Goal: Task Accomplishment & Management: Use online tool/utility

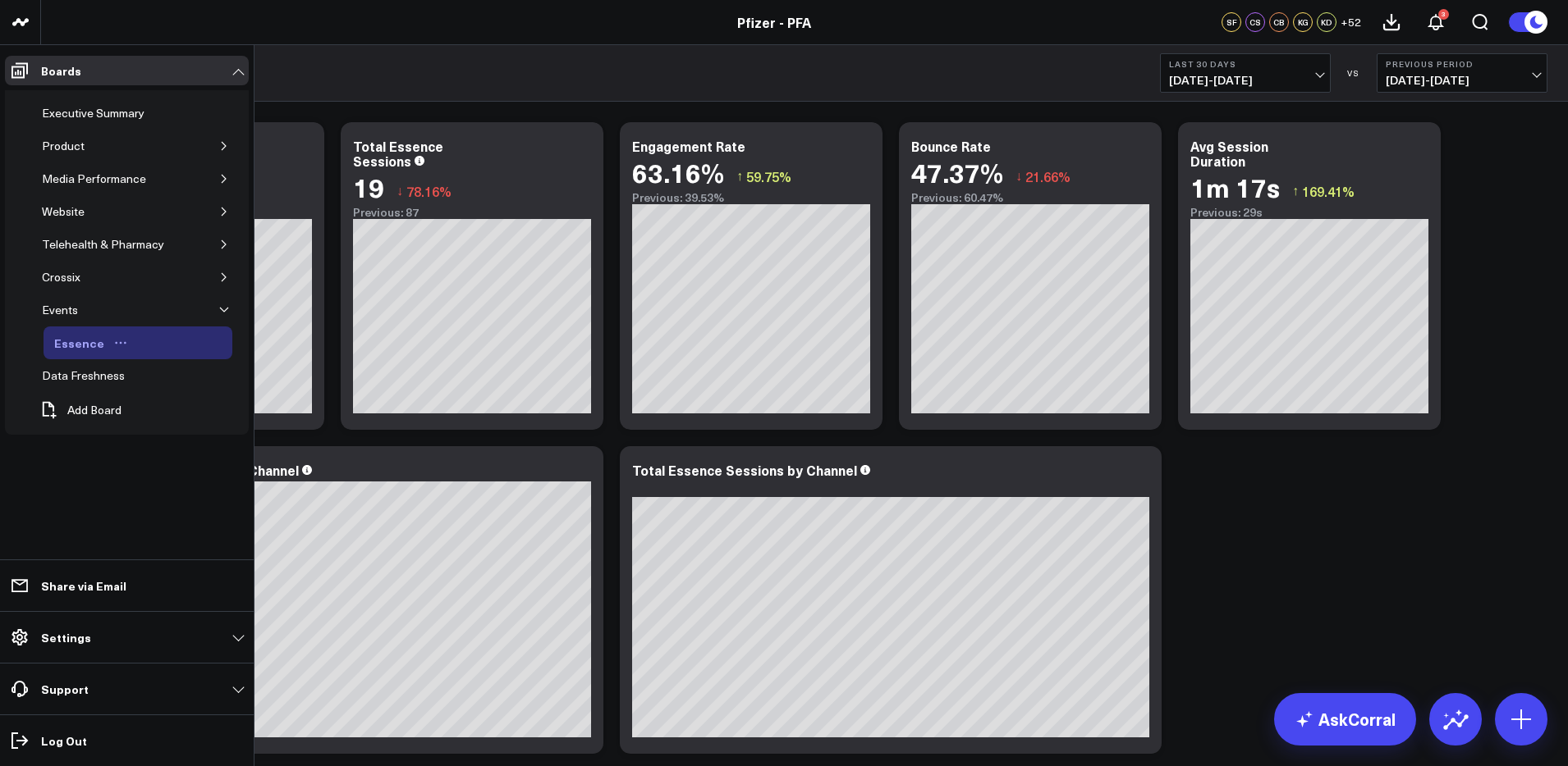
click at [114, 342] on icon "Open board menu" at bounding box center [120, 342] width 13 height 13
click at [211, 429] on button "Duplicate Board" at bounding box center [192, 428] width 133 height 32
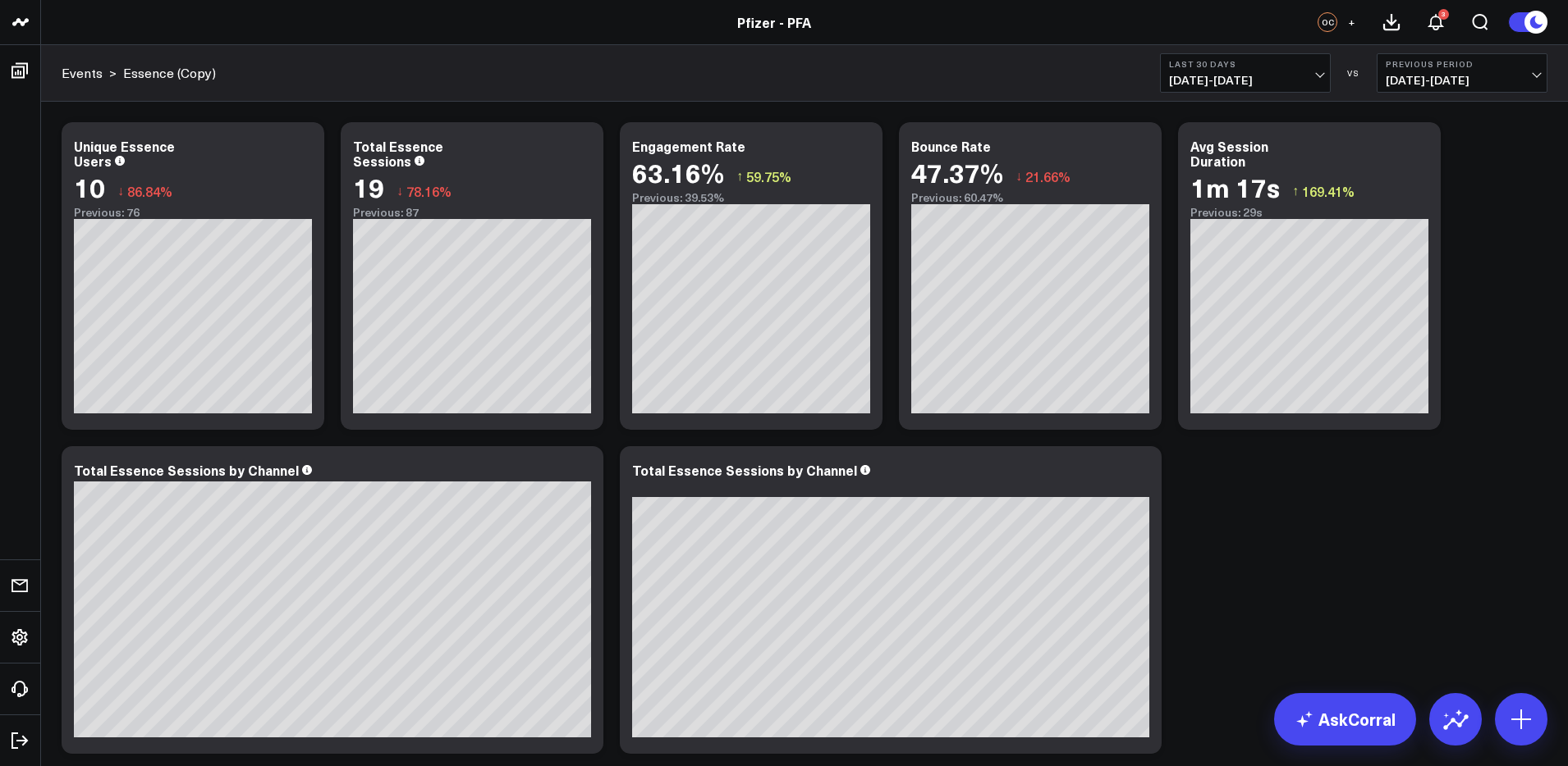
click at [158, 70] on link "Essence (Copy)" at bounding box center [170, 72] width 93 height 18
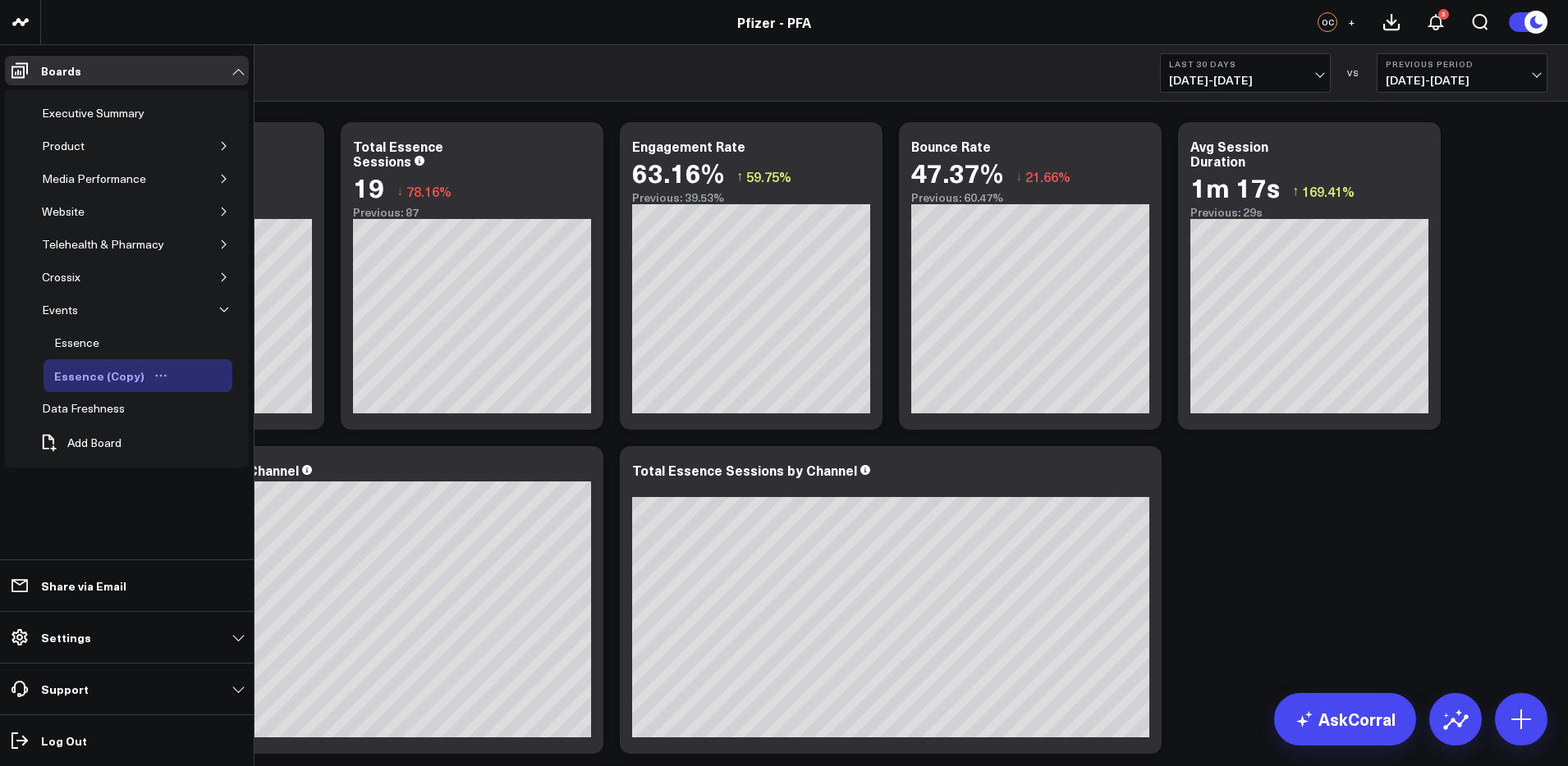
click at [154, 377] on icon "Open board menu" at bounding box center [160, 375] width 13 height 13
click at [230, 397] on button "Edit Name" at bounding box center [230, 398] width 133 height 31
click at [91, 377] on div "Essence (Copy)" at bounding box center [117, 376] width 134 height 20
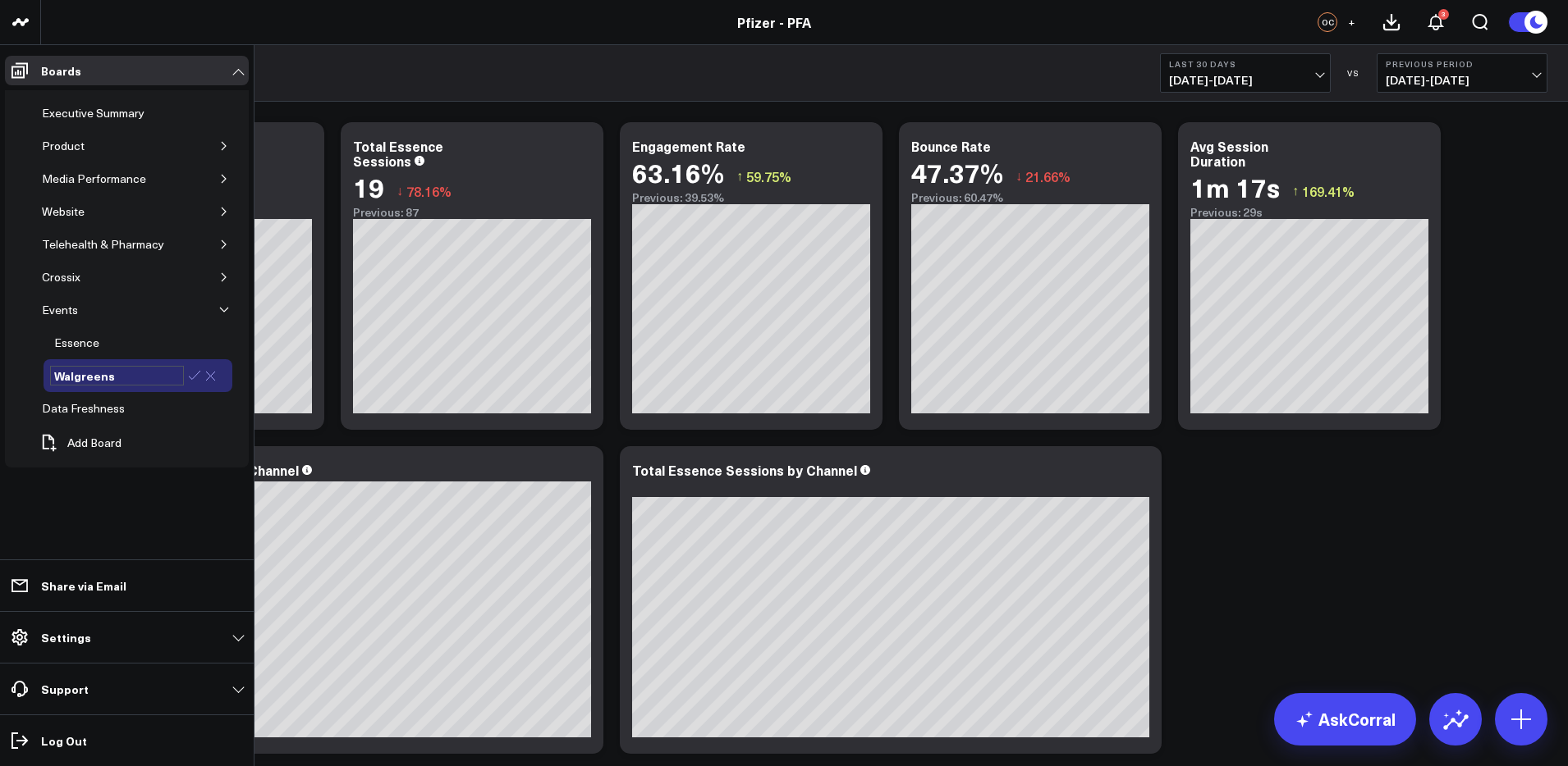
click at [193, 374] on icon at bounding box center [194, 375] width 15 height 15
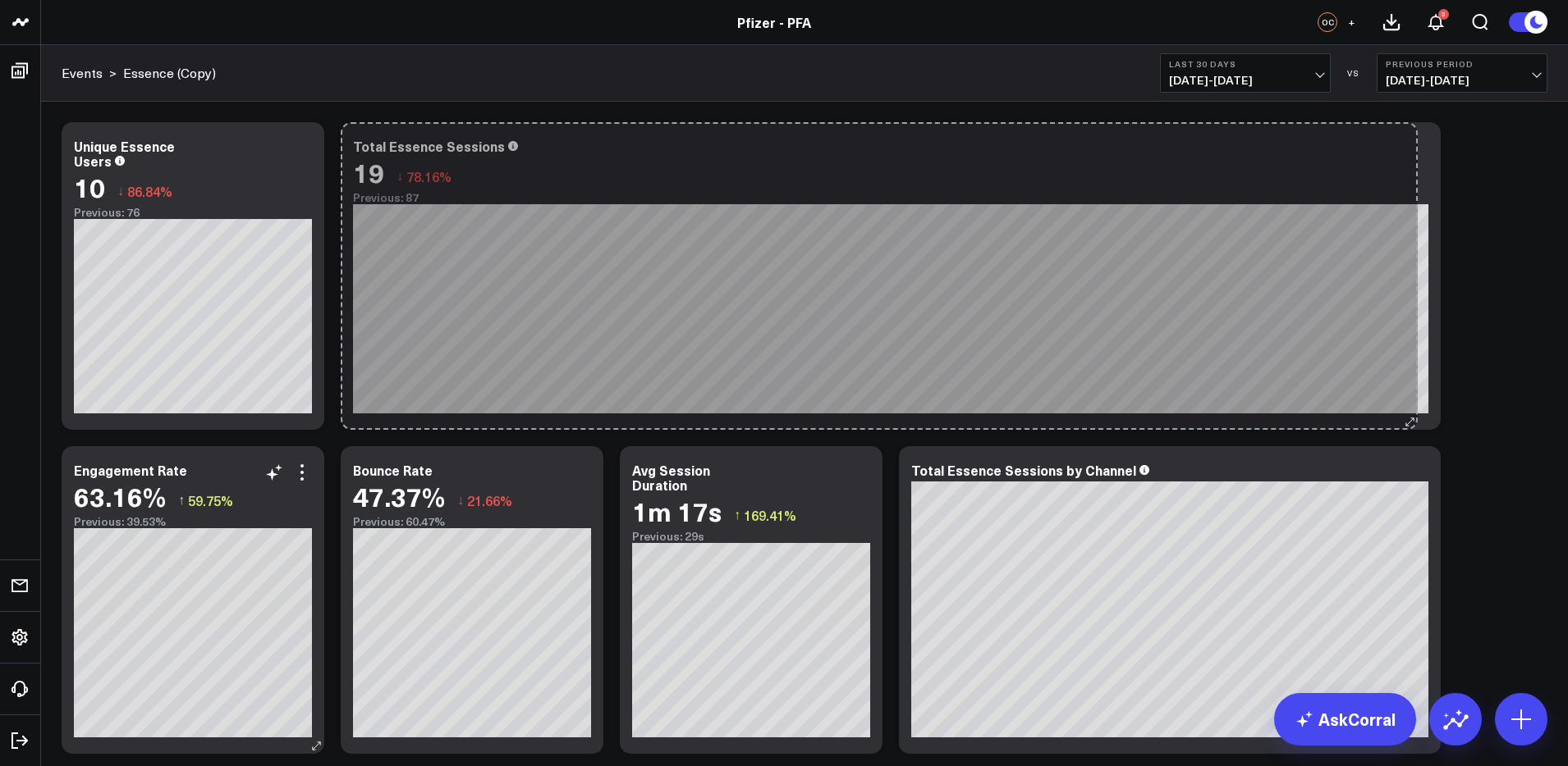
click at [1411, 394] on div "Total Essence Sessions 19 ↓ 78.16% Previous: 87 [#fff fontSize:14px lineHeight:…" at bounding box center [891, 276] width 1101 height 308
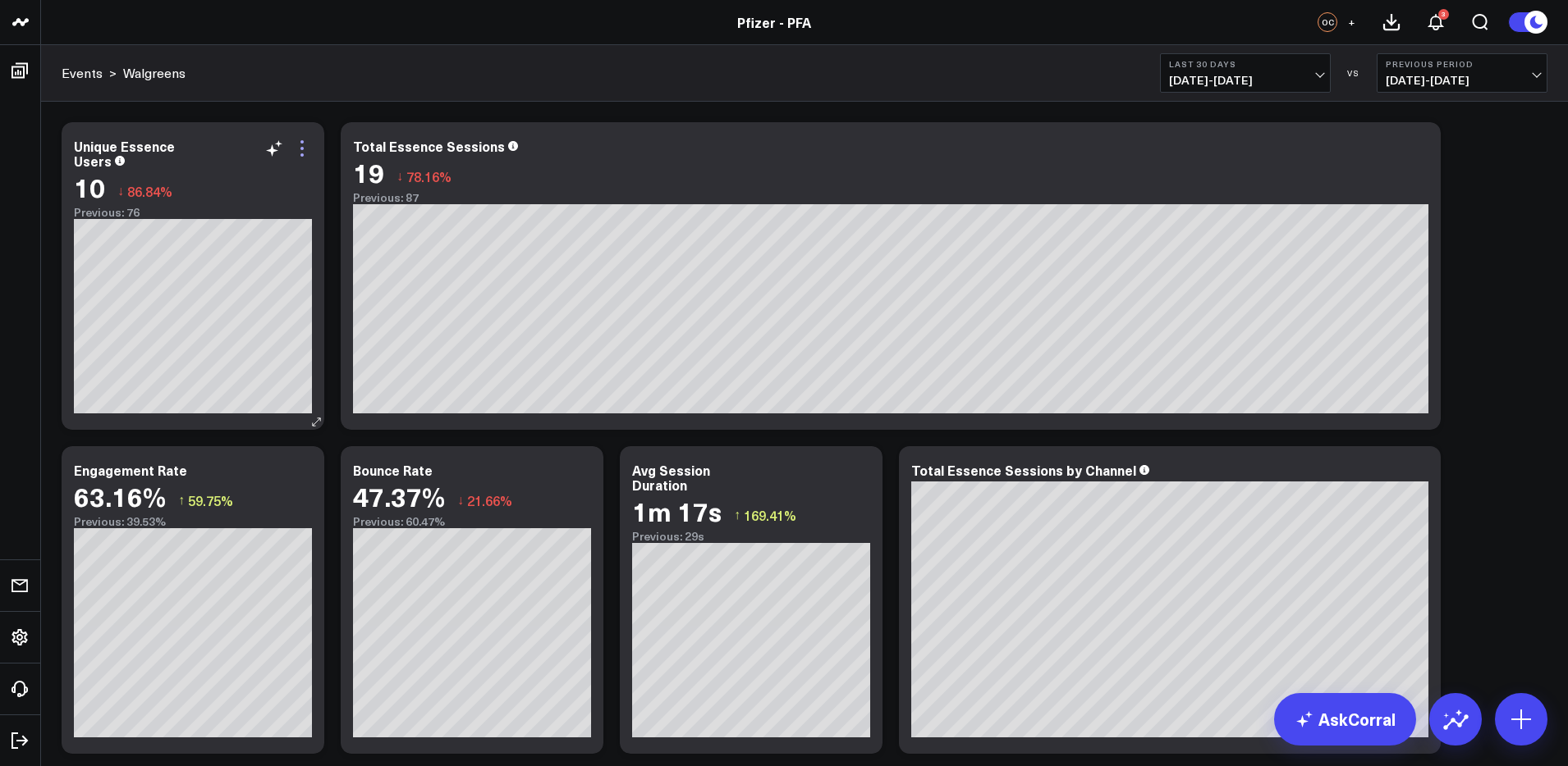
click at [301, 152] on icon at bounding box center [302, 149] width 20 height 20
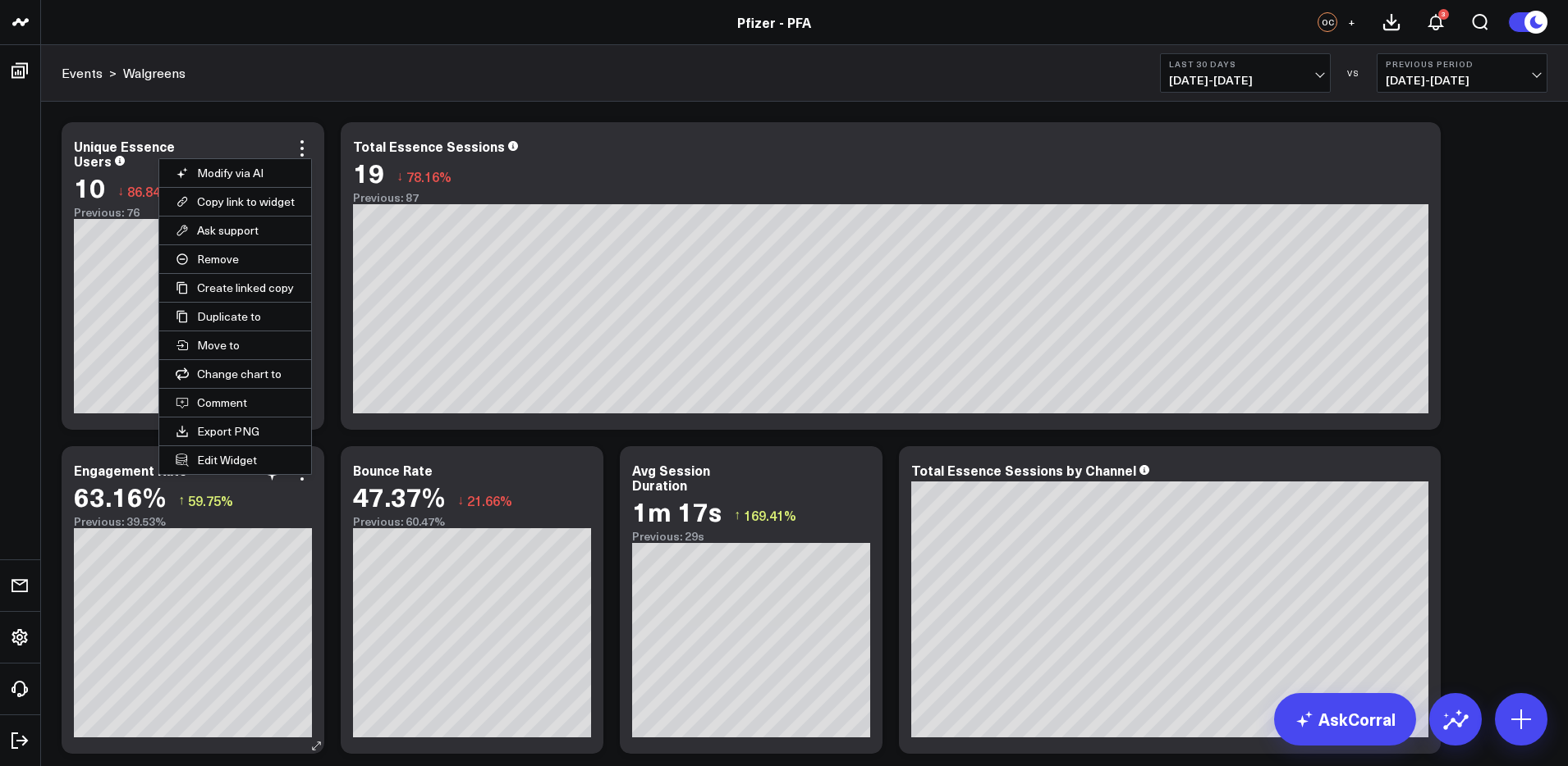
click at [208, 458] on button "Edit Widget" at bounding box center [235, 460] width 152 height 27
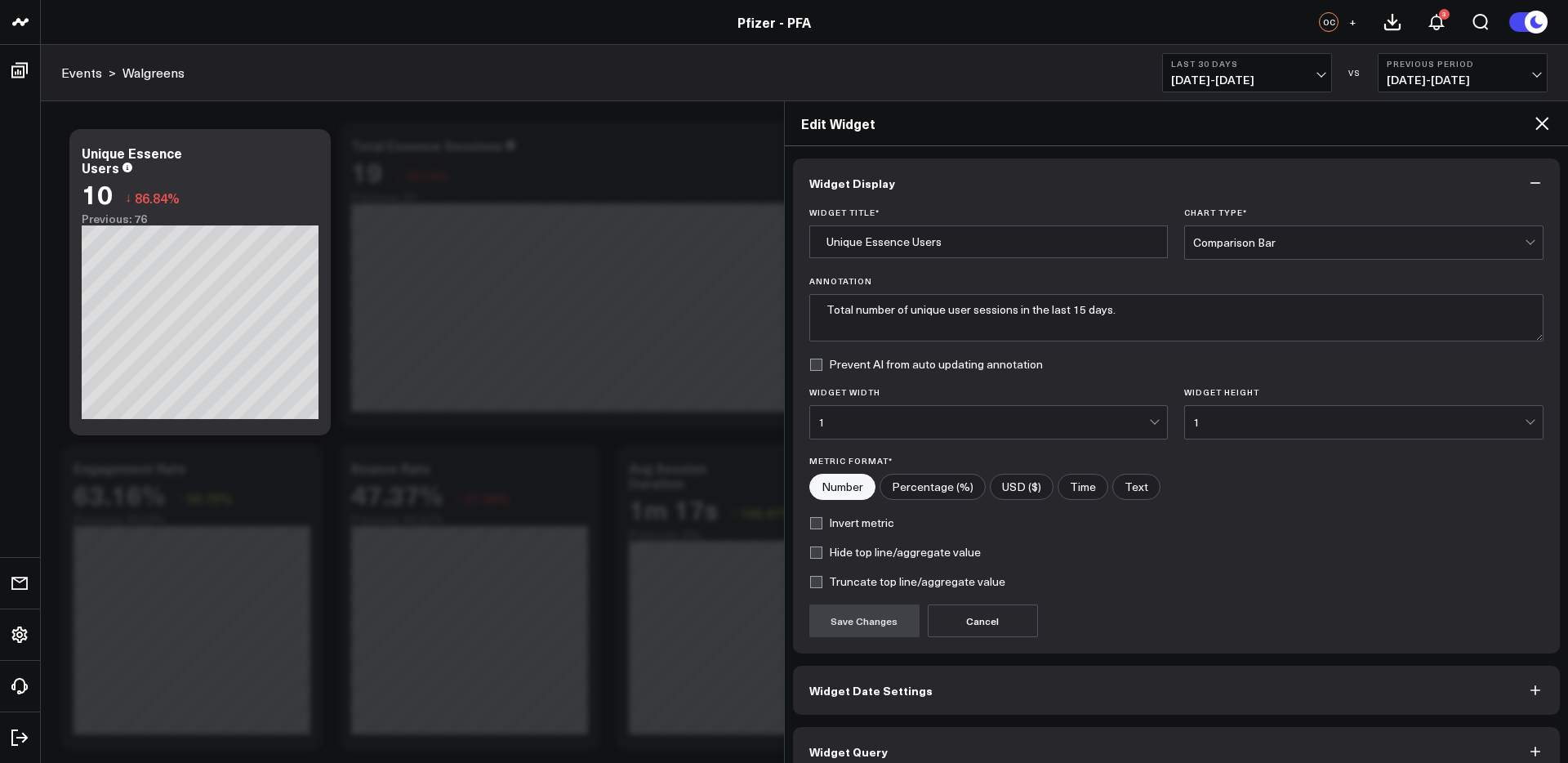
scroll to position [25, 0]
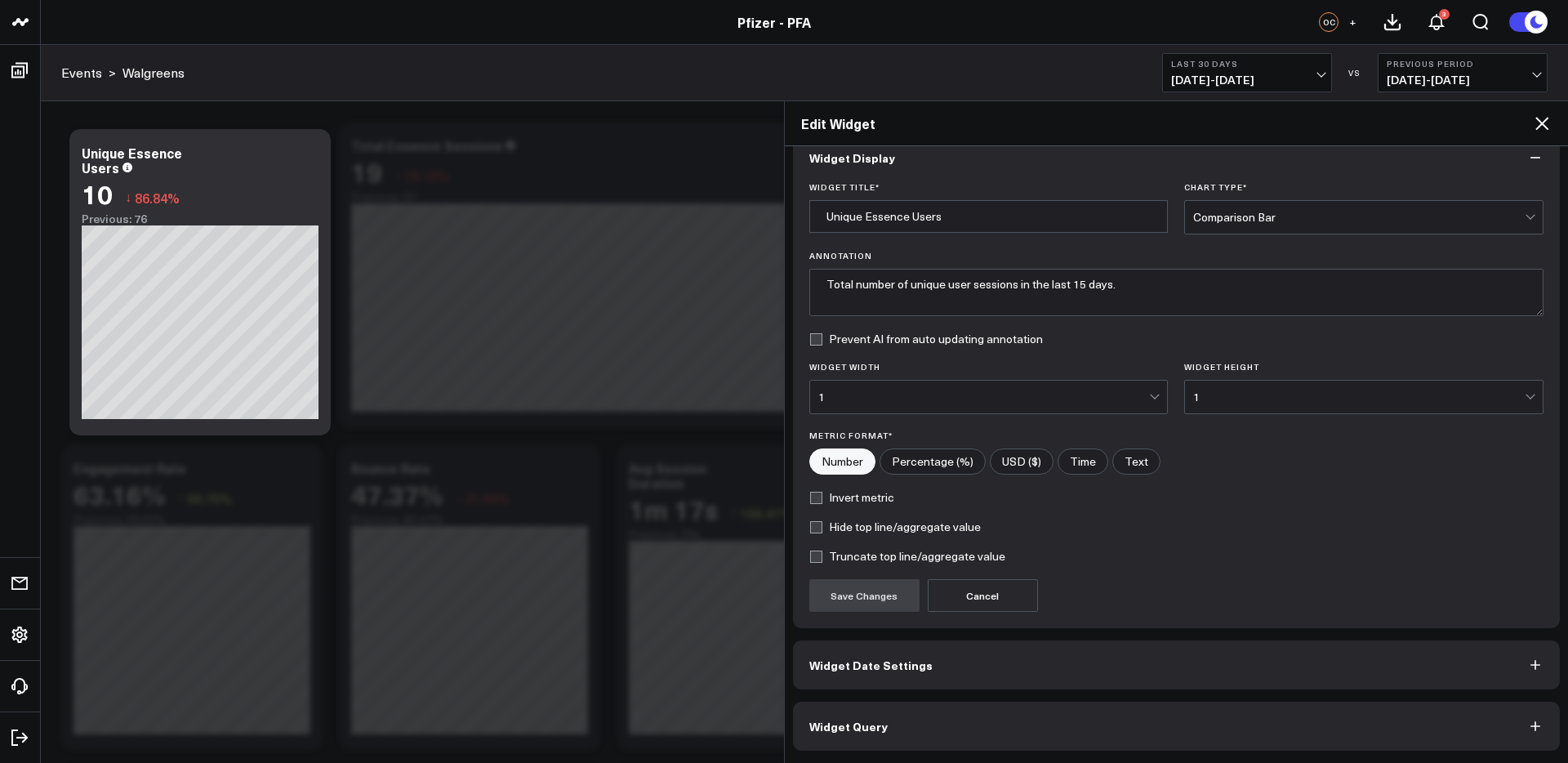
click at [866, 720] on span "Widget Query" at bounding box center [848, 726] width 78 height 13
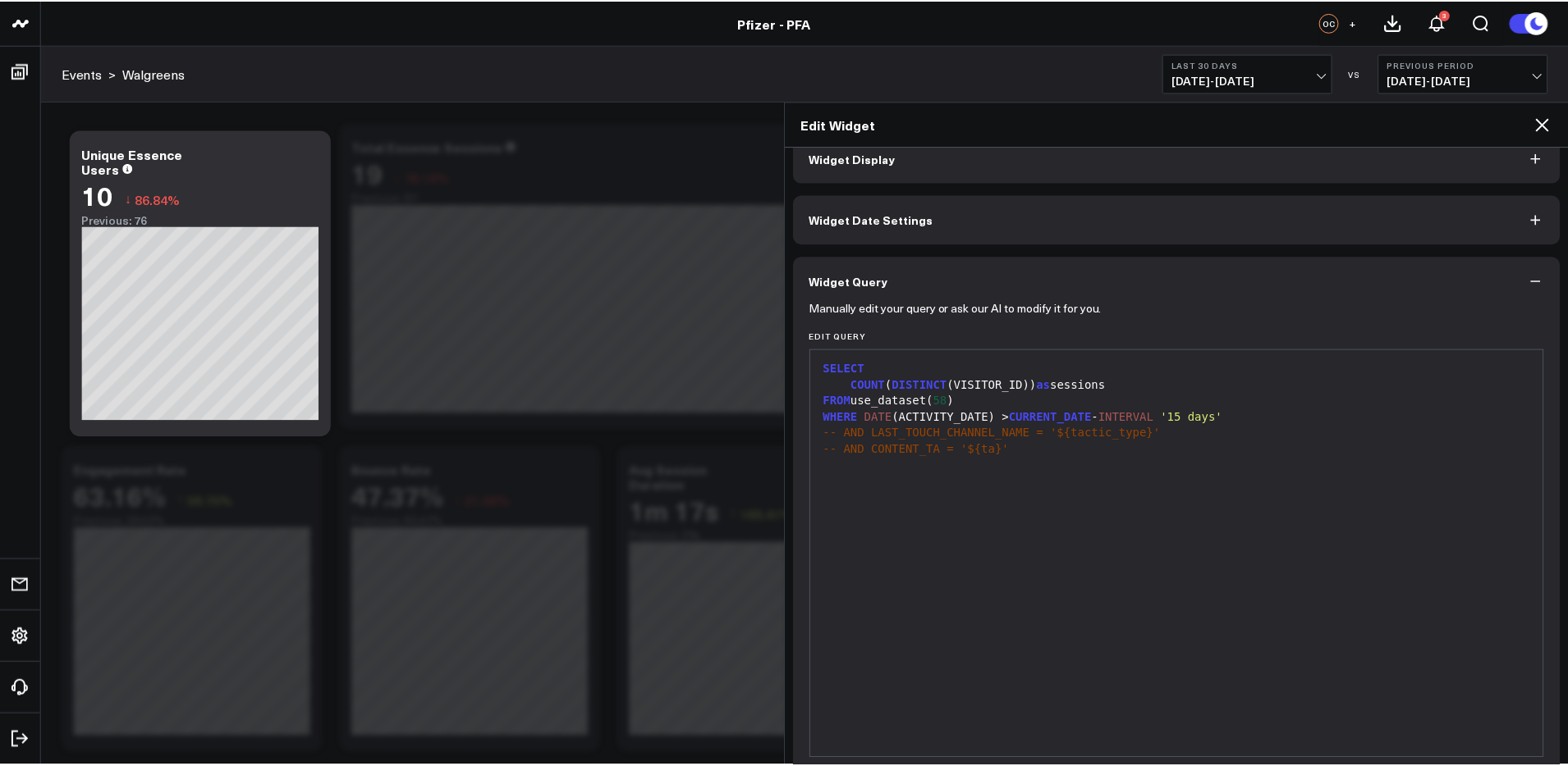
scroll to position [0, 0]
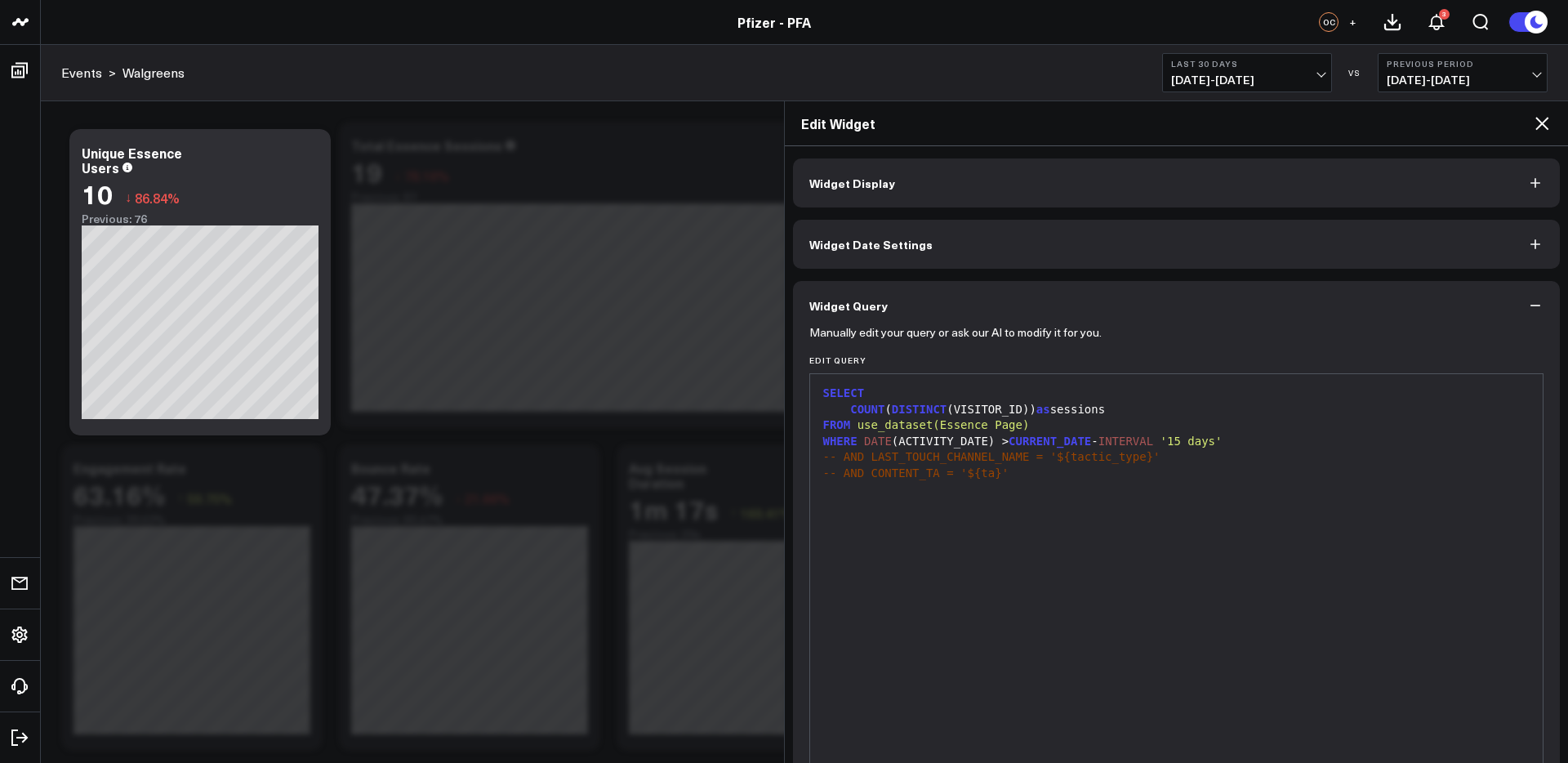
click at [1548, 124] on icon at bounding box center [1543, 123] width 20 height 20
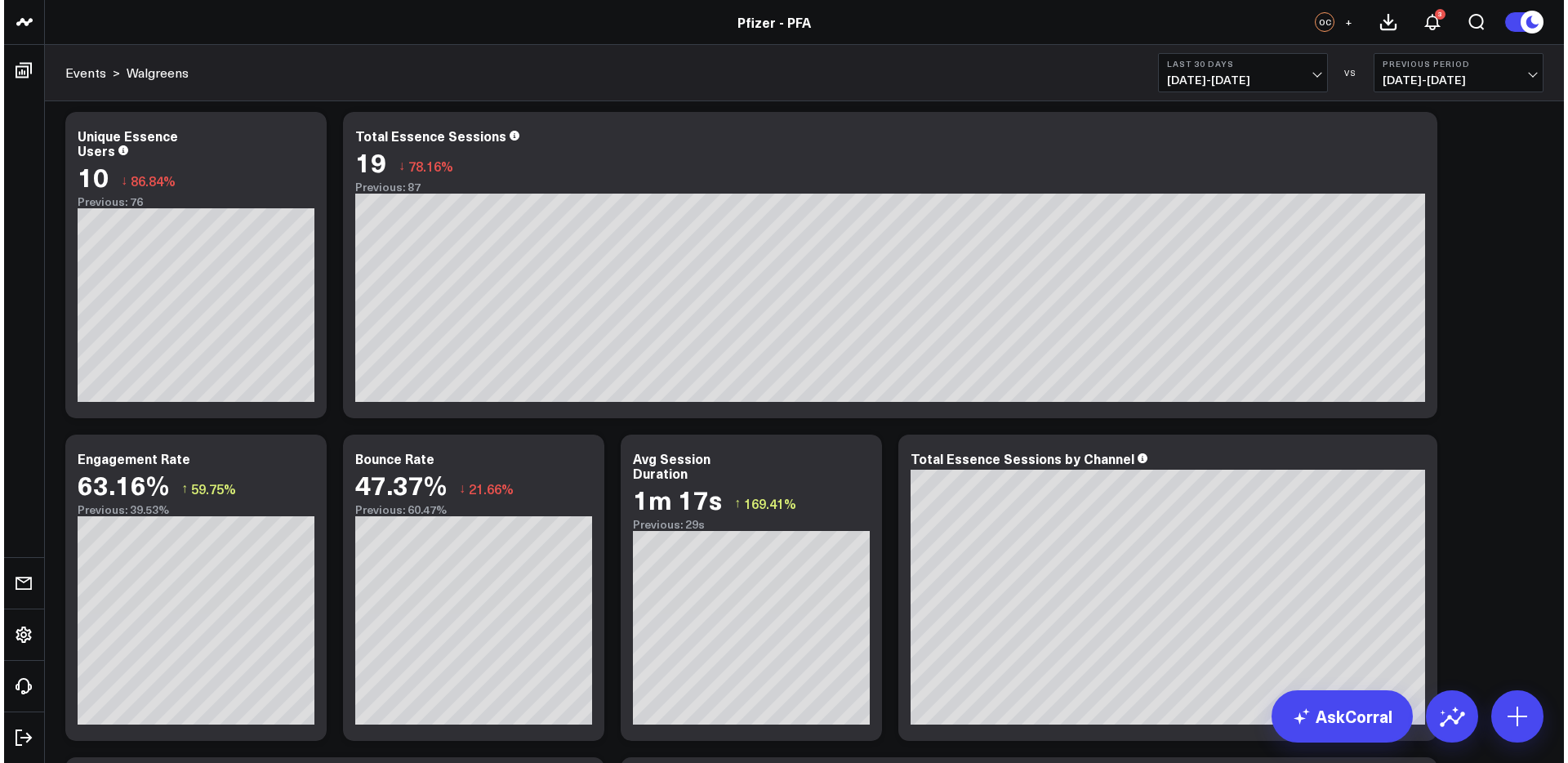
scroll to position [12, 0]
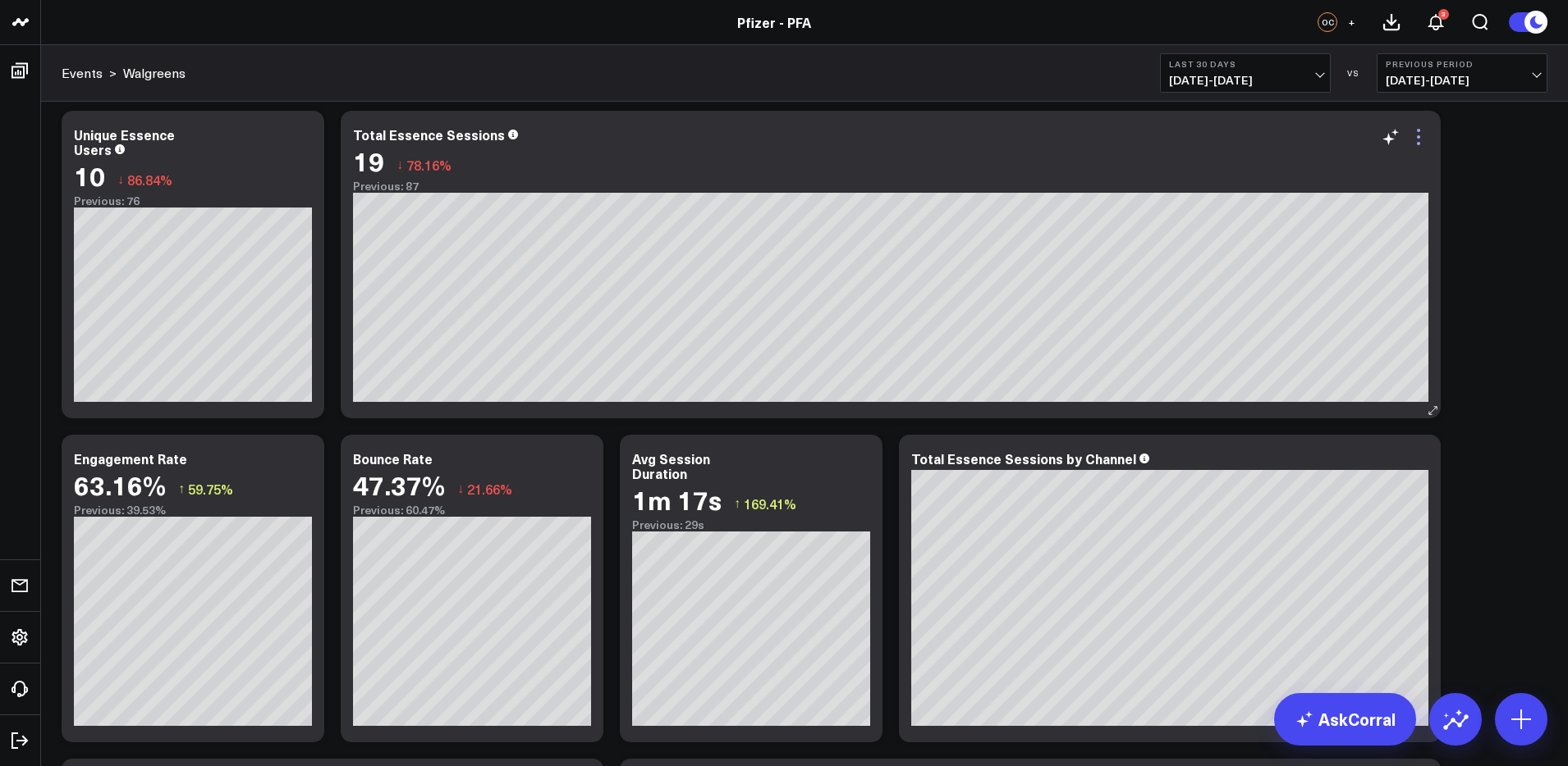
click at [1420, 140] on icon at bounding box center [1419, 137] width 20 height 20
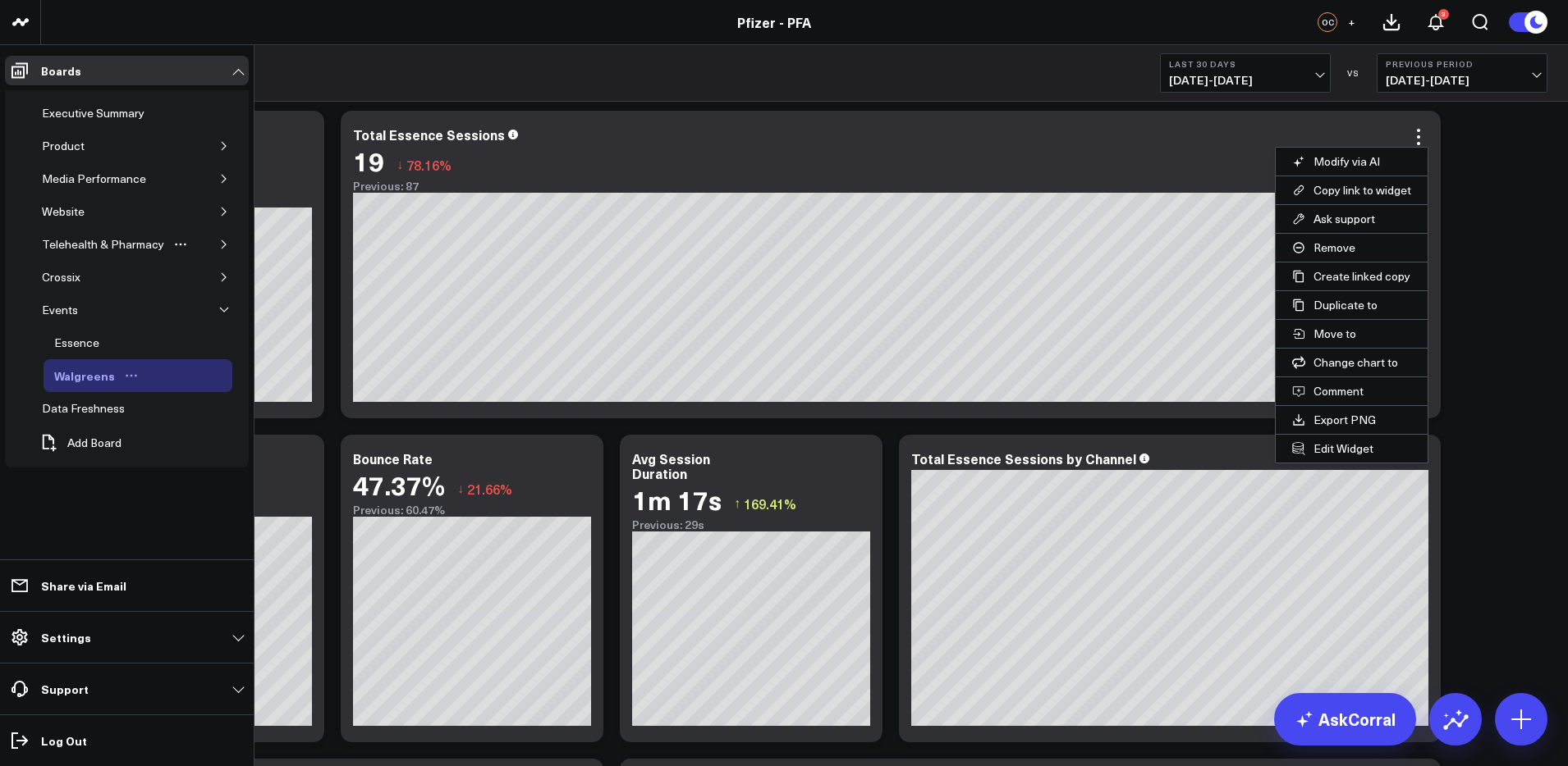
click at [221, 248] on icon "button" at bounding box center [223, 244] width 4 height 8
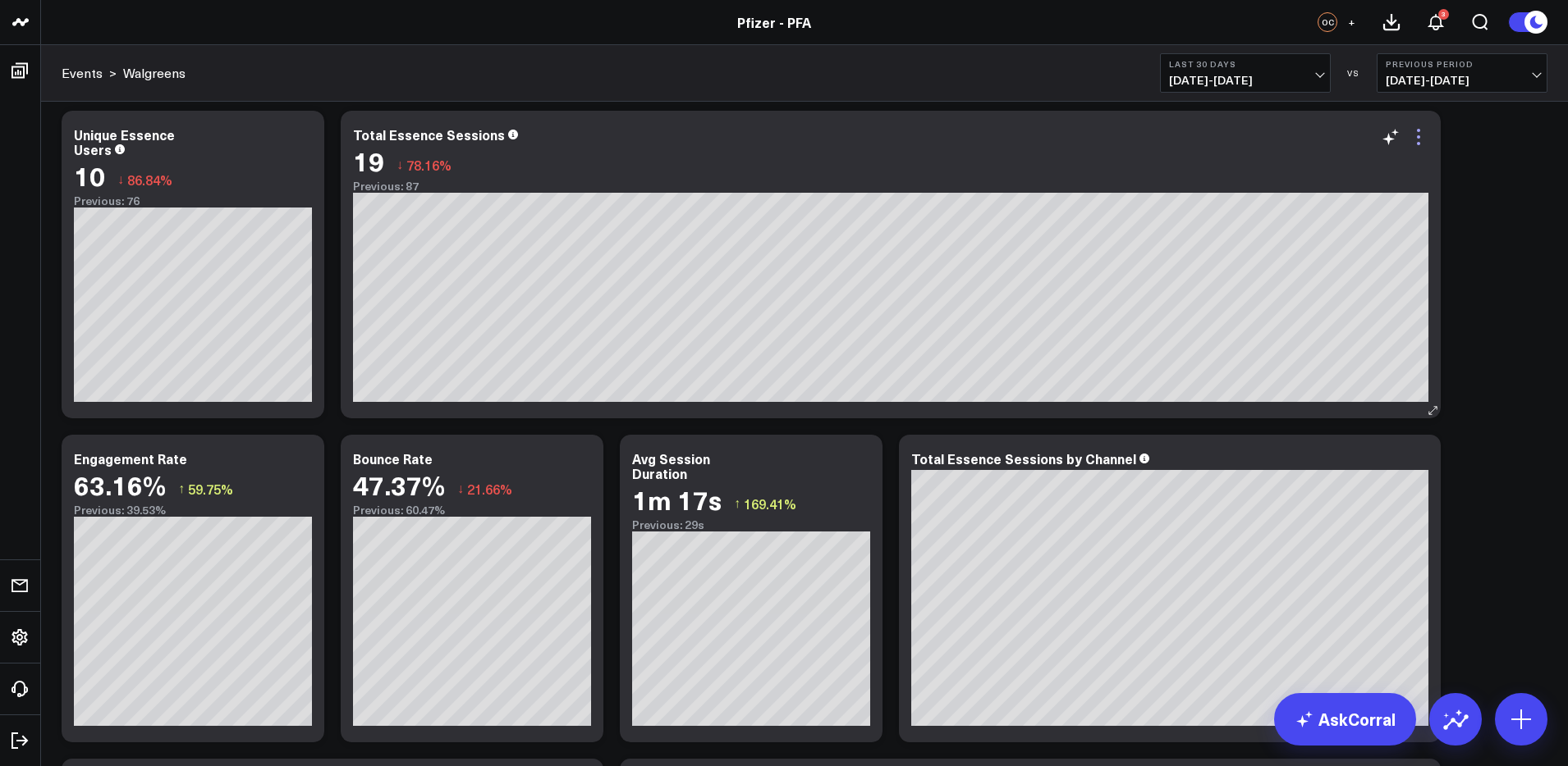
click at [1419, 142] on icon at bounding box center [1419, 137] width 20 height 20
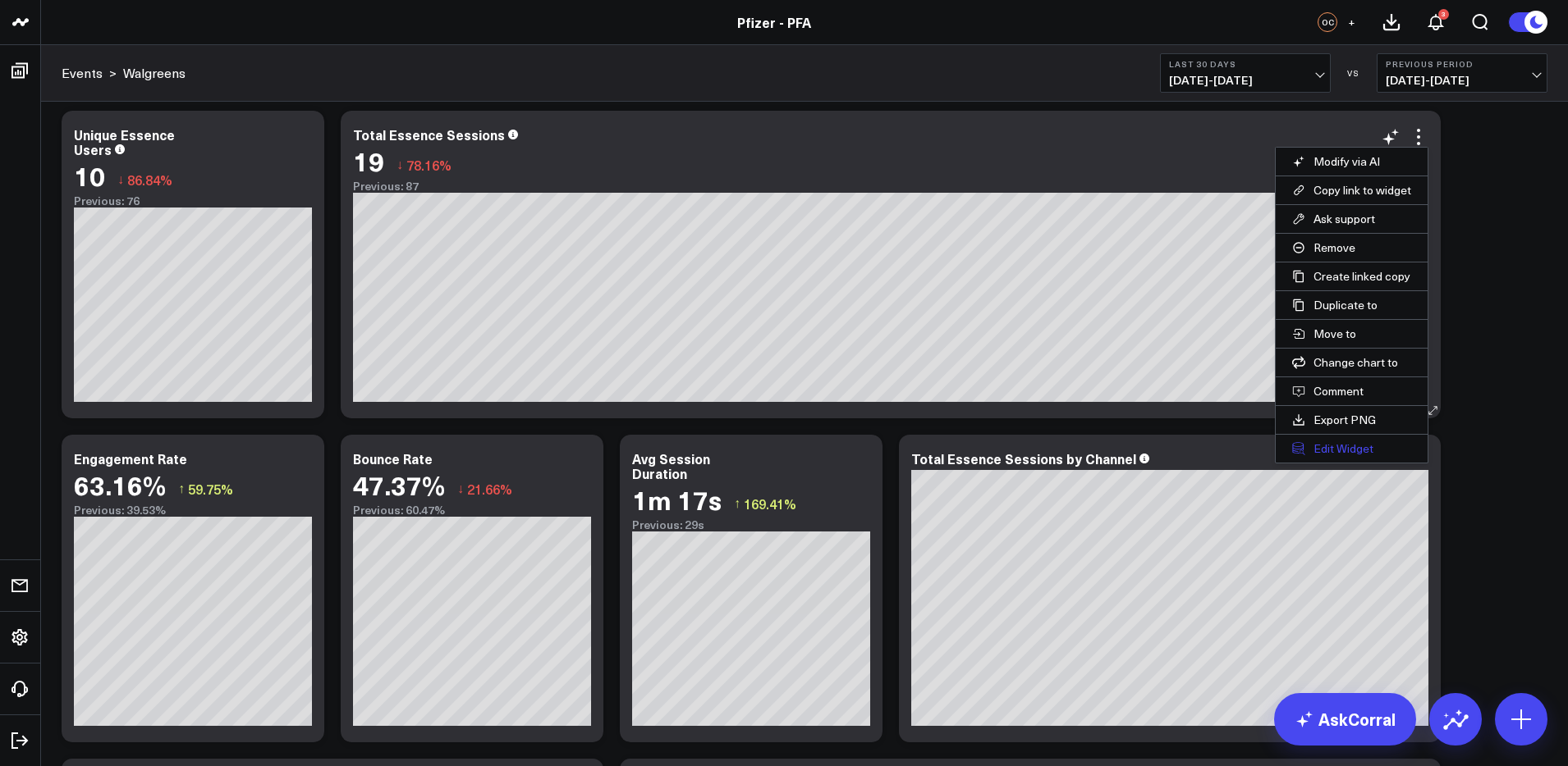
click at [1361, 445] on button "Edit Widget" at bounding box center [1351, 449] width 152 height 27
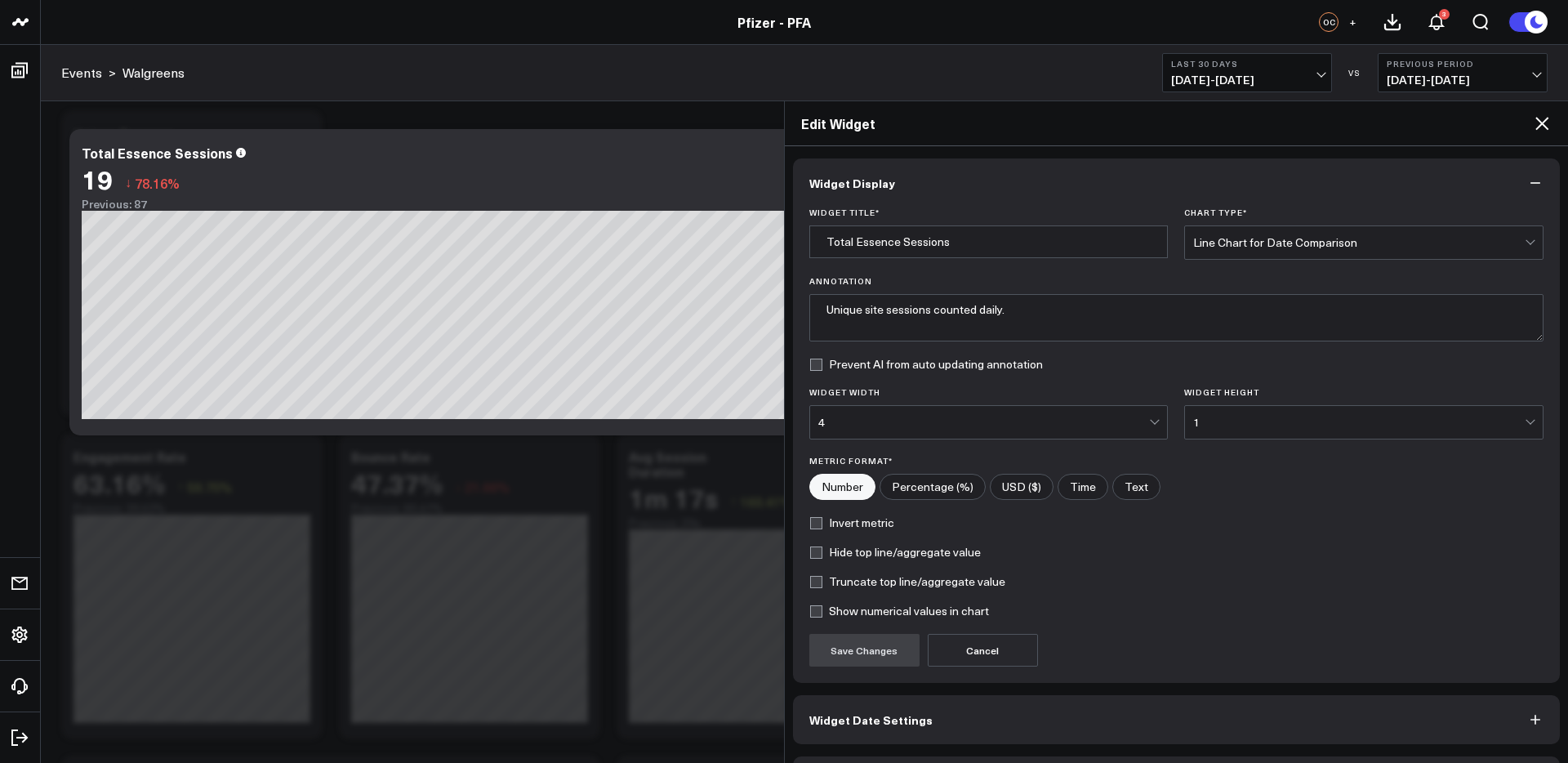
scroll to position [55, 0]
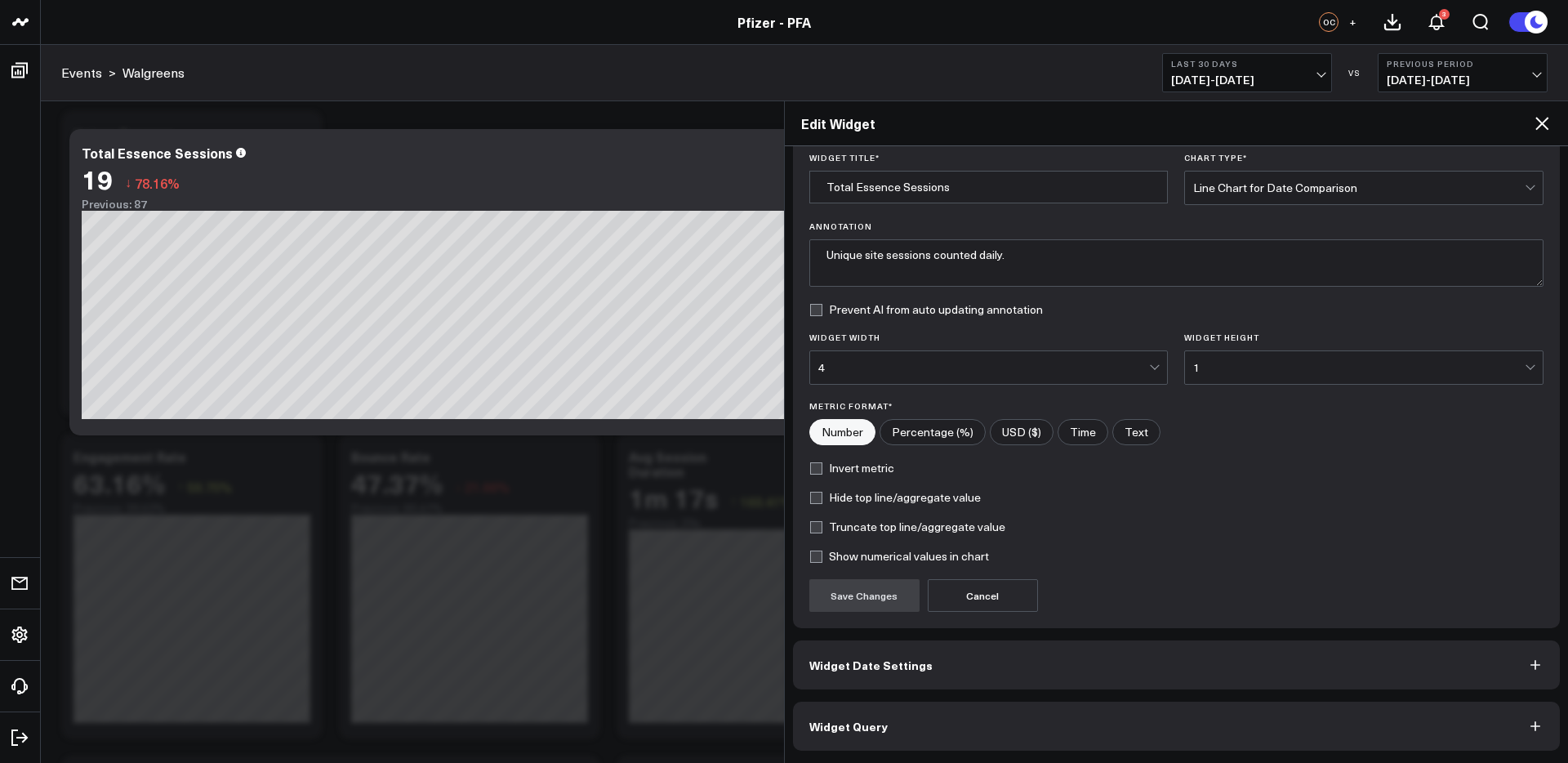
click at [1069, 733] on button "Widget Query" at bounding box center [1176, 727] width 767 height 49
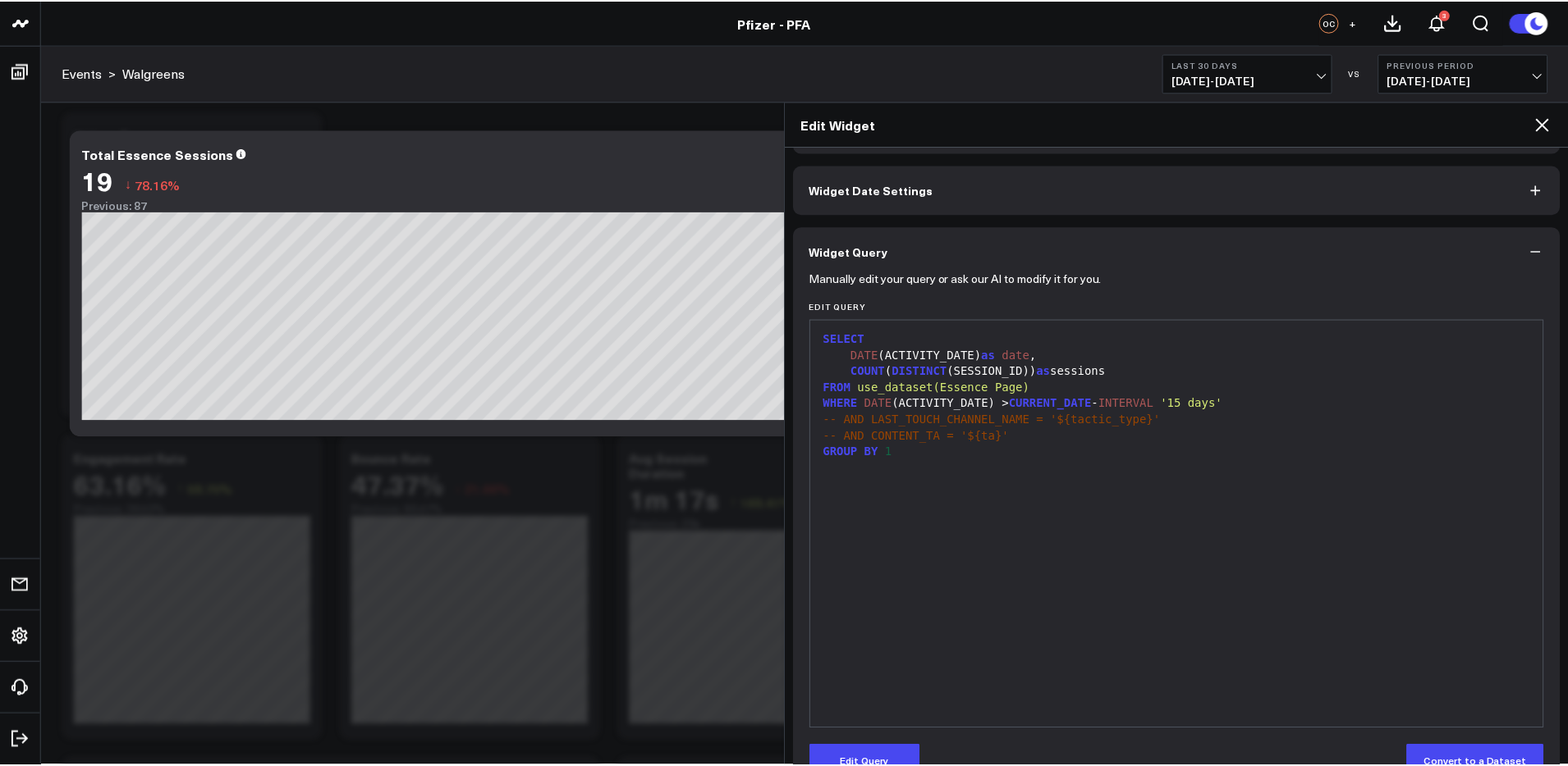
scroll to position [0, 0]
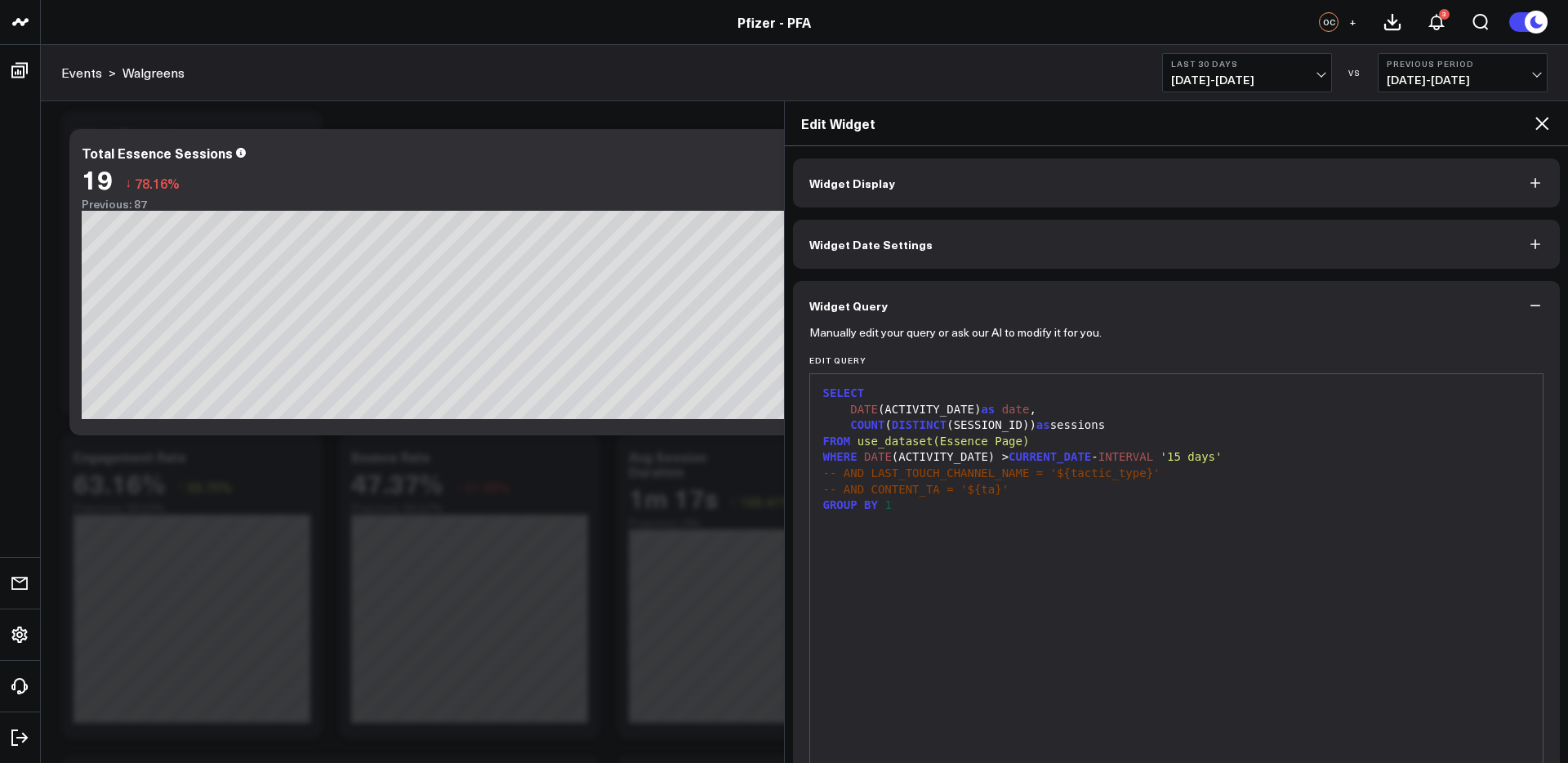
click at [1548, 121] on icon at bounding box center [1543, 123] width 20 height 20
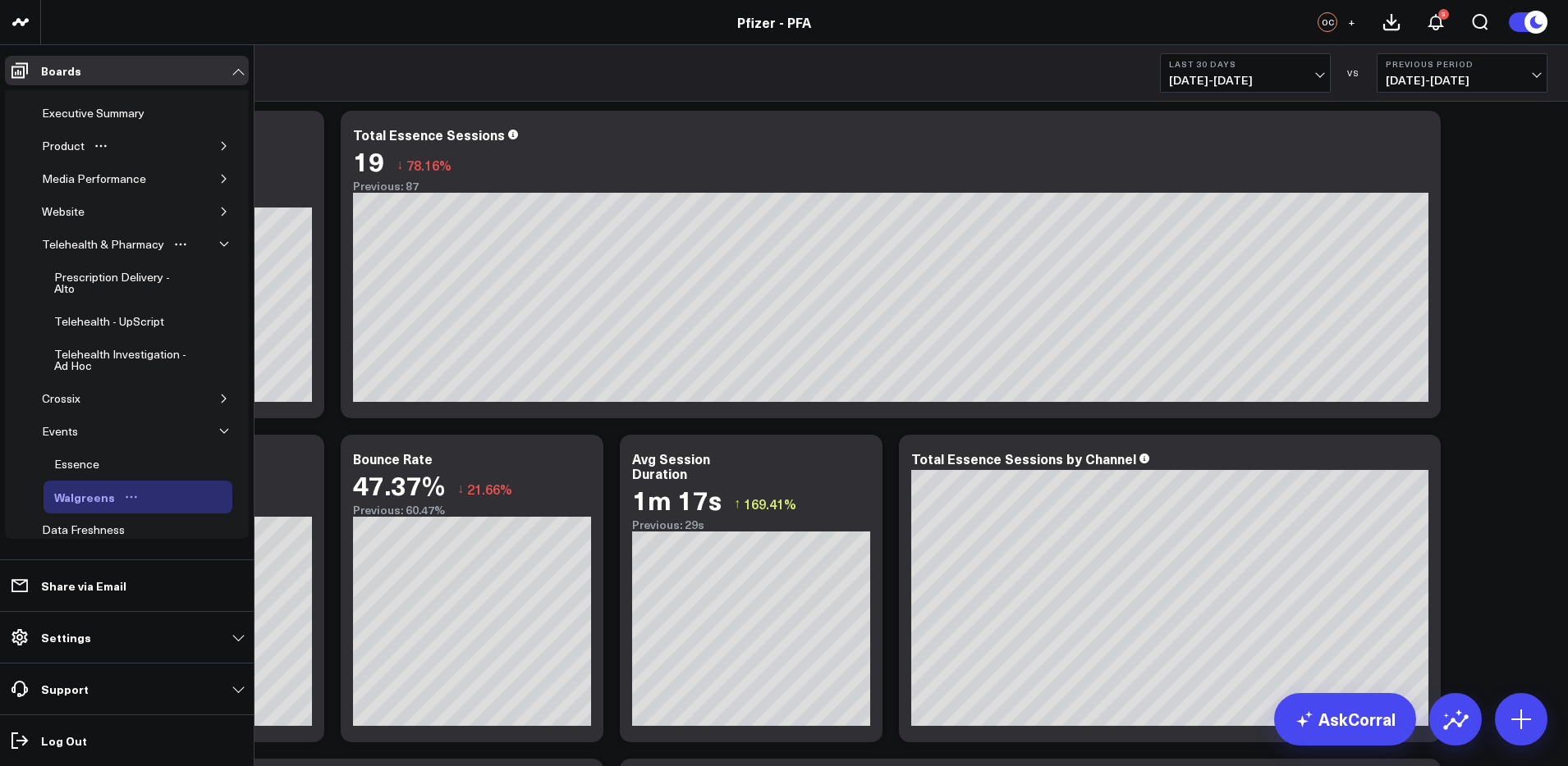
click at [220, 146] on icon "button" at bounding box center [224, 146] width 10 height 10
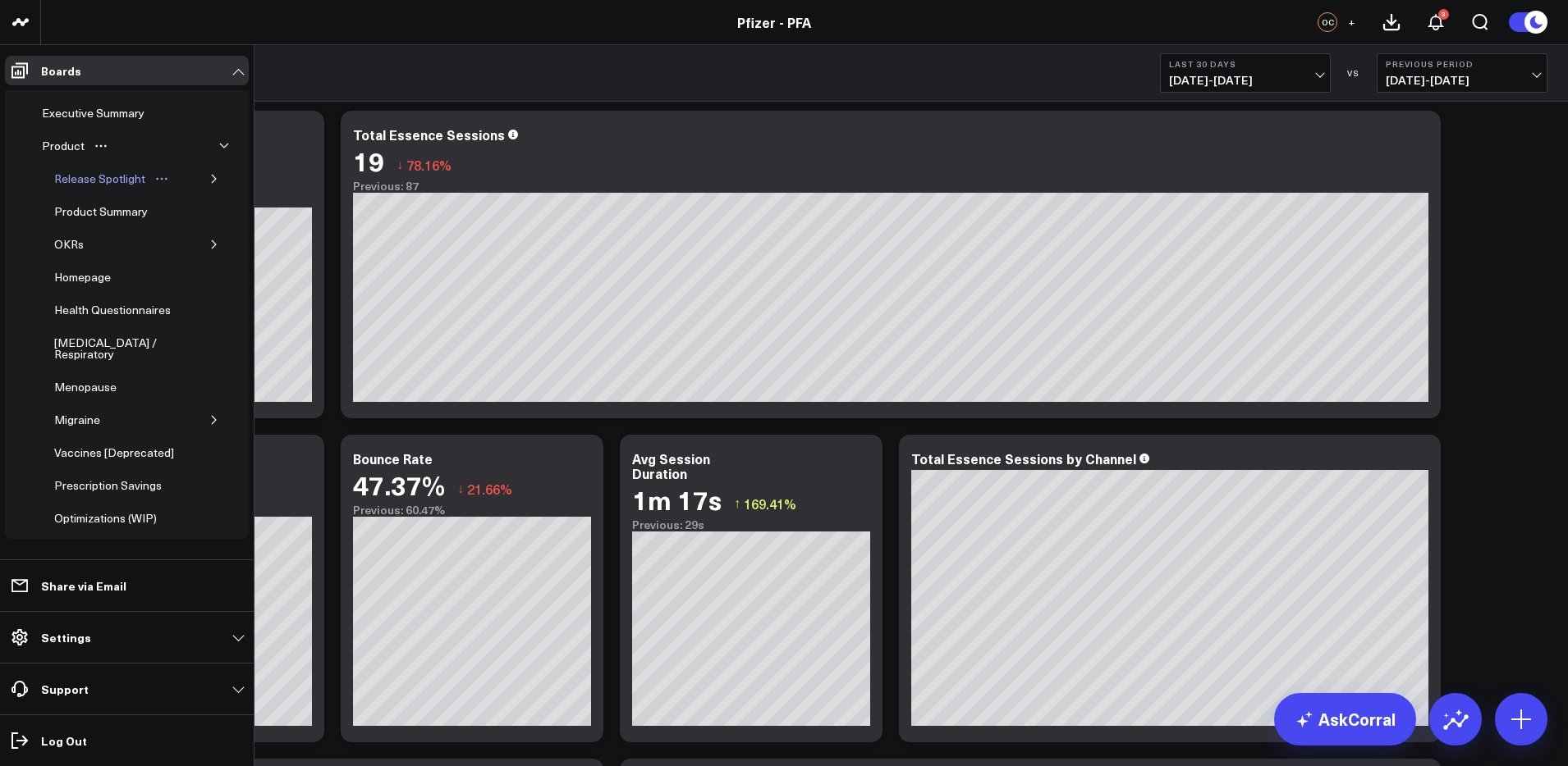
click at [162, 178] on icon "Open board menu" at bounding box center [161, 178] width 13 height 13
click at [122, 179] on div "Release Spotlight" at bounding box center [99, 179] width 99 height 20
click at [212, 179] on icon "button" at bounding box center [214, 178] width 4 height 8
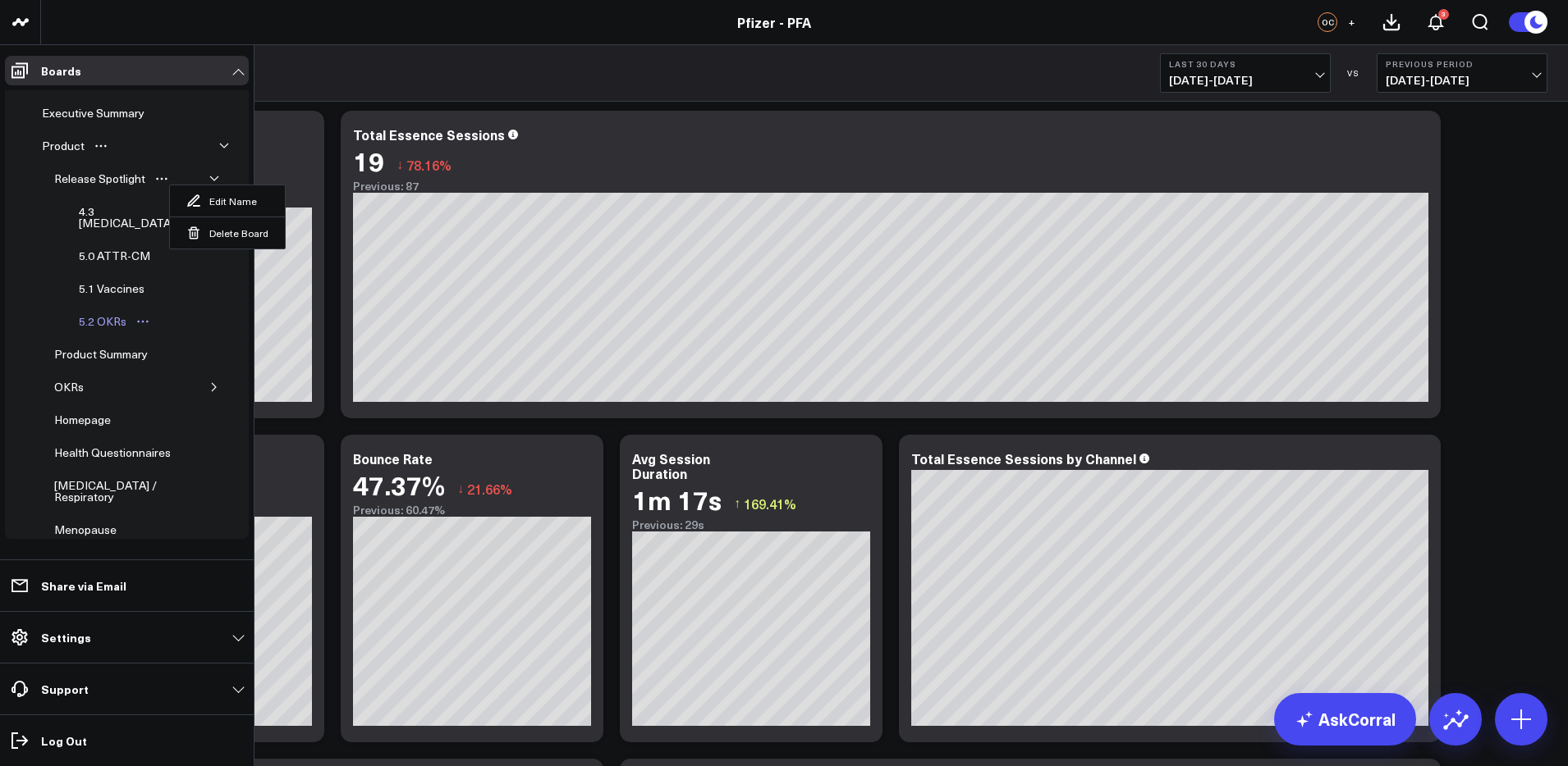
click at [93, 314] on div "5.2 OKRs" at bounding box center [102, 321] width 56 height 20
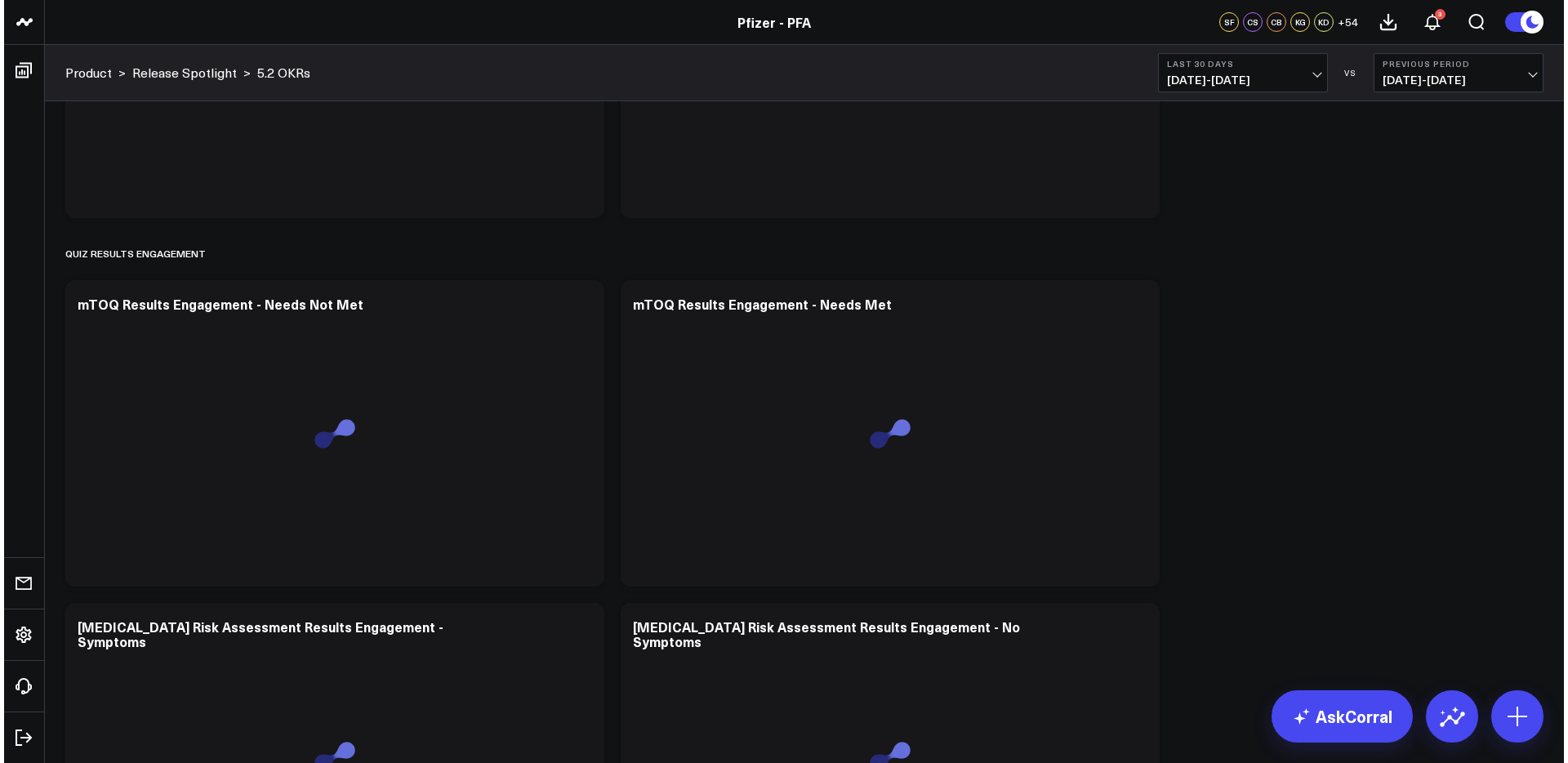
scroll to position [1591, 0]
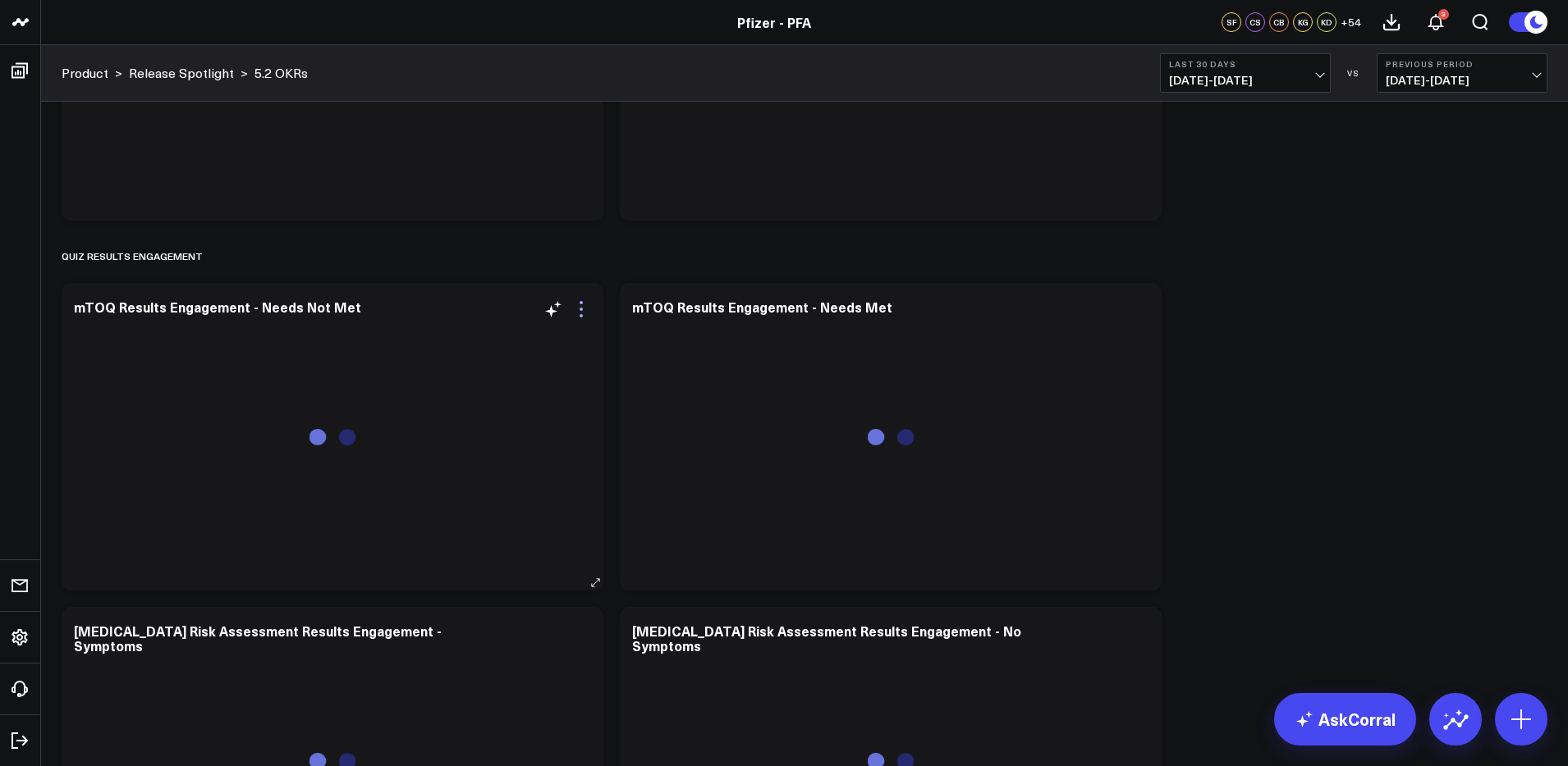
click at [581, 313] on icon at bounding box center [581, 310] width 20 height 20
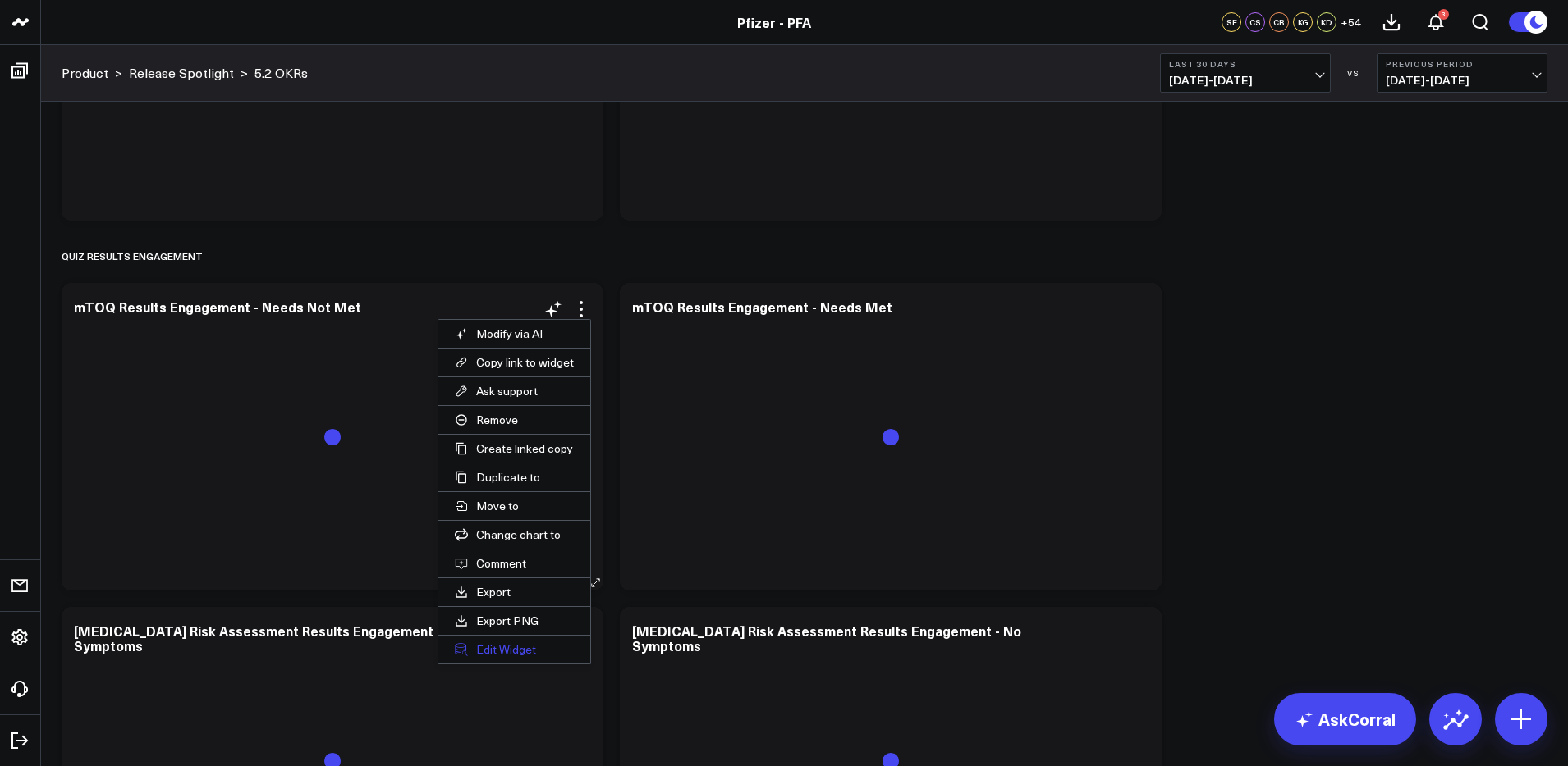
click at [502, 653] on button "Edit Widget" at bounding box center [514, 649] width 152 height 27
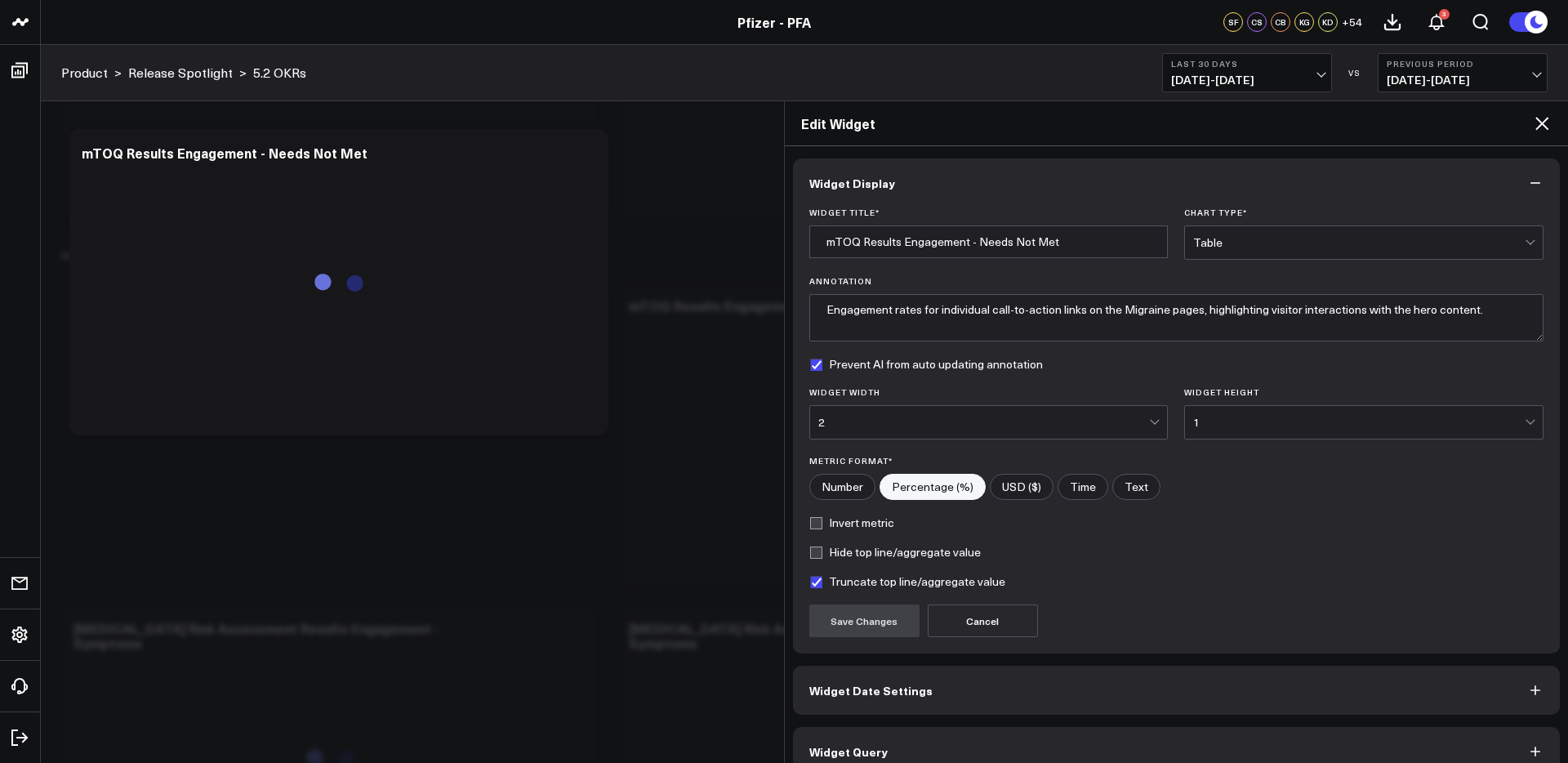
scroll to position [25, 0]
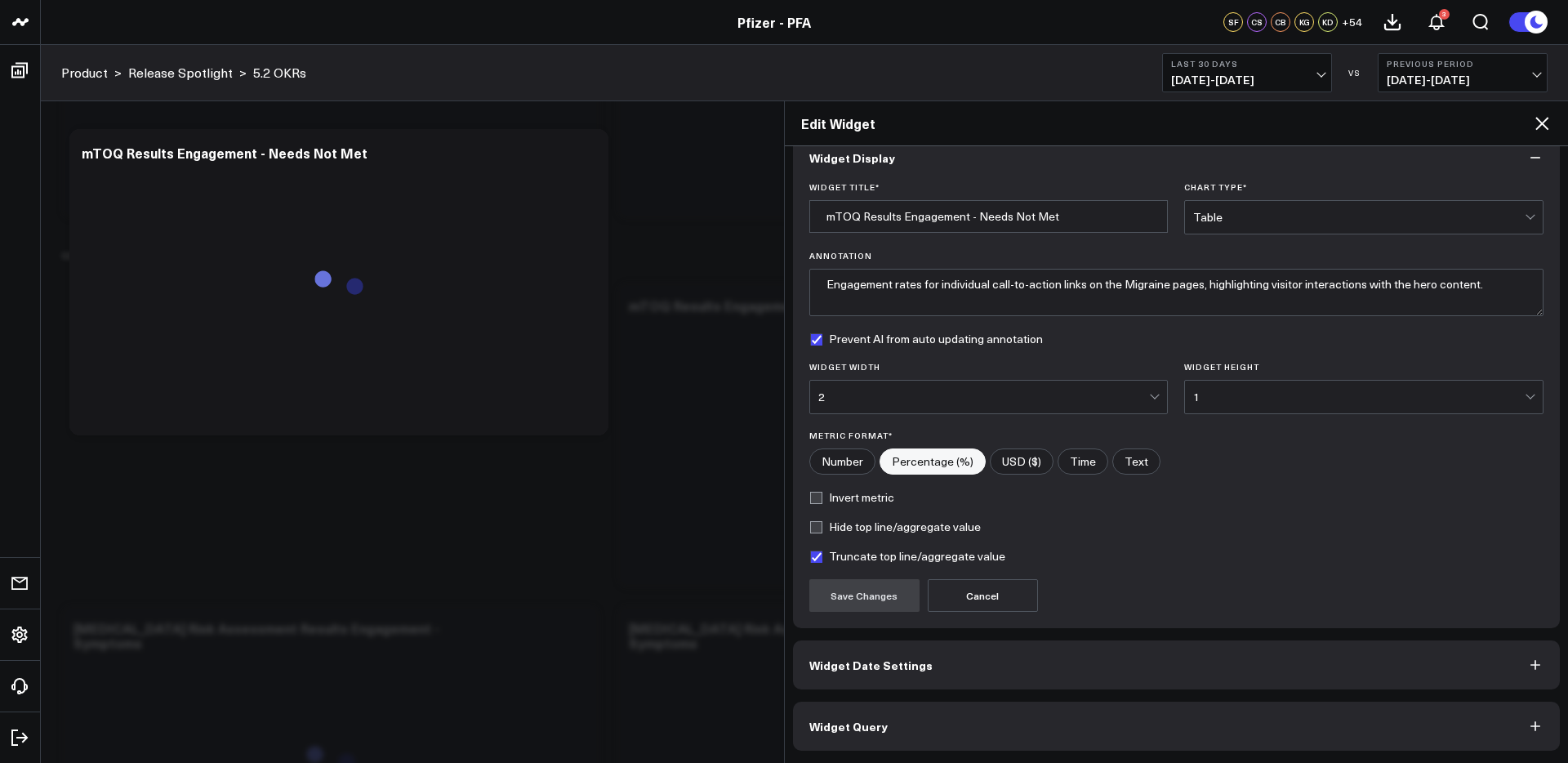
click at [996, 732] on button "Widget Query" at bounding box center [1176, 727] width 767 height 49
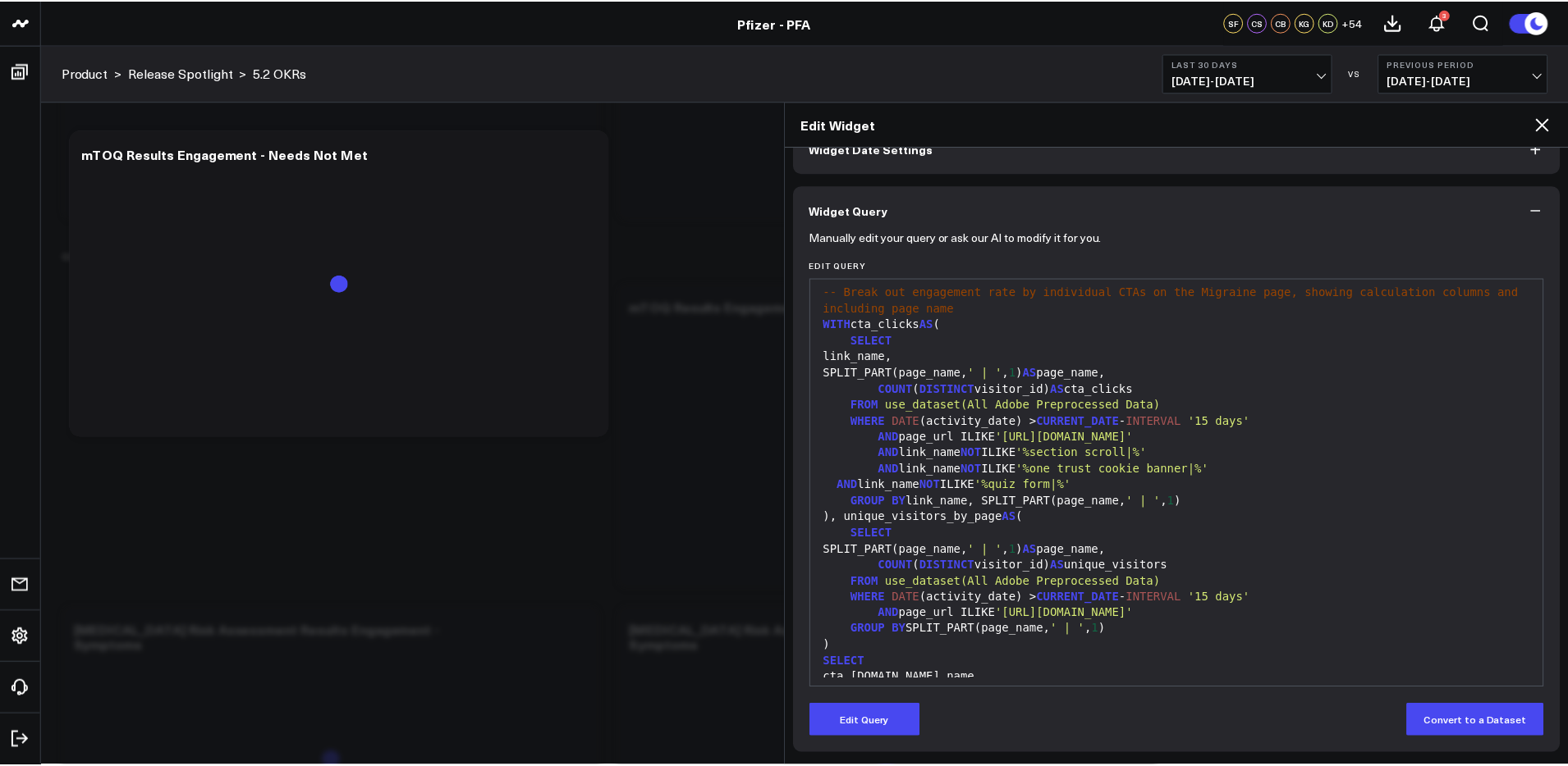
scroll to position [0, 0]
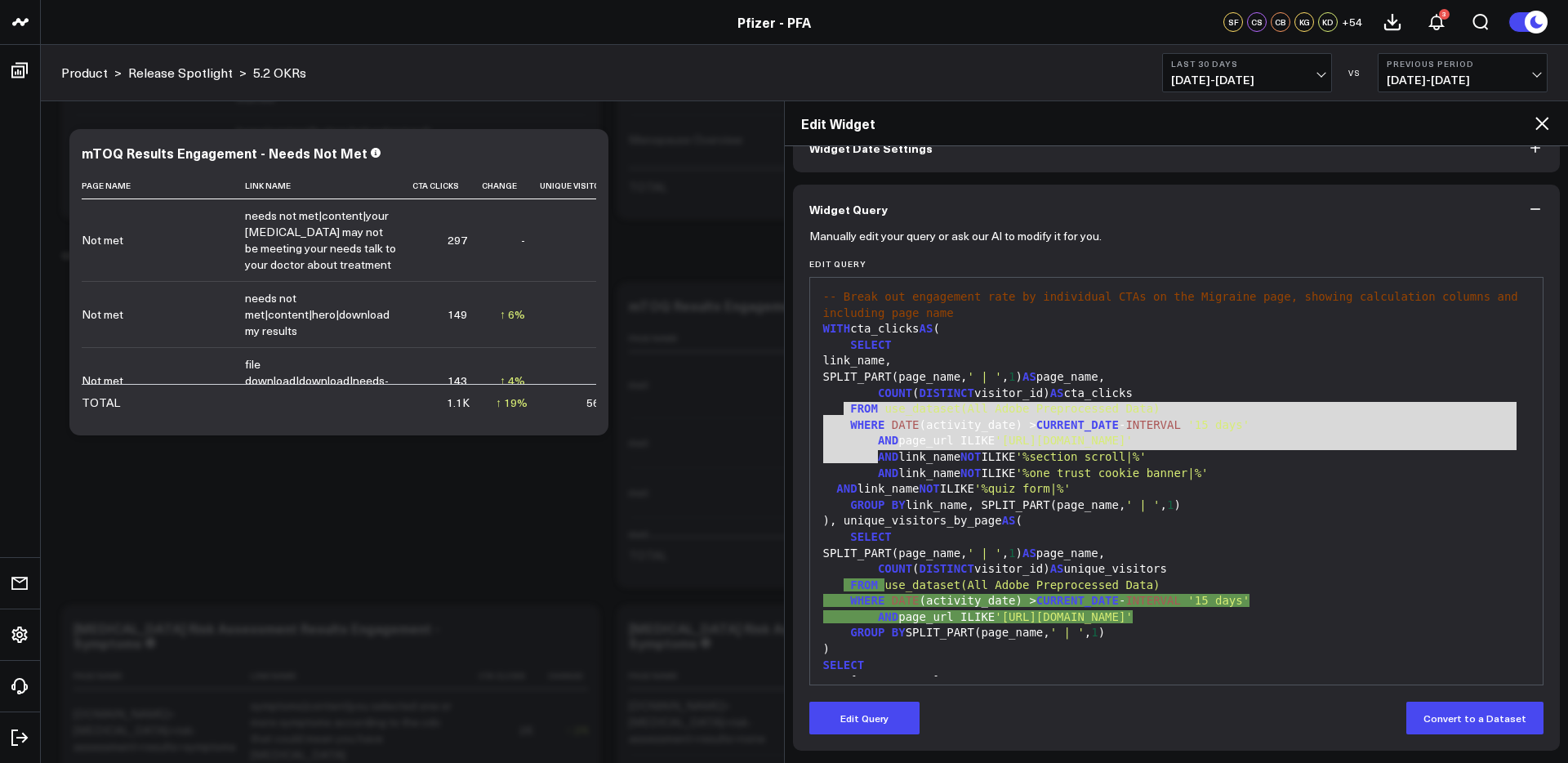
drag, startPoint x: 846, startPoint y: 407, endPoint x: 963, endPoint y: 459, distance: 128.0
click at [963, 459] on div "-- Break out engagement rate by individual CTAs on the Migraine page, showing c…" at bounding box center [1177, 569] width 718 height 567
click at [1181, 429] on span "INTERVAL" at bounding box center [1153, 424] width 55 height 13
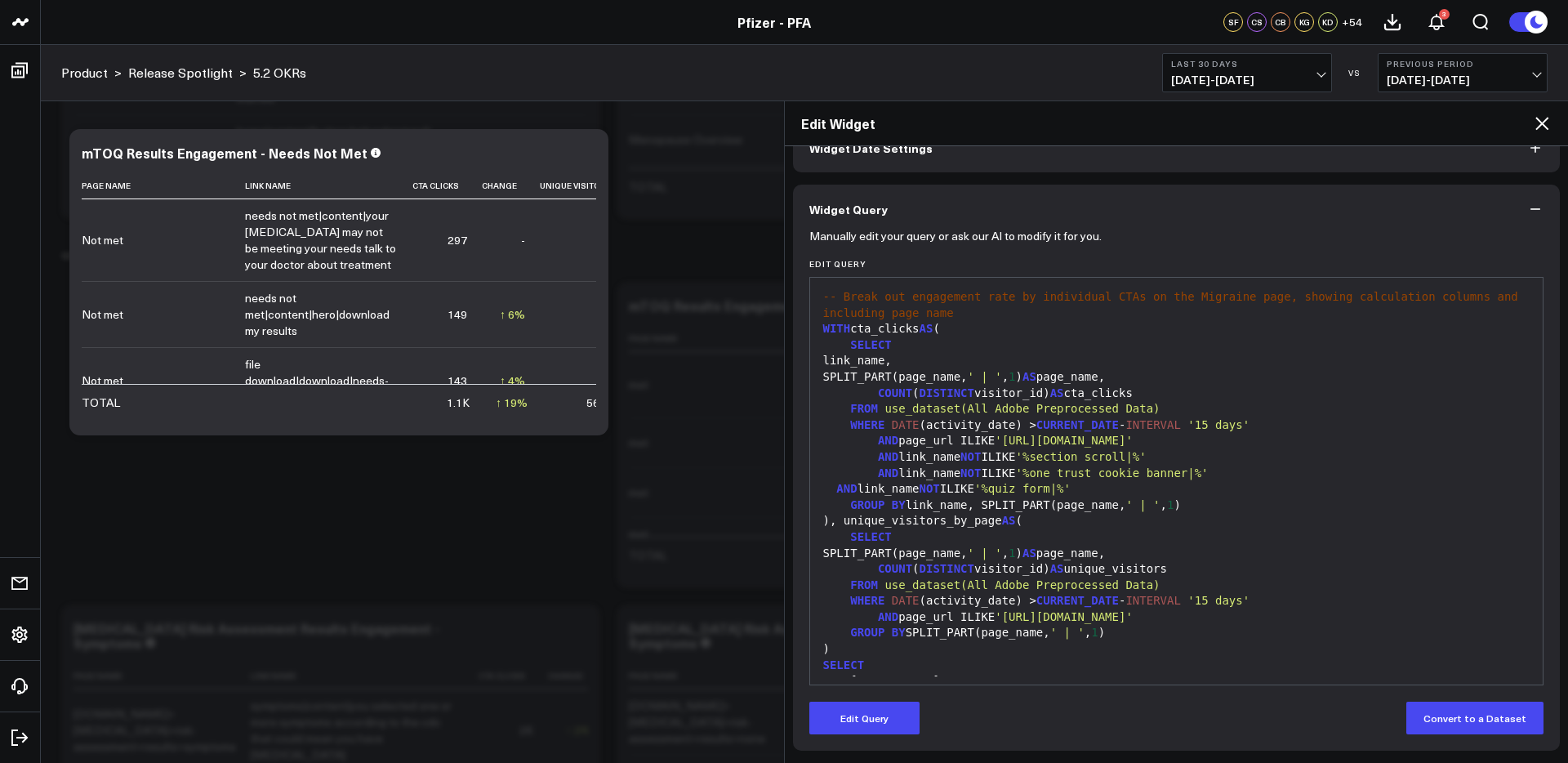
click at [1128, 411] on span "use_dataset(All Adobe Preprocessed Data)" at bounding box center [1022, 408] width 275 height 13
drag, startPoint x: 966, startPoint y: 411, endPoint x: 1151, endPoint y: 411, distance: 185.0
click at [1151, 411] on span "use_dataset(All Adobe Preprocessed Data)" at bounding box center [1022, 408] width 275 height 13
copy div "use_dataset(All Adobe Preprocessed Data)"
click at [1538, 127] on icon at bounding box center [1542, 123] width 13 height 13
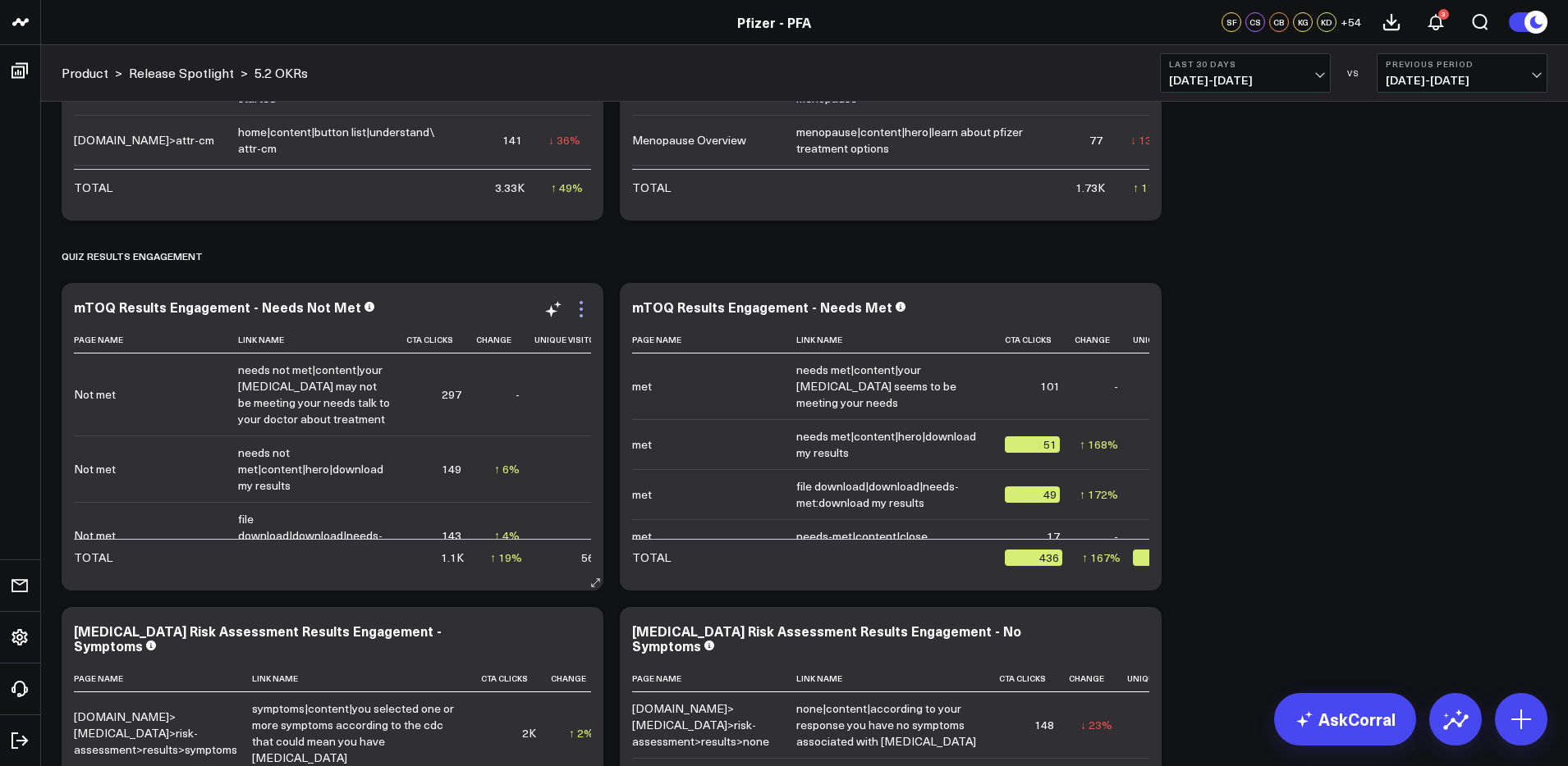
click at [582, 311] on icon at bounding box center [581, 310] width 20 height 20
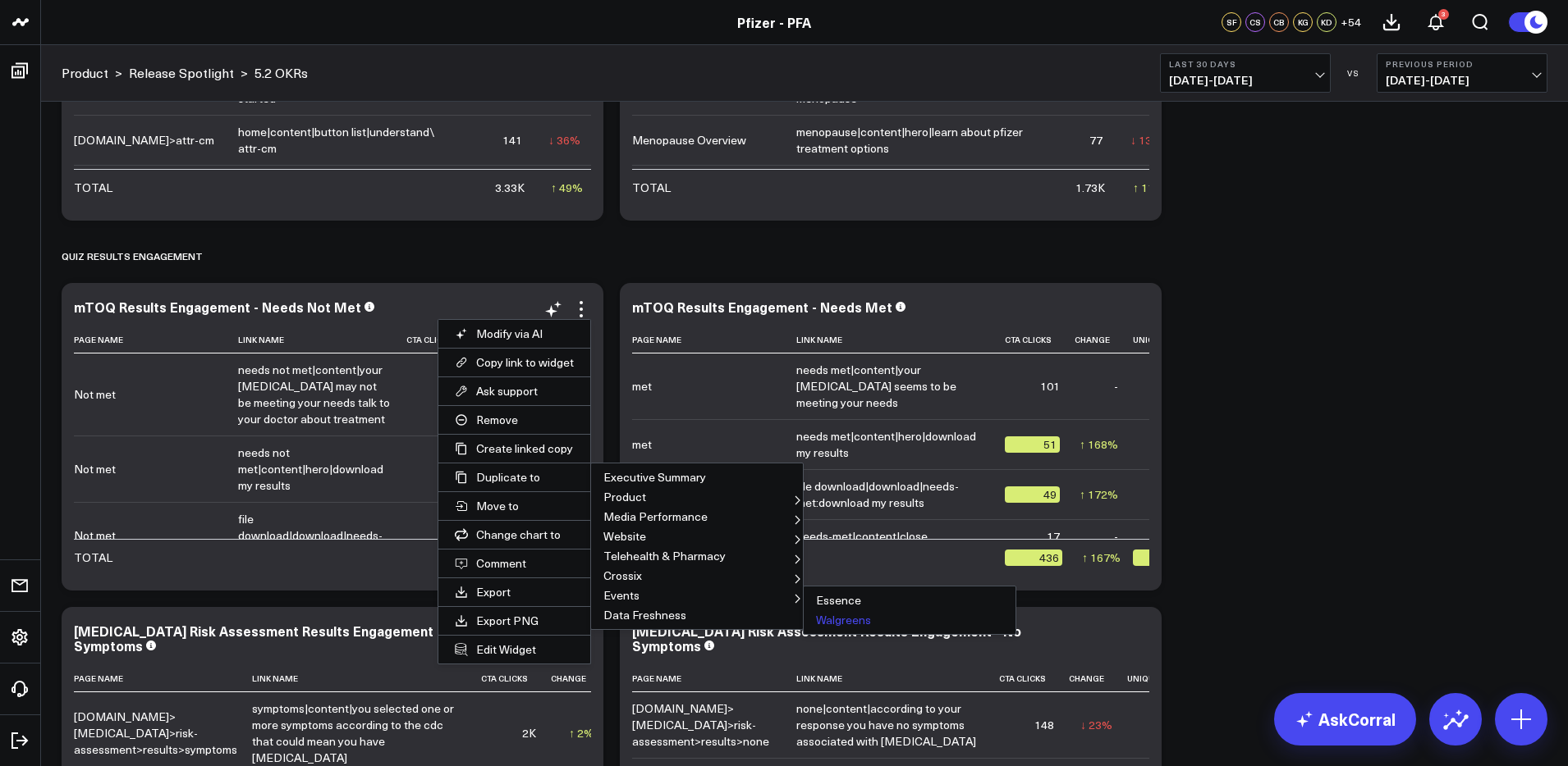
click at [824, 626] on button "Walgreens" at bounding box center [909, 620] width 212 height 20
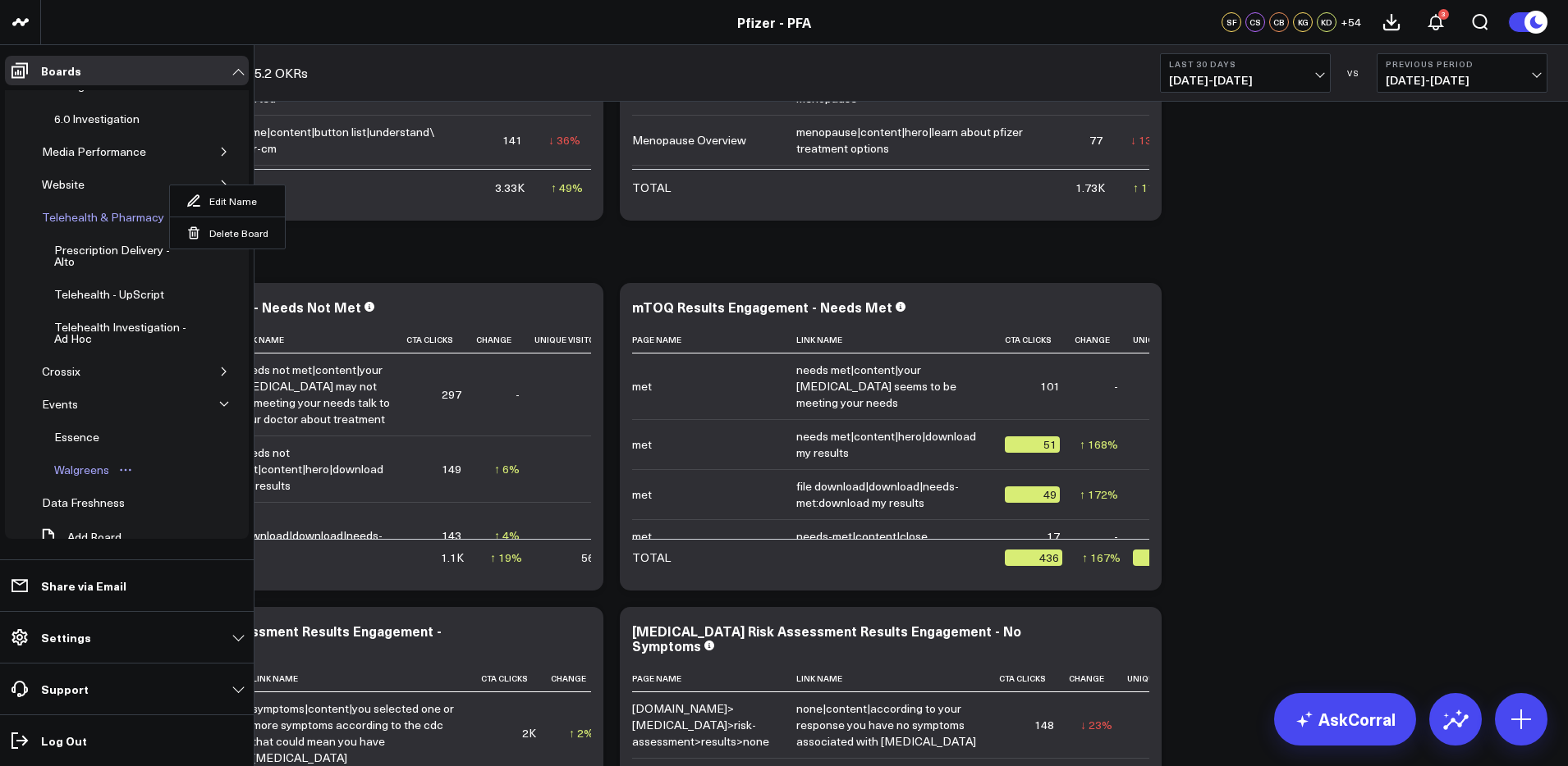
scroll to position [1605, 0]
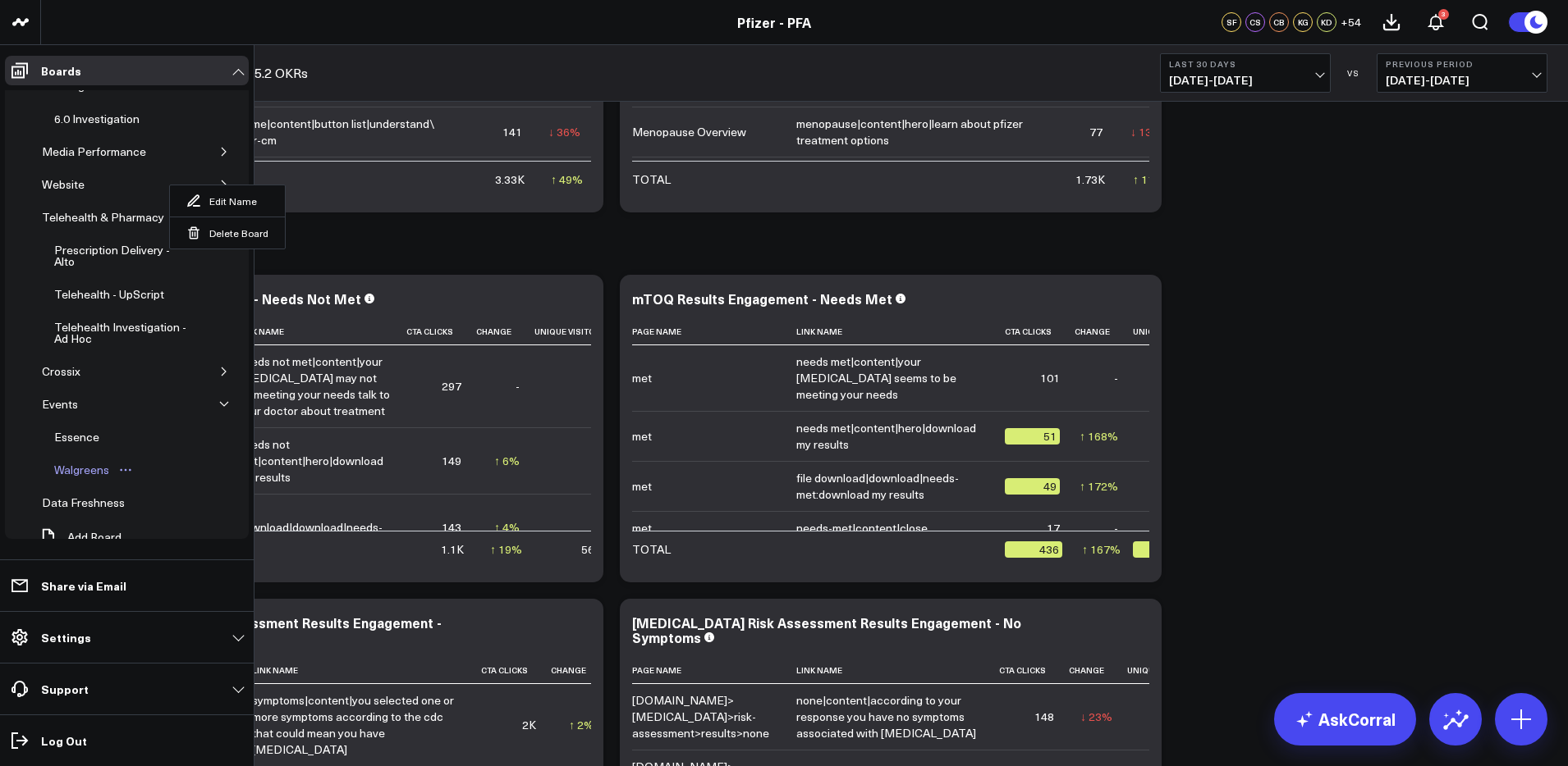
click at [84, 460] on div "Walgreens" at bounding box center [81, 470] width 64 height 20
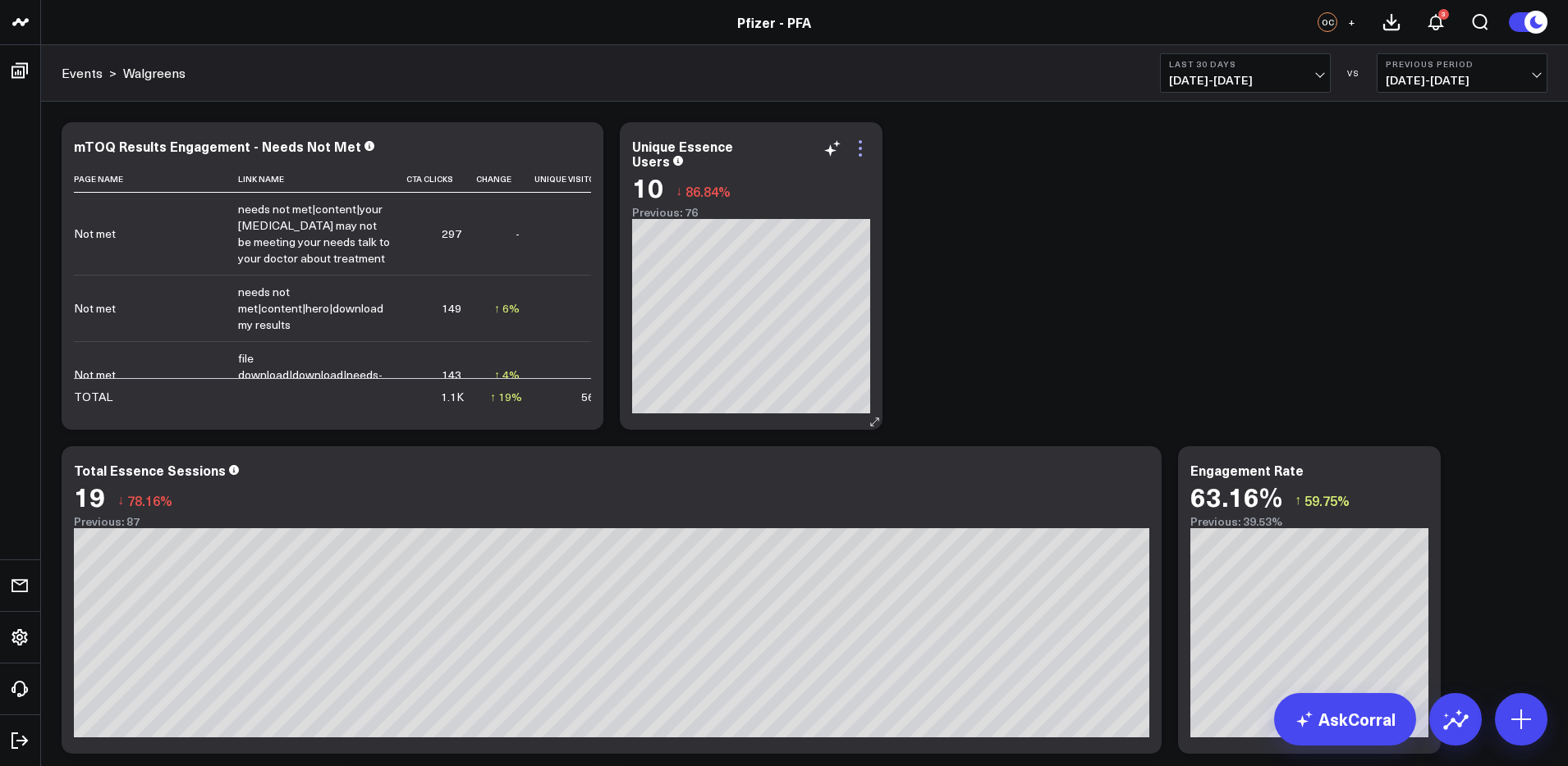
click at [865, 149] on icon at bounding box center [860, 149] width 20 height 20
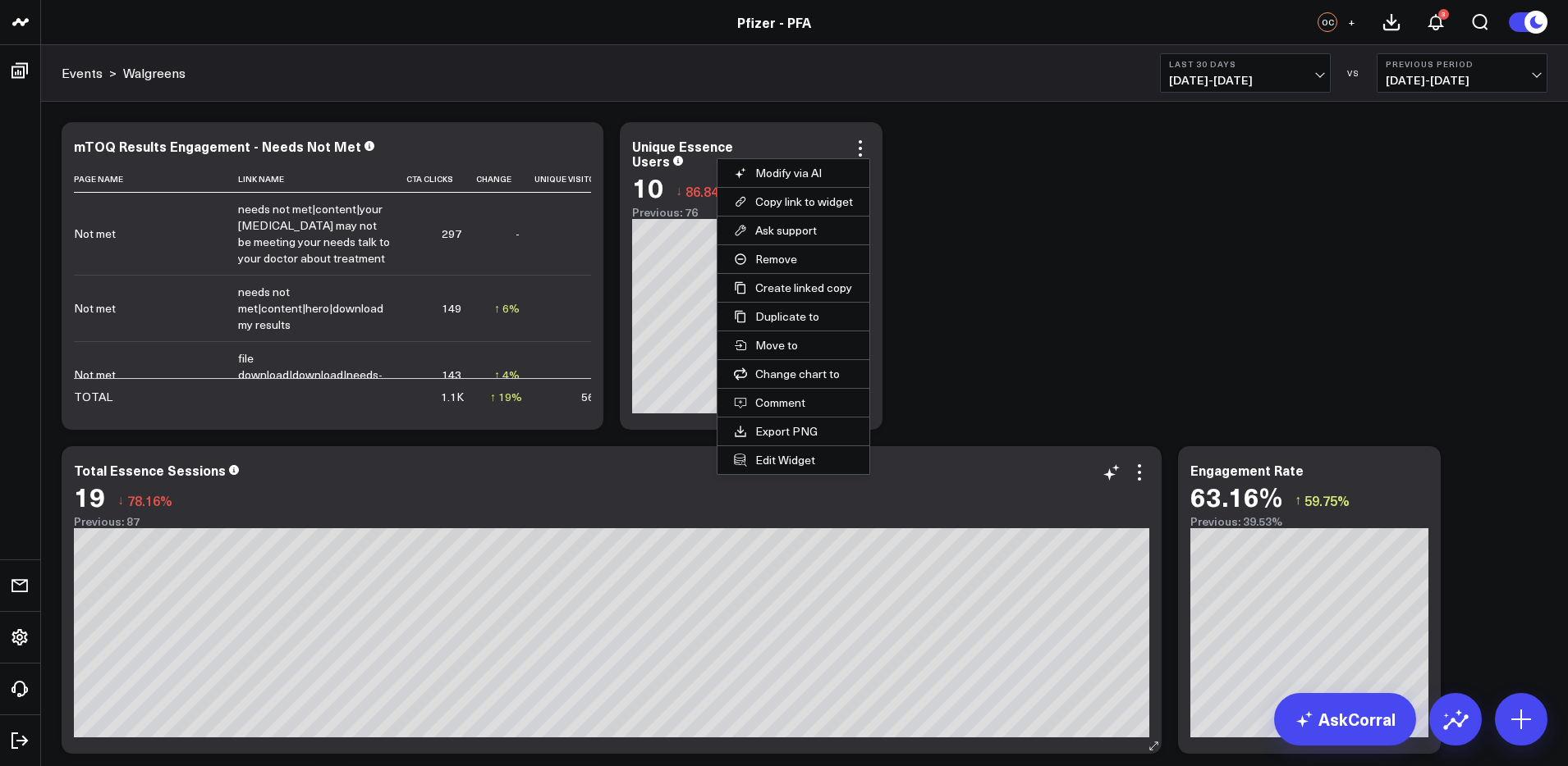
drag, startPoint x: 787, startPoint y: 463, endPoint x: 777, endPoint y: 462, distance: 10.0
click at [787, 463] on button "Edit Widget" at bounding box center [793, 460] width 152 height 27
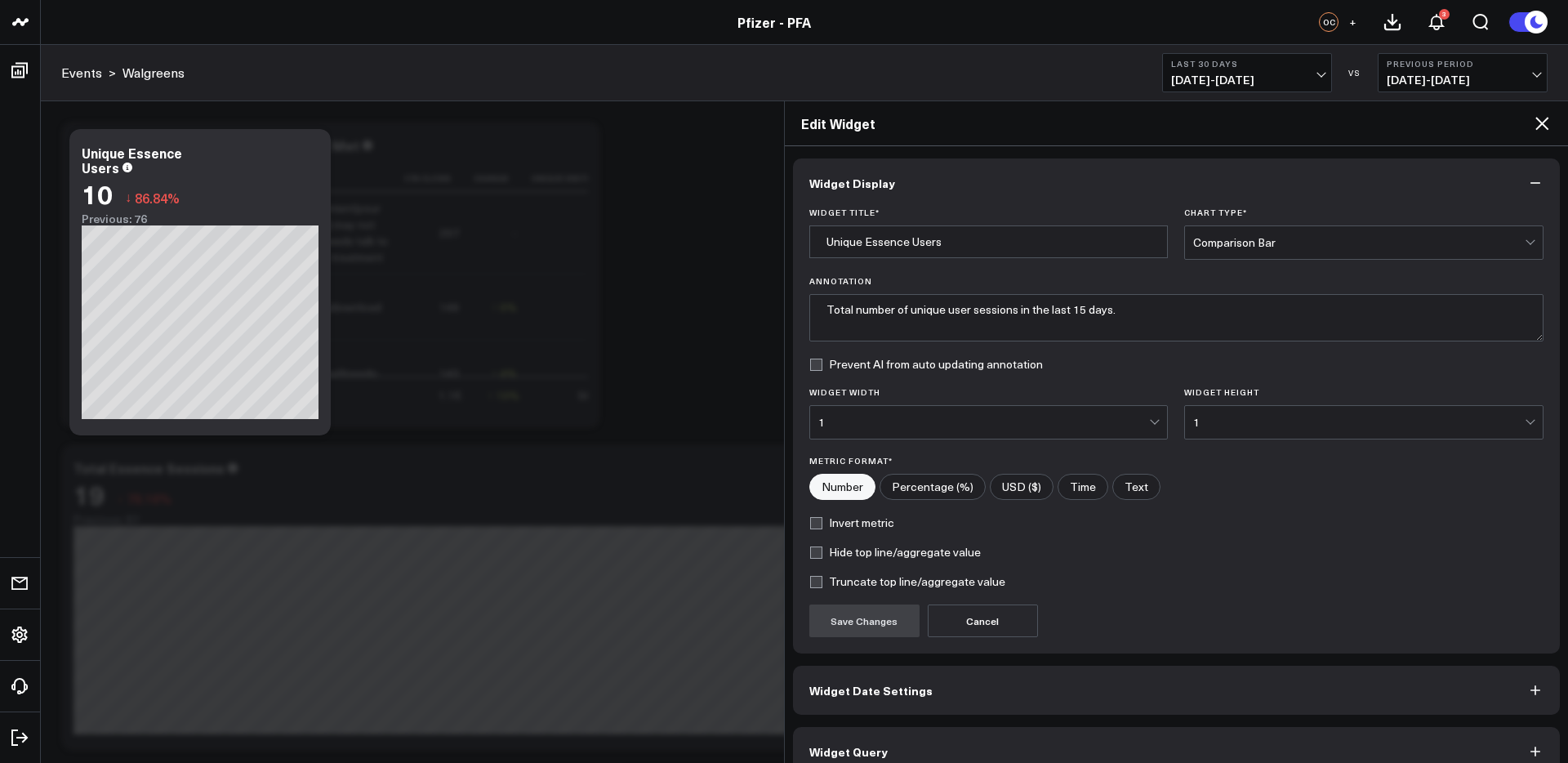
scroll to position [25, 0]
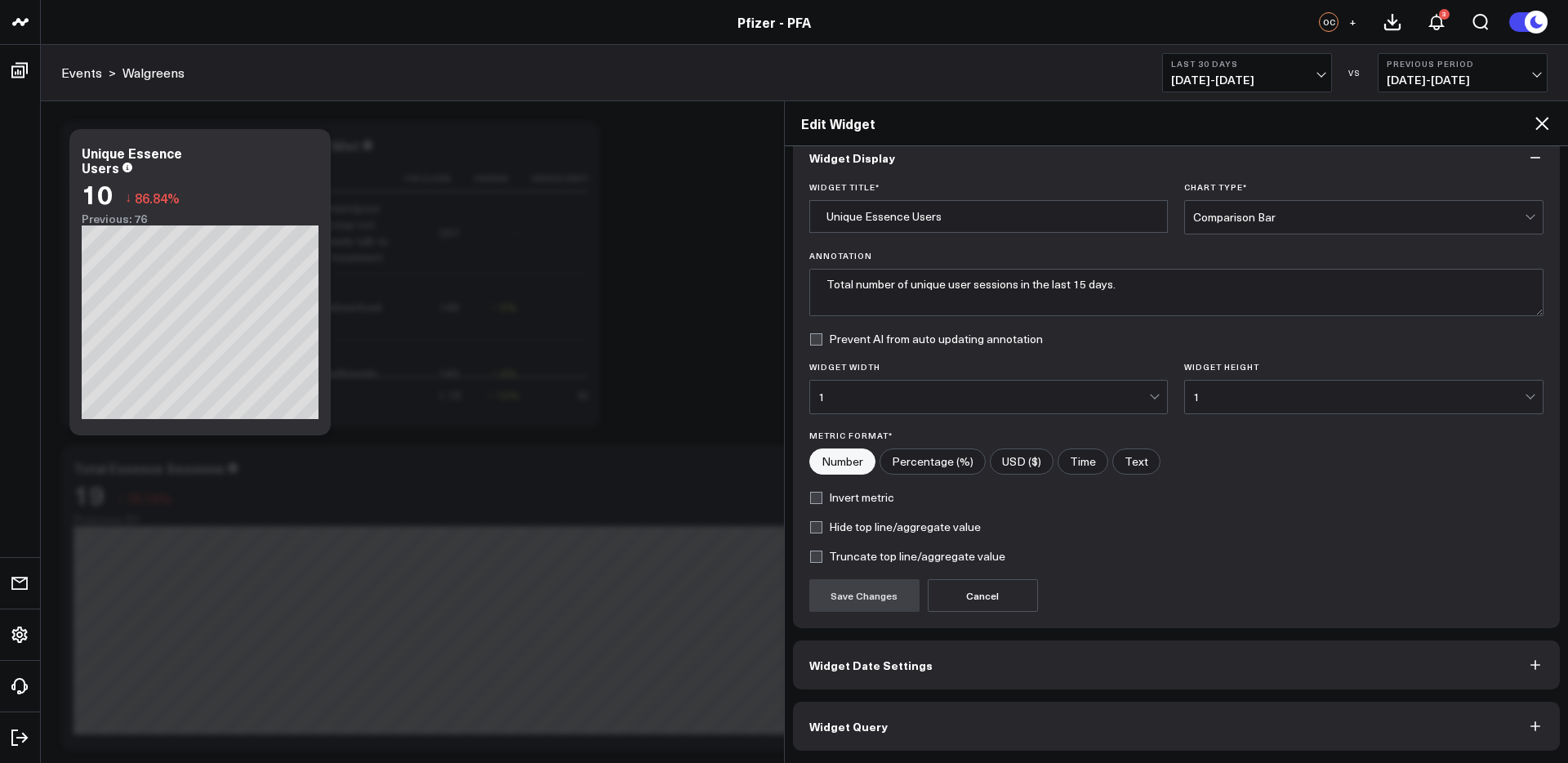
click at [934, 715] on button "Widget Query" at bounding box center [1176, 727] width 767 height 49
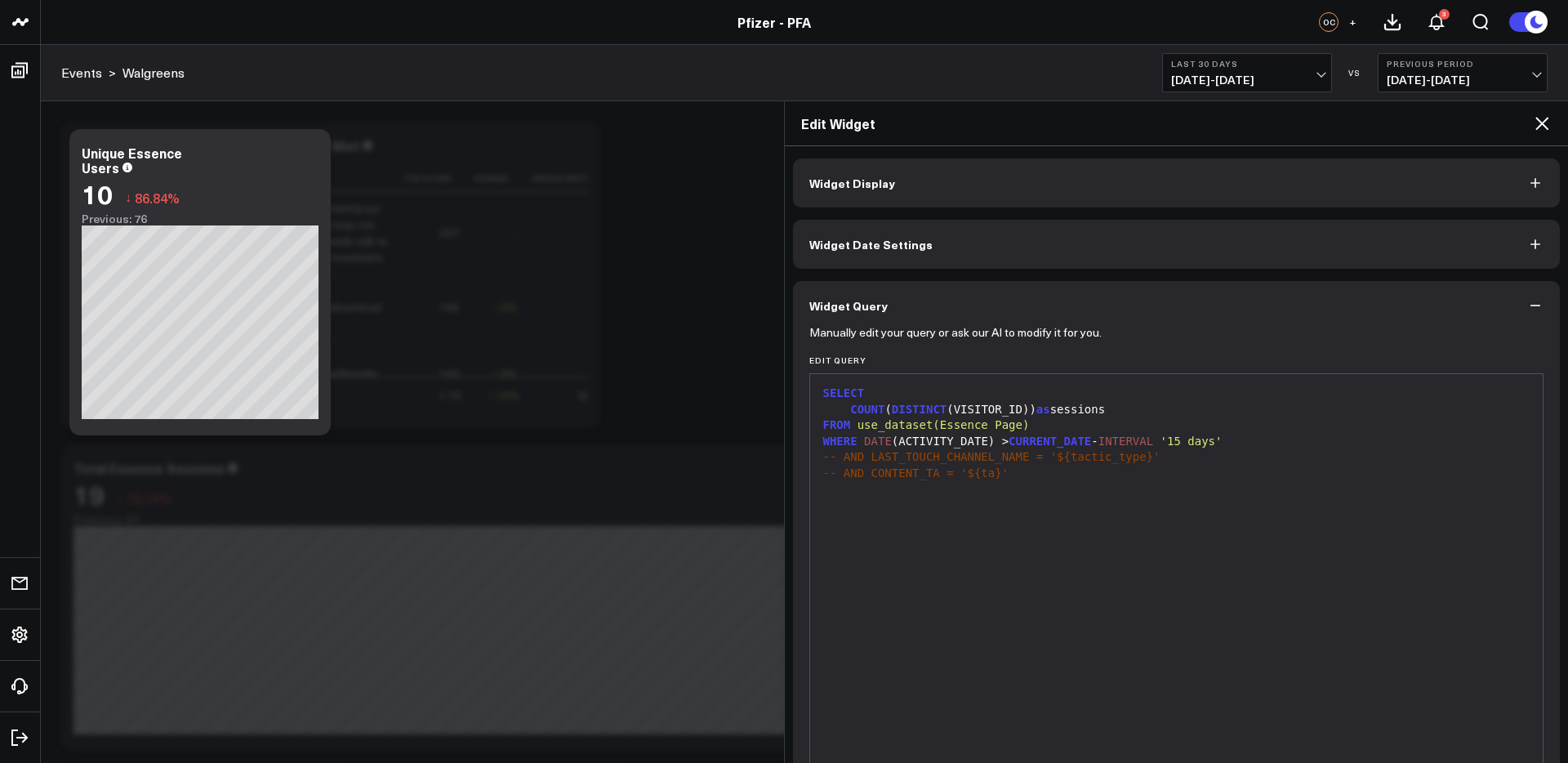
scroll to position [50, 0]
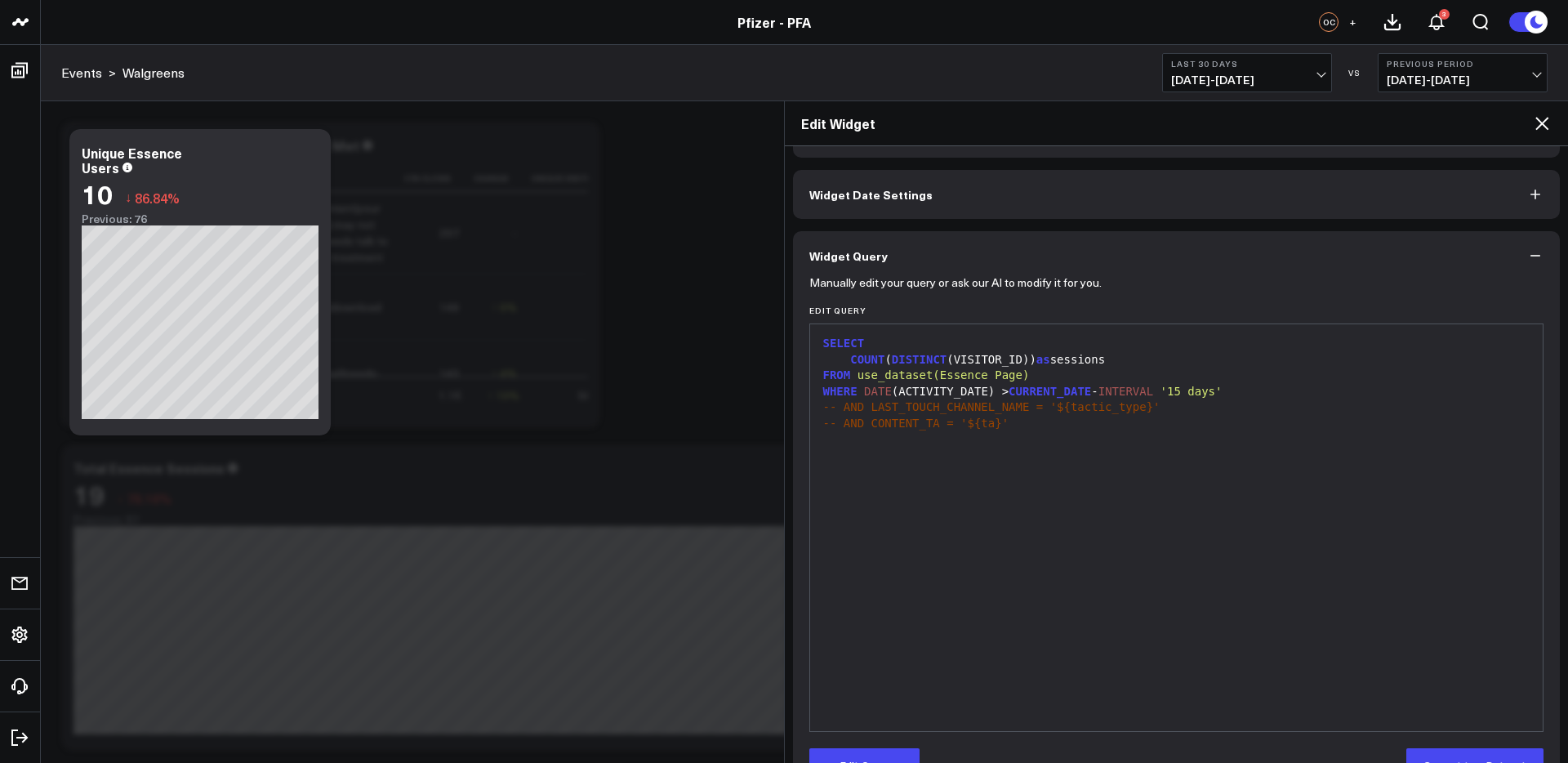
drag, startPoint x: 1005, startPoint y: 375, endPoint x: 1015, endPoint y: 376, distance: 10.0
click at [1006, 375] on span "use_dataset(Essence Page)" at bounding box center [944, 375] width 173 height 13
drag, startPoint x: 1014, startPoint y: 380, endPoint x: 954, endPoint y: 380, distance: 60.0
click at [945, 381] on span "use_dataset(Essence Page)" at bounding box center [944, 375] width 173 height 13
click at [974, 380] on span "use_dataset(Essence Page)" at bounding box center [944, 375] width 173 height 13
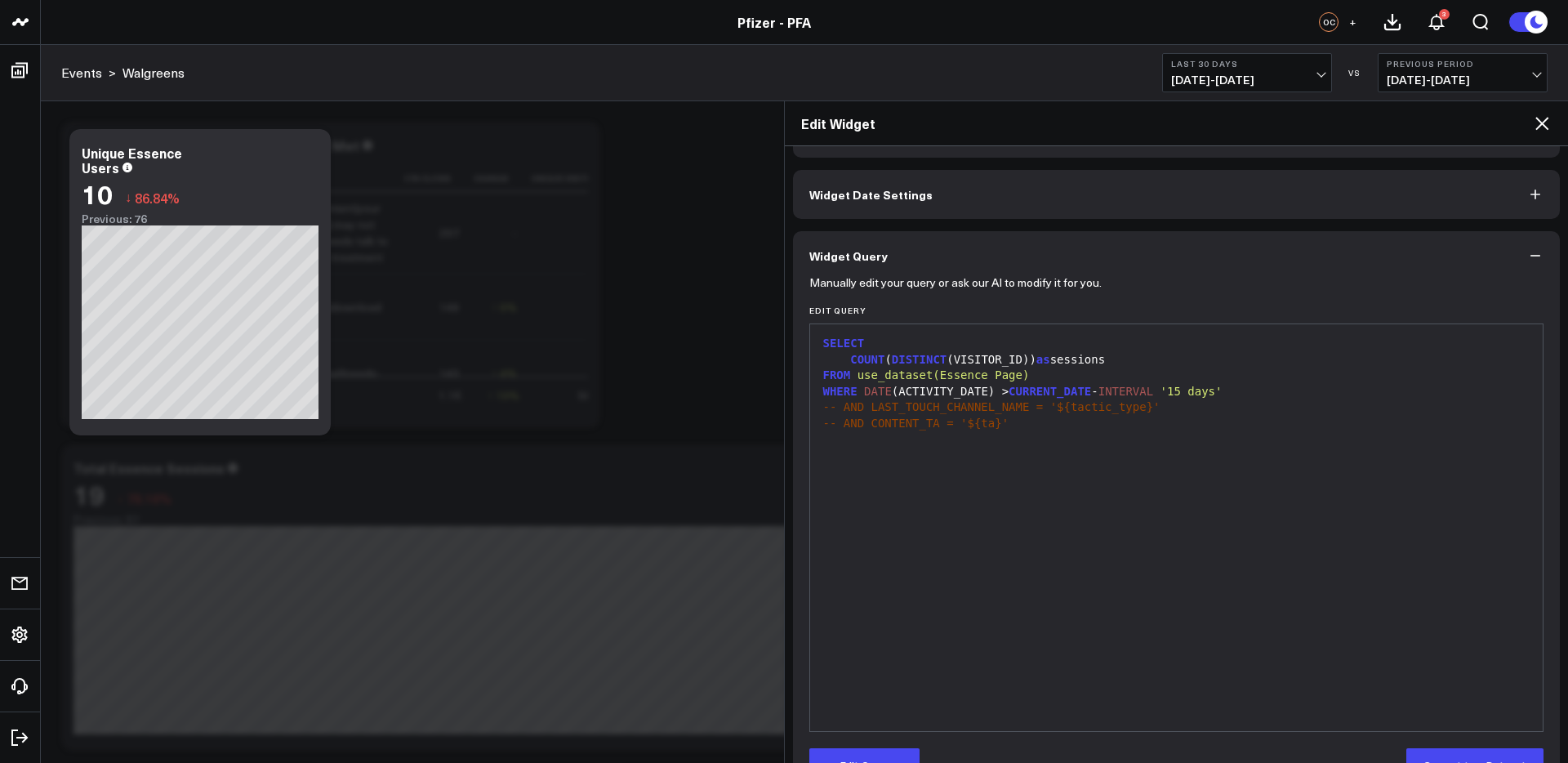
click at [1041, 378] on div "FROM use_dataset(Essence Page)" at bounding box center [1177, 376] width 718 height 17
drag, startPoint x: 1030, startPoint y: 375, endPoint x: 1011, endPoint y: 378, distance: 19.2
click at [1025, 377] on span "use_dataset(Essence Page)" at bounding box center [944, 375] width 173 height 13
click at [1006, 378] on span "use_dataset(Essence Page)" at bounding box center [944, 375] width 173 height 13
drag, startPoint x: 874, startPoint y: 756, endPoint x: 929, endPoint y: 682, distance: 92.2
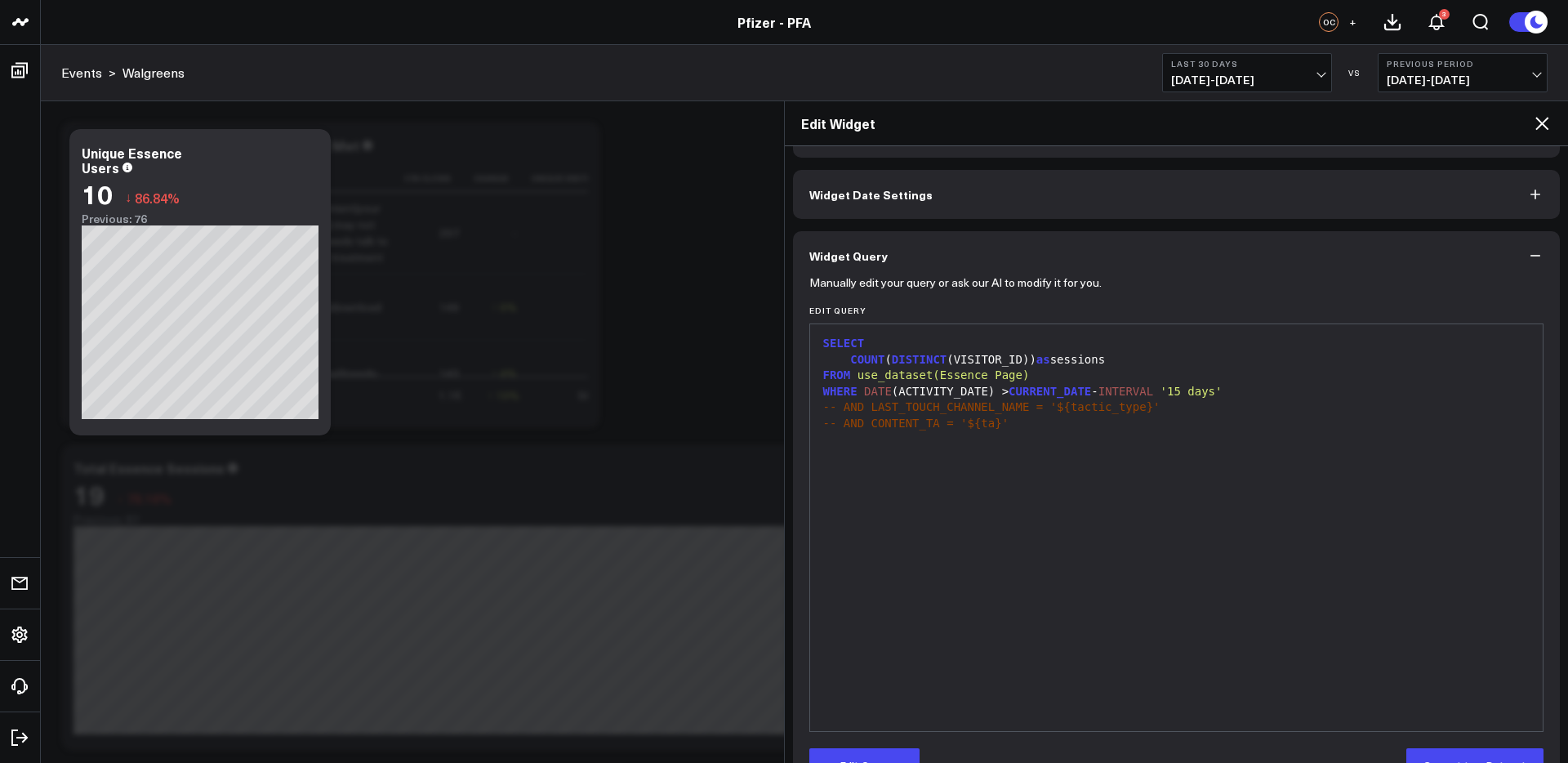
click at [875, 755] on button "Edit Query" at bounding box center [864, 765] width 110 height 33
click at [1054, 376] on div "FROM use_dataset(Essence Page)" at bounding box center [1177, 376] width 718 height 17
click at [1279, 395] on div "WHERE DATE (ACTIVITY_DATE) > CURRENT_DATE - INTERVAL '15 days'" at bounding box center [1177, 392] width 718 height 17
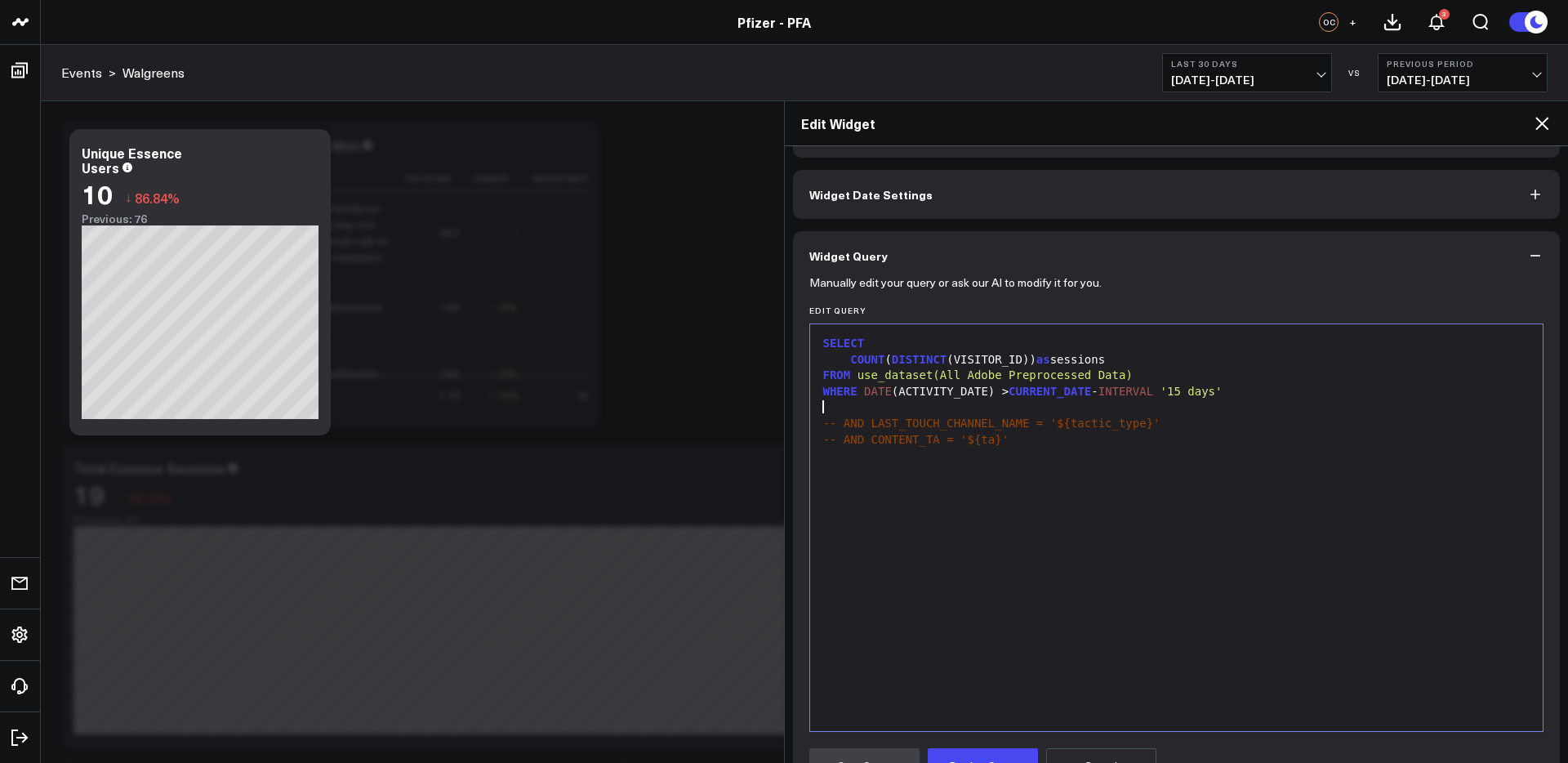
click at [889, 411] on div at bounding box center [1177, 408] width 718 height 17
drag, startPoint x: 930, startPoint y: 411, endPoint x: 914, endPoint y: 411, distance: 16.0
click at [914, 411] on div "AND page_url ILIKE '[URL][DOMAIN_NAME]'" at bounding box center [1177, 408] width 718 height 17
click at [1182, 468] on div "SELECT COUNT ( DISTINCT (VISITOR_ID)) as sessions FROM use_dataset(All Adobe Pr…" at bounding box center [1177, 528] width 718 height 390
click at [1078, 411] on span "'[URL][DOMAIN_NAME]'" at bounding box center [1009, 406] width 138 height 13
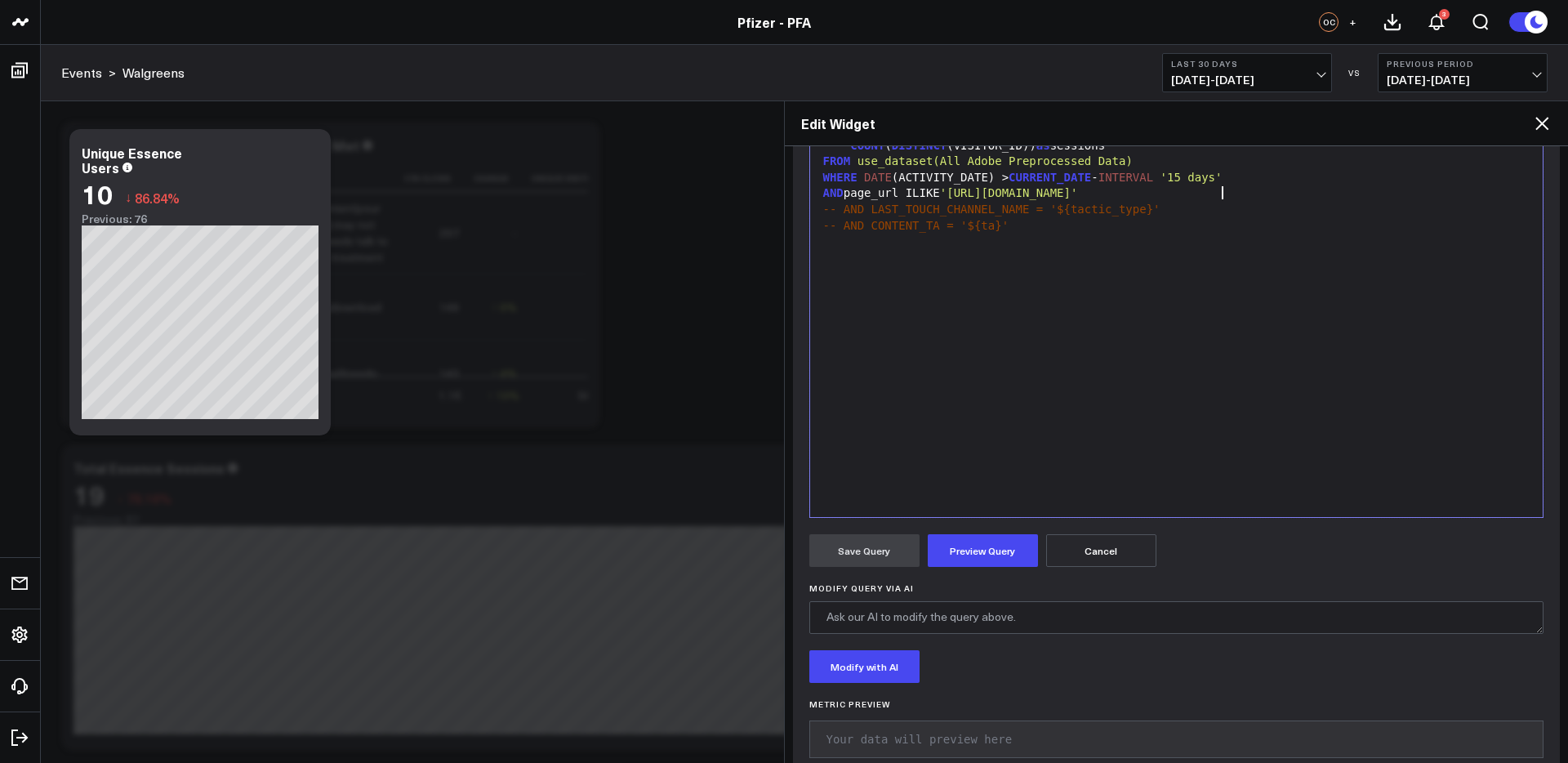
scroll to position [300, 0]
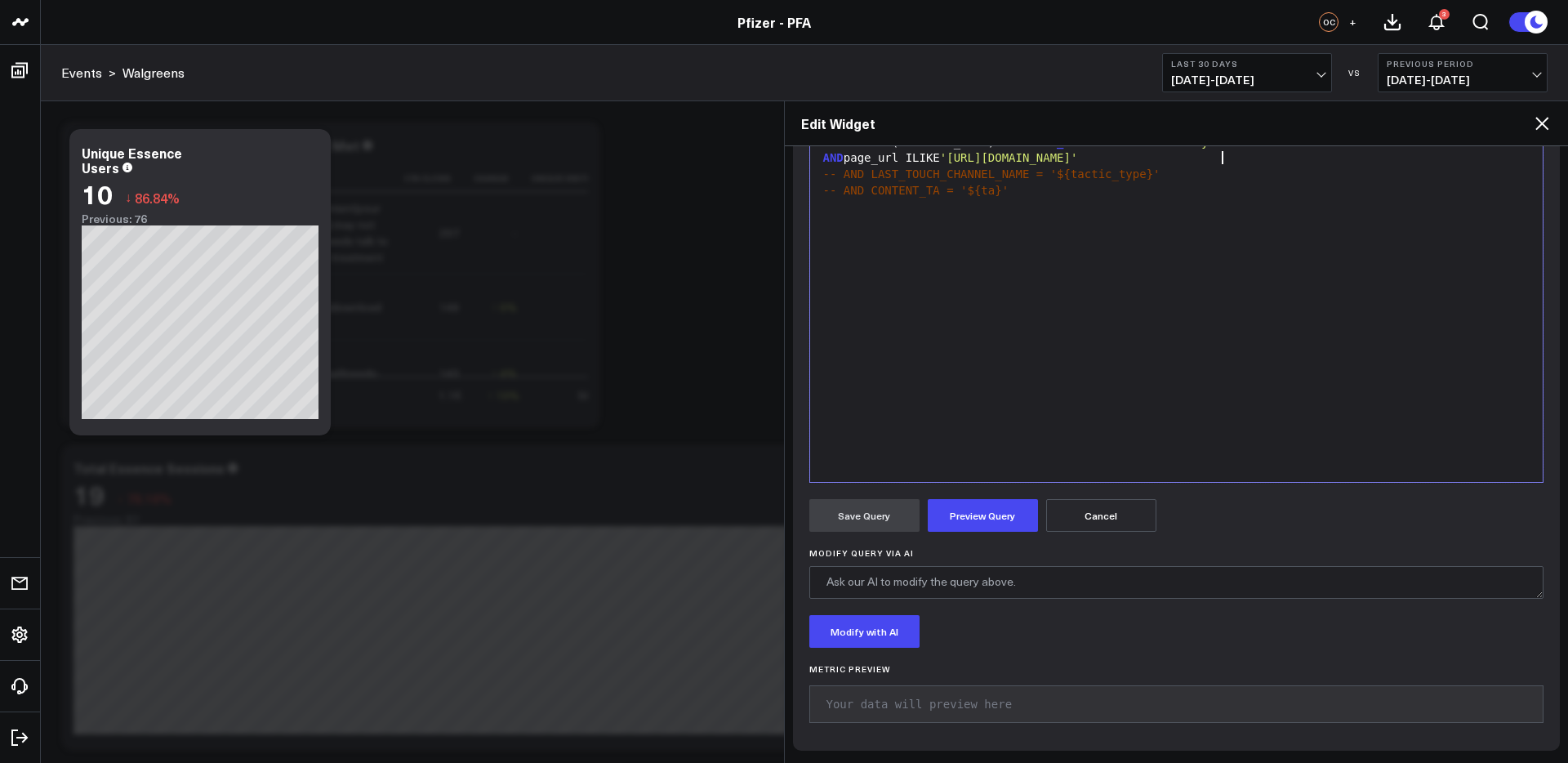
click at [921, 159] on div "AND page_url ILIKE '[URL][DOMAIN_NAME]'" at bounding box center [1177, 158] width 718 height 17
click at [981, 517] on button "Preview Query" at bounding box center [983, 516] width 110 height 33
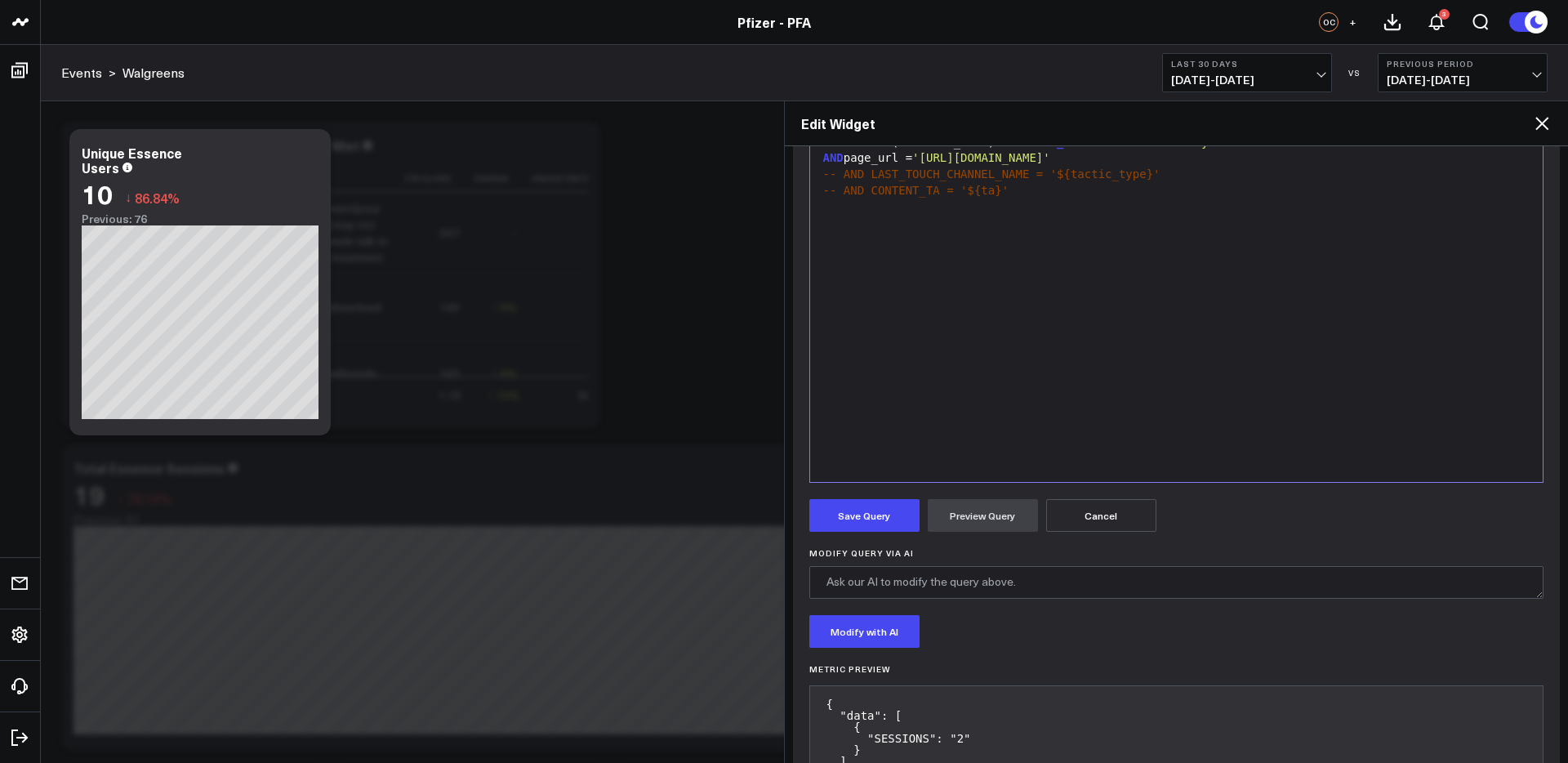
scroll to position [368, 0]
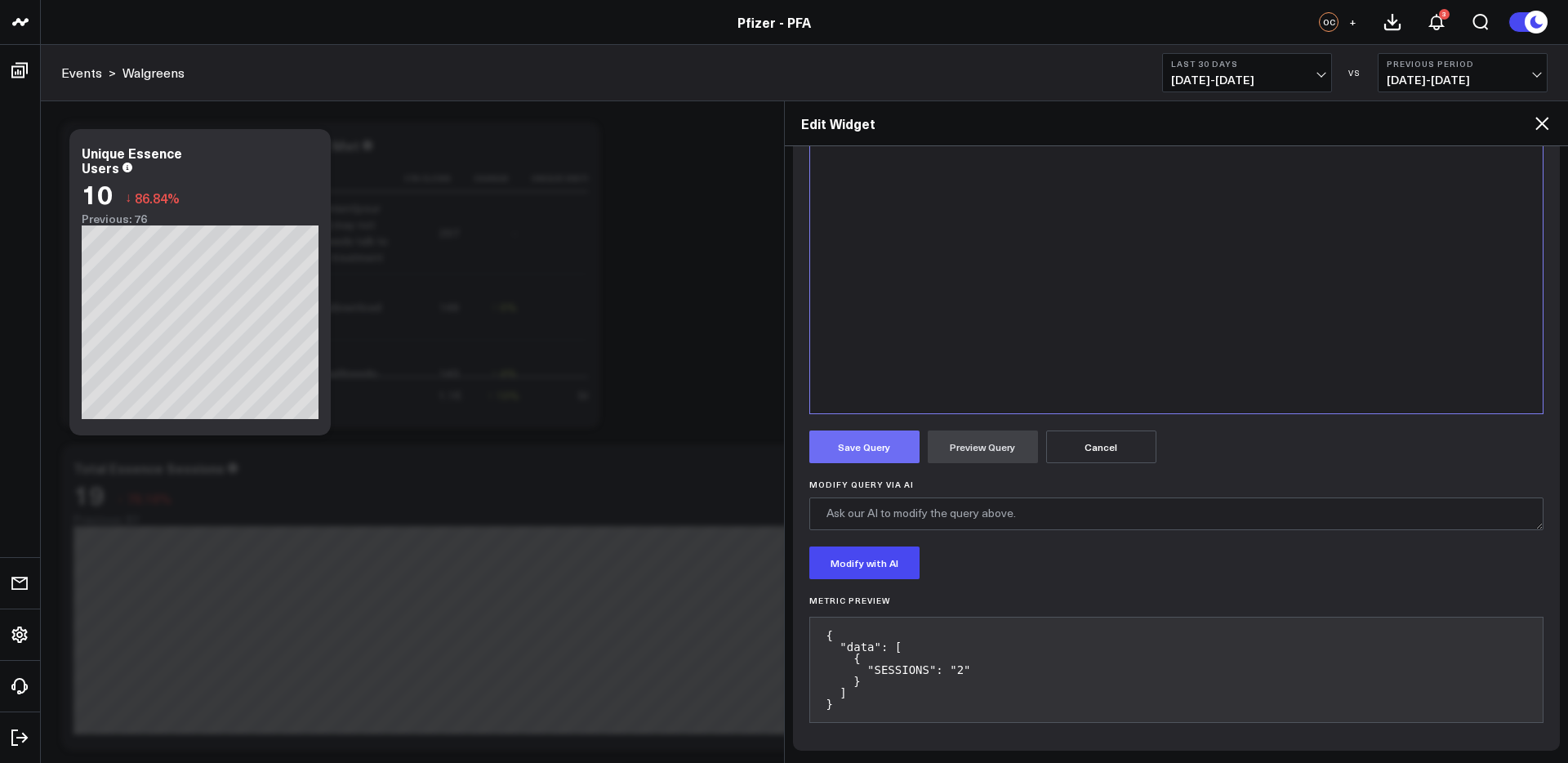
click at [875, 448] on button "Save Query" at bounding box center [864, 447] width 110 height 33
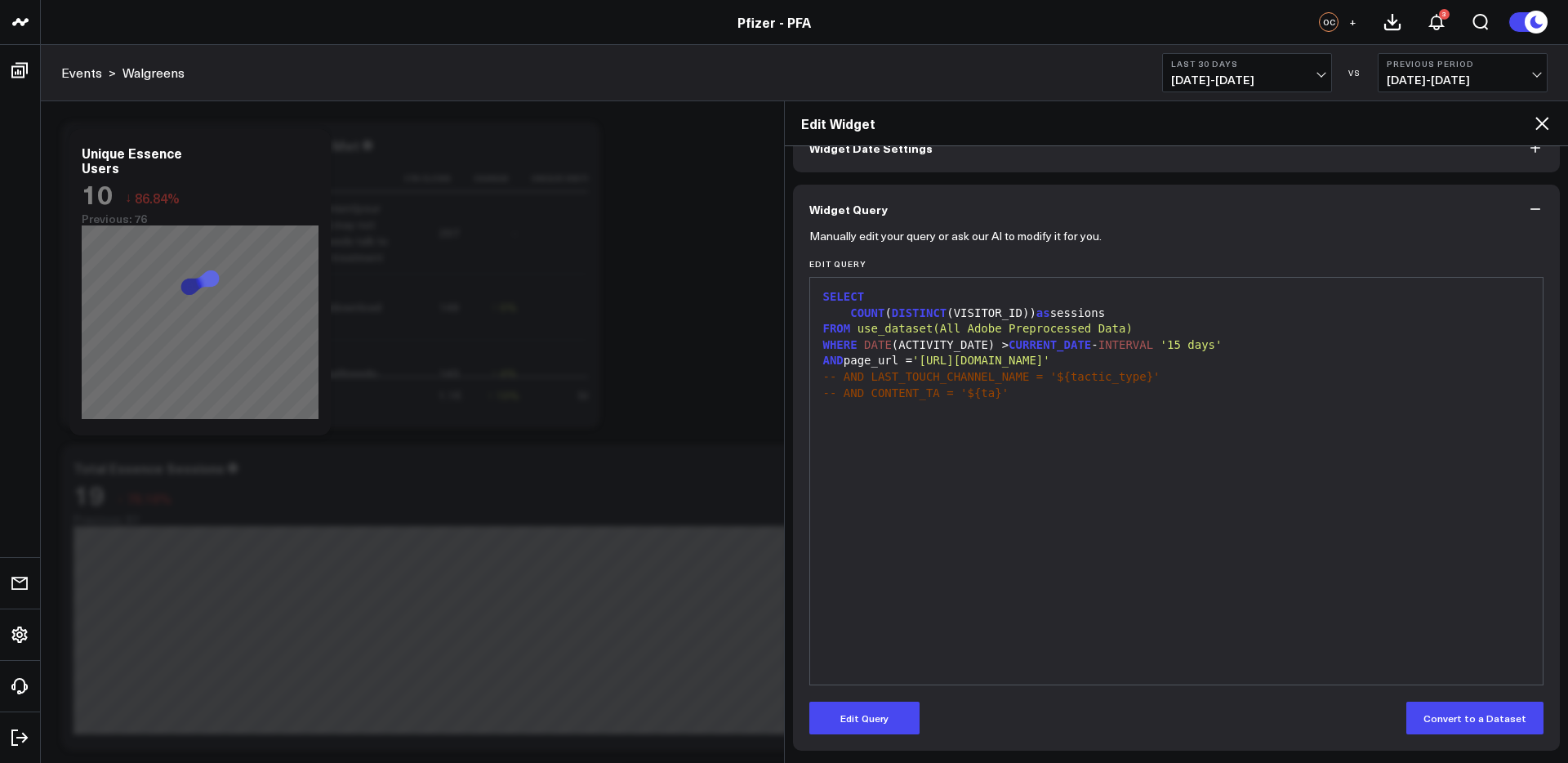
click at [1543, 126] on icon at bounding box center [1543, 123] width 20 height 20
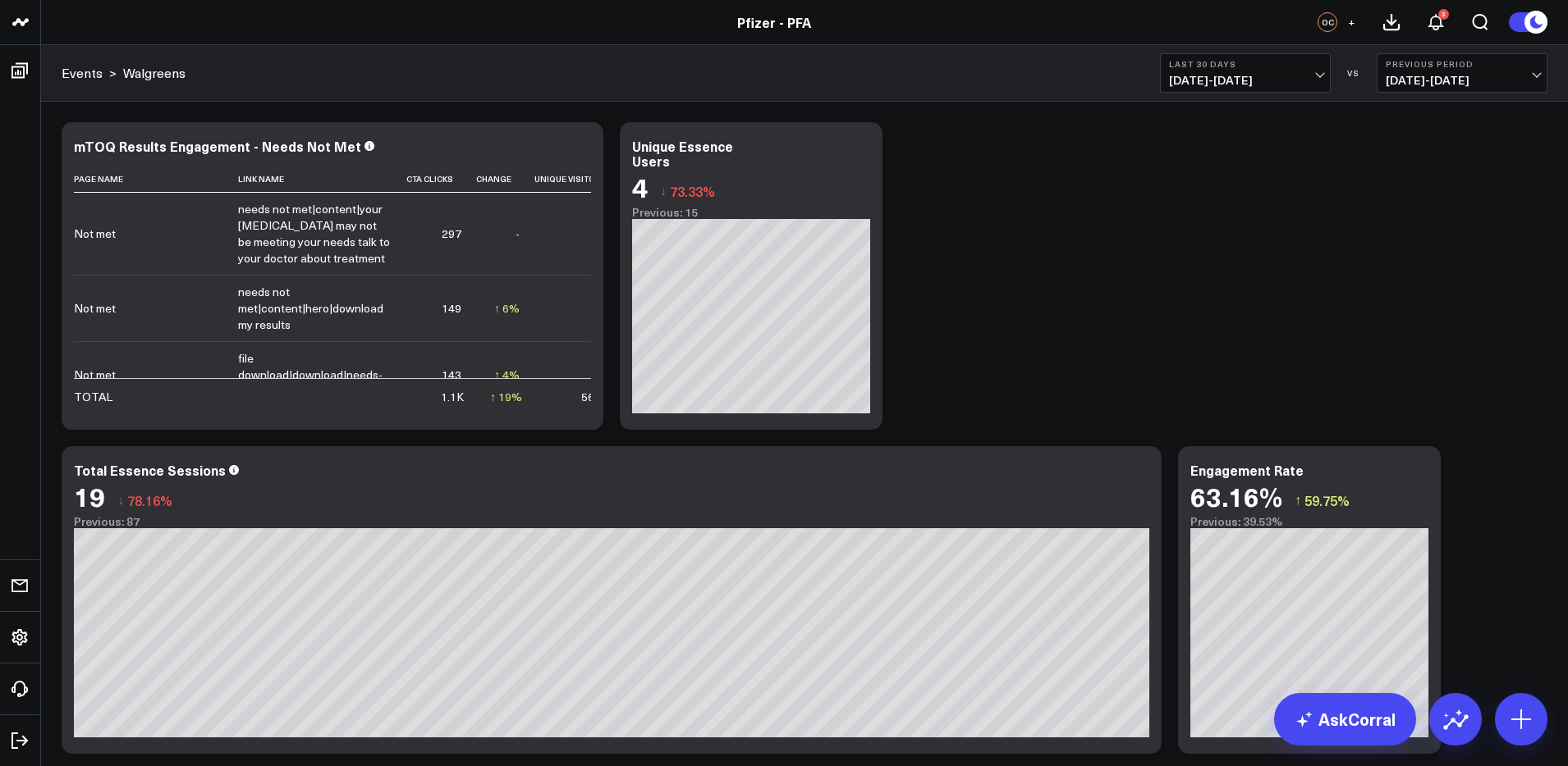
click at [1239, 73] on span "[DATE] - [DATE]" at bounding box center [1246, 79] width 153 height 13
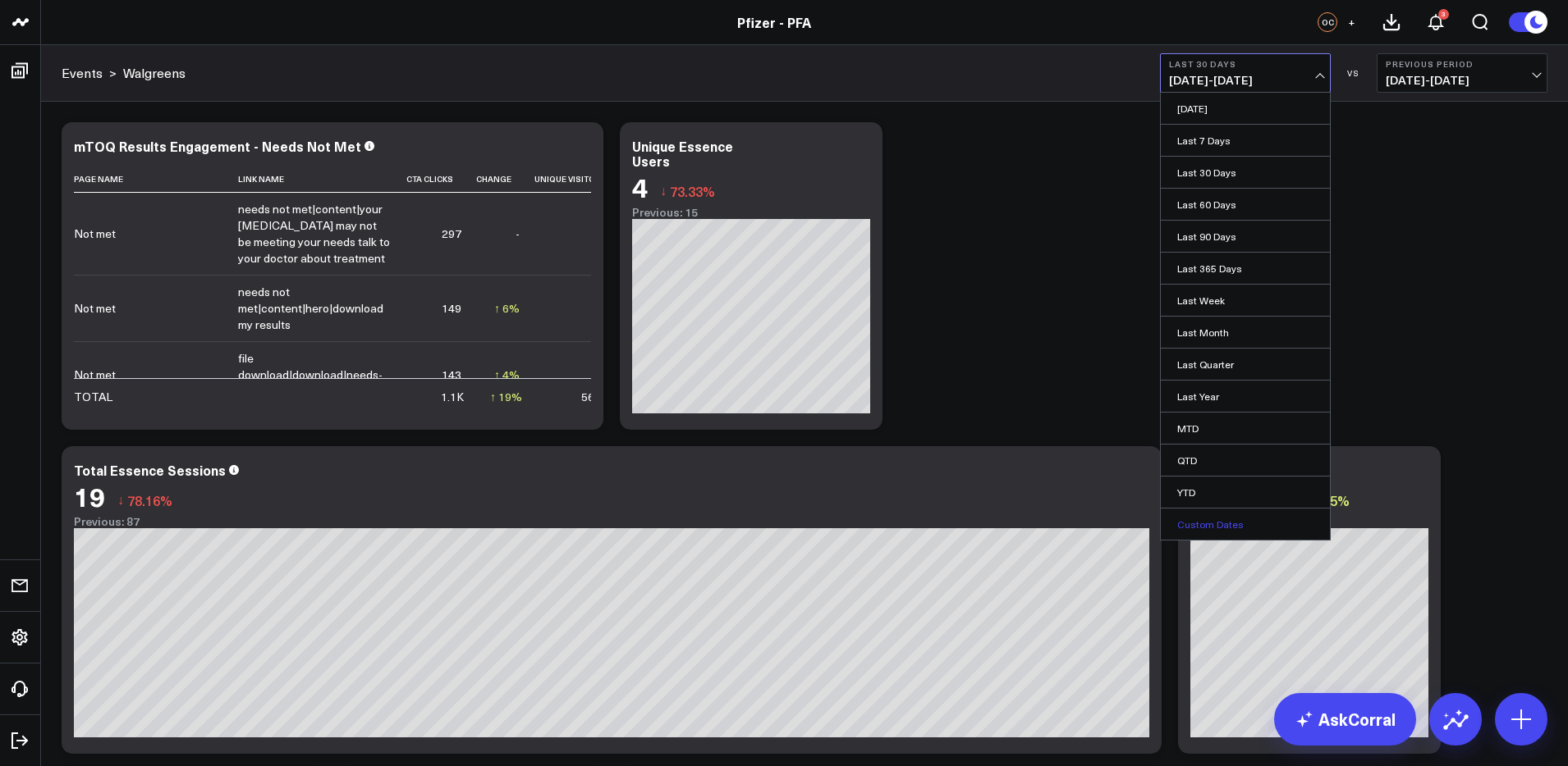
click at [1218, 525] on link "Custom Dates" at bounding box center [1246, 524] width 170 height 31
select select "9"
select select "2025"
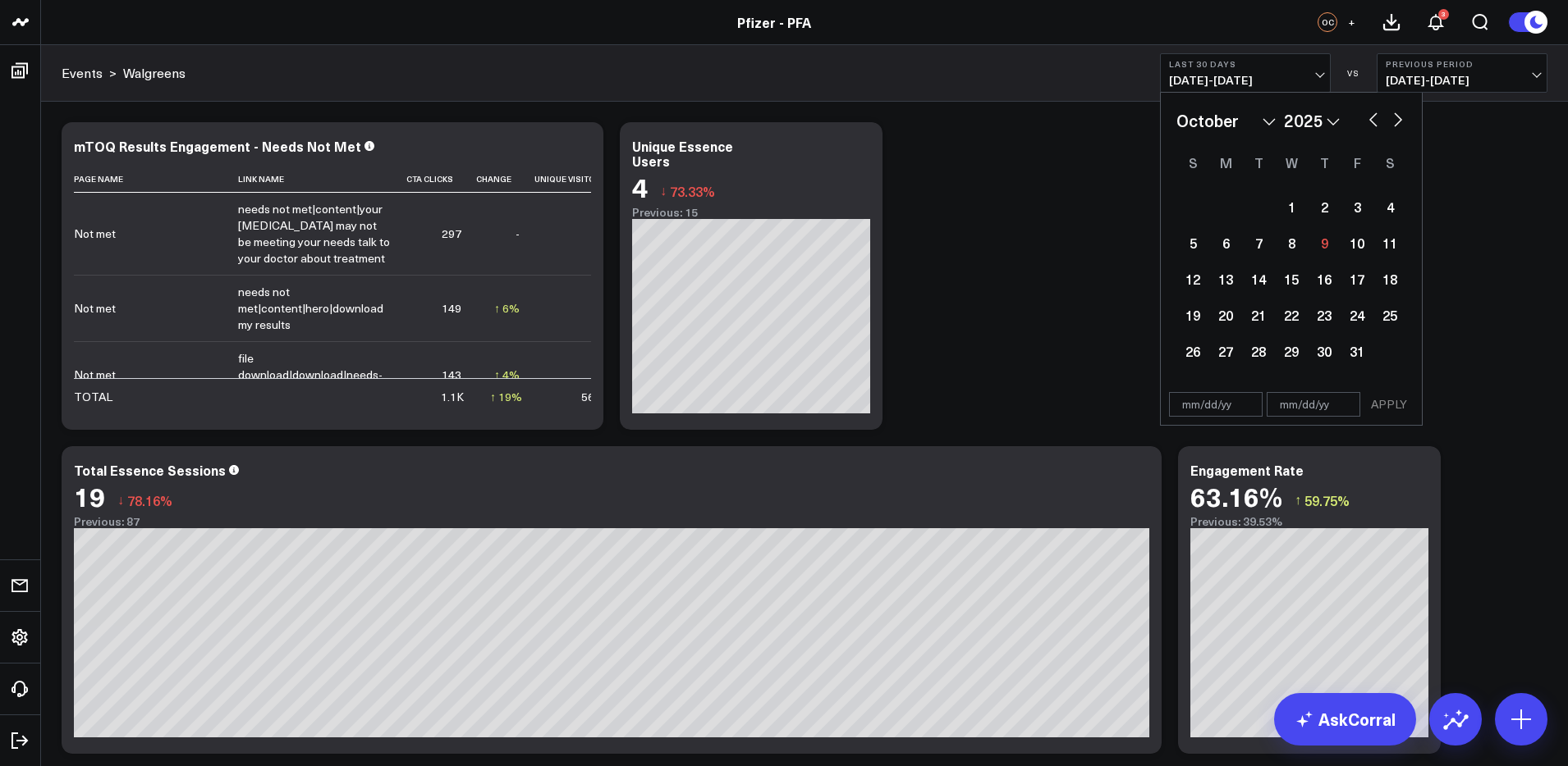
click at [1392, 123] on button "button" at bounding box center [1397, 119] width 17 height 20
select select "10"
select select "2025"
click at [1294, 246] on div "5" at bounding box center [1292, 243] width 33 height 33
type input "[DATE]"
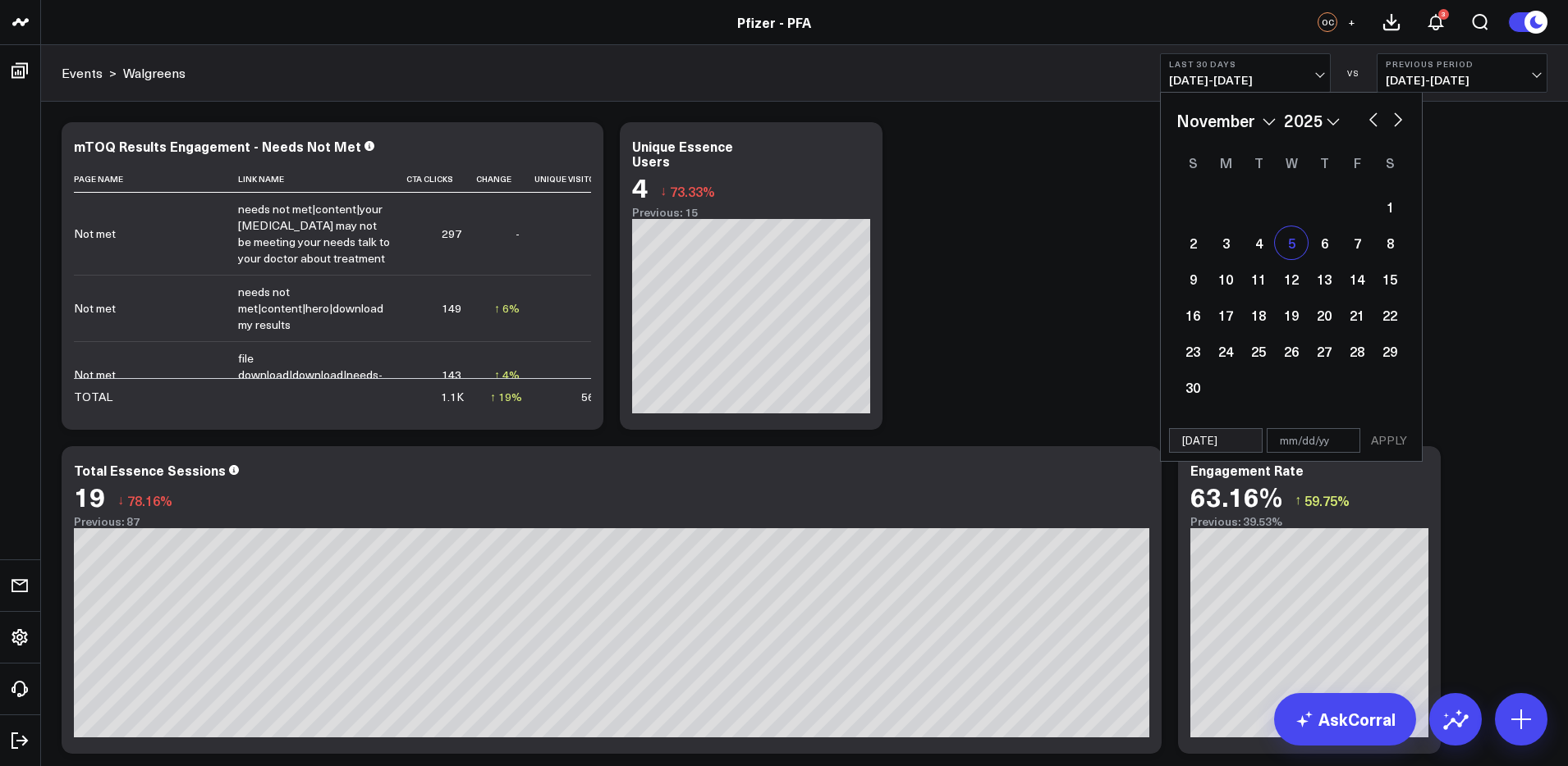
select select "10"
select select "2025"
click at [1399, 120] on button "button" at bounding box center [1397, 119] width 17 height 20
select select "11"
select select "2025"
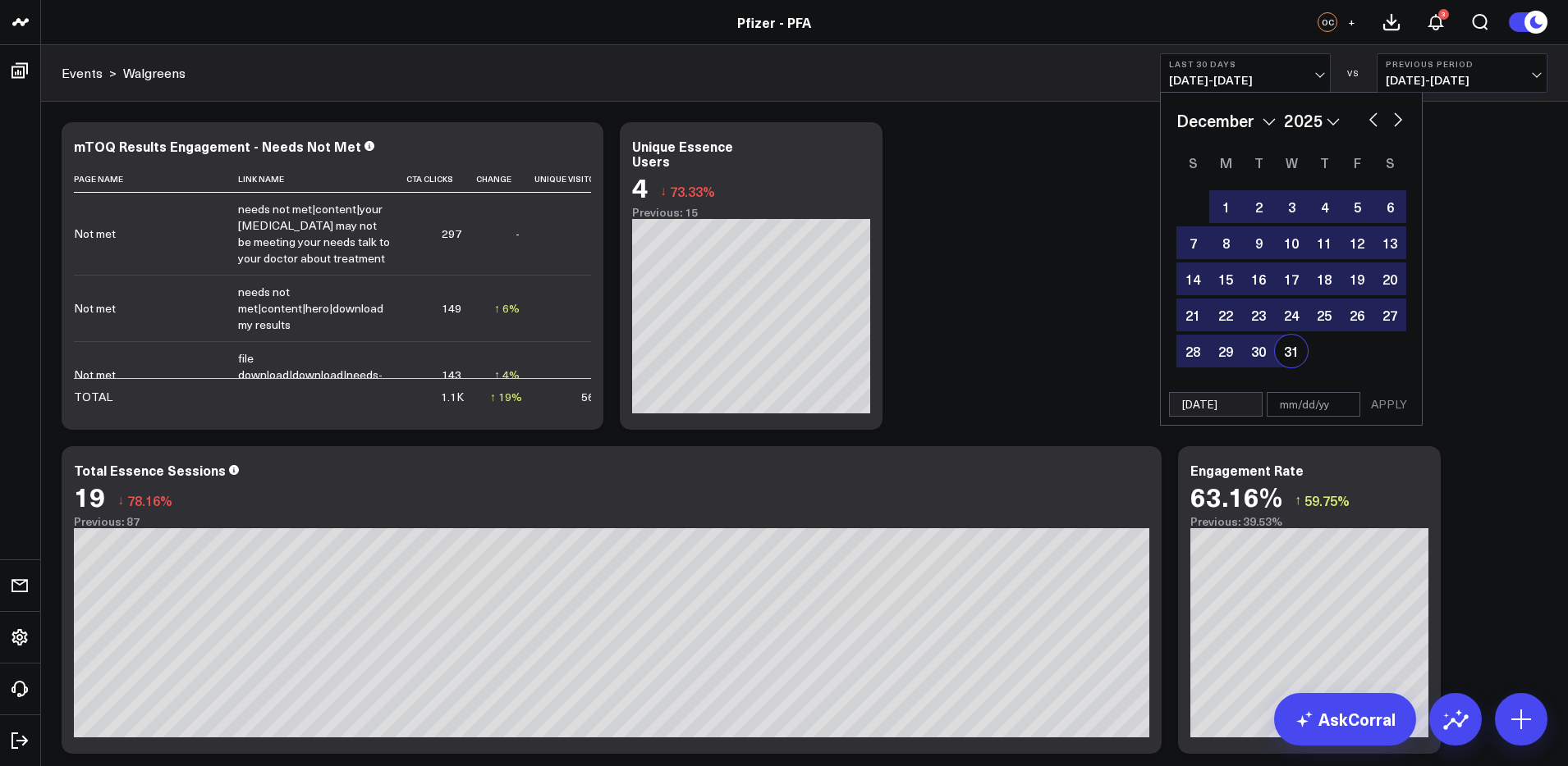
click at [1294, 354] on div "31" at bounding box center [1292, 352] width 33 height 33
type input "[DATE]"
select select "11"
select select "2025"
click at [1396, 412] on button "APPLY" at bounding box center [1389, 404] width 49 height 24
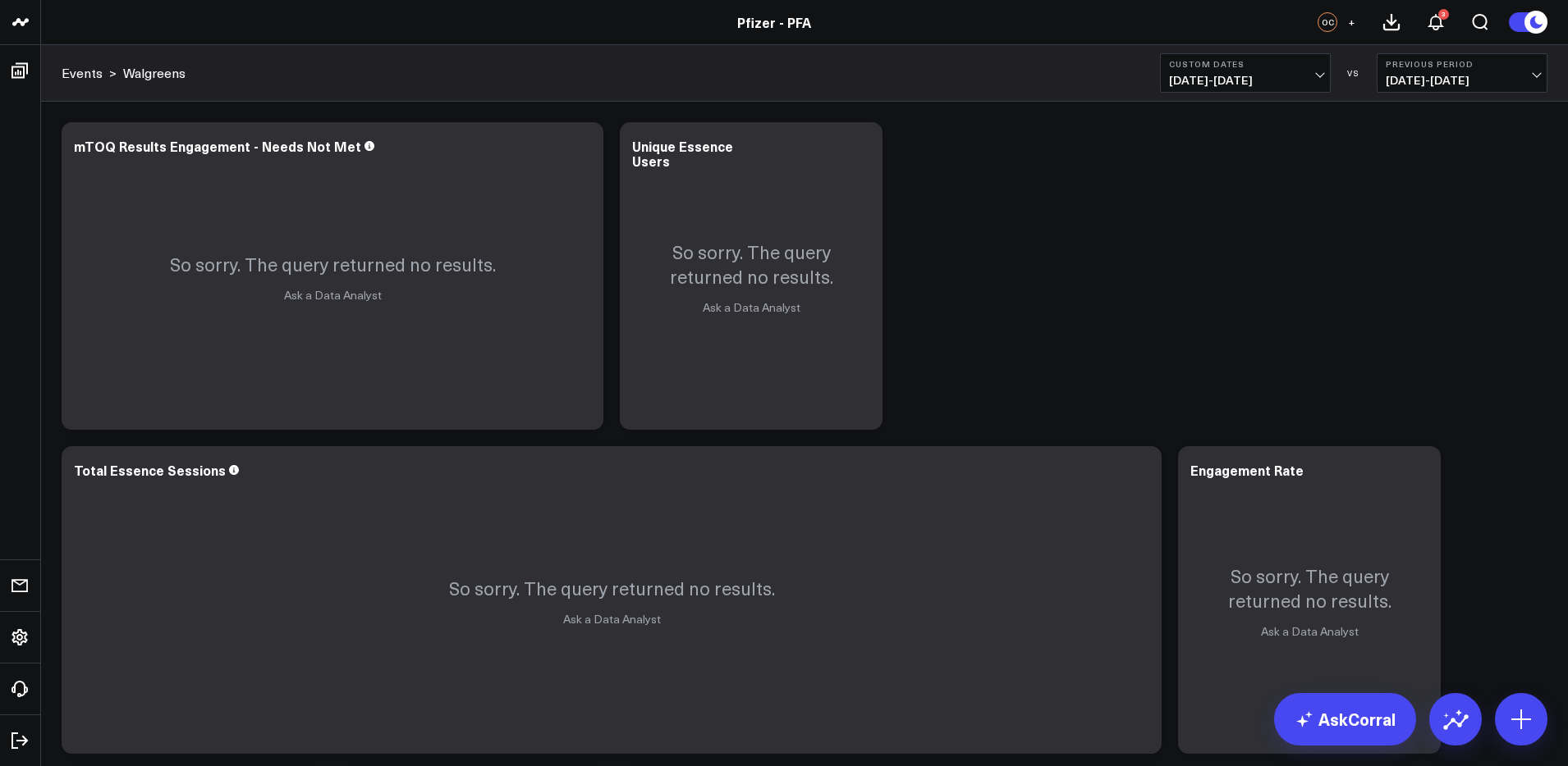
click at [1248, 77] on span "[DATE] - [DATE]" at bounding box center [1246, 79] width 153 height 13
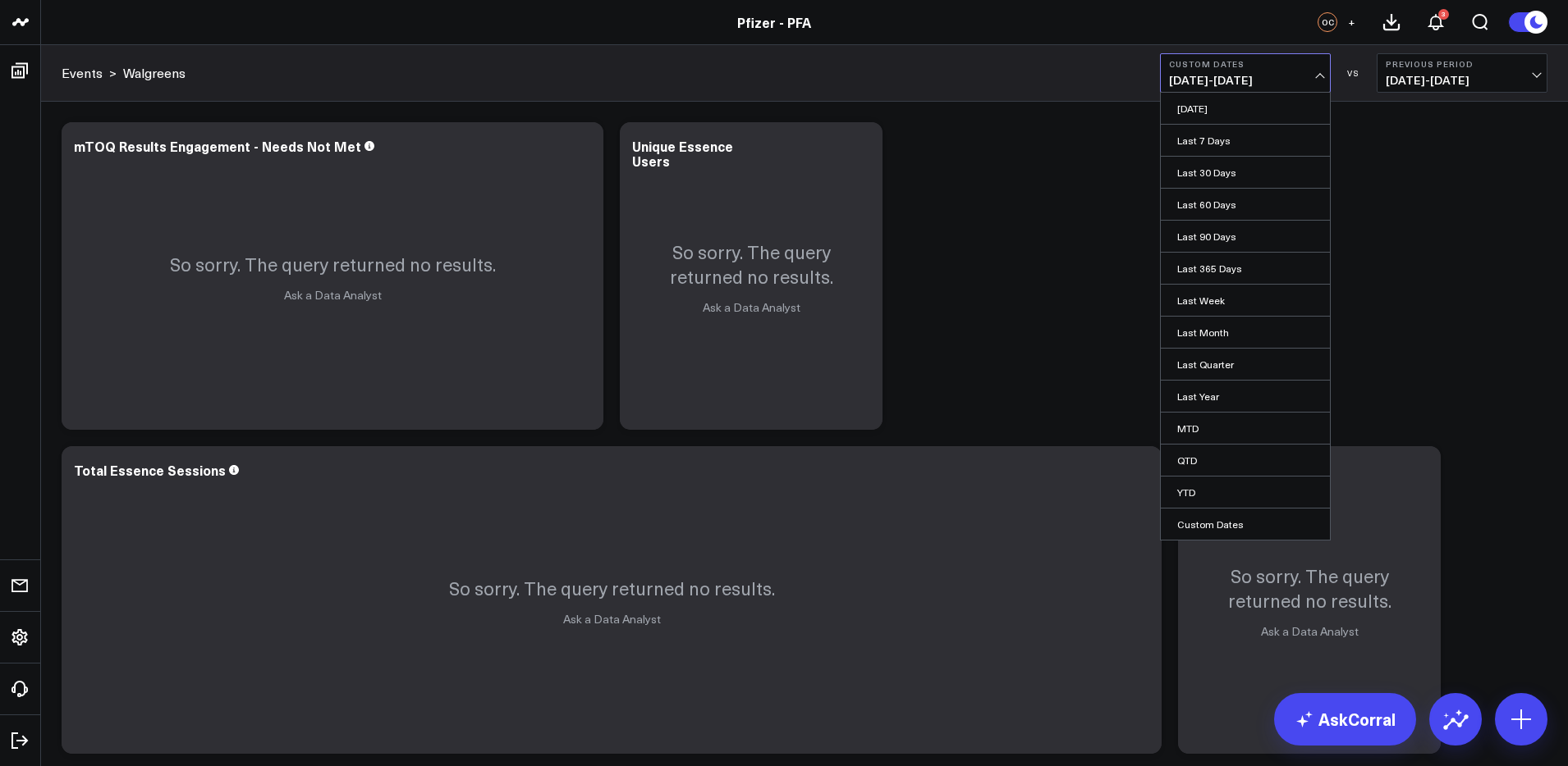
click at [1216, 84] on span "[DATE] - [DATE]" at bounding box center [1246, 79] width 153 height 13
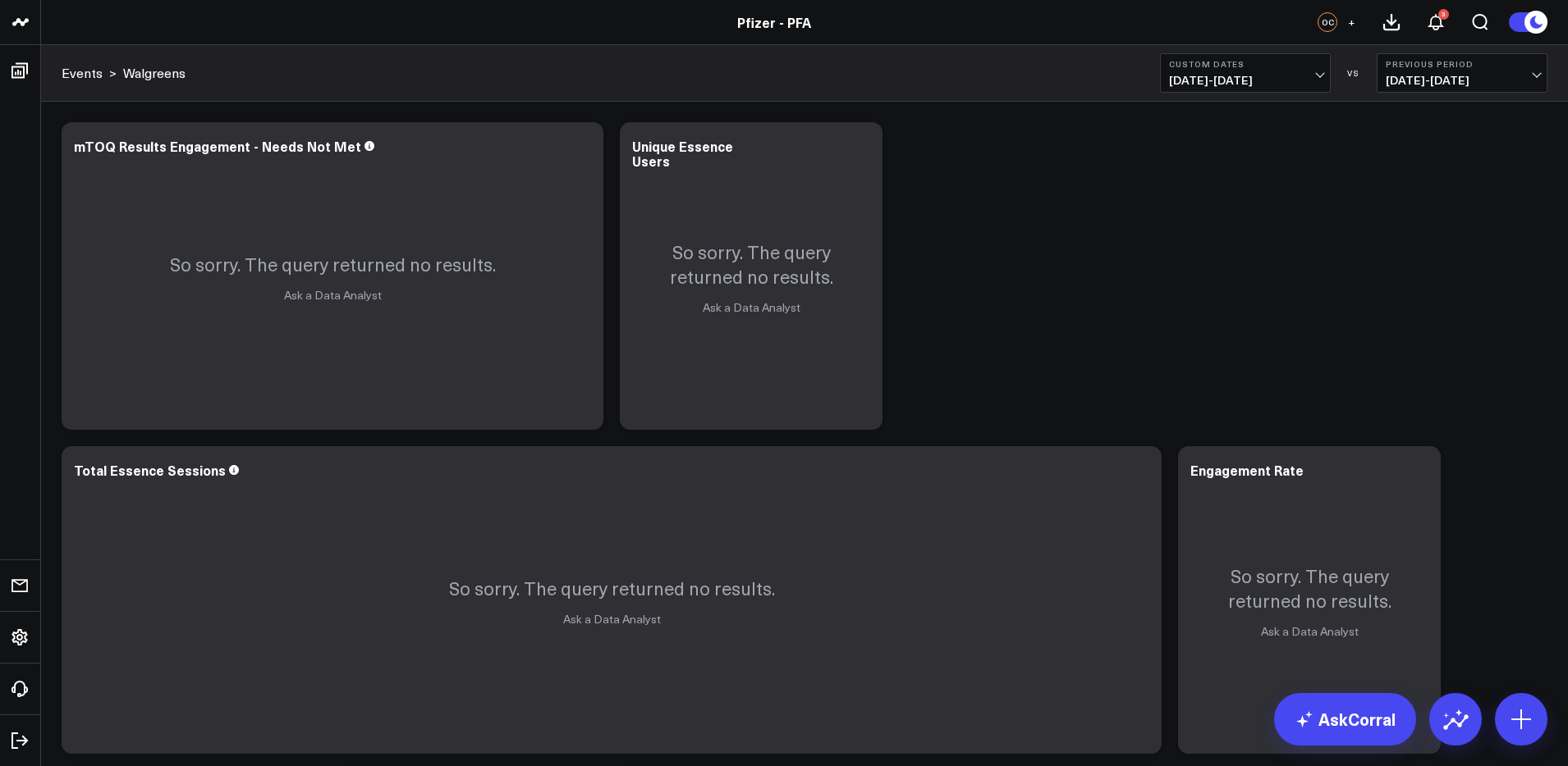
drag, startPoint x: 1264, startPoint y: 80, endPoint x: 1258, endPoint y: 89, distance: 10.8
click at [1264, 80] on span "[DATE] - [DATE]" at bounding box center [1246, 79] width 153 height 13
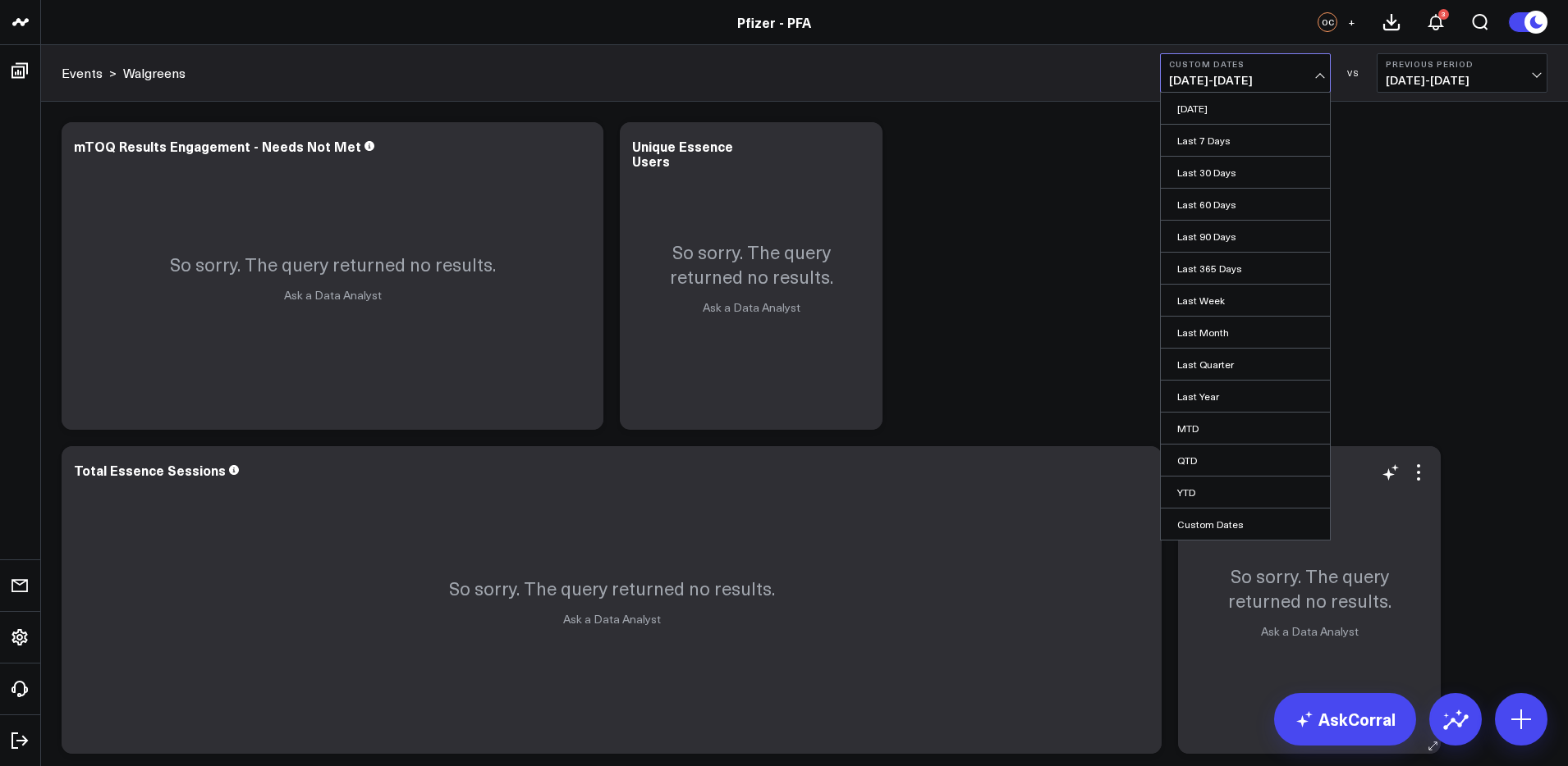
click at [1200, 527] on link "Custom Dates" at bounding box center [1246, 524] width 170 height 31
select select "9"
select select "2025"
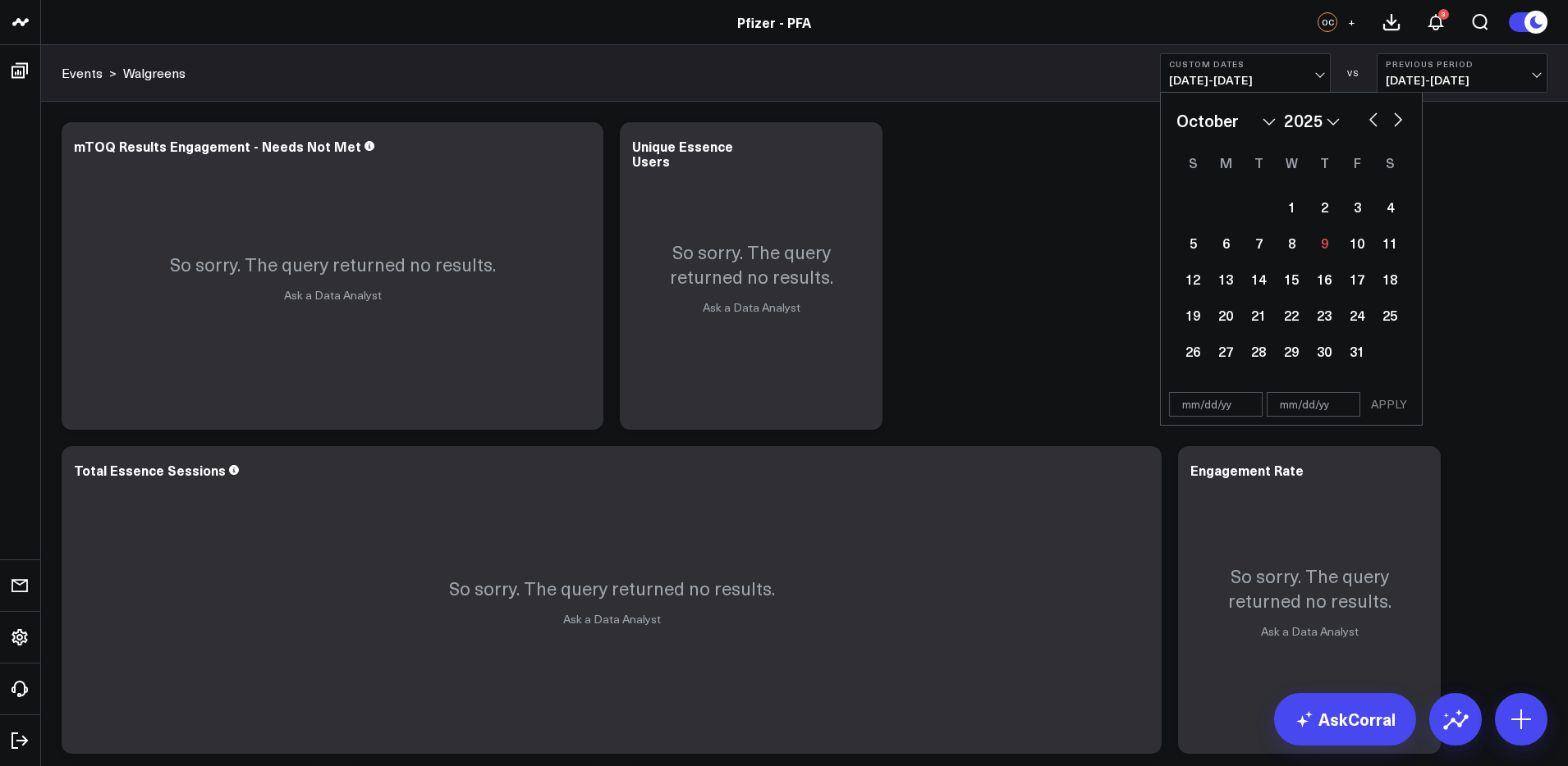
click at [1244, 407] on input "text" at bounding box center [1216, 404] width 94 height 24
select select "9"
select select "2025"
type input "[DATE]"
select select "10"
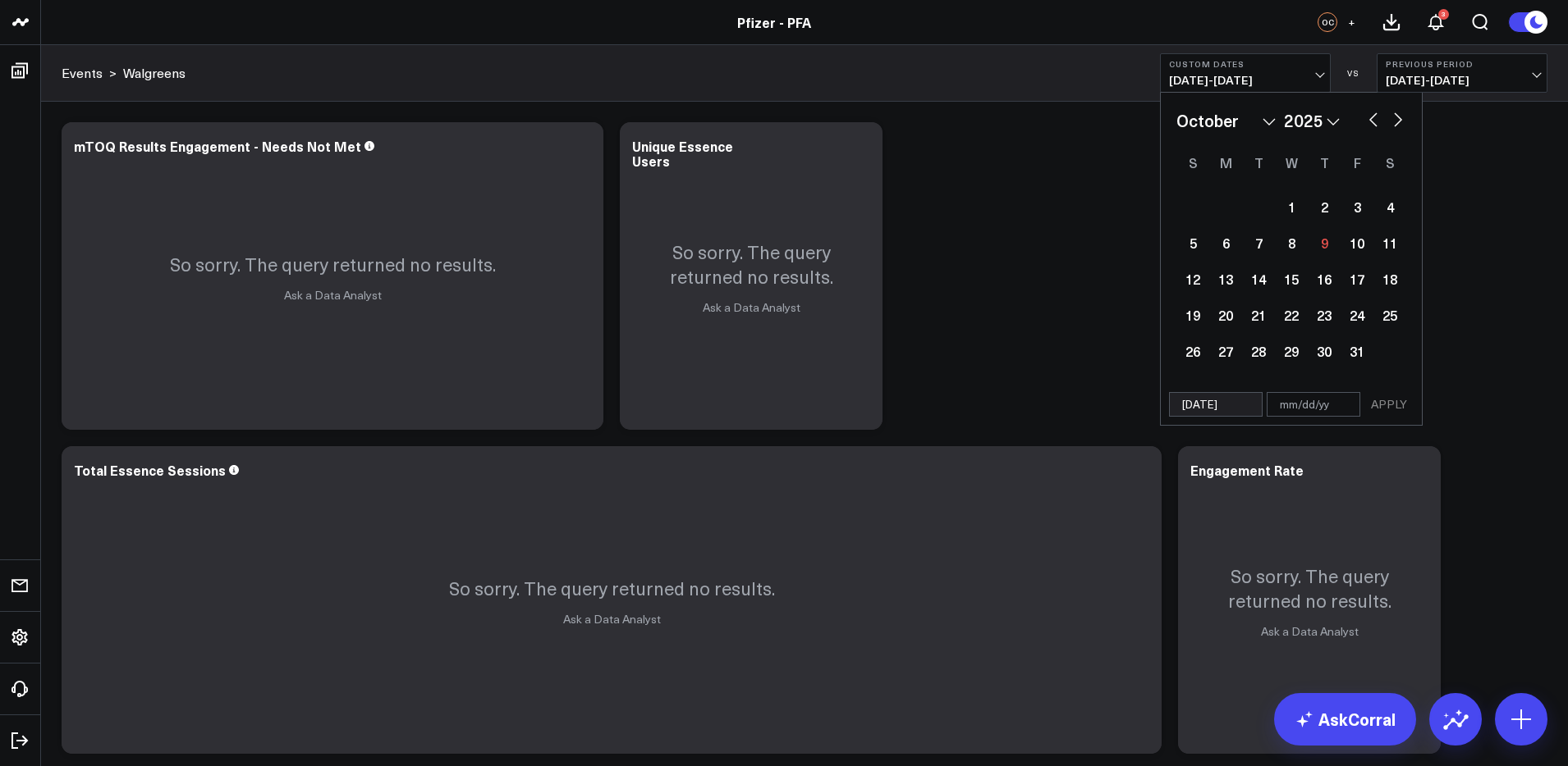
select select "2025"
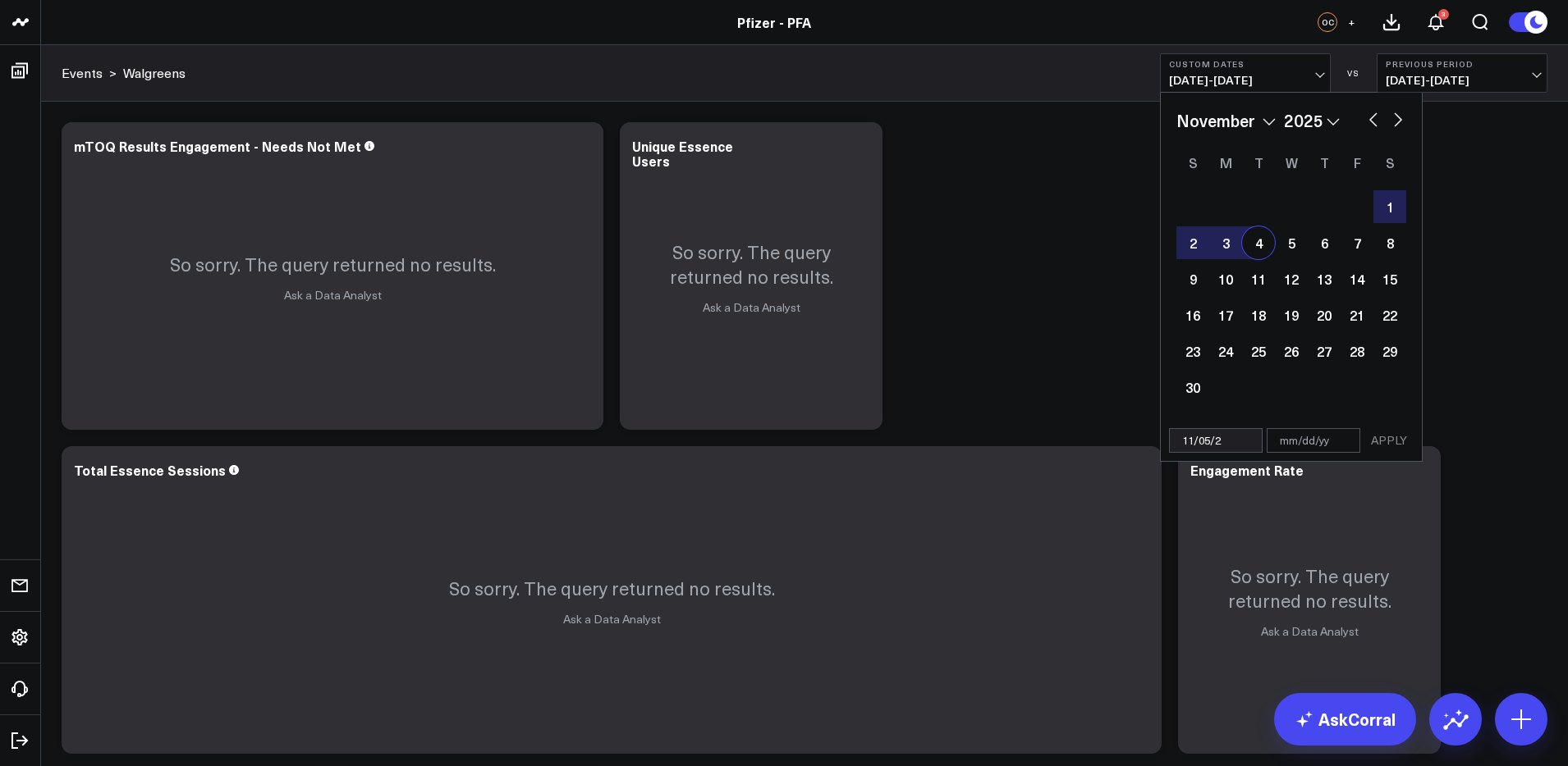
type input "[DATE]"
select select "10"
select select "2022"
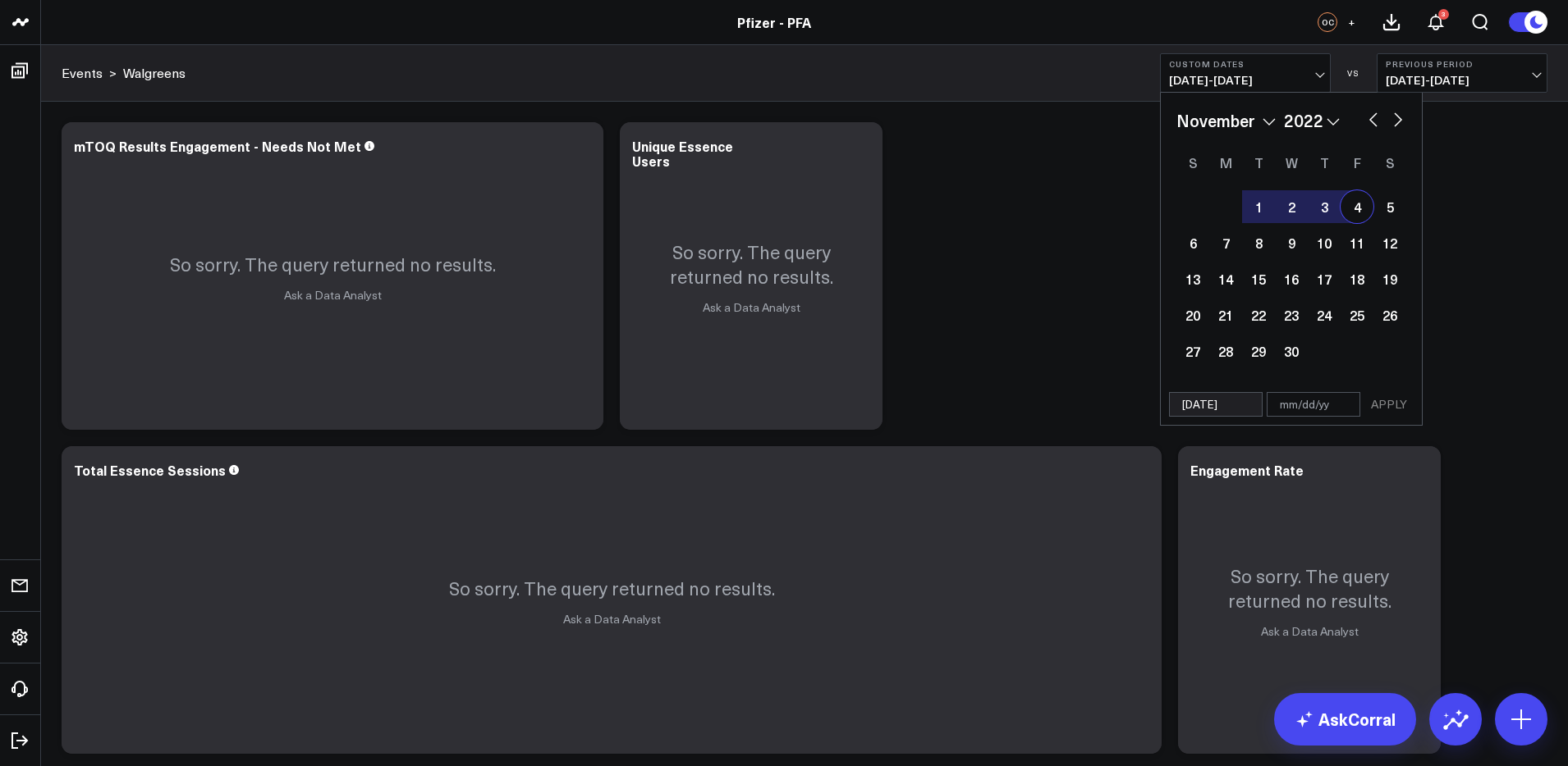
type input "[DATE]"
click at [1318, 411] on input "text" at bounding box center [1314, 404] width 94 height 24
select select "10"
select select "2022"
type input "12"
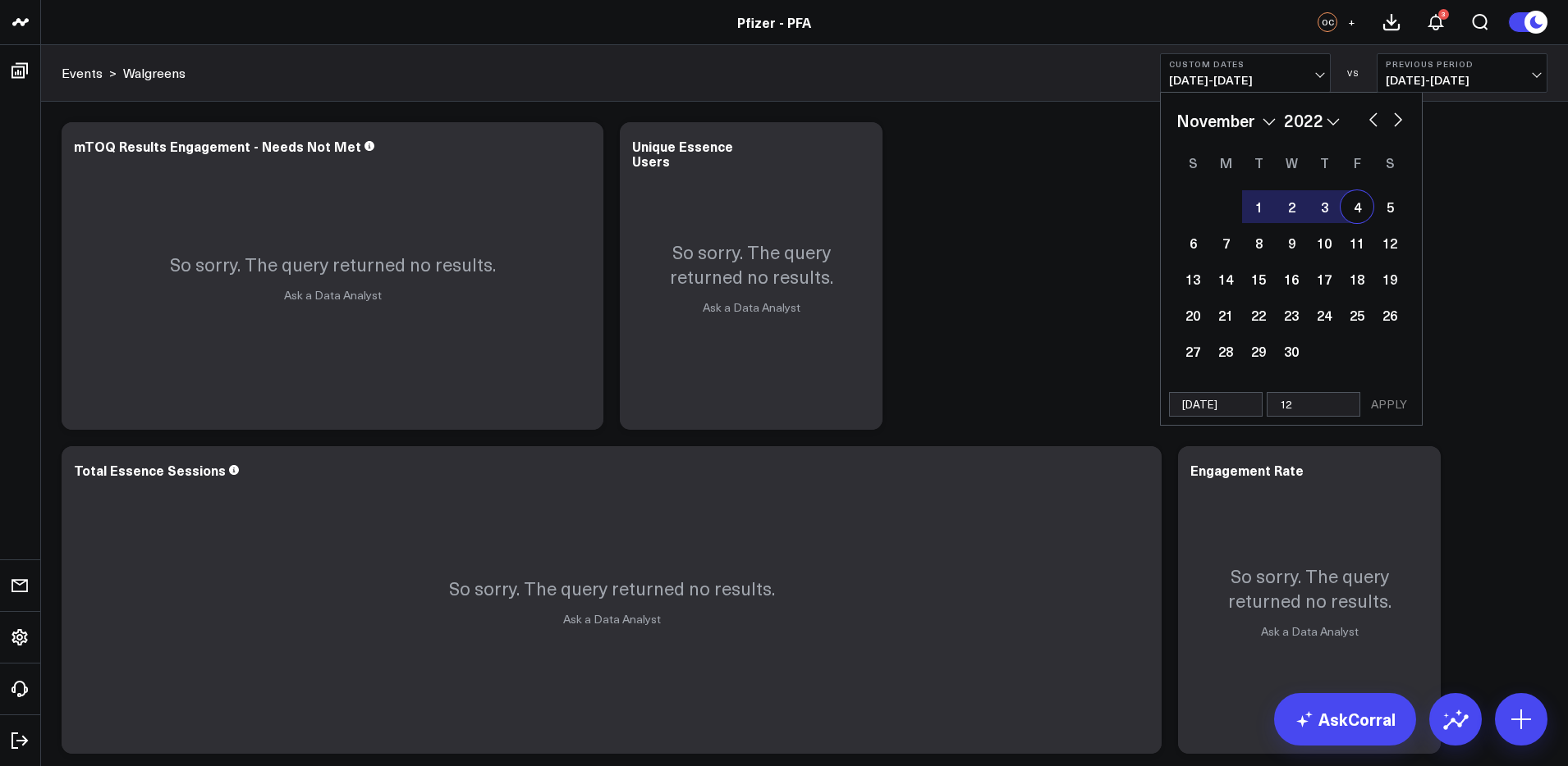
select select "10"
select select "2022"
type input "12/3"
select select "10"
select select "2022"
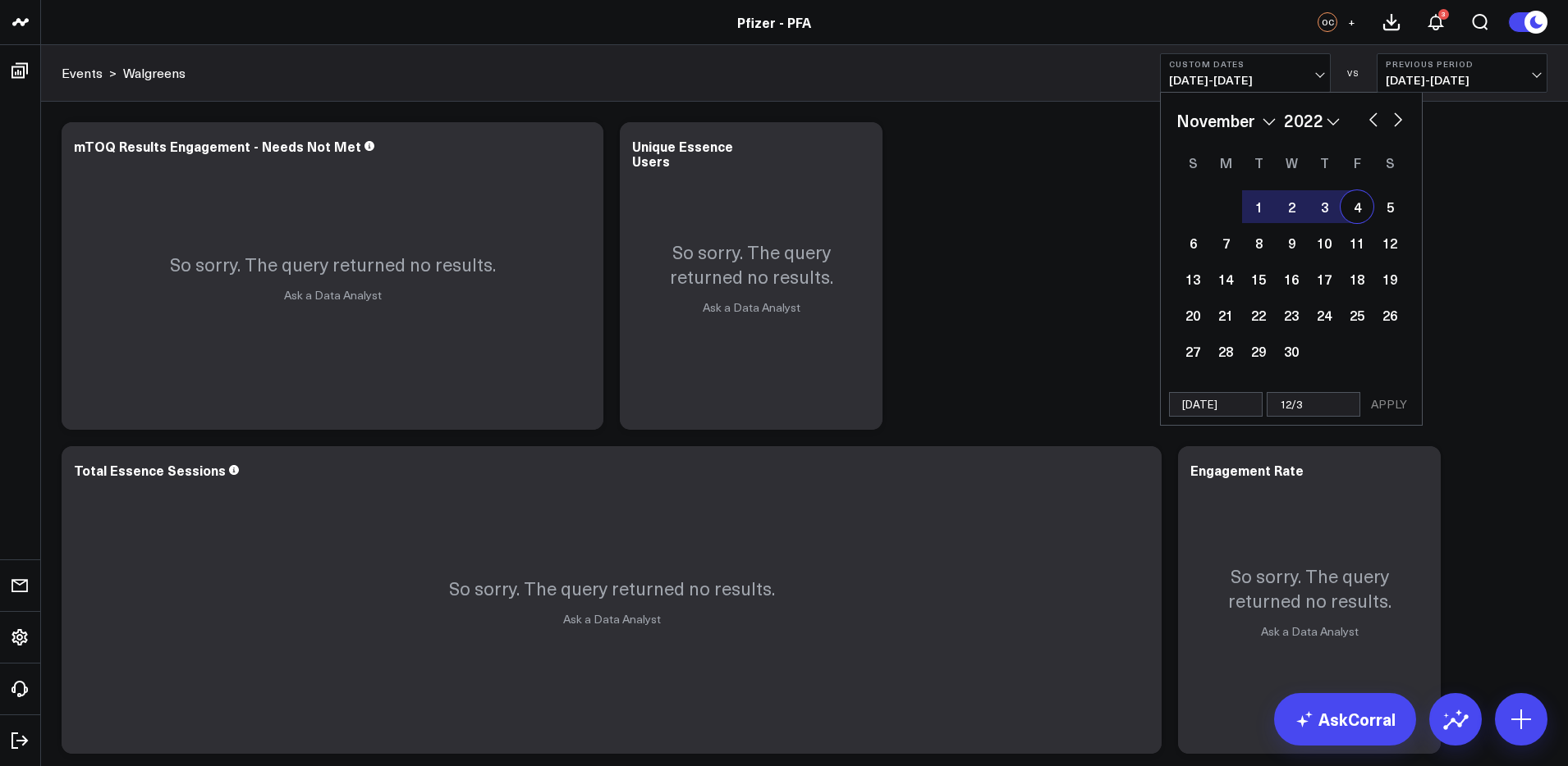
type input "12/31"
select select "10"
select select "2022"
type input "[DATE]"
select select "10"
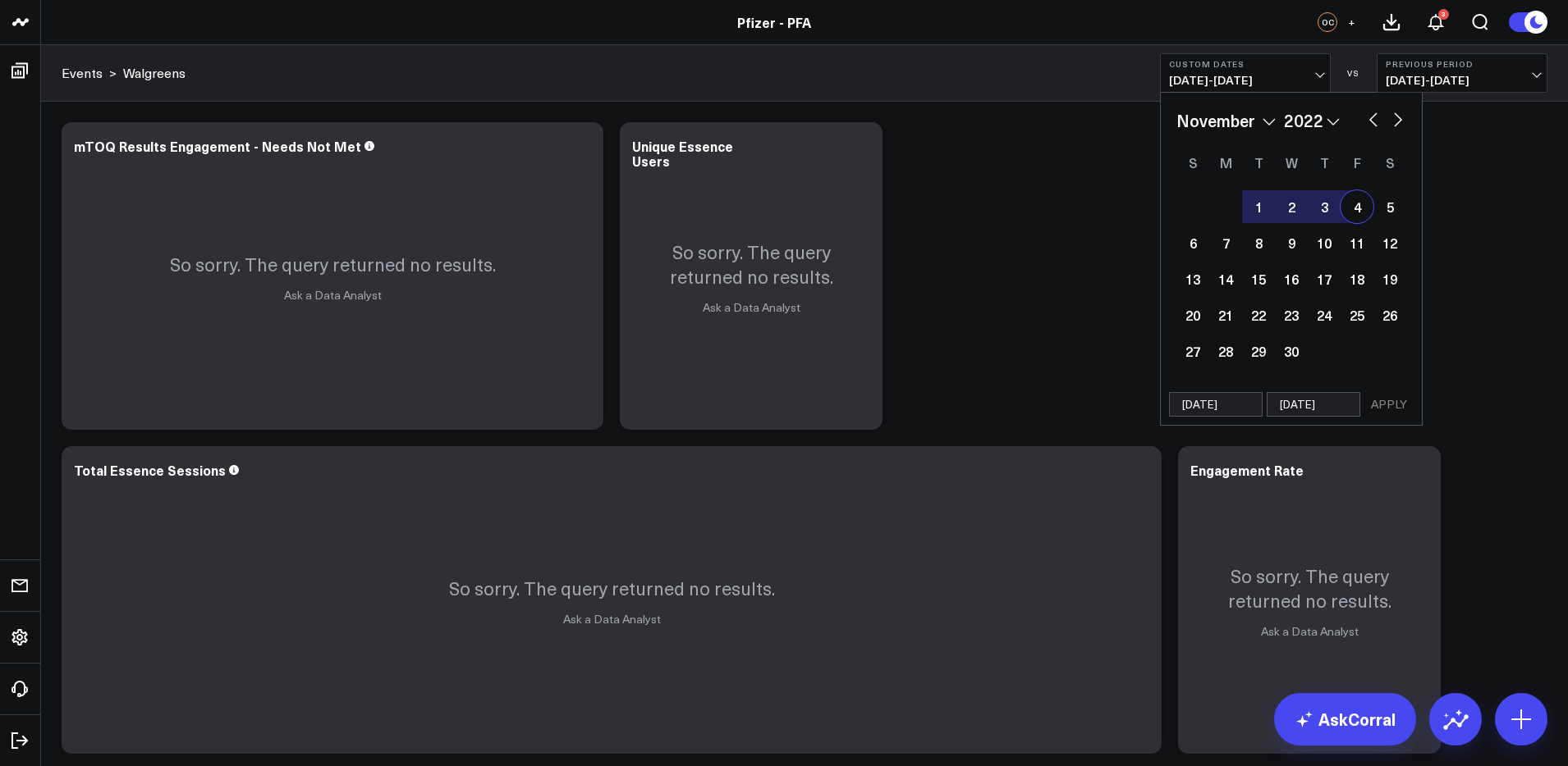
select select "2022"
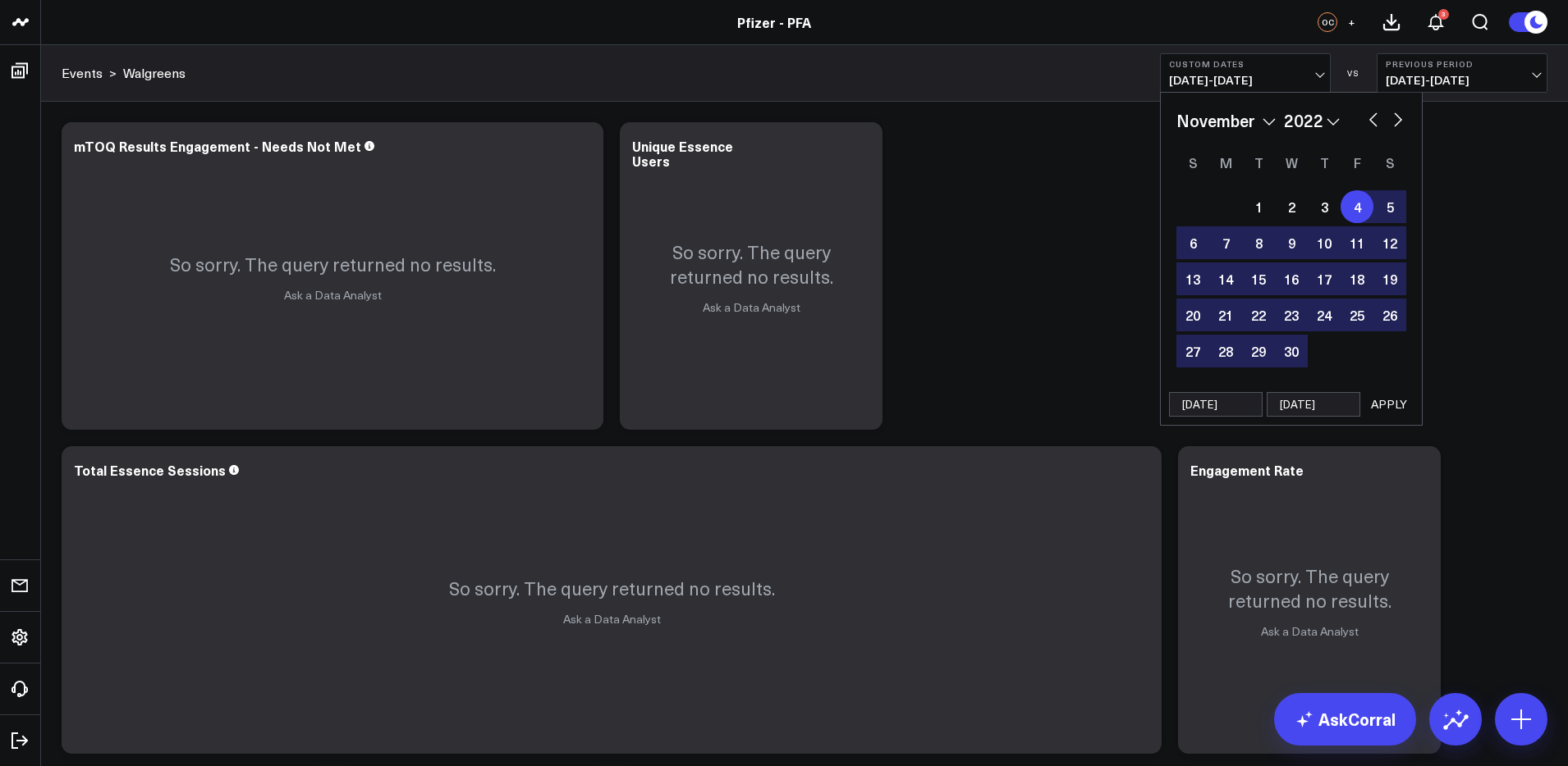
type input "[DATE]"
click at [1233, 407] on input "[DATE]" at bounding box center [1216, 404] width 94 height 24
select select "10"
select select "2022"
type input "[DATE]"
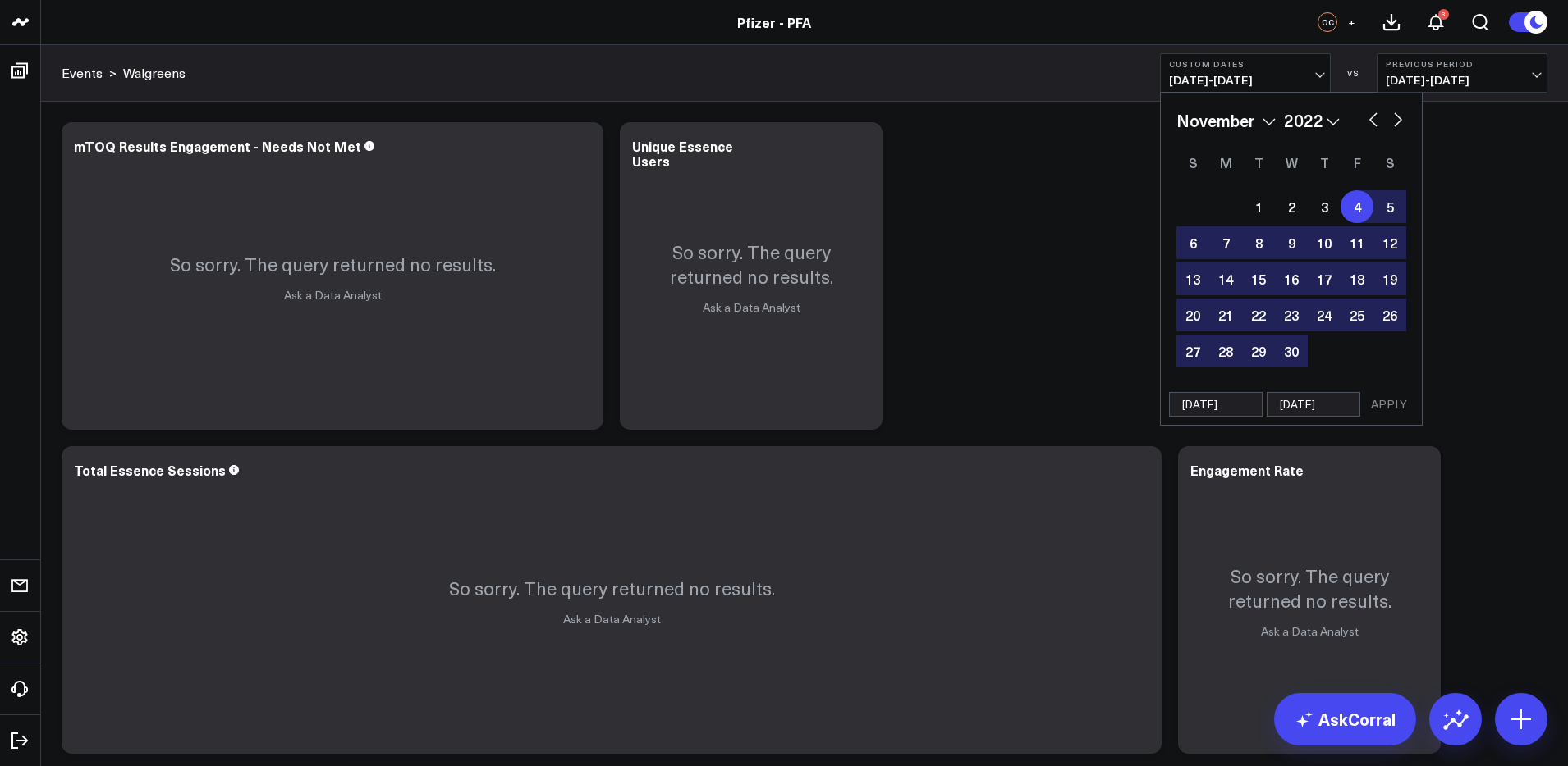
select select "10"
select select "2024"
type input "[DATE]"
click at [1383, 402] on button "APPLY" at bounding box center [1389, 404] width 49 height 24
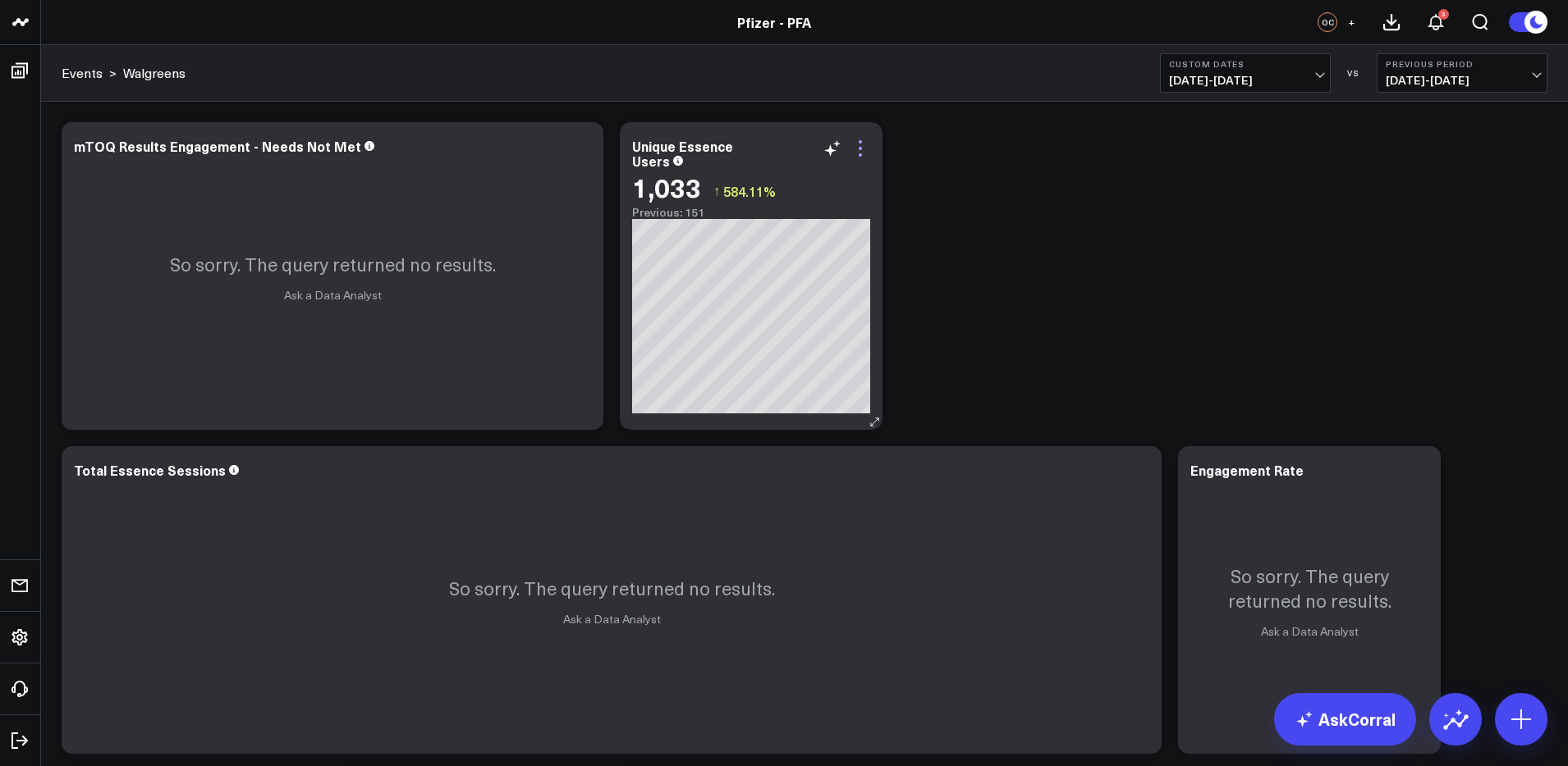
click at [864, 150] on icon at bounding box center [860, 149] width 20 height 20
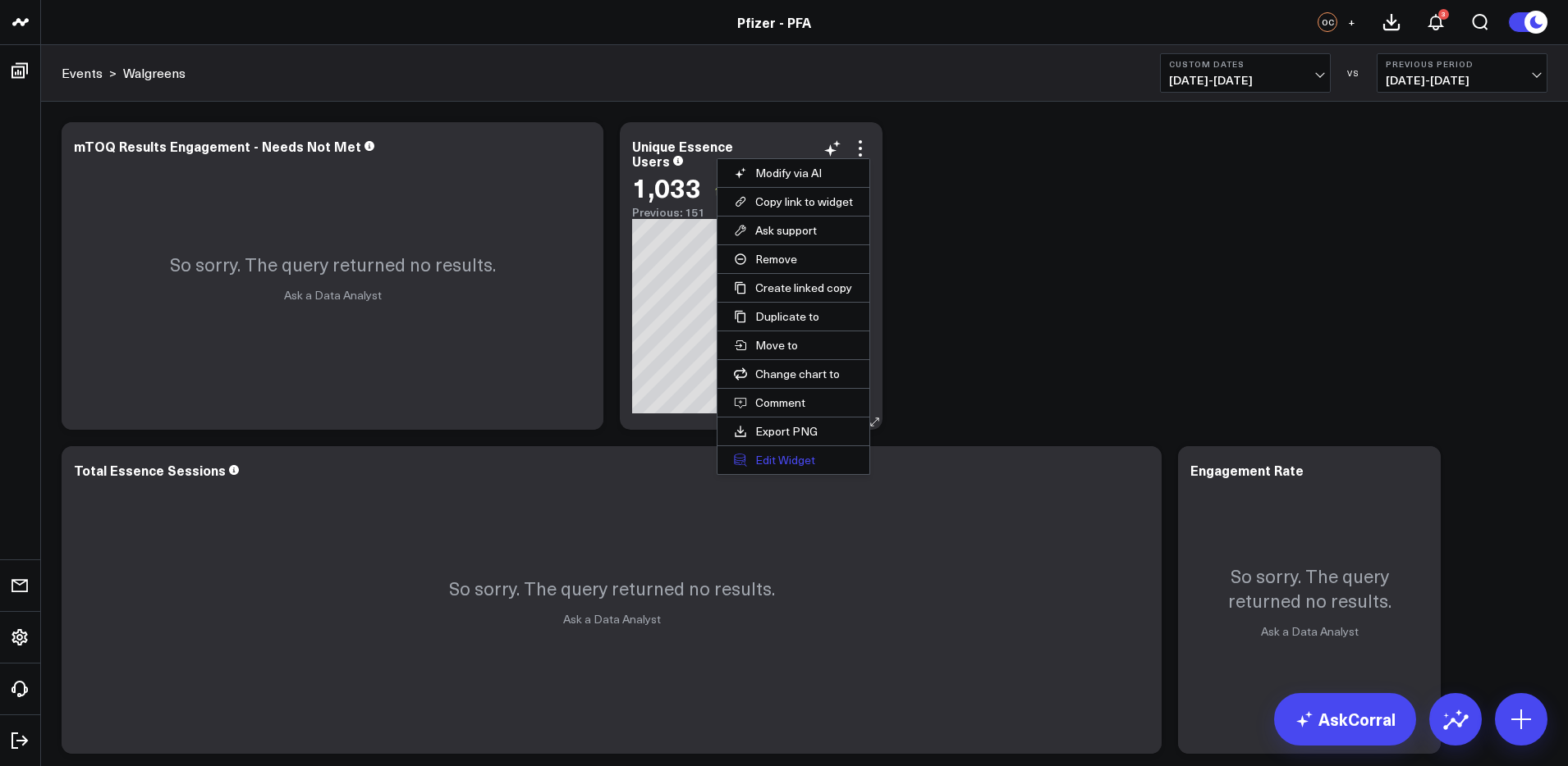
click at [782, 463] on button "Edit Widget" at bounding box center [793, 460] width 152 height 27
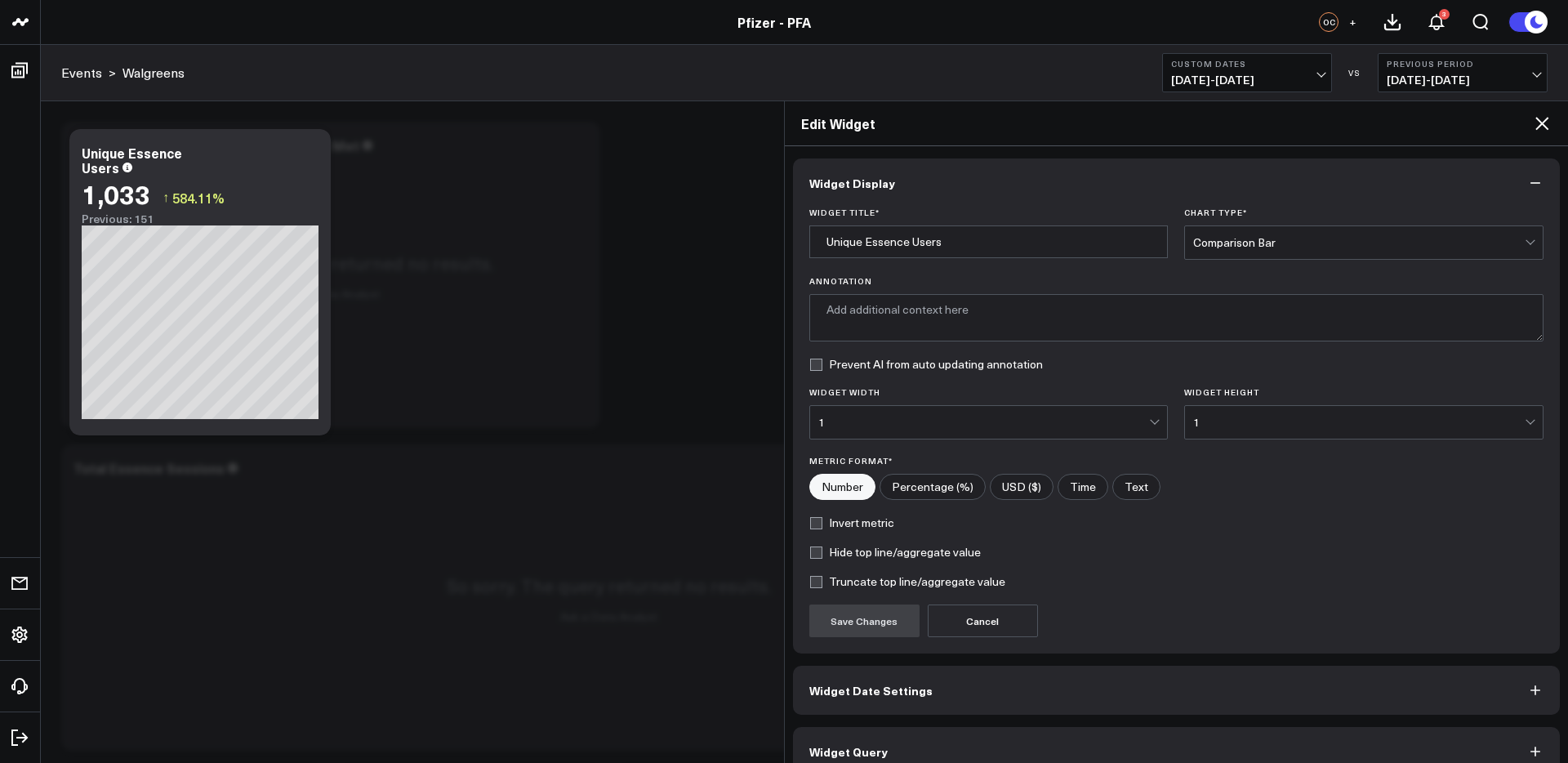
type textarea "Total number of unique sessions on the Pfizer for All Walgreens page."
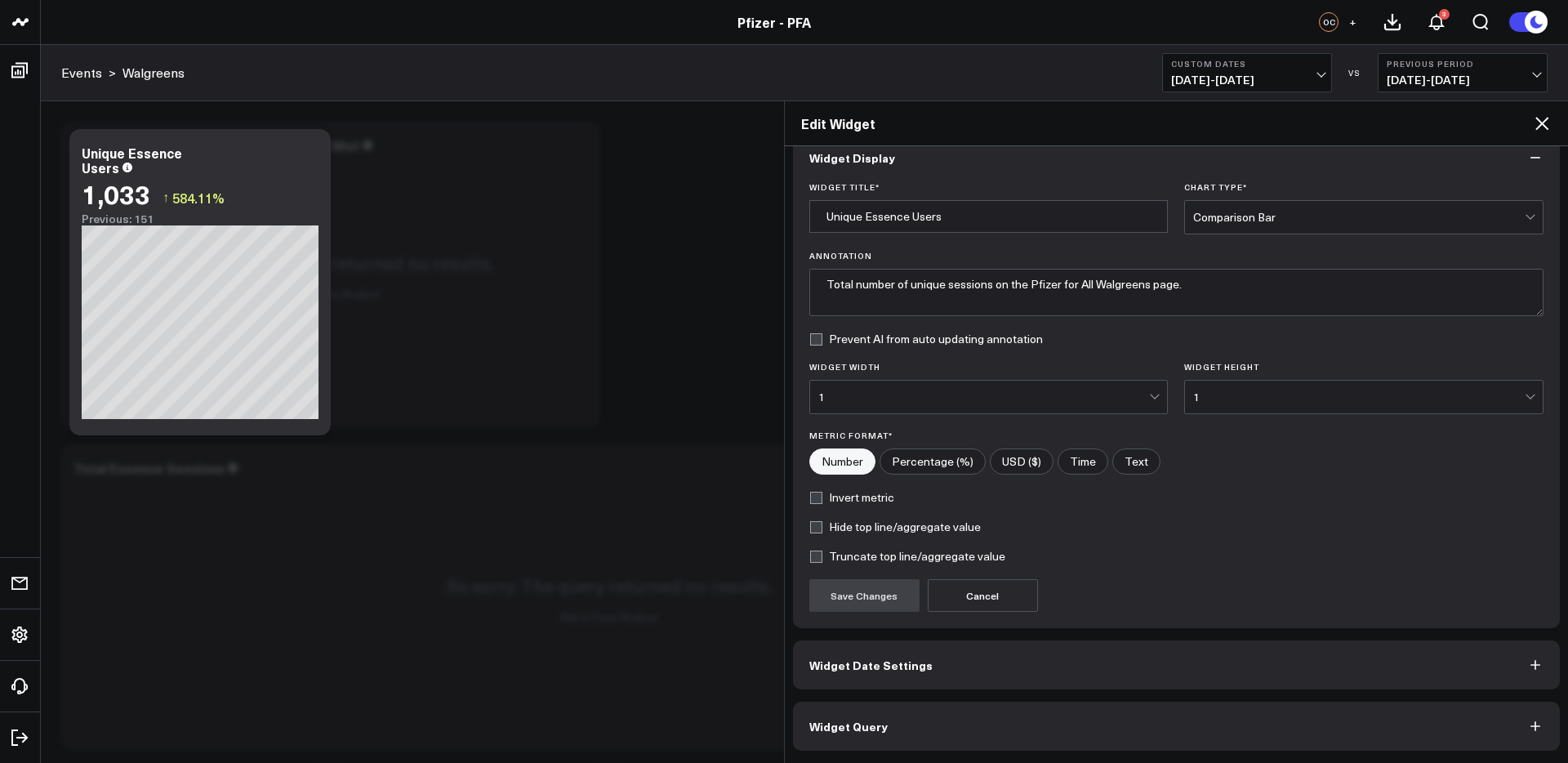
click at [1008, 718] on button "Widget Query" at bounding box center [1176, 727] width 767 height 49
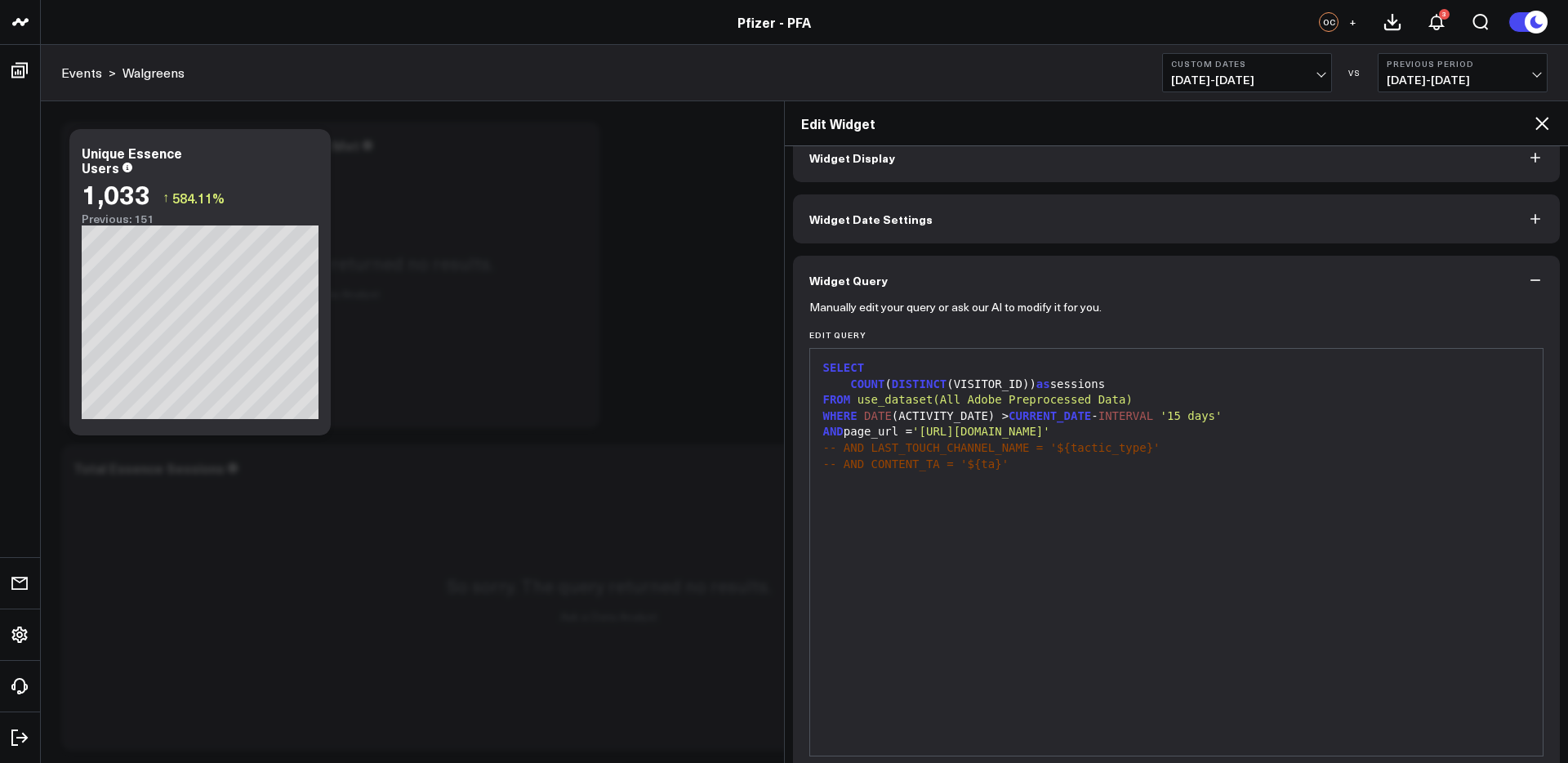
scroll to position [0, 0]
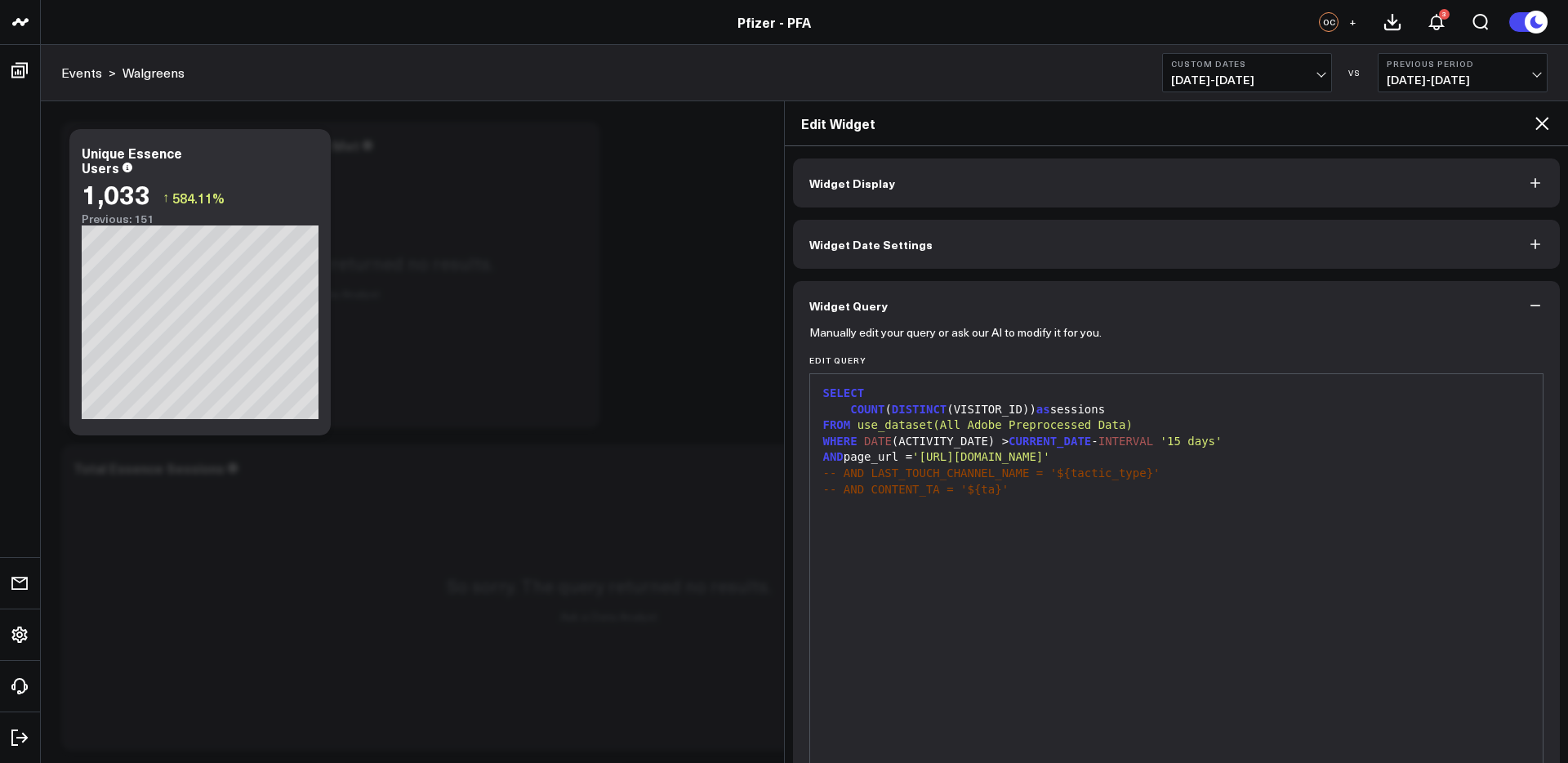
click at [1208, 455] on div "AND page_url = '[URL][DOMAIN_NAME]'" at bounding box center [1177, 458] width 718 height 17
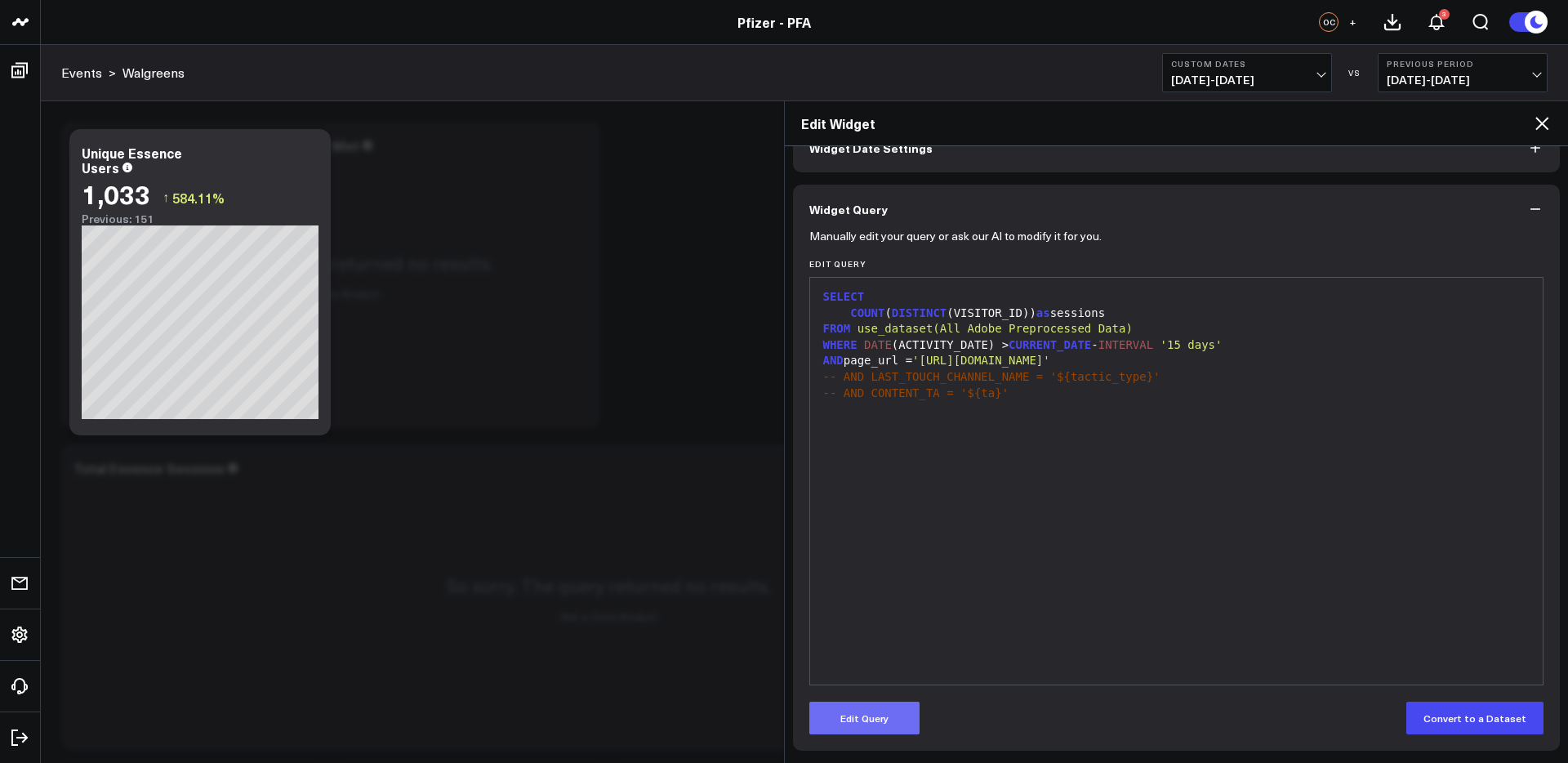
click at [887, 719] on button "Edit Query" at bounding box center [864, 719] width 110 height 33
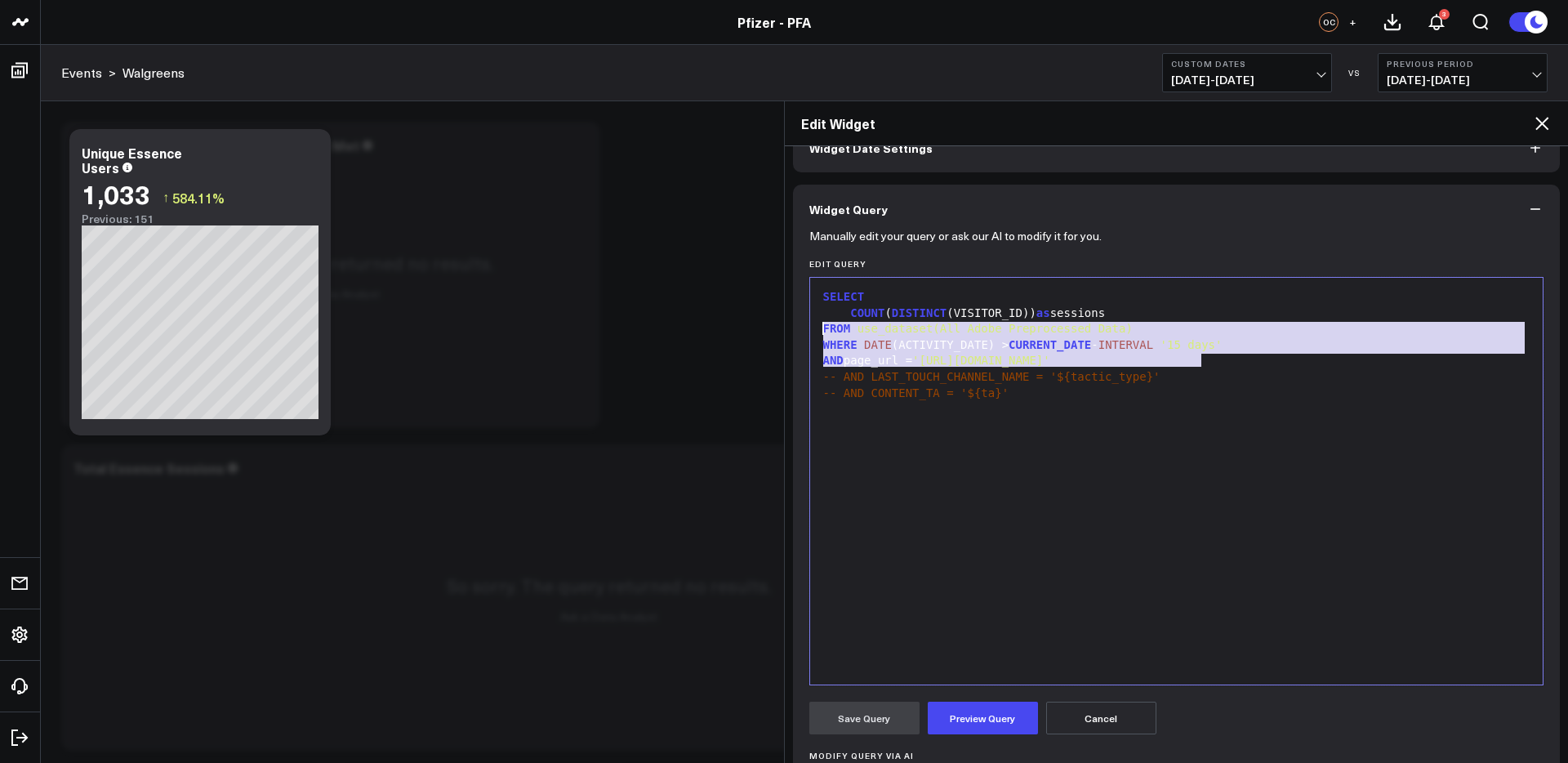
drag, startPoint x: 1115, startPoint y: 360, endPoint x: 751, endPoint y: 325, distance: 365.7
copy div "FROM use_dataset(All Adobe Preprocessed Data) WHERE DATE (ACTIVITY_DATE) > CURR…"
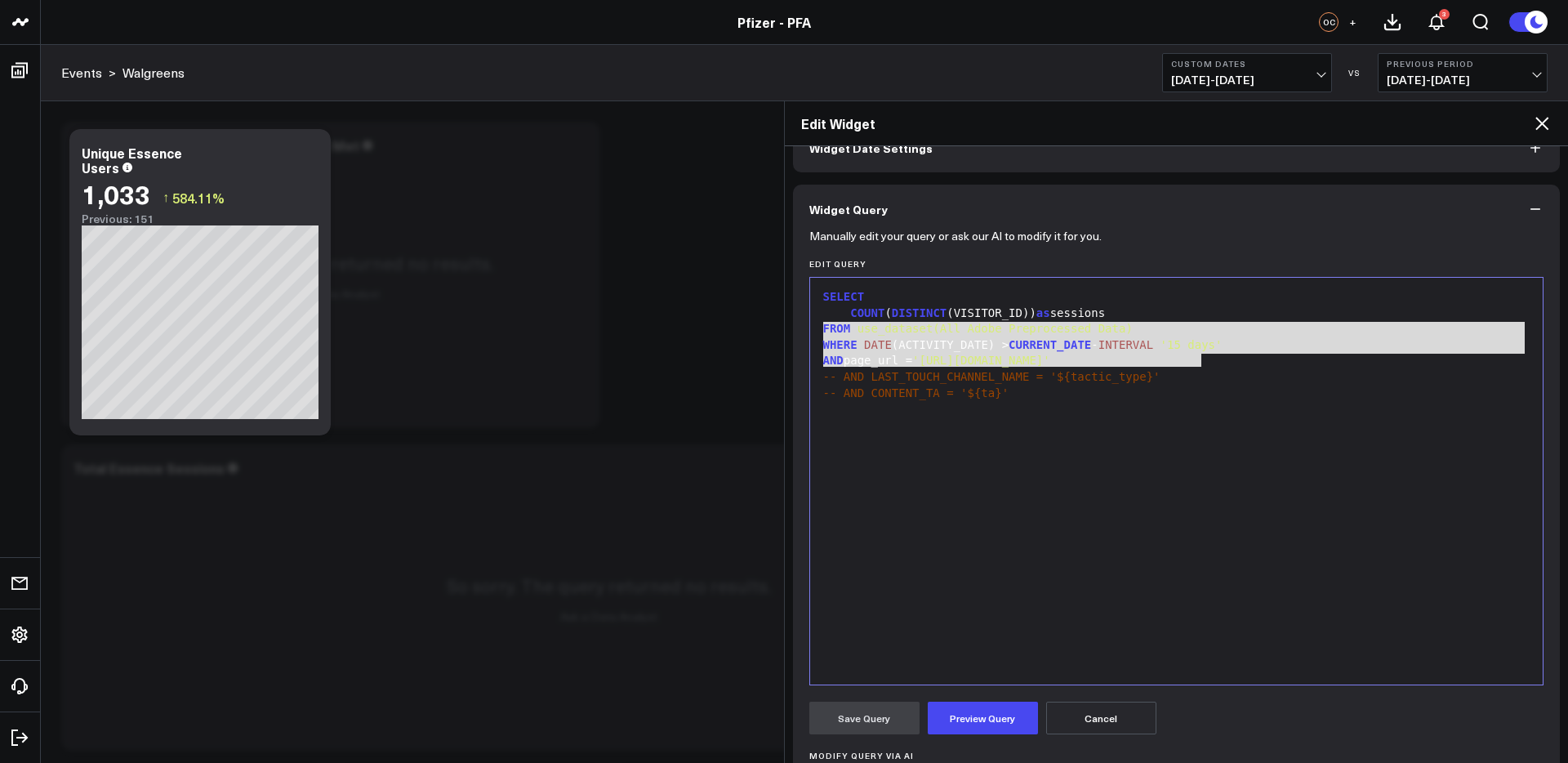
click at [1544, 124] on icon at bounding box center [1542, 123] width 13 height 13
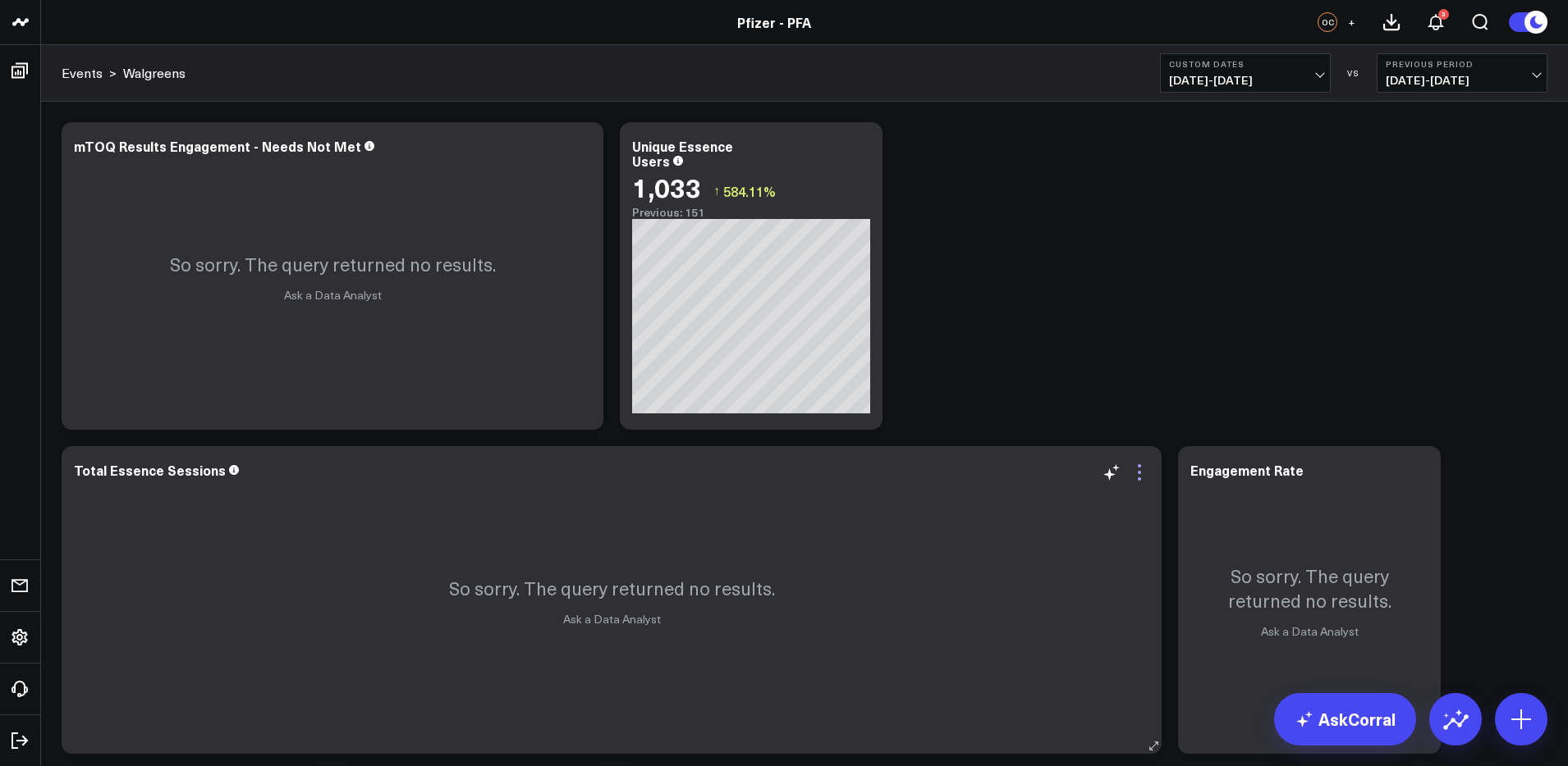
click at [1145, 477] on icon at bounding box center [1140, 472] width 20 height 20
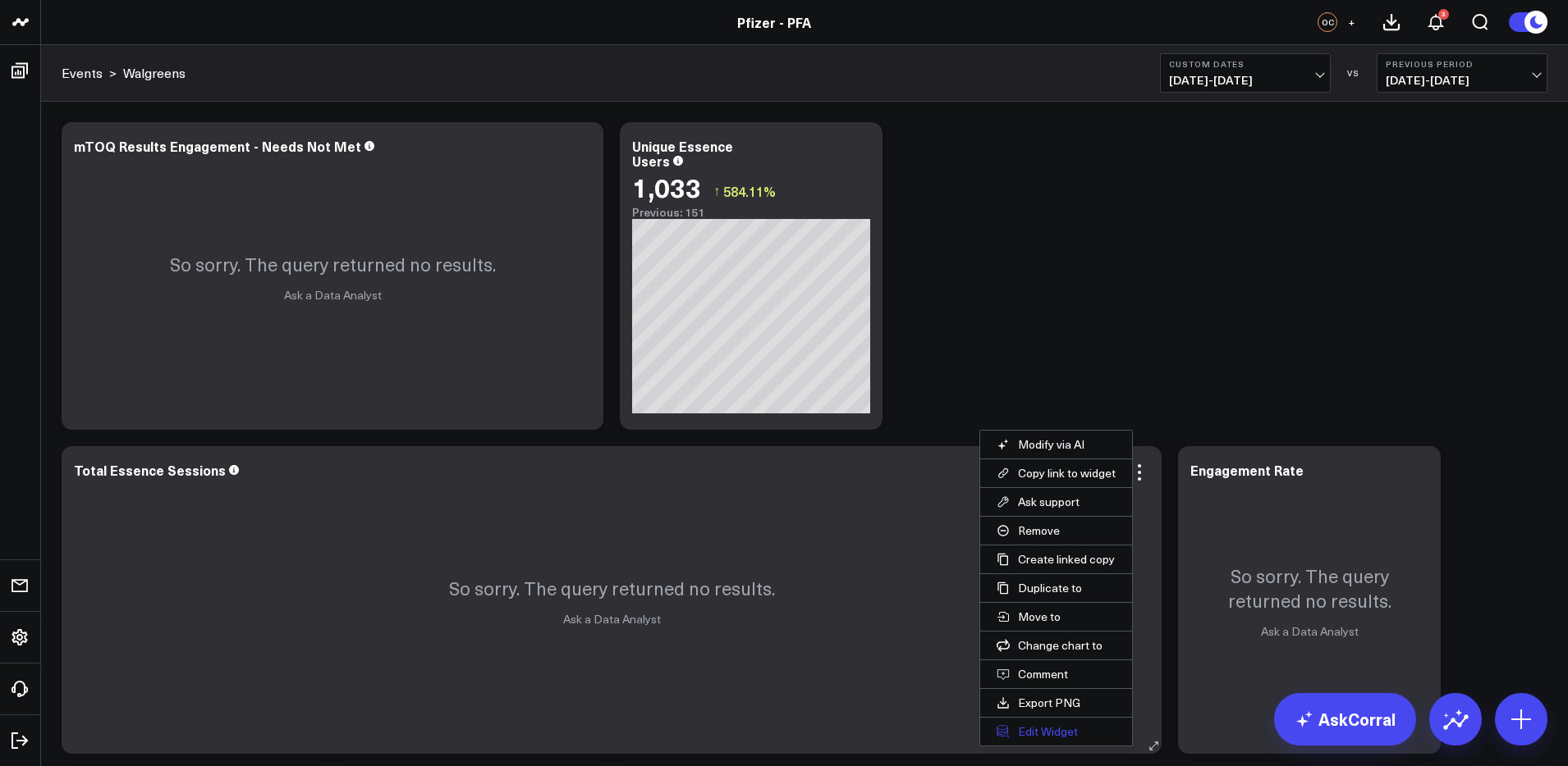
click at [1056, 736] on button "Edit Widget" at bounding box center [1055, 732] width 152 height 27
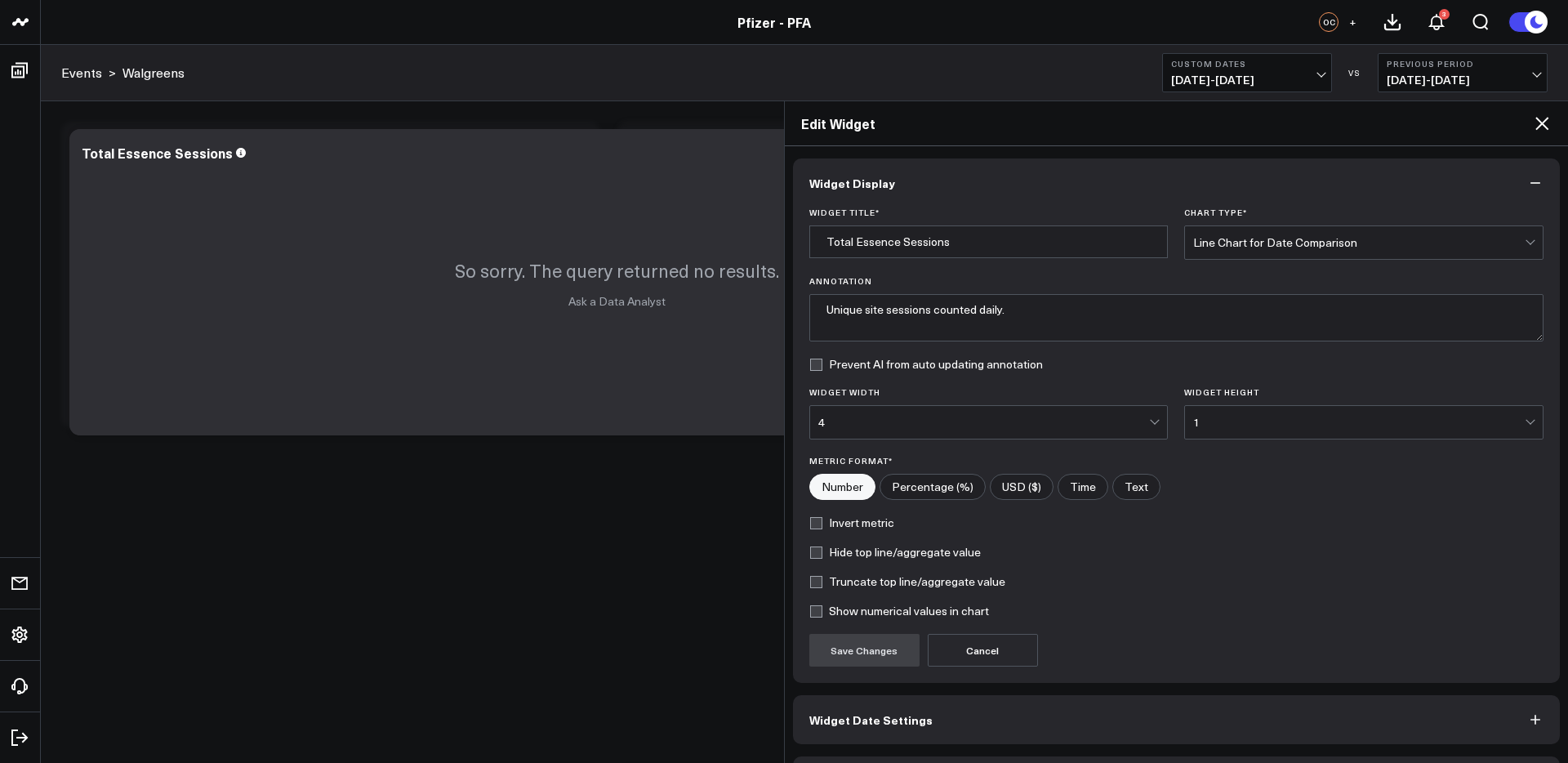
scroll to position [55, 0]
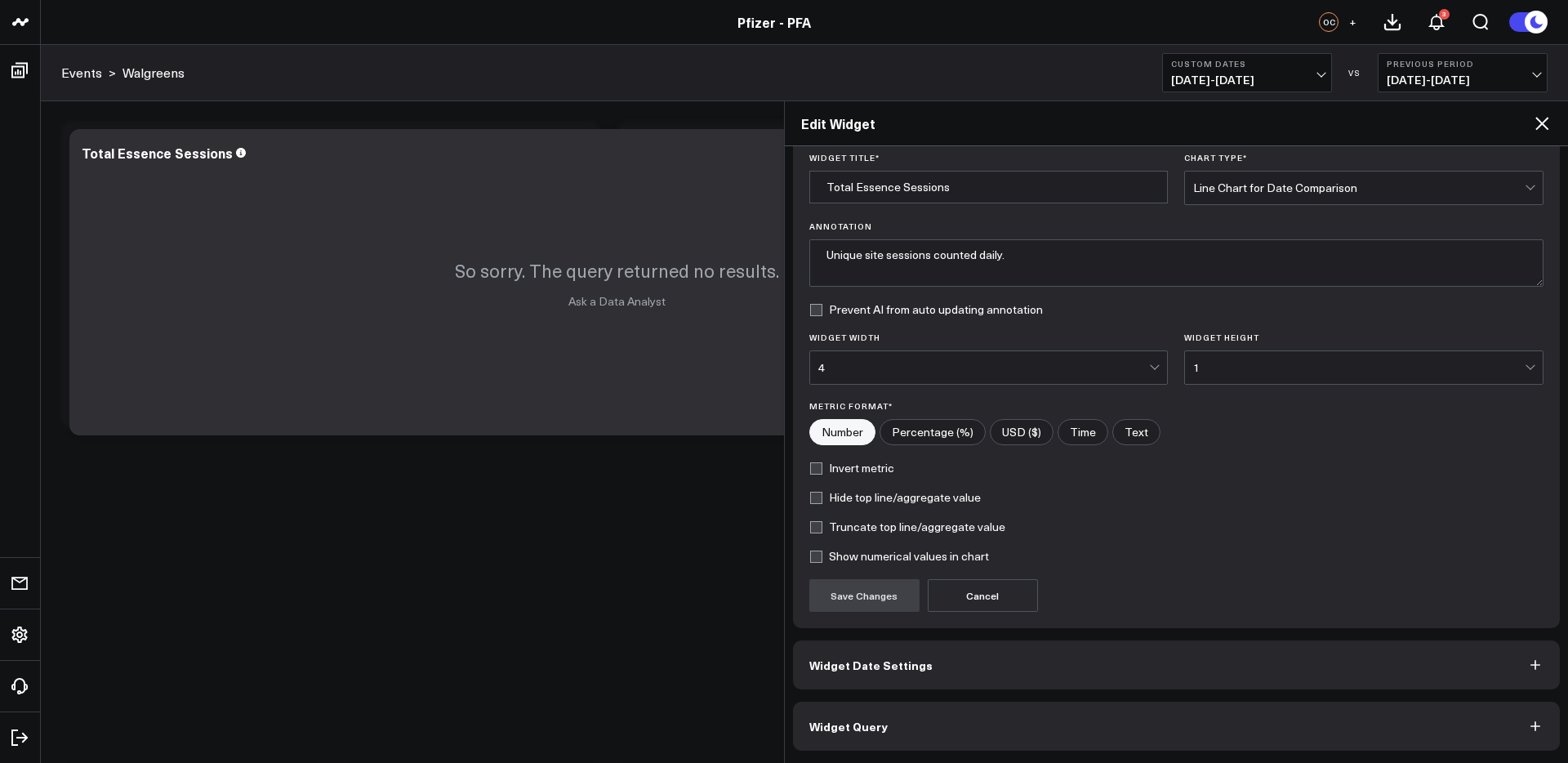
click at [1085, 741] on button "Widget Query" at bounding box center [1176, 727] width 767 height 49
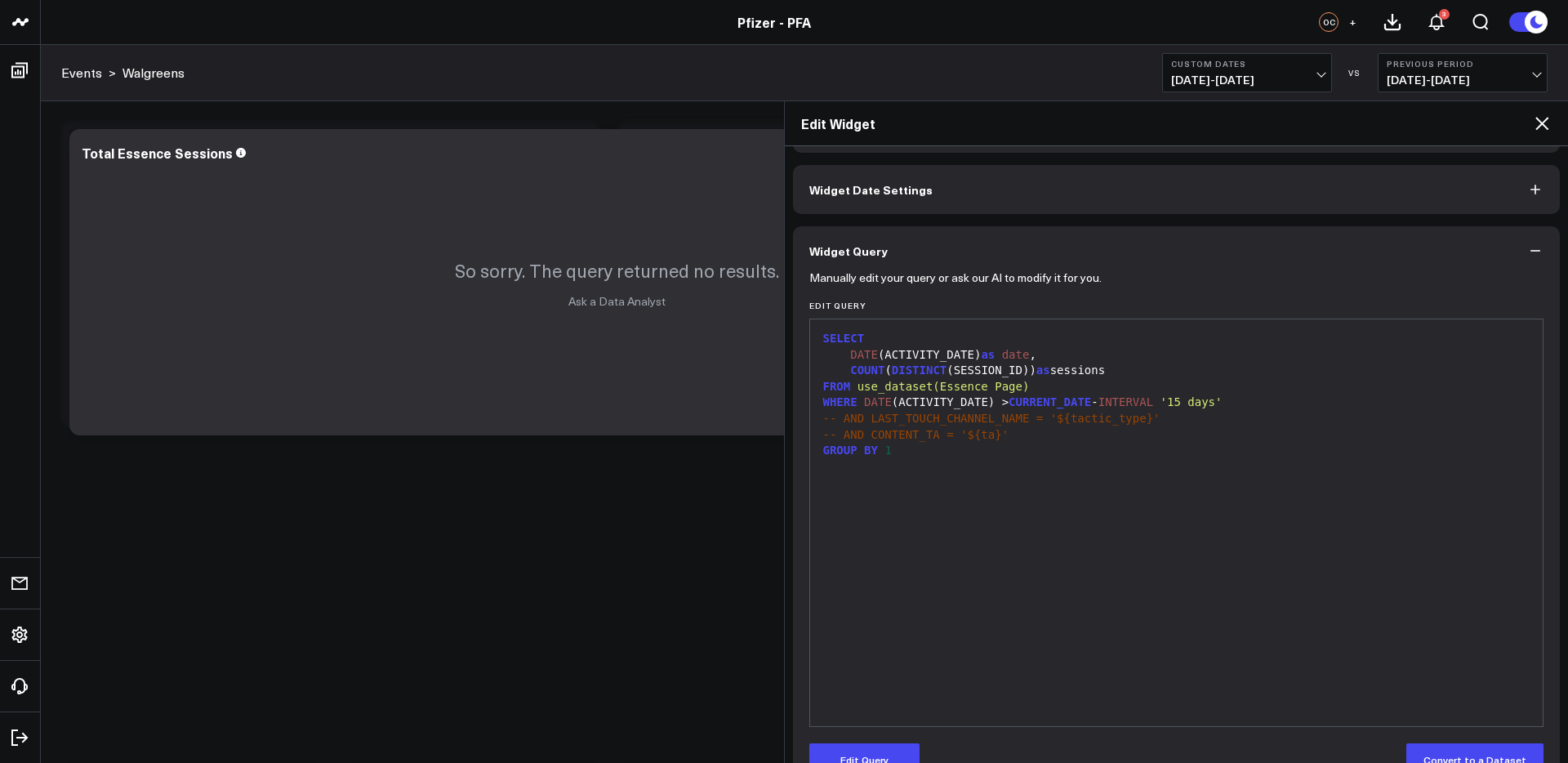
scroll to position [0, 0]
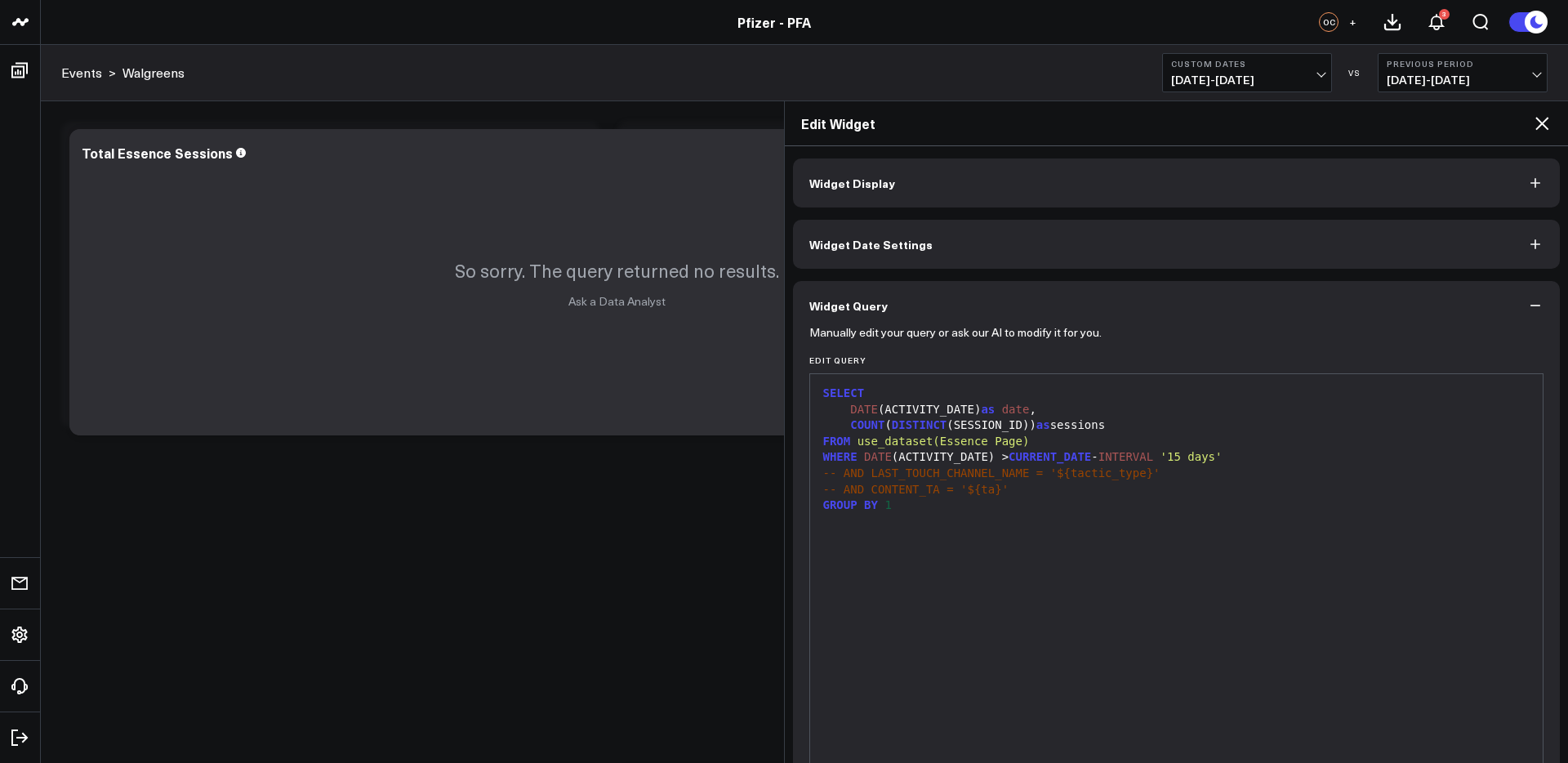
click at [1263, 451] on div "WHERE DATE (ACTIVITY_DATE) > CURRENT_DATE - INTERVAL '15 days'" at bounding box center [1177, 458] width 718 height 17
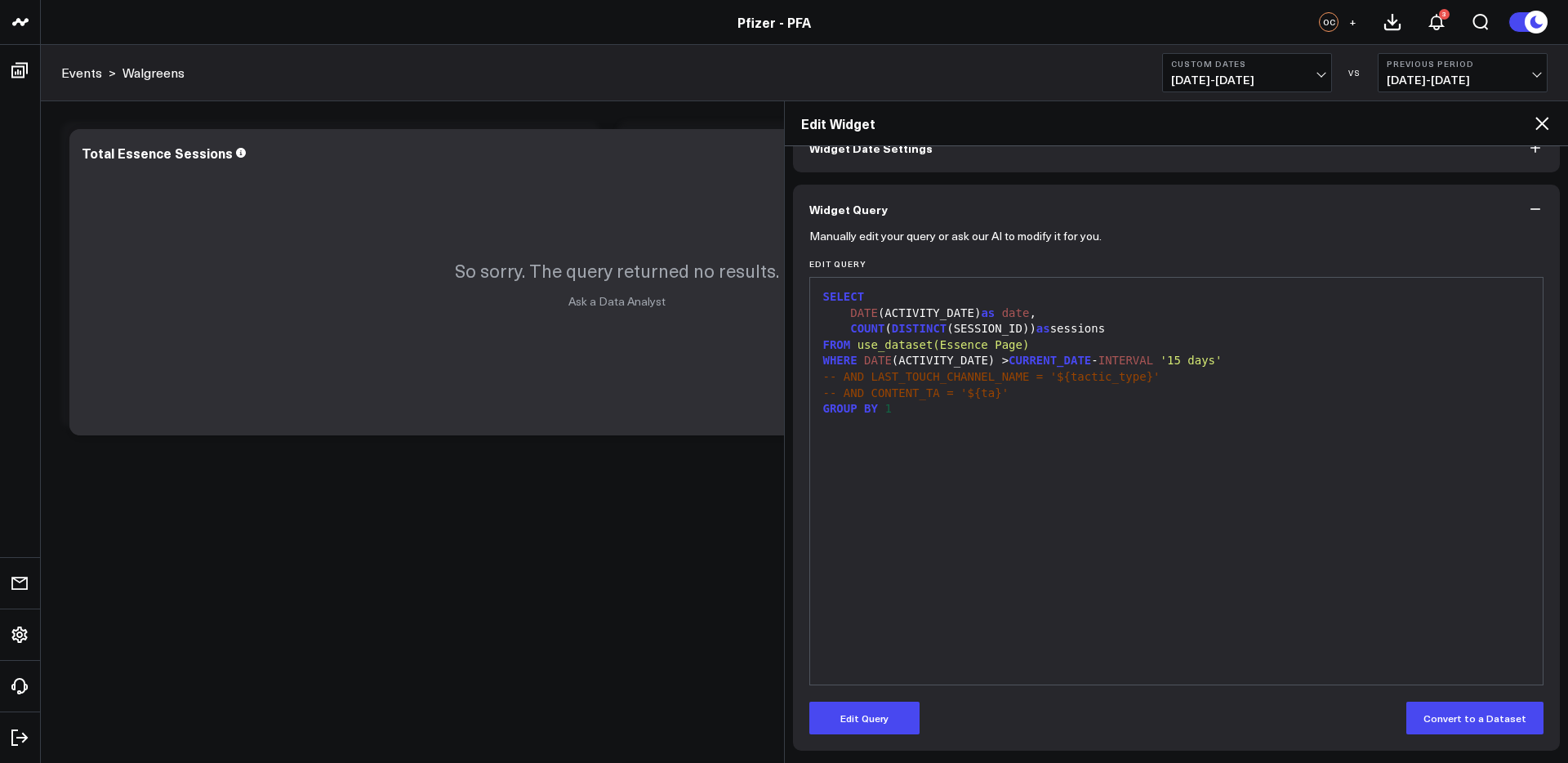
drag, startPoint x: 885, startPoint y: 726, endPoint x: 993, endPoint y: 593, distance: 171.3
click at [885, 723] on button "Edit Query" at bounding box center [864, 719] width 110 height 33
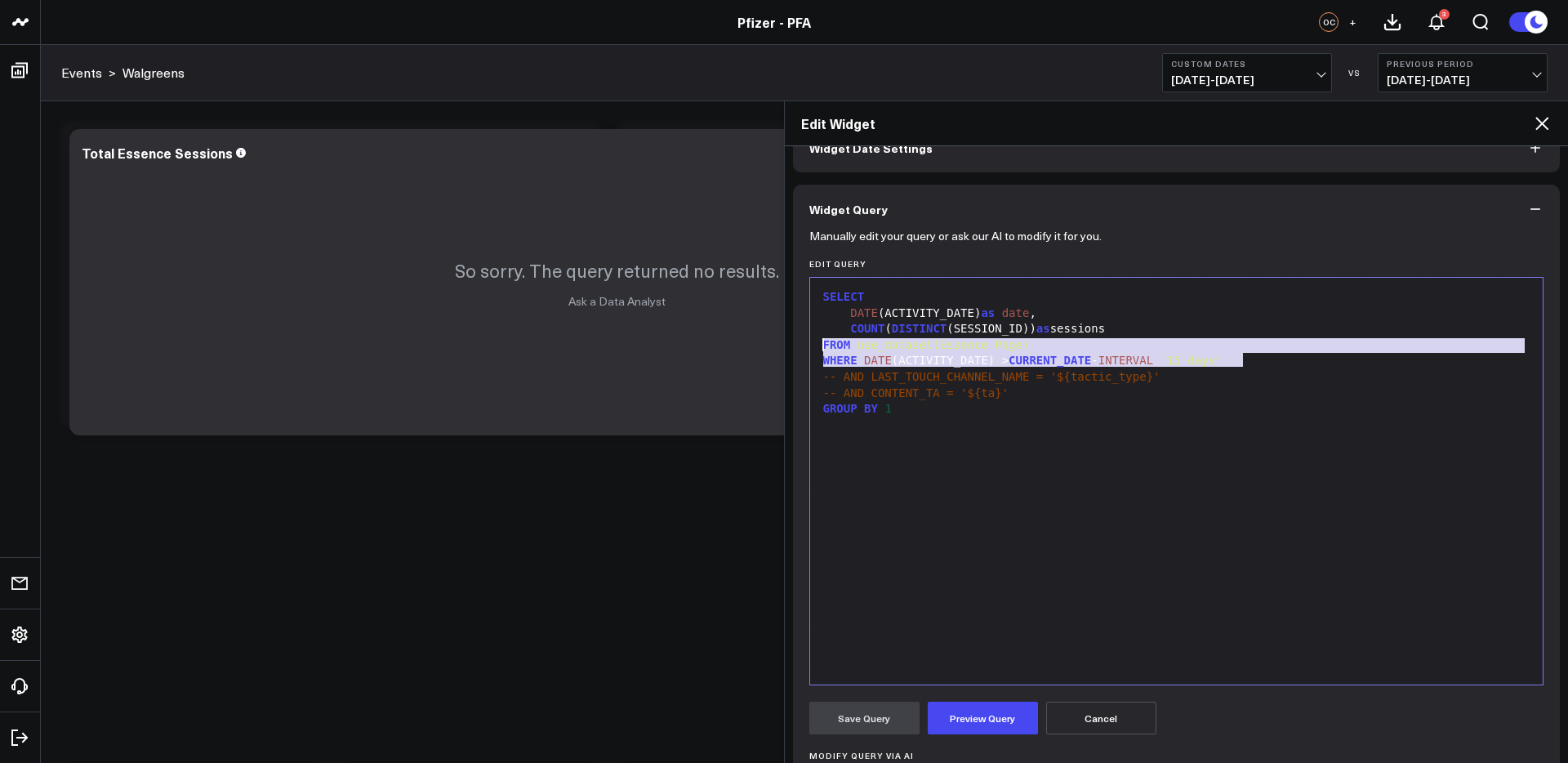
drag, startPoint x: 1153, startPoint y: 359, endPoint x: 813, endPoint y: 342, distance: 340.4
click at [813, 342] on div "9 1 2 3 4 5 6 7 8 9 › ⌄ SELECT DATE (ACTIVITY_DATE) as date , COUNT ( DISTINCT …" at bounding box center [1177, 481] width 735 height 409
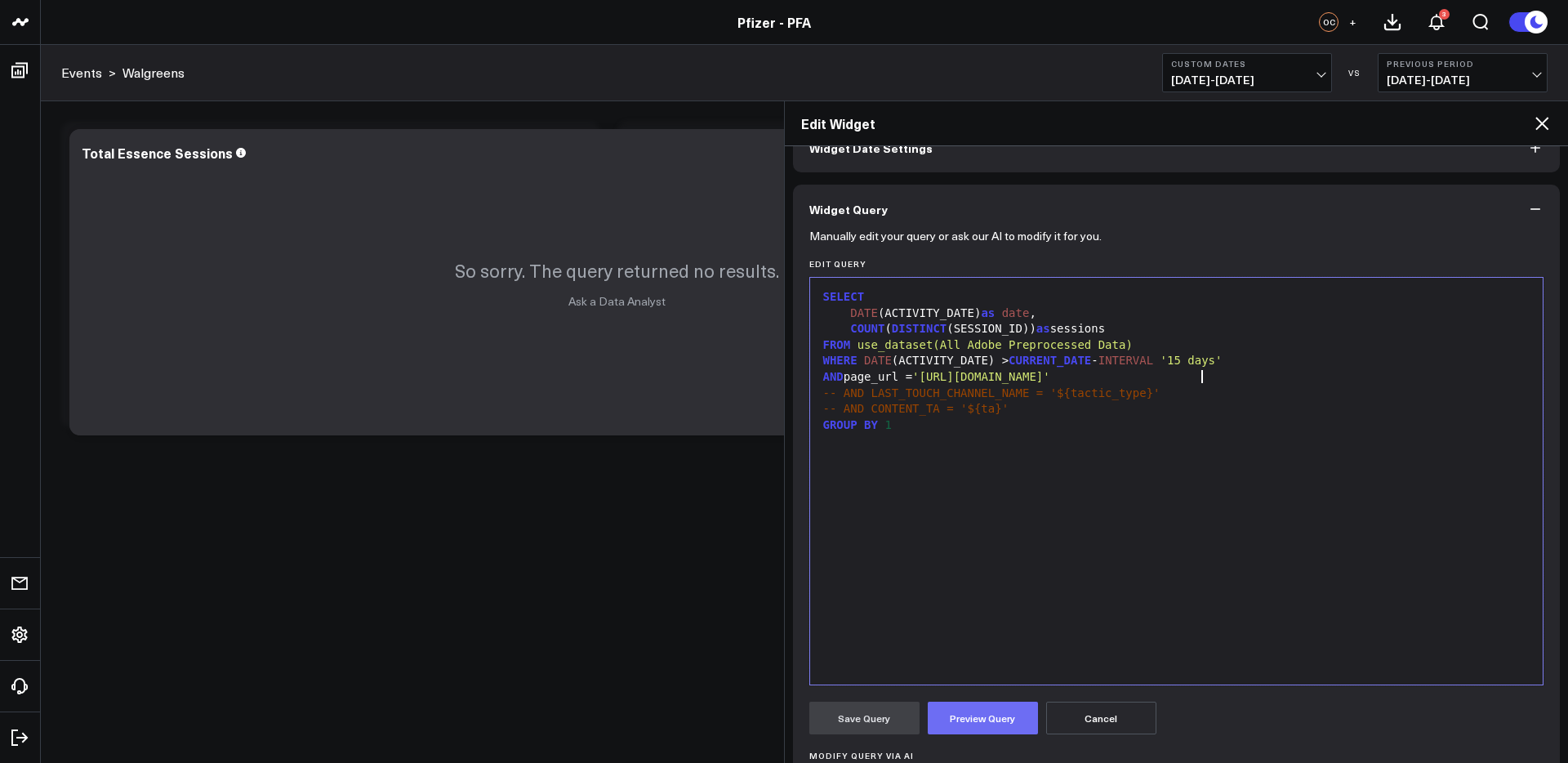
click at [976, 711] on button "Preview Query" at bounding box center [983, 719] width 110 height 33
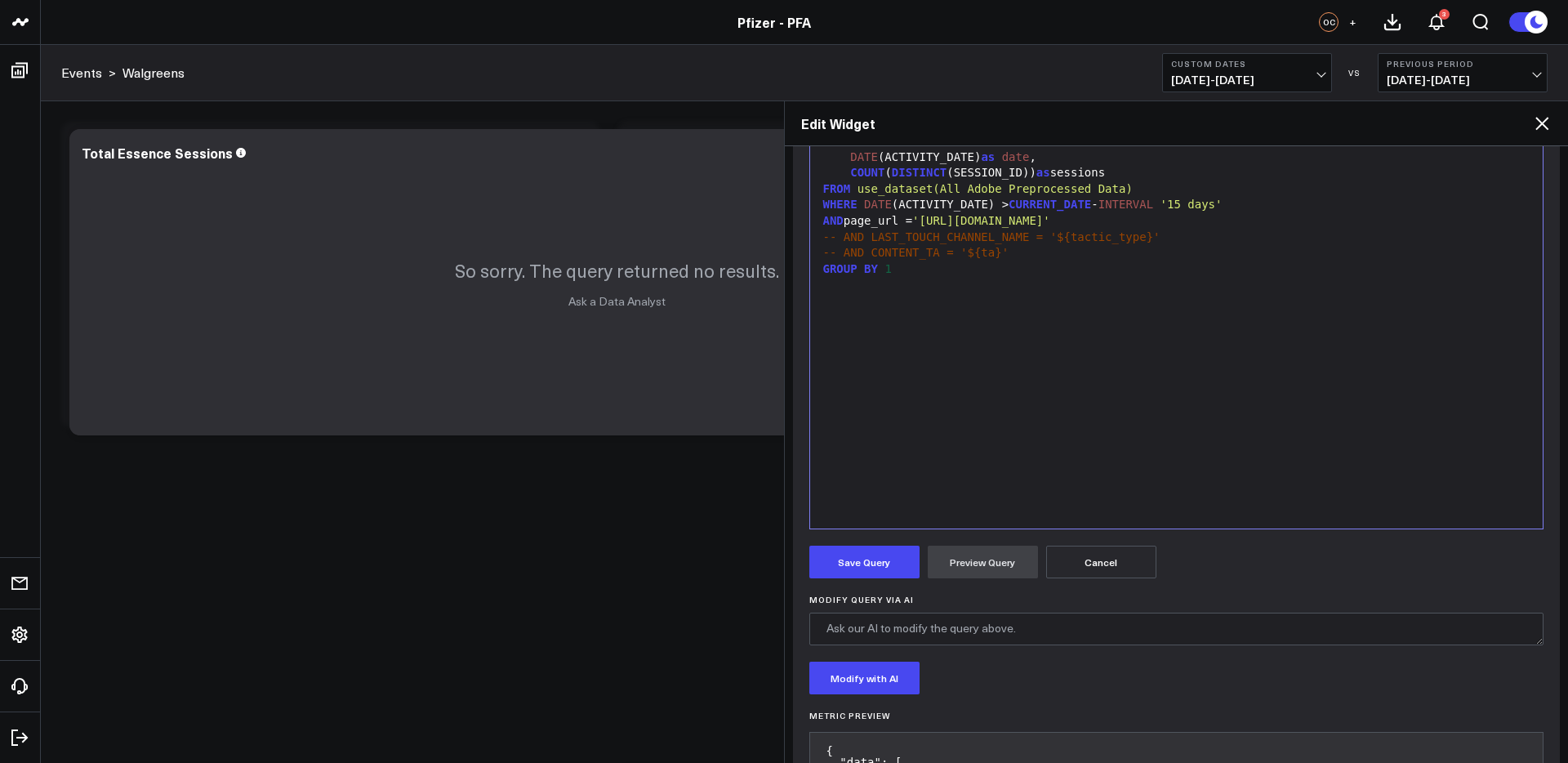
scroll to position [425, 0]
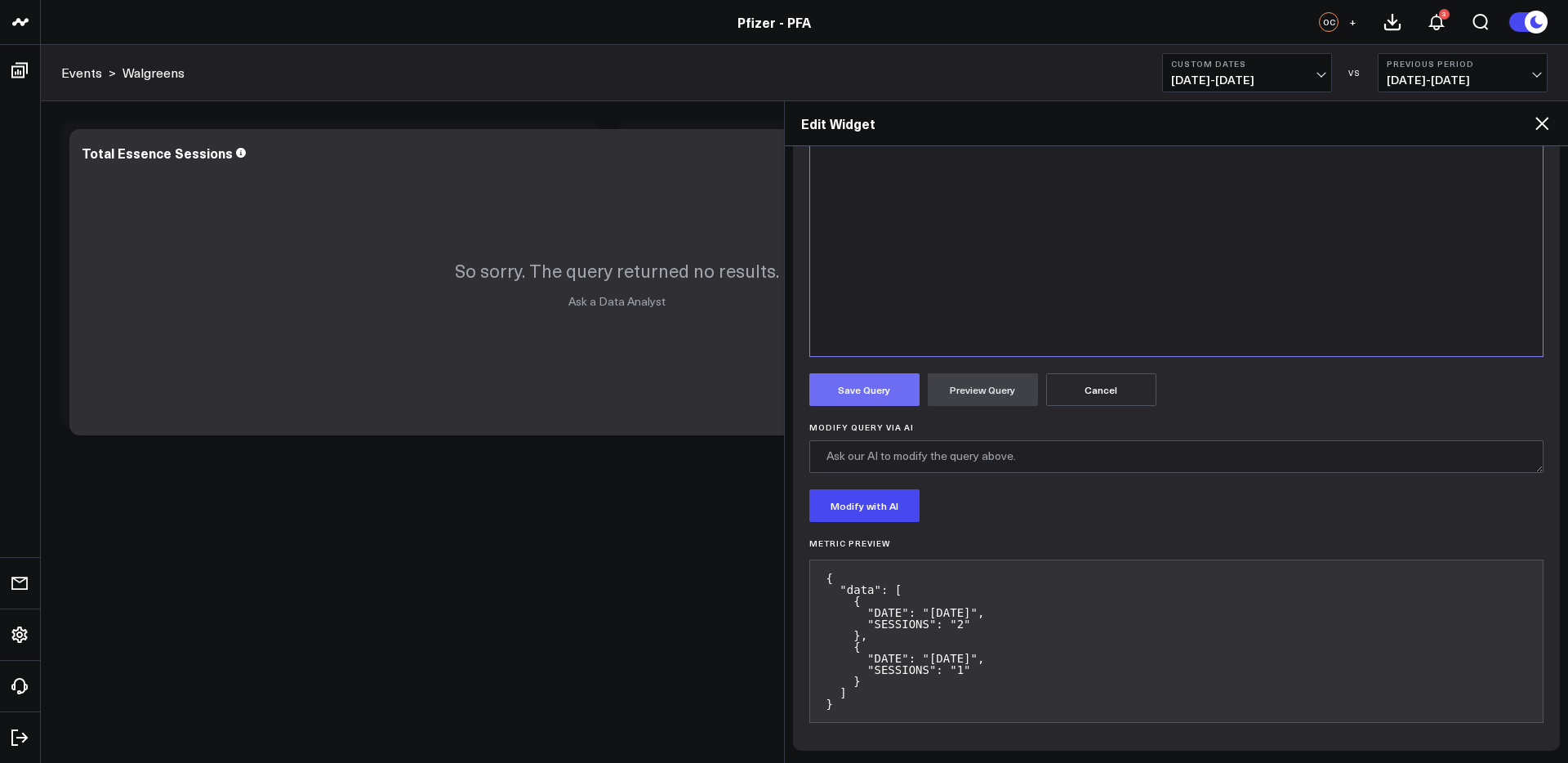
click at [882, 392] on button "Save Query" at bounding box center [864, 390] width 110 height 33
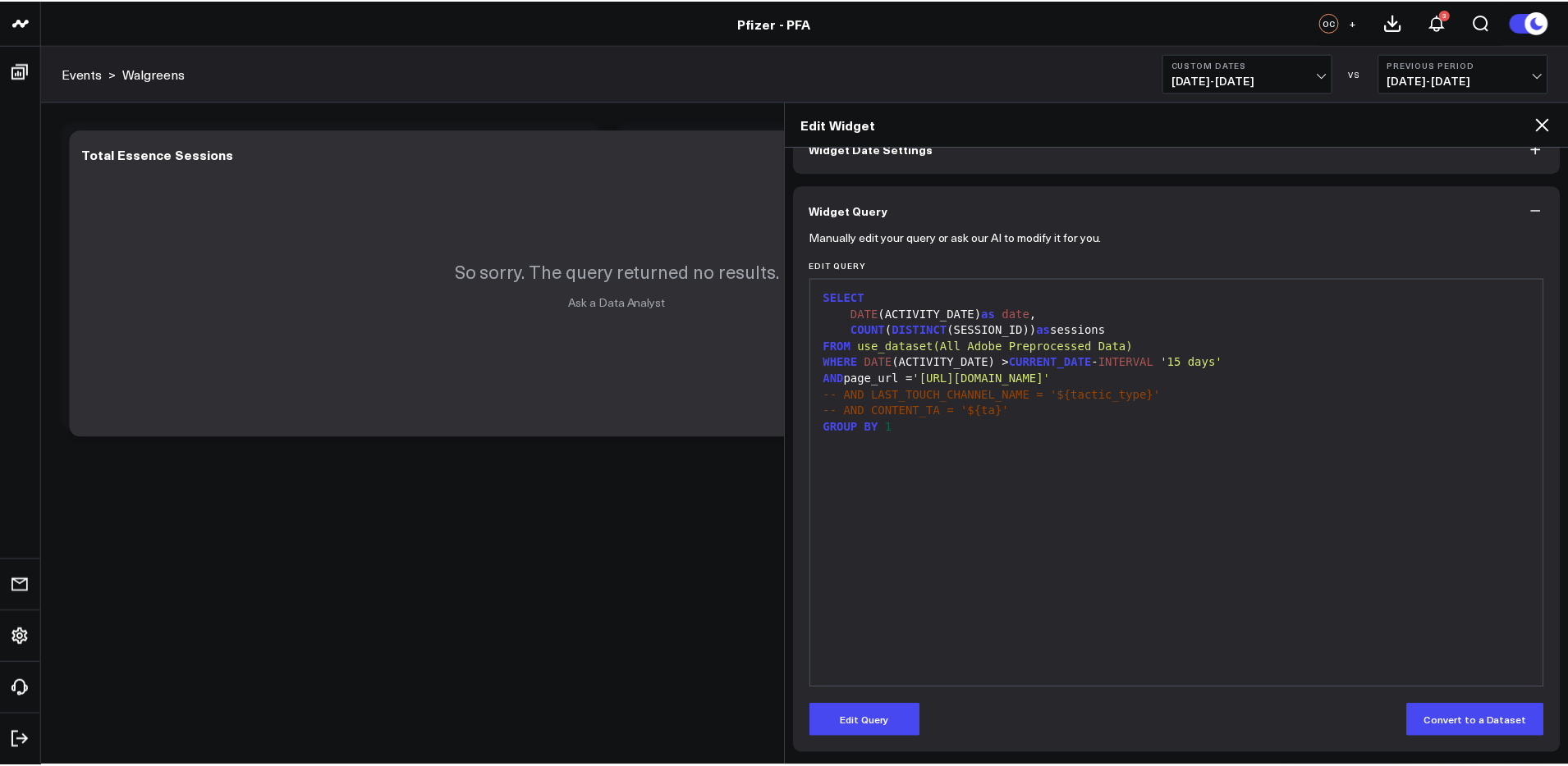
scroll to position [97, 0]
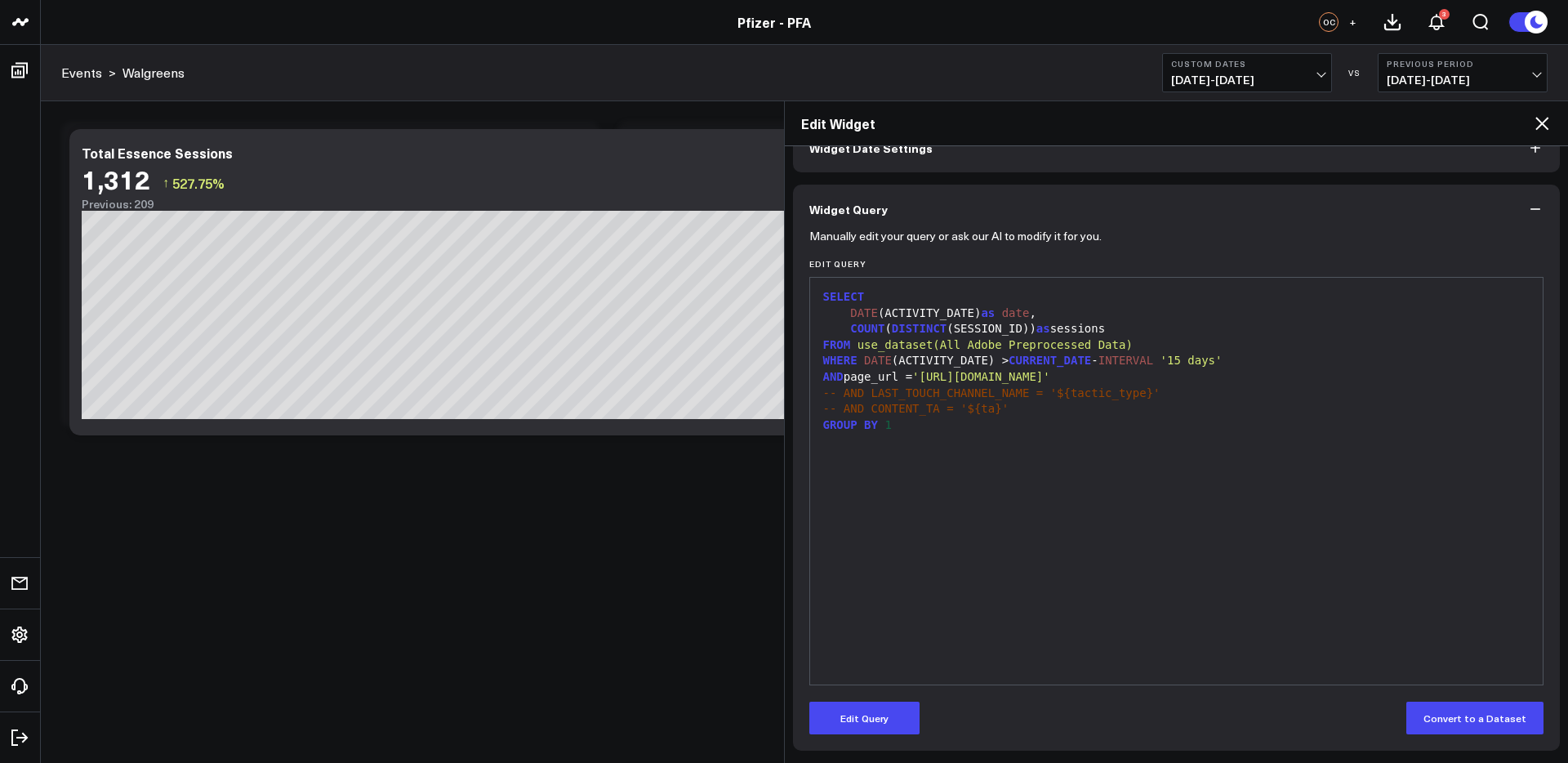
click at [1546, 125] on icon at bounding box center [1543, 123] width 20 height 20
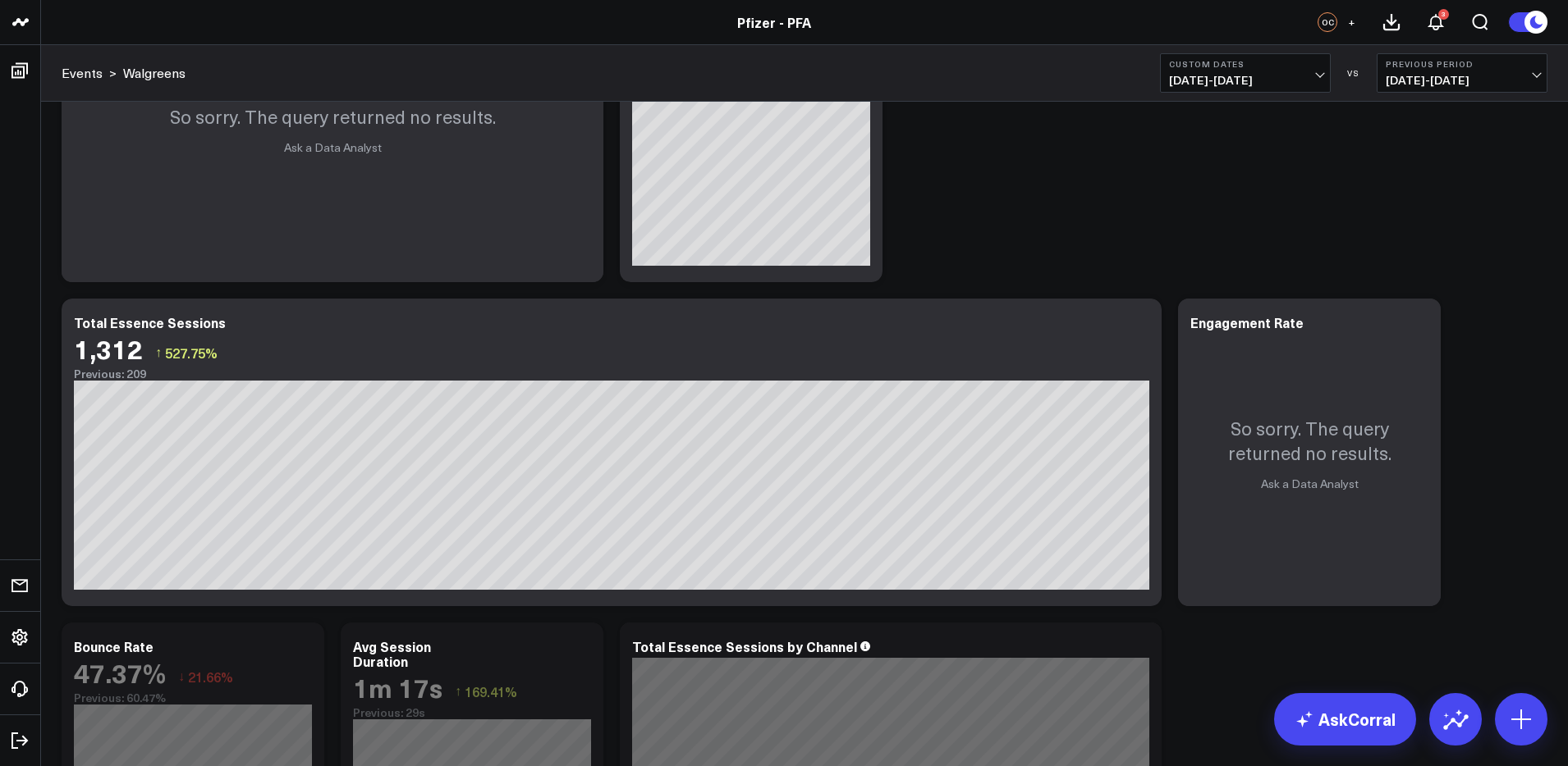
scroll to position [156, 0]
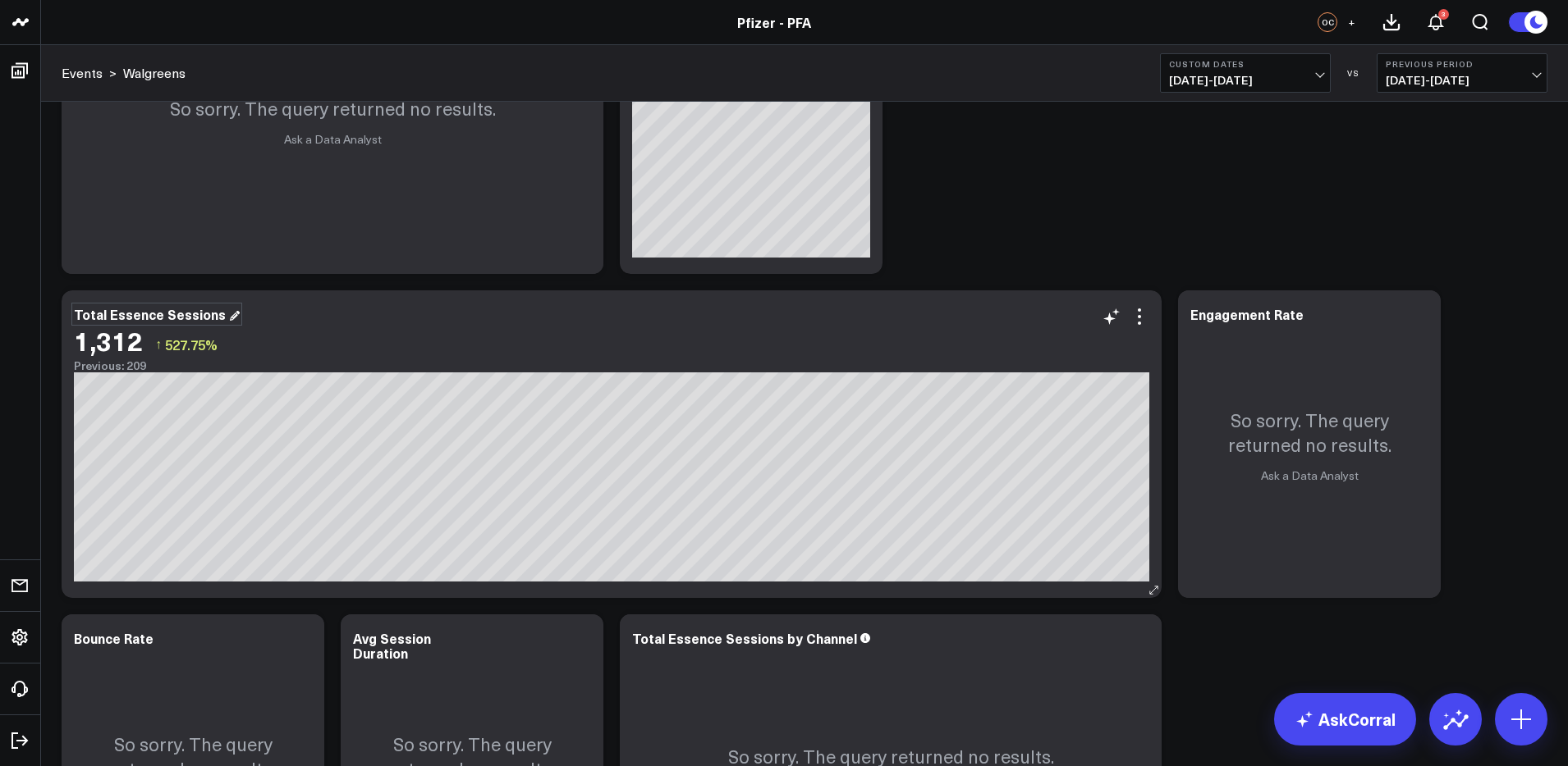
click at [130, 310] on div "Total Essence Sessions" at bounding box center [156, 314] width 166 height 18
click at [130, 310] on div "Total Essence Sessions" at bounding box center [151, 314] width 155 height 18
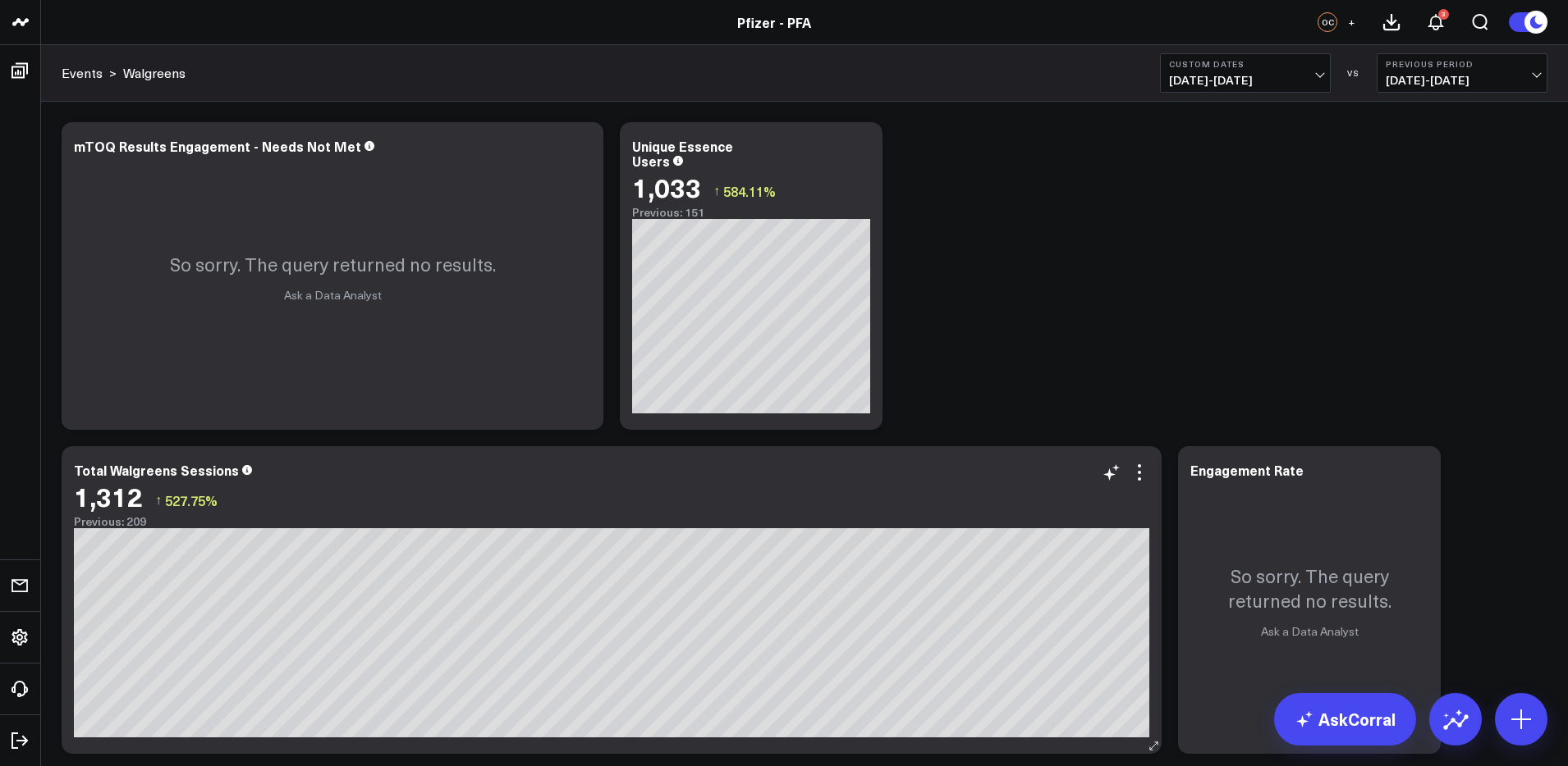
scroll to position [1, 0]
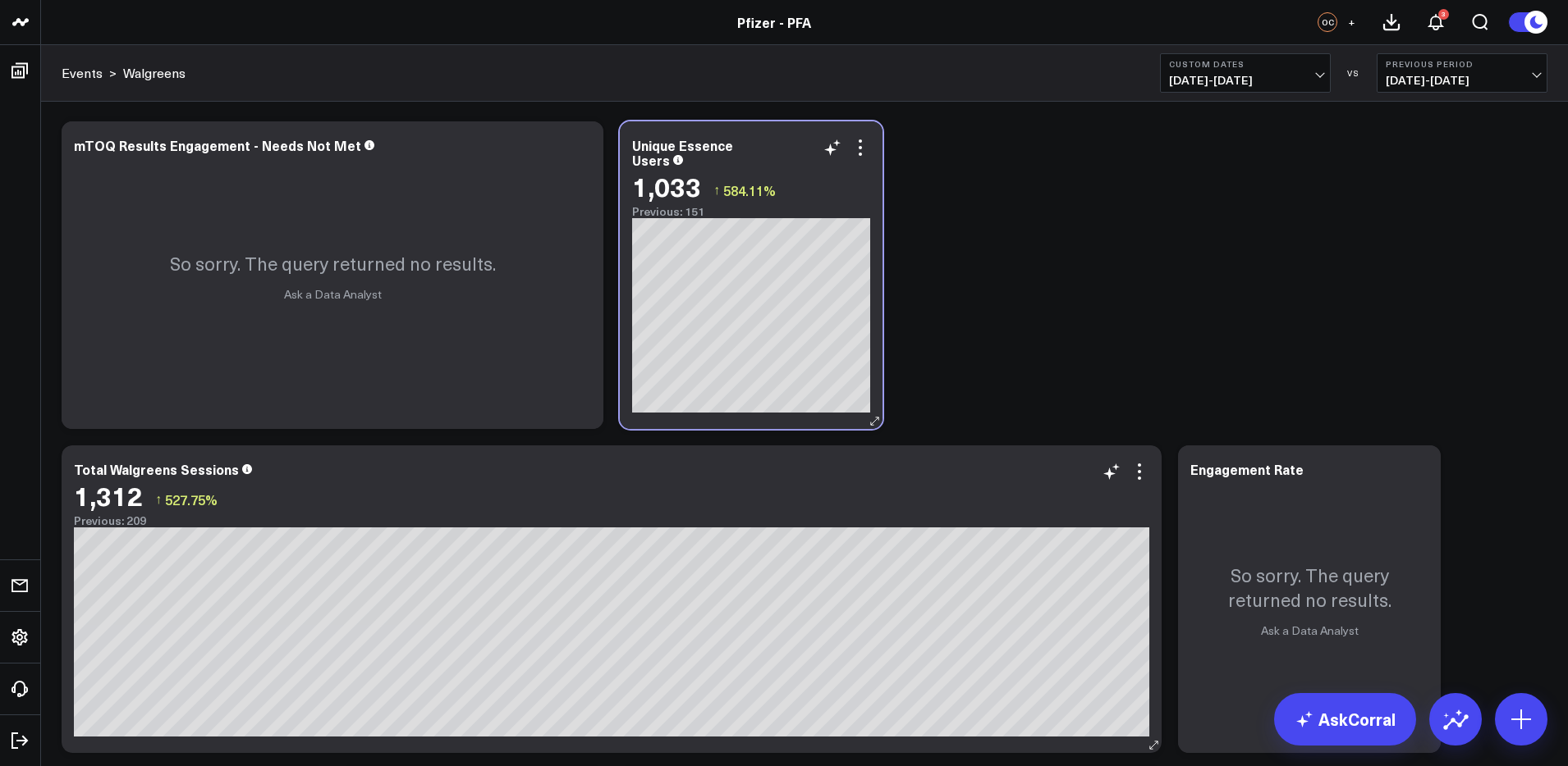
click at [705, 155] on div "Unique Essence Users" at bounding box center [751, 153] width 238 height 29
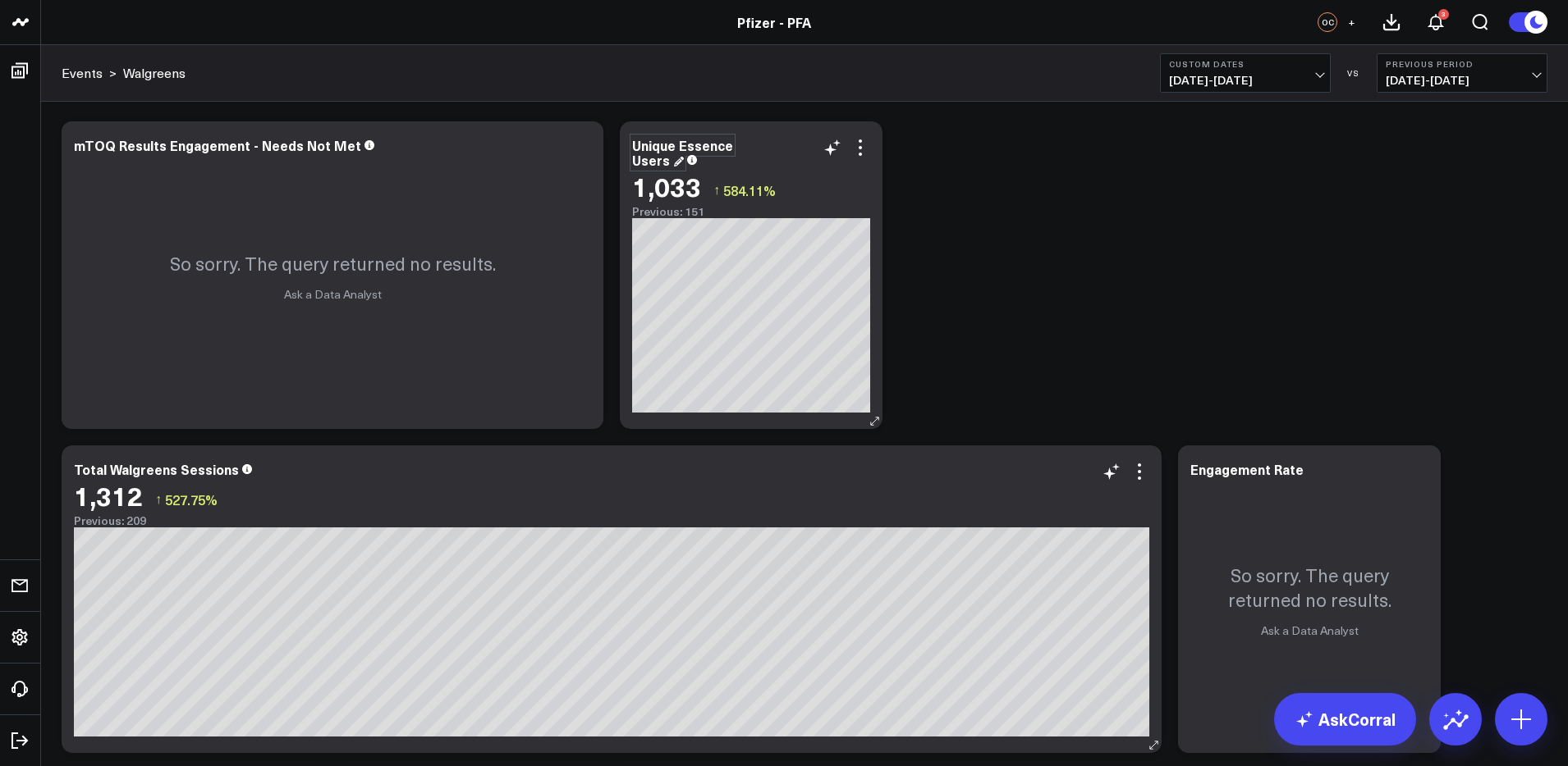
click at [702, 148] on div "Unique Essence Users" at bounding box center [682, 153] width 101 height 33
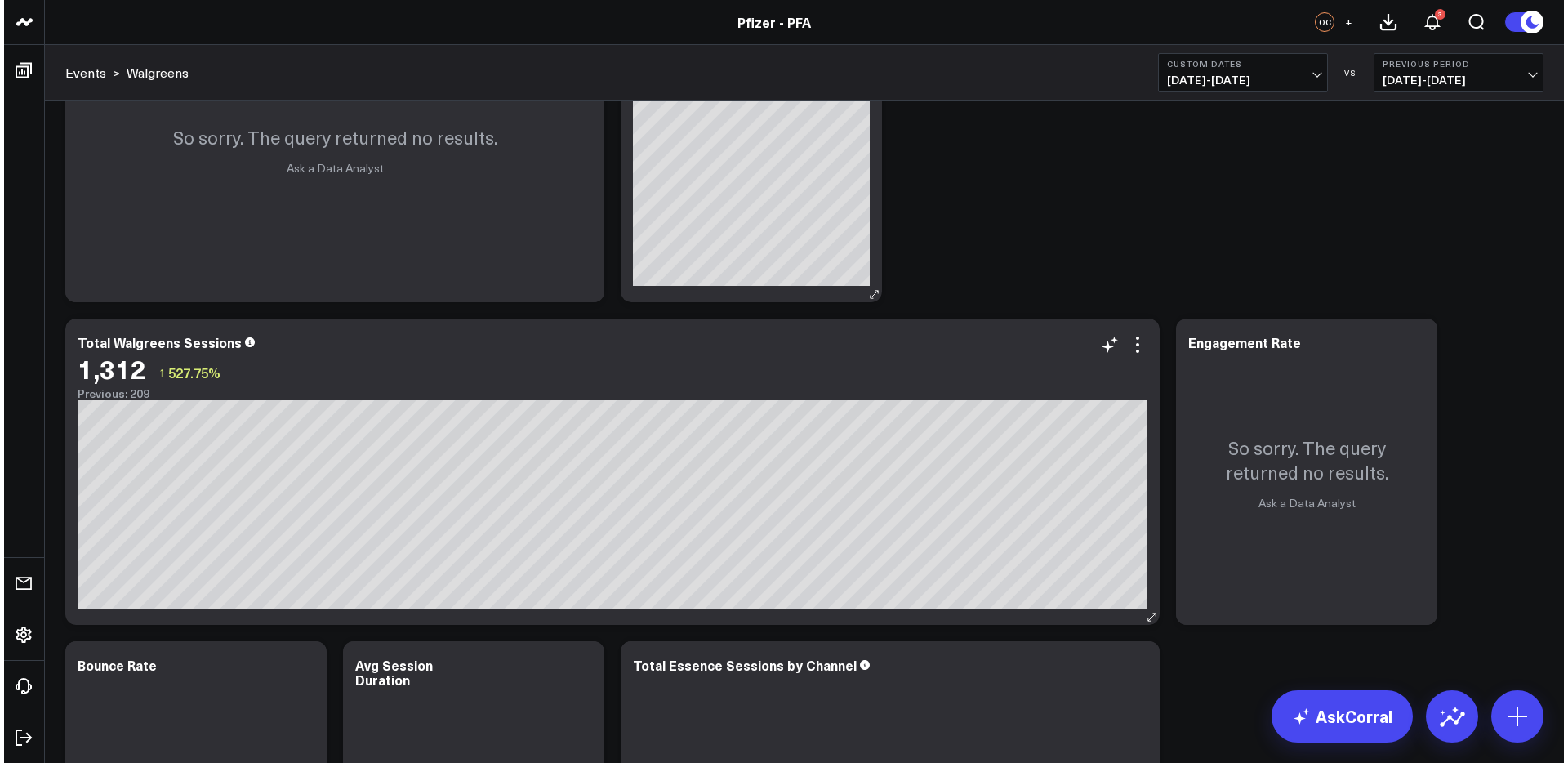
scroll to position [129, 0]
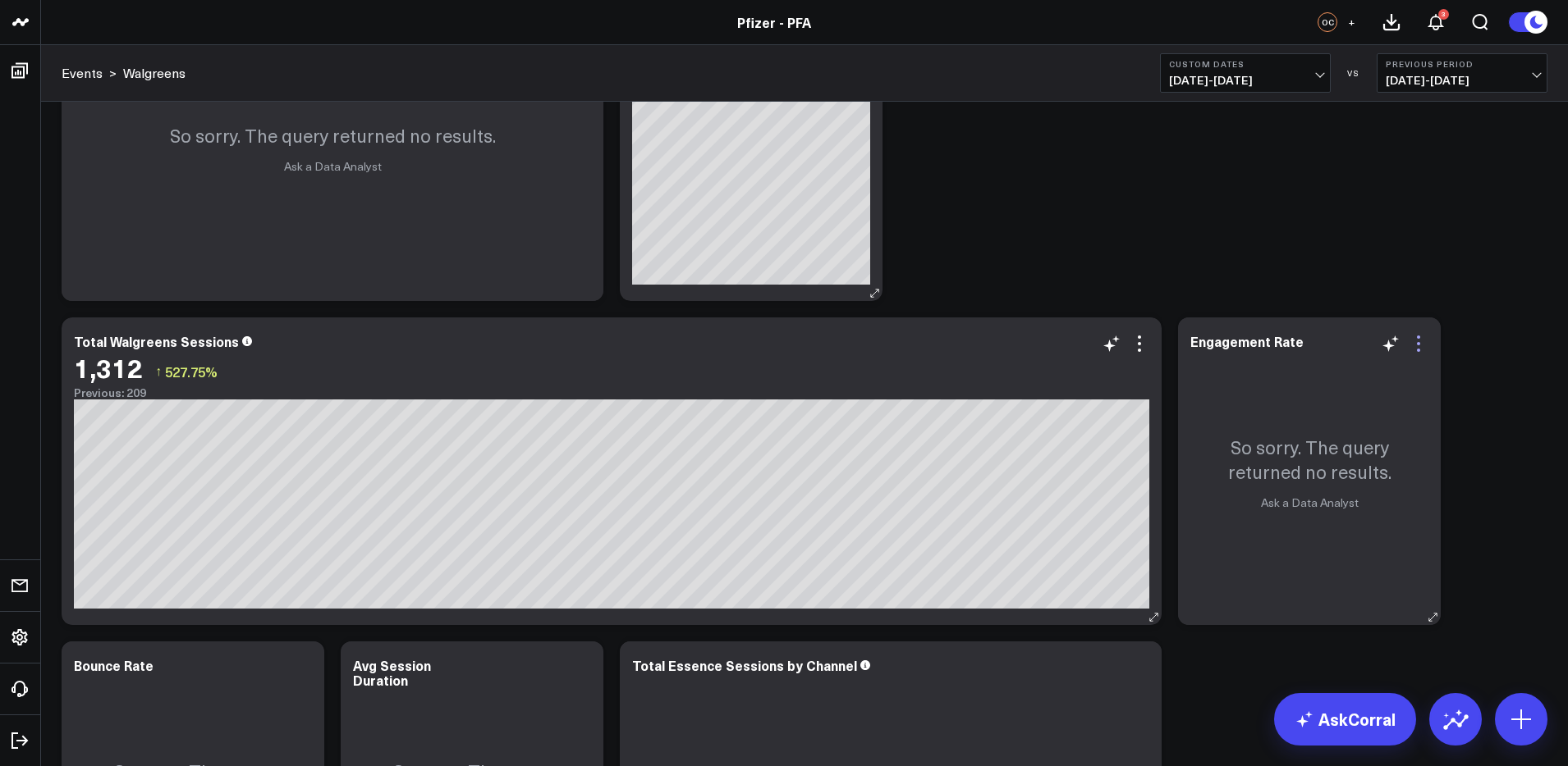
click at [1420, 343] on icon at bounding box center [1419, 344] width 20 height 20
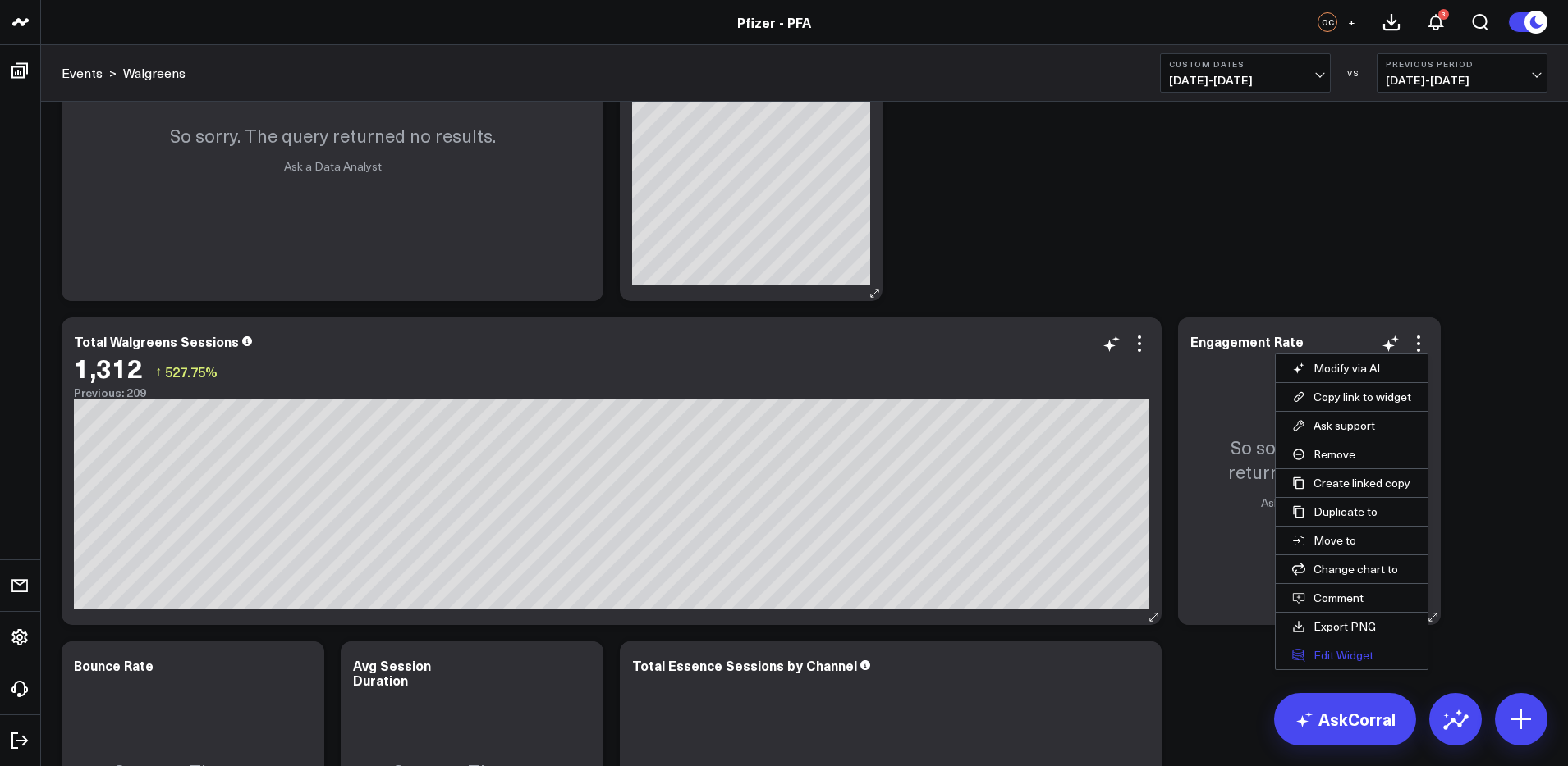
click at [1355, 658] on button "Edit Widget" at bounding box center [1351, 655] width 152 height 27
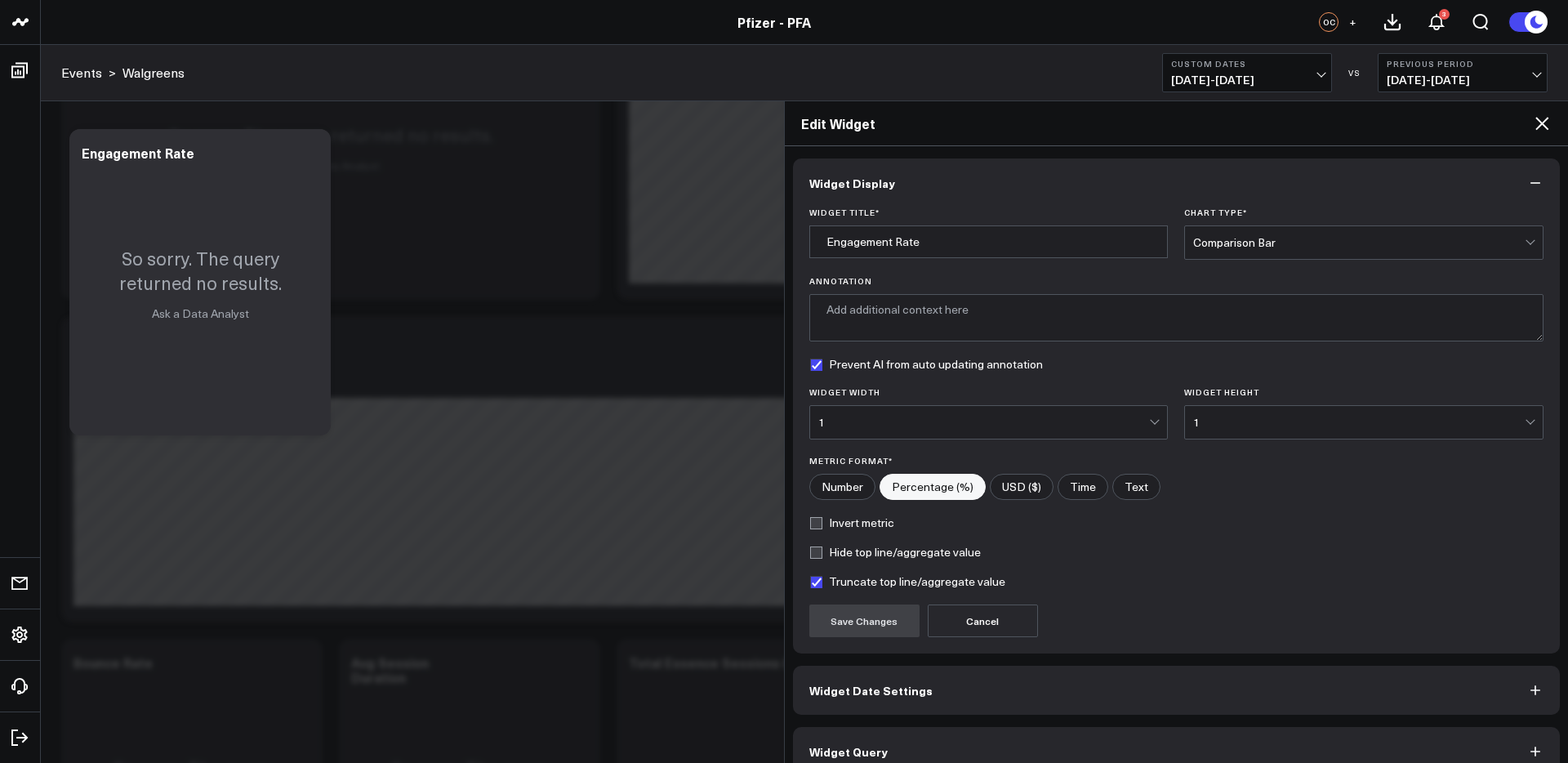
scroll to position [25, 0]
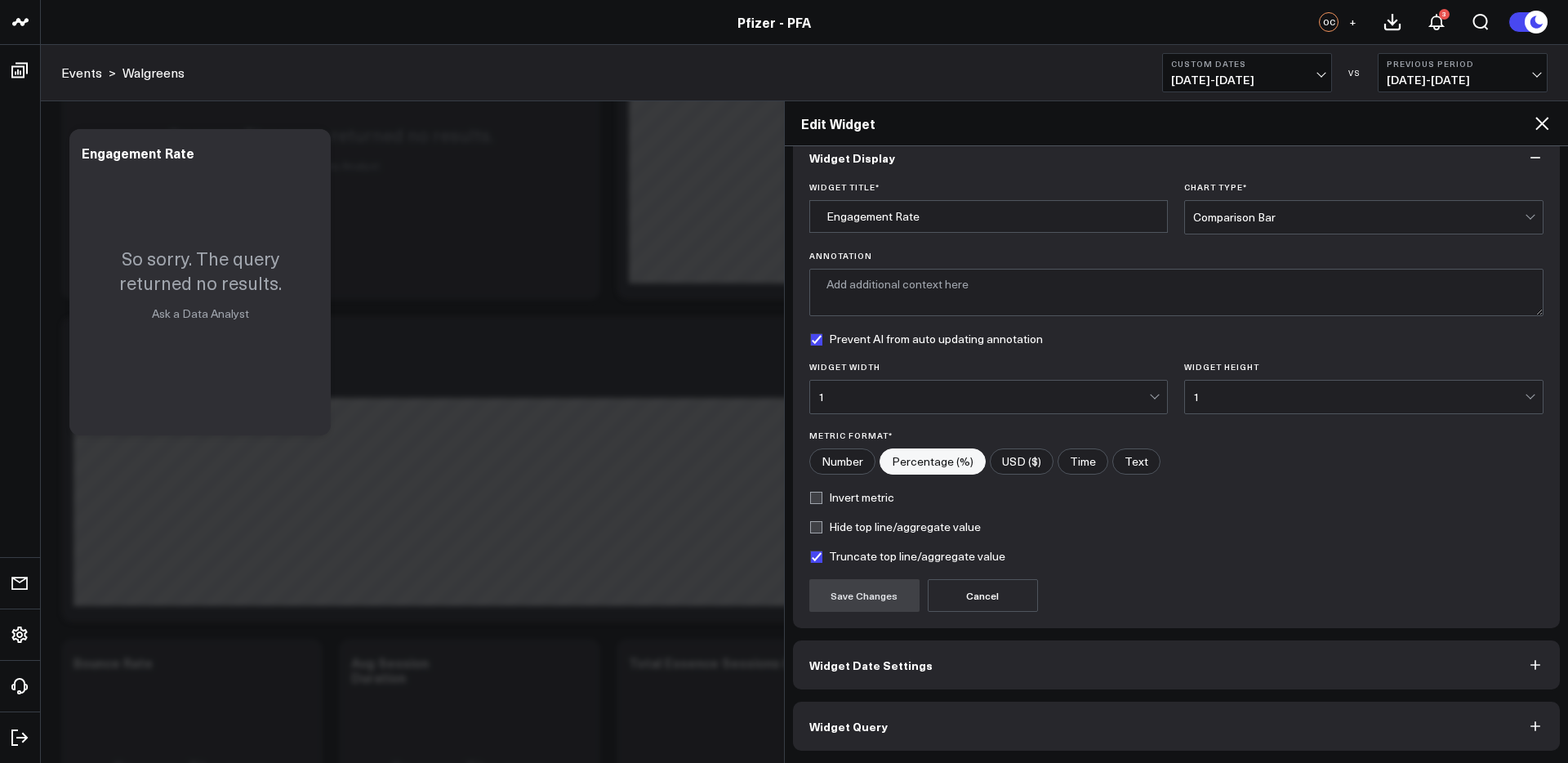
click at [960, 718] on button "Widget Query" at bounding box center [1176, 727] width 767 height 49
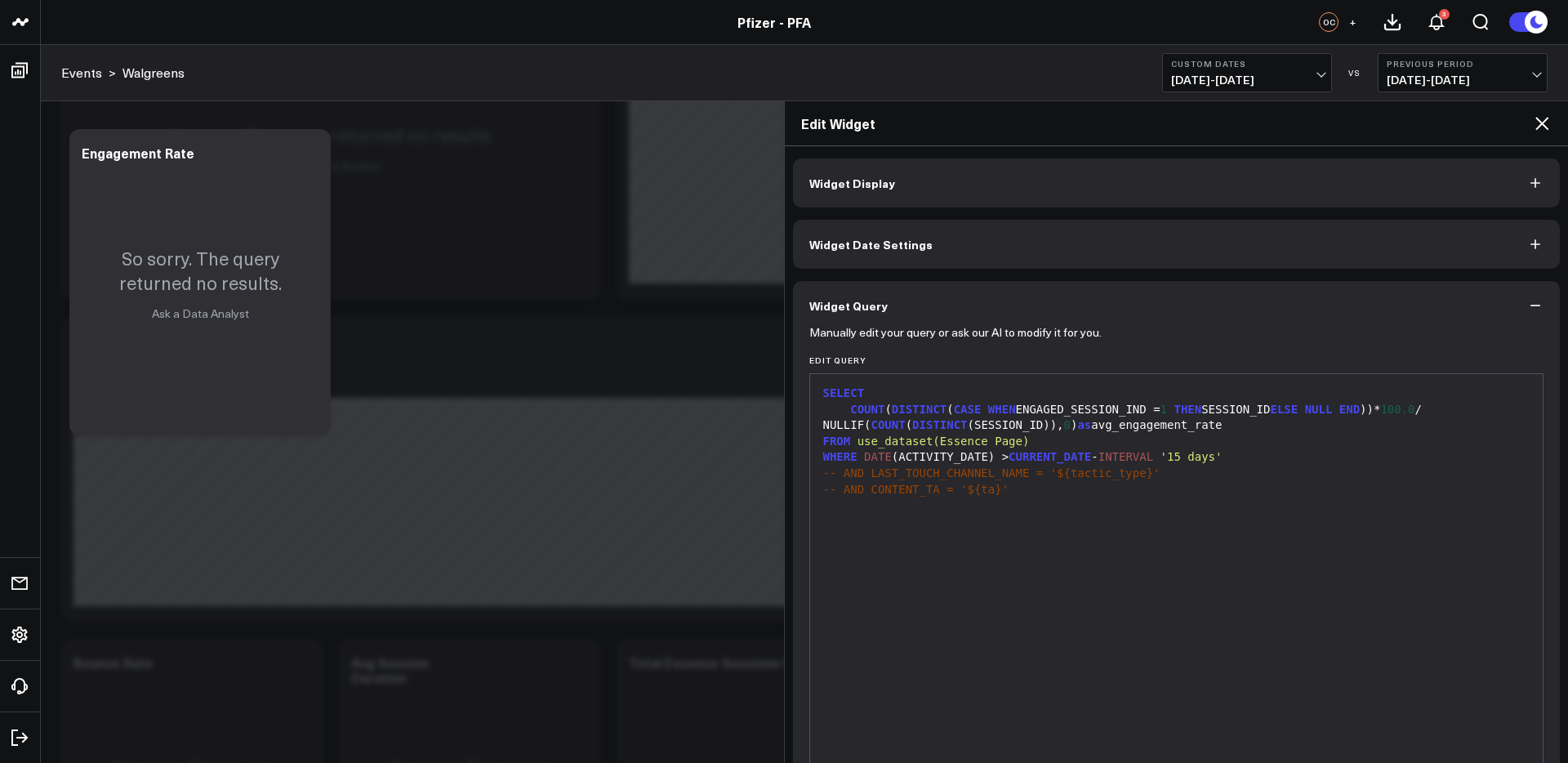
scroll to position [97, 0]
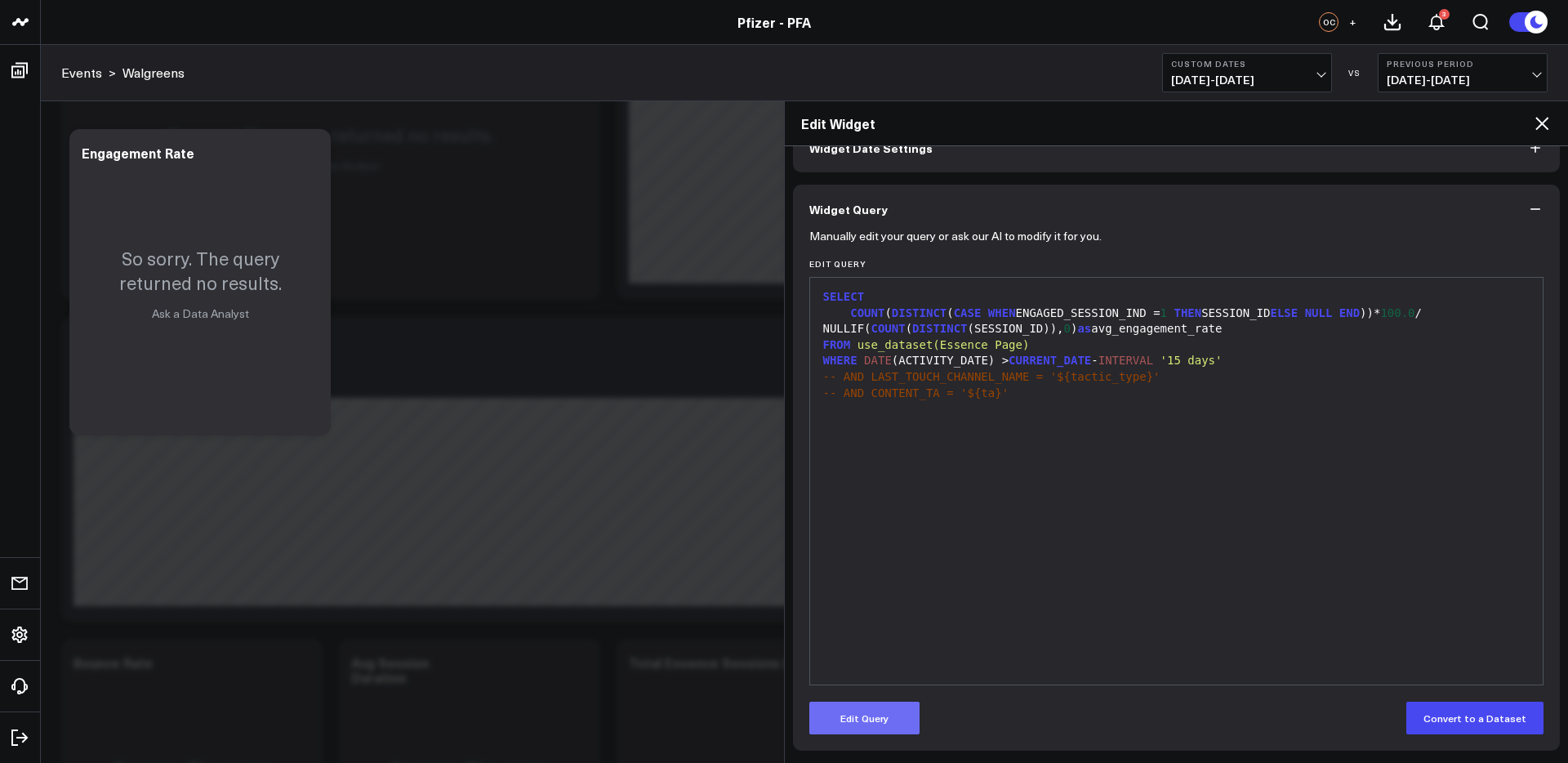
click at [889, 728] on button "Edit Query" at bounding box center [864, 719] width 110 height 33
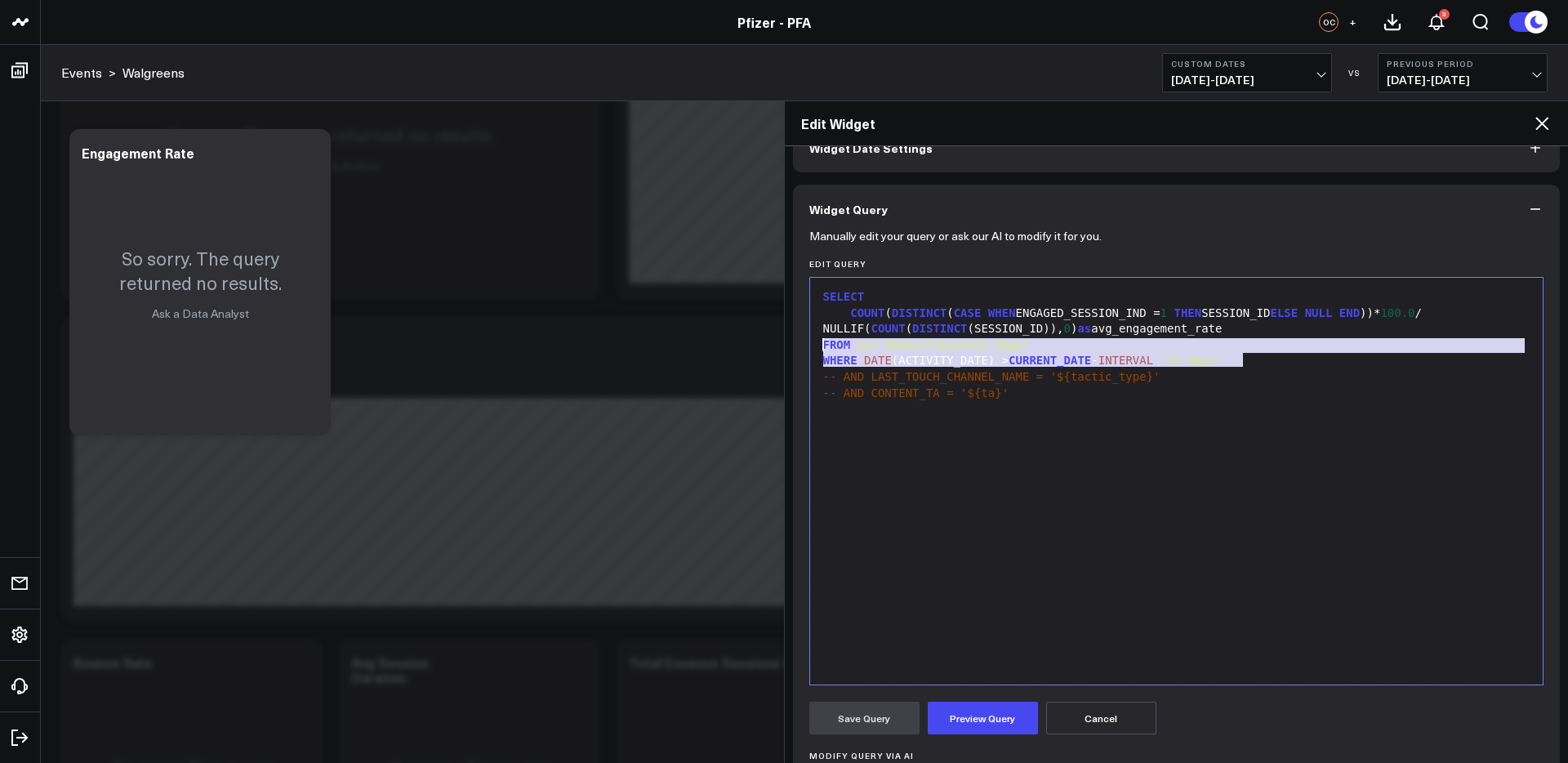
drag, startPoint x: 1125, startPoint y: 356, endPoint x: 809, endPoint y: 343, distance: 316.3
click at [809, 343] on div "9 1 2 3 4 5 6 › ⌄ SELECT COUNT ( DISTINCT ( CASE WHEN ENGAGED_SESSION_IND = 1 T…" at bounding box center [1177, 481] width 735 height 409
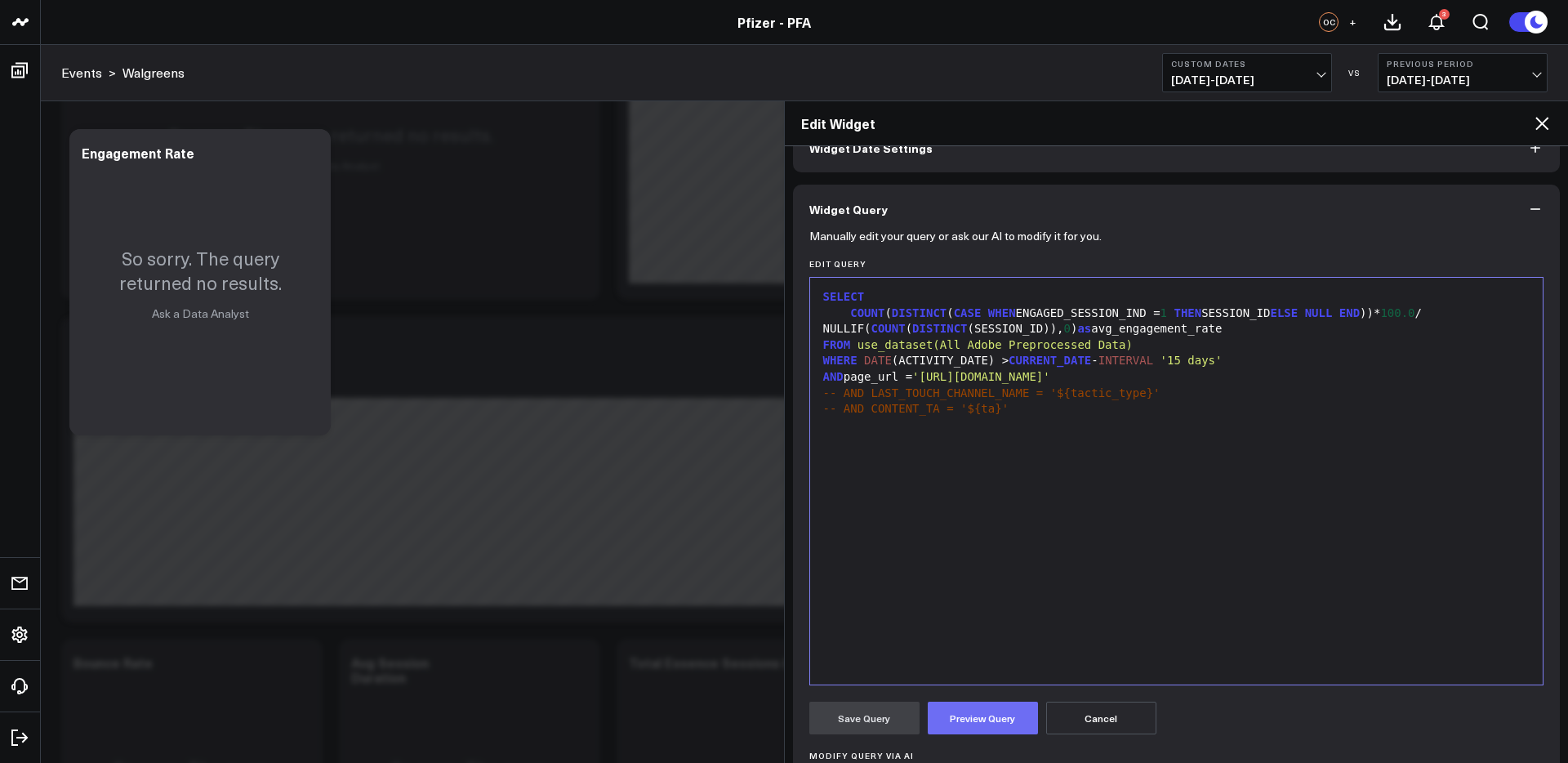
click at [969, 722] on button "Preview Query" at bounding box center [983, 719] width 110 height 33
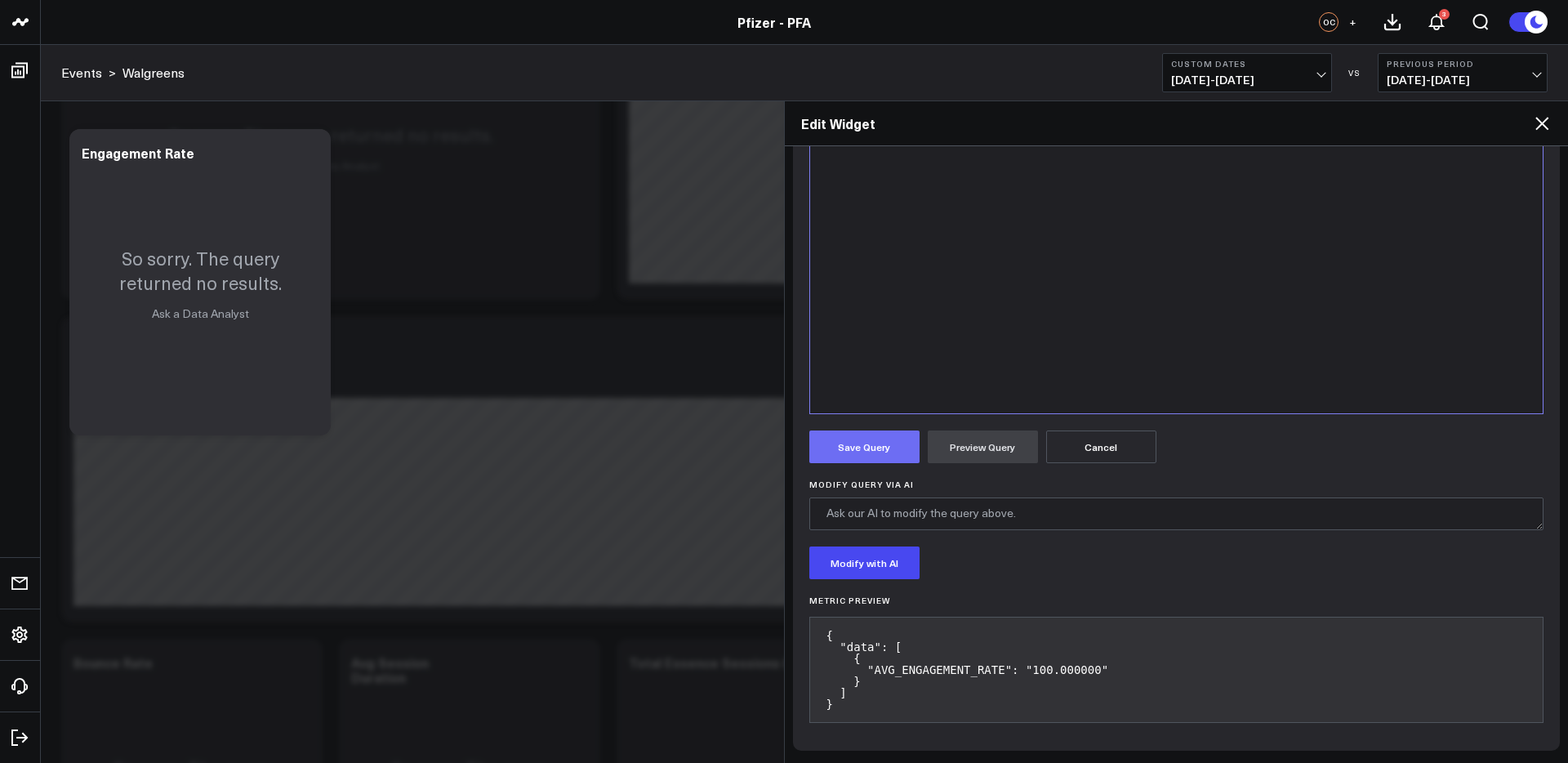
click at [865, 445] on button "Save Query" at bounding box center [864, 447] width 110 height 33
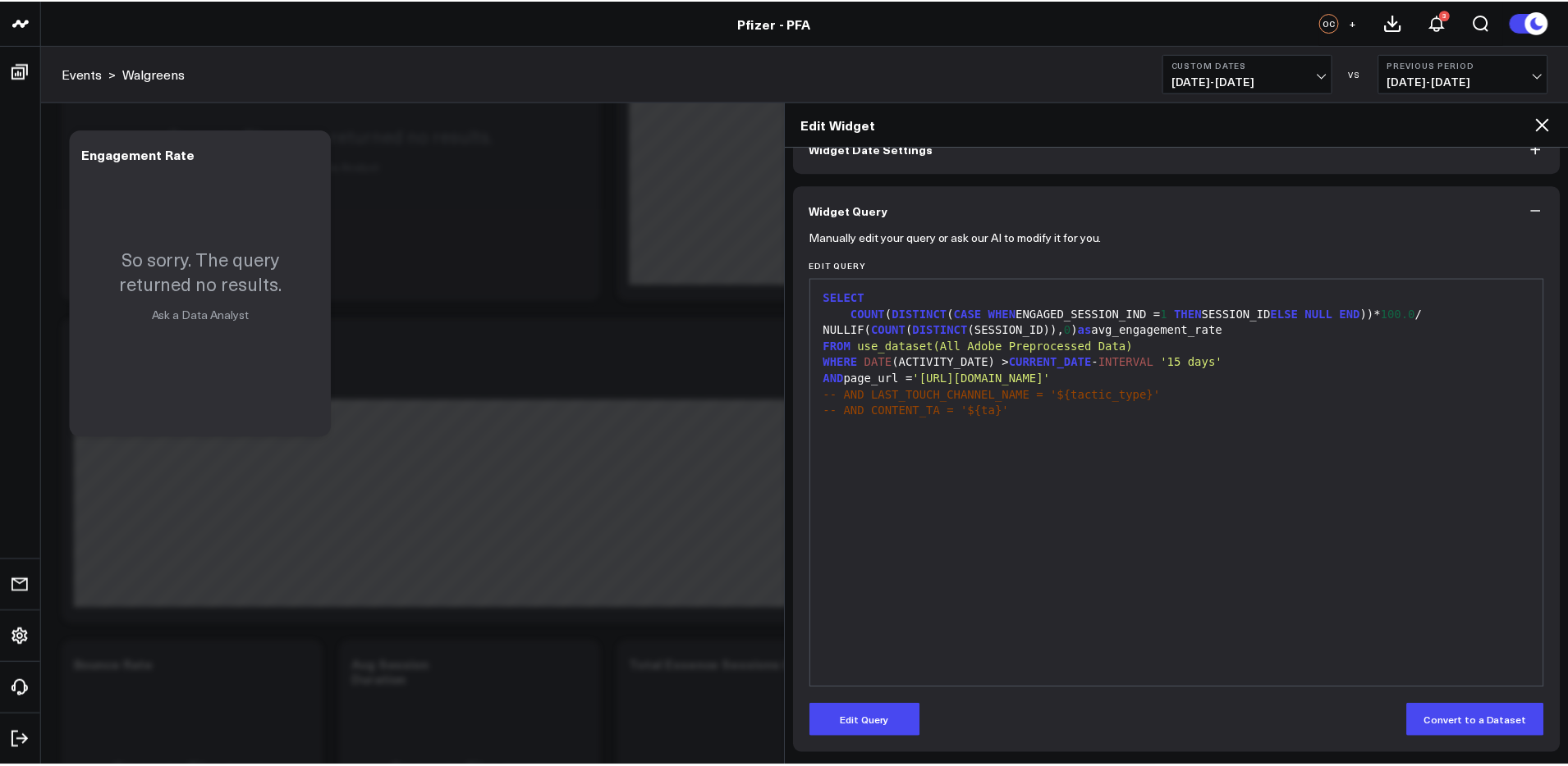
scroll to position [97, 0]
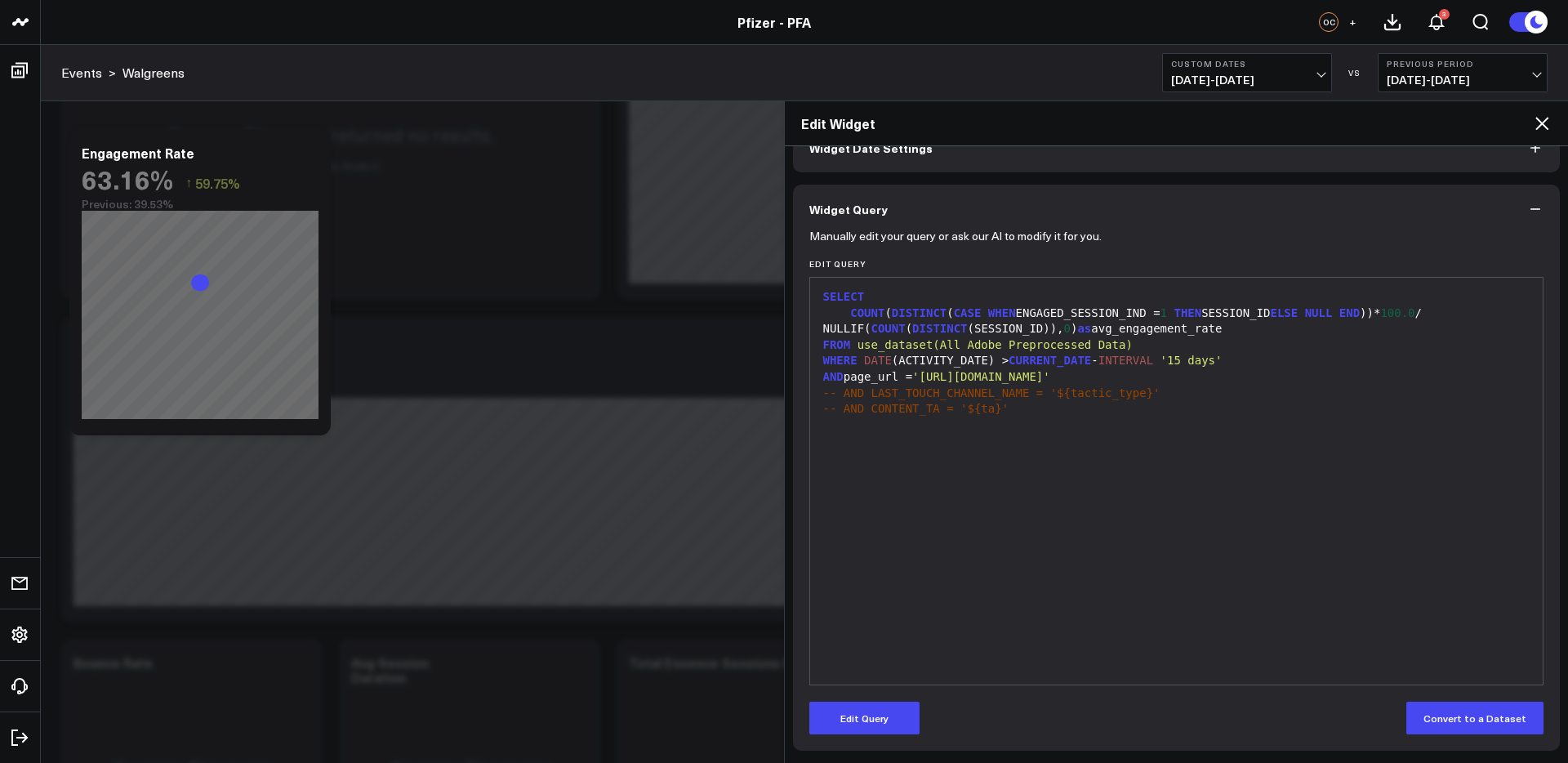
click at [1544, 124] on icon at bounding box center [1542, 123] width 13 height 13
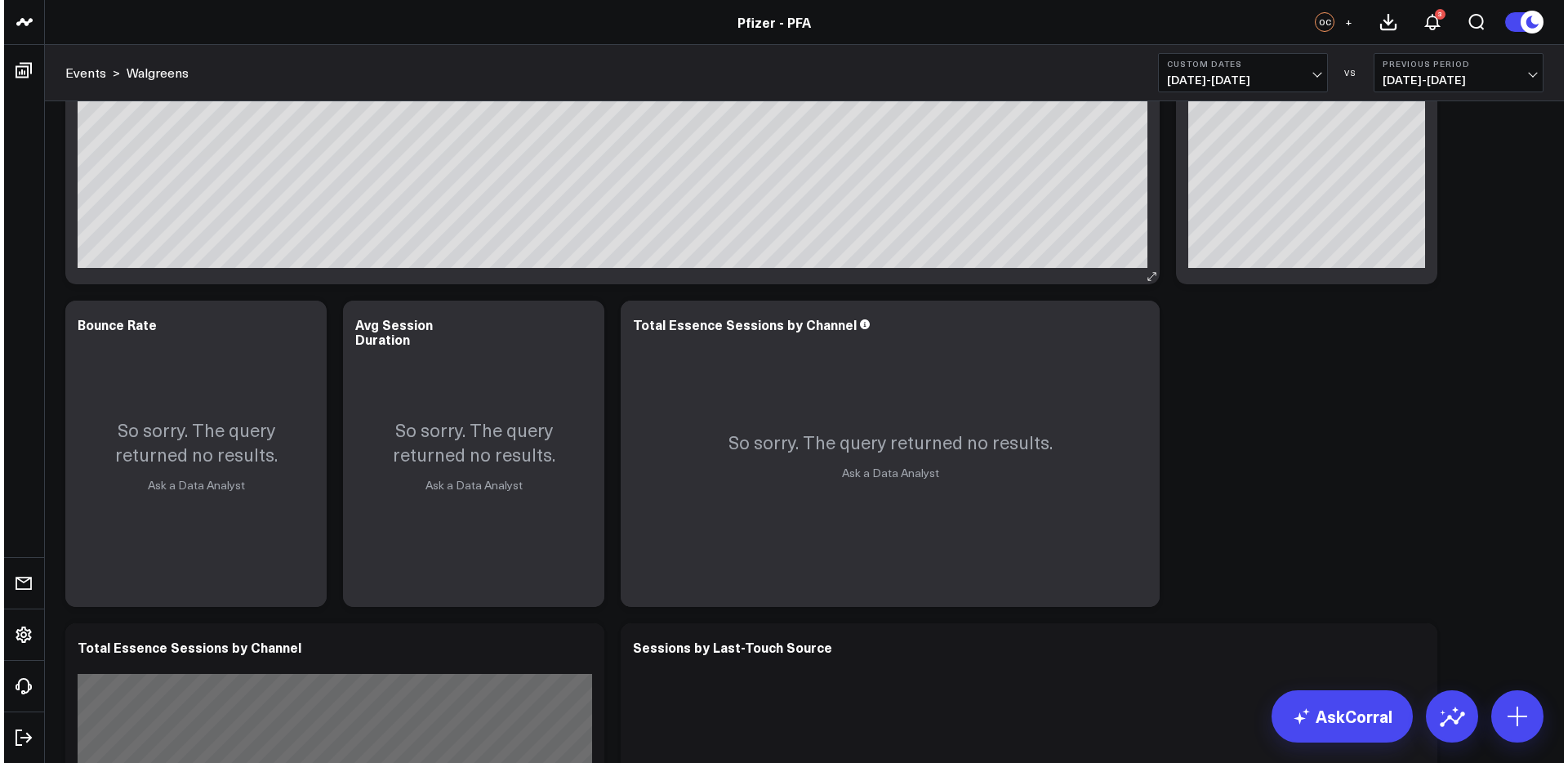
scroll to position [467, 0]
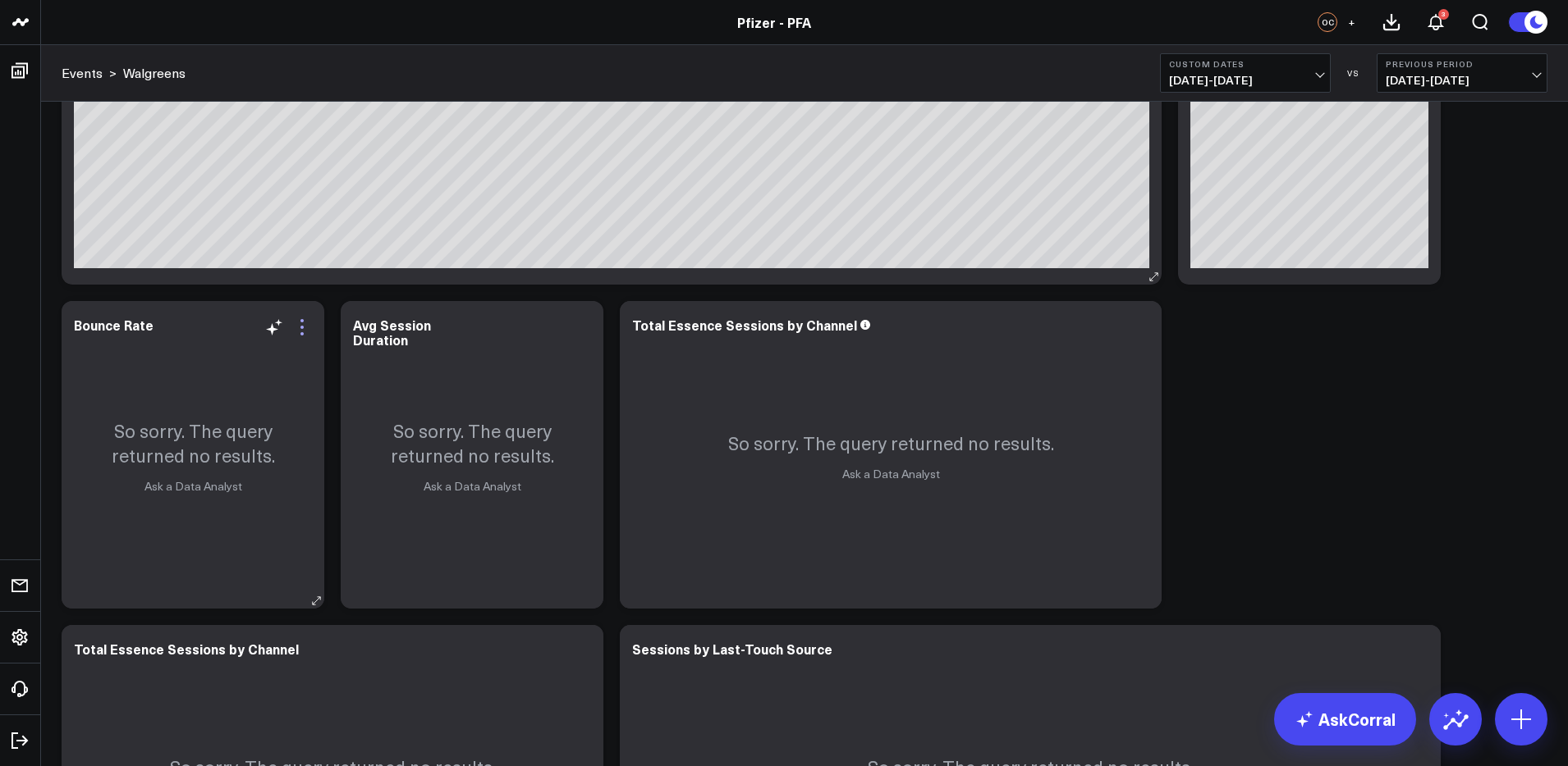
click at [300, 331] on icon at bounding box center [302, 327] width 20 height 20
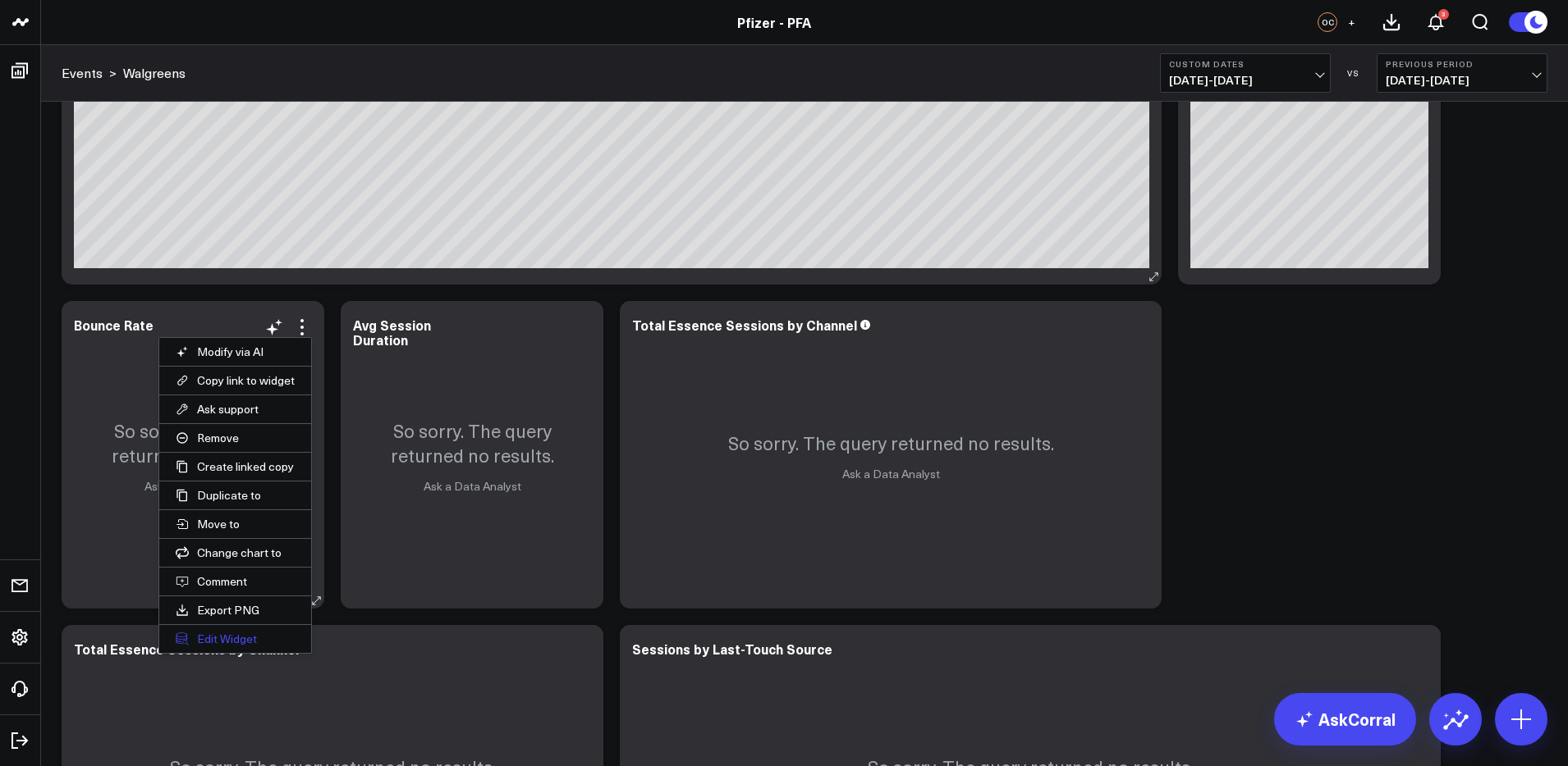
click at [220, 639] on button "Edit Widget" at bounding box center [235, 639] width 152 height 27
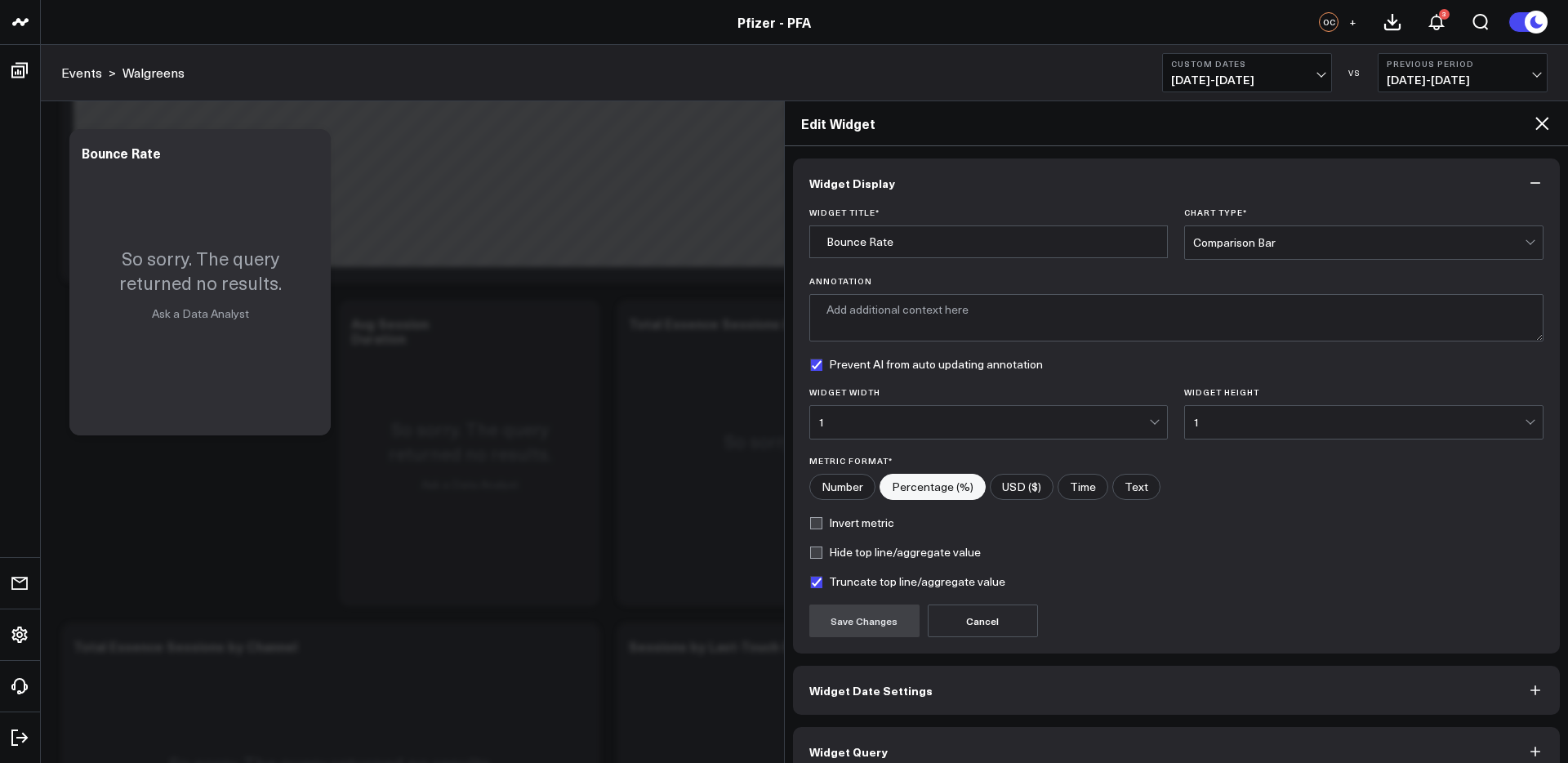
scroll to position [25, 0]
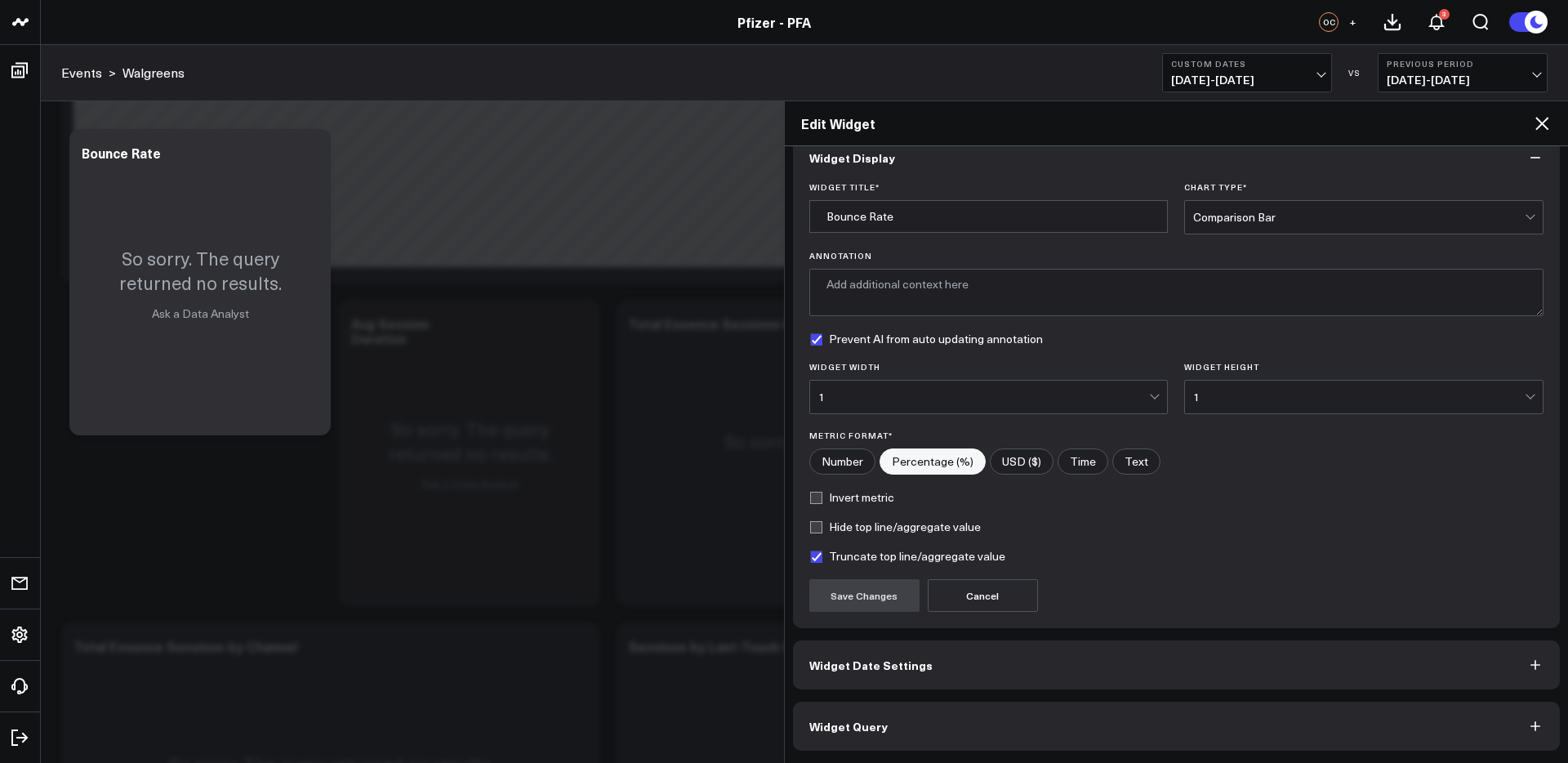
click at [1075, 740] on button "Widget Query" at bounding box center [1176, 727] width 767 height 49
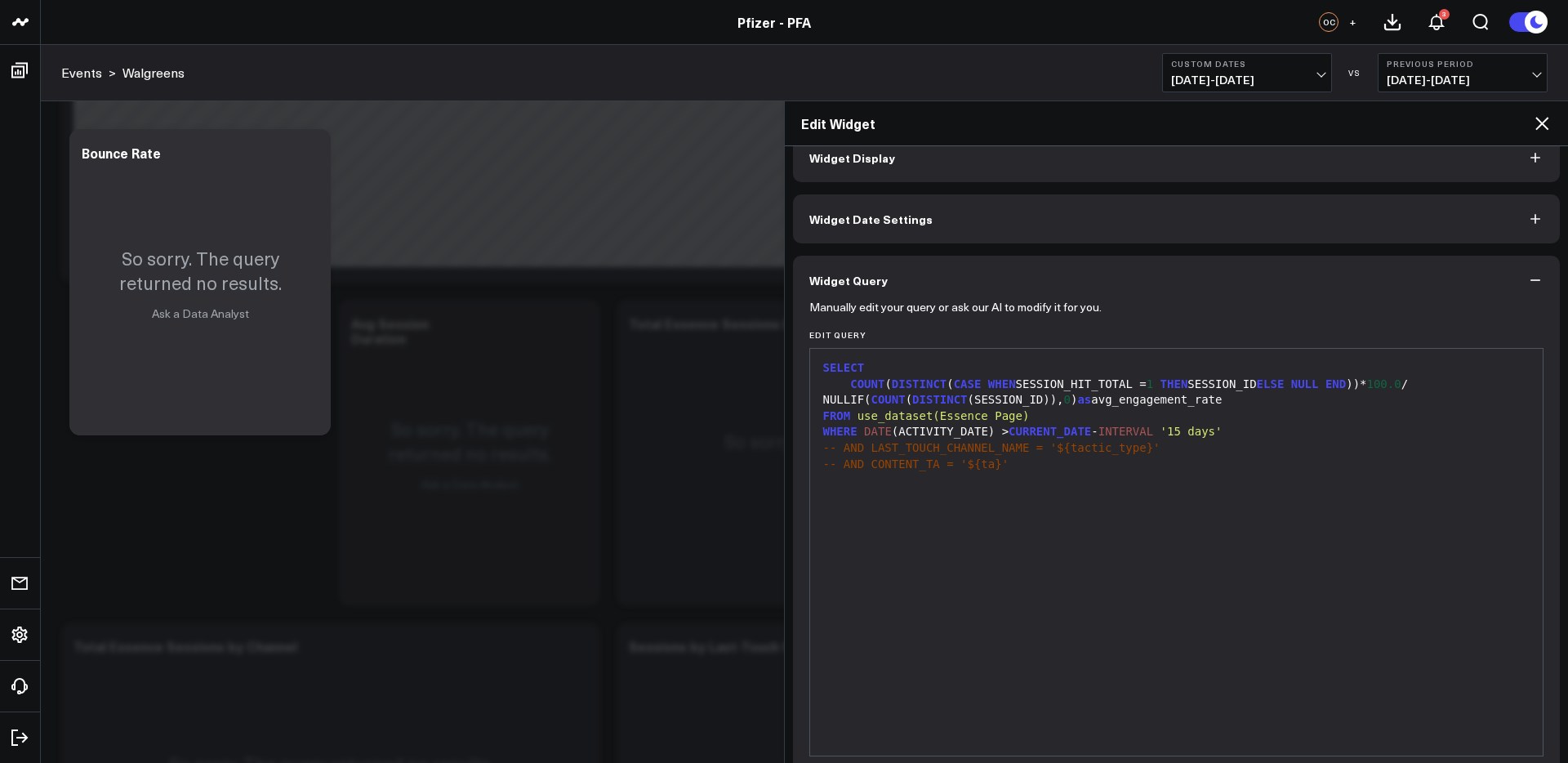
scroll to position [0, 0]
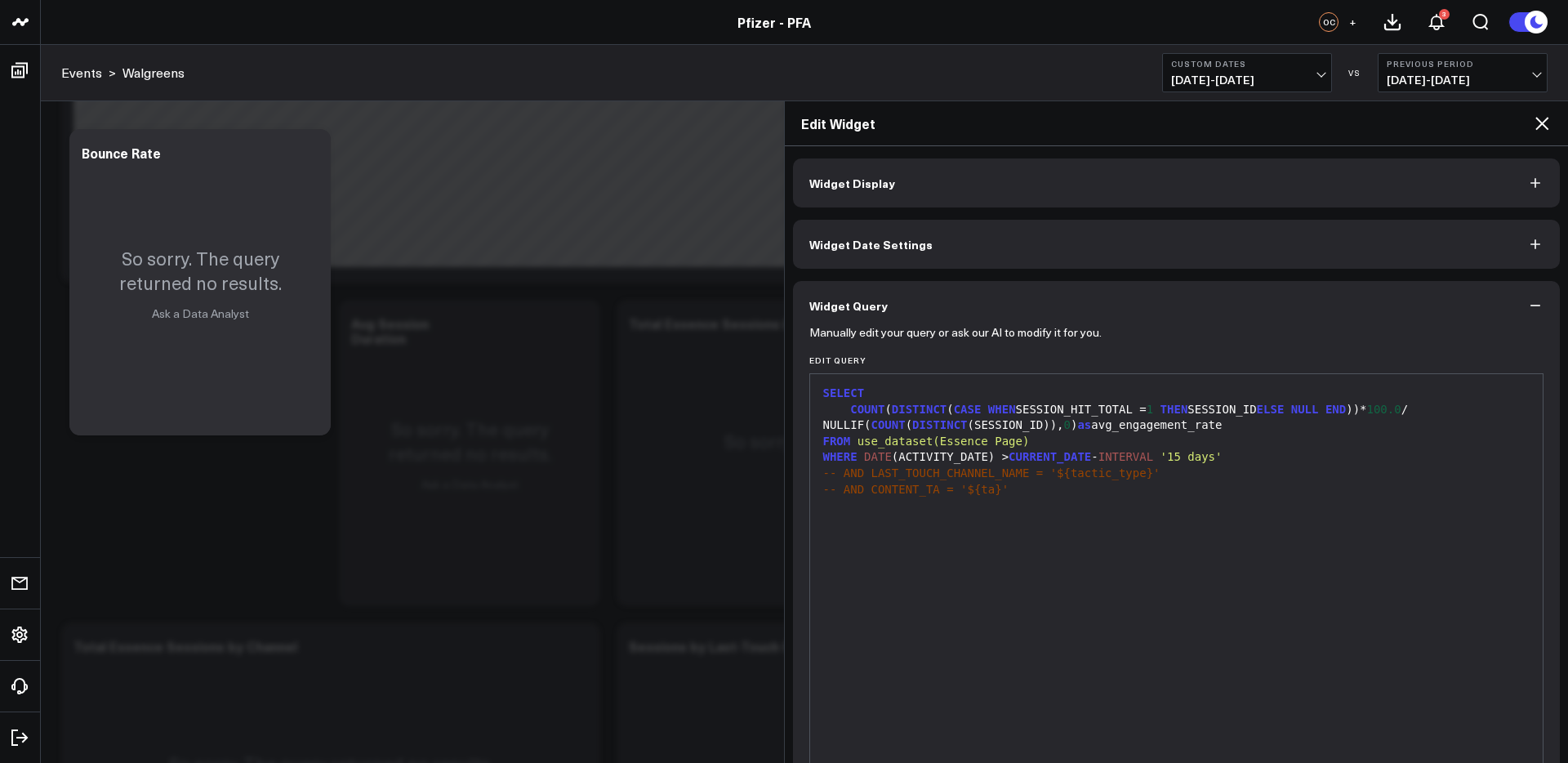
click at [1256, 457] on div "WHERE DATE (ACTIVITY_DATE) > CURRENT_DATE - INTERVAL '15 days'" at bounding box center [1177, 458] width 718 height 17
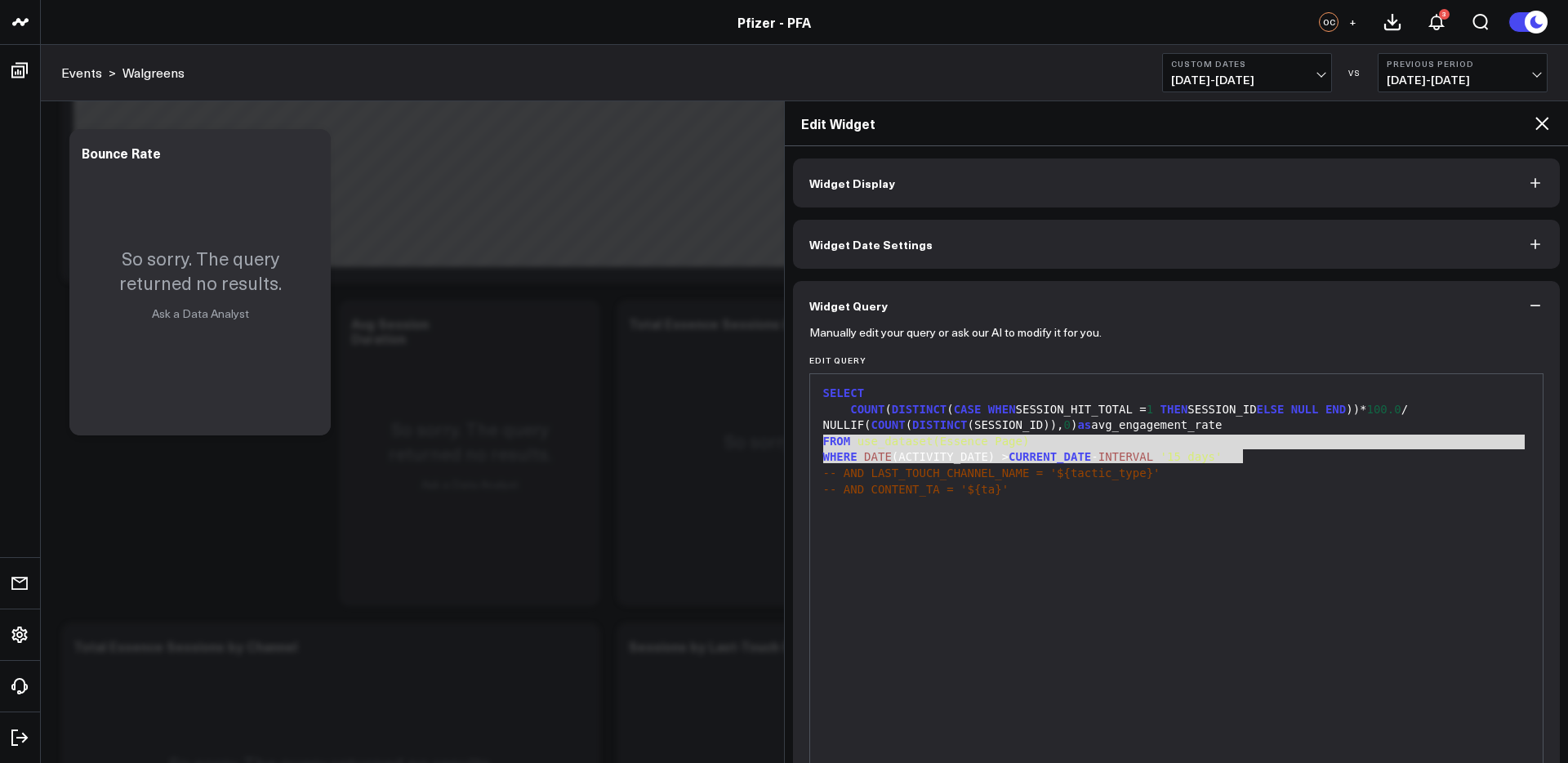
drag, startPoint x: 1147, startPoint y: 455, endPoint x: 813, endPoint y: 442, distance: 334.3
click at [813, 442] on div "9 1 2 3 4 5 6 7 › ⌄ SELECT COUNT ( DISTINCT ( CASE WHEN SESSION_HIT_TOTAL = 1 T…" at bounding box center [1177, 578] width 735 height 409
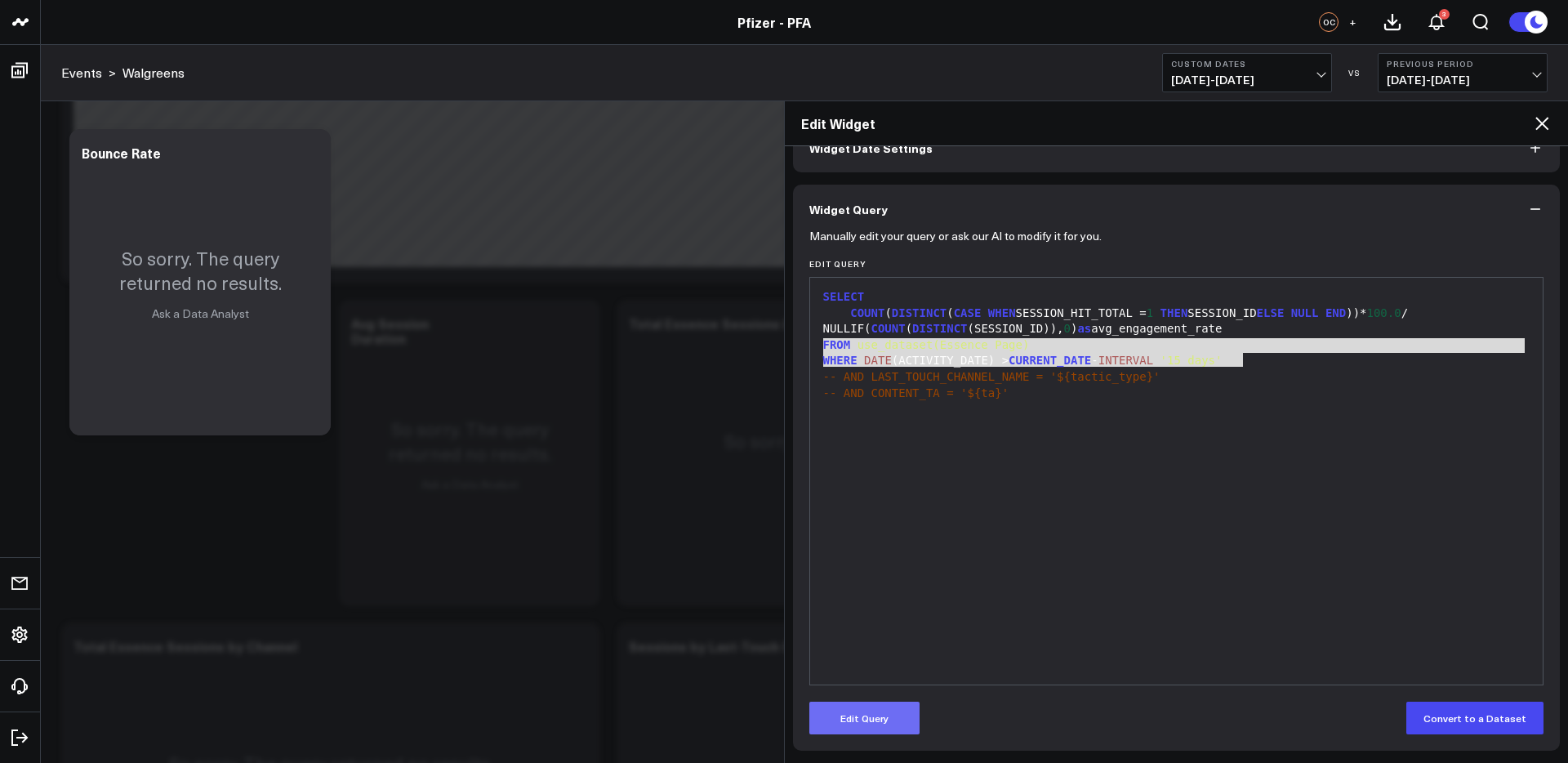
click at [869, 715] on button "Edit Query" at bounding box center [864, 719] width 110 height 33
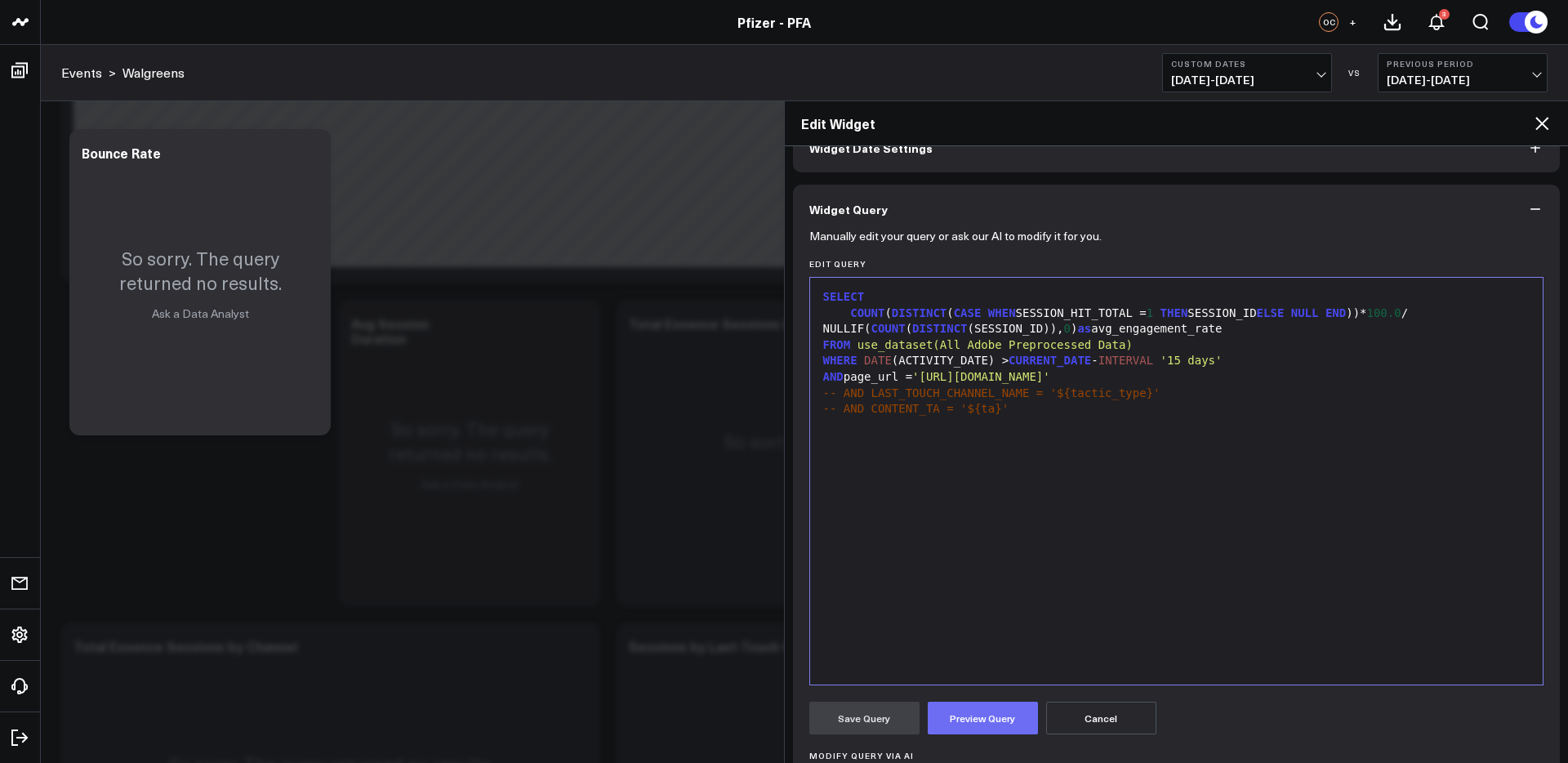
click at [988, 718] on button "Preview Query" at bounding box center [983, 719] width 110 height 33
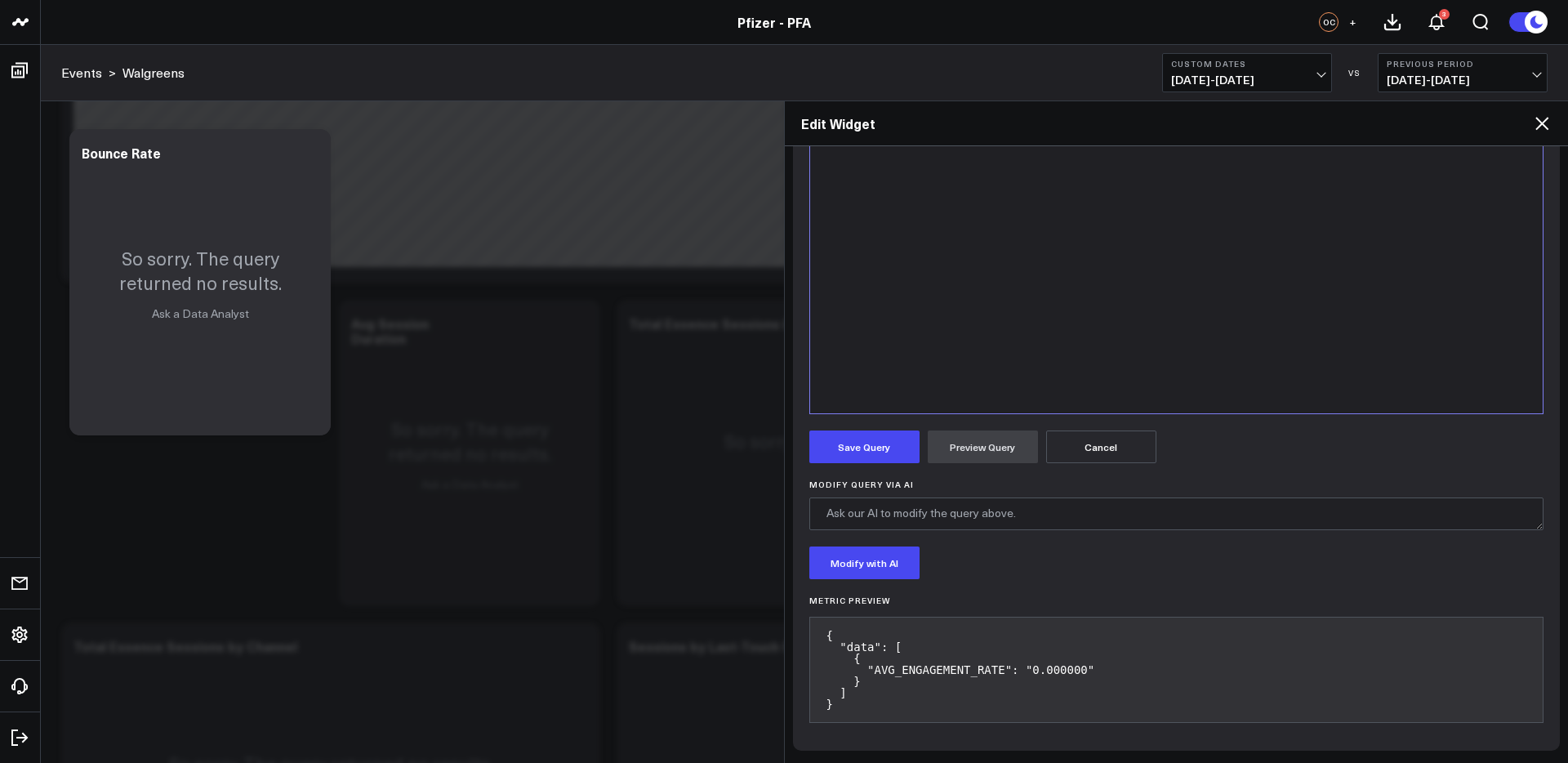
drag, startPoint x: 862, startPoint y: 453, endPoint x: 899, endPoint y: 419, distance: 50.2
click at [862, 452] on button "Save Query" at bounding box center [864, 447] width 110 height 33
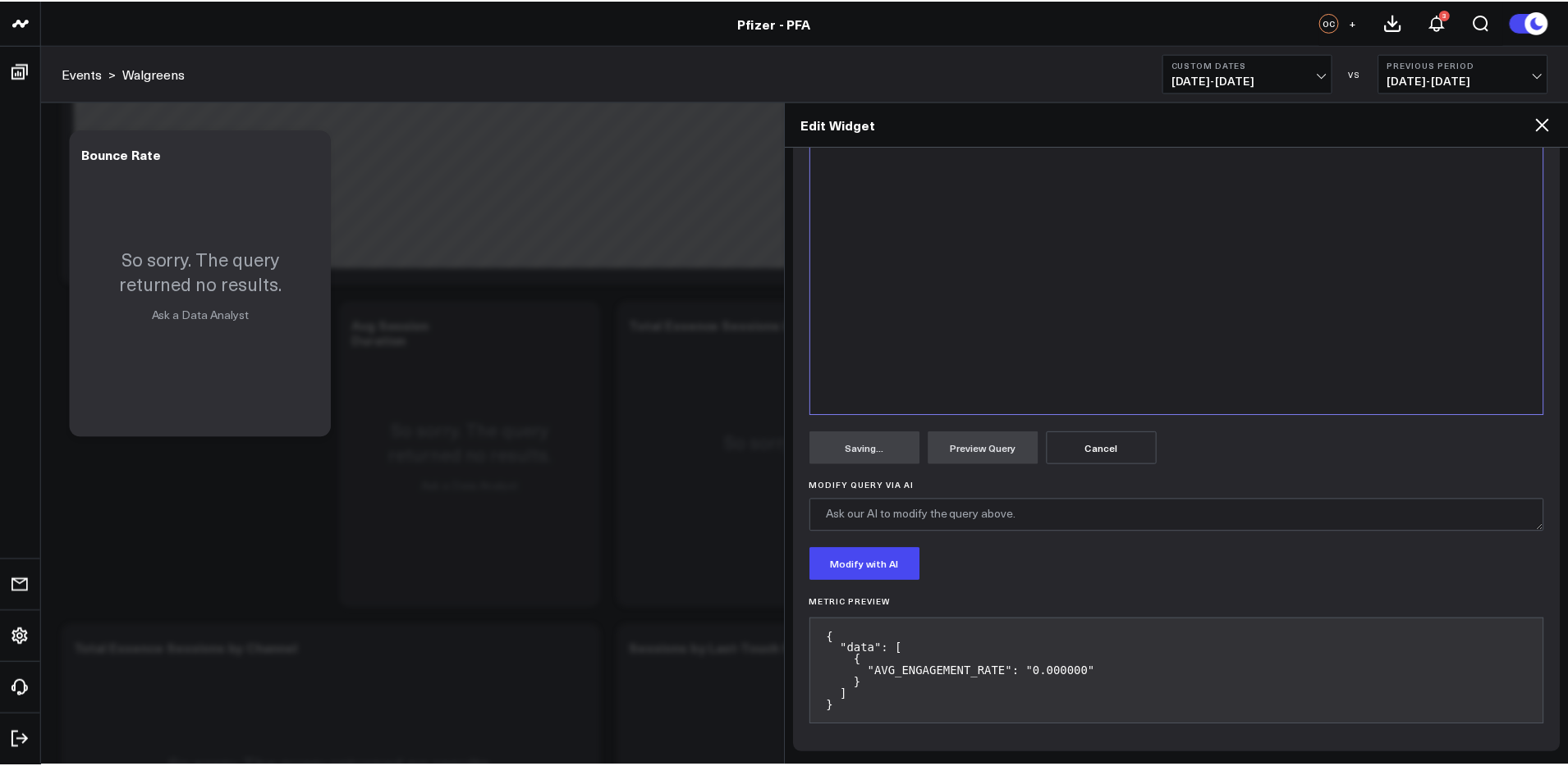
scroll to position [97, 0]
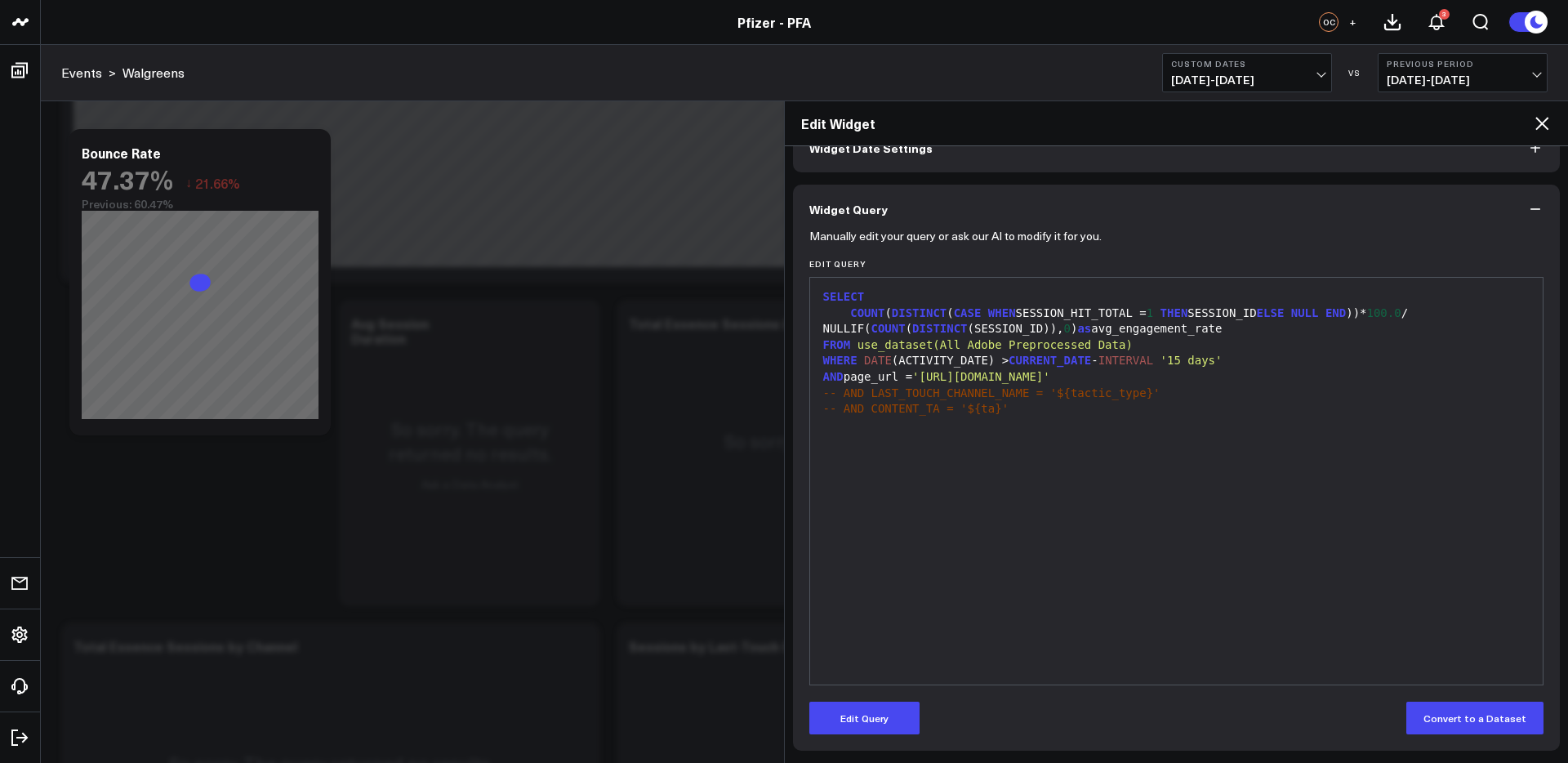
click at [1541, 123] on icon at bounding box center [1543, 123] width 20 height 20
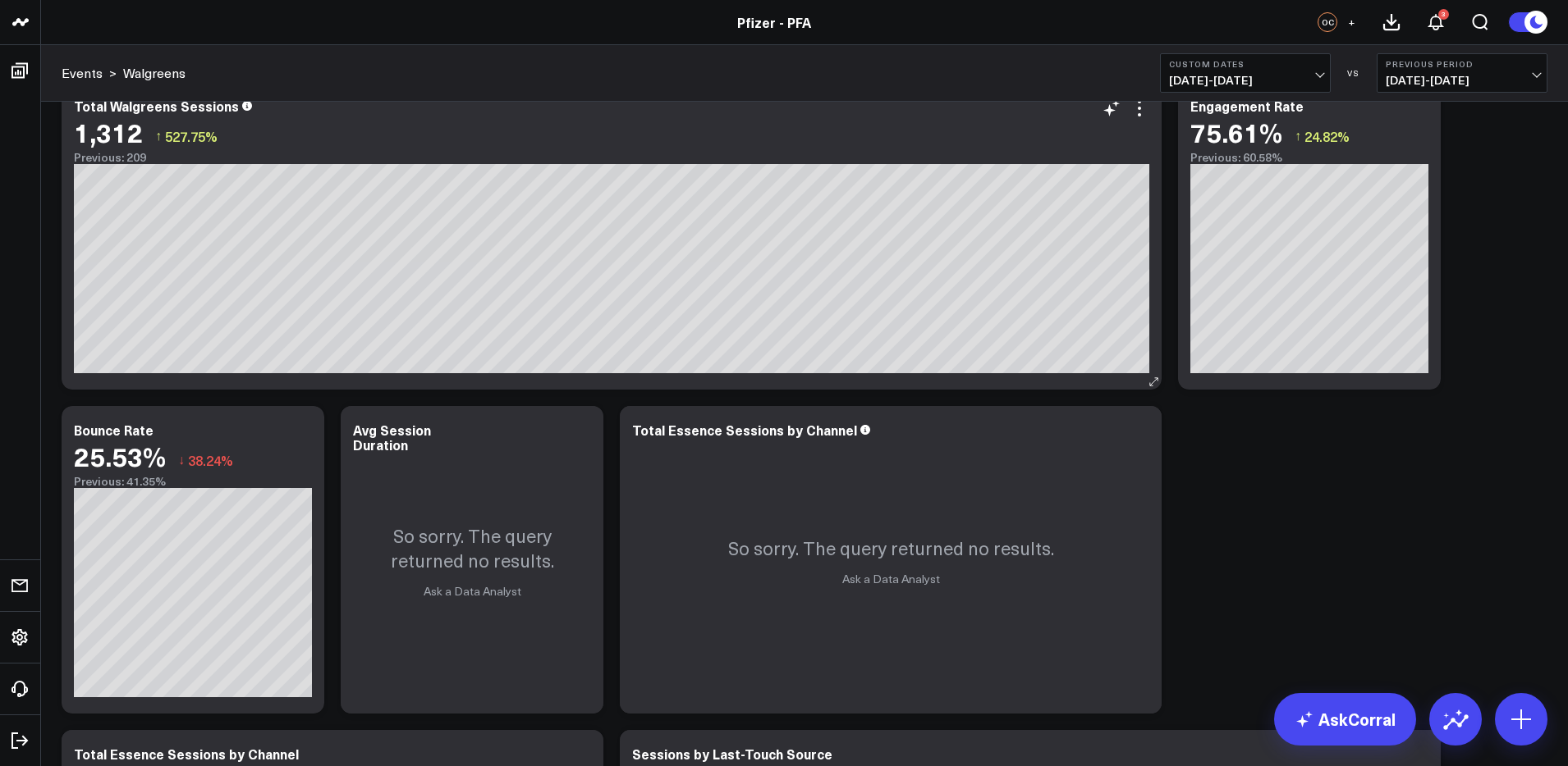
scroll to position [365, 0]
click at [1215, 73] on span "[DATE] - [DATE]" at bounding box center [1246, 79] width 153 height 13
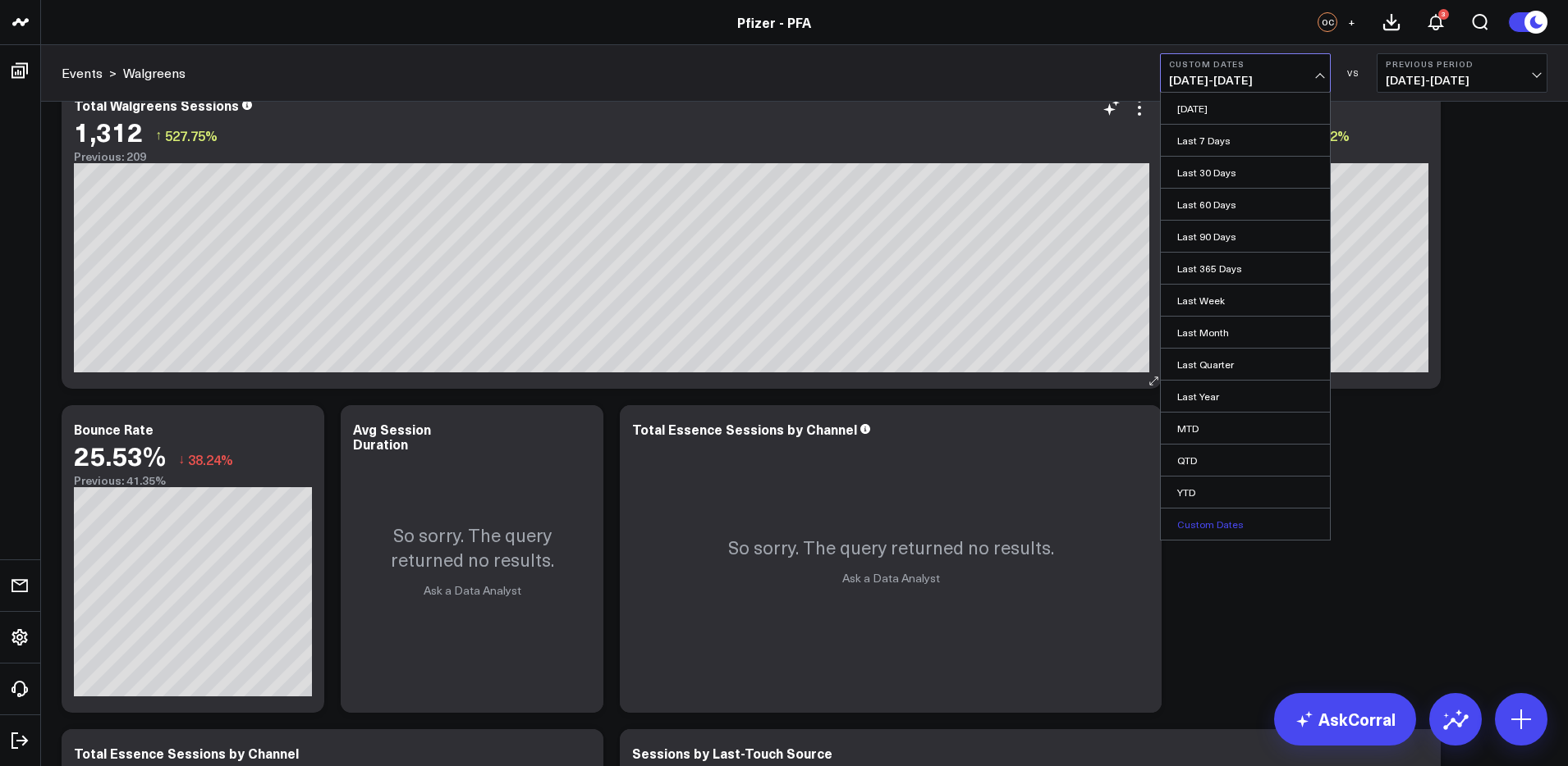
click at [1212, 529] on link "Custom Dates" at bounding box center [1246, 524] width 170 height 31
select select "9"
select select "2025"
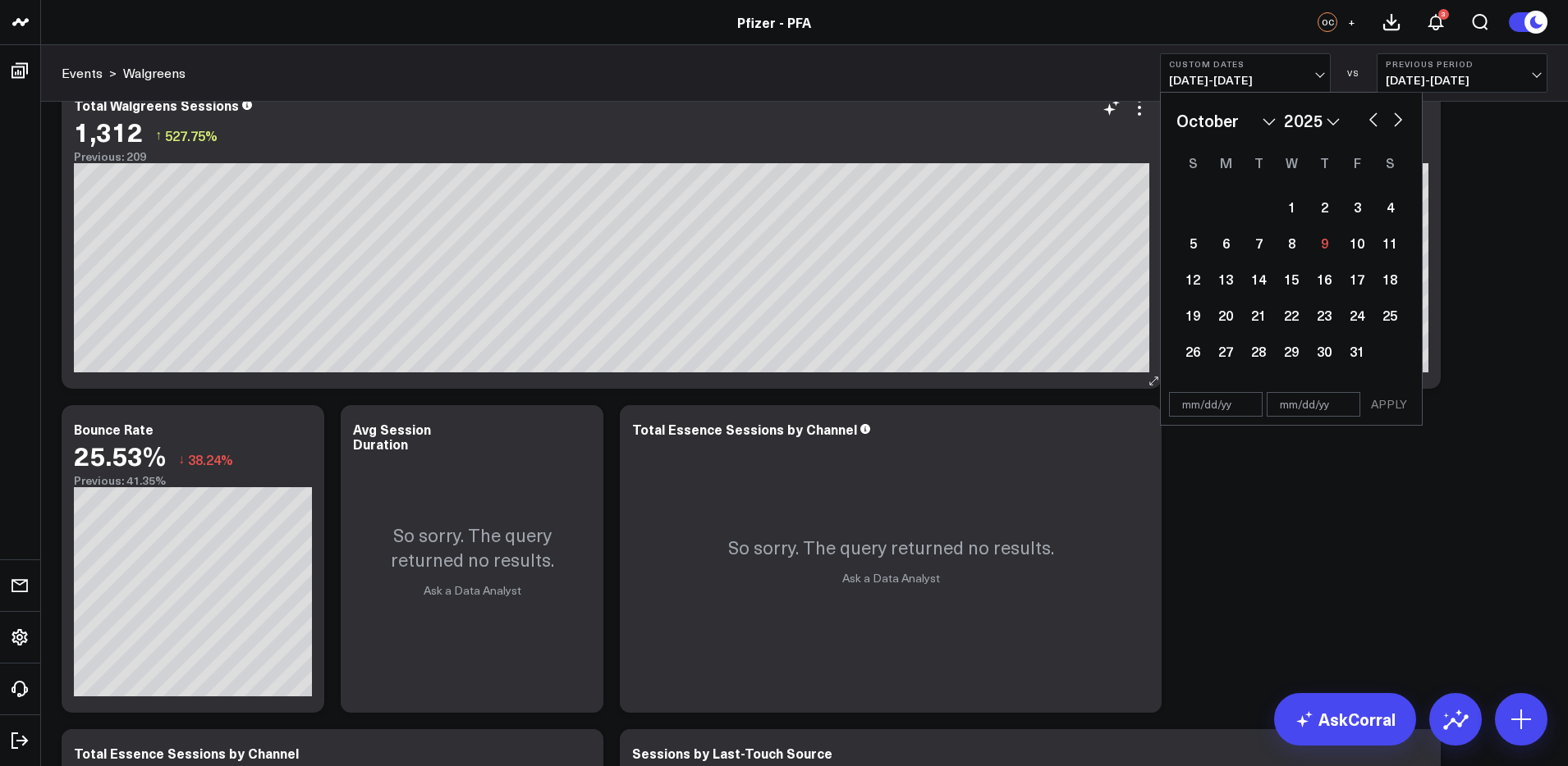
click at [1378, 119] on button "button" at bounding box center [1373, 119] width 17 height 20
select select "8"
select select "2025"
click at [1397, 118] on button "button" at bounding box center [1397, 119] width 17 height 20
select select "9"
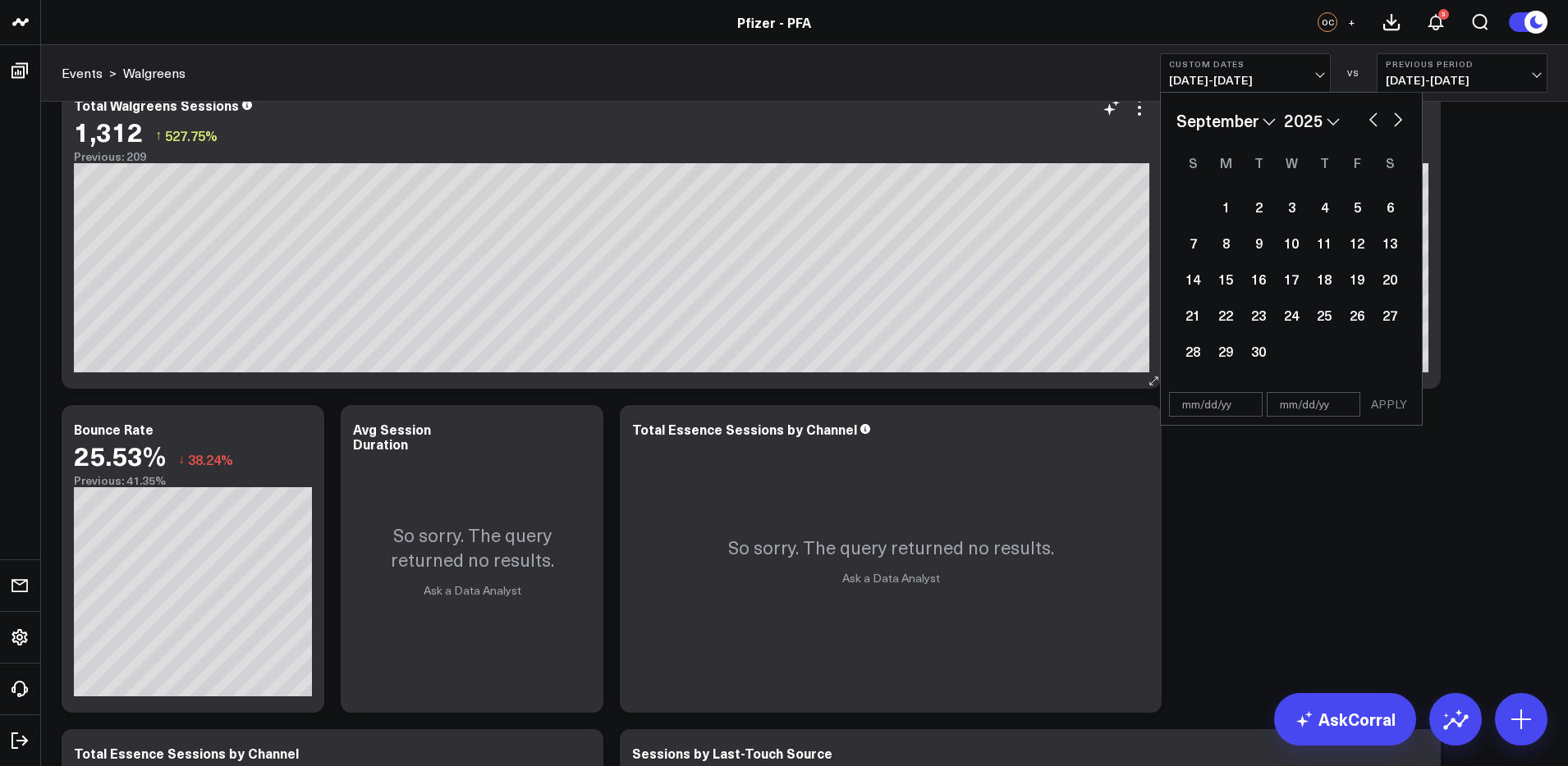
select select "2025"
click at [1224, 354] on div "27" at bounding box center [1226, 352] width 33 height 33
type input "[DATE]"
select select "9"
select select "2025"
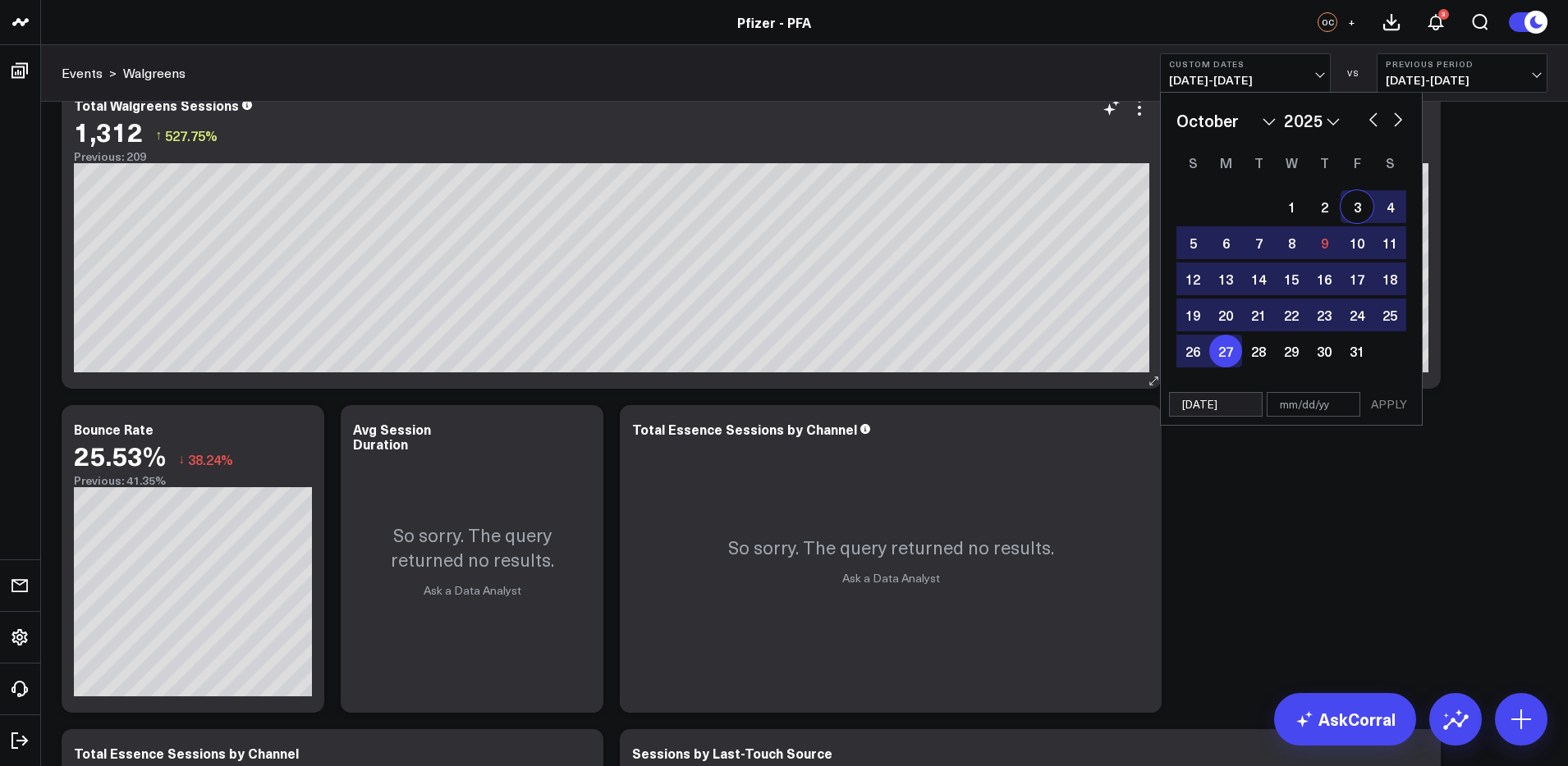
click at [1396, 120] on button "button" at bounding box center [1397, 119] width 17 height 20
select select "10"
select select "2025"
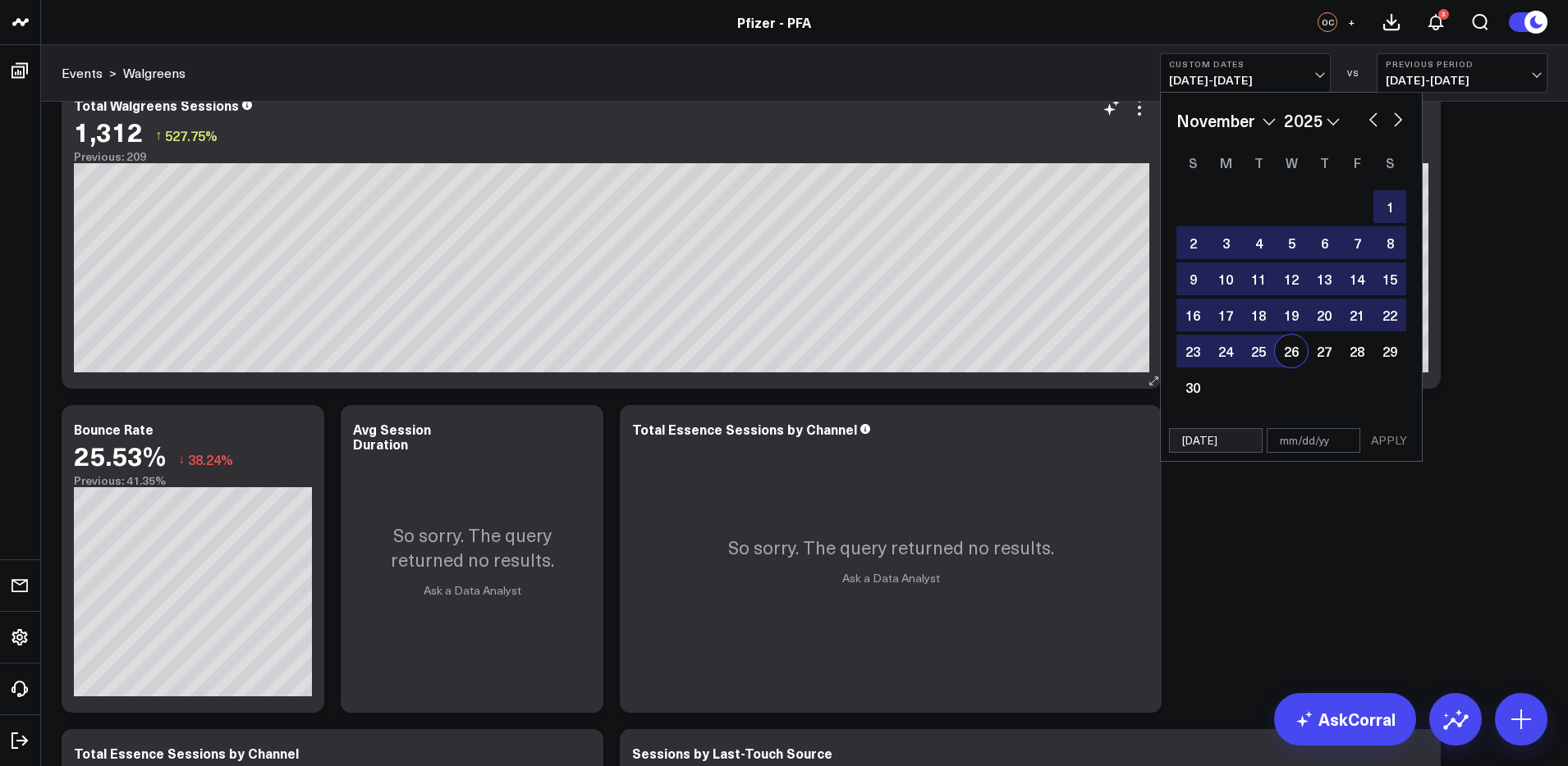
click at [1235, 445] on input "[DATE]" at bounding box center [1216, 440] width 94 height 24
select select "10"
select select "2025"
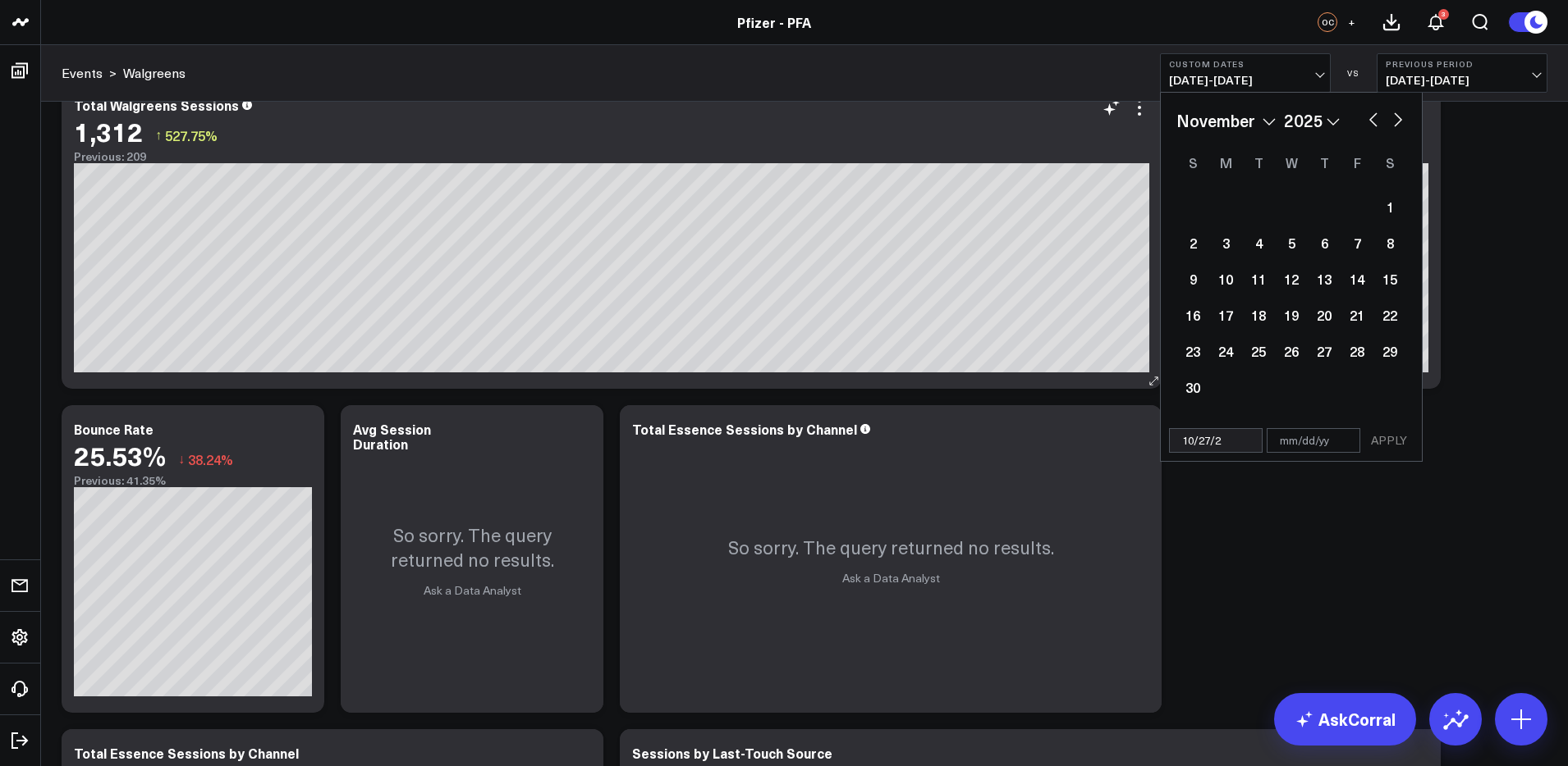
type input "[DATE]"
select select "9"
select select "2022"
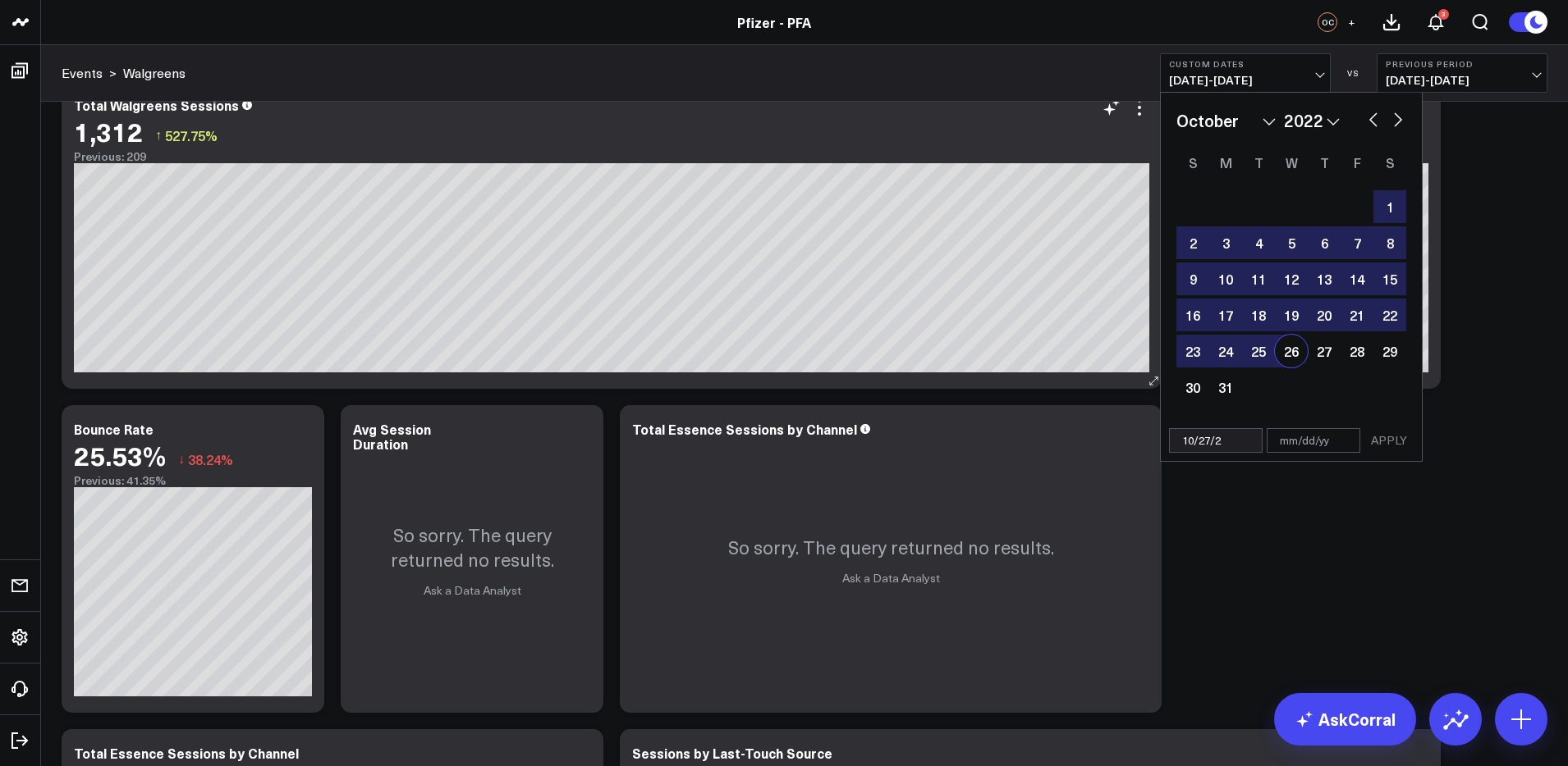
type input "[DATE]"
select select "9"
select select "2024"
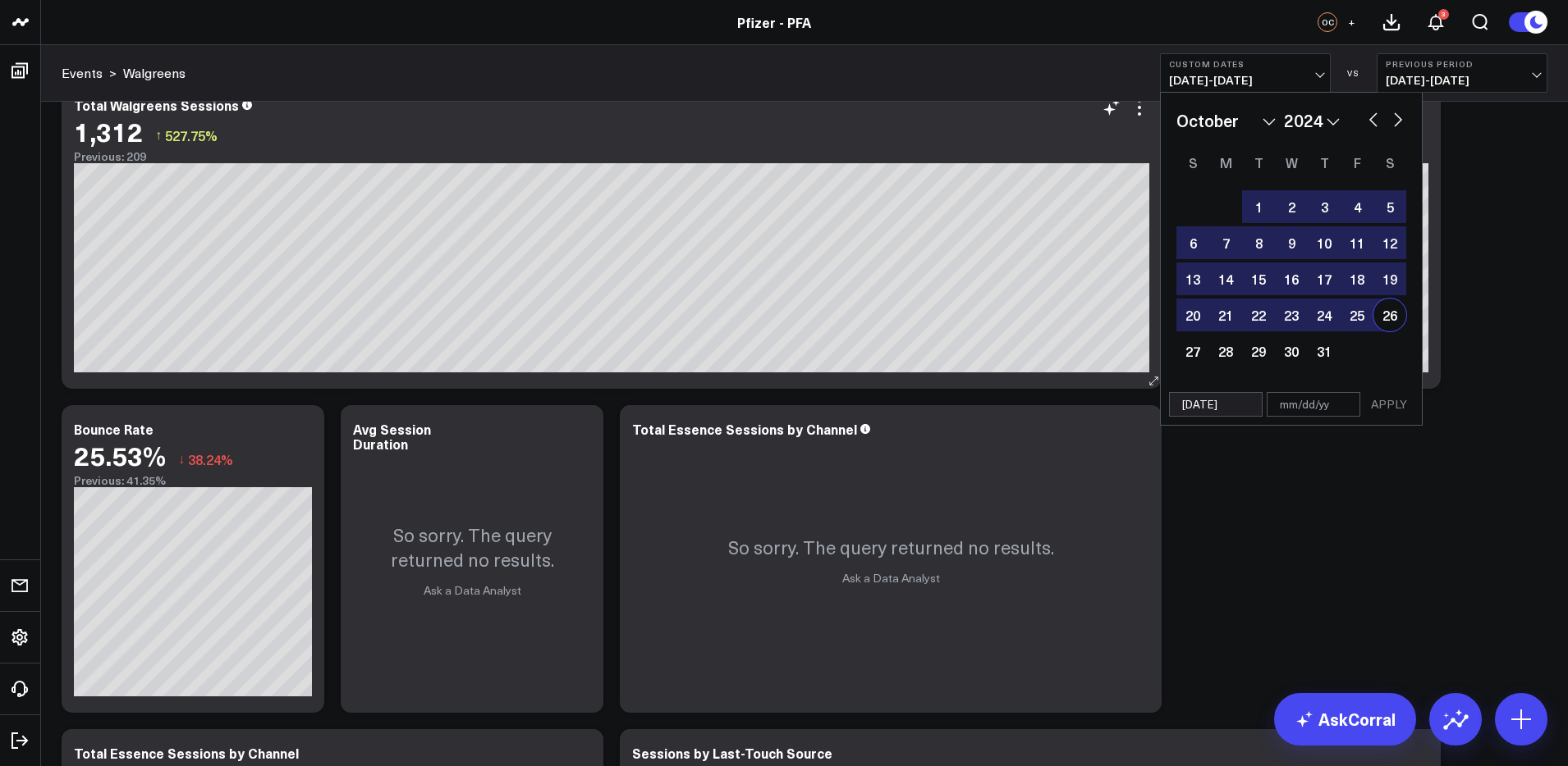
click at [1217, 401] on input "[DATE]" at bounding box center [1216, 404] width 94 height 24
select select "9"
select select "2024"
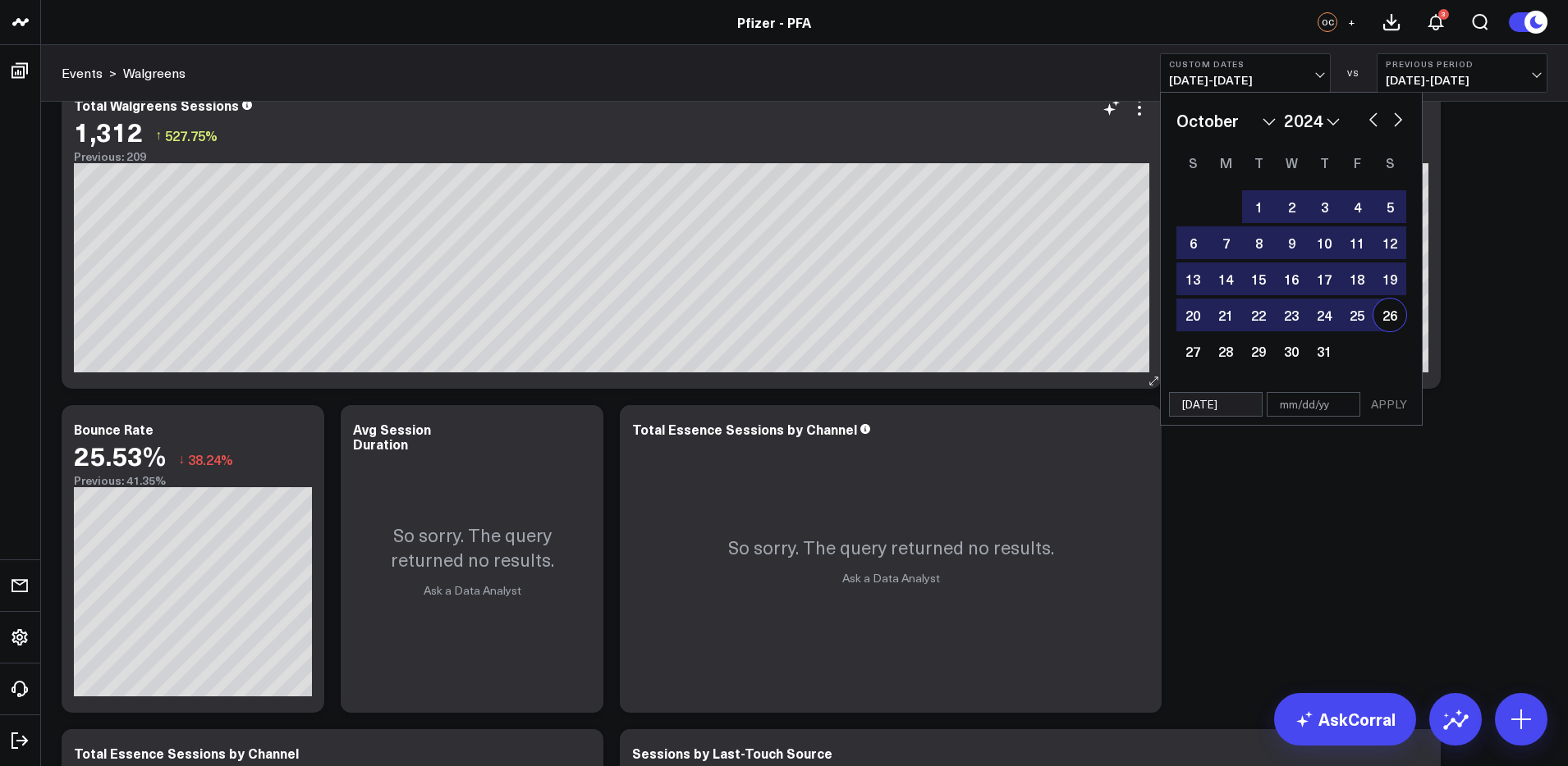
type input "[DATE]"
click at [1282, 402] on input "text" at bounding box center [1314, 404] width 94 height 24
select select "9"
select select "2024"
paste input "[DATE]"
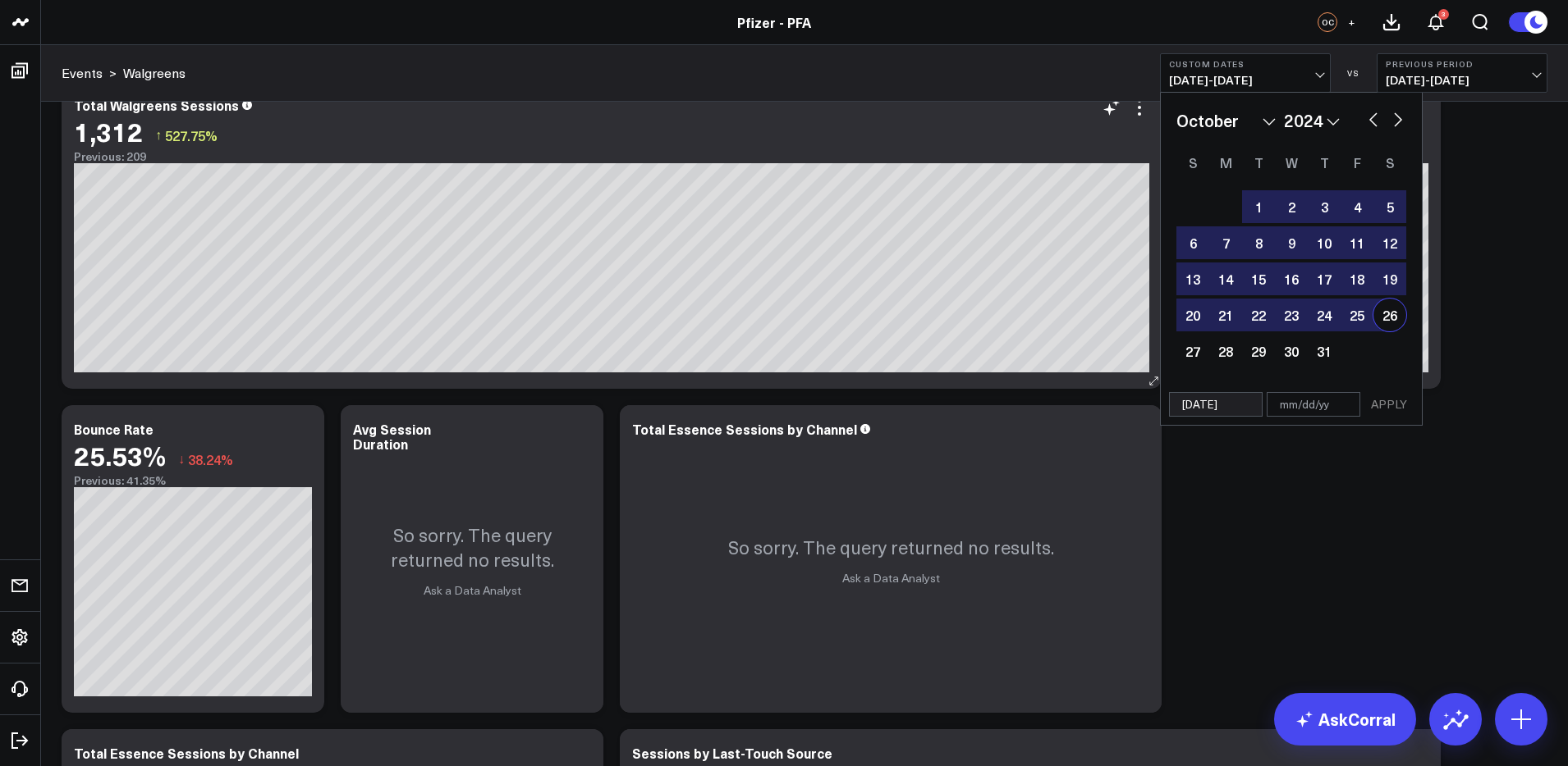
type input "[DATE]"
select select "9"
select select "2024"
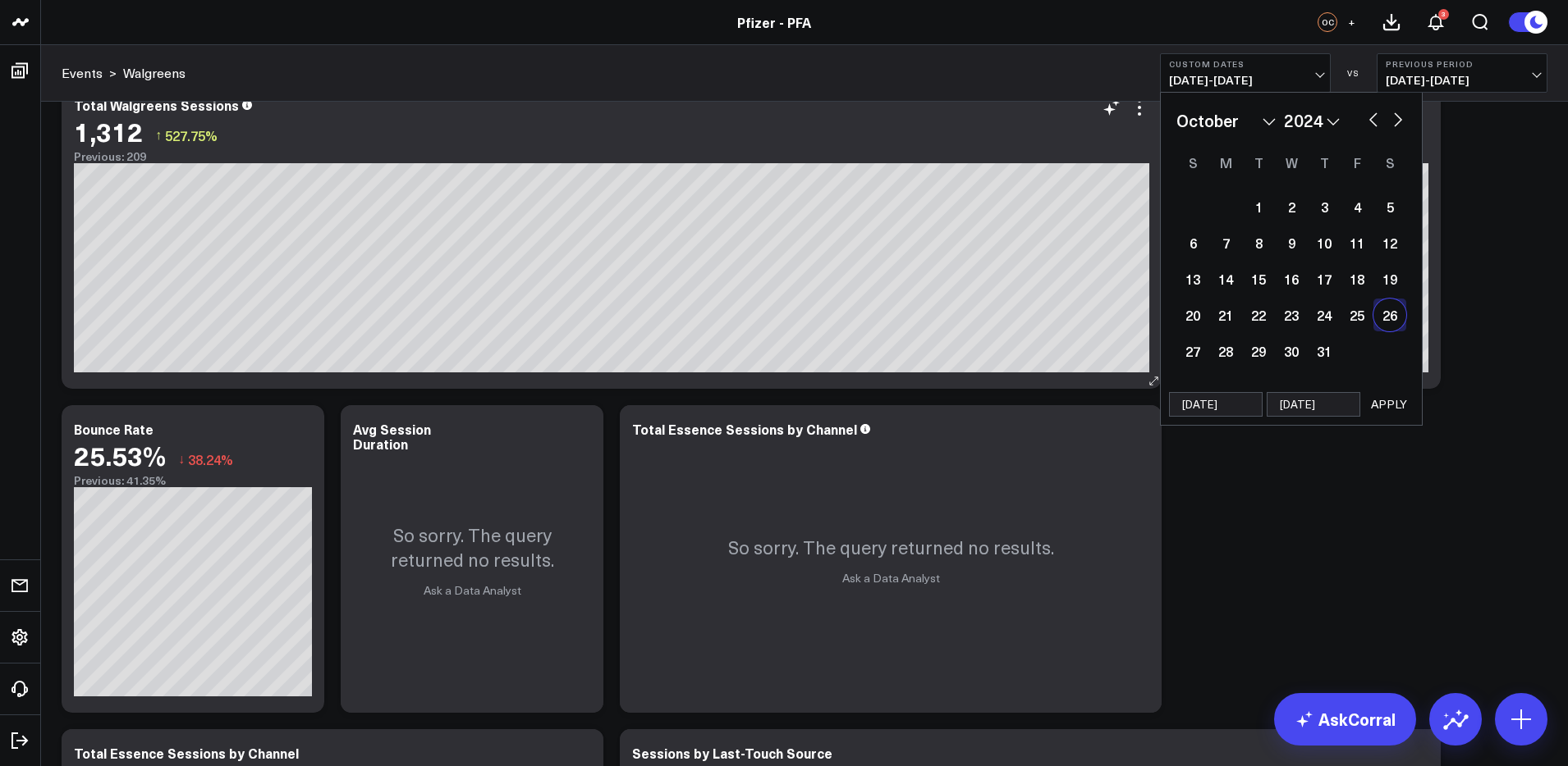
drag, startPoint x: 1296, startPoint y: 406, endPoint x: 1284, endPoint y: 407, distance: 12.0
click at [1284, 407] on input "[DATE]" at bounding box center [1314, 404] width 94 height 24
select select "9"
select select "2024"
type input "12/24"
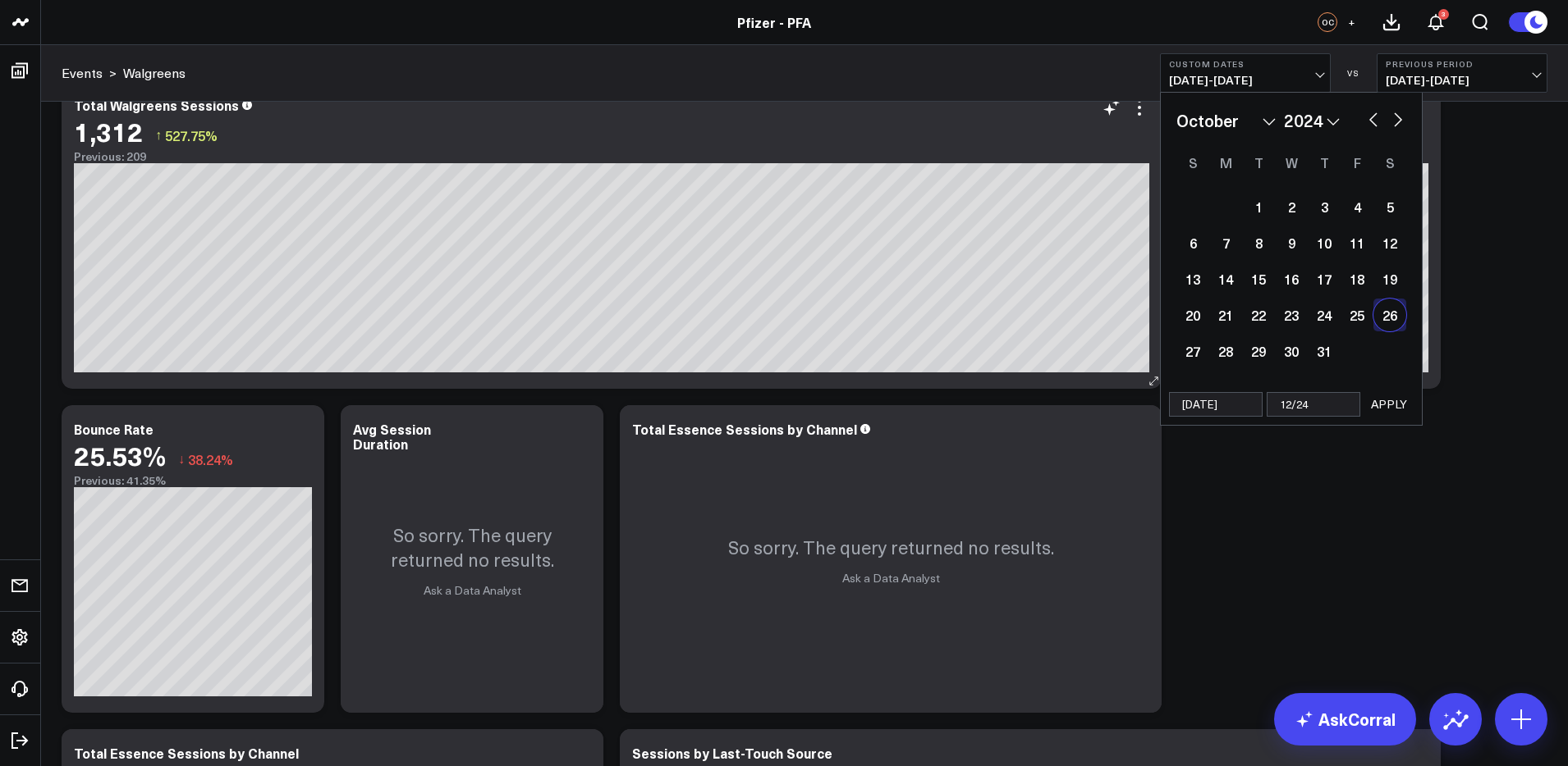
select select "9"
select select "2024"
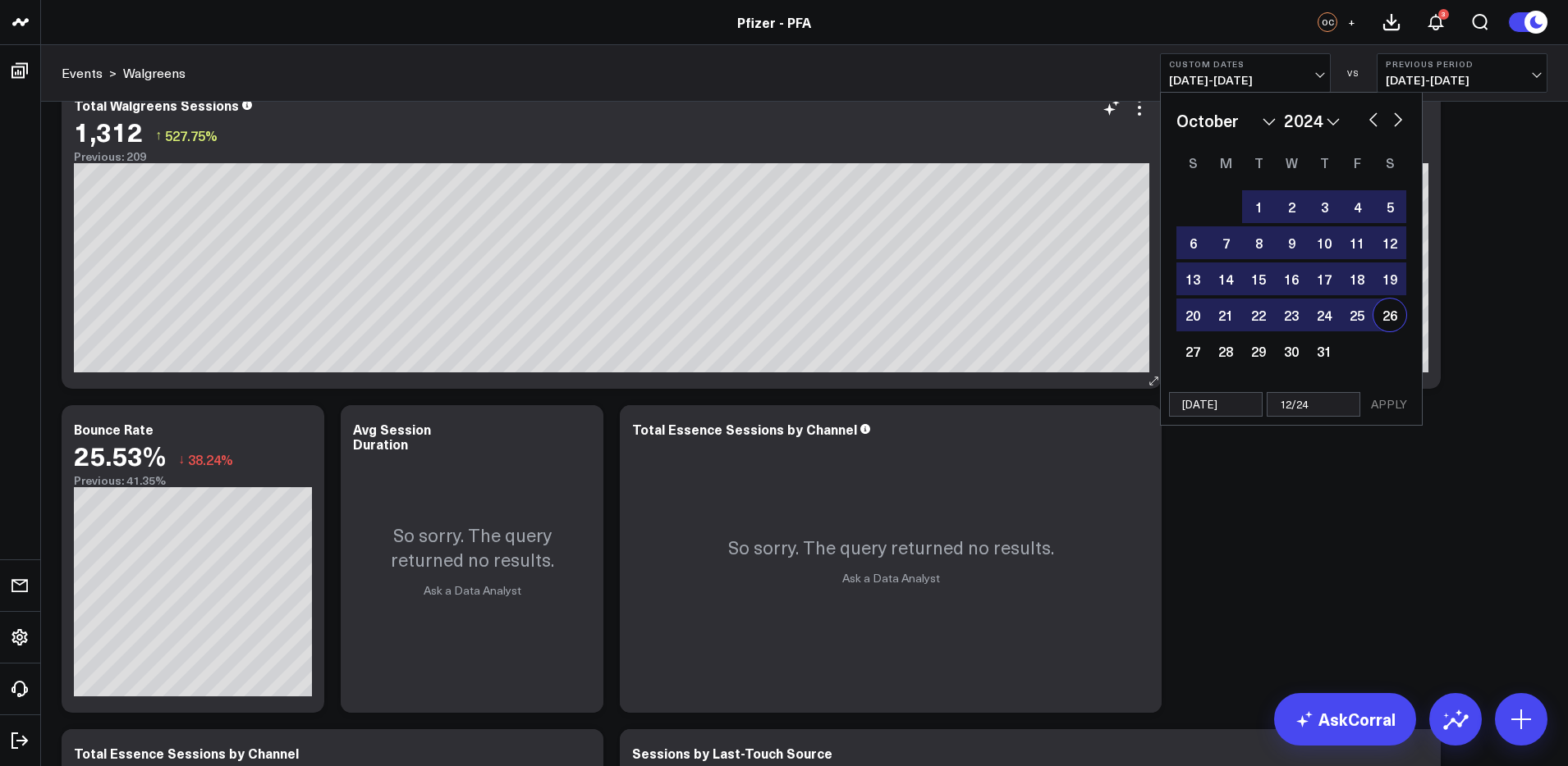
type input "12//24"
select select "9"
select select "2024"
type input "[DATE]"
select select "9"
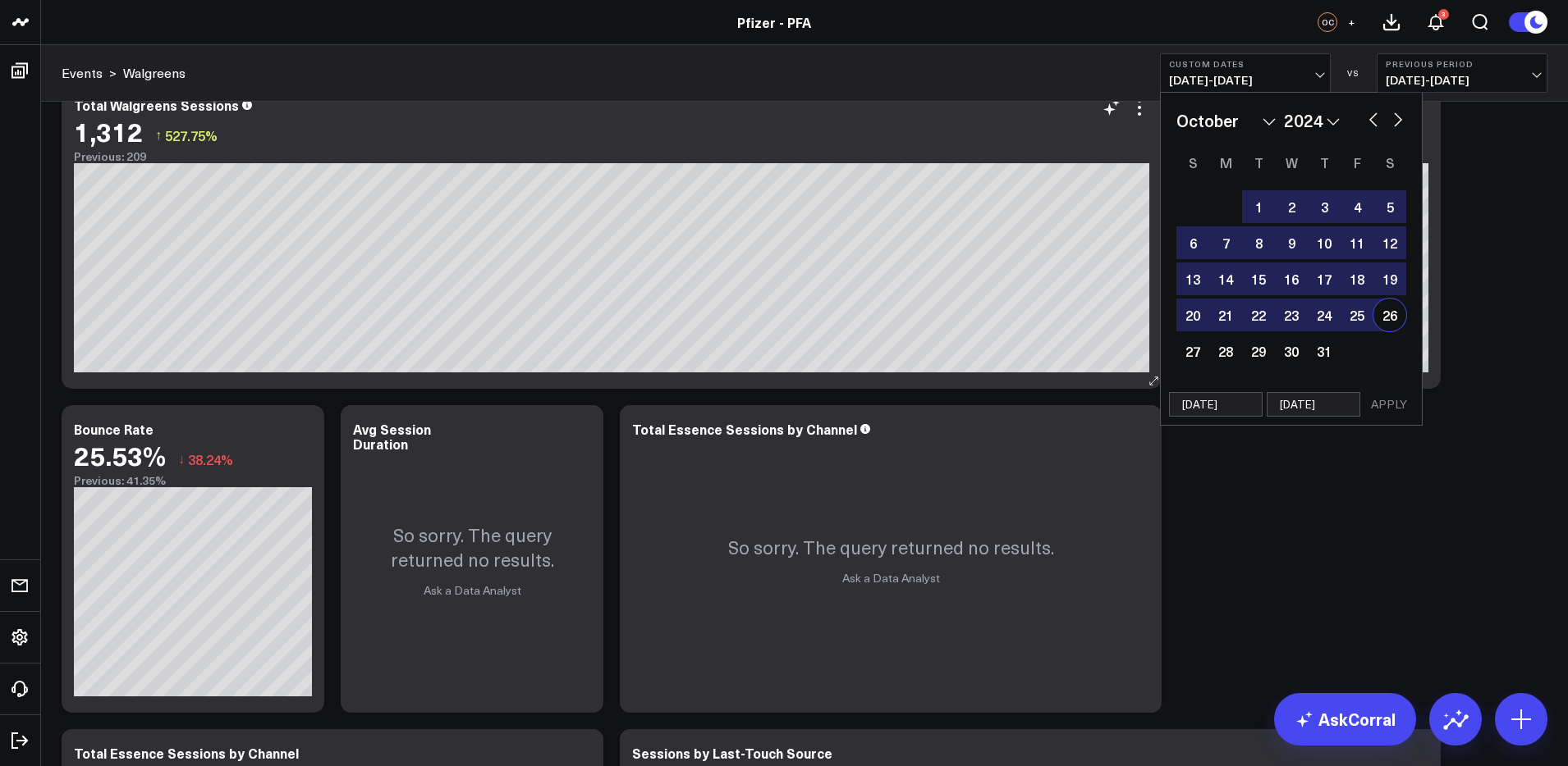
select select "2024"
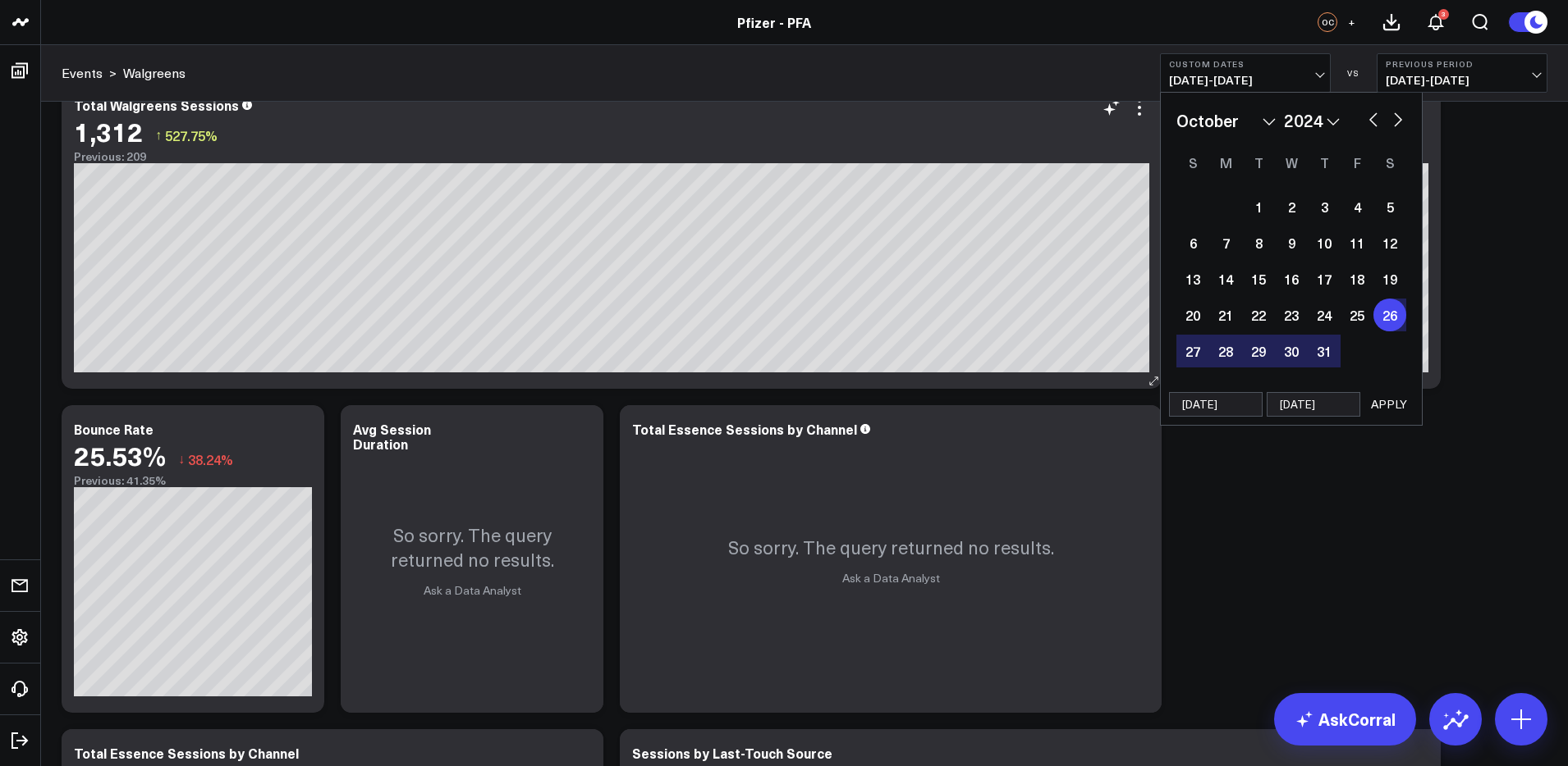
type input "[DATE]"
select select "9"
select select "2024"
type input "[DATE]"
click at [1388, 405] on button "APPLY" at bounding box center [1389, 404] width 49 height 24
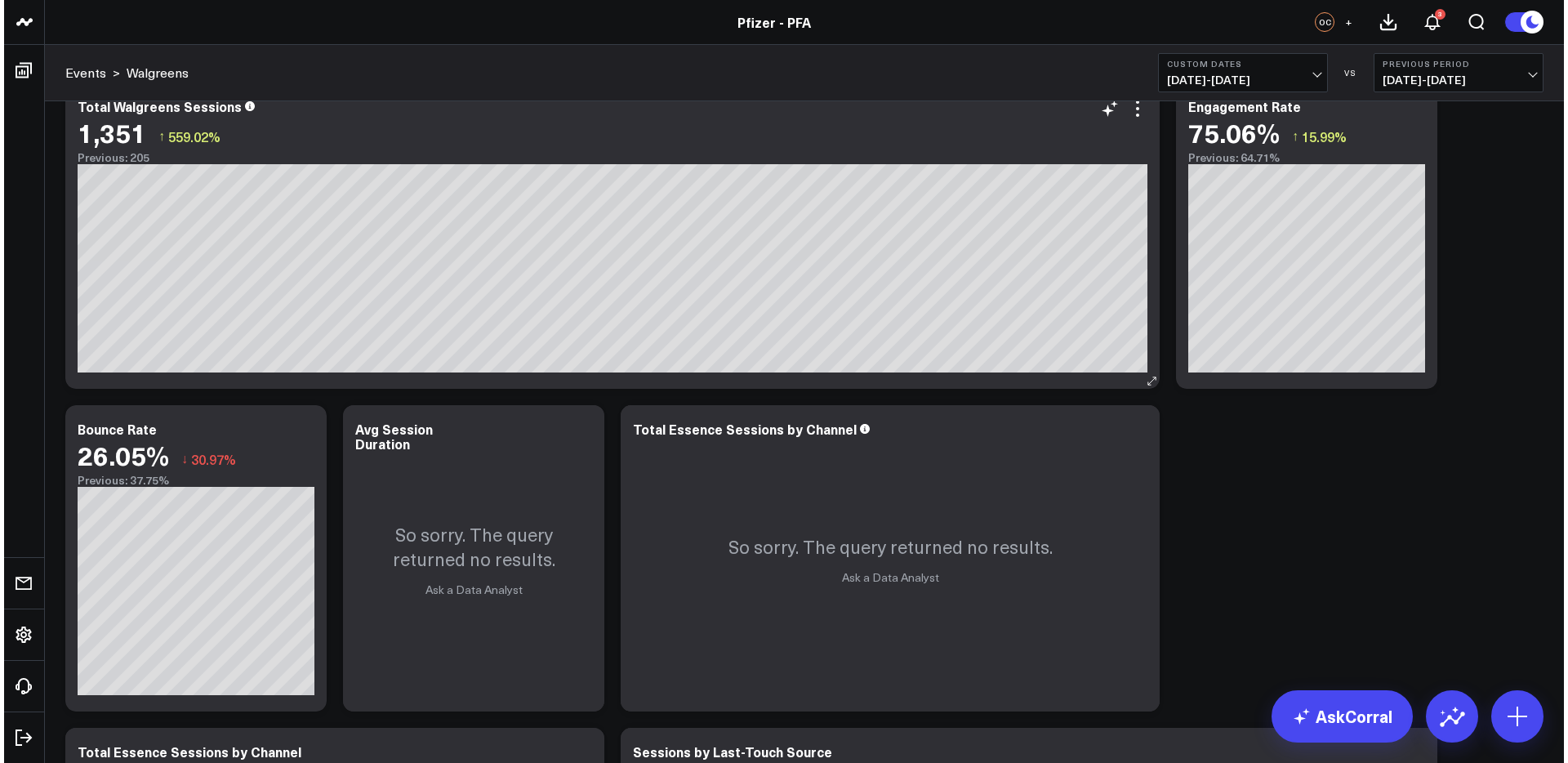
scroll to position [406, 0]
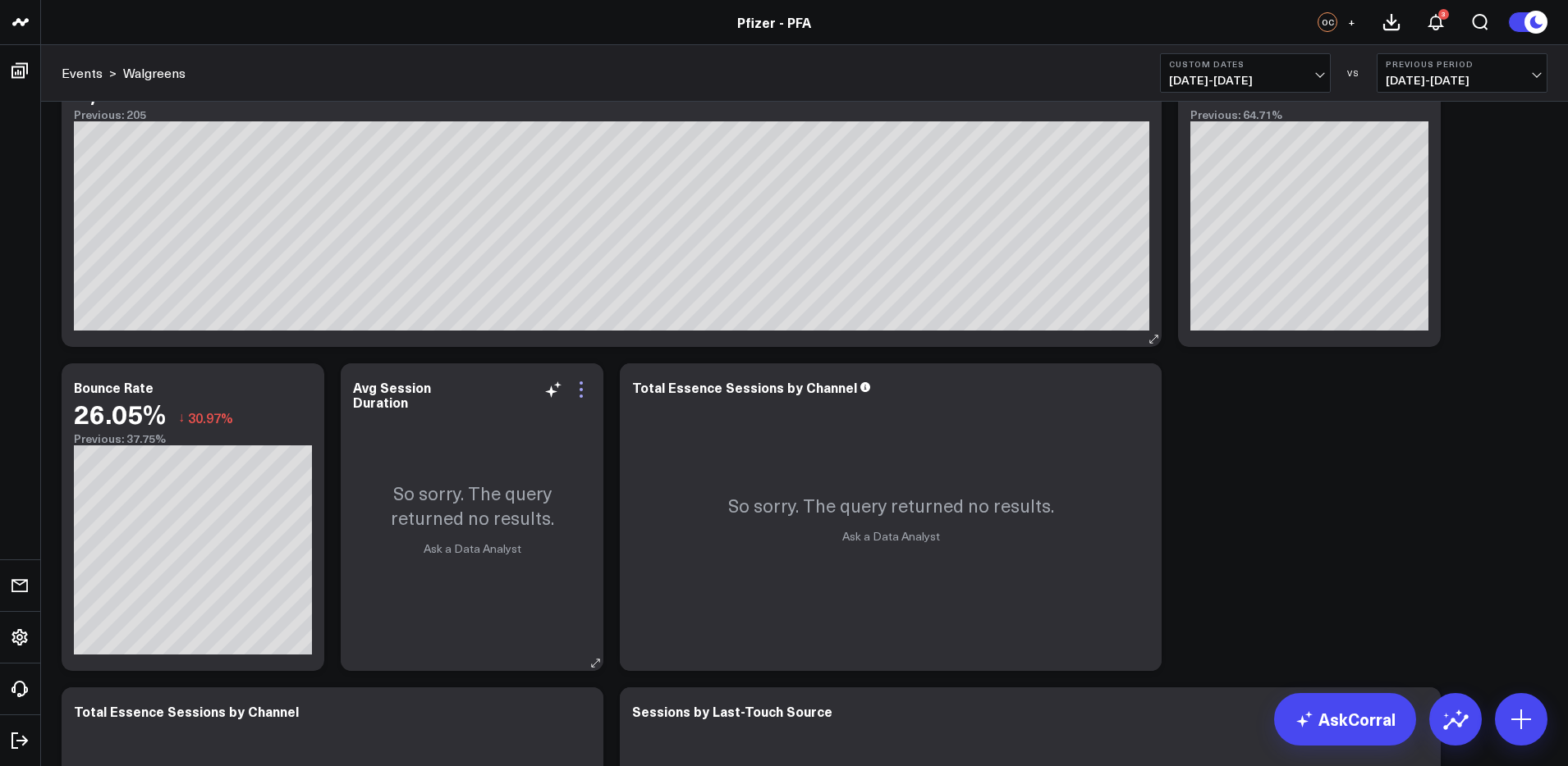
click at [574, 392] on icon at bounding box center [581, 390] width 20 height 20
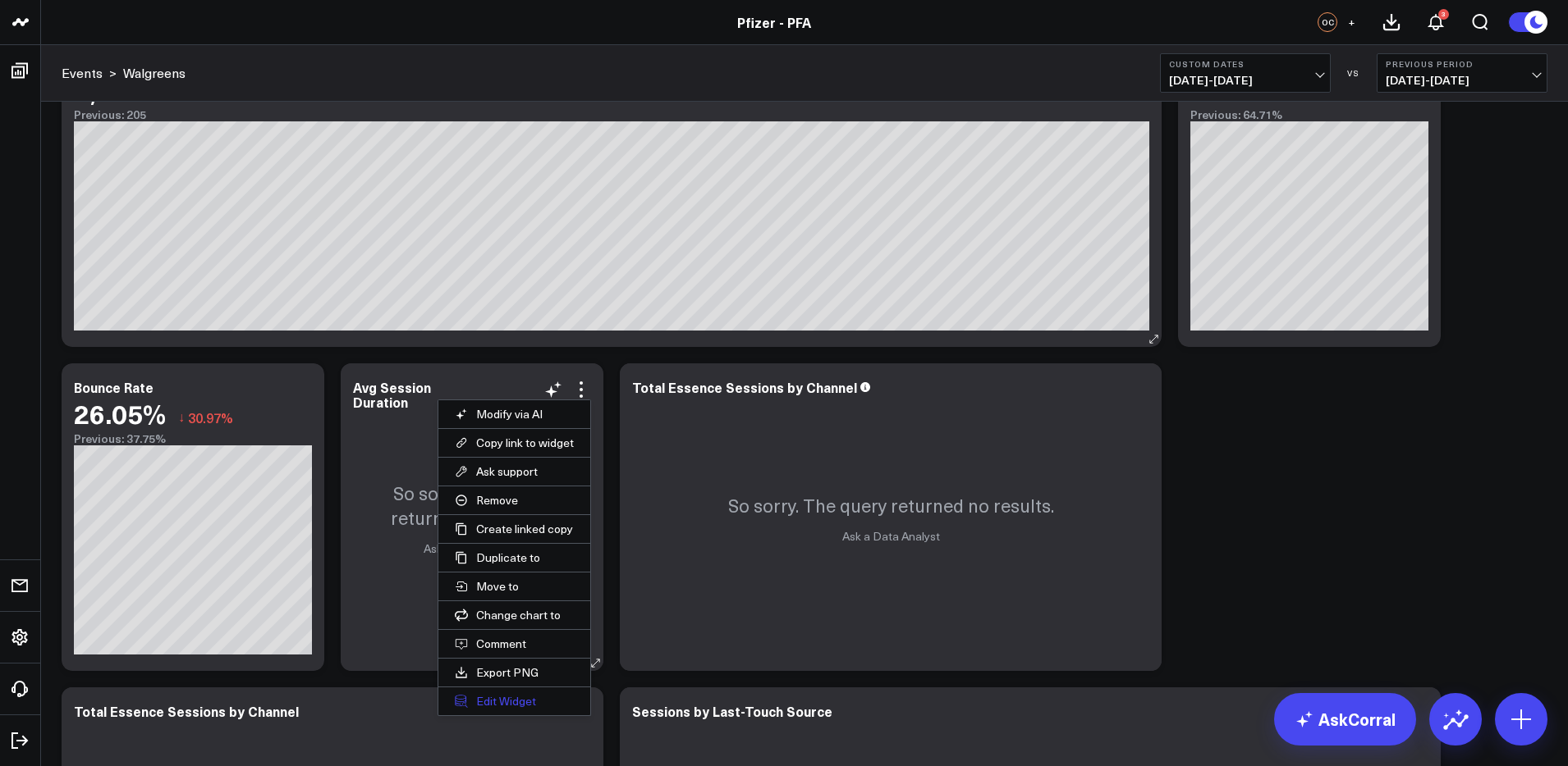
click at [504, 703] on button "Edit Widget" at bounding box center [514, 701] width 152 height 27
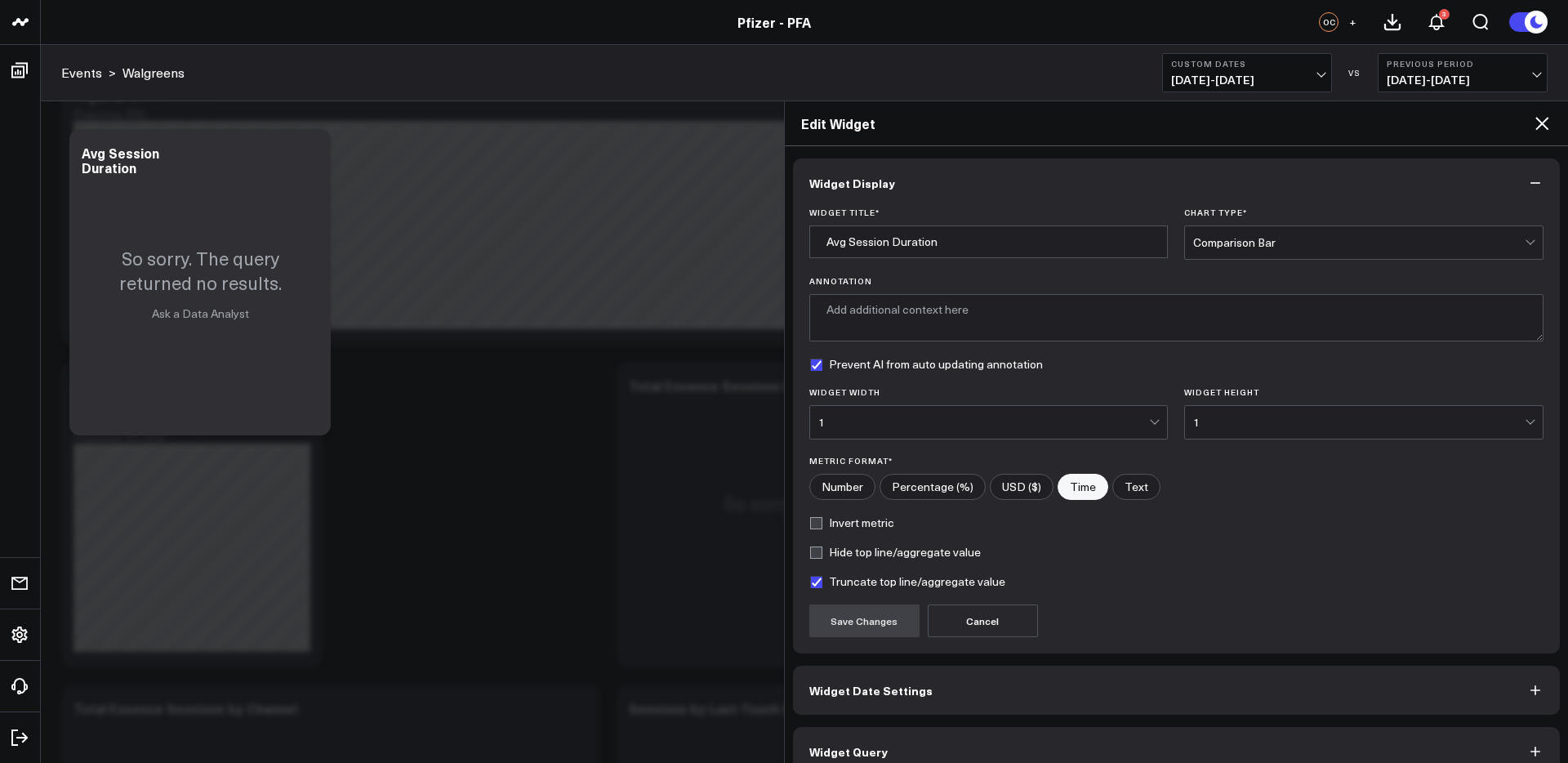
scroll to position [25, 0]
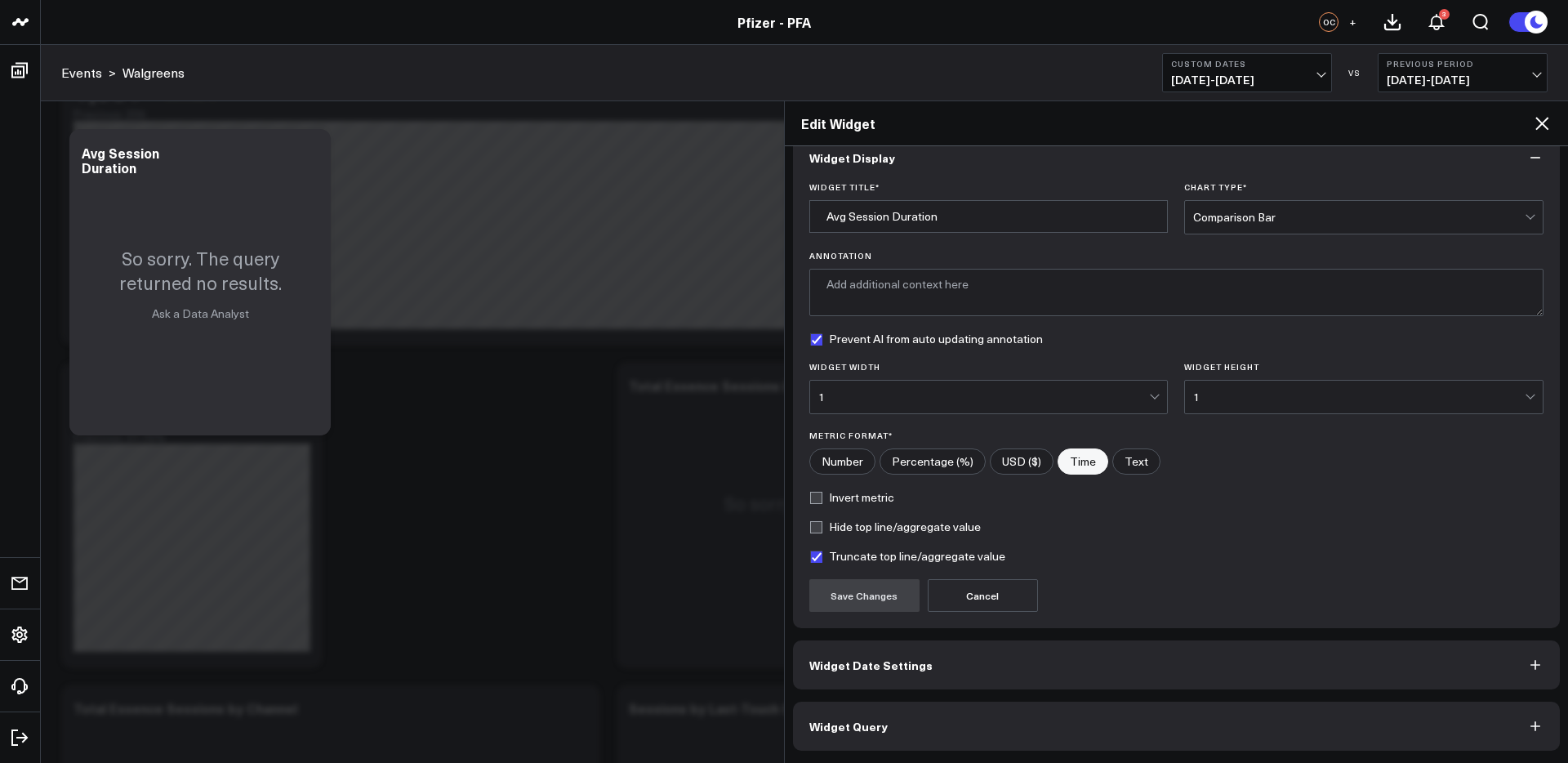
click at [1252, 720] on button "Widget Query" at bounding box center [1176, 727] width 767 height 49
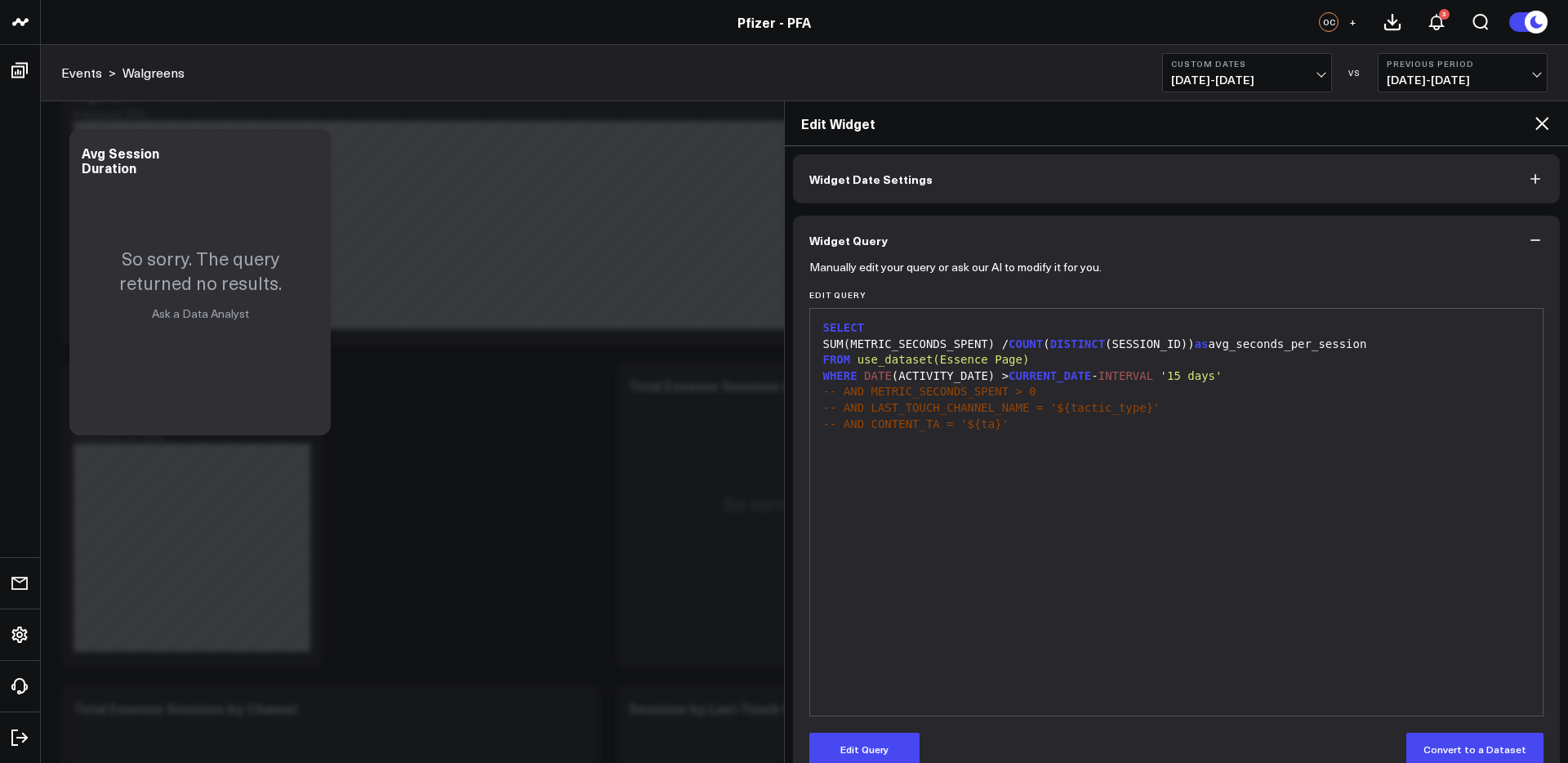
scroll to position [97, 0]
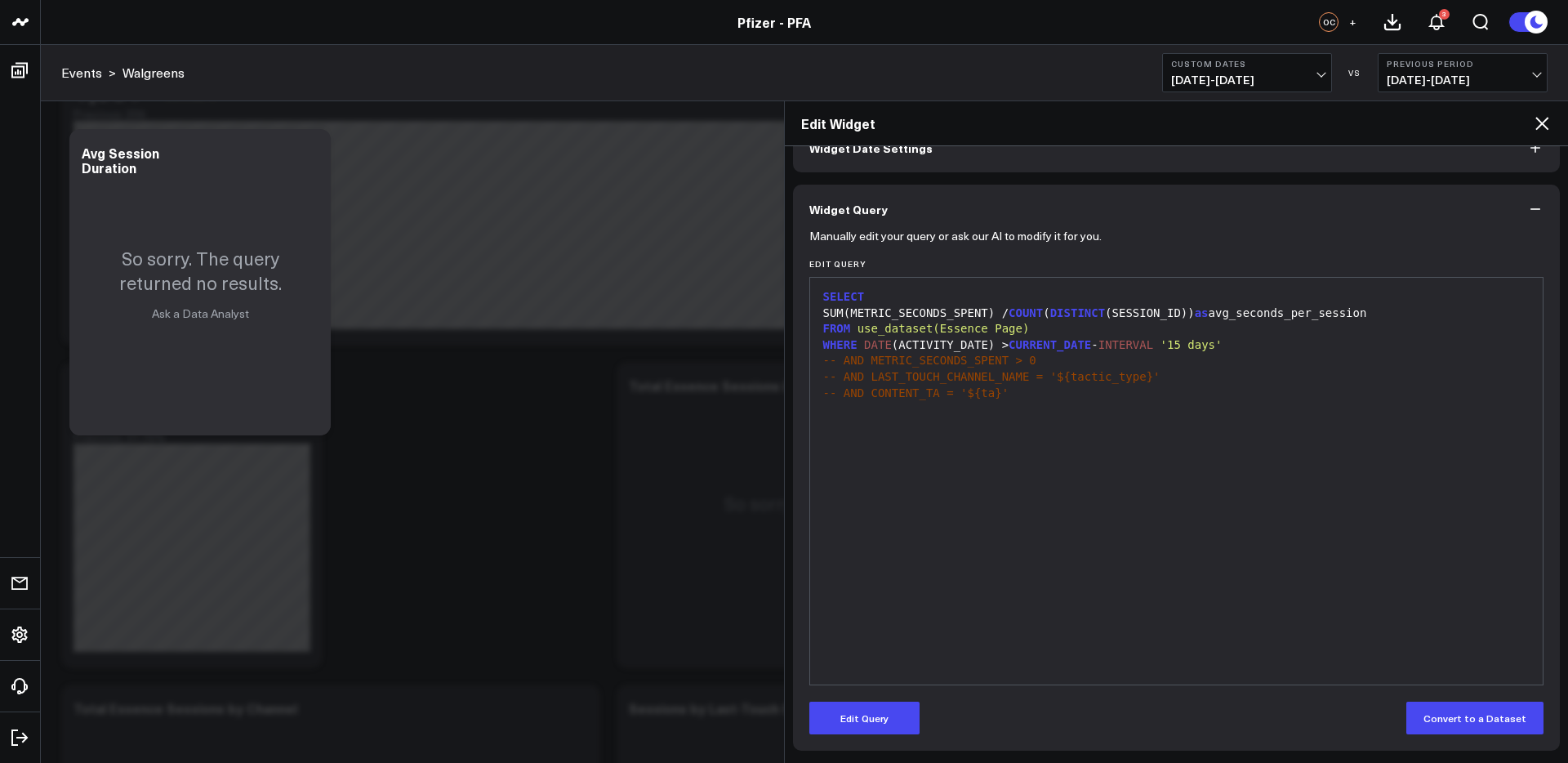
click at [1245, 339] on div "WHERE DATE (ACTIVITY_DATE) > CURRENT_DATE - INTERVAL '15 days'" at bounding box center [1177, 345] width 718 height 17
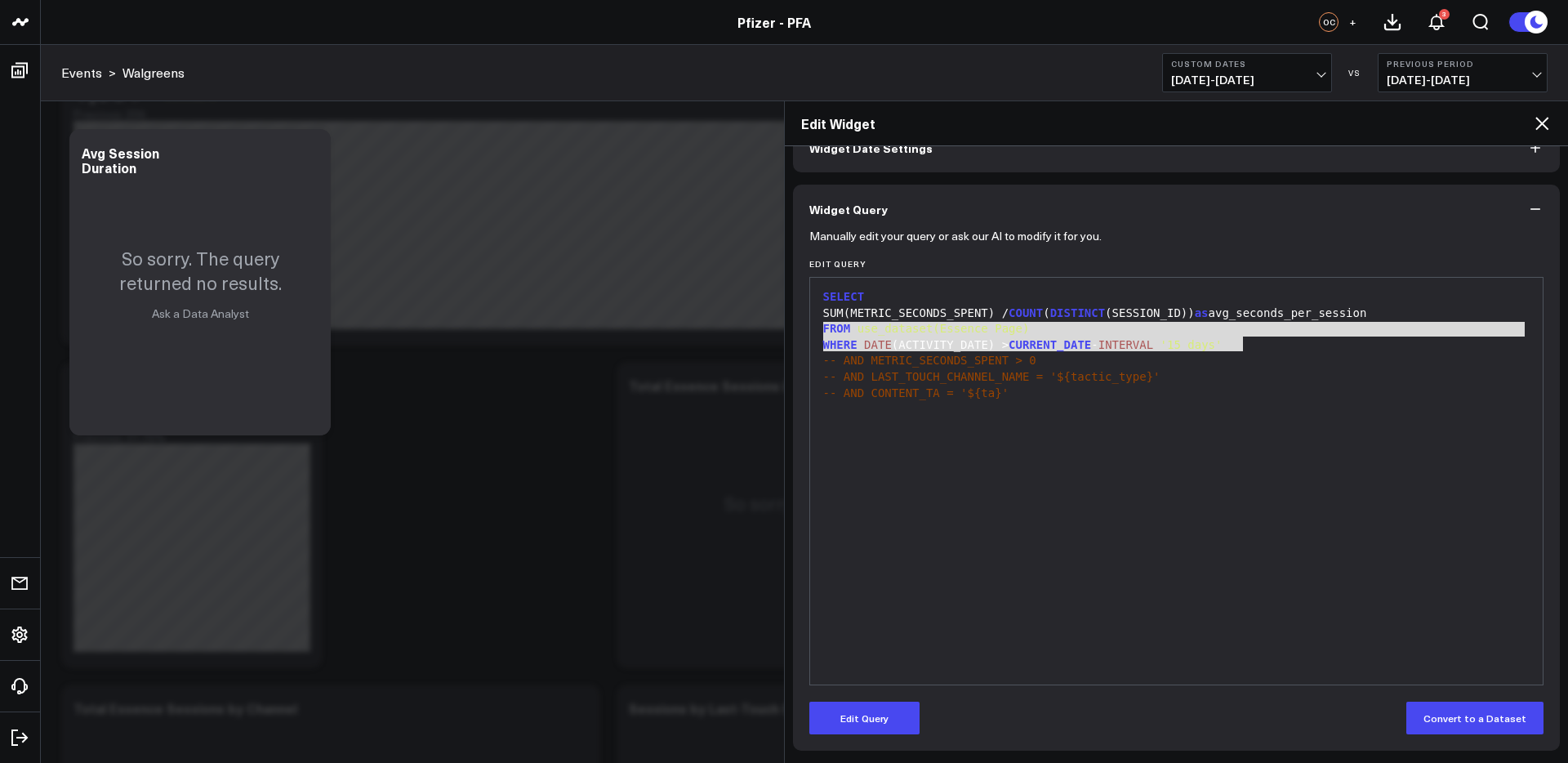
drag, startPoint x: 1162, startPoint y: 342, endPoint x: 786, endPoint y: 328, distance: 376.3
click at [786, 328] on div "Widget Display Widget Date Settings Widget Query Manually edit your query or as…" at bounding box center [1177, 455] width 784 height 617
click at [867, 720] on button "Edit Query" at bounding box center [864, 719] width 110 height 33
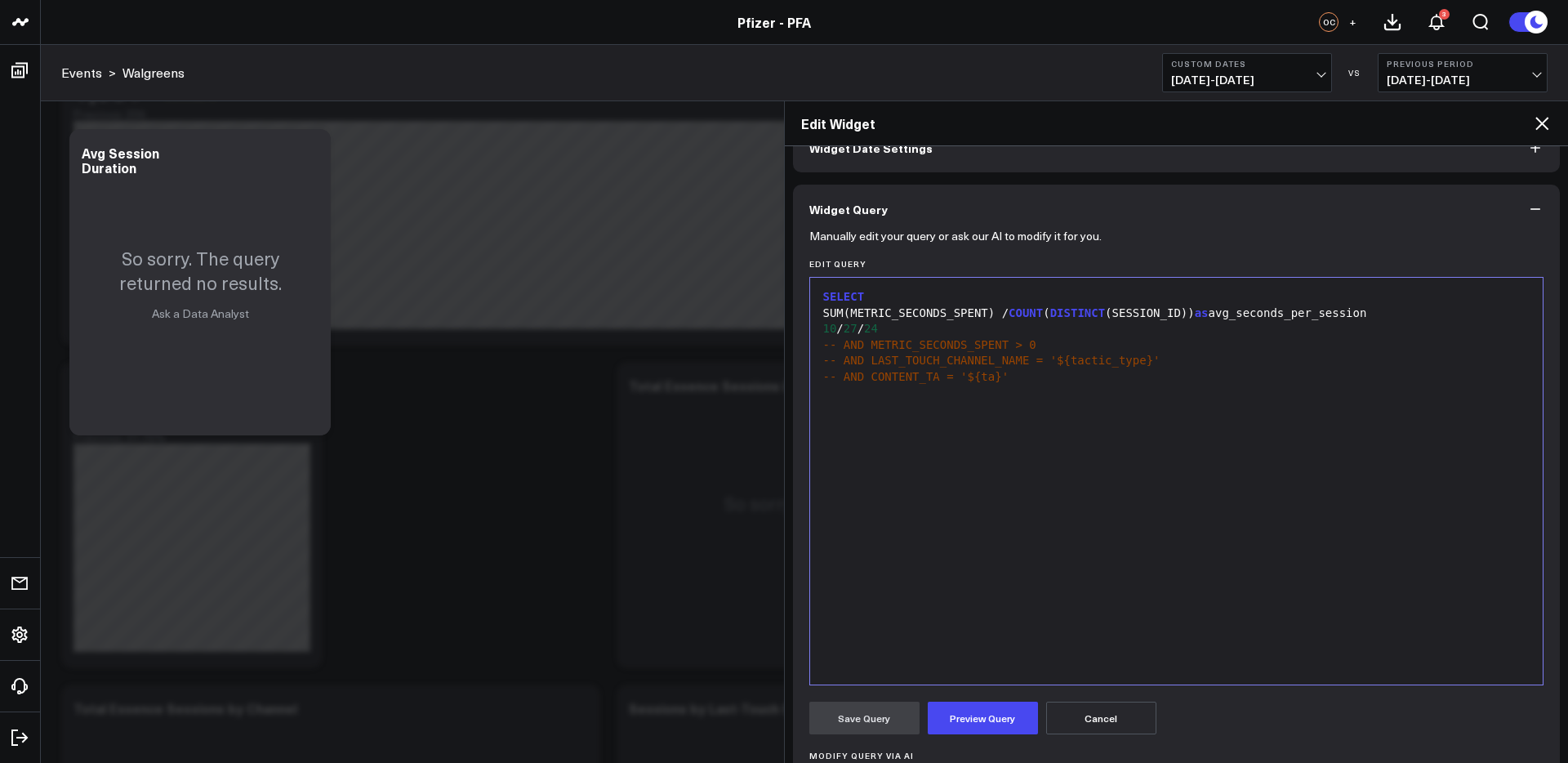
click at [1097, 726] on button "Cancel" at bounding box center [1101, 719] width 110 height 33
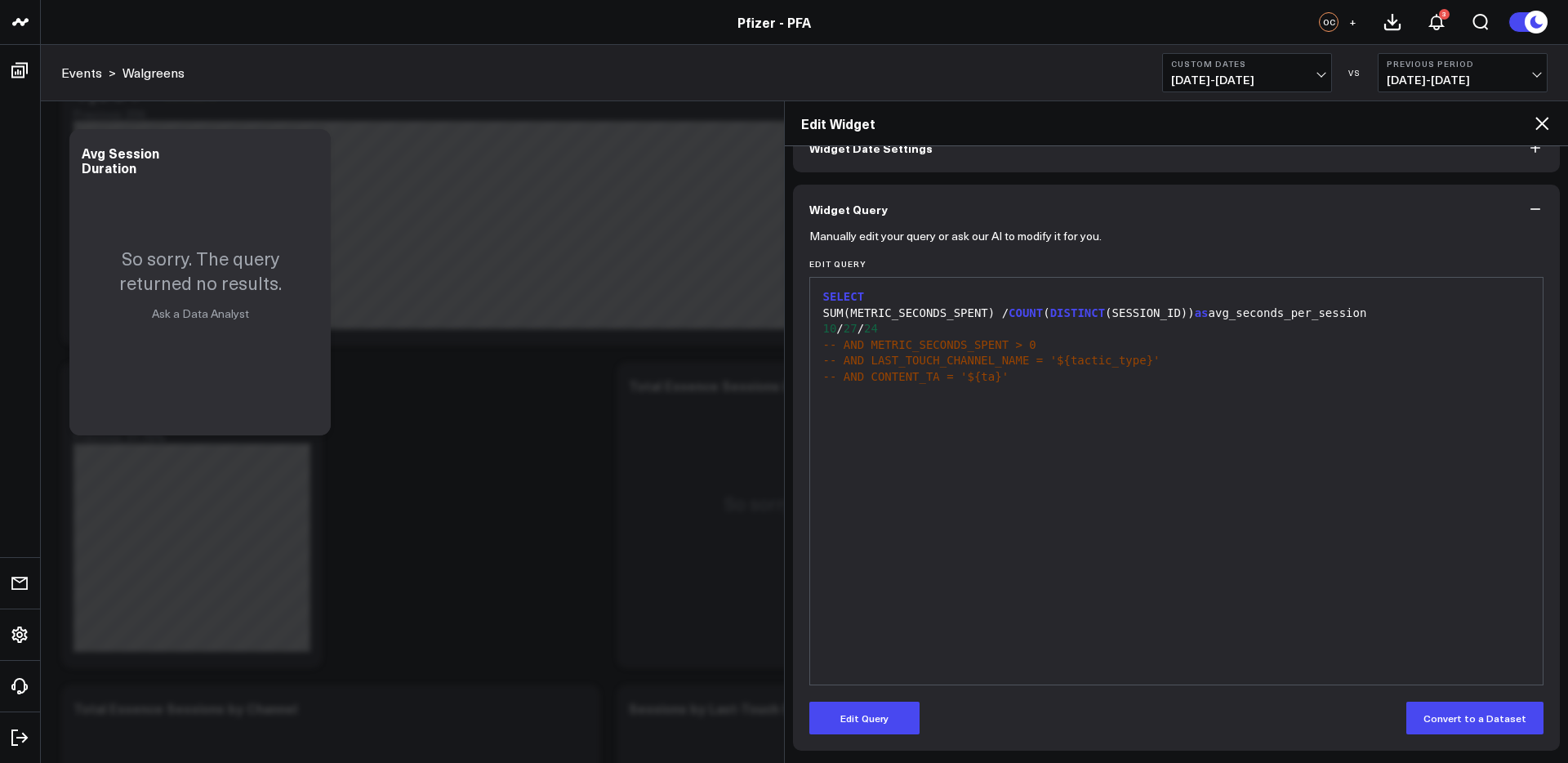
drag, startPoint x: 1541, startPoint y: 121, endPoint x: 1160, endPoint y: 218, distance: 393.2
click at [1541, 122] on icon at bounding box center [1542, 123] width 13 height 13
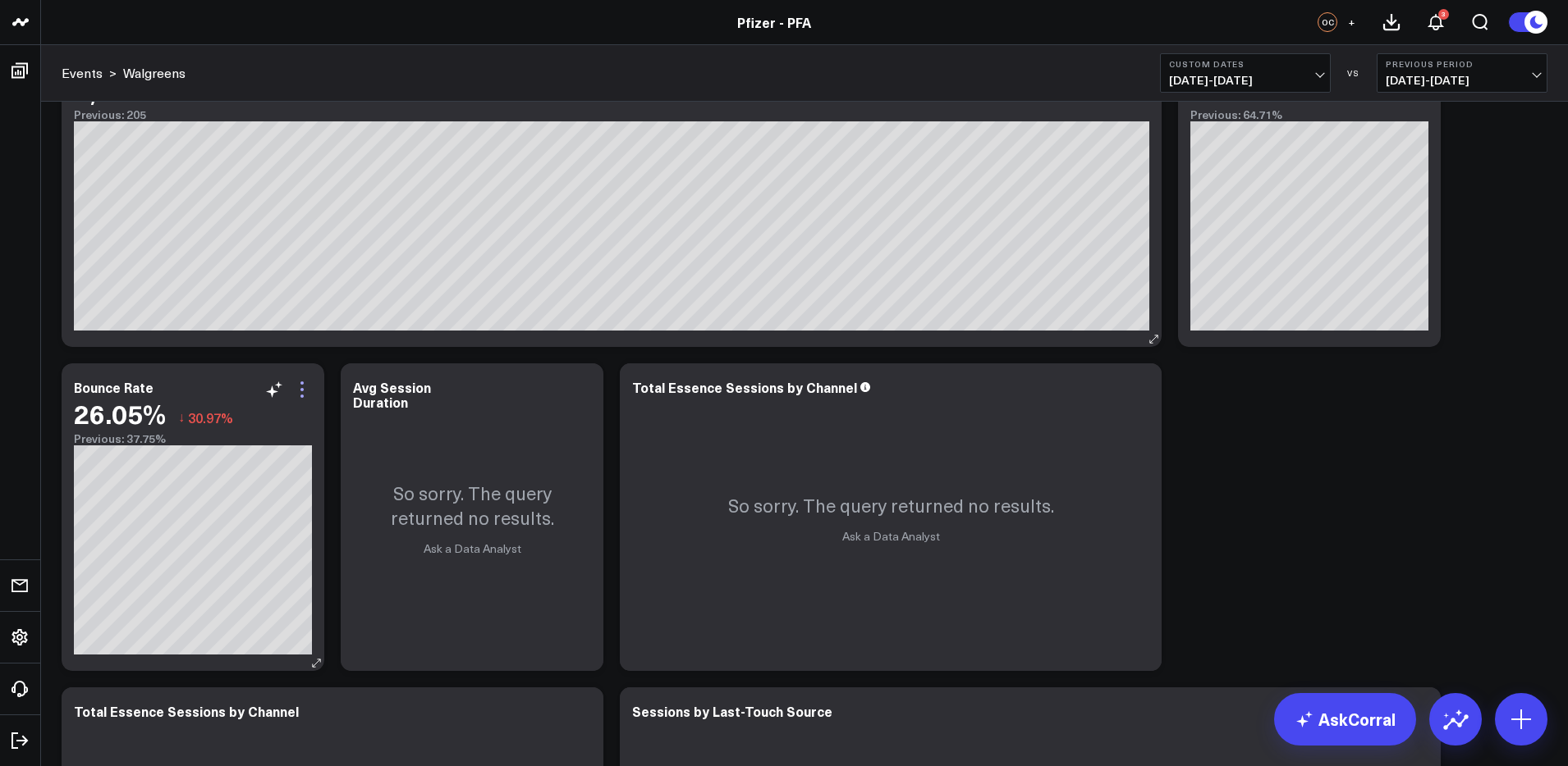
click at [301, 391] on icon at bounding box center [302, 389] width 3 height 3
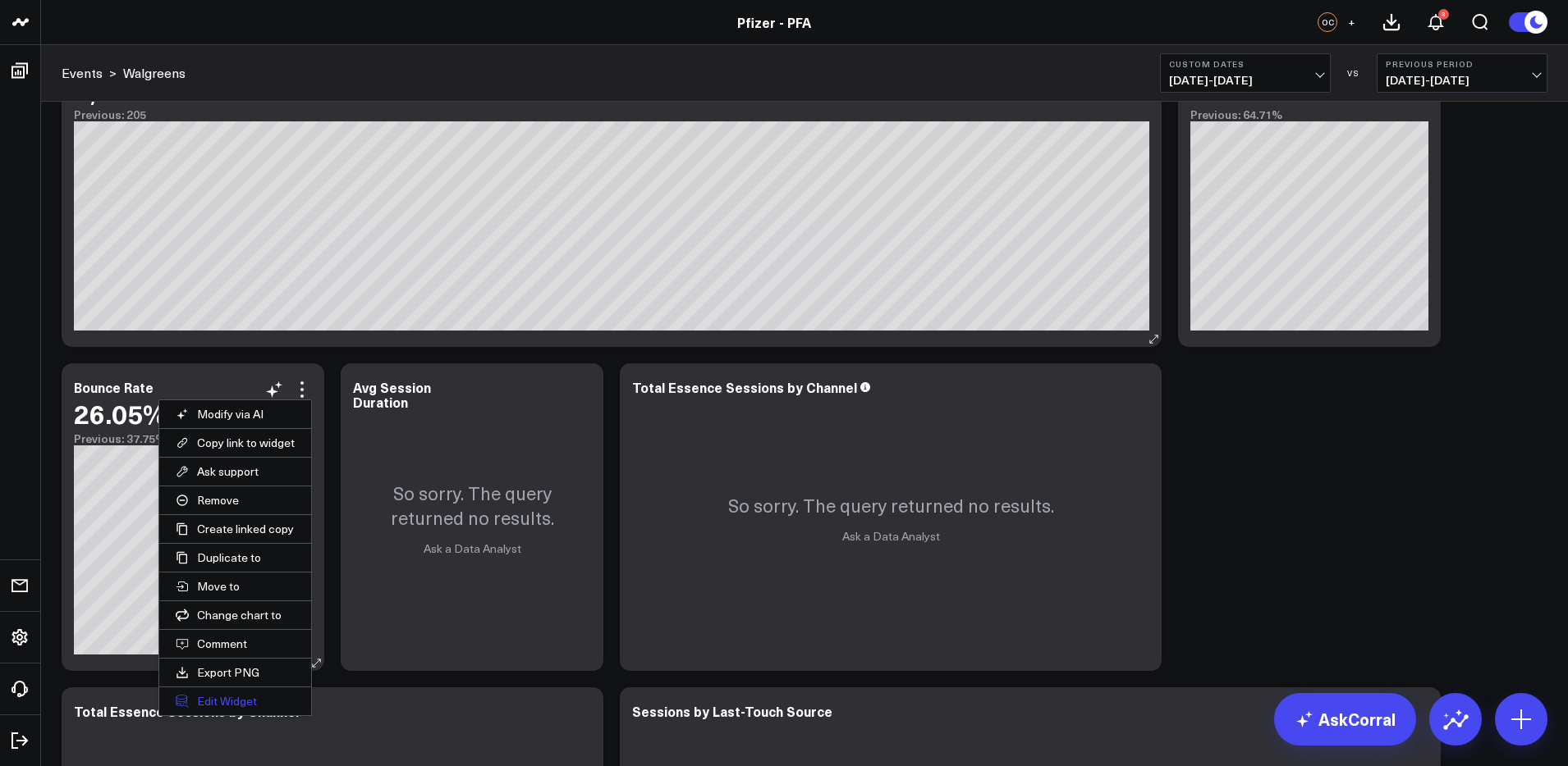
click at [217, 704] on button "Edit Widget" at bounding box center [235, 701] width 152 height 27
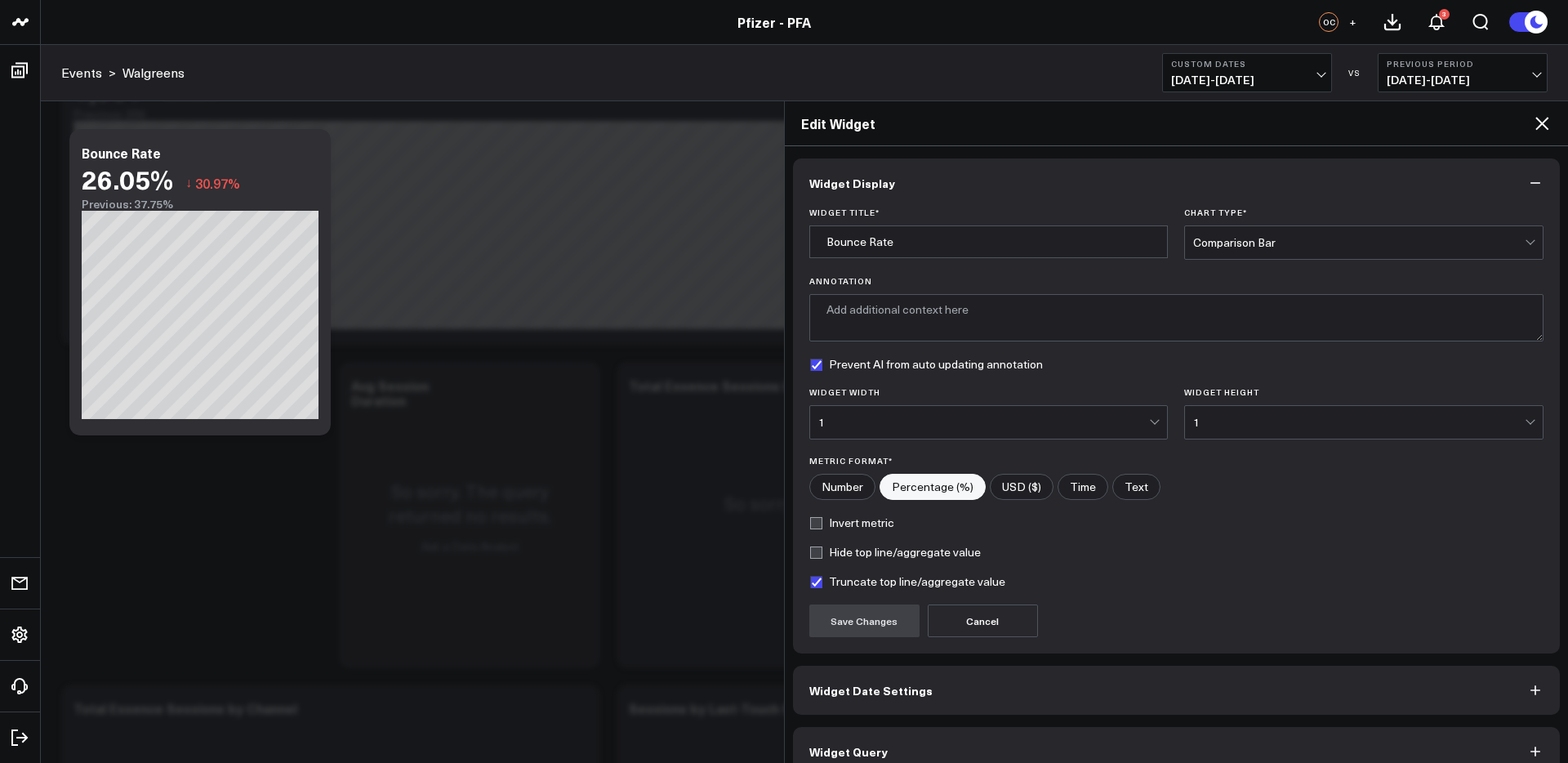
scroll to position [25, 0]
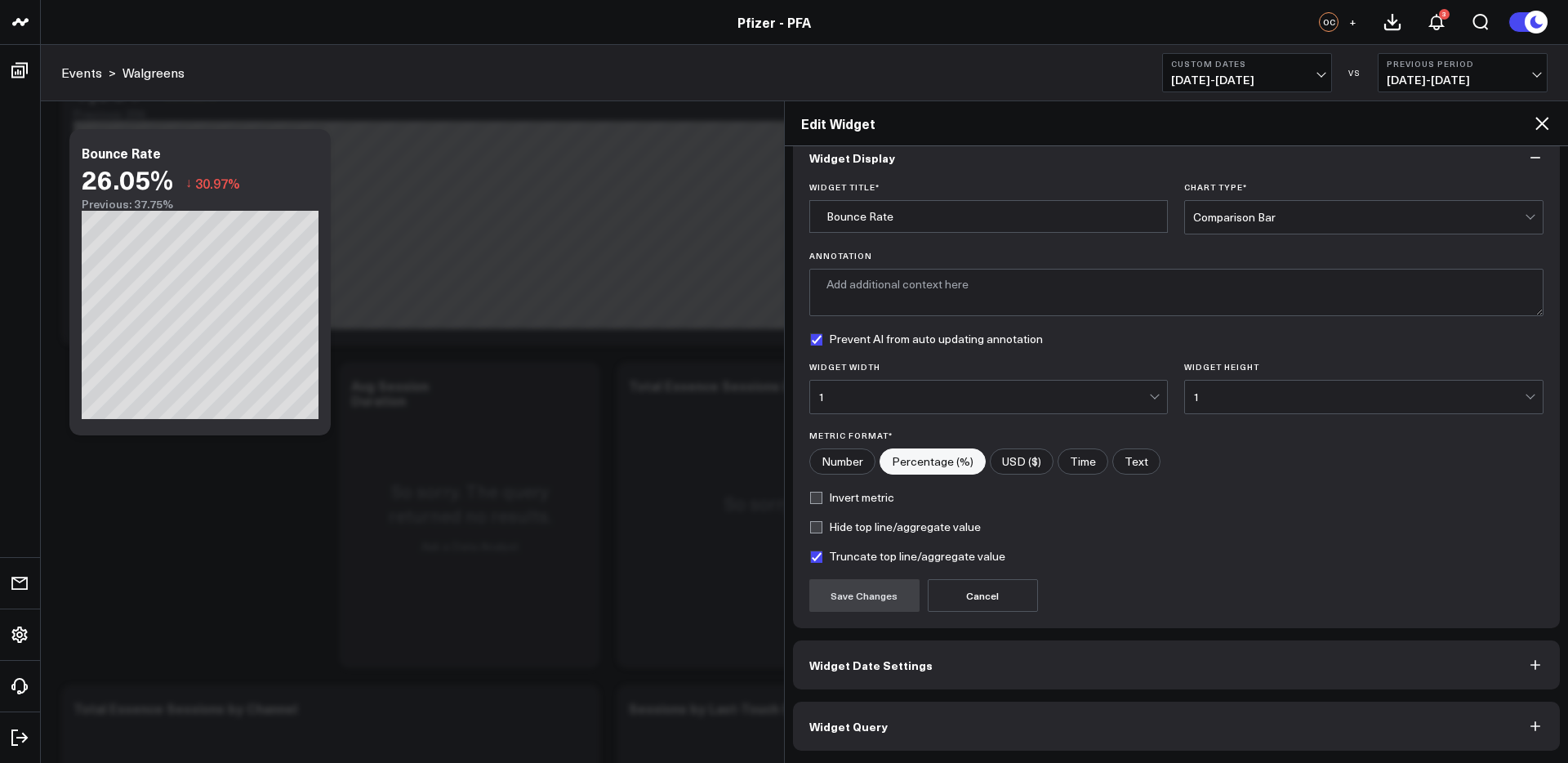
click at [1047, 734] on button "Widget Query" at bounding box center [1176, 727] width 767 height 49
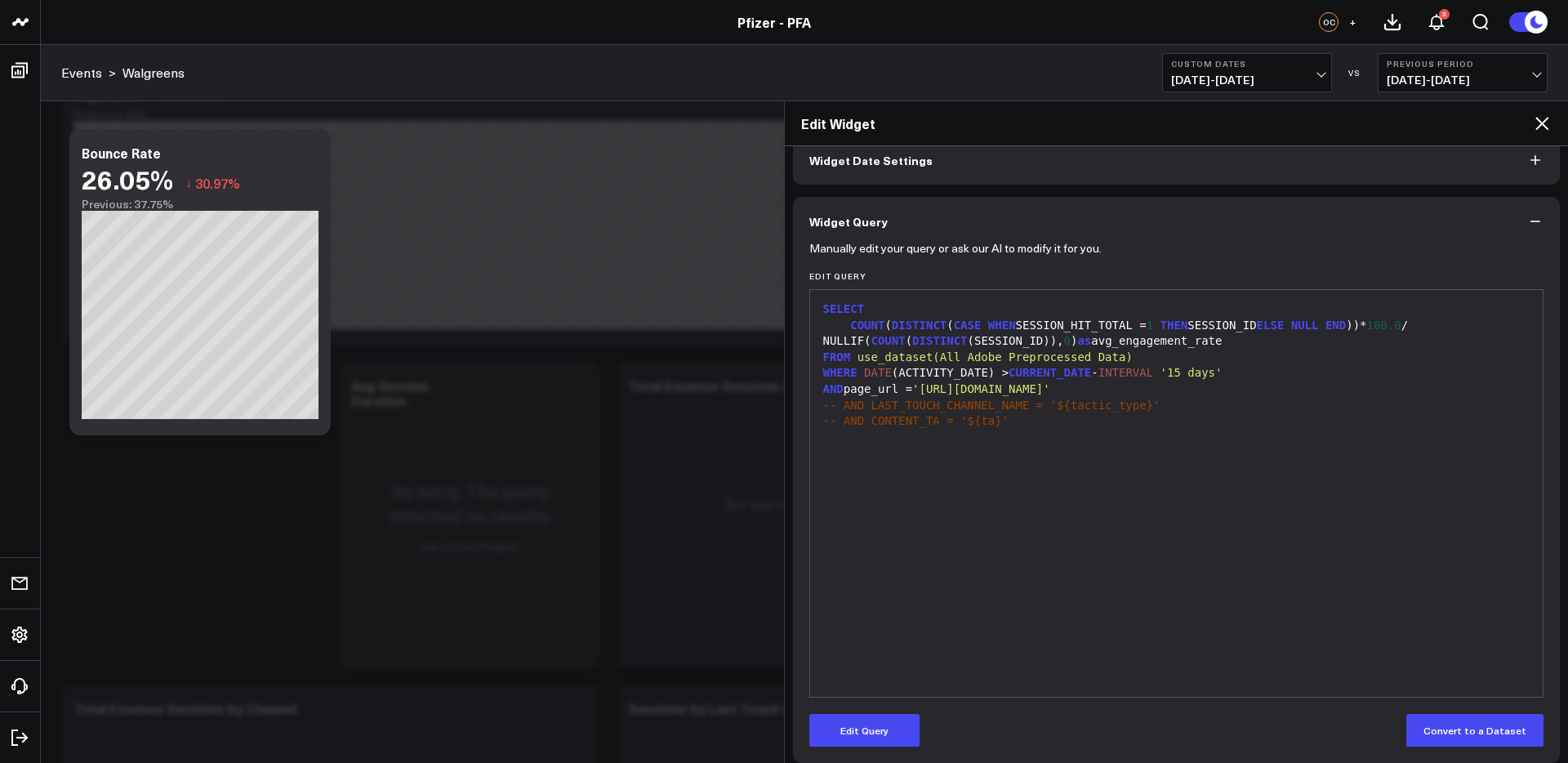
scroll to position [97, 0]
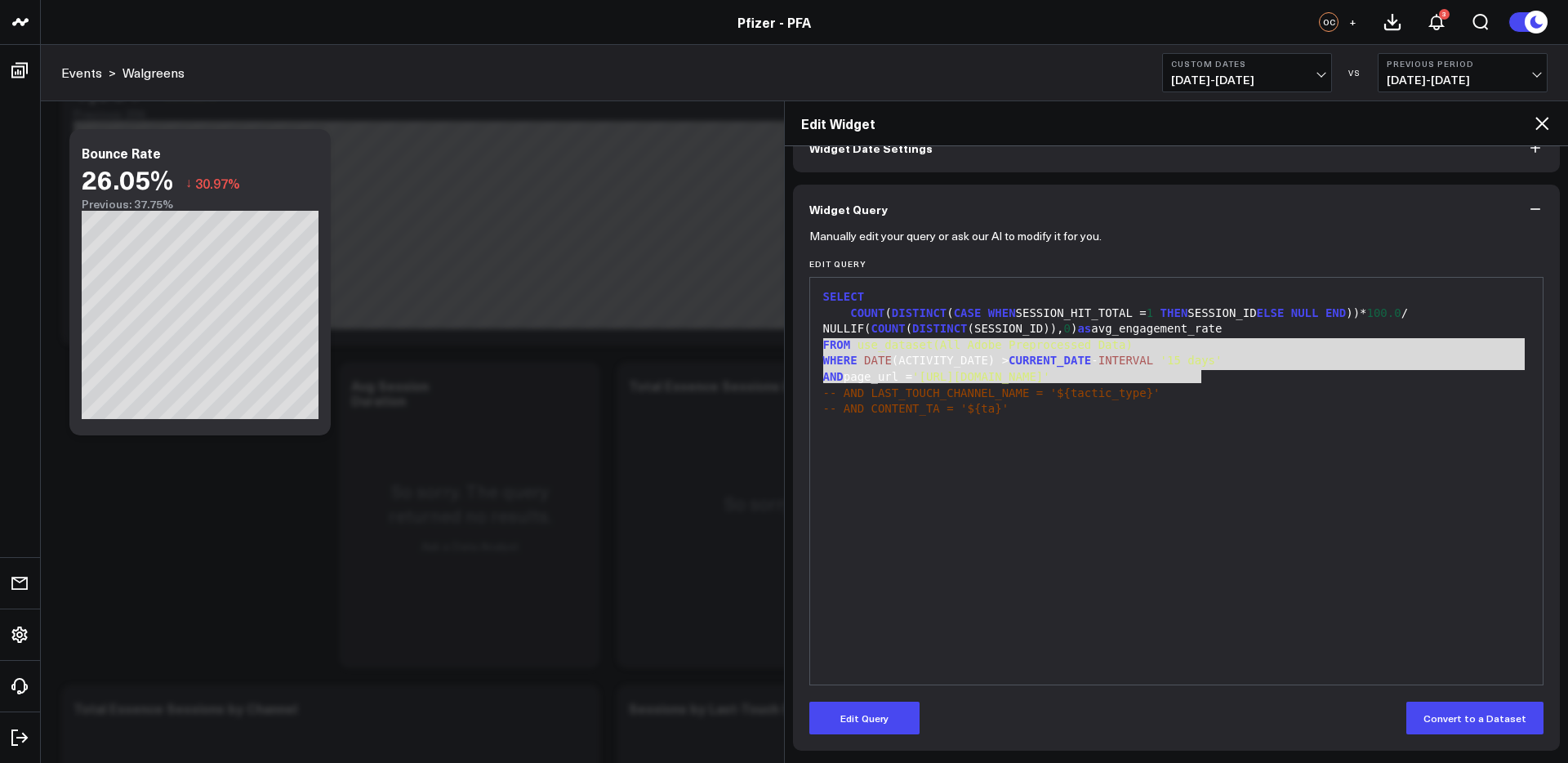
drag, startPoint x: 1211, startPoint y: 376, endPoint x: 816, endPoint y: 350, distance: 395.9
click at [816, 350] on div "9 1 2 3 4 5 6 7 8 › ⌄ SELECT COUNT ( DISTINCT ( CASE WHEN SESSION_HIT_TOTAL = 1…" at bounding box center [1177, 481] width 735 height 409
copy div "FROM use_dataset(All Adobe Preprocessed Data) WHERE DATE (ACTIVITY_DATE) > CURR…"
click at [1543, 123] on icon at bounding box center [1542, 123] width 13 height 13
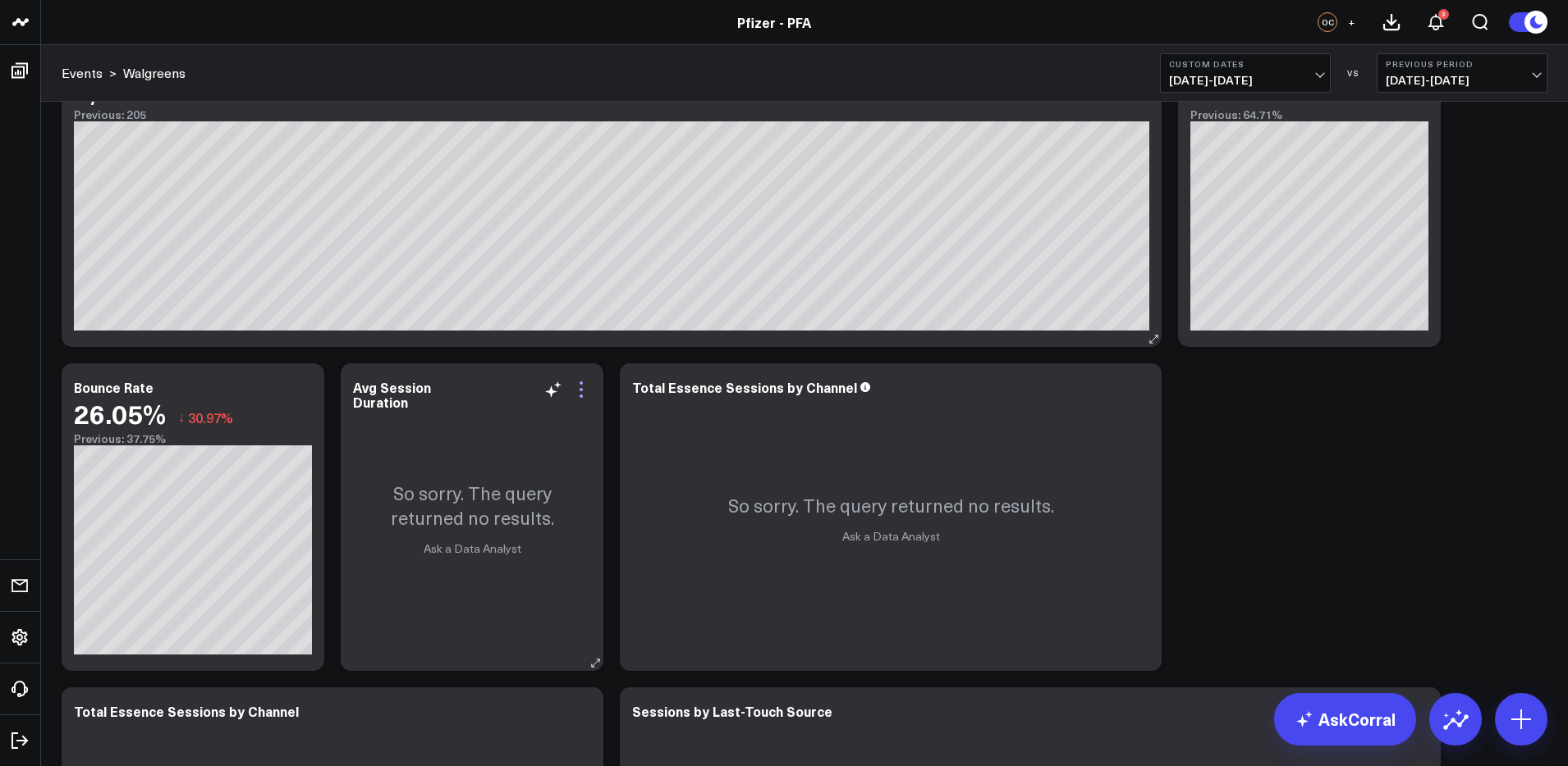
click at [575, 393] on icon at bounding box center [581, 390] width 20 height 20
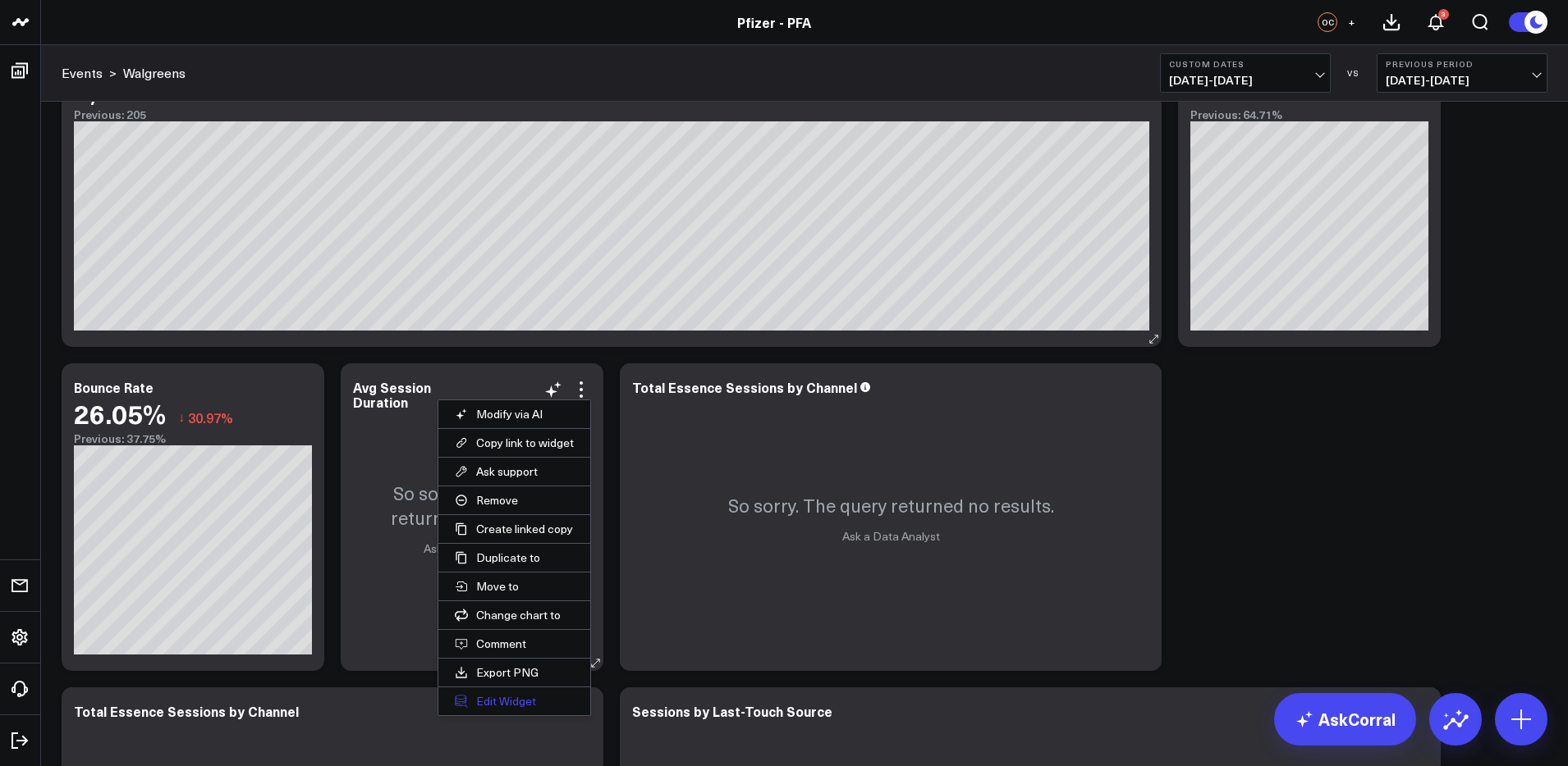
click at [508, 695] on button "Edit Widget" at bounding box center [514, 701] width 152 height 27
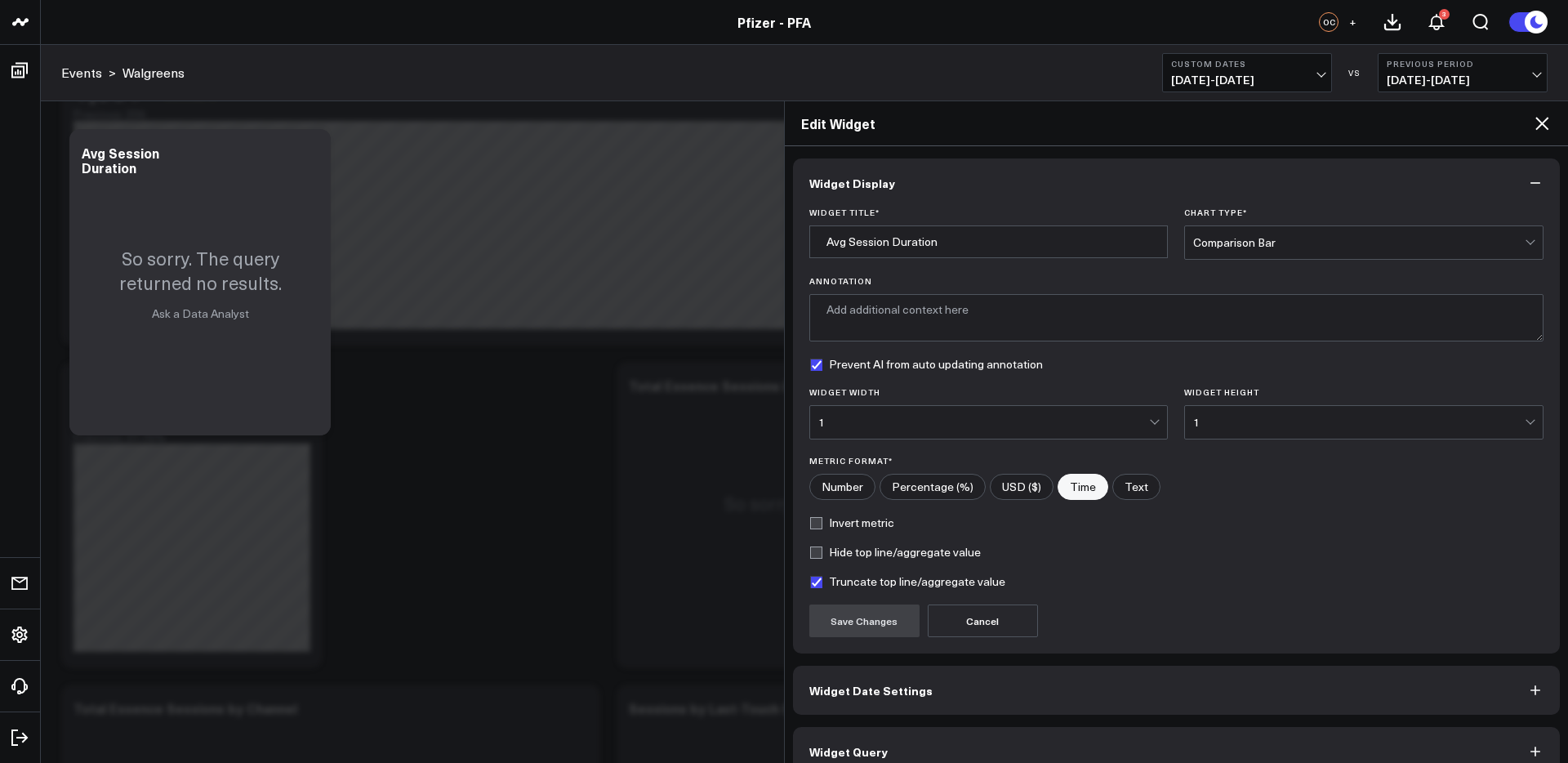
scroll to position [25, 0]
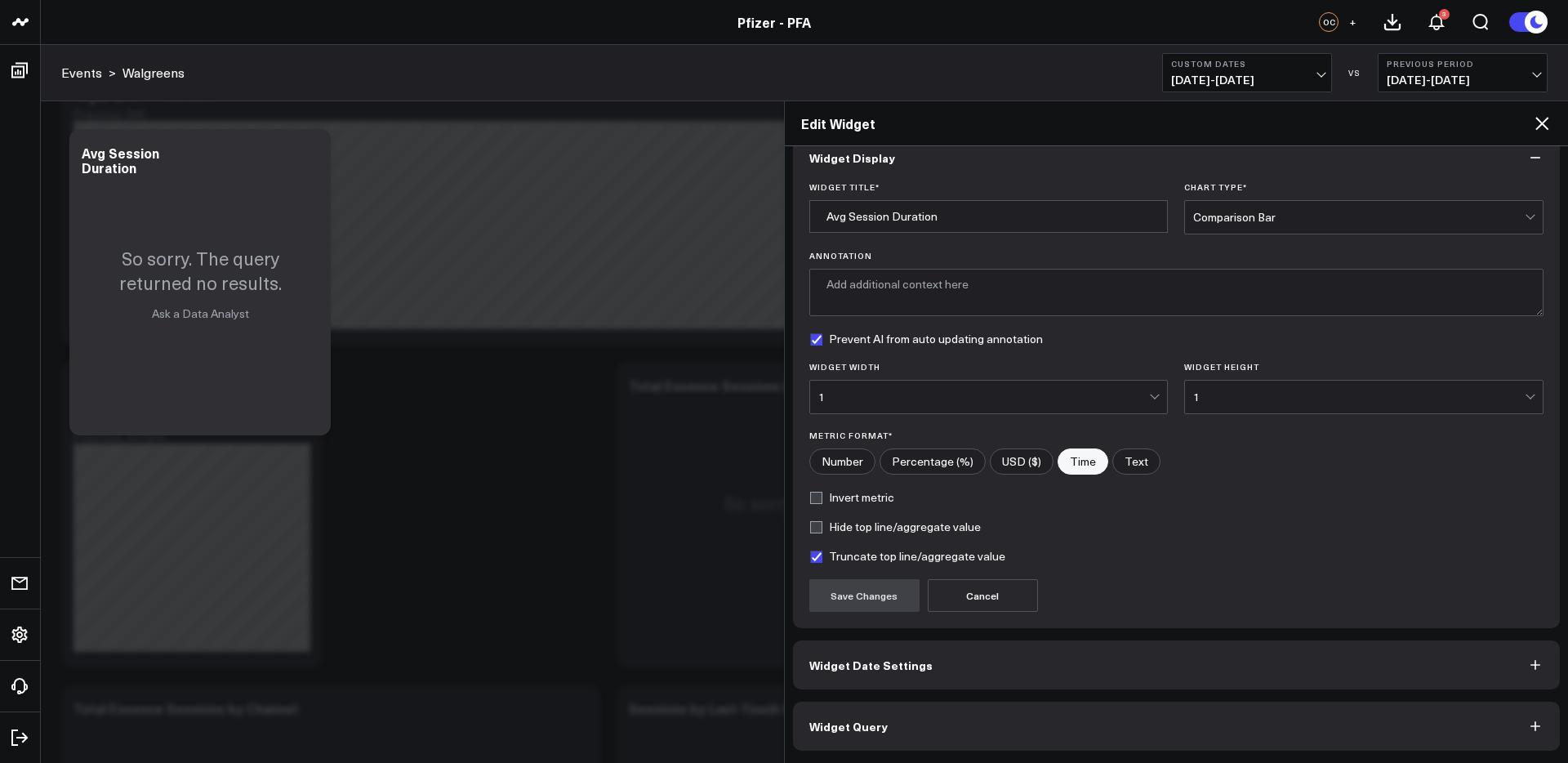
click at [1168, 733] on button "Widget Query" at bounding box center [1176, 727] width 767 height 49
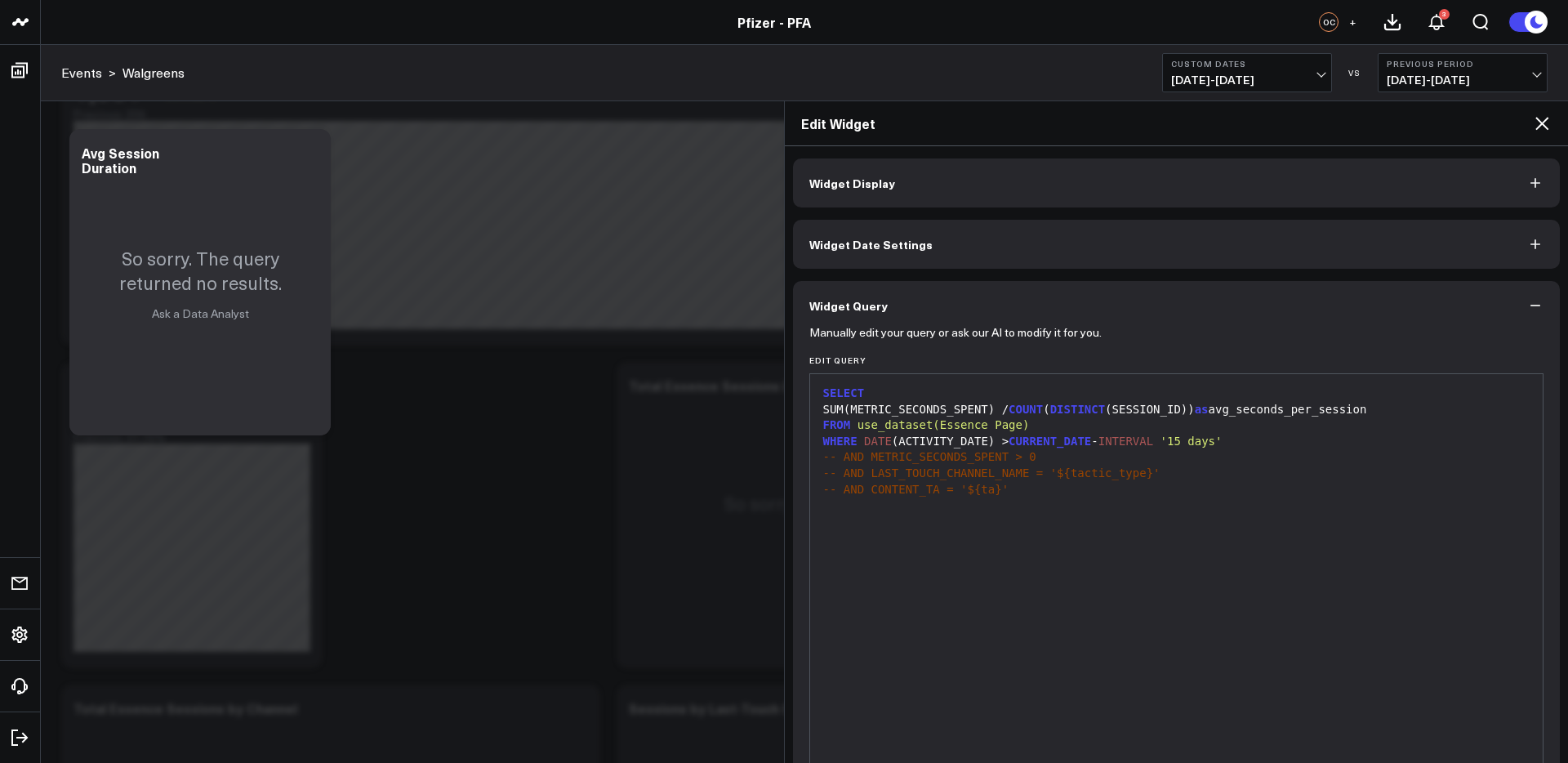
scroll to position [97, 0]
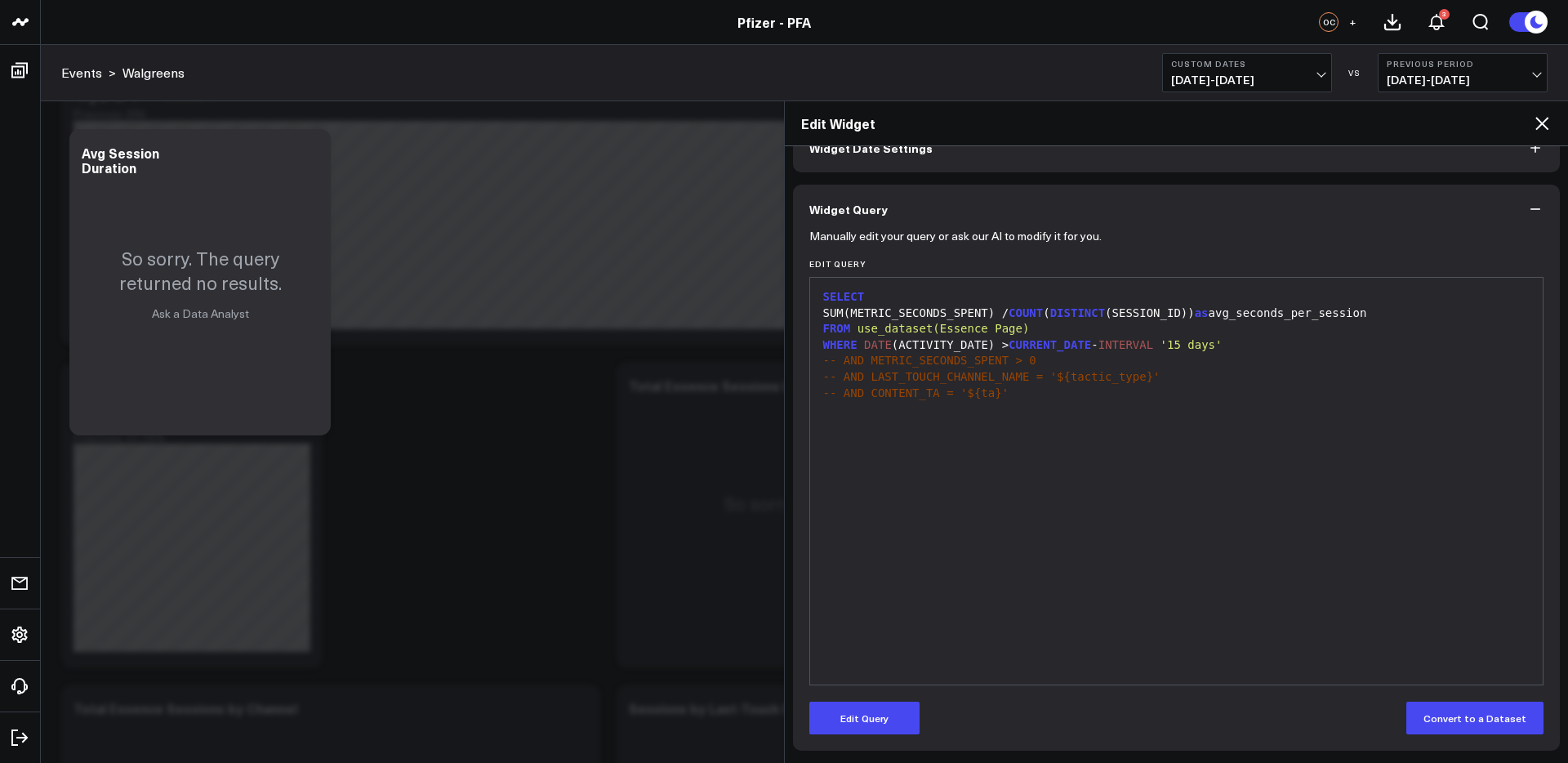
drag, startPoint x: 882, startPoint y: 721, endPoint x: 1055, endPoint y: 556, distance: 239.1
click at [882, 718] on button "Edit Query" at bounding box center [864, 719] width 110 height 33
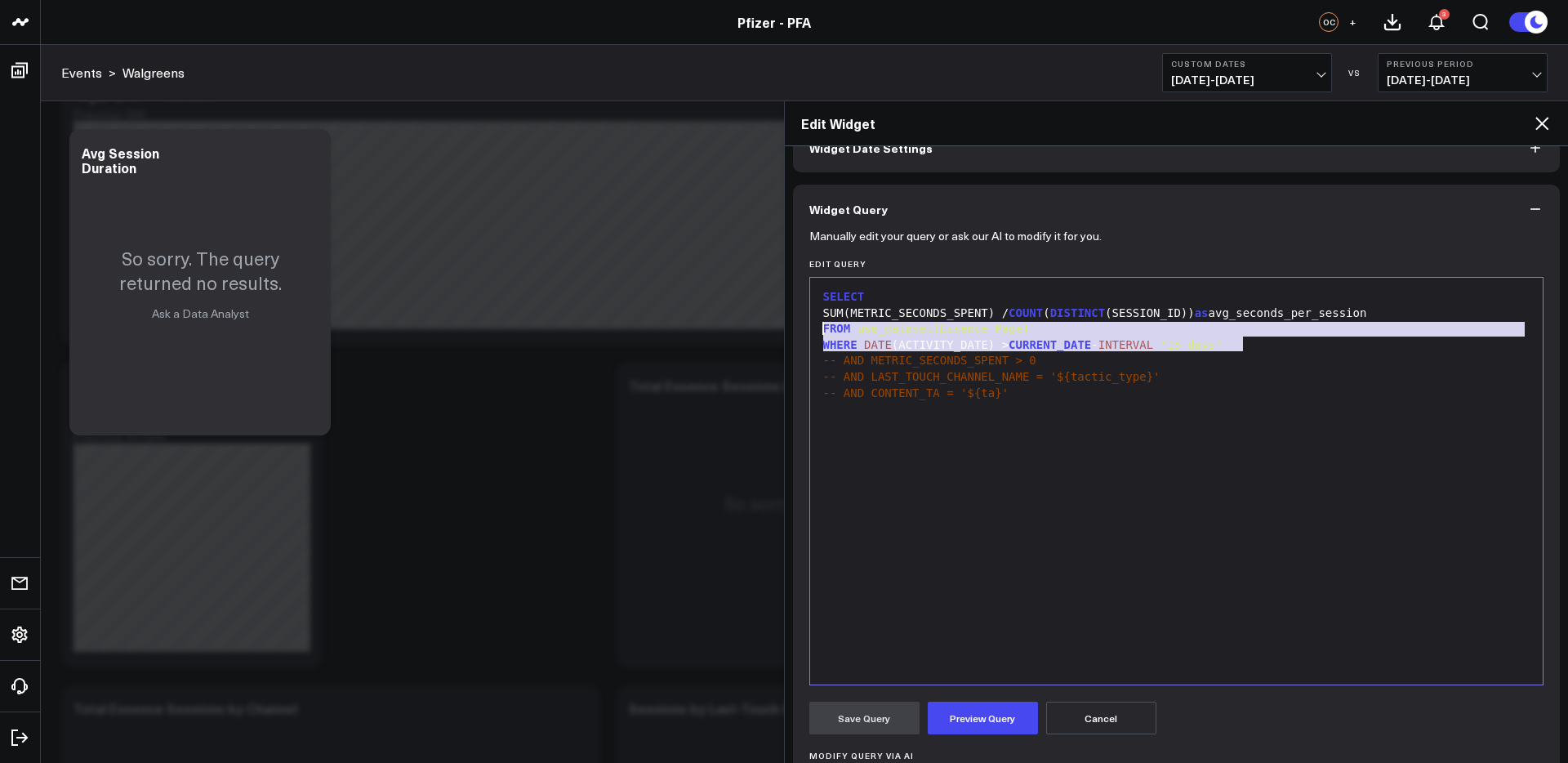
drag, startPoint x: 1156, startPoint y: 346, endPoint x: 818, endPoint y: 330, distance: 338.4
click at [818, 330] on div "SELECT SUM(METRIC_SECONDS_SPENT) / COUNT ( DISTINCT (SESSION_ID)) as avg_second…" at bounding box center [1177, 481] width 718 height 390
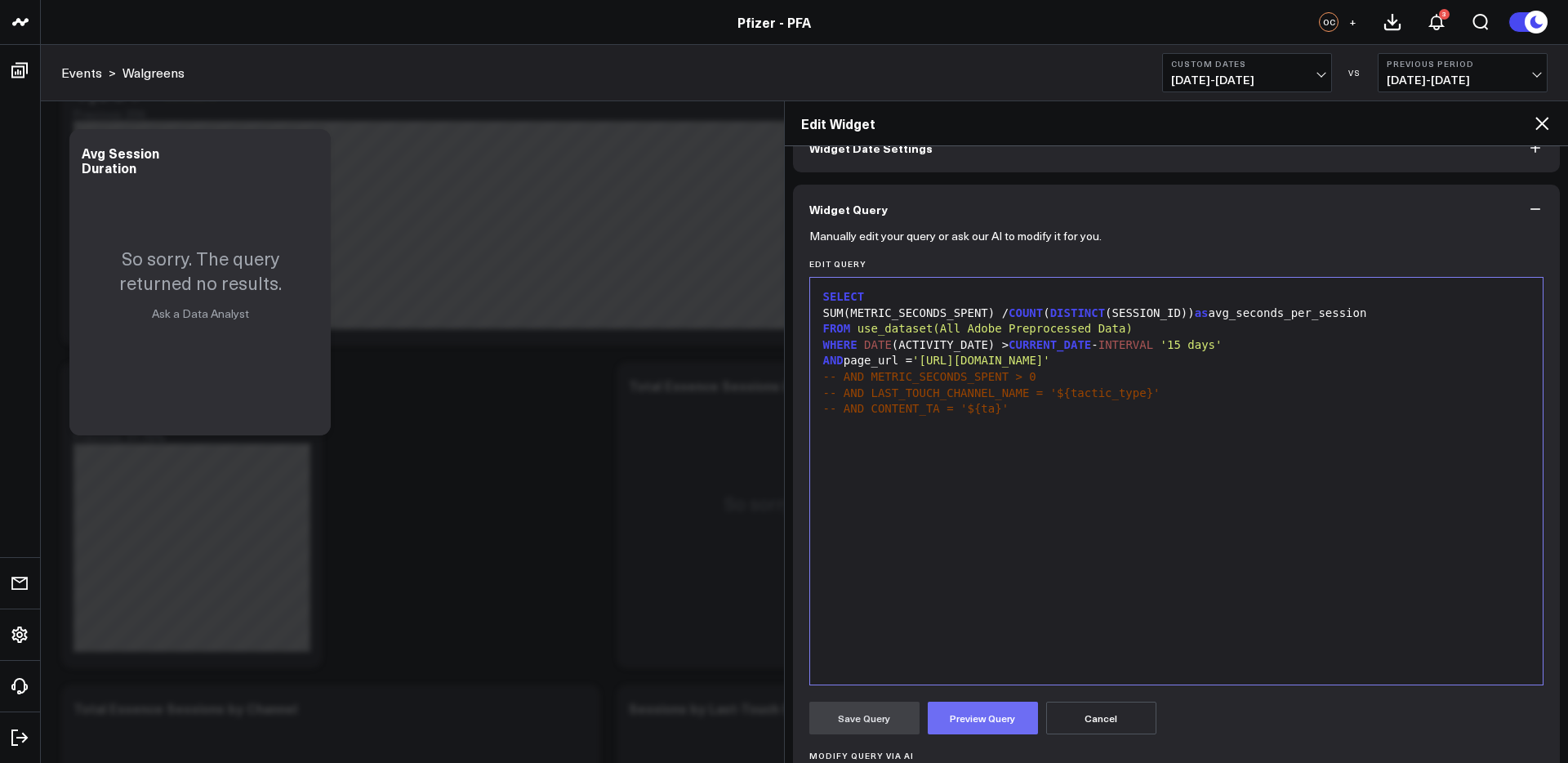
drag, startPoint x: 969, startPoint y: 729, endPoint x: 960, endPoint y: 727, distance: 9.2
click at [969, 729] on button "Preview Query" at bounding box center [983, 719] width 110 height 33
click at [888, 723] on button "Save Query" at bounding box center [864, 719] width 110 height 33
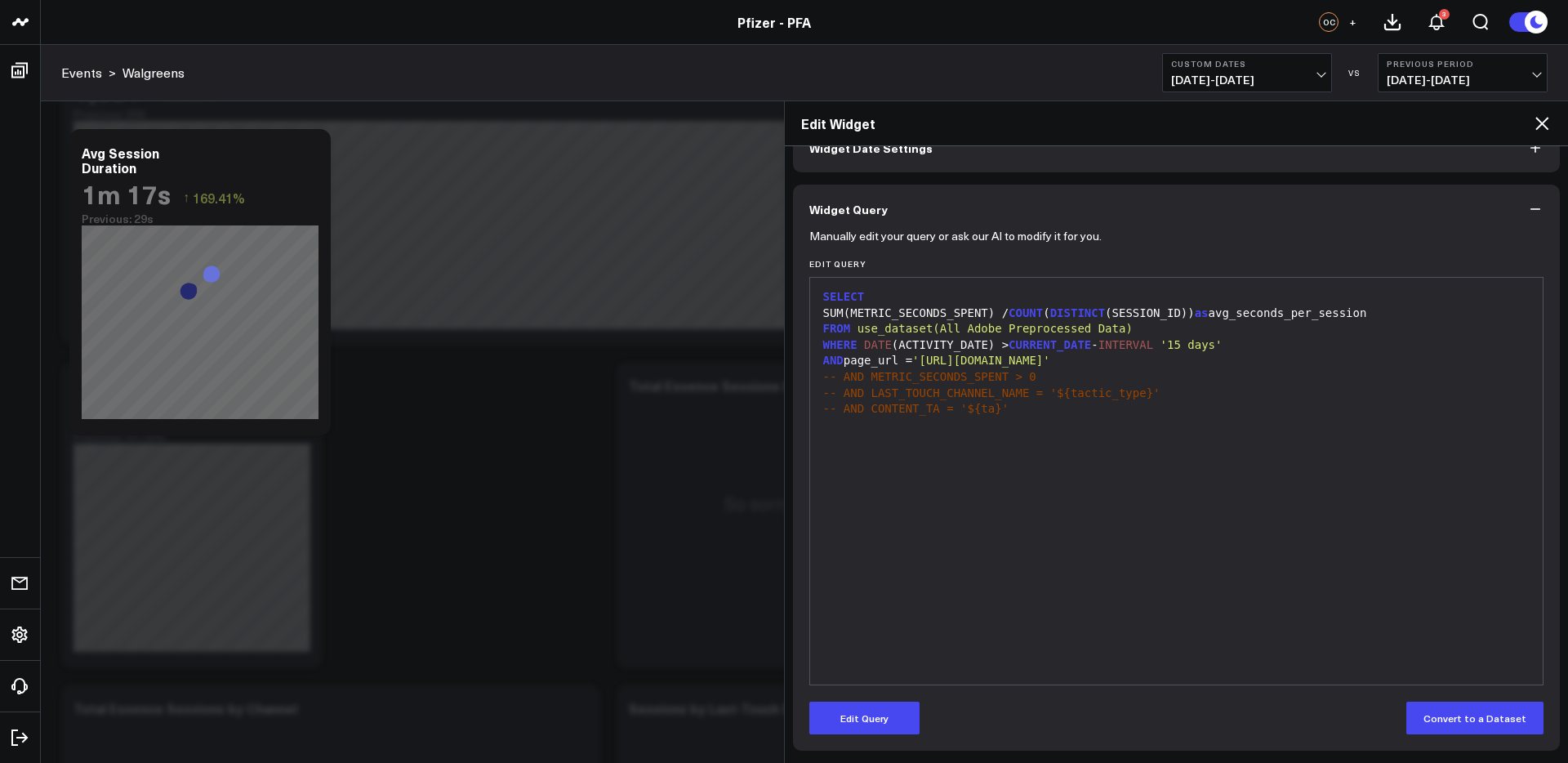
click at [1541, 123] on icon at bounding box center [1542, 123] width 13 height 13
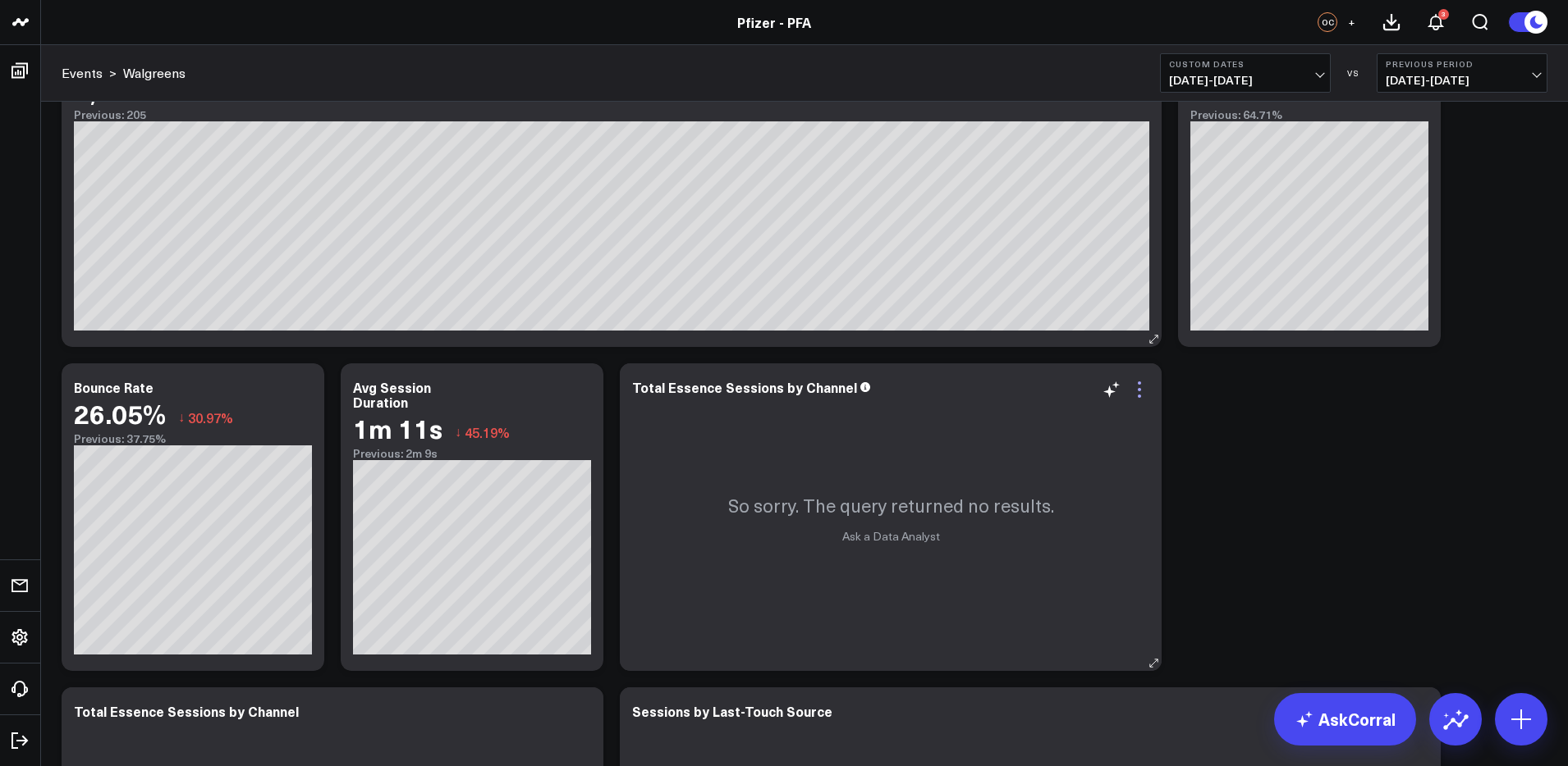
click at [1139, 393] on icon at bounding box center [1140, 390] width 20 height 20
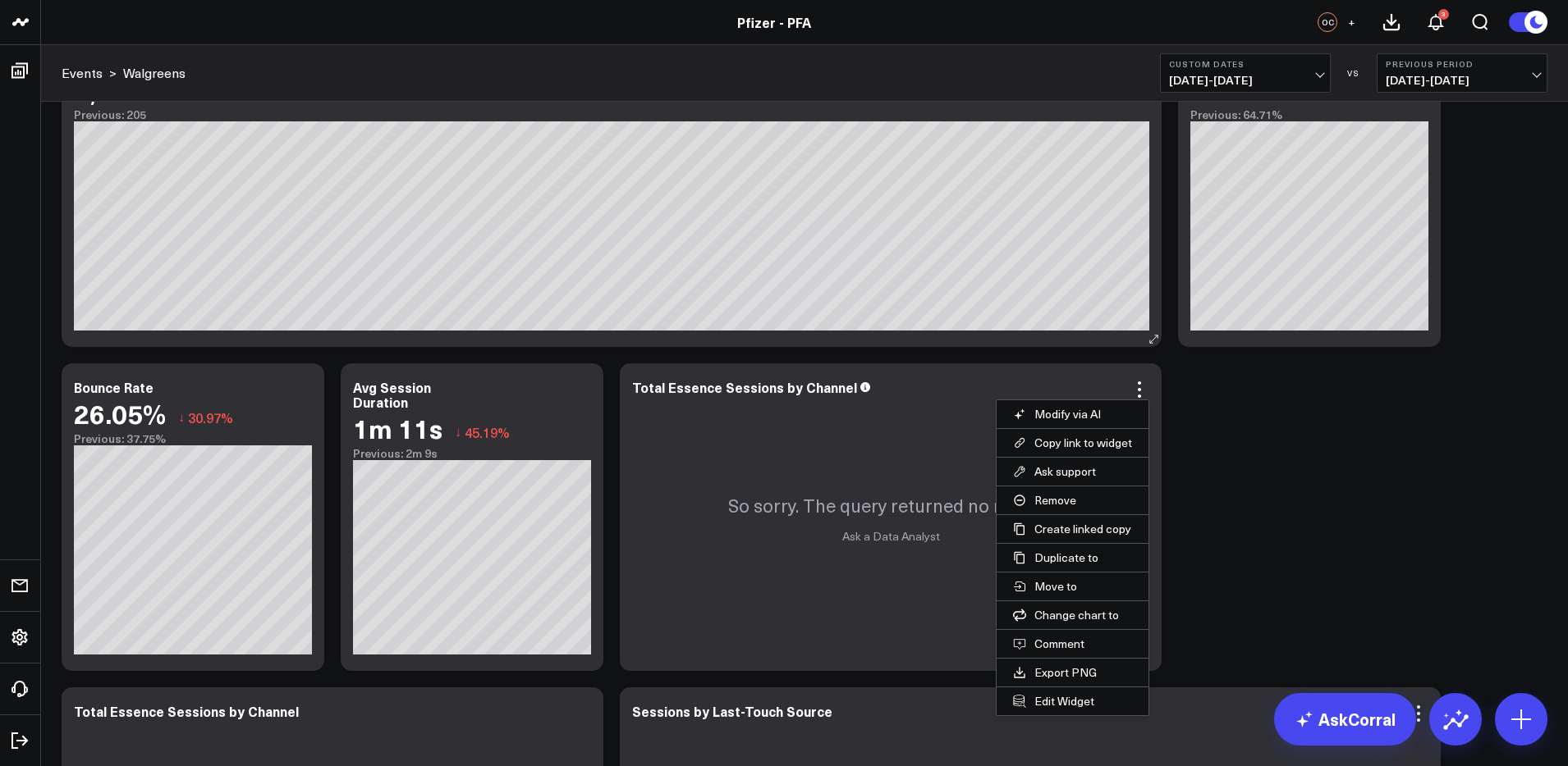
click at [1050, 704] on button "Edit Widget" at bounding box center [1072, 701] width 152 height 27
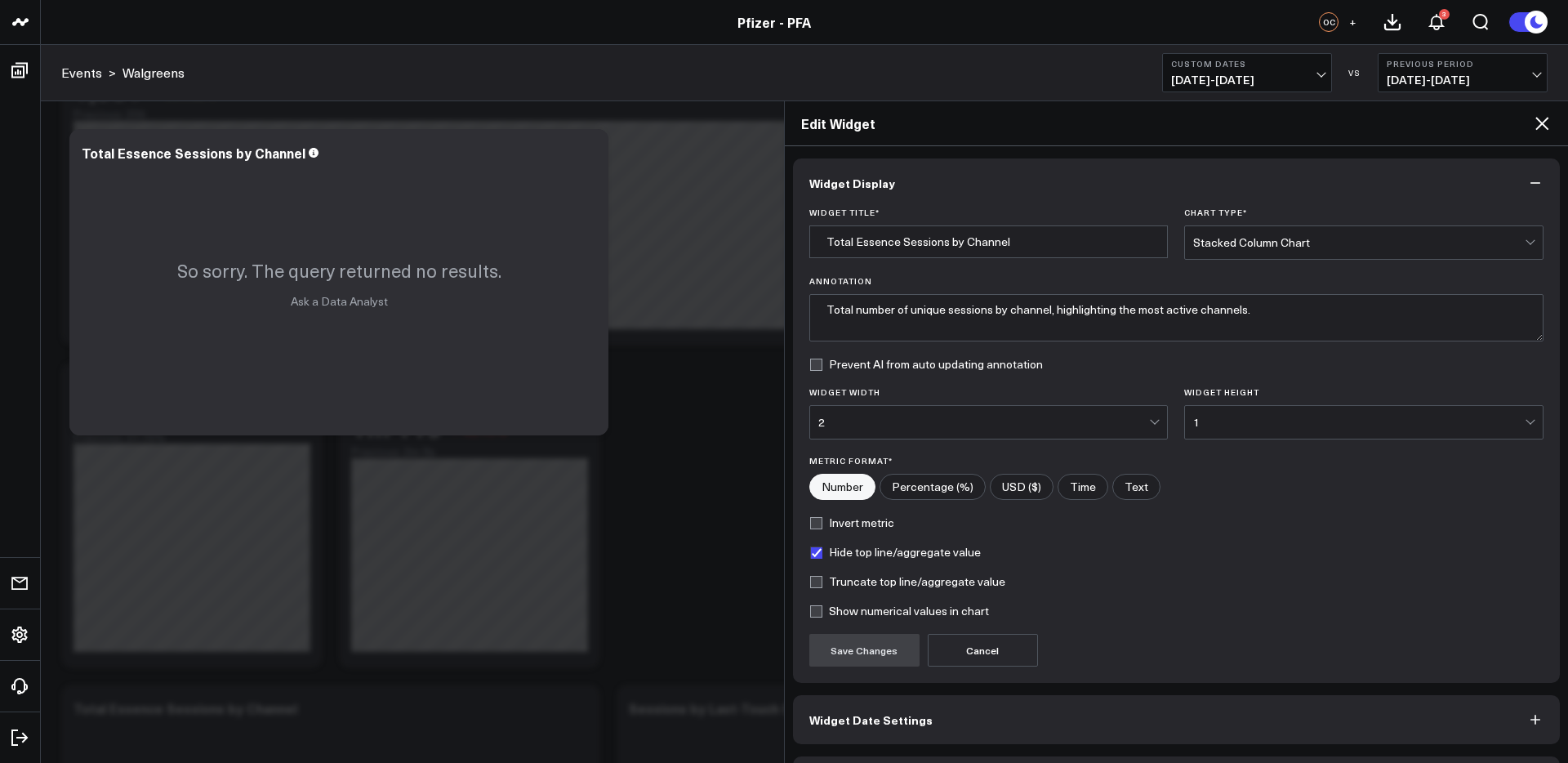
scroll to position [55, 0]
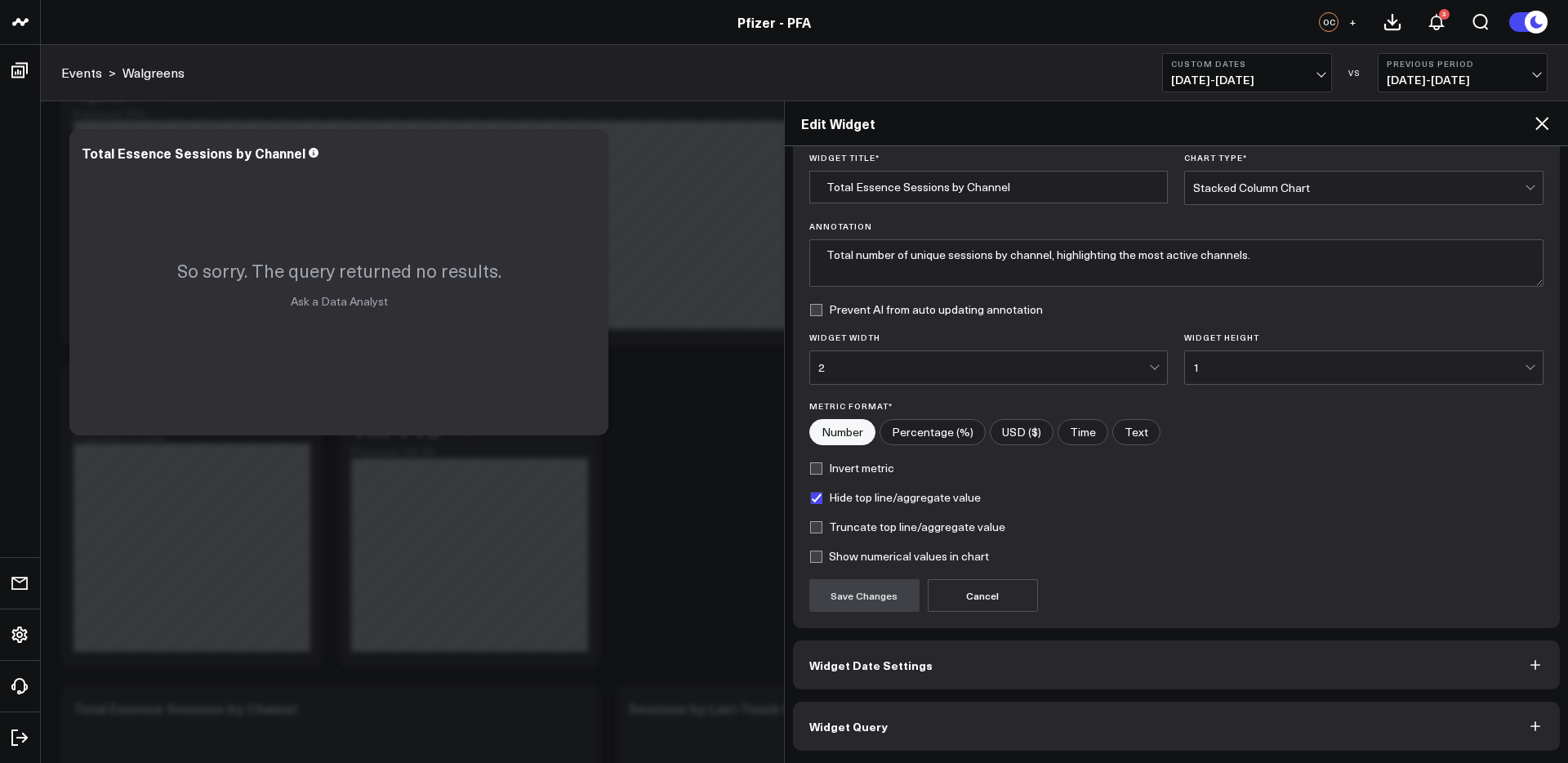
click at [1090, 726] on button "Widget Query" at bounding box center [1176, 727] width 767 height 49
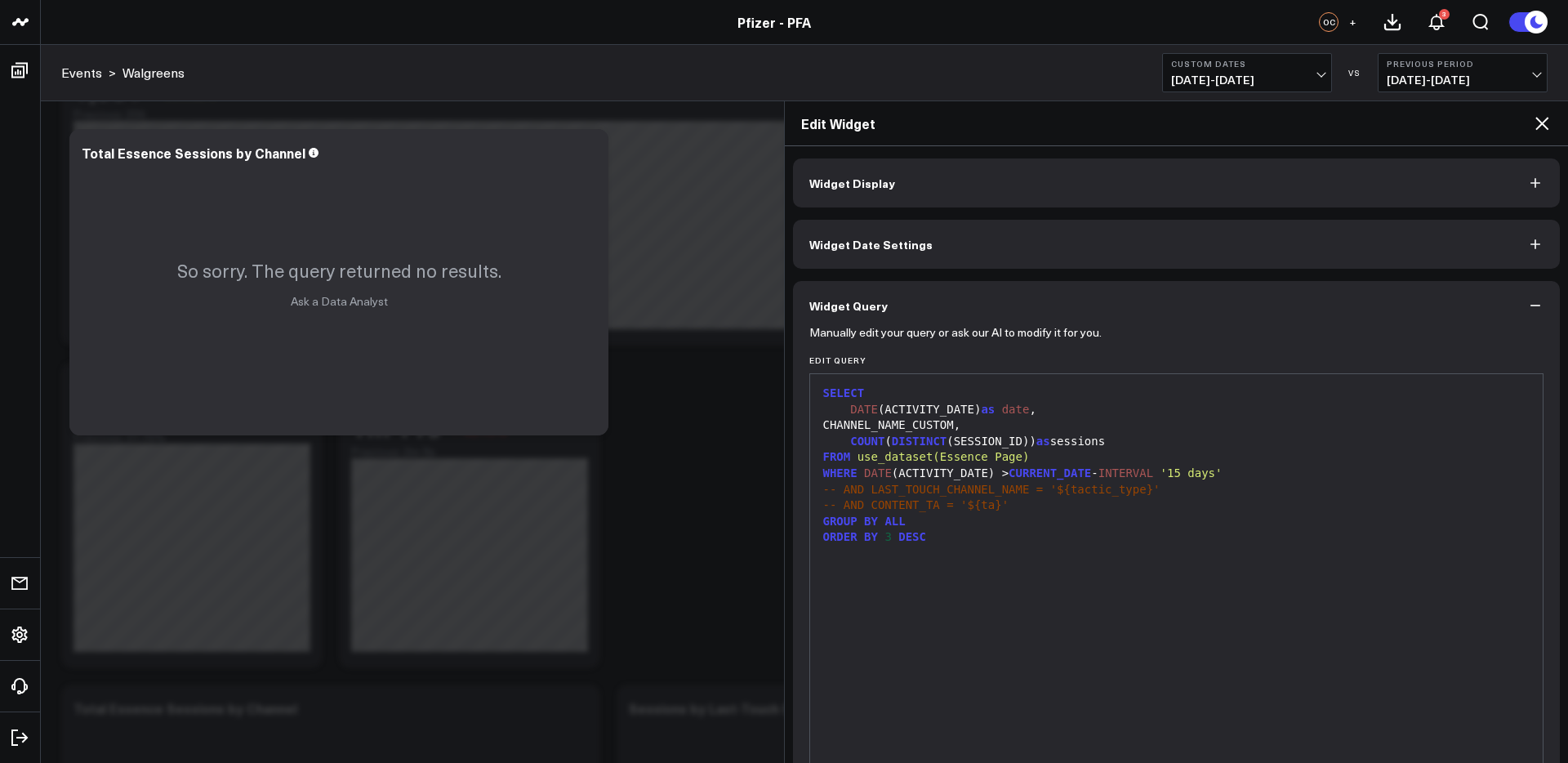
scroll to position [97, 0]
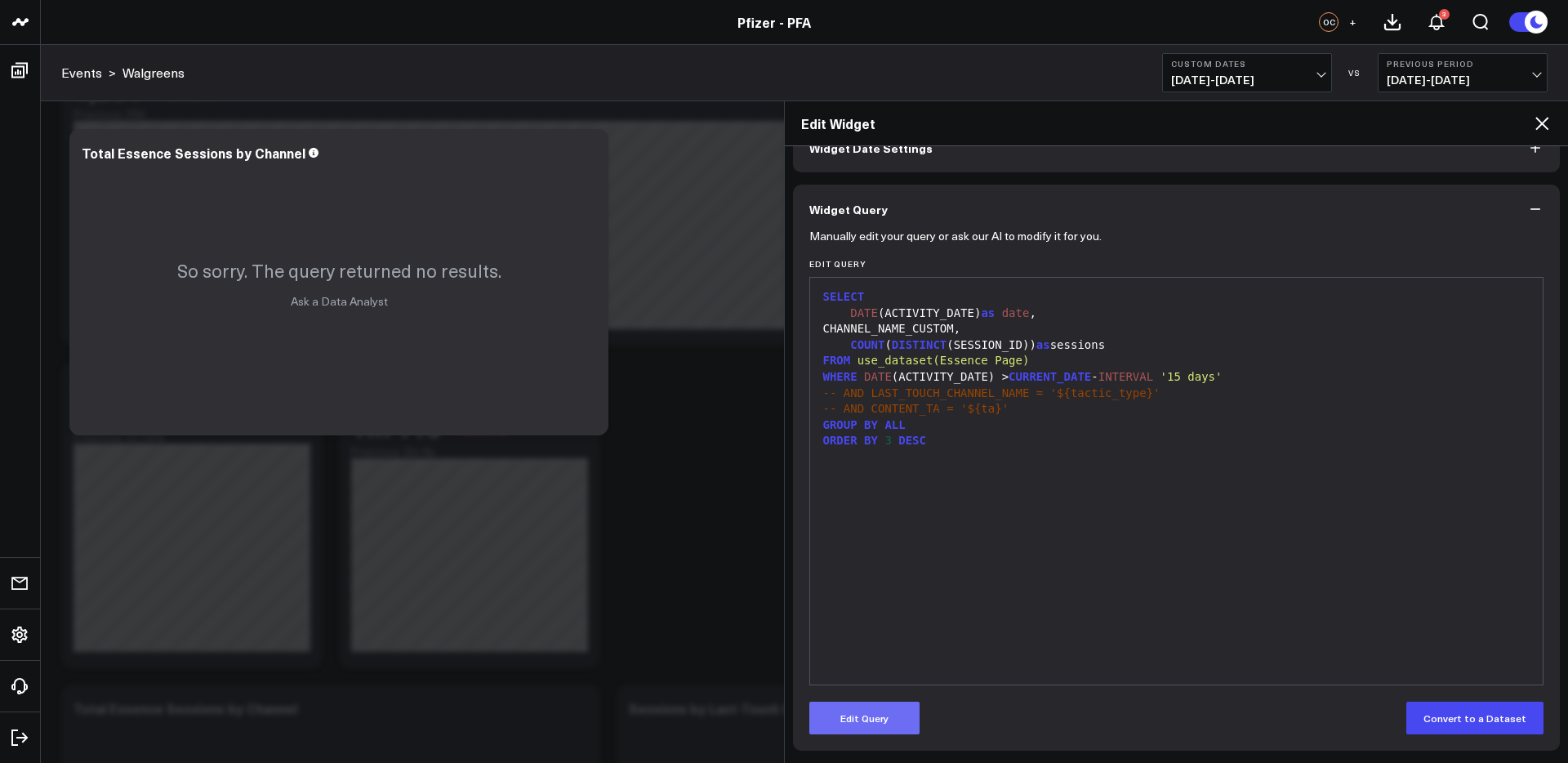
click at [867, 731] on button "Edit Query" at bounding box center [864, 719] width 110 height 33
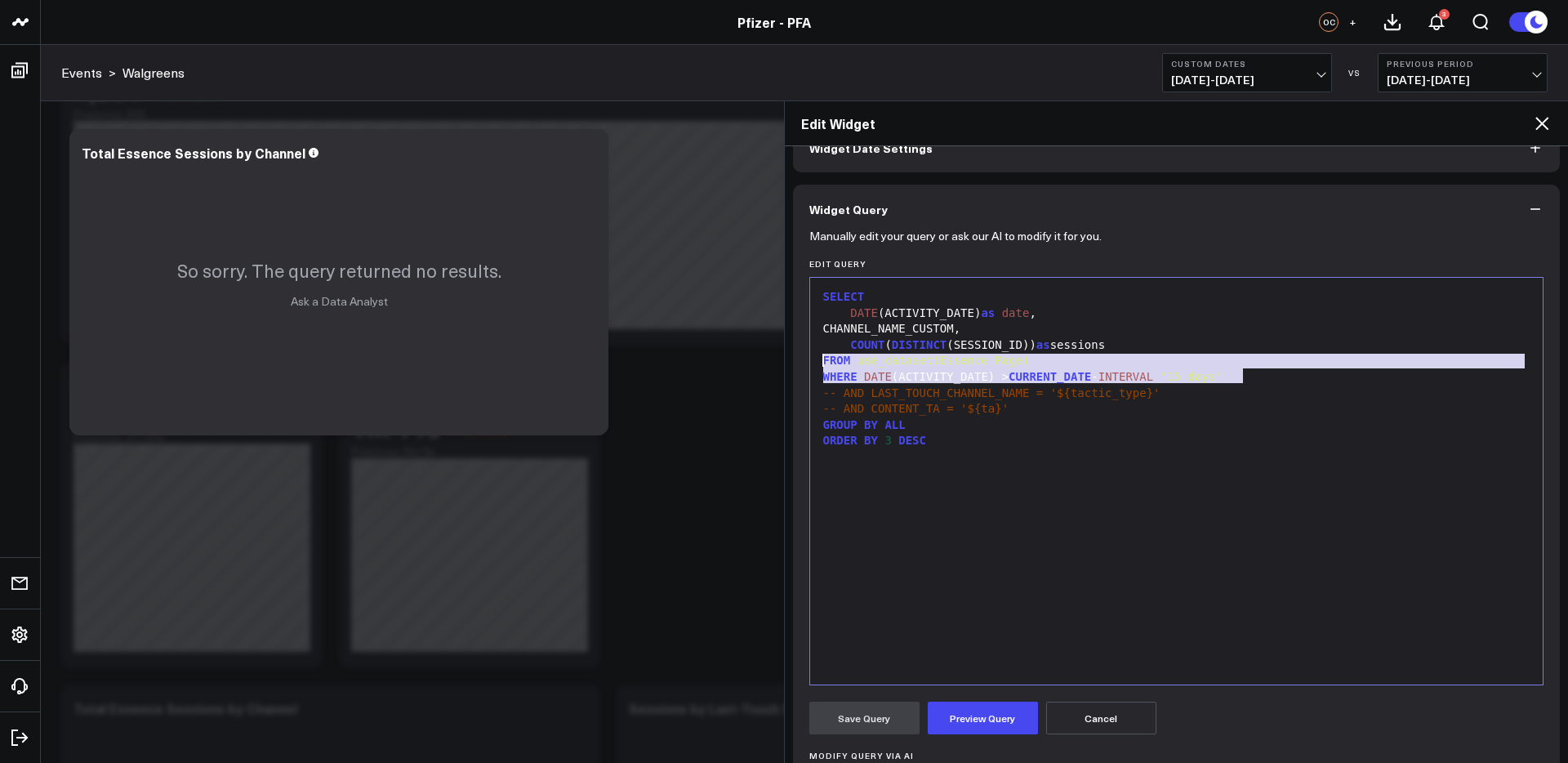
drag, startPoint x: 1217, startPoint y: 378, endPoint x: 810, endPoint y: 360, distance: 407.4
click at [810, 360] on div "99 1 2 3 4 5 6 7 8 9 10 › ⌄ SELECT DATE (ACTIVITY_DATE) as date , CHANNEL_NAME_…" at bounding box center [1177, 481] width 735 height 409
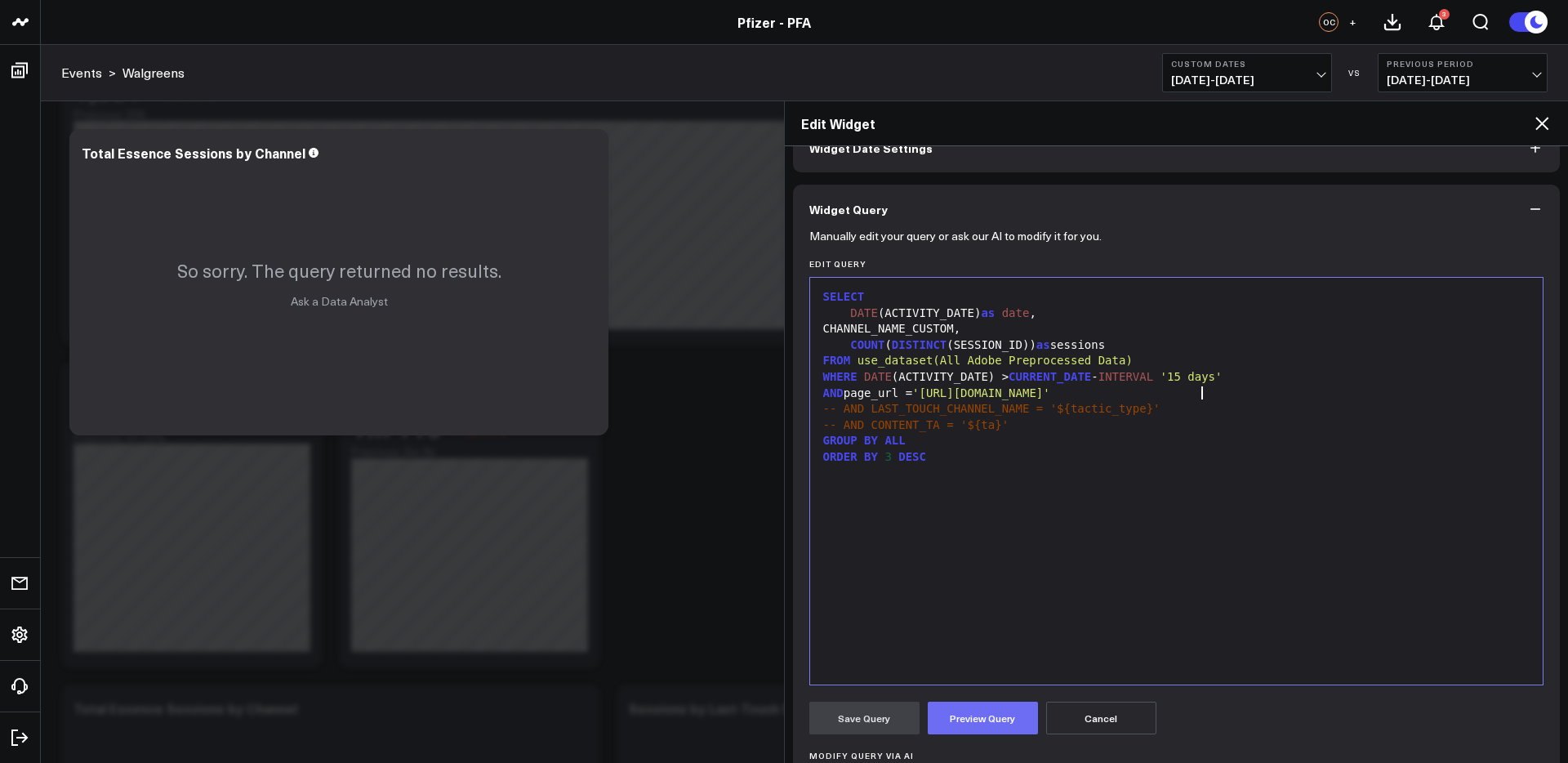
click at [976, 717] on button "Preview Query" at bounding box center [983, 719] width 110 height 33
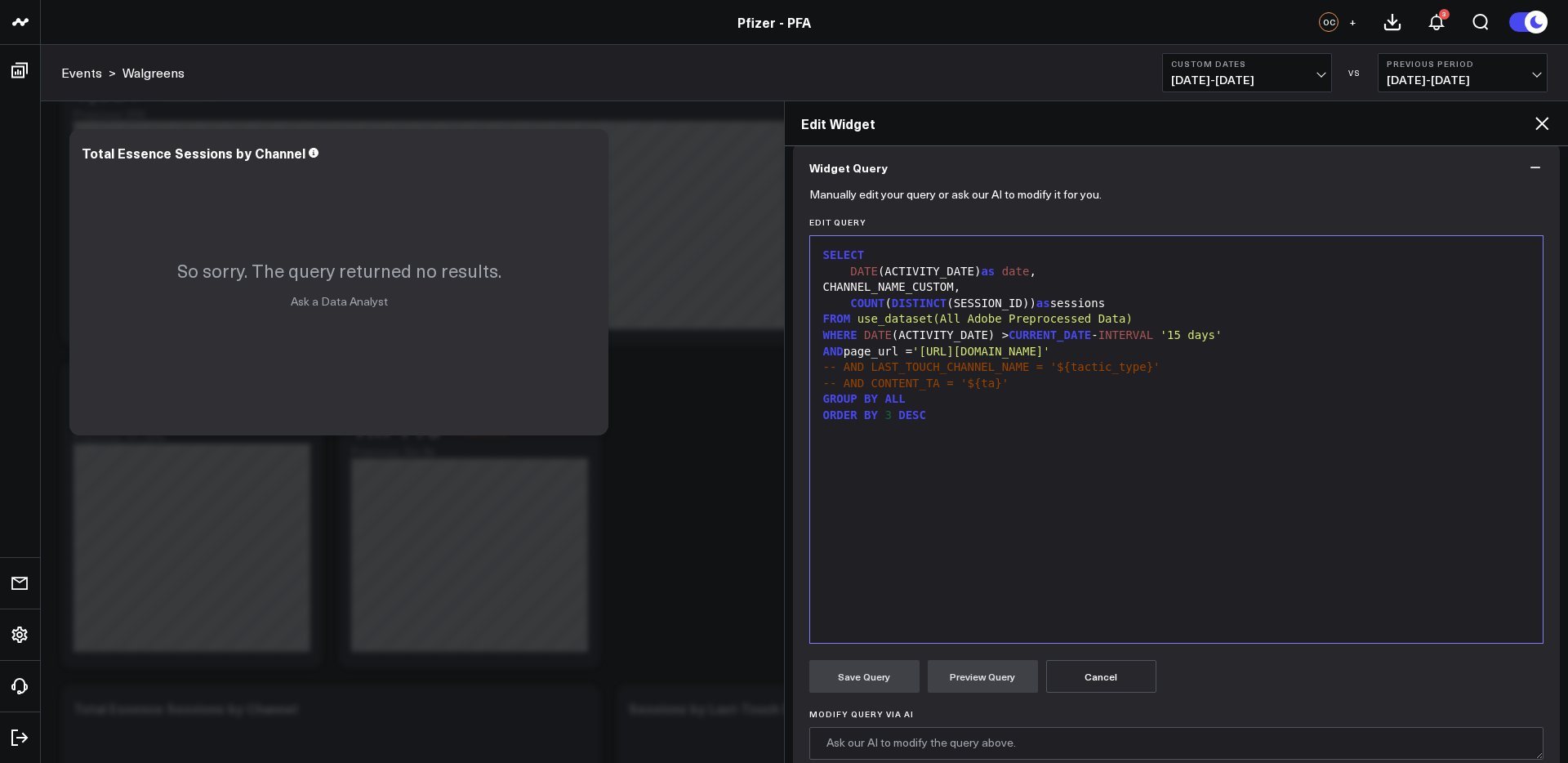
scroll to position [139, 0]
drag, startPoint x: 974, startPoint y: 391, endPoint x: 938, endPoint y: 388, distance: 36.1
click at [972, 390] on div "GROUP BY ALL" at bounding box center [1177, 398] width 718 height 17
click at [1097, 675] on button "Cancel" at bounding box center [1101, 676] width 110 height 33
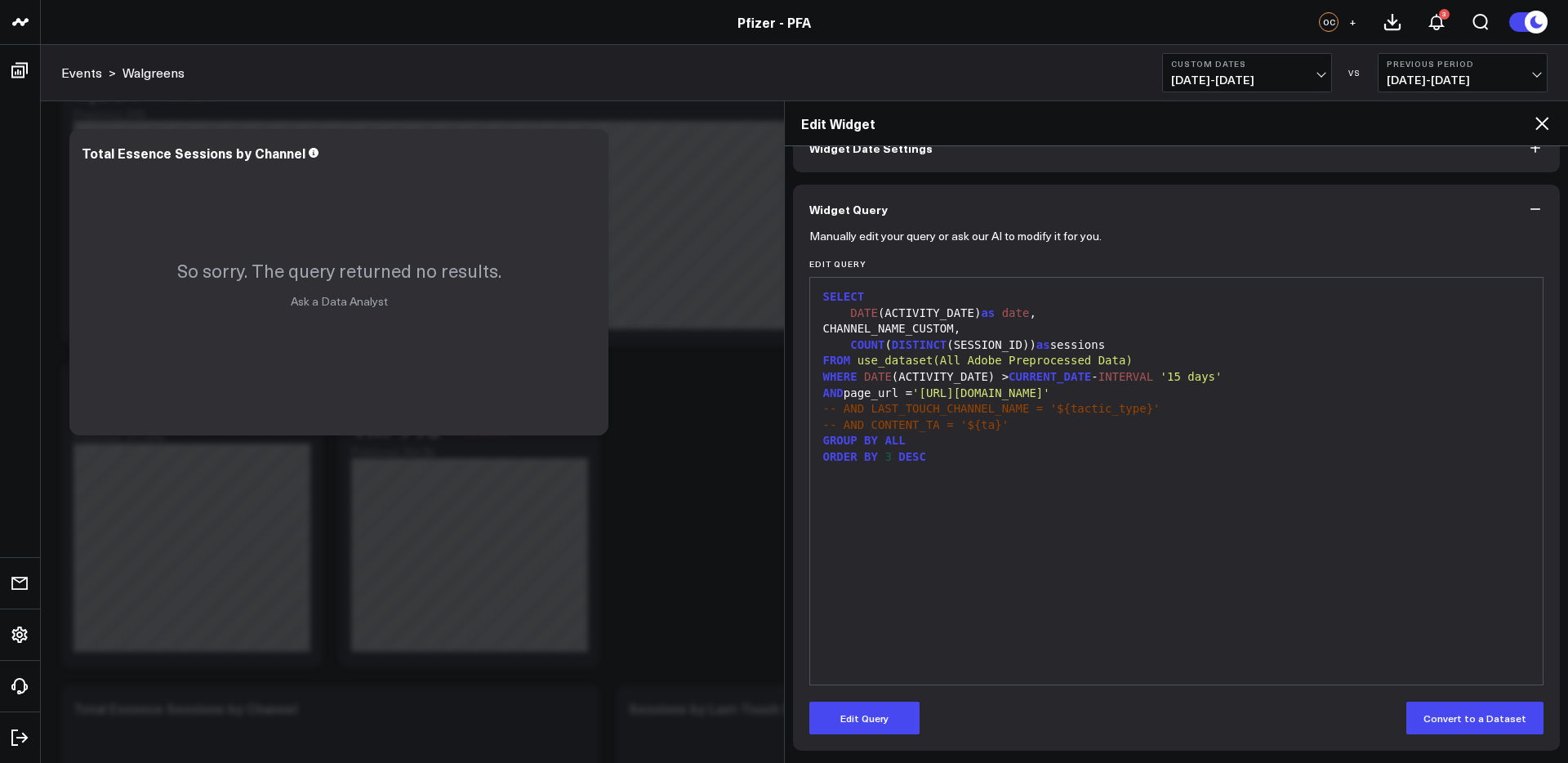
click at [1537, 123] on icon at bounding box center [1543, 123] width 20 height 20
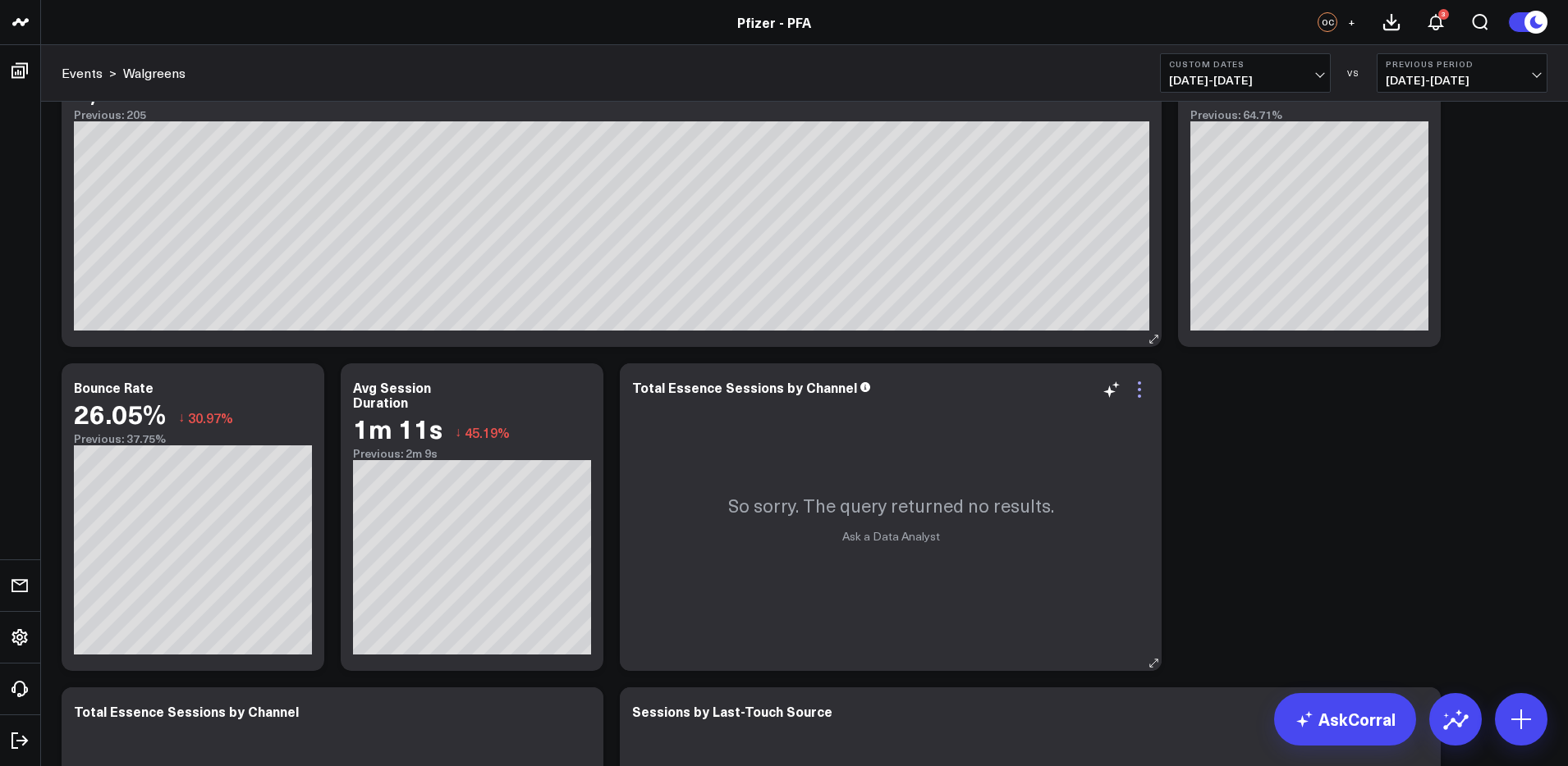
click at [1141, 390] on icon at bounding box center [1140, 390] width 20 height 20
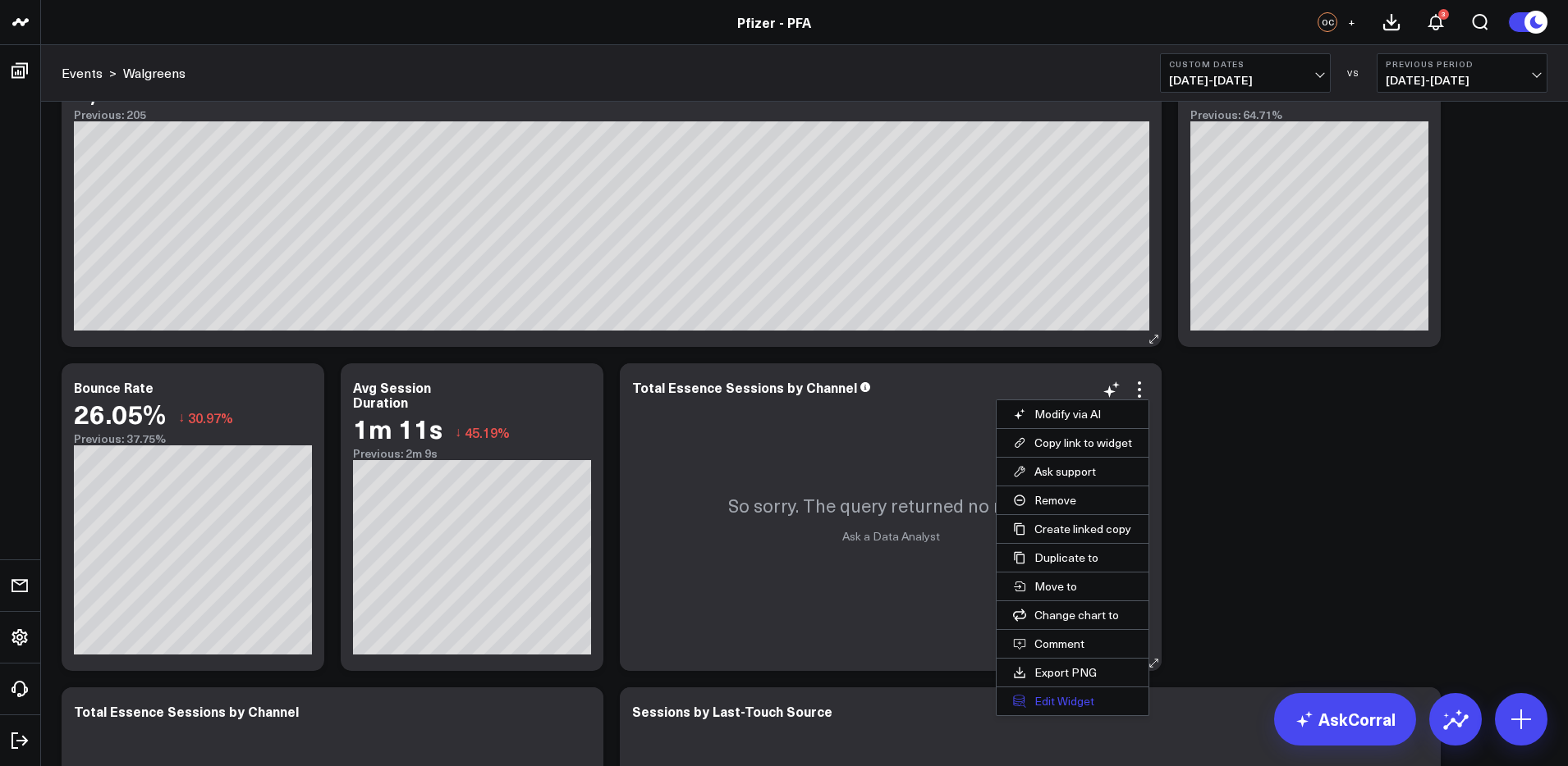
click at [1050, 705] on button "Edit Widget" at bounding box center [1072, 701] width 152 height 27
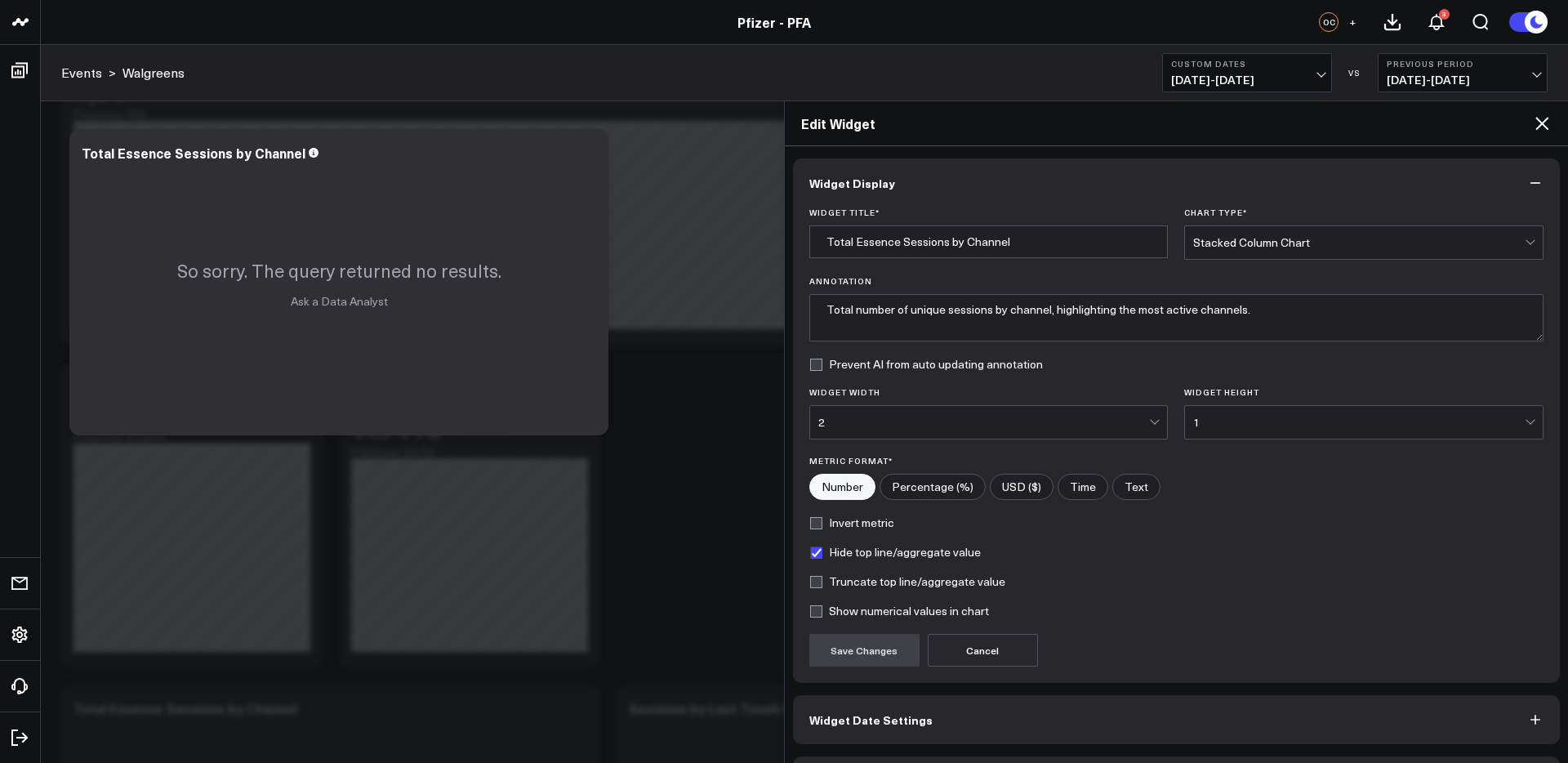
scroll to position [55, 0]
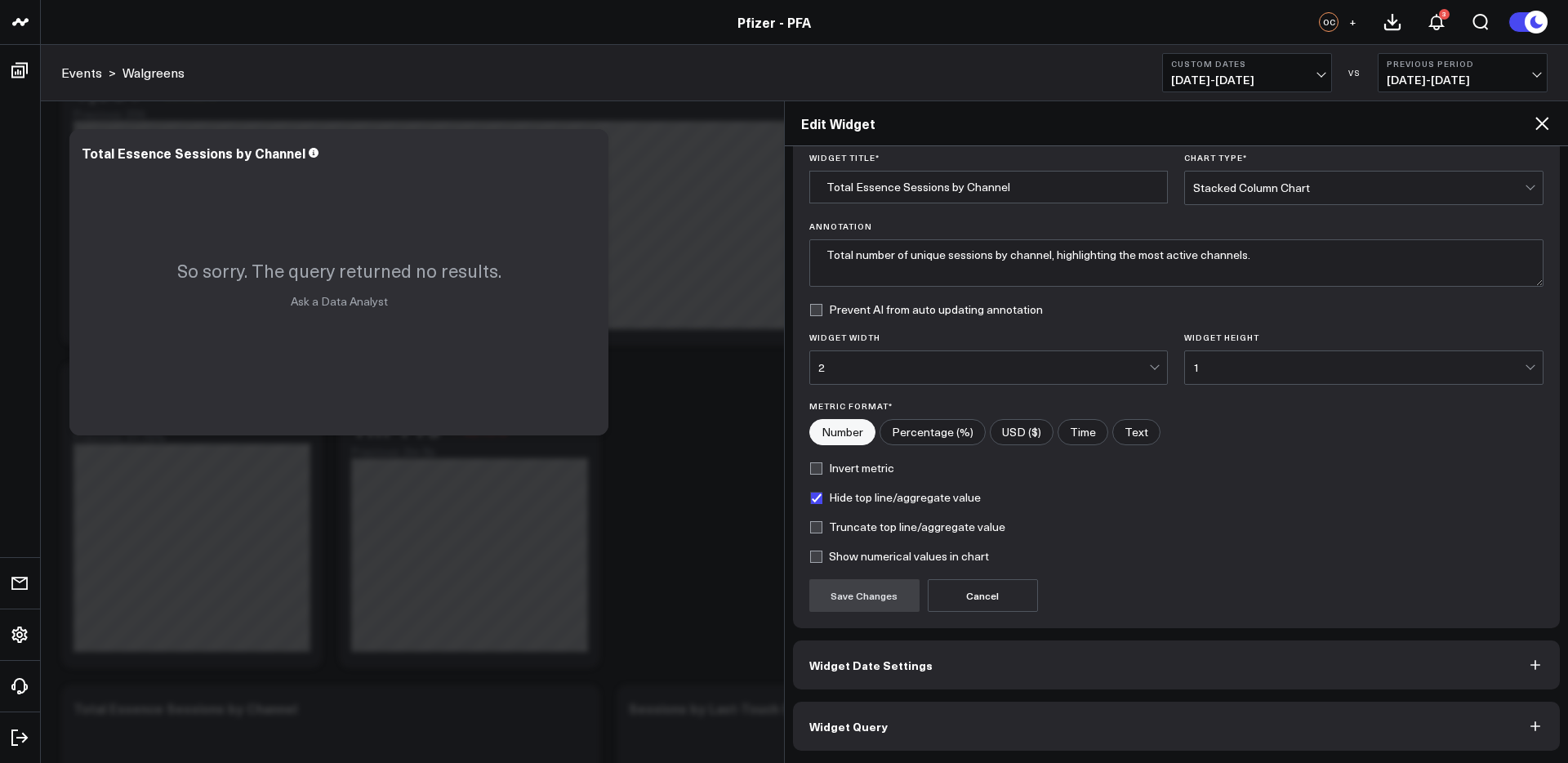
click at [1085, 714] on button "Widget Query" at bounding box center [1176, 727] width 767 height 49
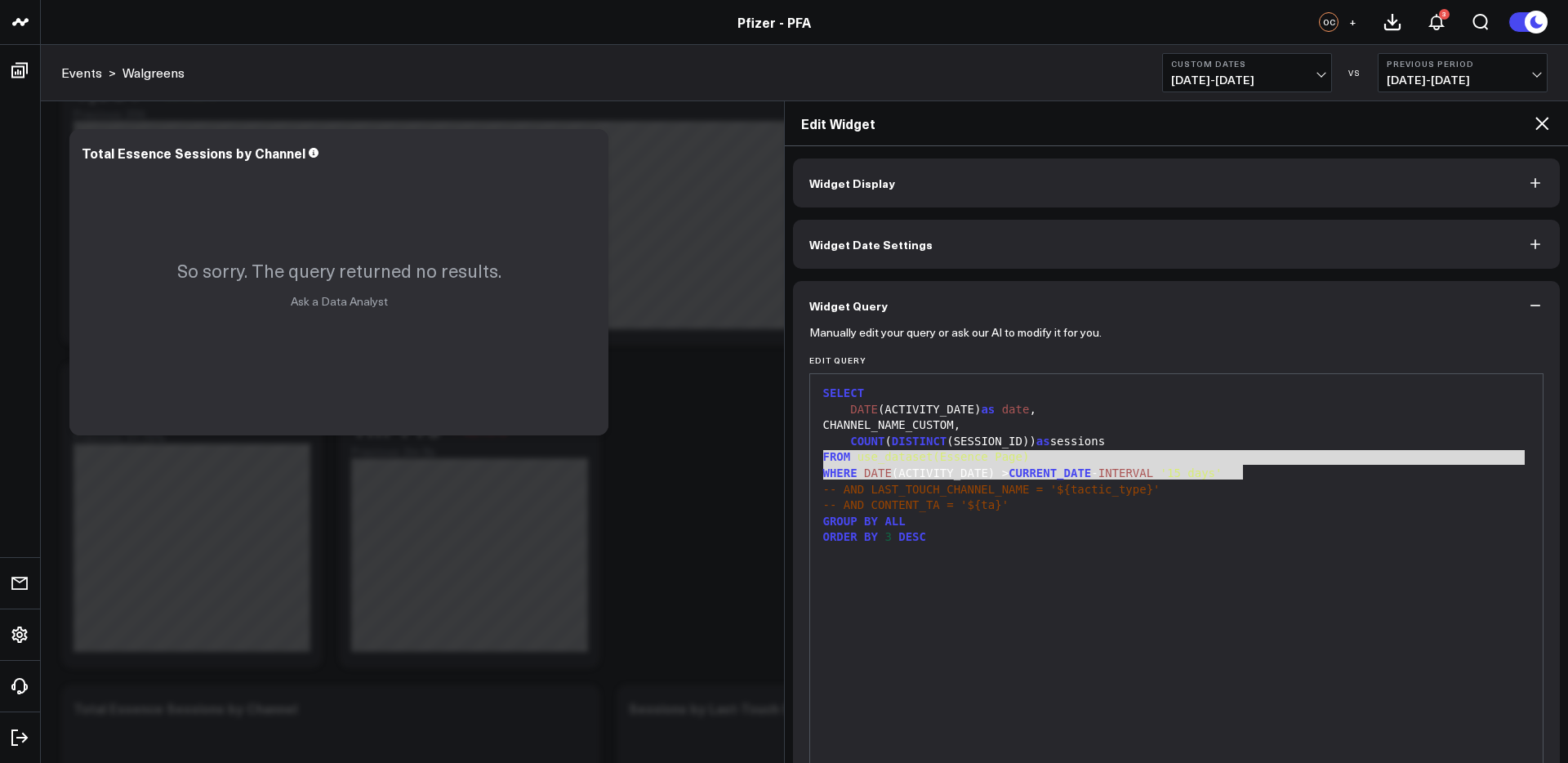
drag, startPoint x: 1140, startPoint y: 471, endPoint x: 816, endPoint y: 461, distance: 324.2
click at [816, 461] on div "99 1 2 3 4 5 6 7 8 9 10 › ⌄ SELECT DATE (ACTIVITY_DATE) as date , CHANNEL_NAME_…" at bounding box center [1177, 578] width 735 height 409
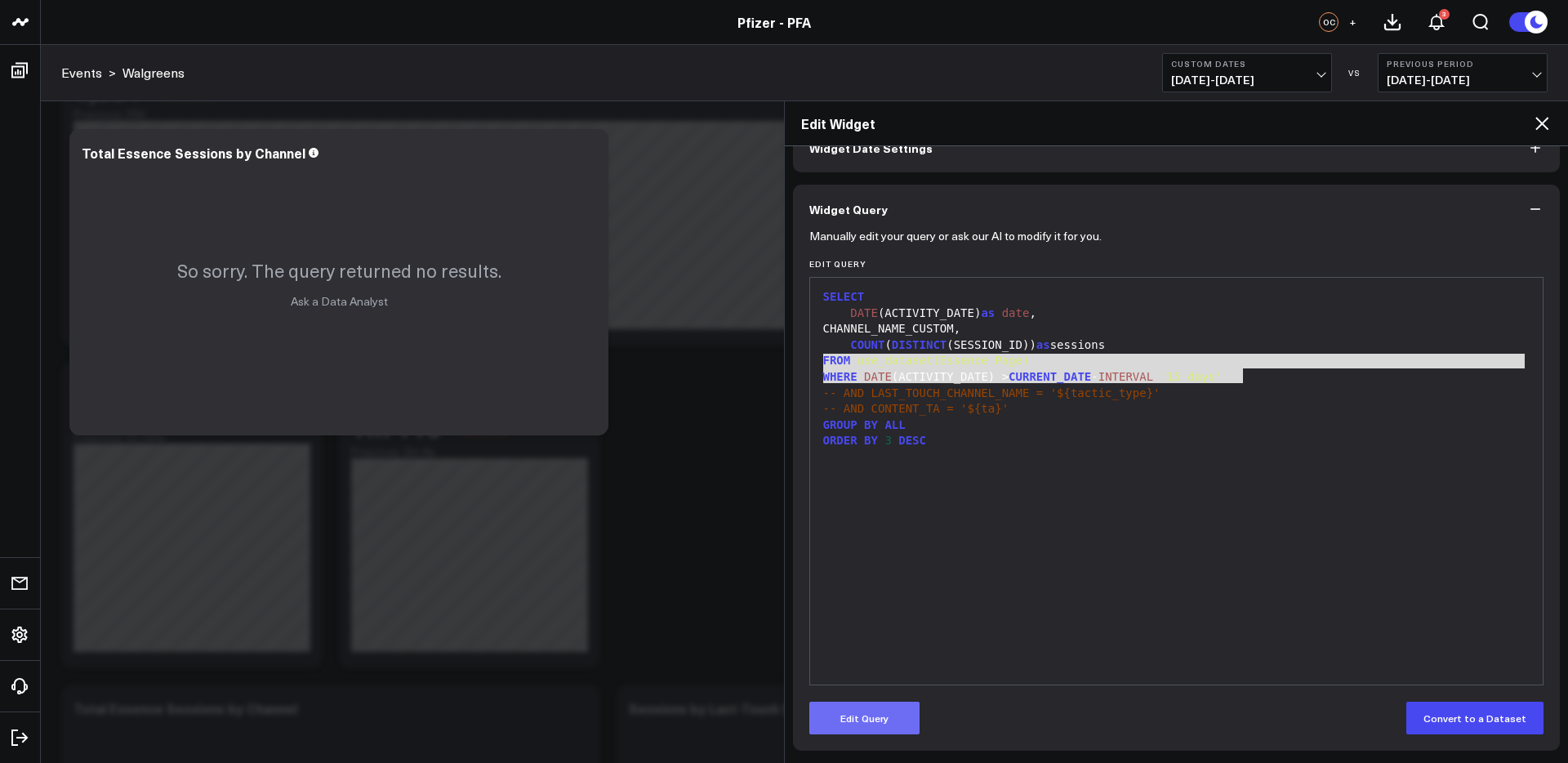
click at [863, 714] on button "Edit Query" at bounding box center [864, 719] width 110 height 33
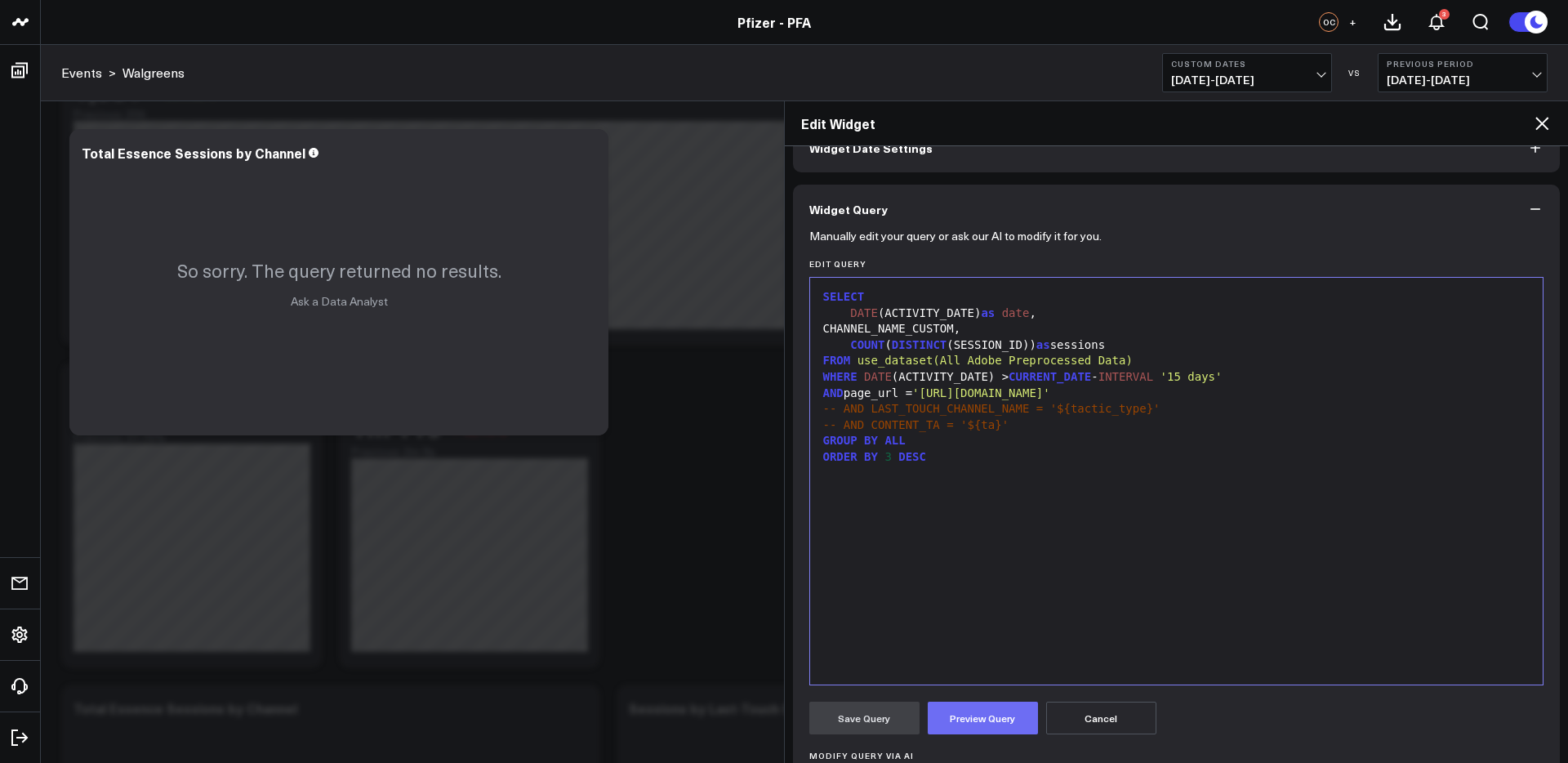
click at [980, 721] on button "Preview Query" at bounding box center [983, 719] width 110 height 33
click at [1544, 124] on icon at bounding box center [1542, 123] width 13 height 13
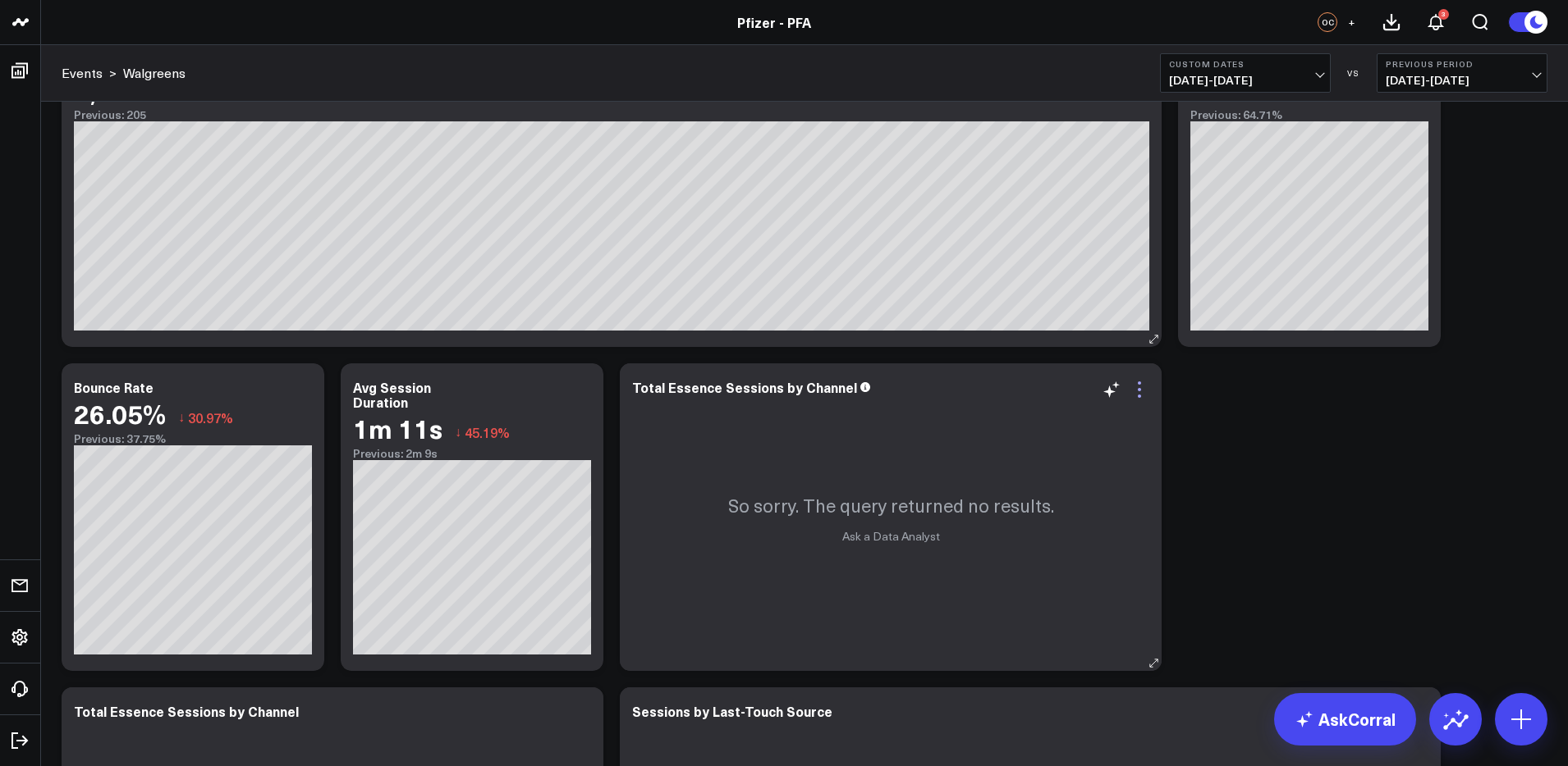
click at [1135, 390] on icon at bounding box center [1140, 390] width 20 height 20
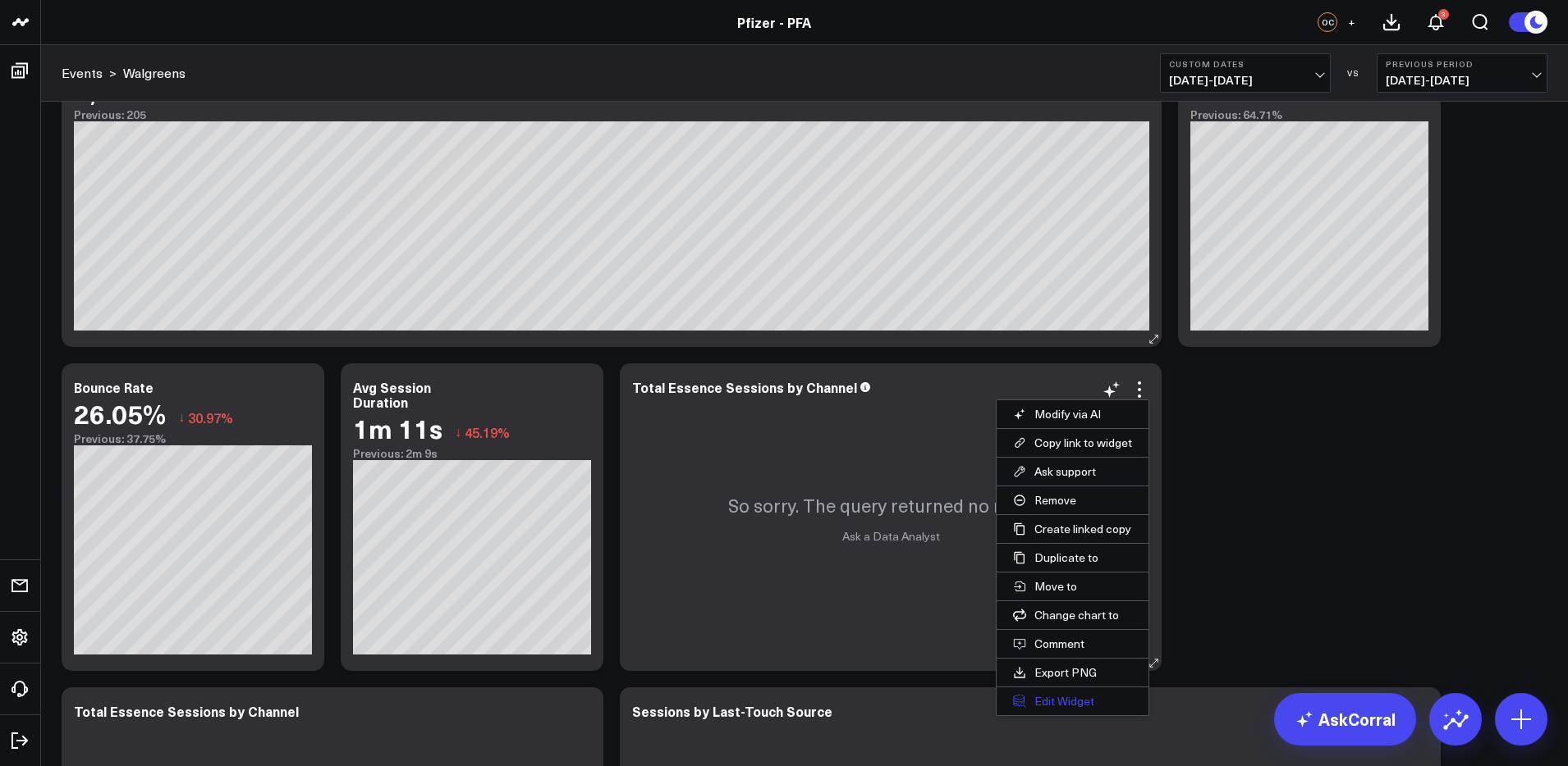
click at [1052, 706] on button "Edit Widget" at bounding box center [1072, 701] width 152 height 27
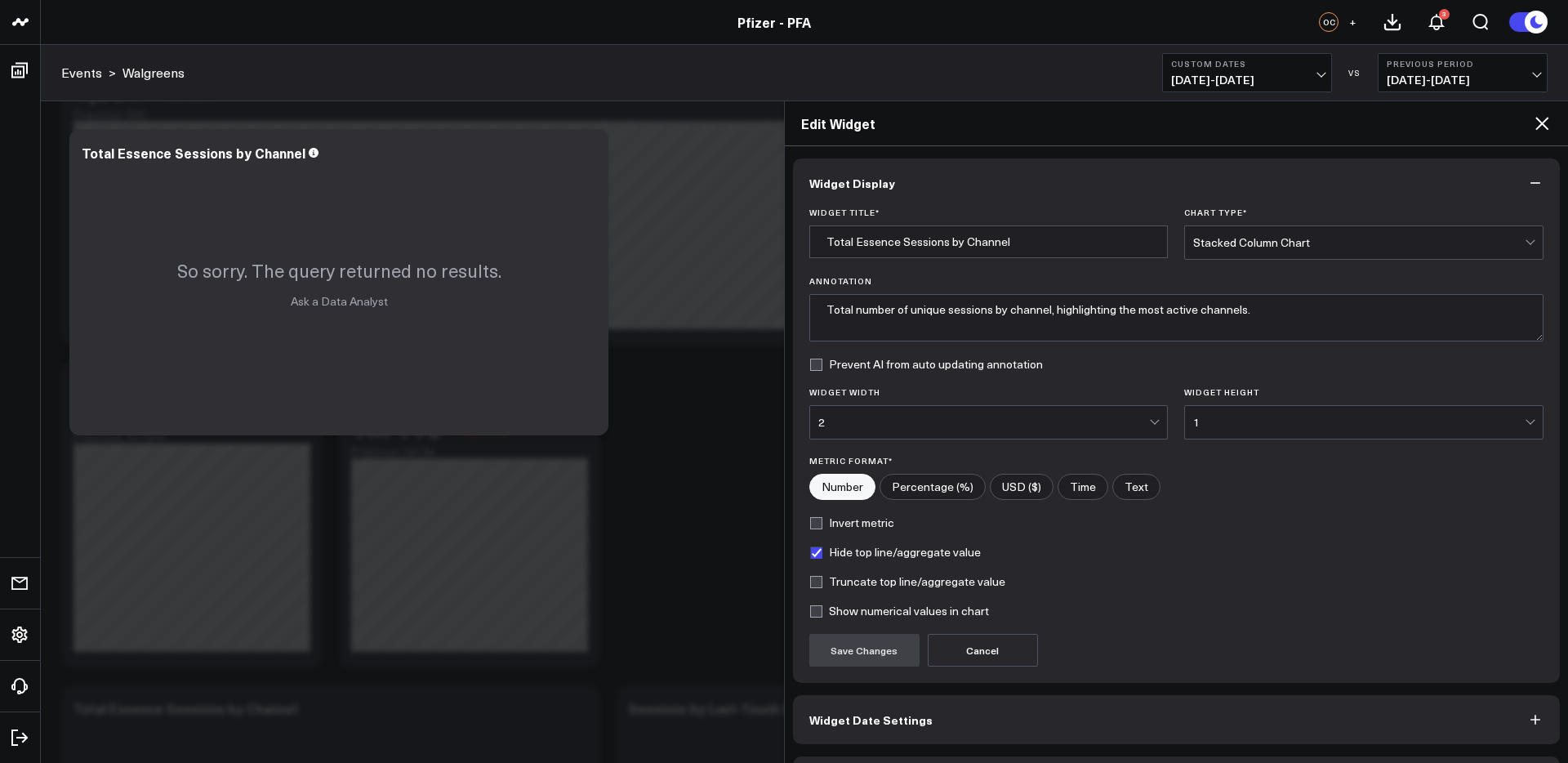
scroll to position [55, 0]
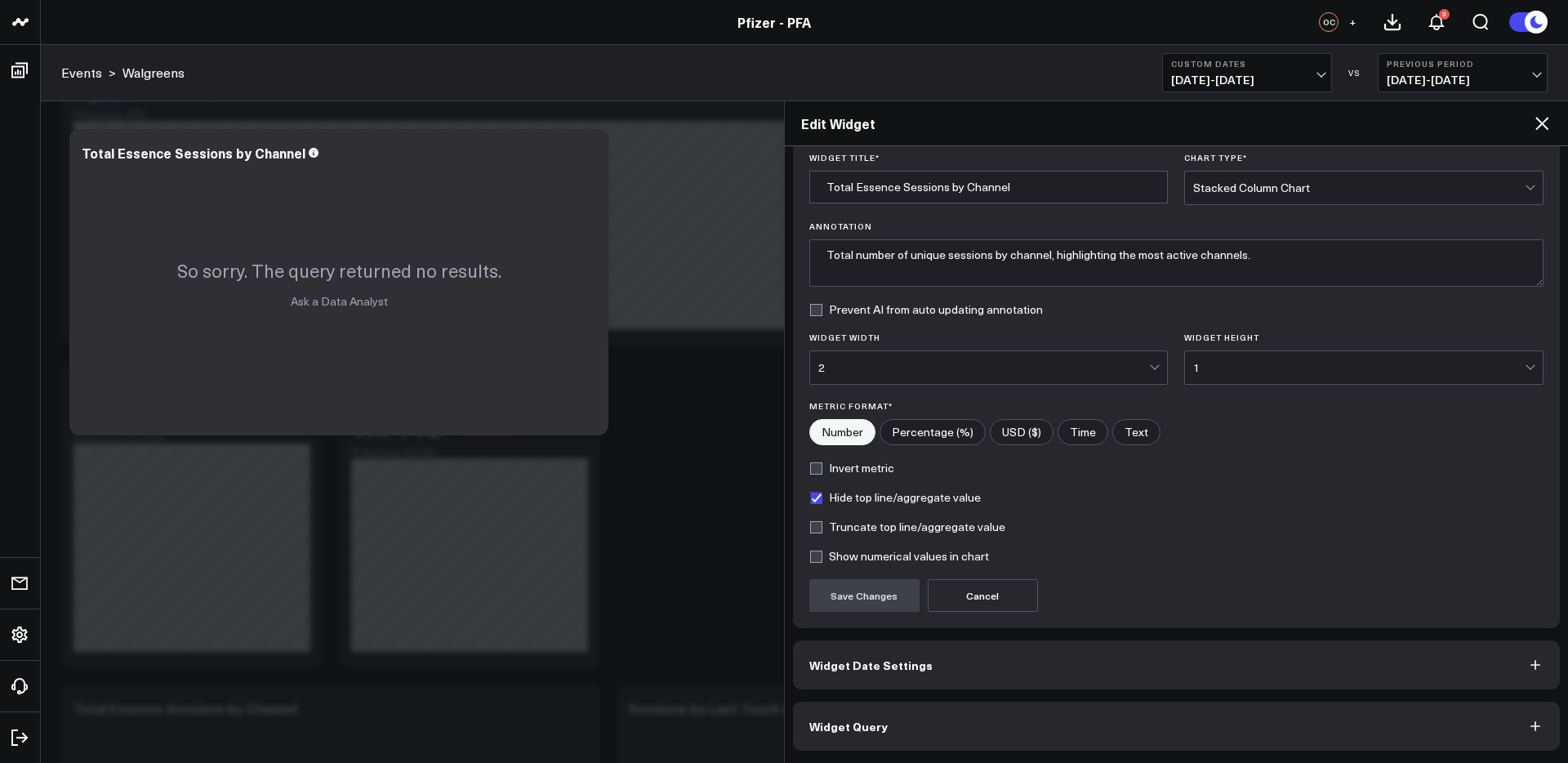
click at [963, 721] on button "Widget Query" at bounding box center [1176, 727] width 767 height 49
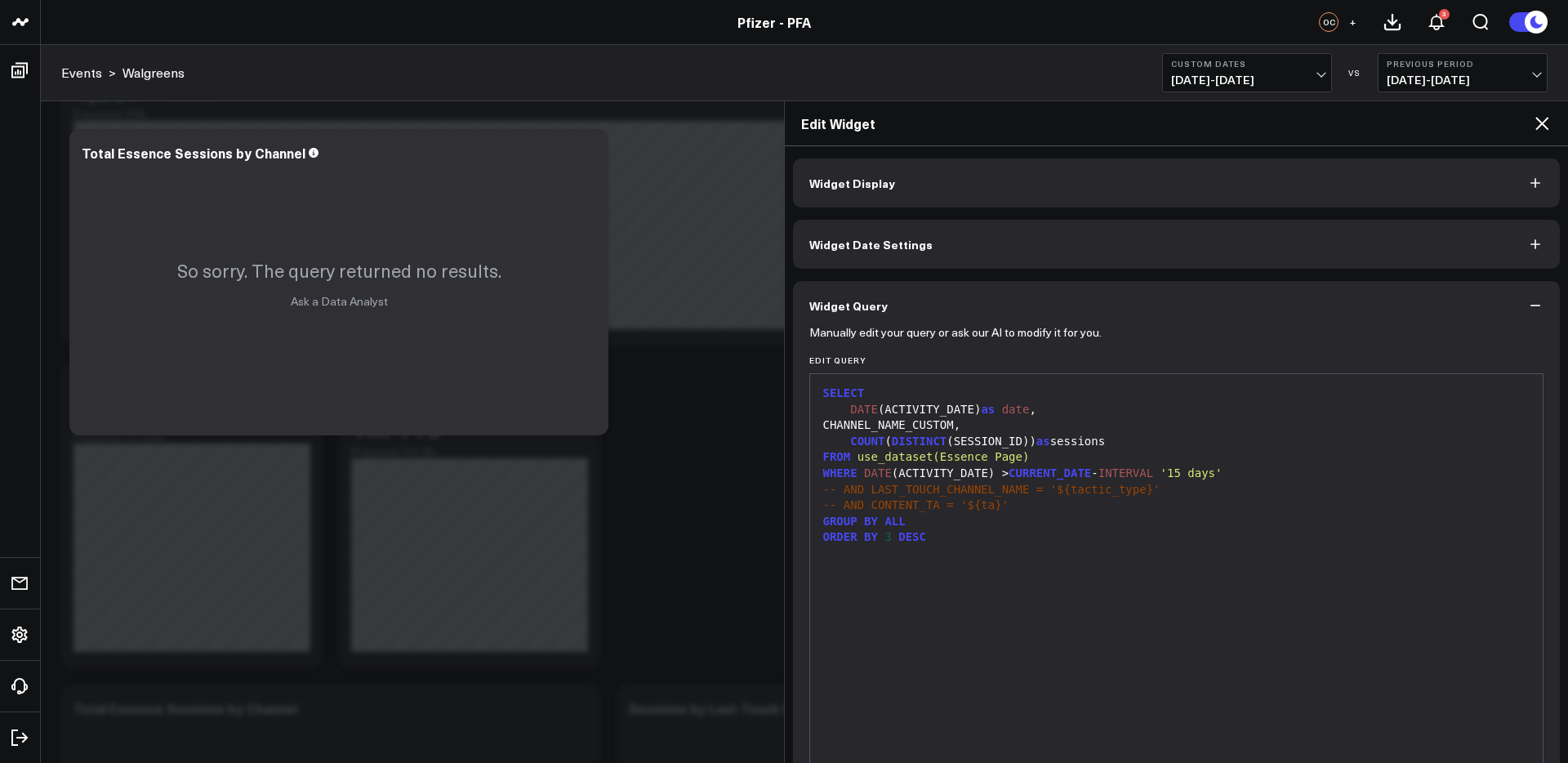
scroll to position [97, 0]
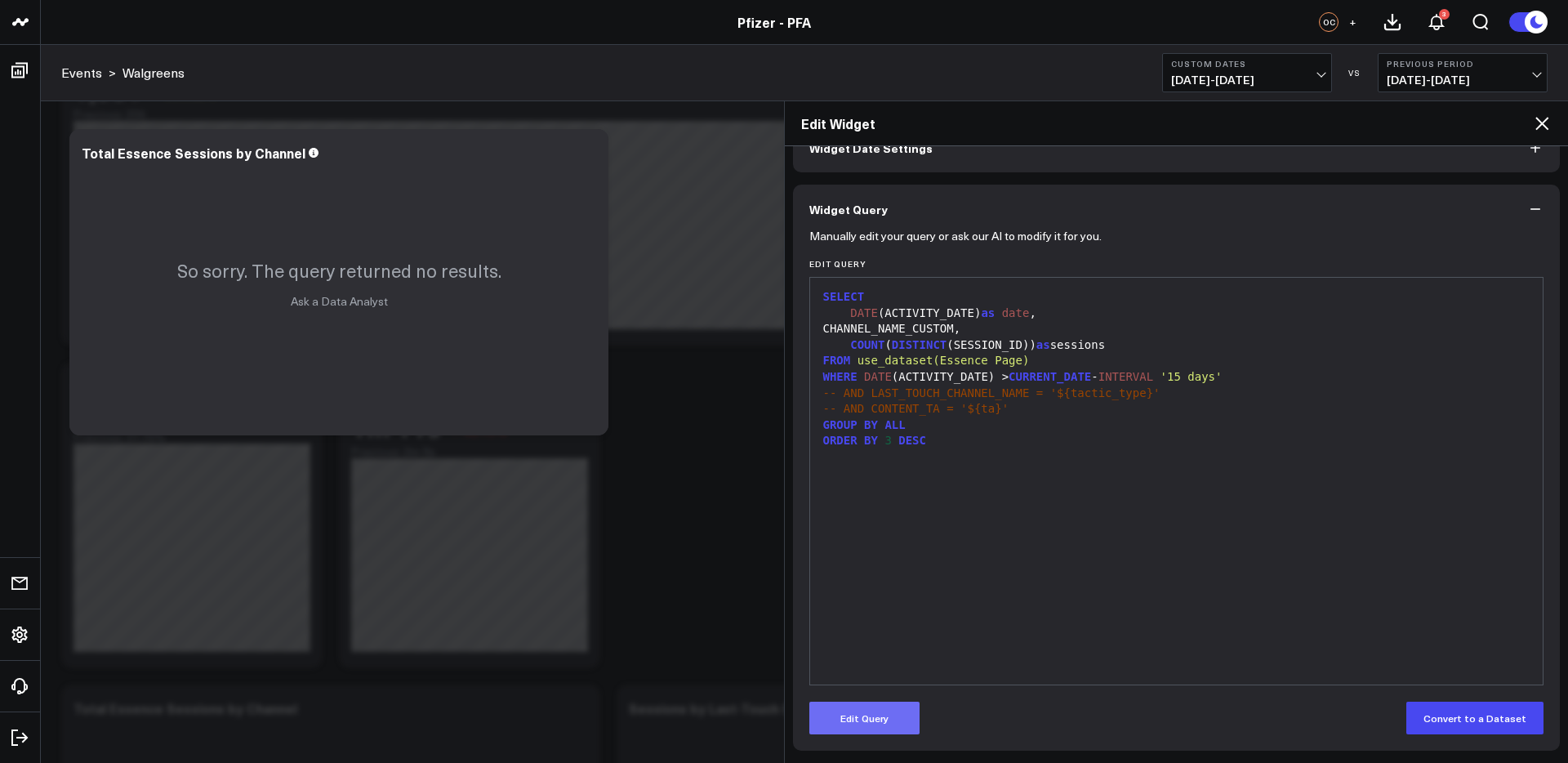
click at [881, 716] on button "Edit Query" at bounding box center [864, 719] width 110 height 33
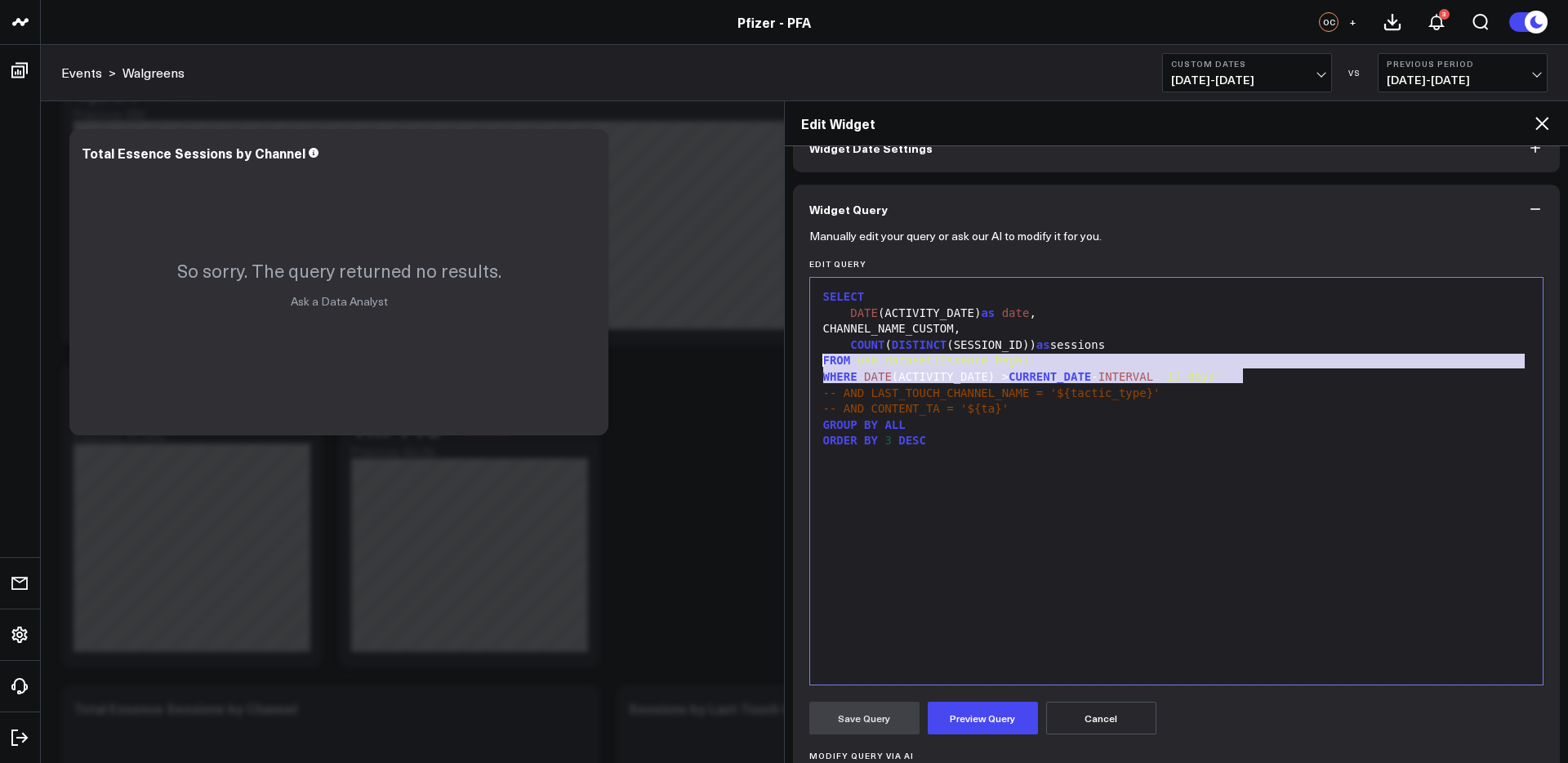
drag, startPoint x: 1243, startPoint y: 376, endPoint x: 791, endPoint y: 365, distance: 452.1
click at [791, 365] on div "Widget Display Widget Date Settings Widget Query Manually edit your query or as…" at bounding box center [1177, 455] width 784 height 617
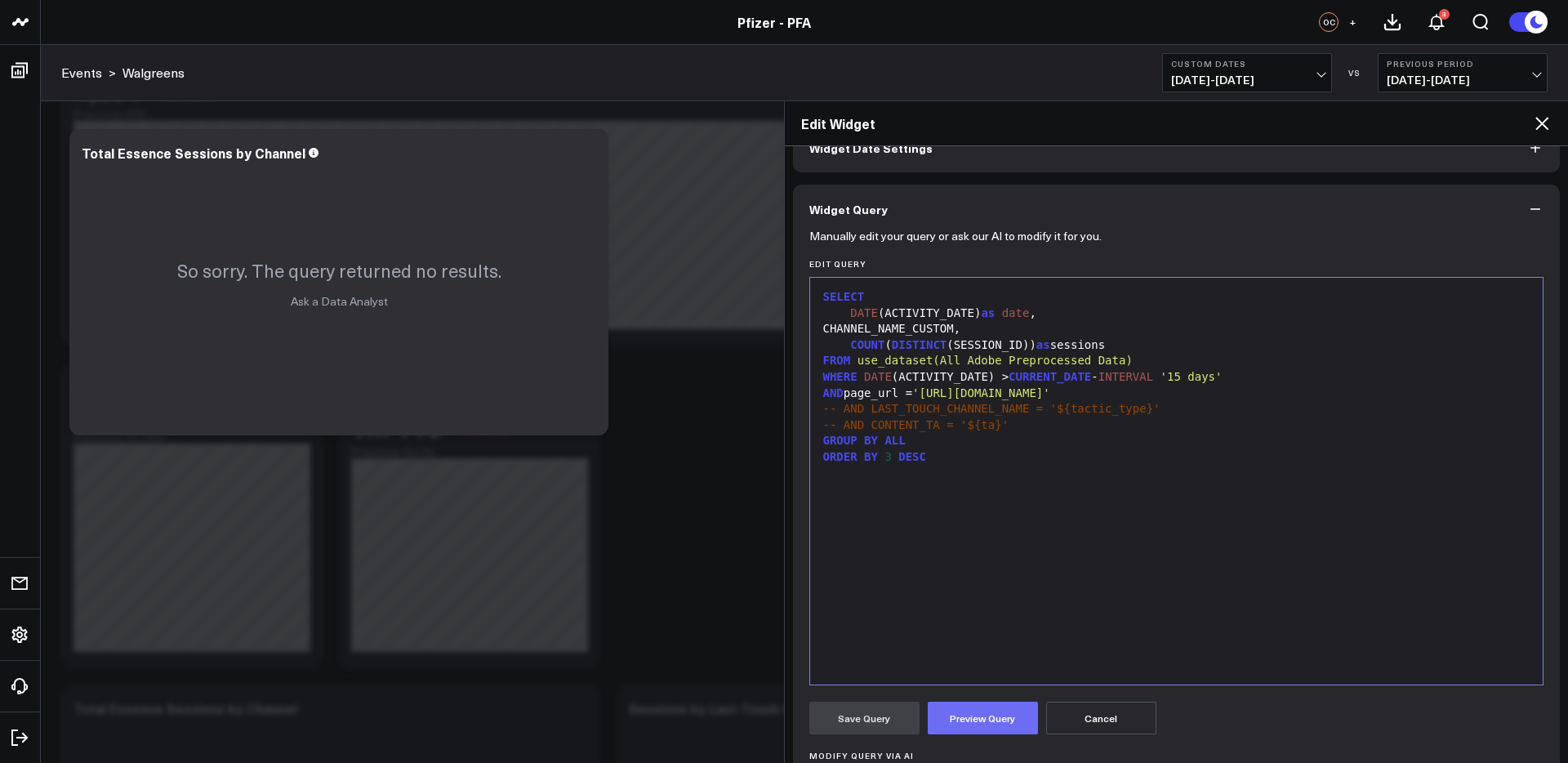
drag, startPoint x: 960, startPoint y: 713, endPoint x: 952, endPoint y: 713, distance: 8.0
click at [960, 713] on button "Preview Query" at bounding box center [983, 719] width 110 height 33
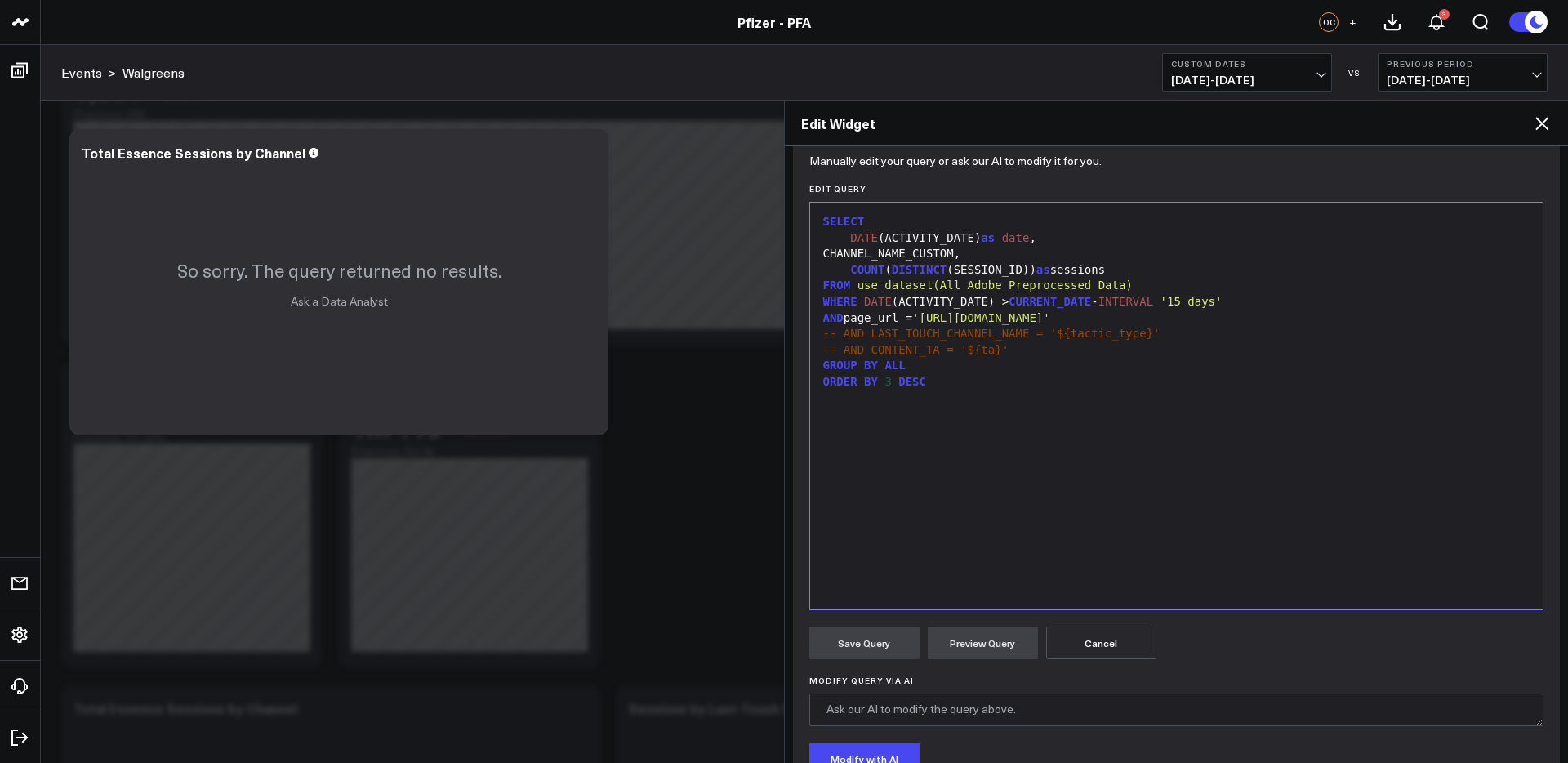
scroll to position [179, 0]
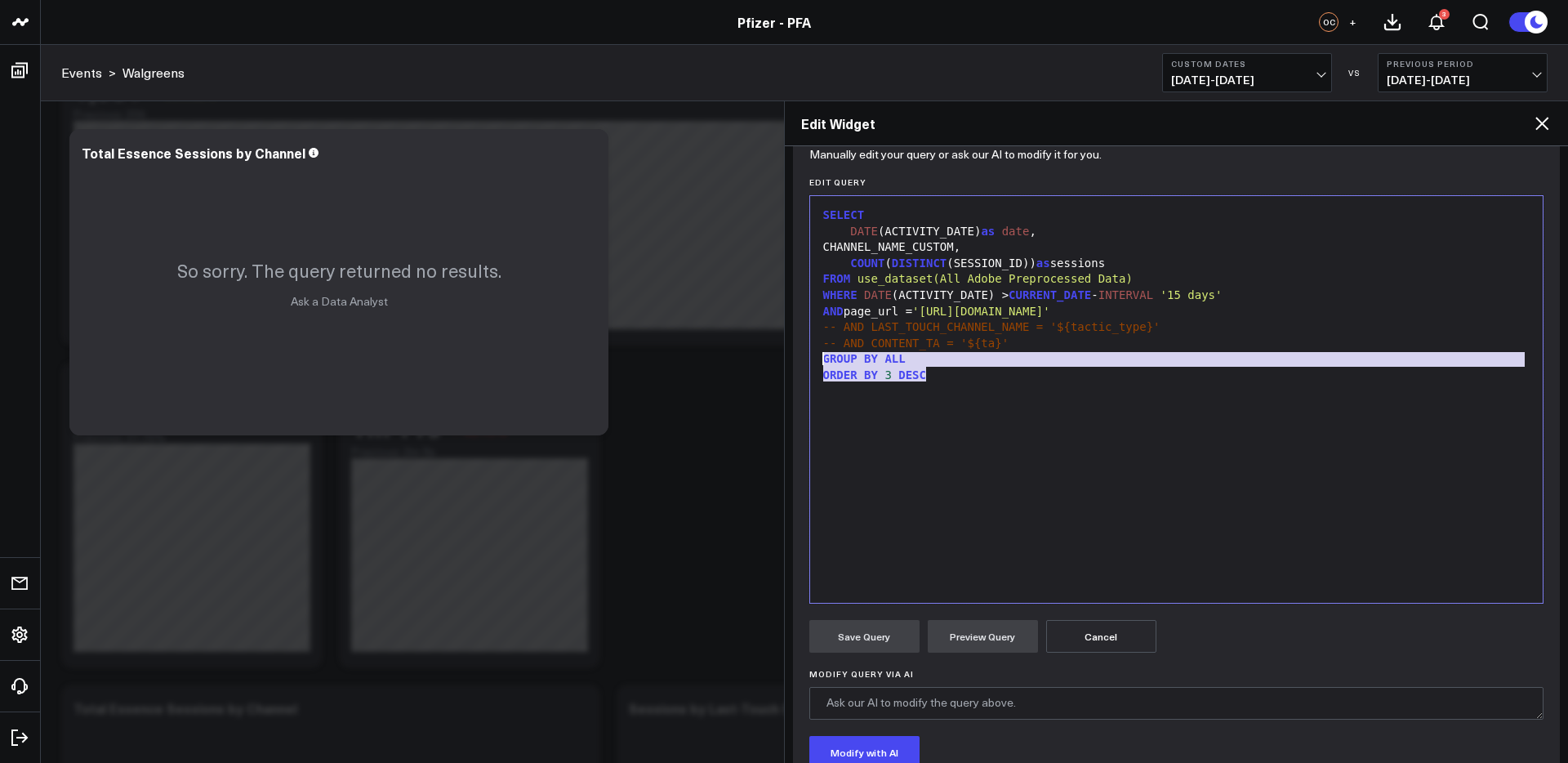
drag, startPoint x: 843, startPoint y: 365, endPoint x: 797, endPoint y: 359, distance: 46.4
click at [797, 359] on div "Manually edit your query or ask our AI to modify it for you. Edit Query 99 1 2 …" at bounding box center [1176, 524] width 767 height 743
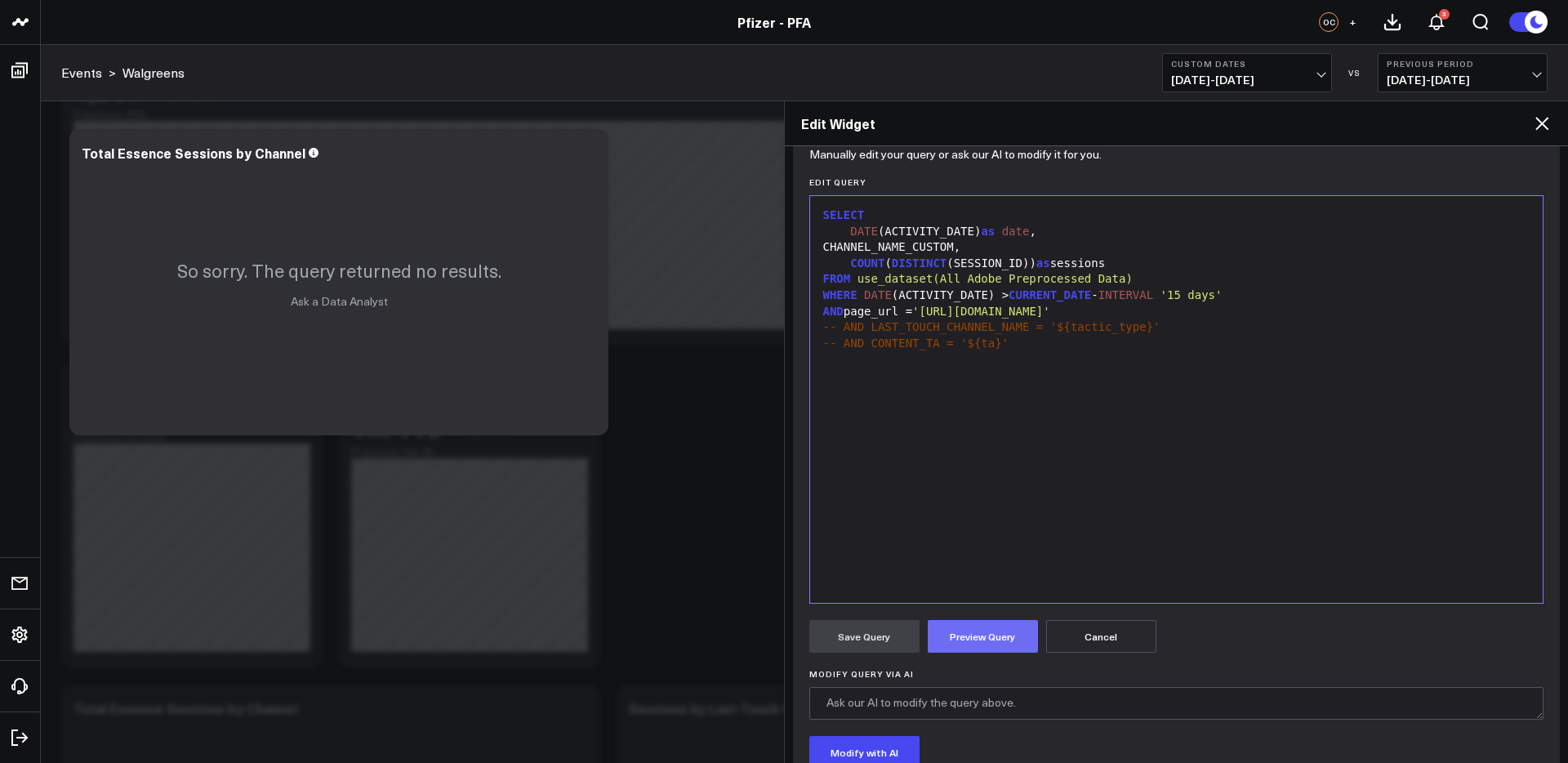
click at [977, 630] on button "Preview Query" at bounding box center [983, 637] width 110 height 33
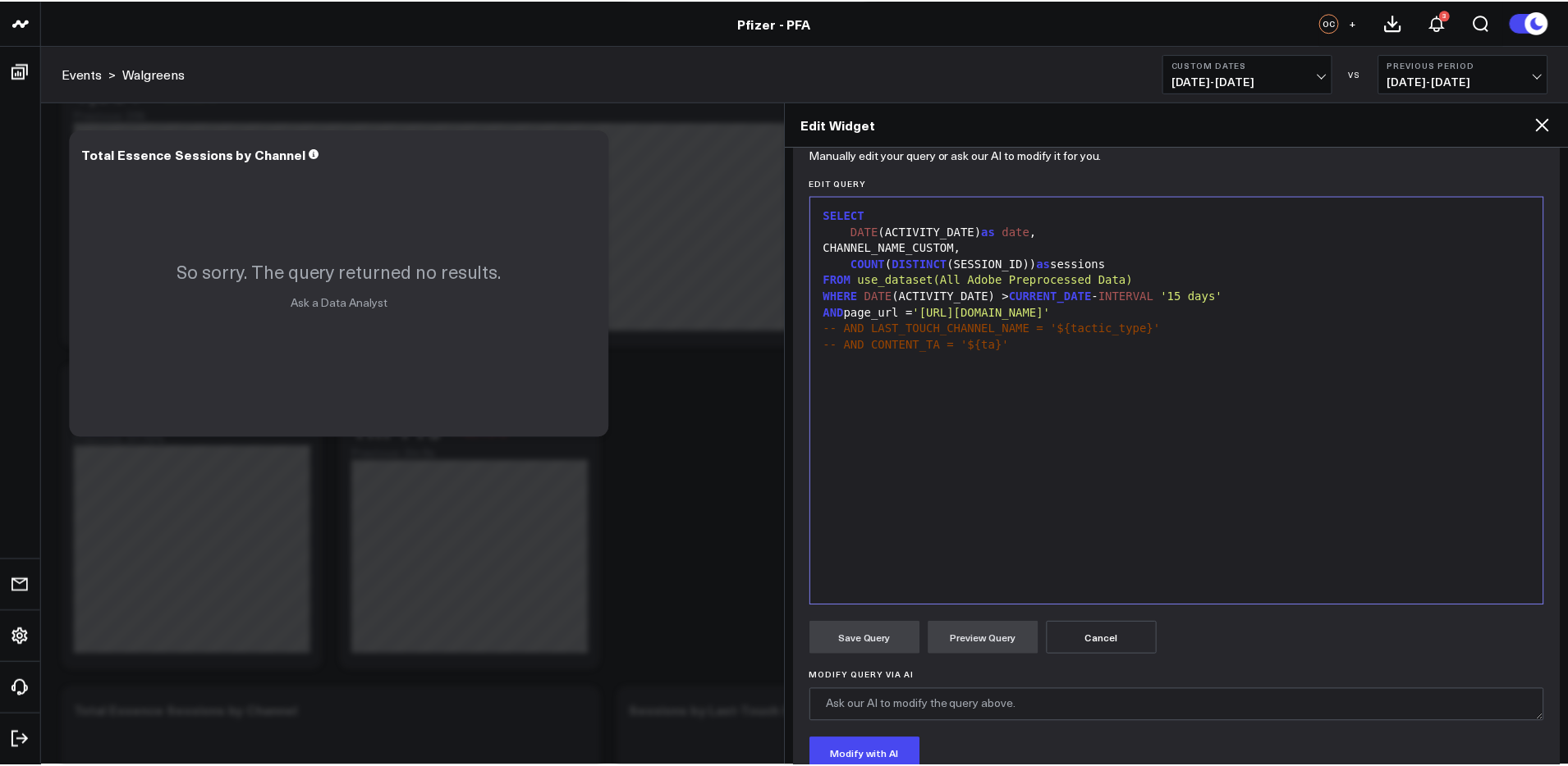
scroll to position [323, 0]
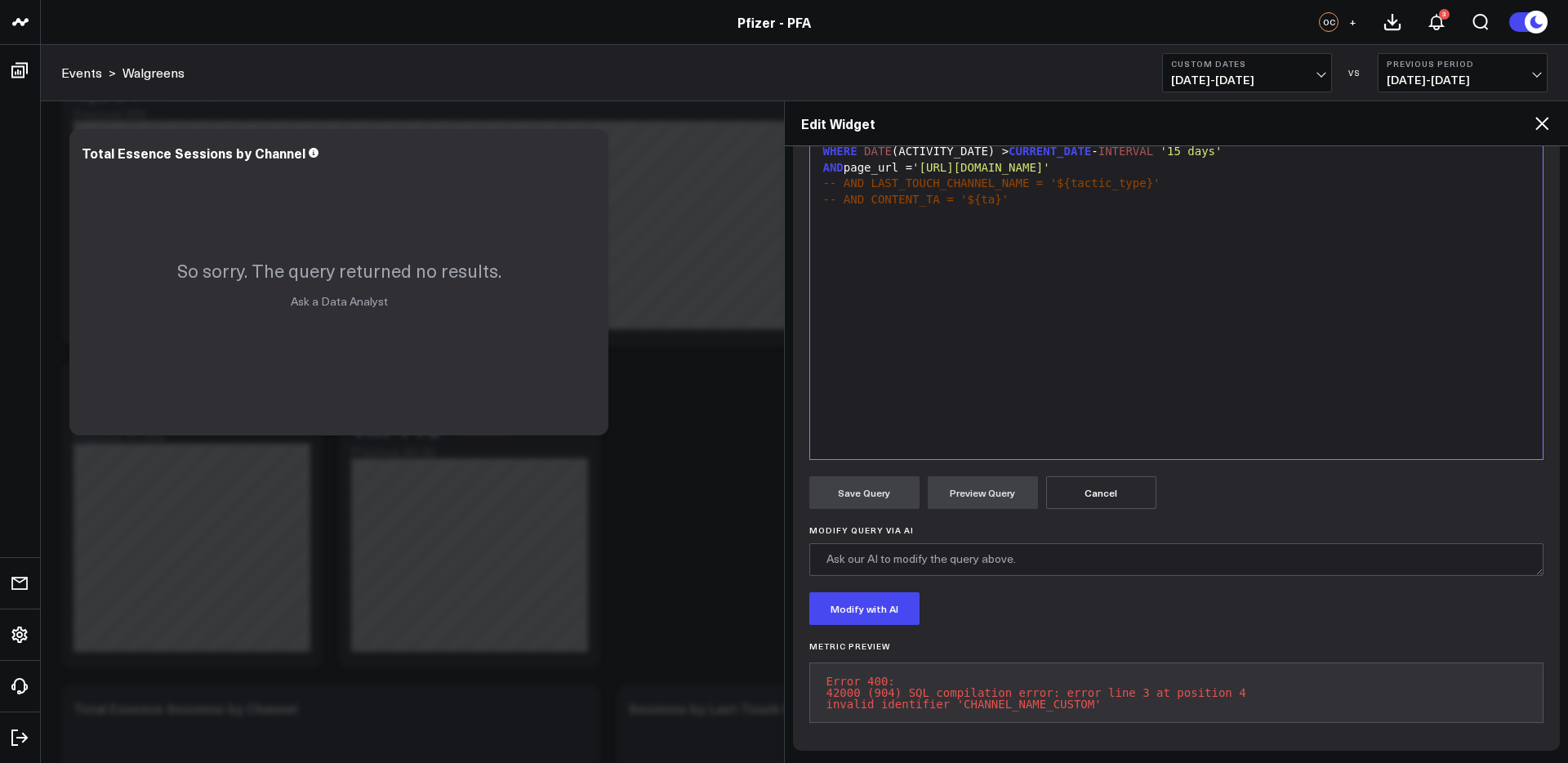
drag, startPoint x: 1538, startPoint y: 129, endPoint x: 1527, endPoint y: 132, distance: 11.4
click at [1538, 129] on icon at bounding box center [1543, 123] width 20 height 20
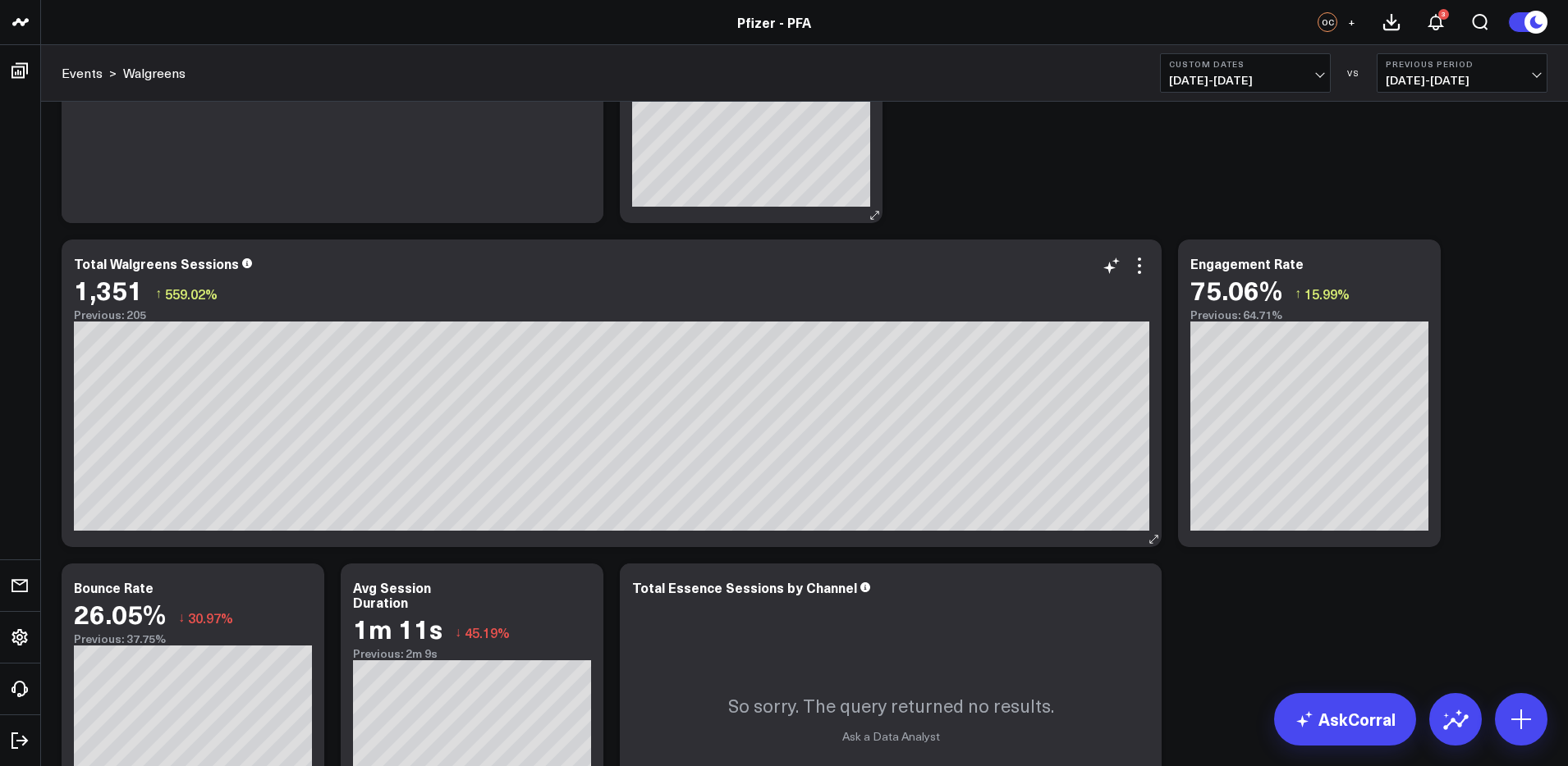
scroll to position [233, 0]
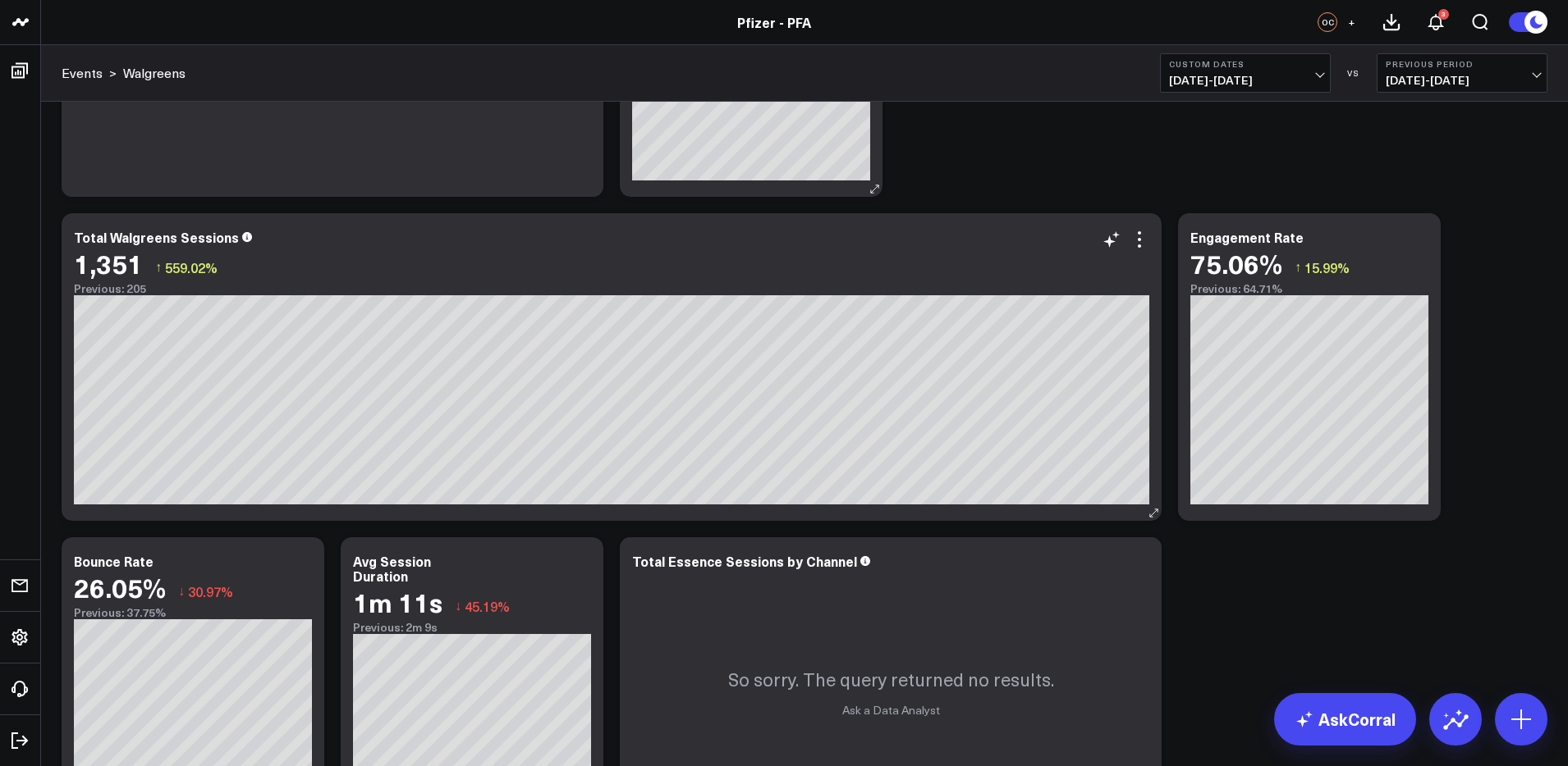
click at [1256, 75] on span "[DATE] - [DATE]" at bounding box center [1246, 79] width 153 height 13
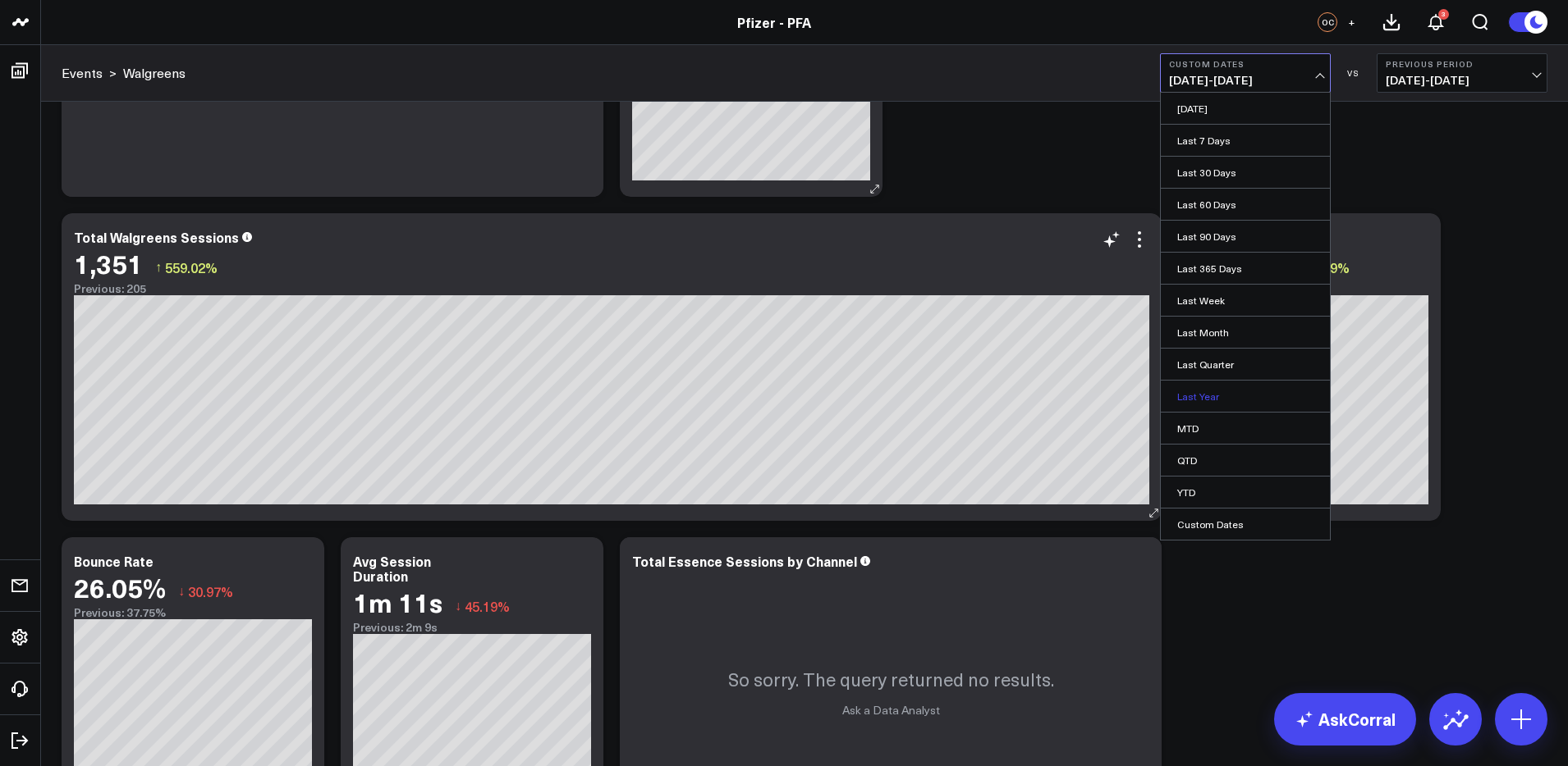
click at [1196, 397] on link "Last Year" at bounding box center [1246, 397] width 170 height 31
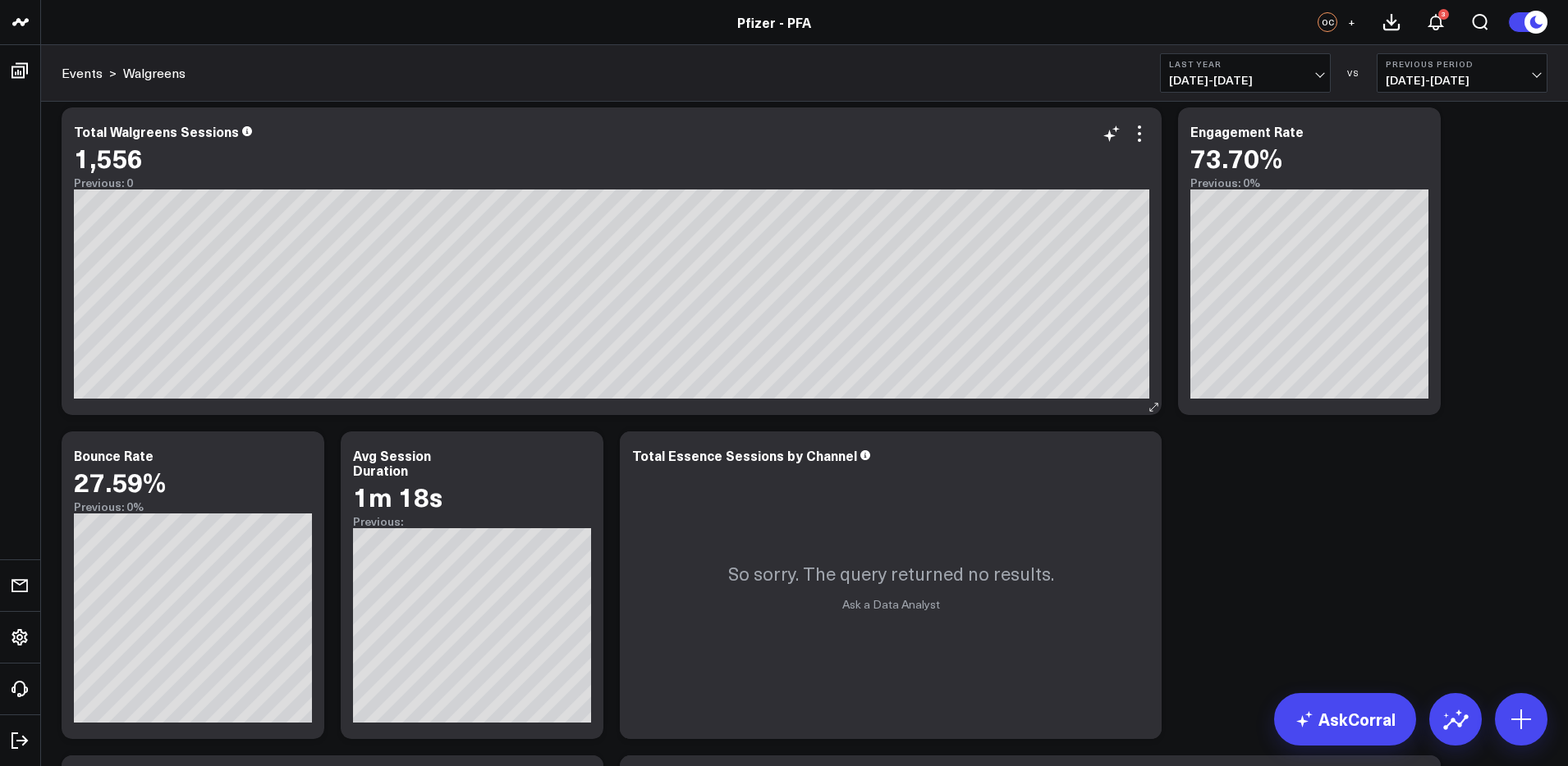
scroll to position [345, 0]
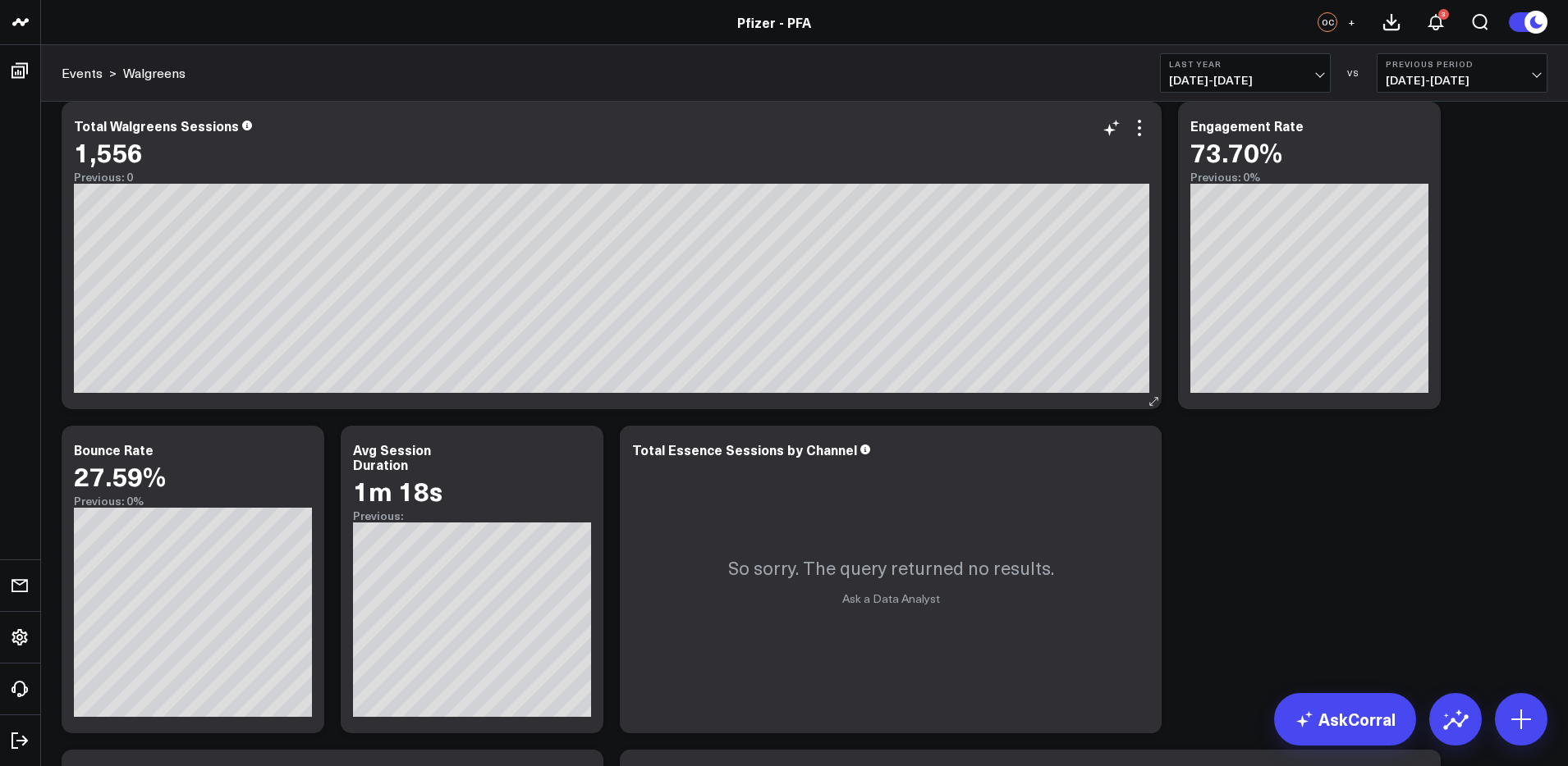
drag, startPoint x: 1228, startPoint y: 74, endPoint x: 1227, endPoint y: 87, distance: 13.0
click at [1228, 78] on span "[DATE] - [DATE]" at bounding box center [1246, 79] width 153 height 13
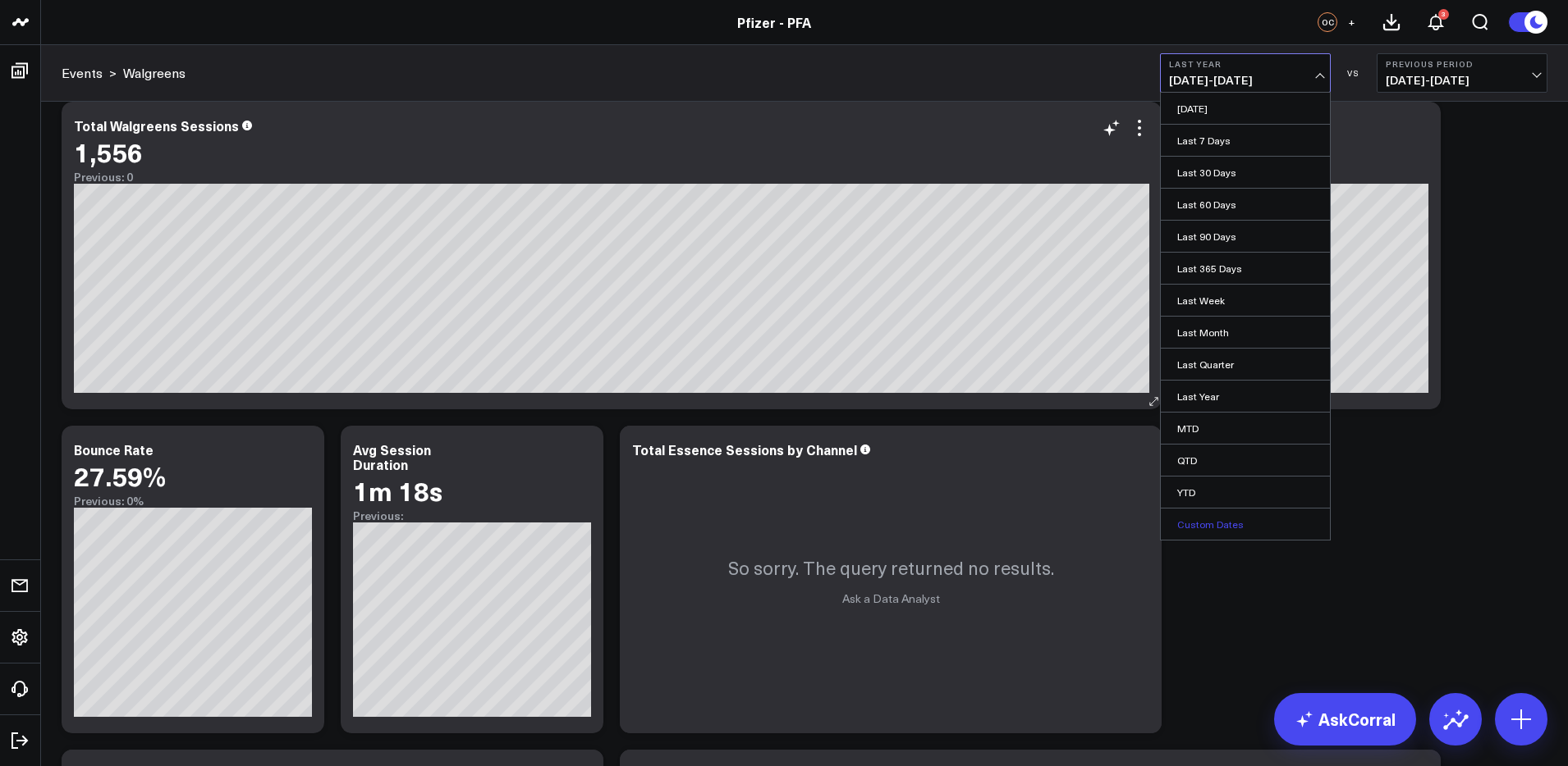
click at [1203, 523] on link "Custom Dates" at bounding box center [1246, 524] width 170 height 31
select select "9"
select select "2025"
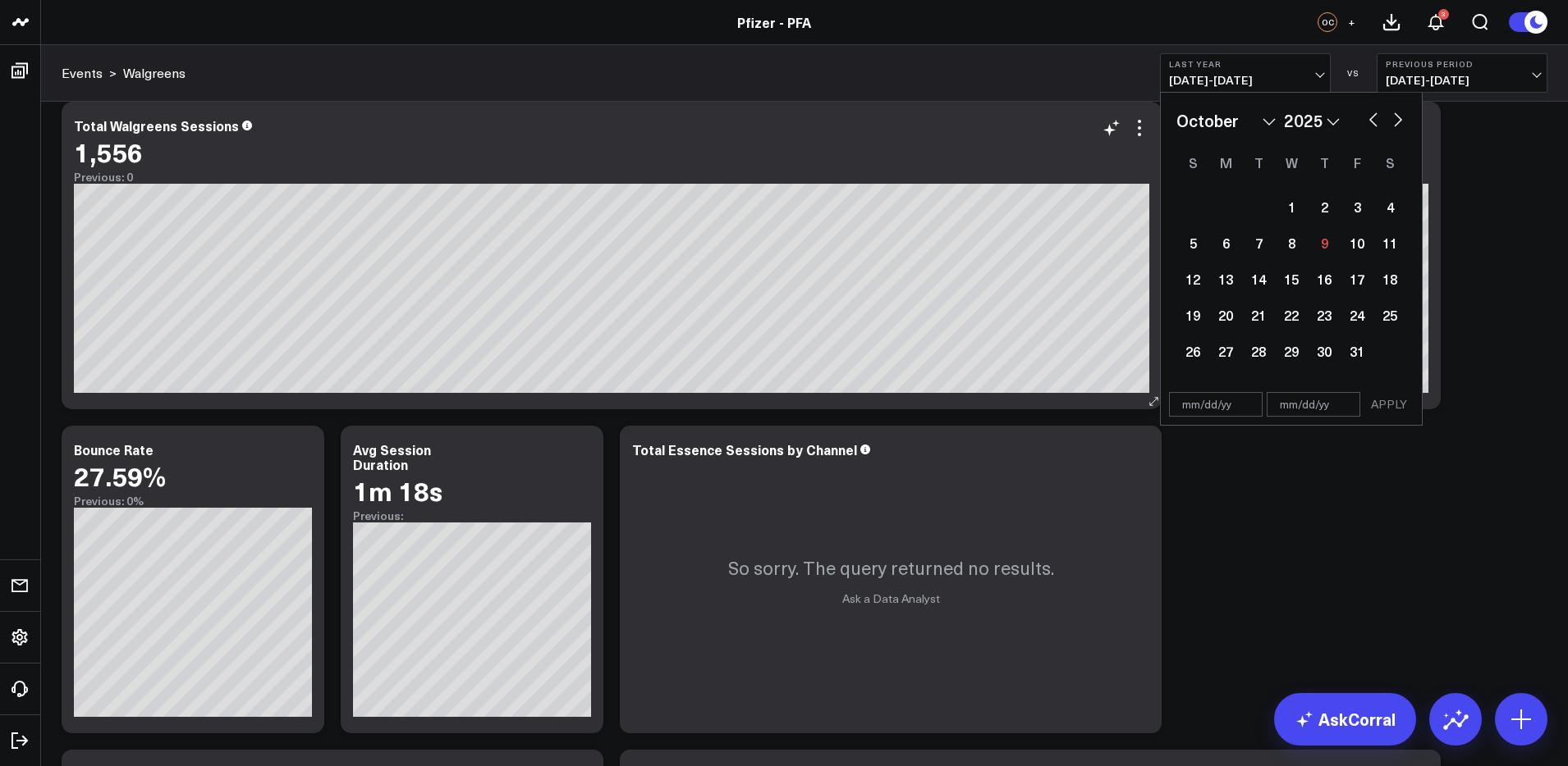
click at [1373, 119] on button "button" at bounding box center [1373, 119] width 17 height 20
select select "8"
select select "2025"
click at [1373, 119] on button "button" at bounding box center [1373, 119] width 17 height 20
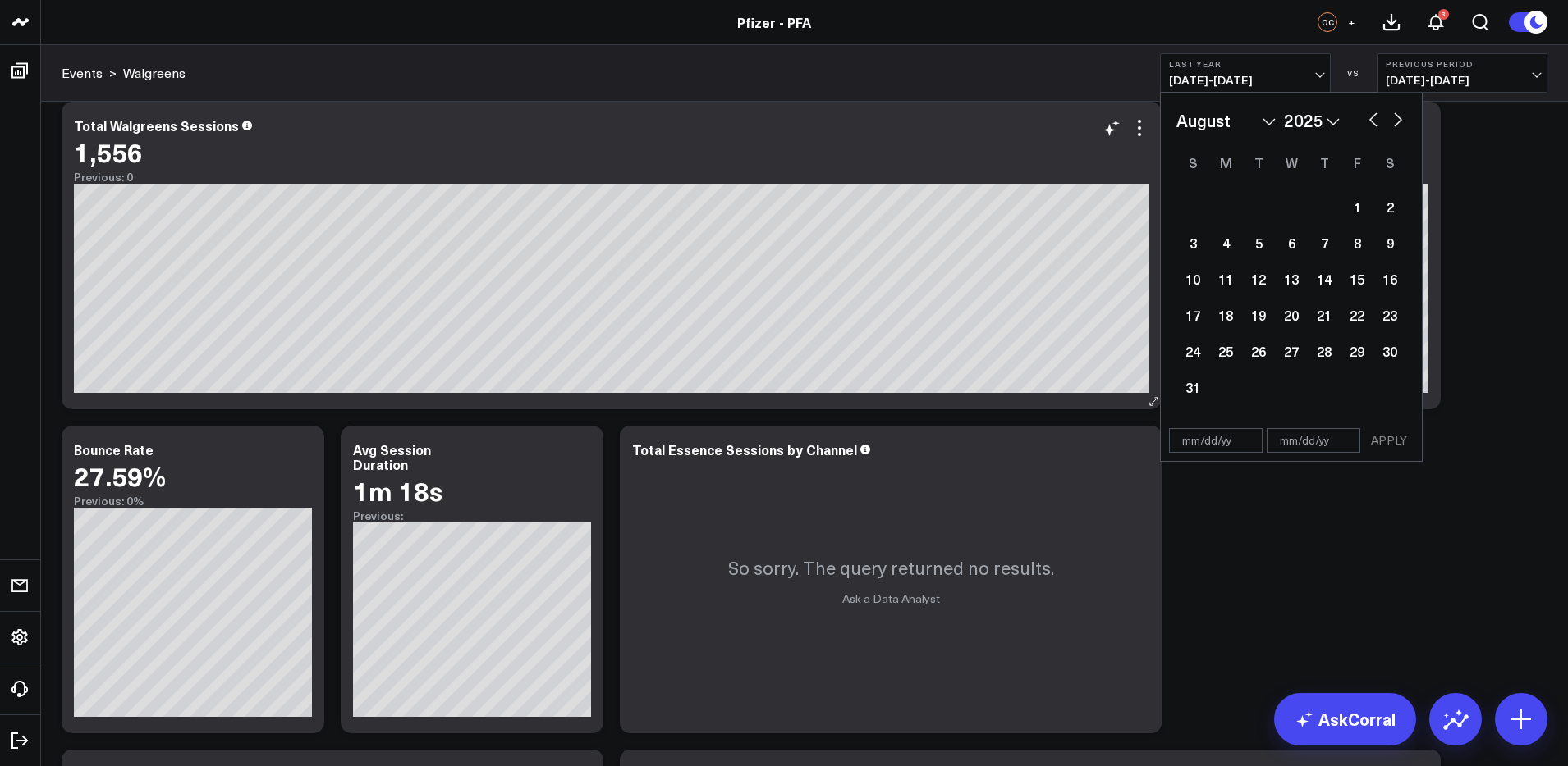
select select "5"
select select "2025"
click at [1373, 119] on button "button" at bounding box center [1373, 119] width 17 height 20
select select "3"
select select "2025"
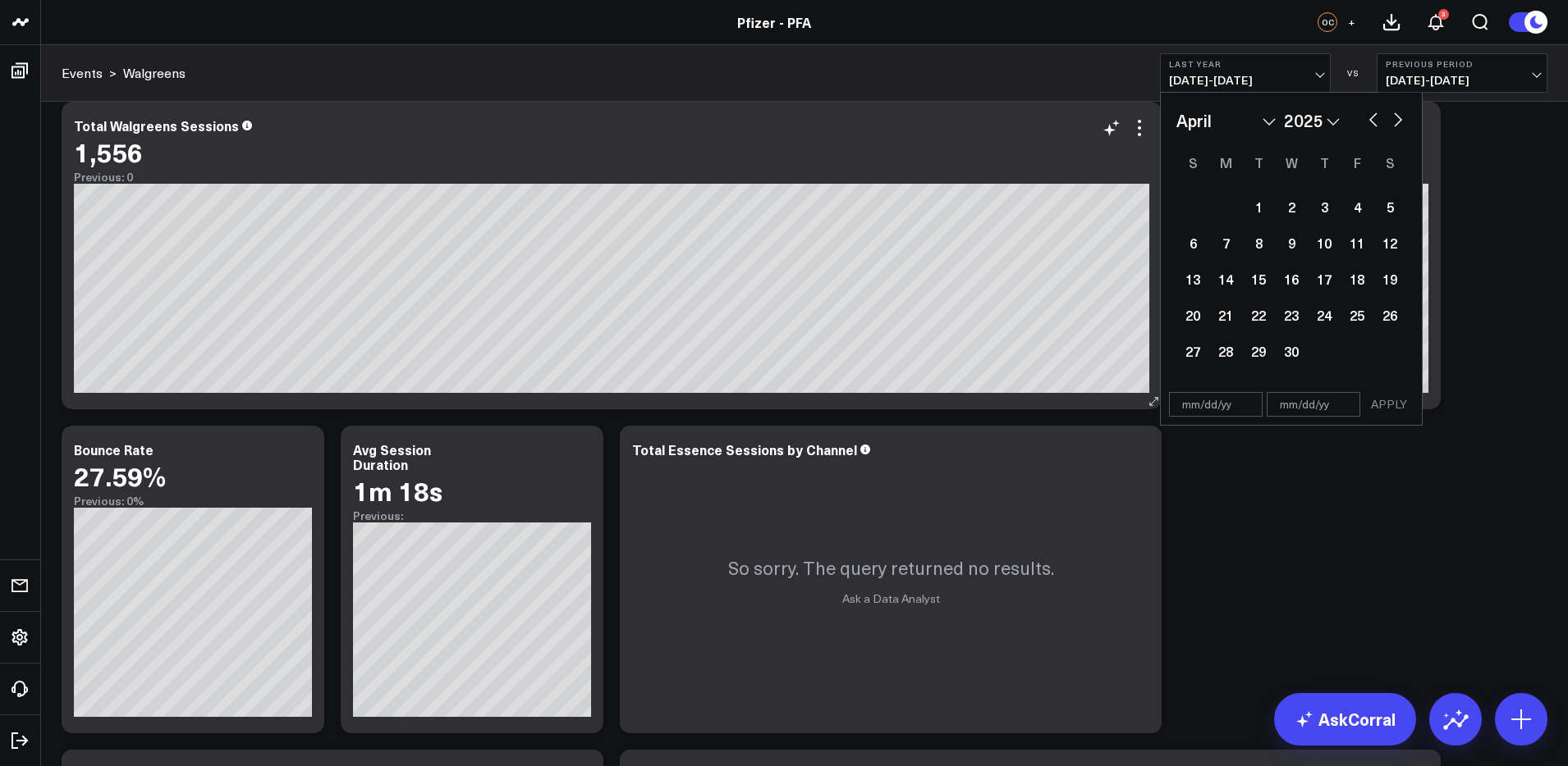
click at [1373, 119] on button "button" at bounding box center [1373, 119] width 17 height 20
select select "2"
select select "2025"
click at [1373, 119] on button "button" at bounding box center [1373, 119] width 17 height 20
select select "1"
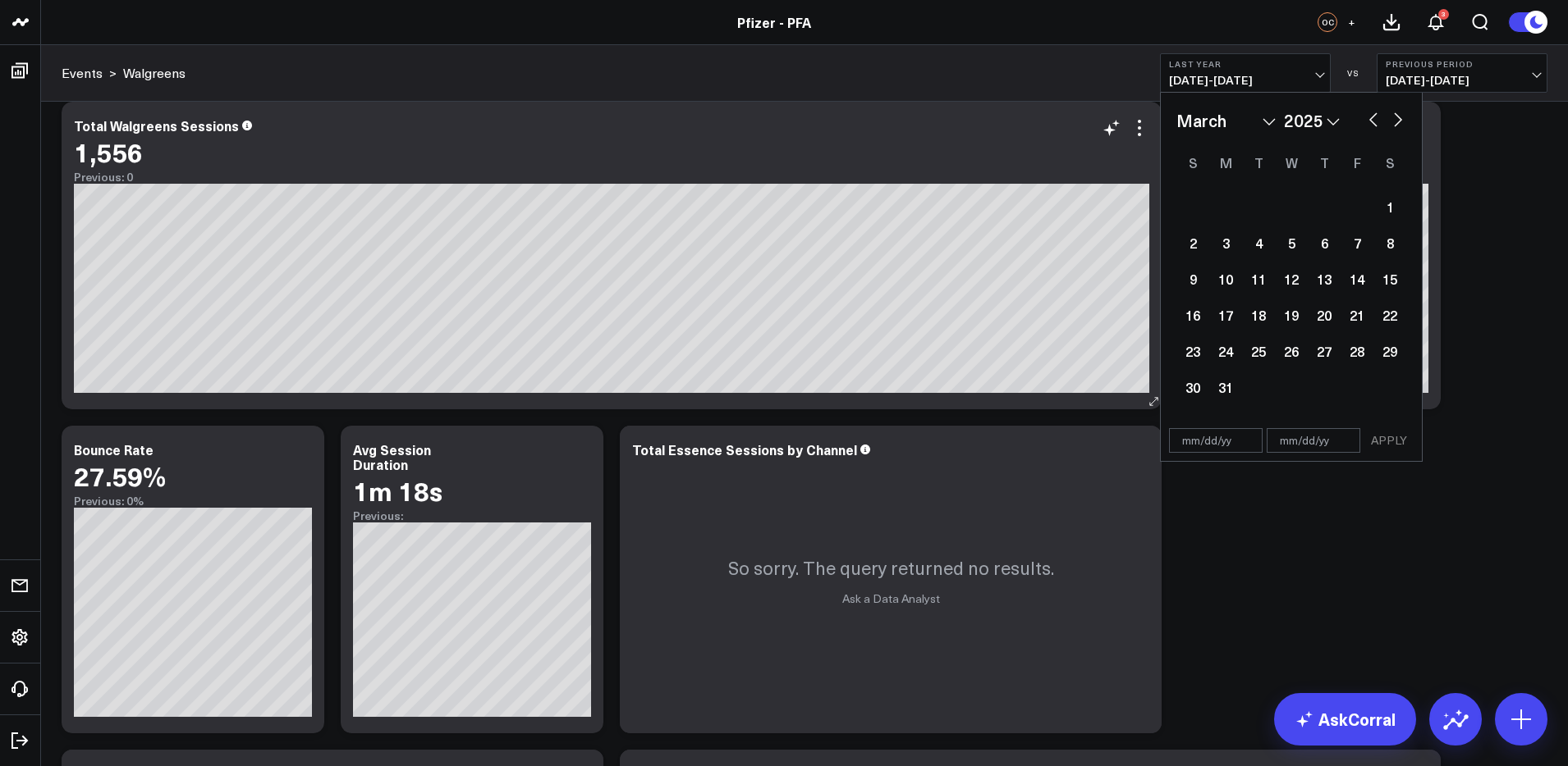
select select "2025"
click at [1373, 119] on button "button" at bounding box center [1373, 119] width 17 height 20
select select "10"
select select "2024"
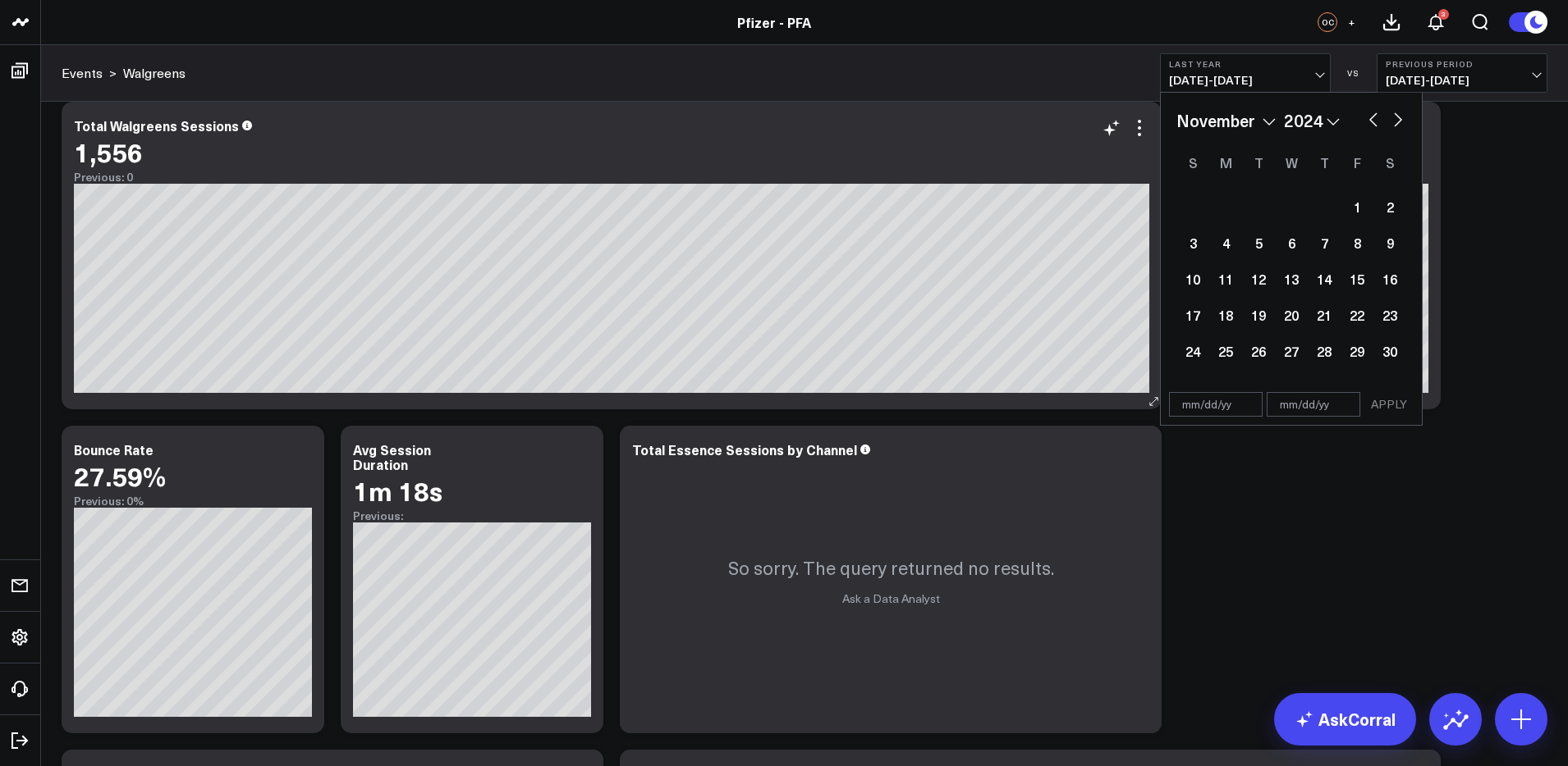
click at [1373, 119] on button "button" at bounding box center [1373, 119] width 17 height 20
select select "9"
select select "2024"
click at [1398, 119] on button "button" at bounding box center [1397, 119] width 17 height 20
select select "10"
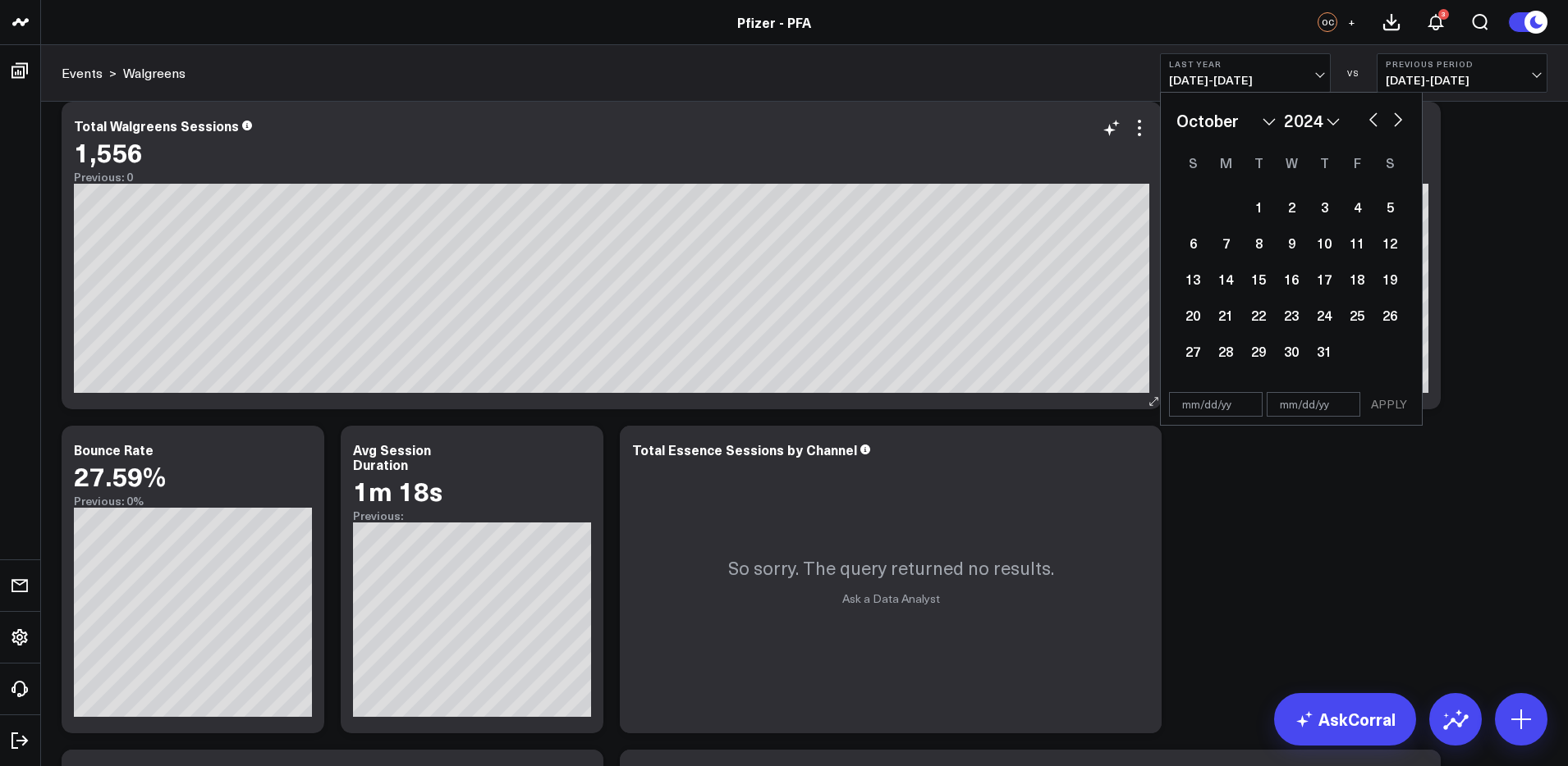
select select "2024"
click at [1333, 247] on div "7" at bounding box center [1325, 243] width 33 height 33
type input "[DATE]"
select select "10"
select select "2024"
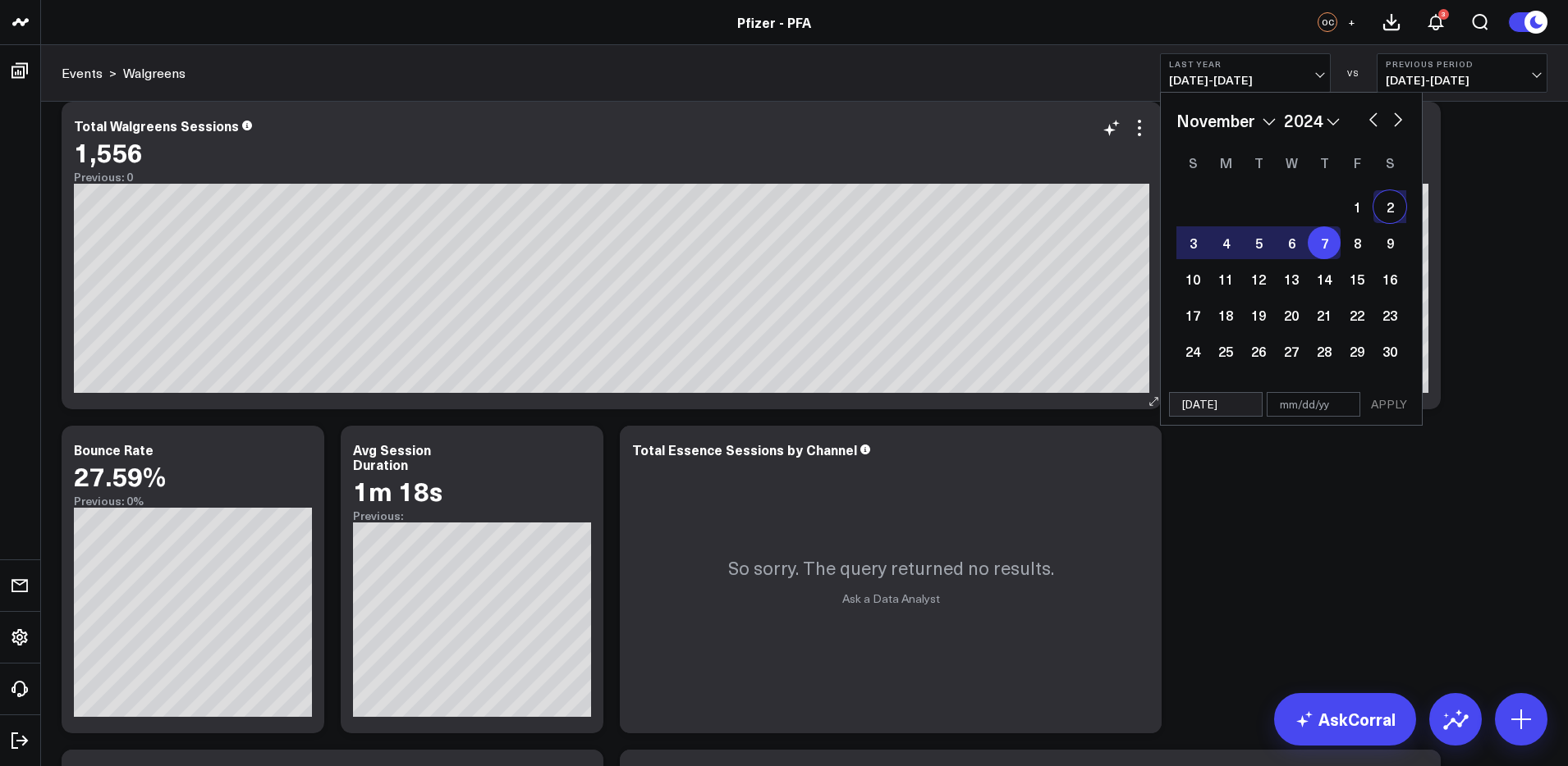
click at [1398, 120] on button "button" at bounding box center [1397, 119] width 17 height 20
select select "11"
select select "2024"
click at [1398, 120] on button "button" at bounding box center [1397, 119] width 17 height 20
select select "2025"
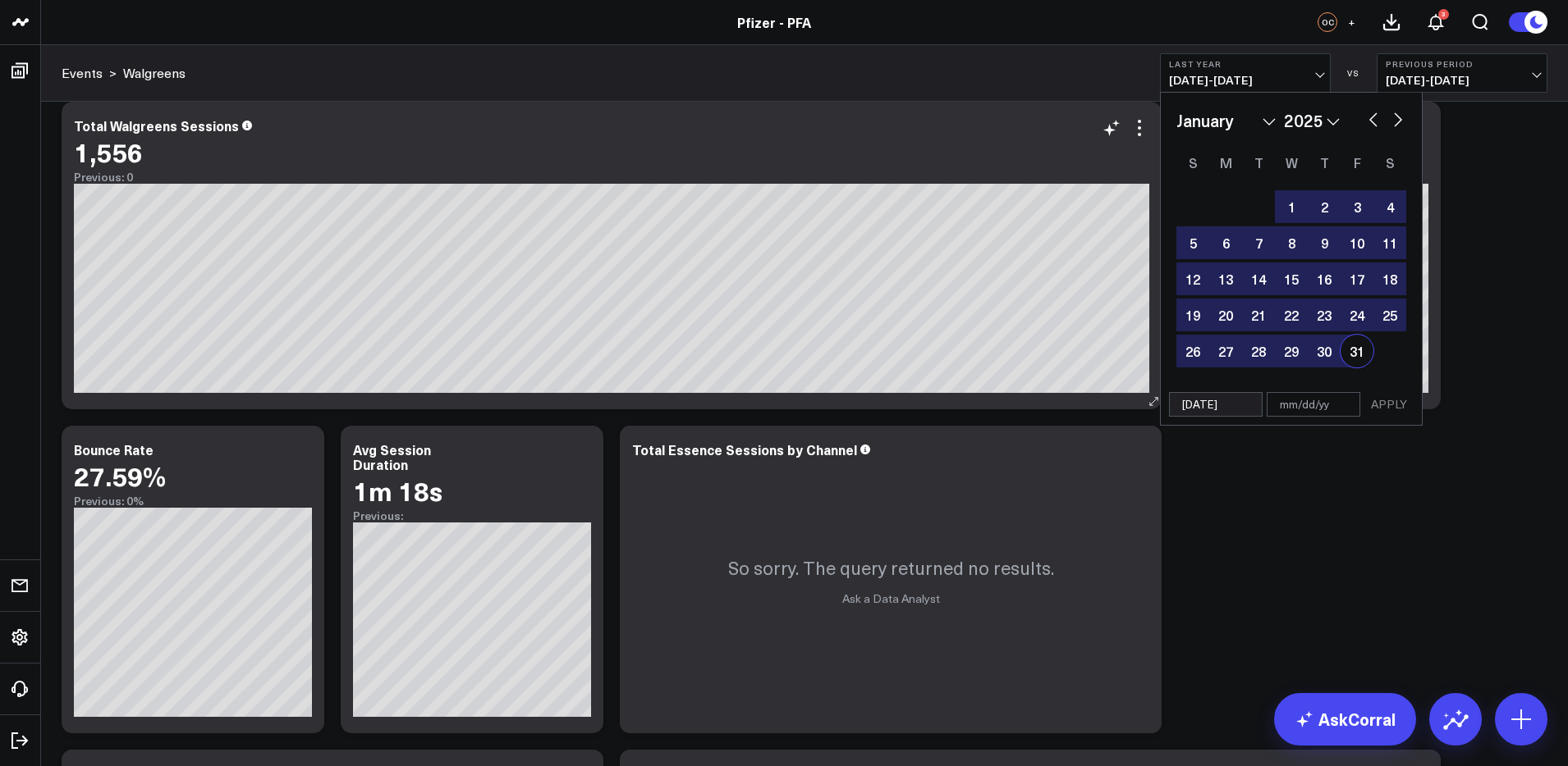
click at [1359, 362] on div "31" at bounding box center [1357, 352] width 33 height 33
type input "[DATE]"
select select "2025"
drag, startPoint x: 1395, startPoint y: 409, endPoint x: 1427, endPoint y: 396, distance: 34.5
click at [1395, 409] on button "APPLY" at bounding box center [1389, 404] width 49 height 24
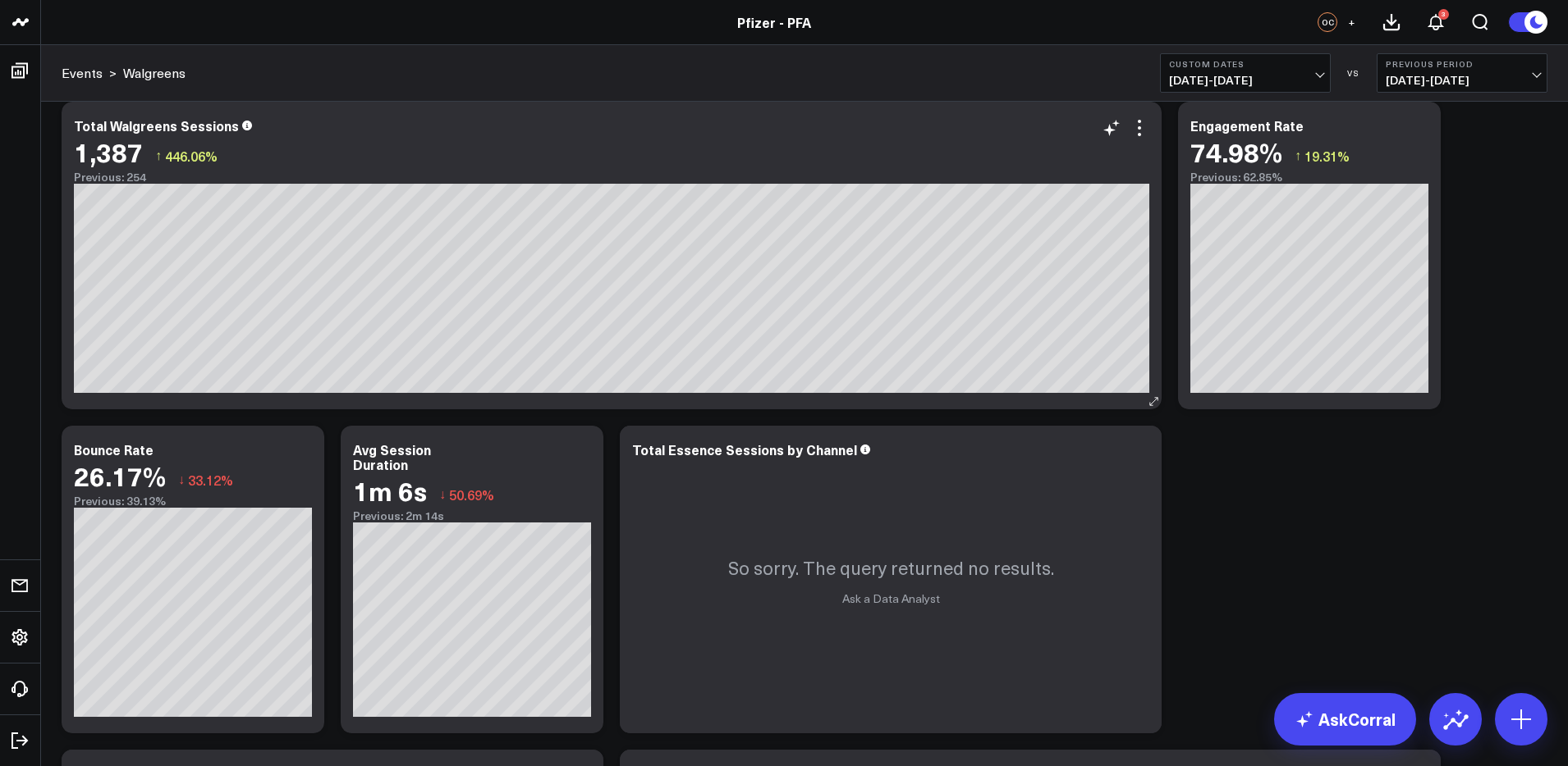
click at [1246, 73] on span "[DATE] - [DATE]" at bounding box center [1246, 79] width 153 height 13
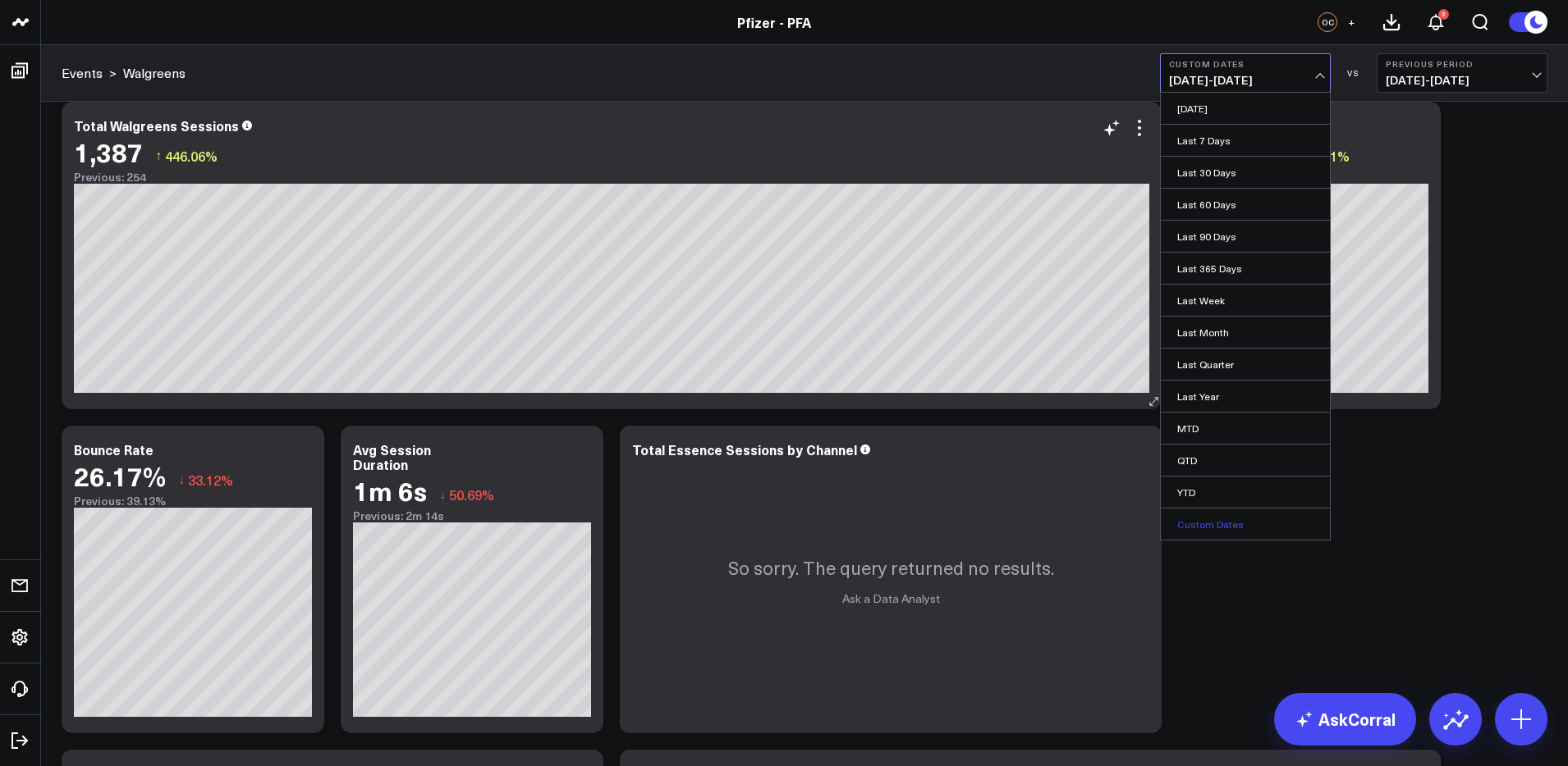
click at [1202, 527] on link "Custom Dates" at bounding box center [1246, 524] width 170 height 31
select select "9"
select select "2025"
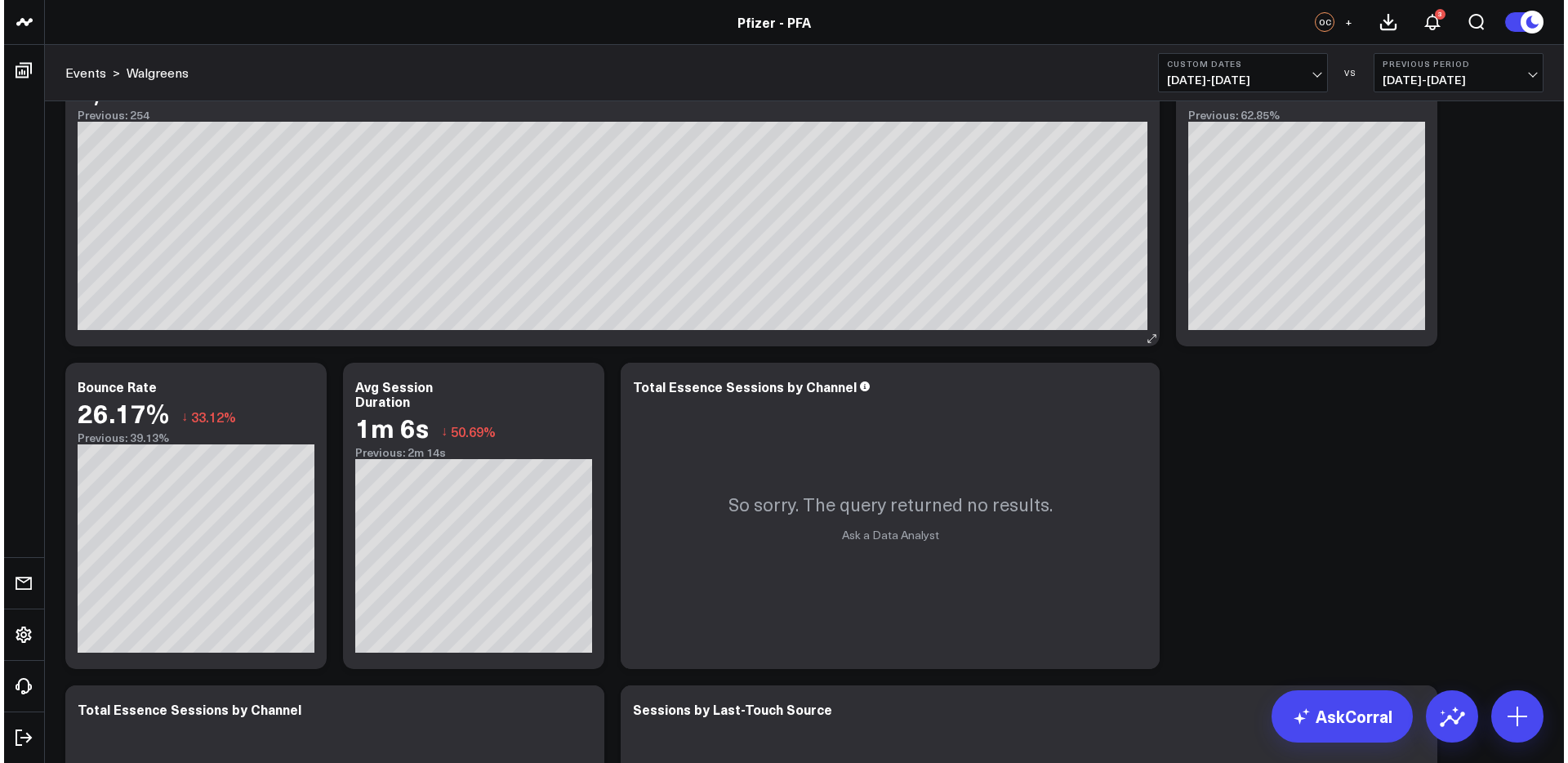
scroll to position [413, 0]
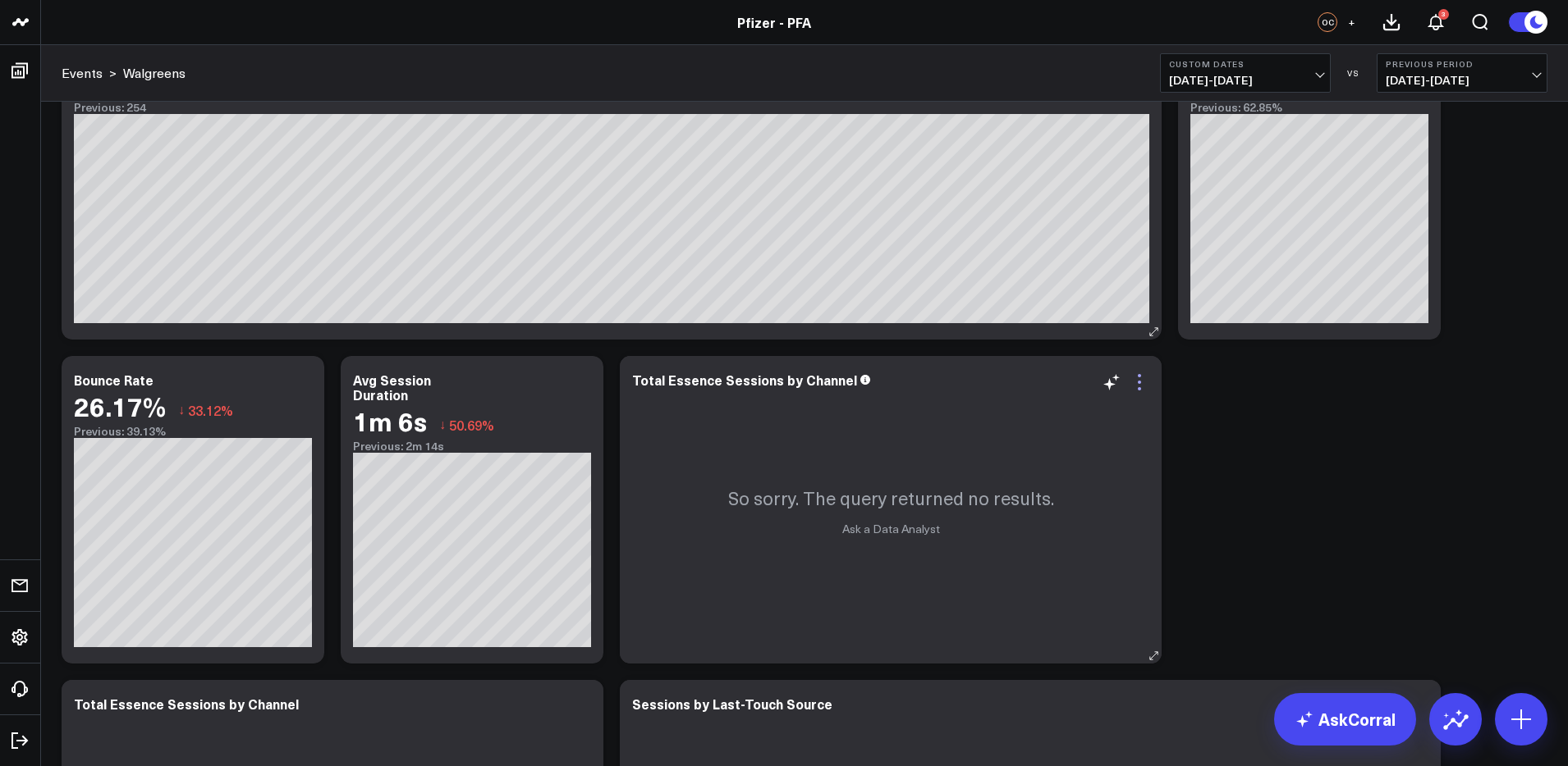
click at [1137, 382] on icon at bounding box center [1140, 382] width 20 height 20
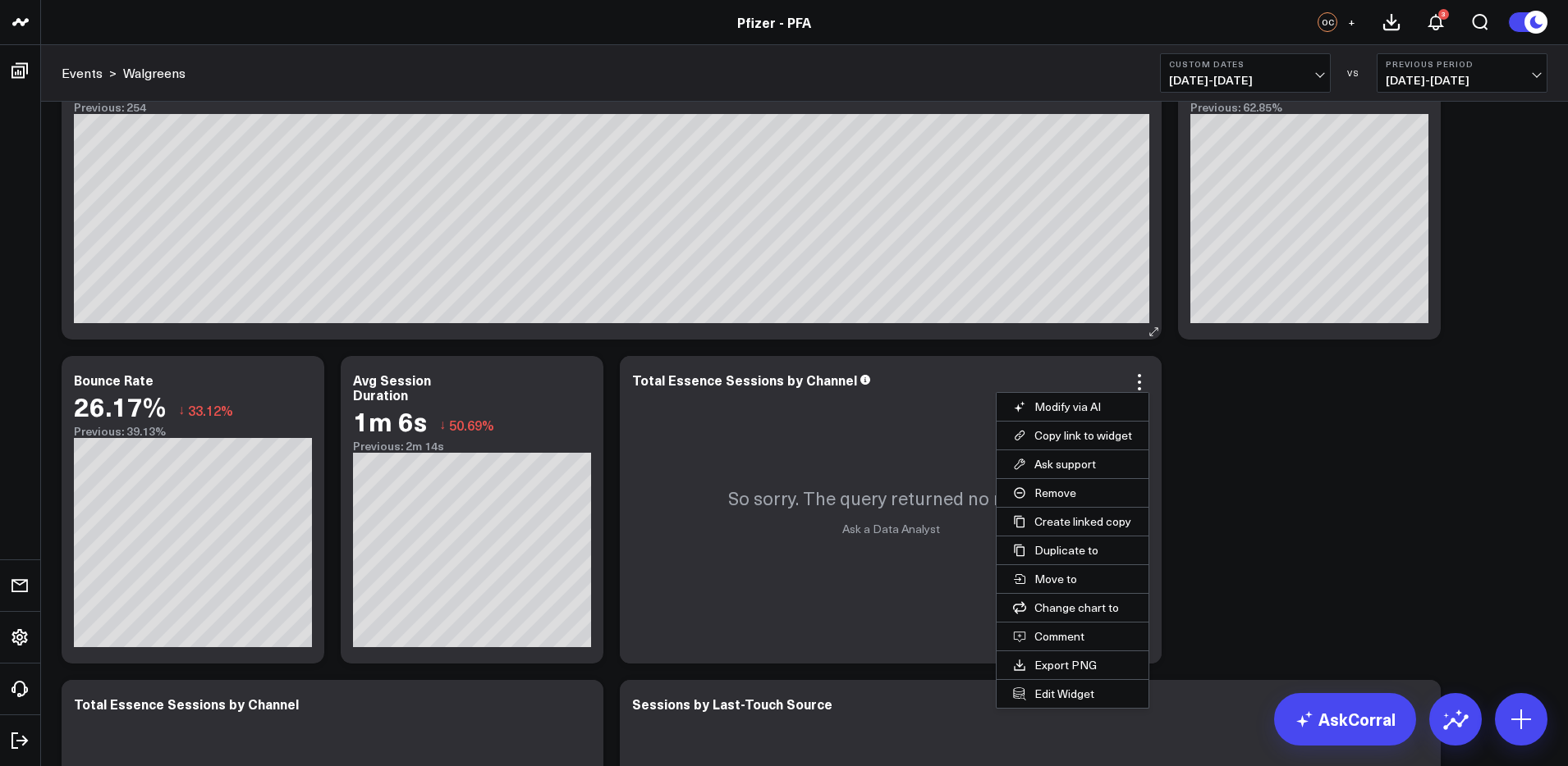
click at [1050, 496] on button "Remove" at bounding box center [1072, 493] width 152 height 27
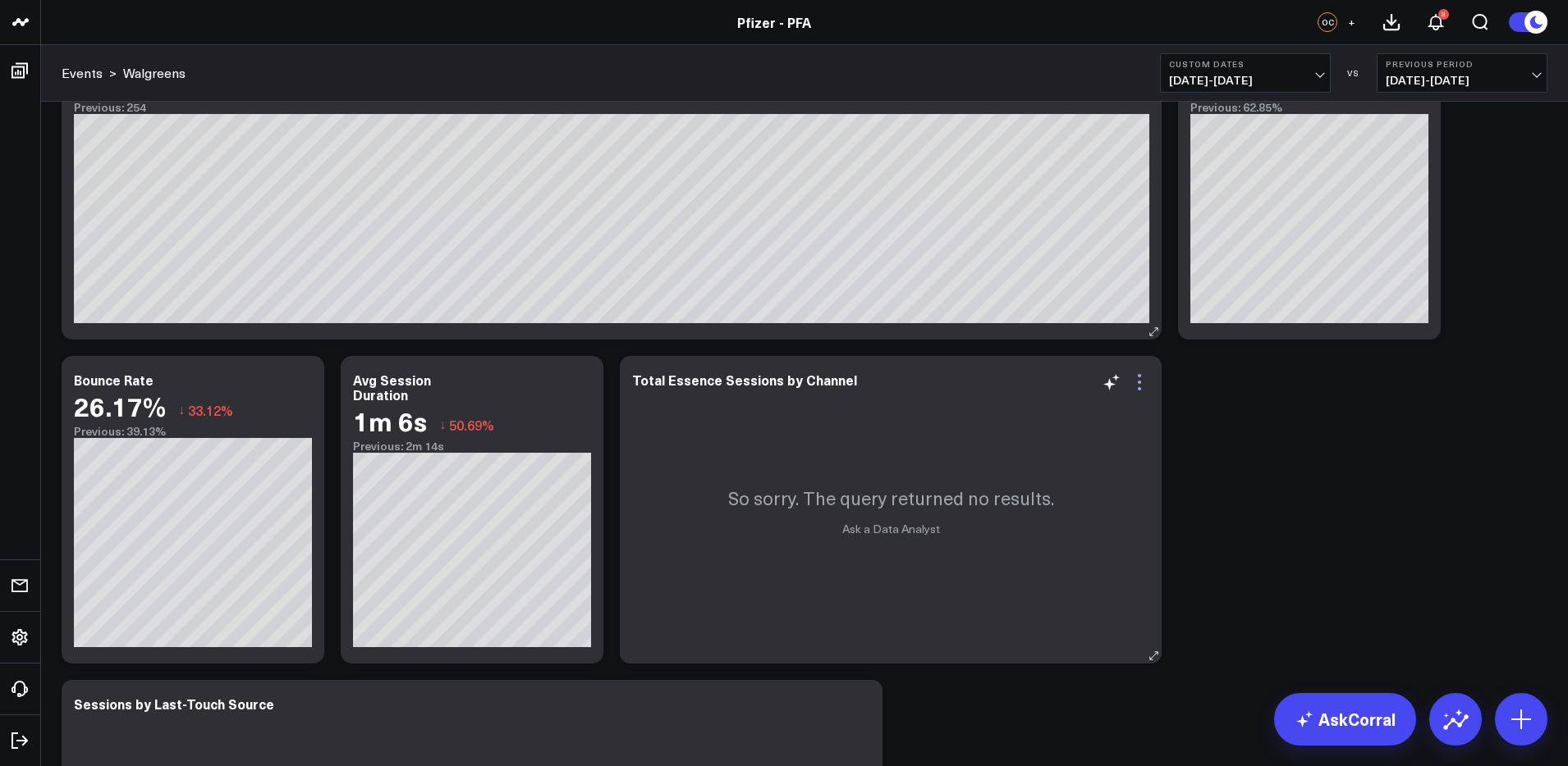
click at [1146, 379] on icon at bounding box center [1140, 382] width 20 height 20
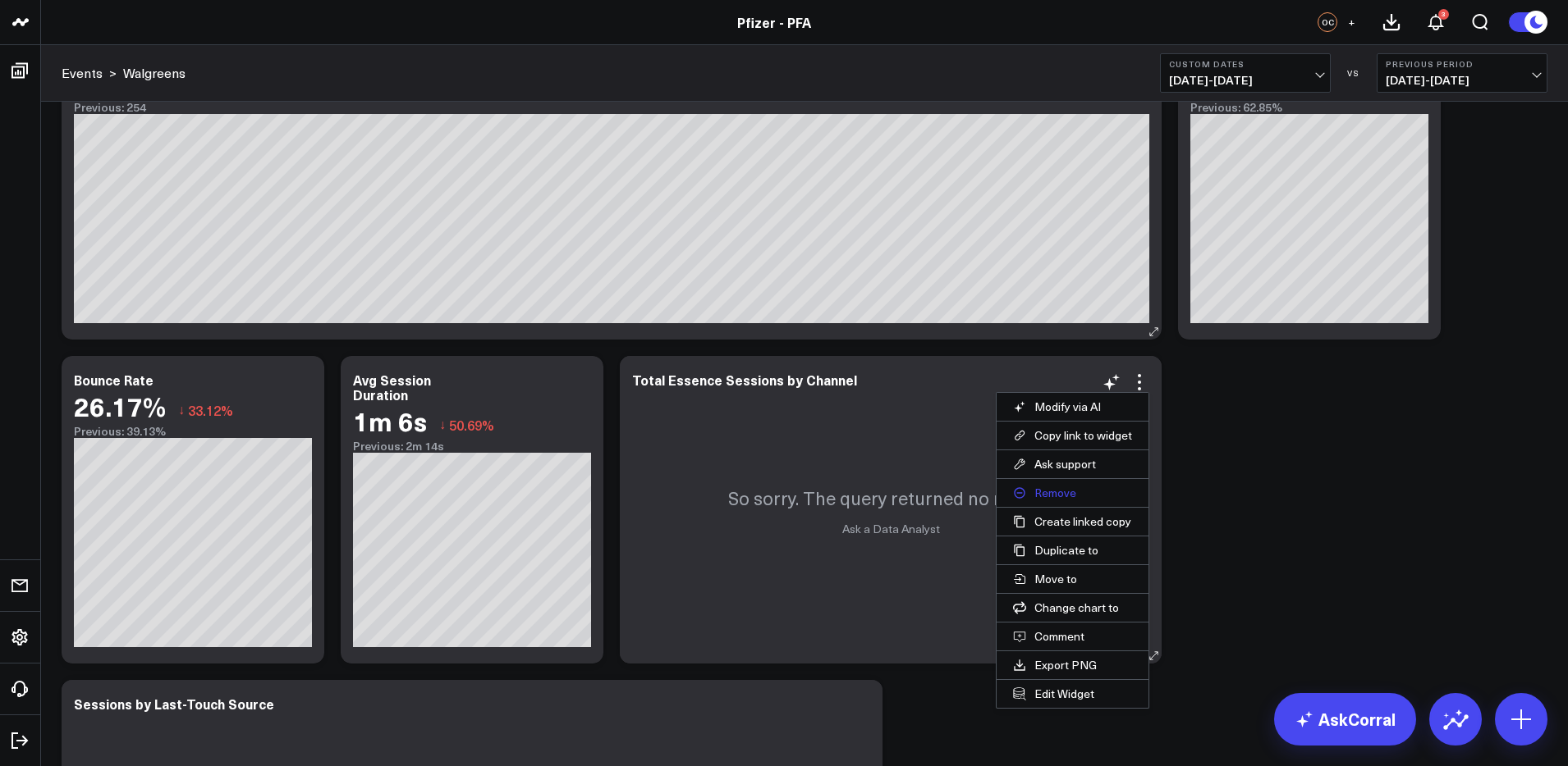
click at [1050, 496] on button "Remove" at bounding box center [1072, 493] width 152 height 27
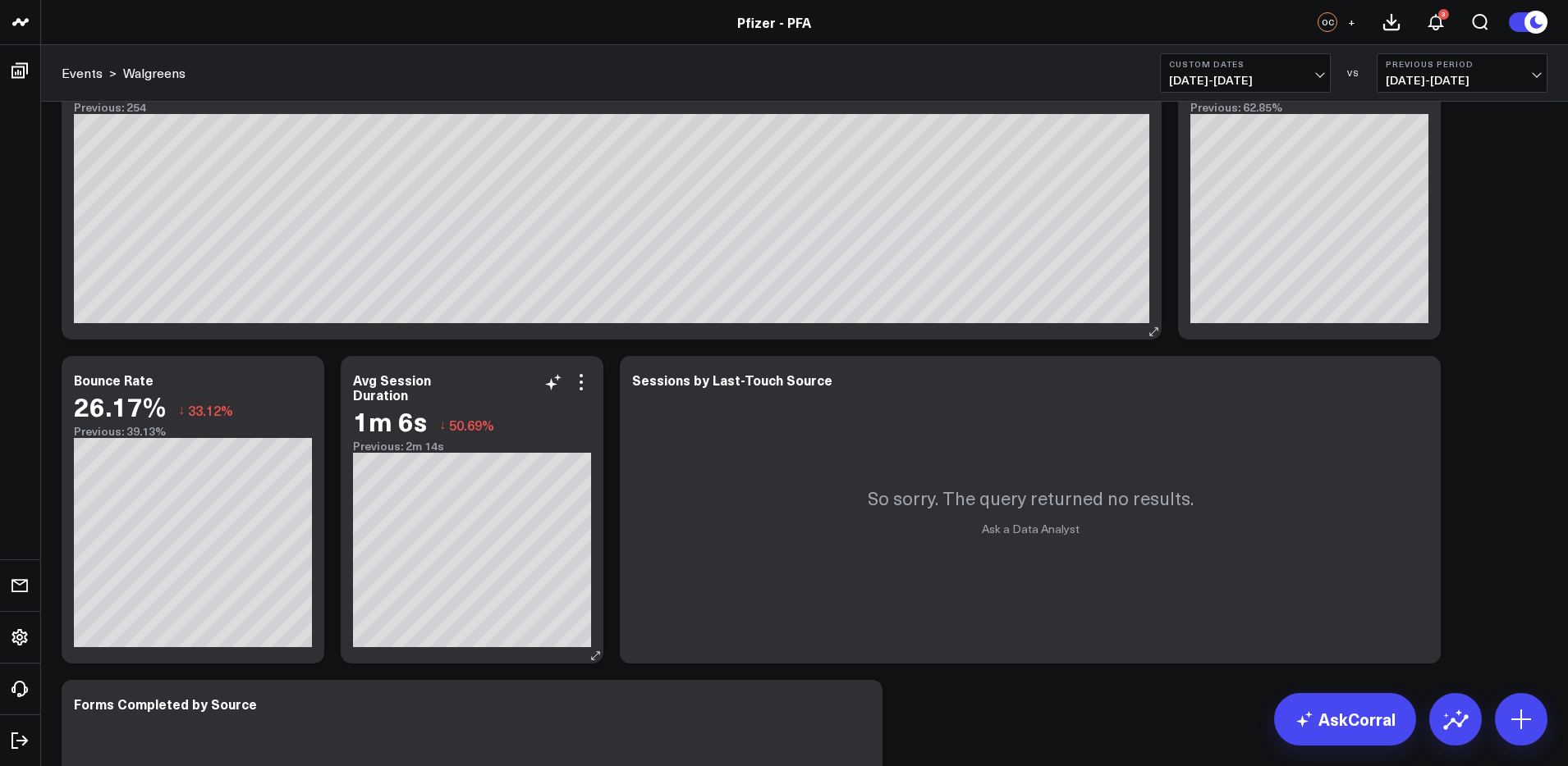
drag, startPoint x: 583, startPoint y: 379, endPoint x: 598, endPoint y: 453, distance: 75.5
click at [583, 380] on icon at bounding box center [581, 382] width 20 height 20
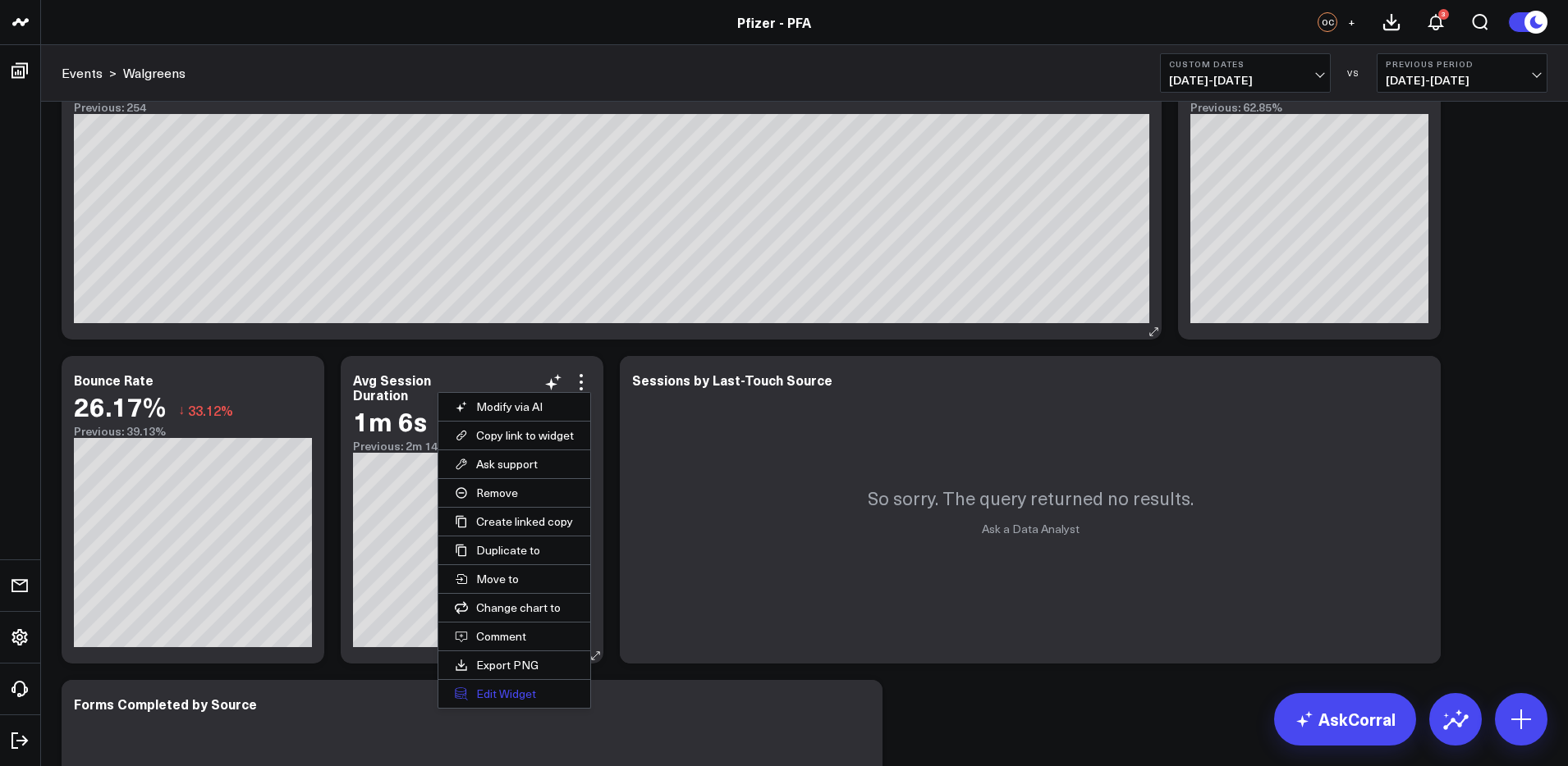
click at [517, 693] on button "Edit Widget" at bounding box center [514, 694] width 152 height 27
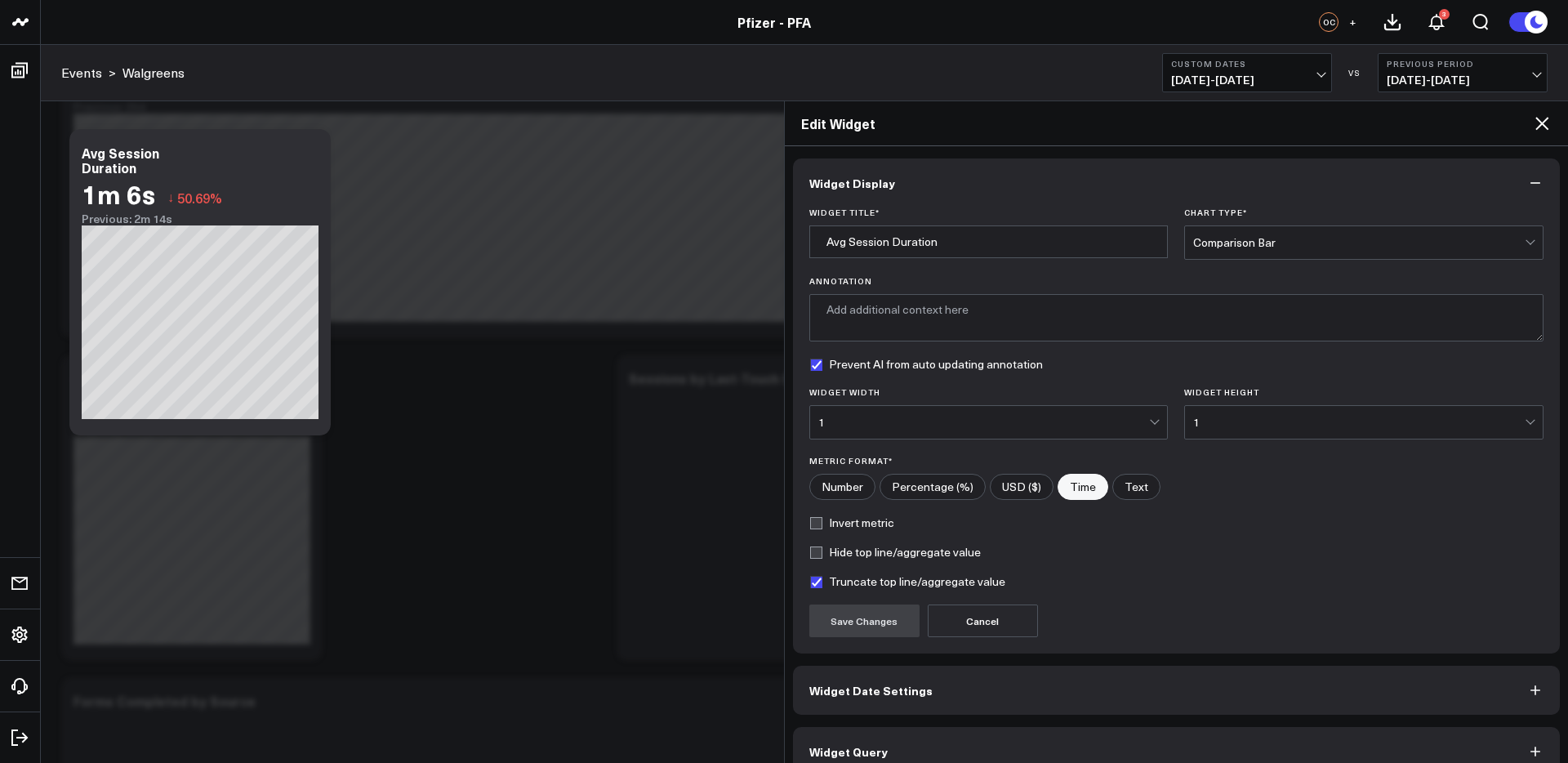
scroll to position [25, 0]
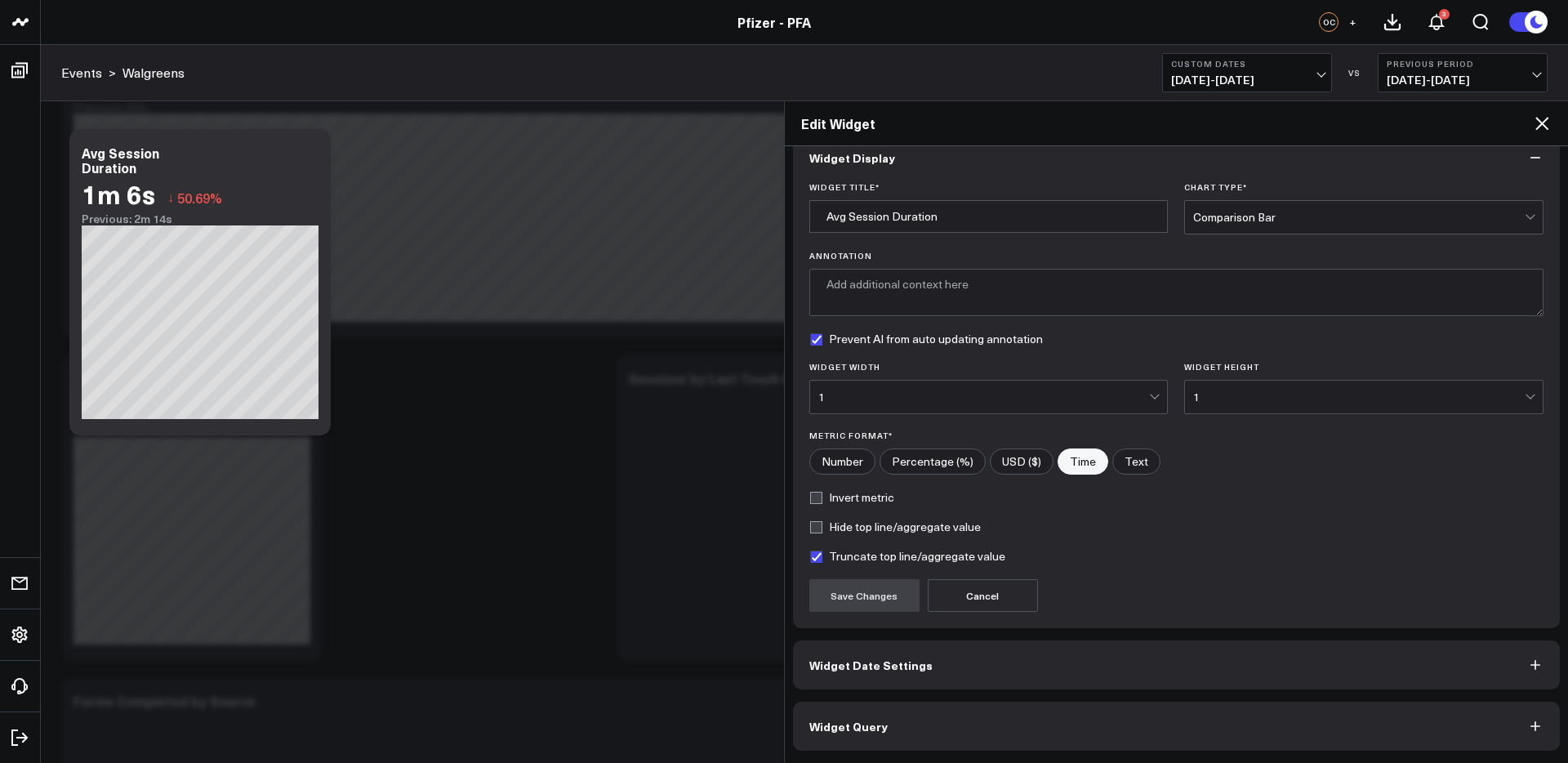
click at [1073, 739] on button "Widget Query" at bounding box center [1176, 727] width 767 height 49
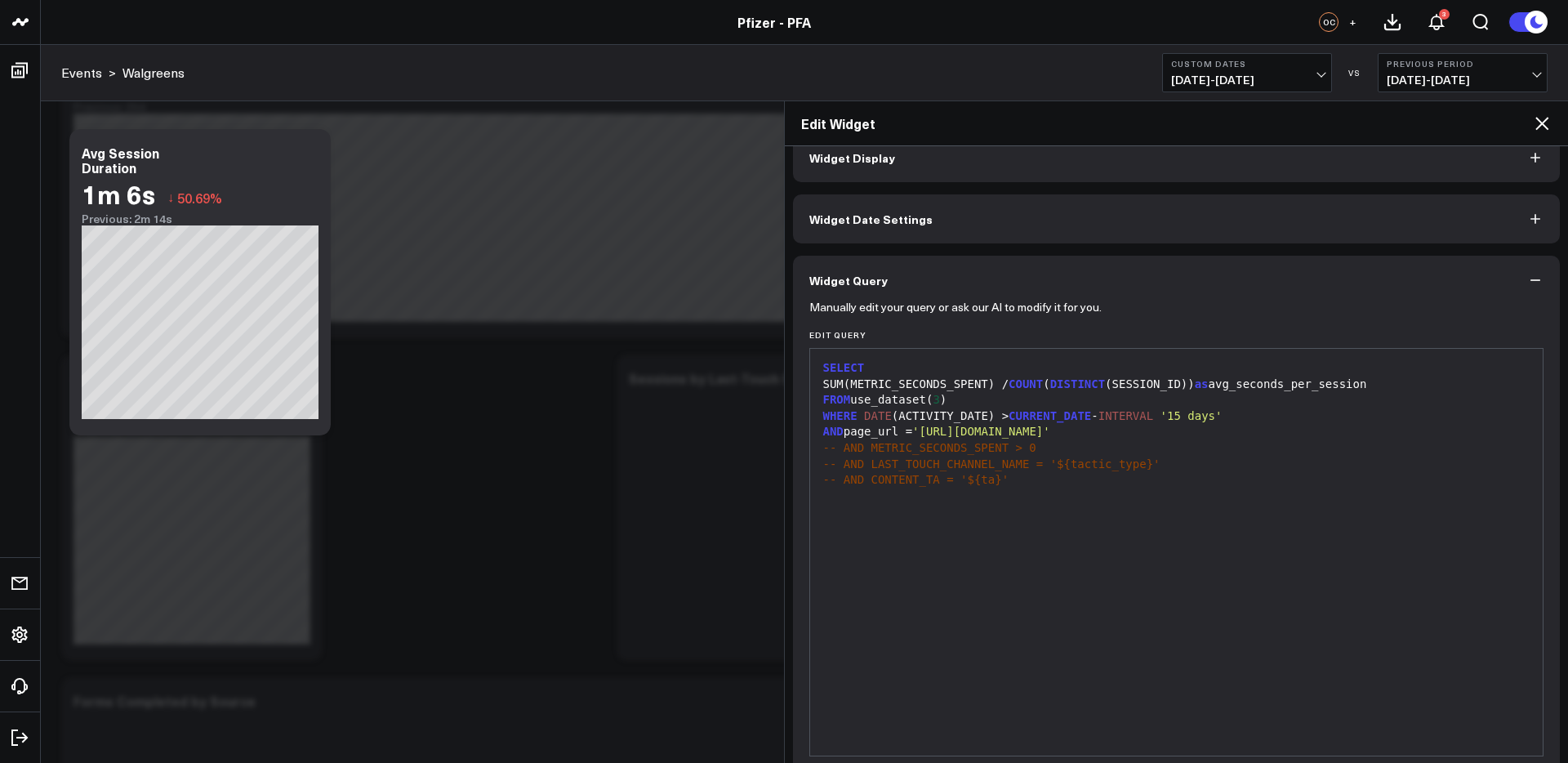
scroll to position [0, 0]
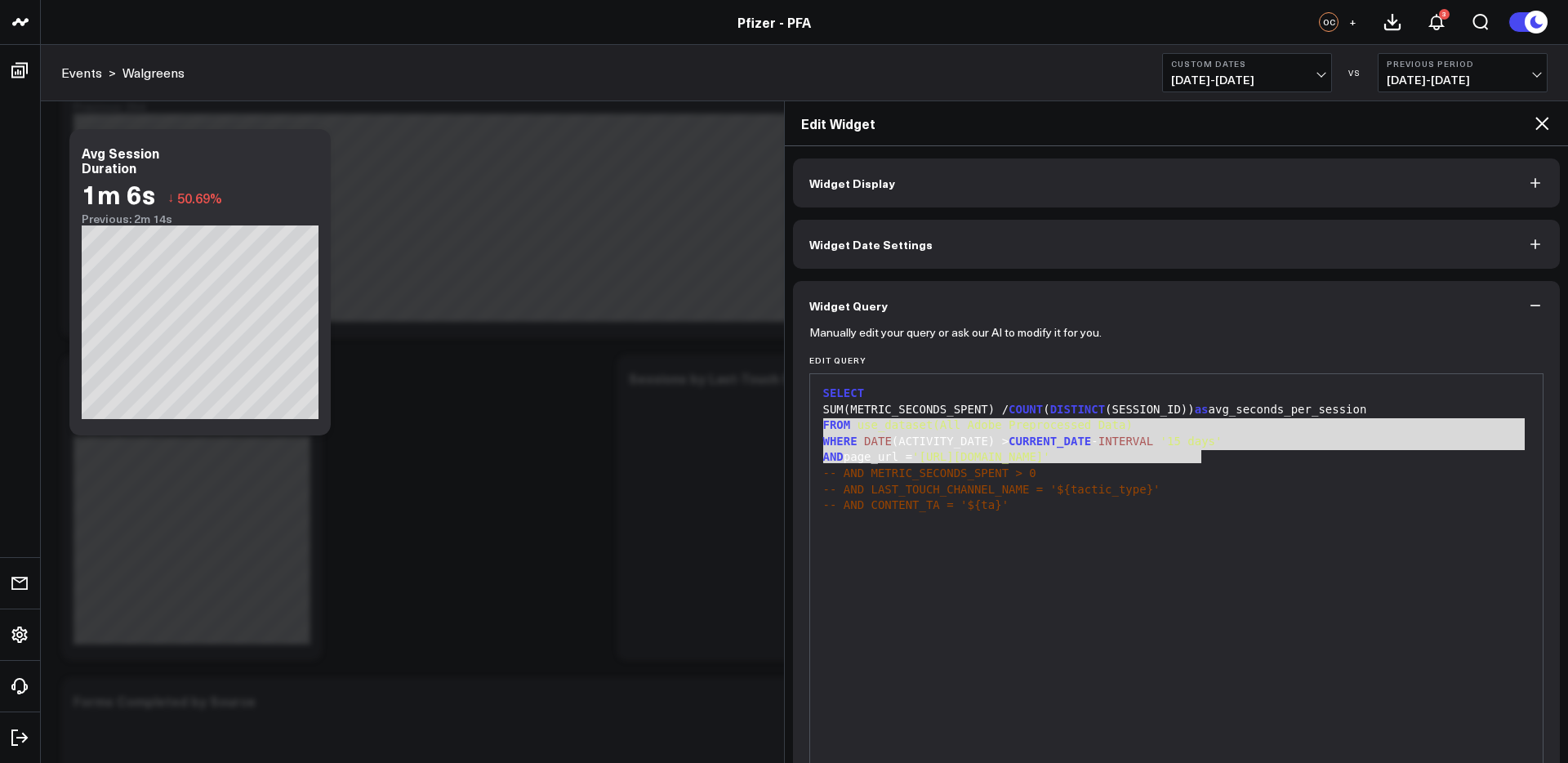
drag, startPoint x: 1209, startPoint y: 456, endPoint x: 812, endPoint y: 424, distance: 398.3
click at [812, 424] on div "9 1 2 3 4 5 6 7 8 › ⌄ SELECT SUM(METRIC_SECONDS_SPENT) / COUNT ( DISTINCT (SESS…" at bounding box center [1177, 578] width 735 height 409
copy div "FROM use_dataset(All Adobe Preprocessed Data) WHERE DATE (ACTIVITY_DATE) > CURR…"
click at [1545, 123] on icon at bounding box center [1543, 123] width 20 height 20
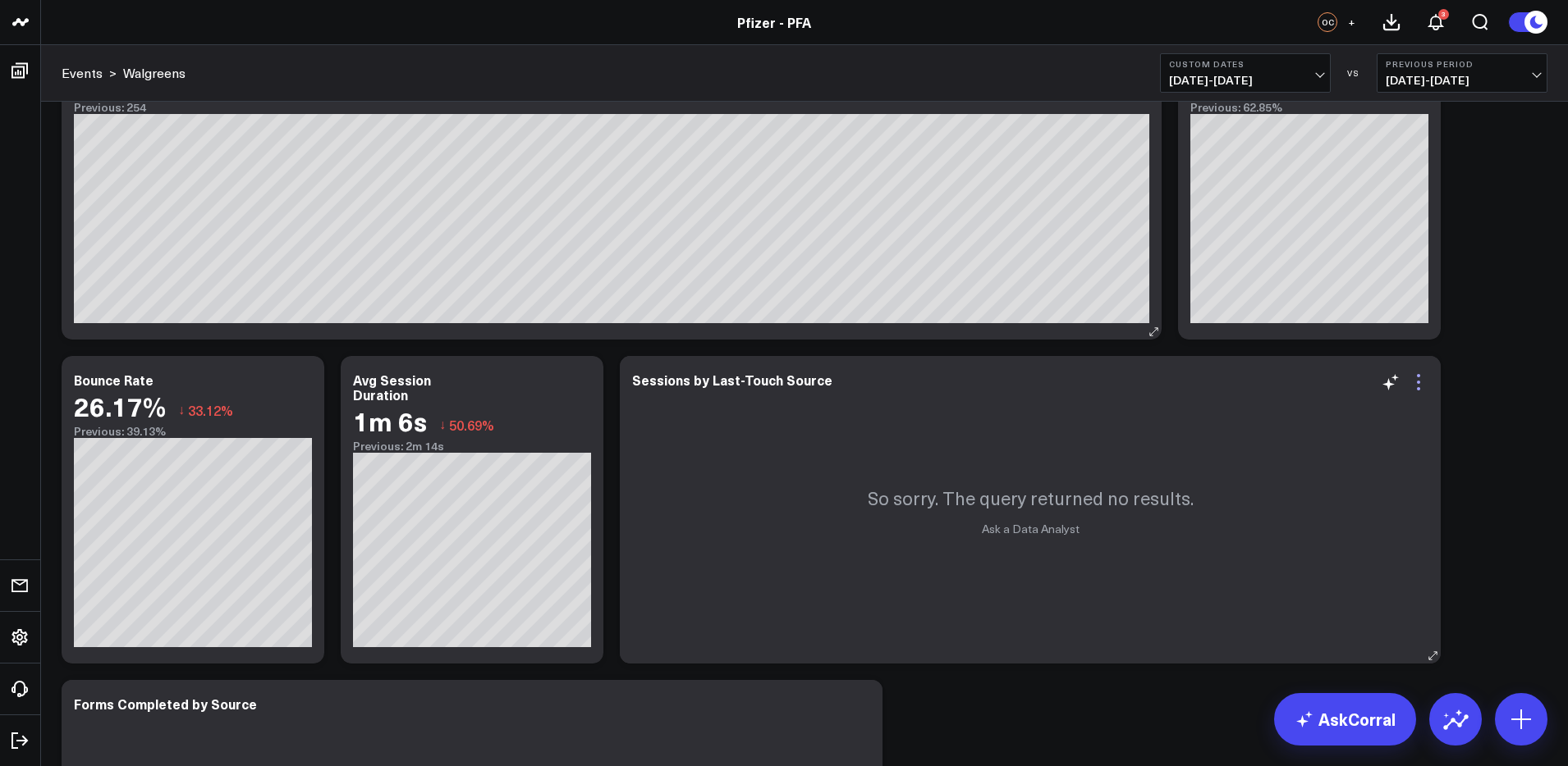
click at [1421, 379] on icon at bounding box center [1419, 382] width 20 height 20
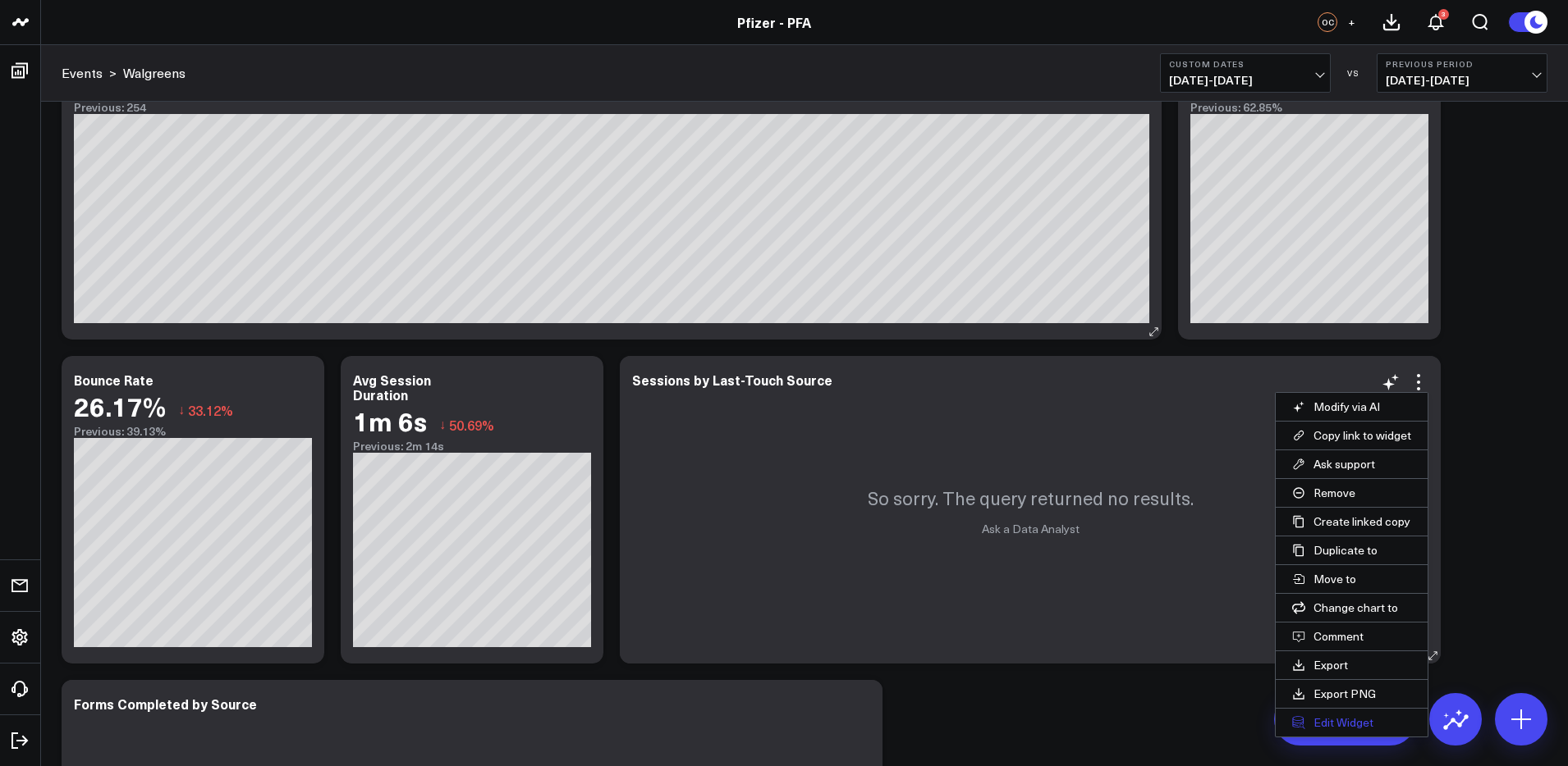
click at [1337, 723] on button "Edit Widget" at bounding box center [1351, 723] width 152 height 27
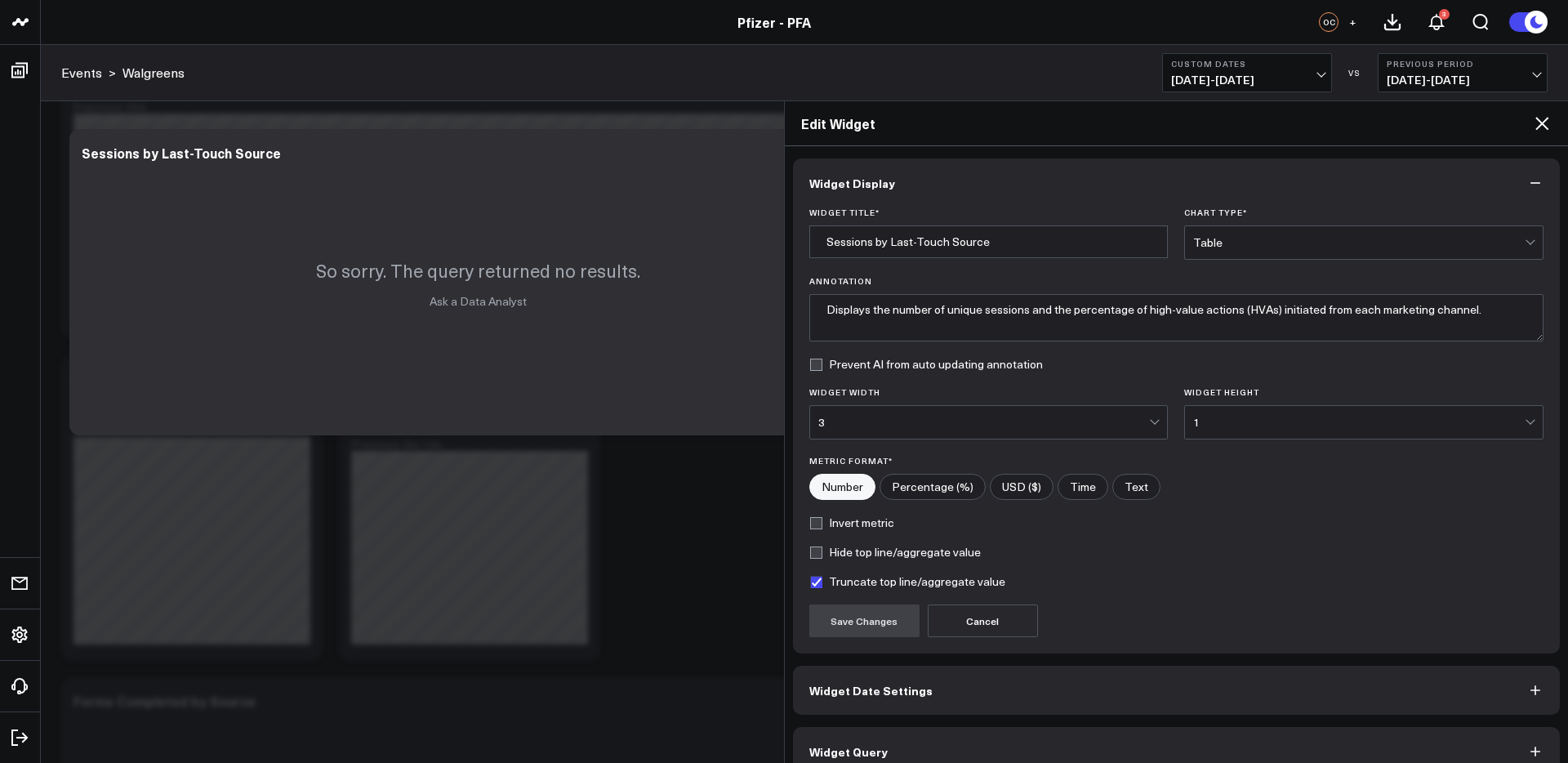
scroll to position [25, 0]
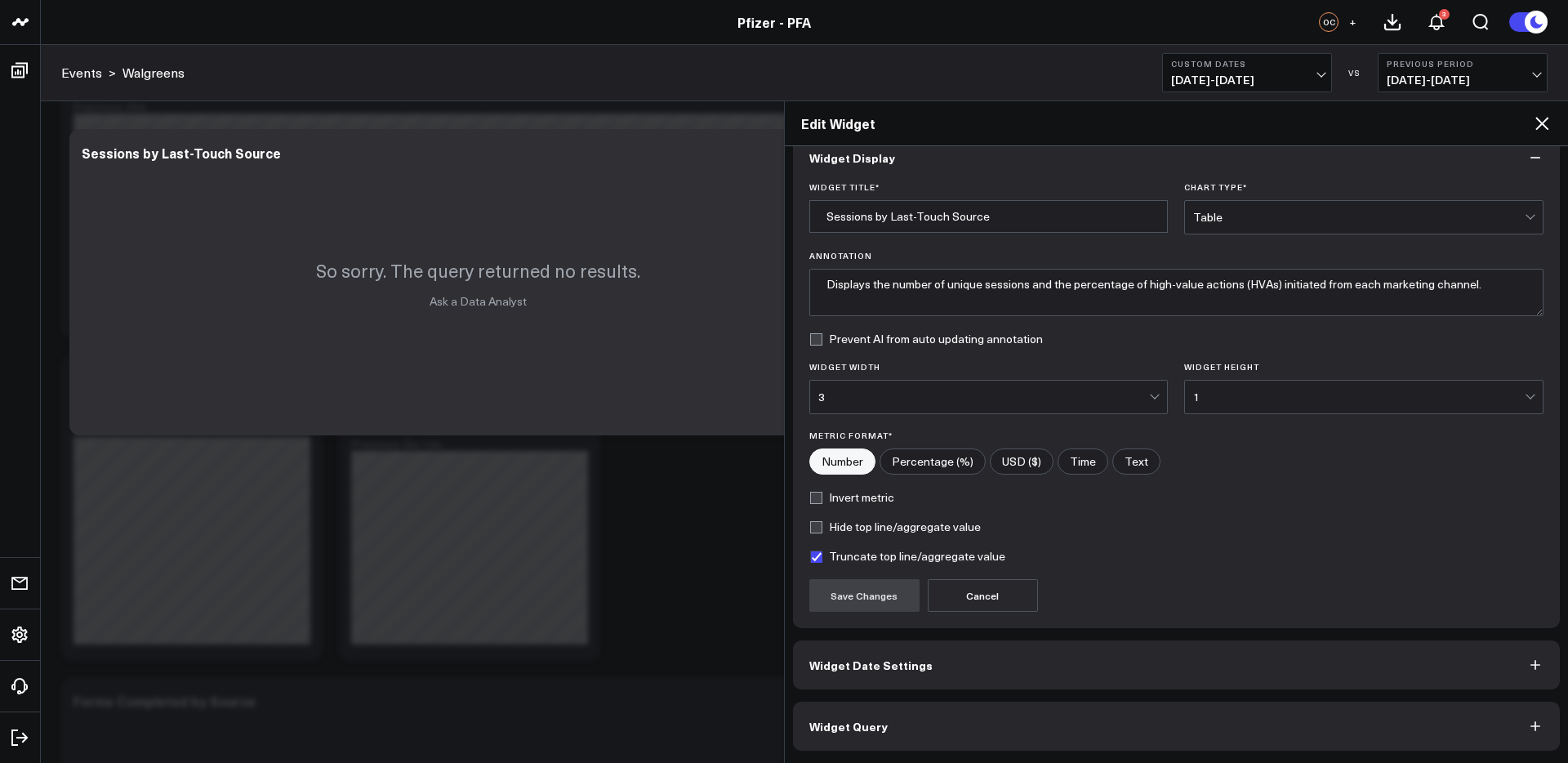
click at [1135, 743] on button "Widget Query" at bounding box center [1176, 727] width 767 height 49
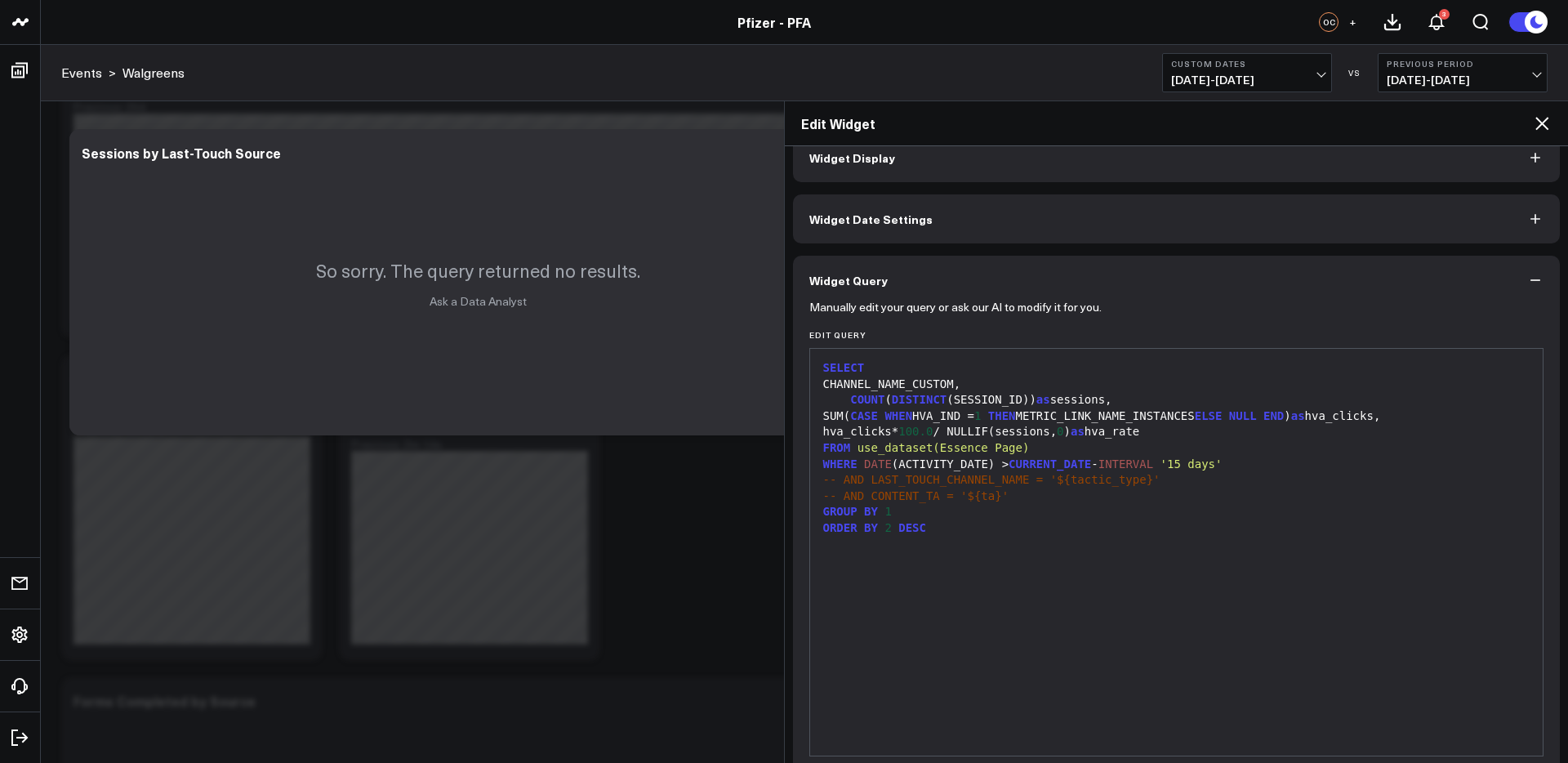
scroll to position [97, 0]
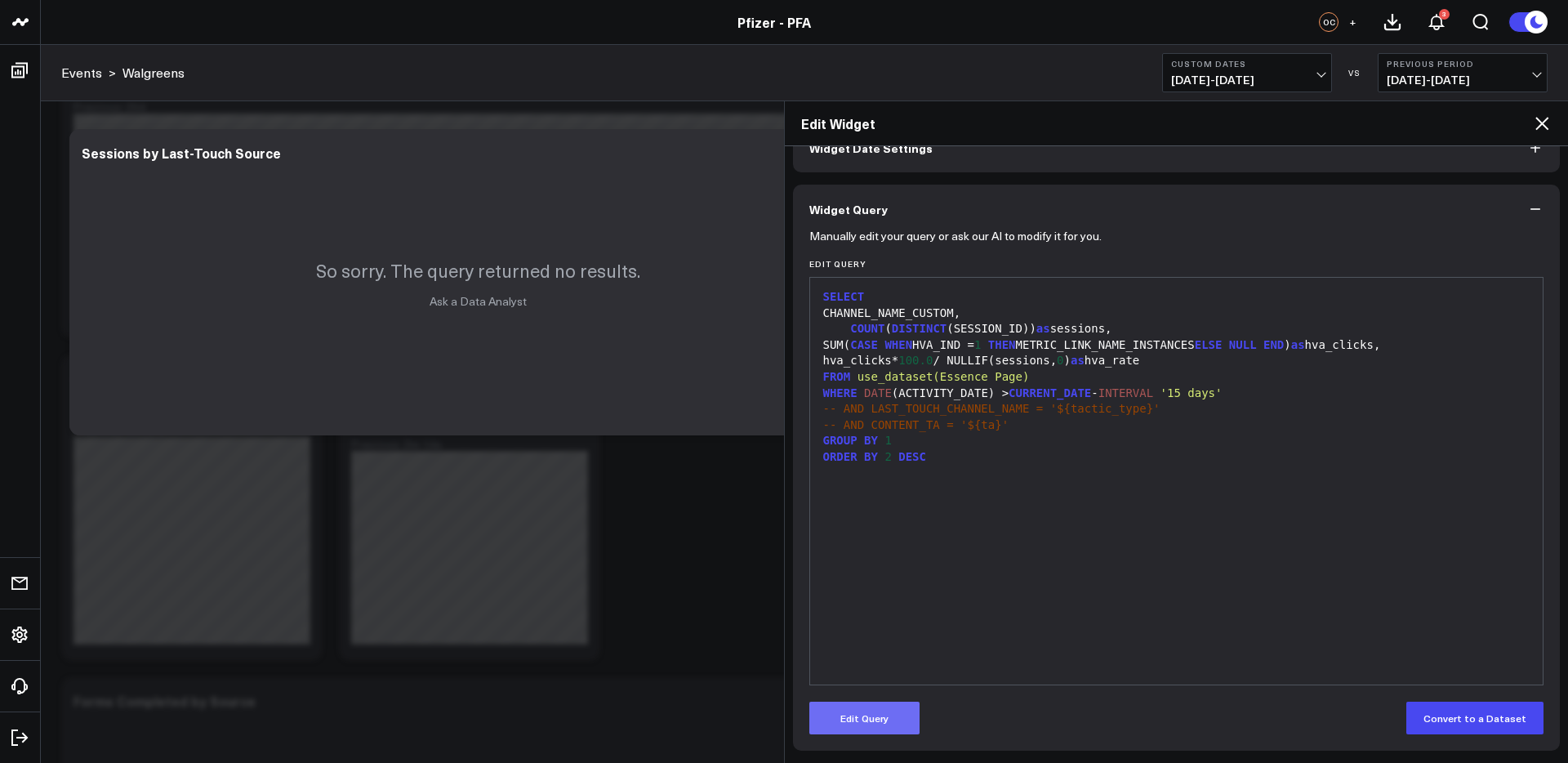
click at [840, 727] on button "Edit Query" at bounding box center [864, 719] width 110 height 33
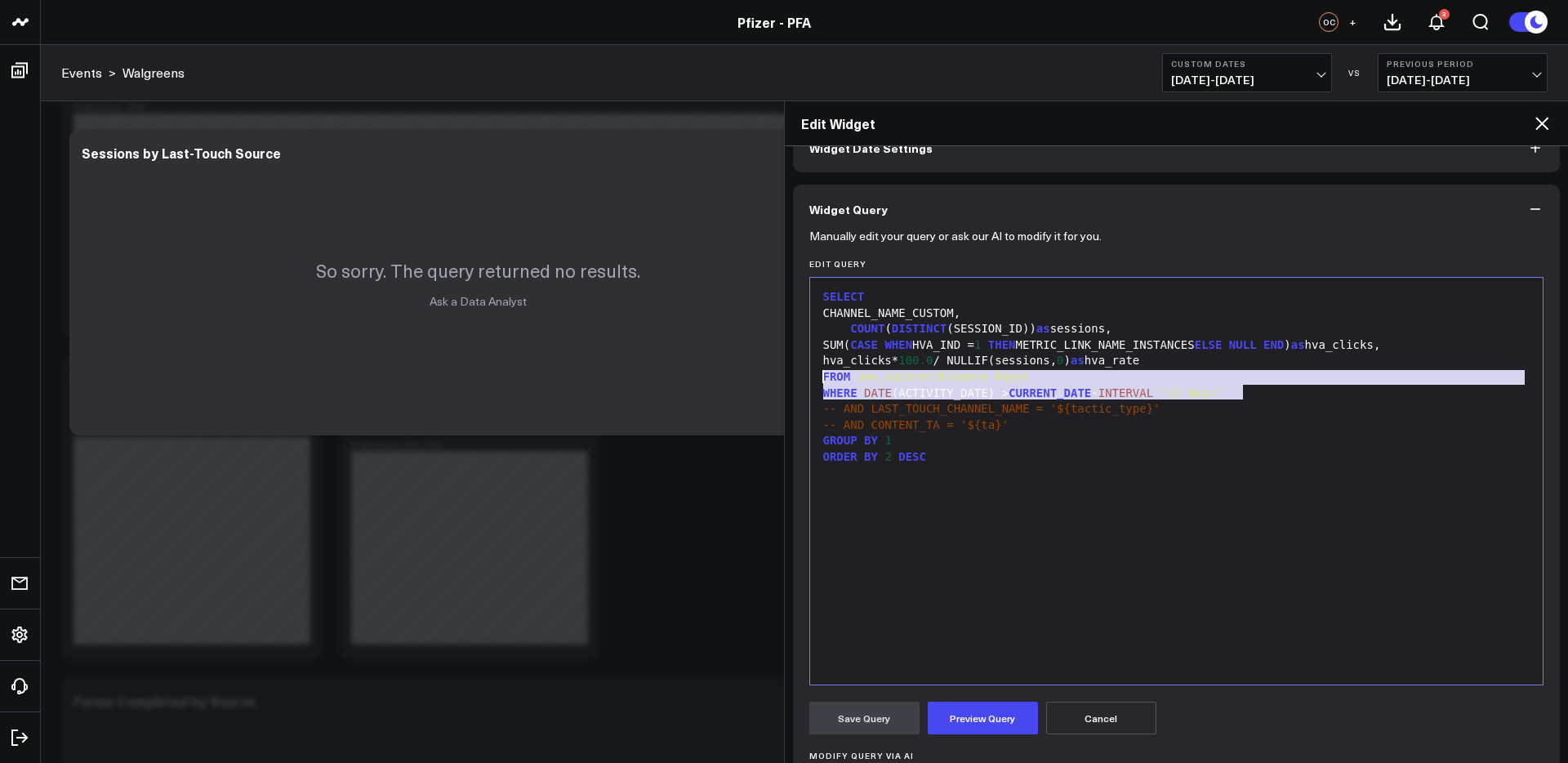
drag, startPoint x: 1201, startPoint y: 391, endPoint x: 812, endPoint y: 378, distance: 389.2
click at [812, 378] on div "99 1 2 3 4 5 6 7 8 9 10 11 › ⌄ SELECT CHANNEL_NAME_CUSTOM, COUNT ( DISTINCT (SE…" at bounding box center [1177, 481] width 735 height 409
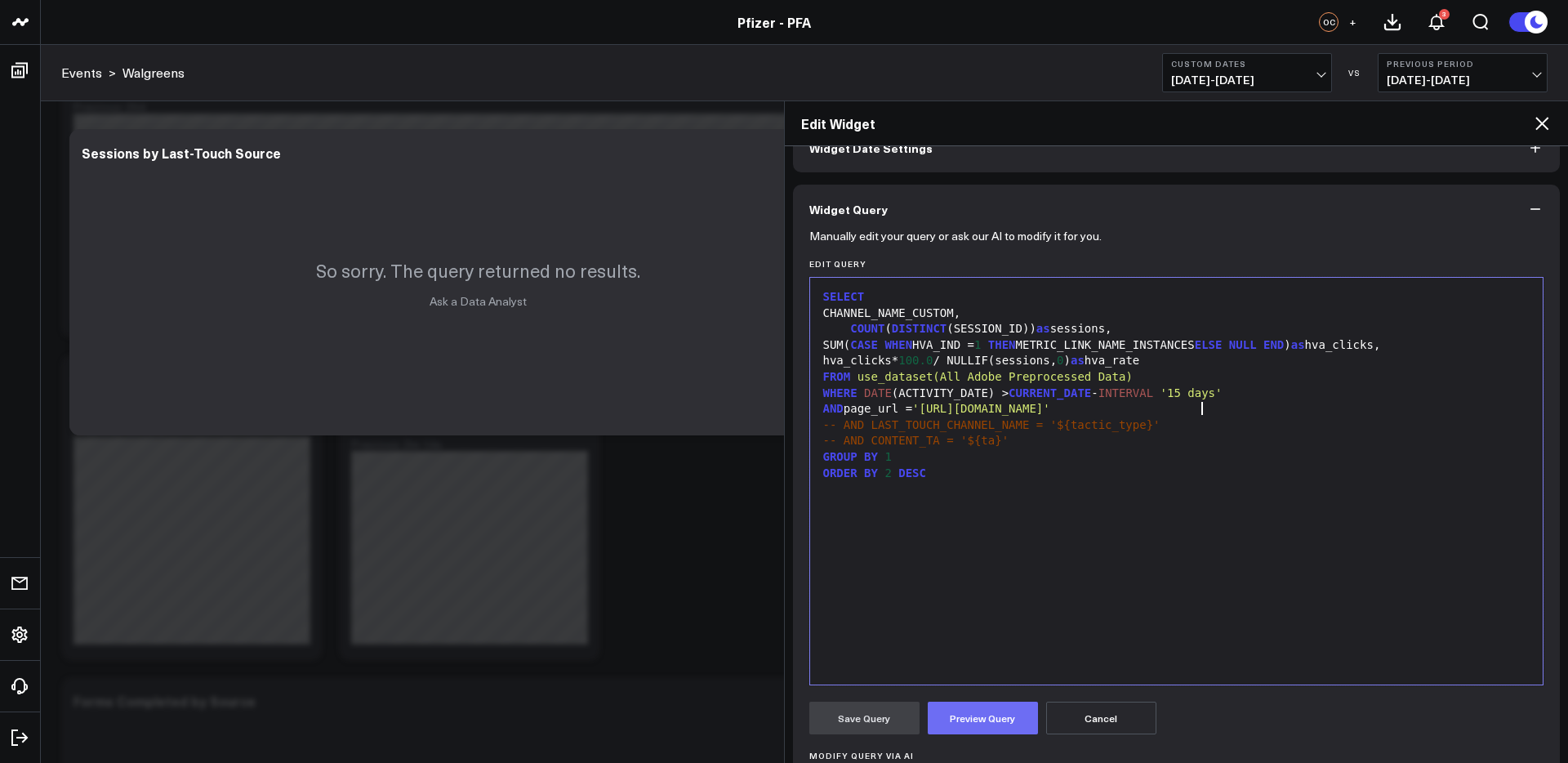
click at [997, 714] on button "Preview Query" at bounding box center [983, 719] width 110 height 33
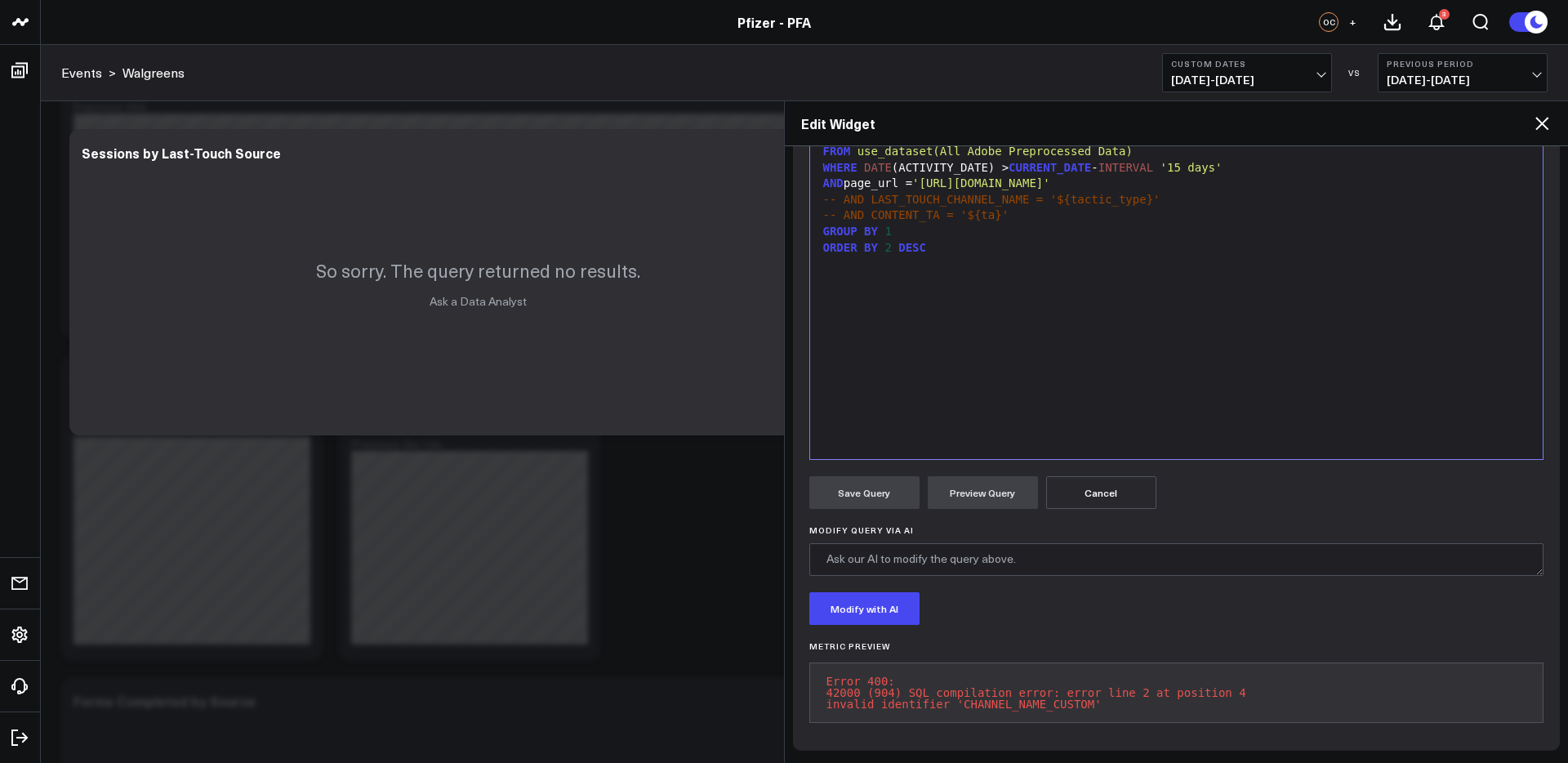
click at [1547, 126] on icon at bounding box center [1543, 123] width 20 height 20
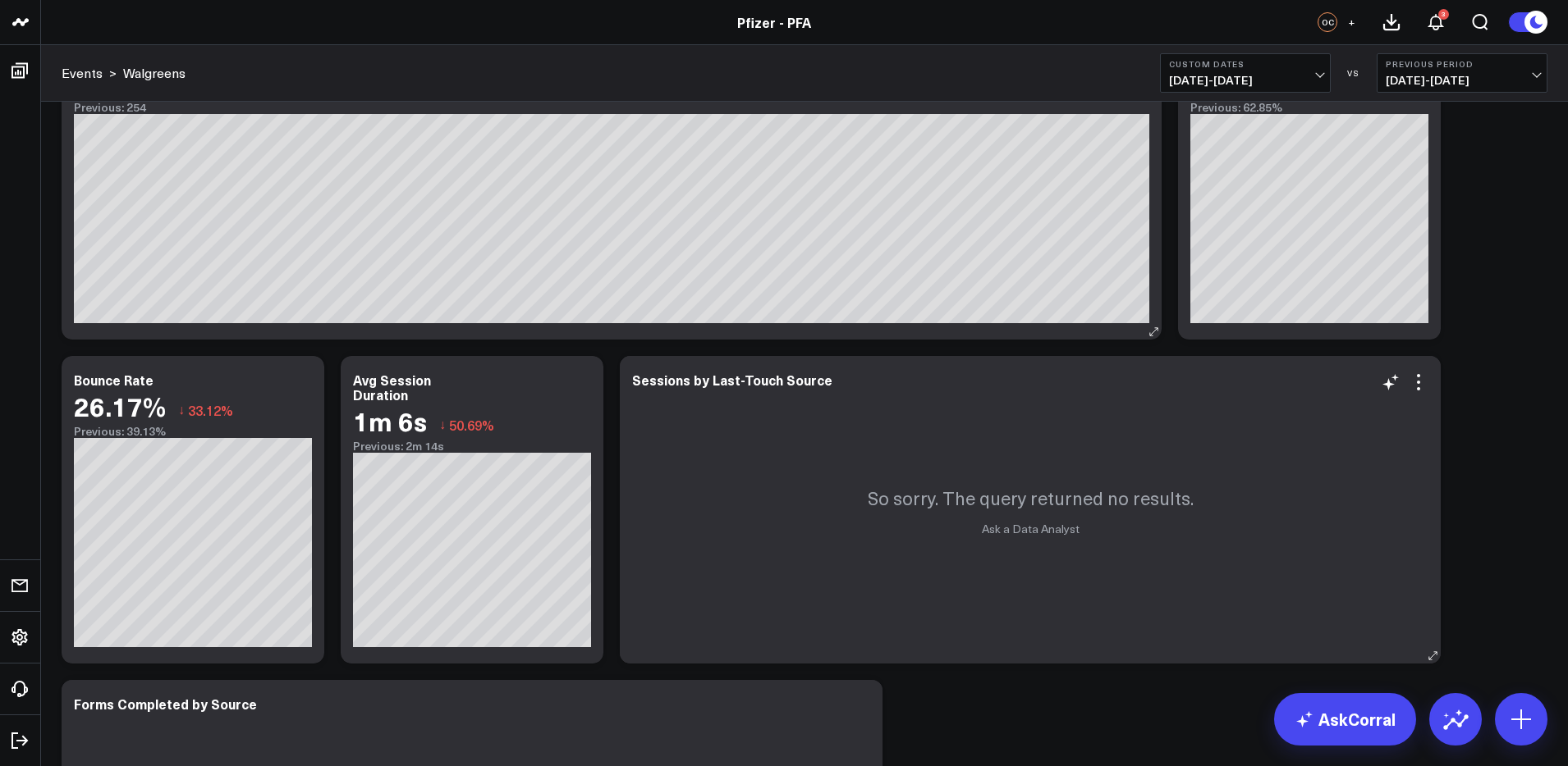
drag, startPoint x: 1412, startPoint y: 379, endPoint x: 1296, endPoint y: 429, distance: 126.3
click at [1412, 380] on icon at bounding box center [1419, 382] width 20 height 20
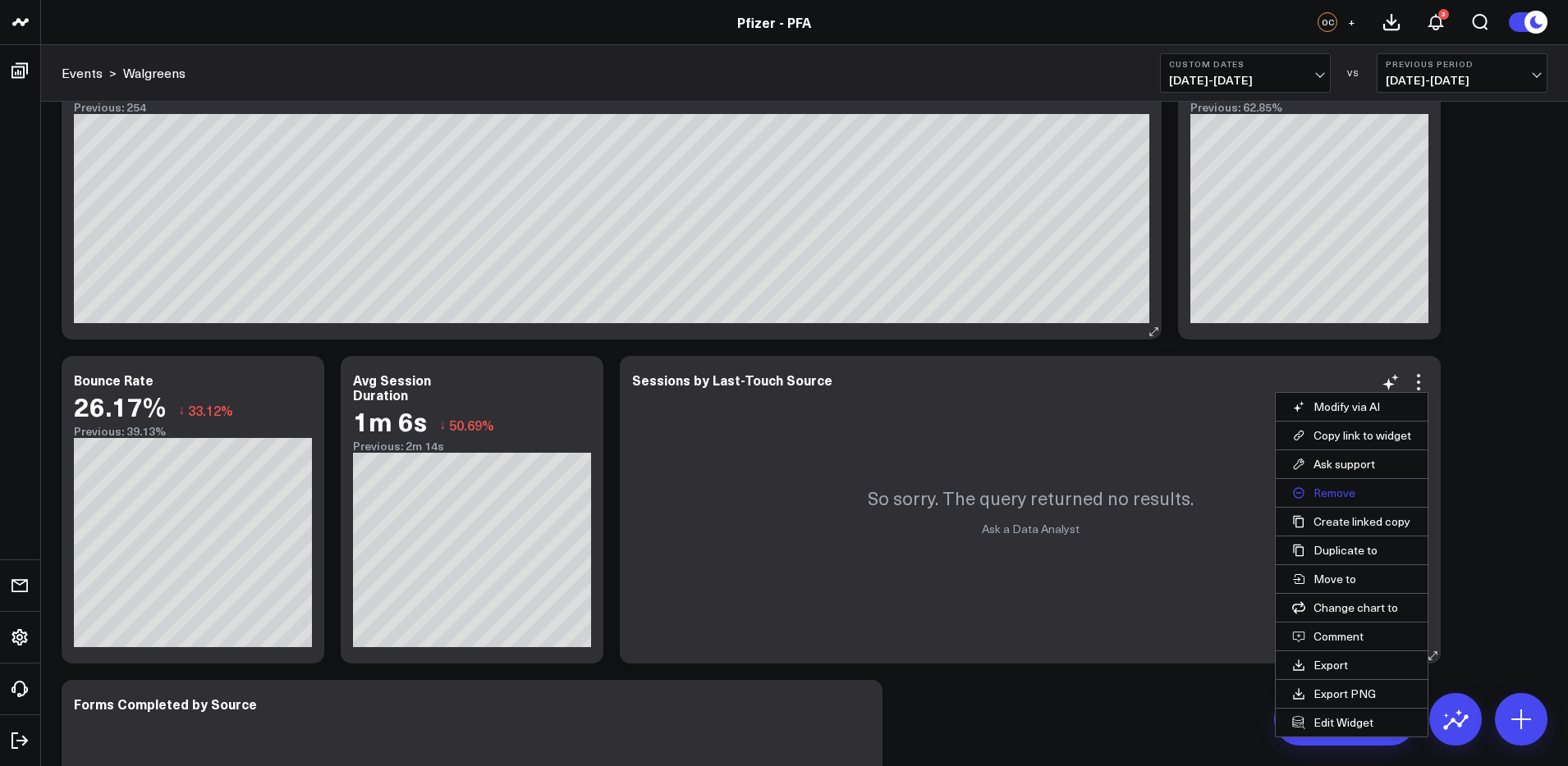
click at [1341, 499] on button "Remove" at bounding box center [1351, 493] width 152 height 27
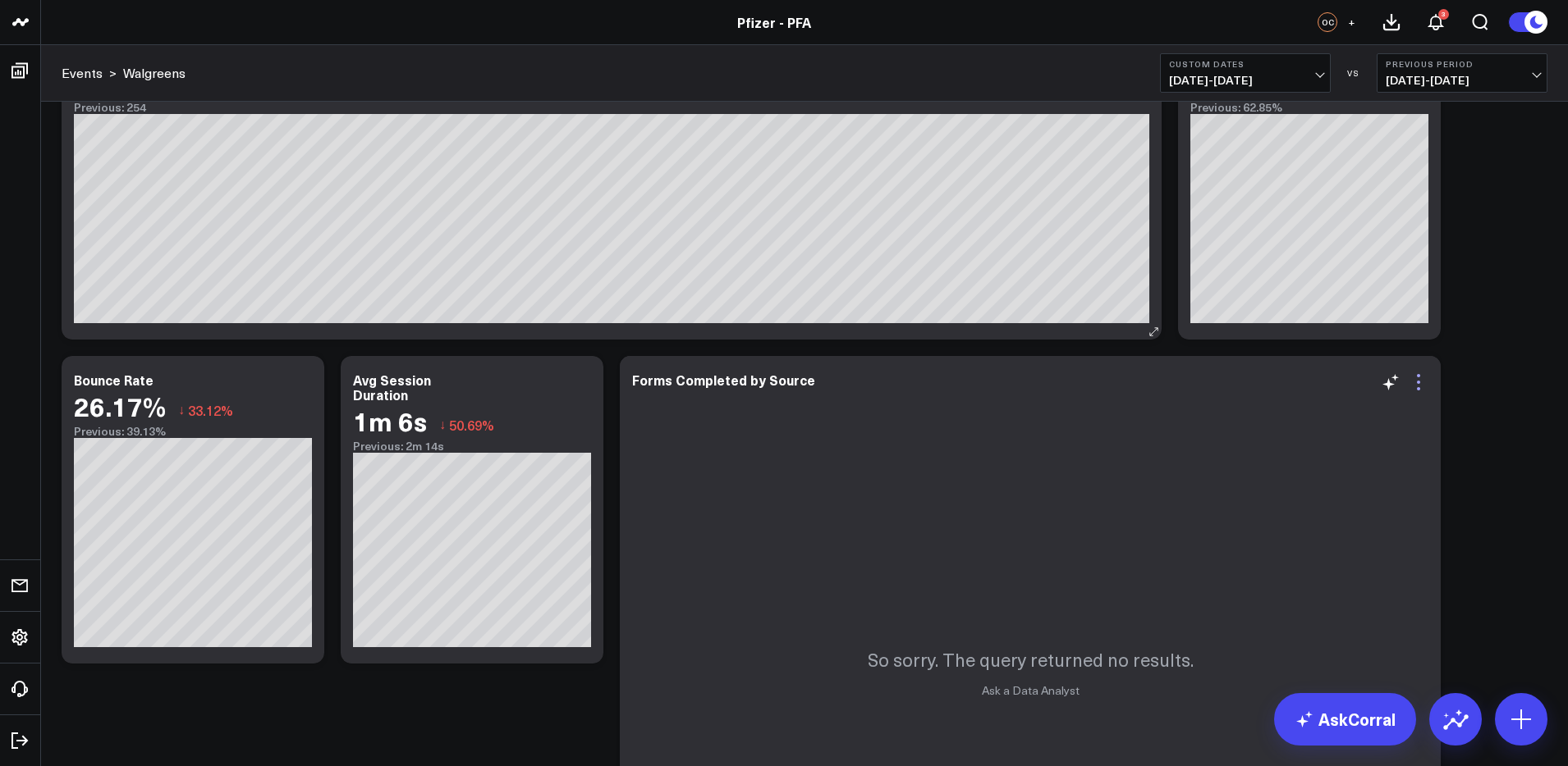
click at [1421, 385] on icon at bounding box center [1419, 382] width 20 height 20
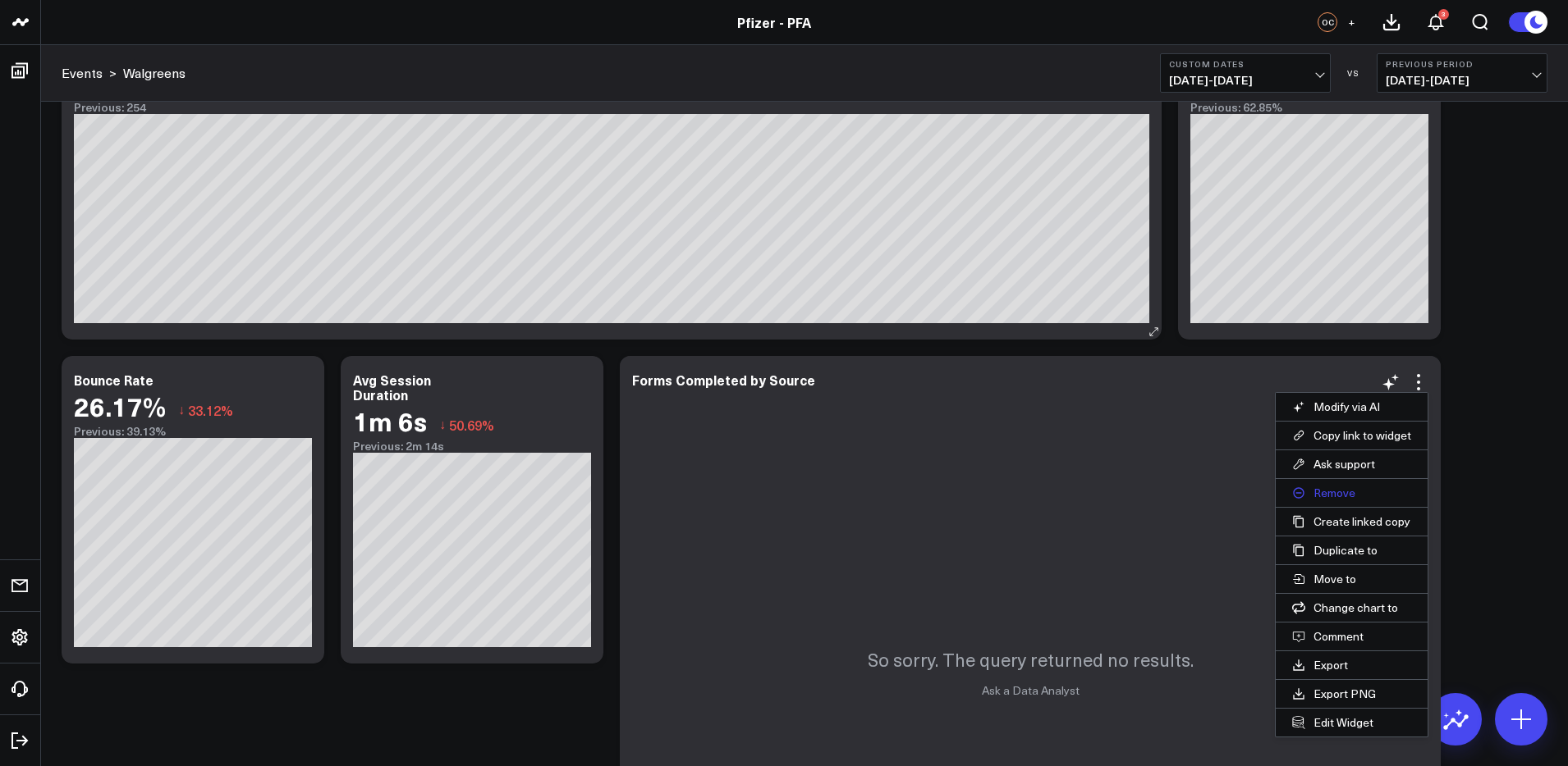
click at [1338, 496] on button "Remove" at bounding box center [1351, 493] width 152 height 27
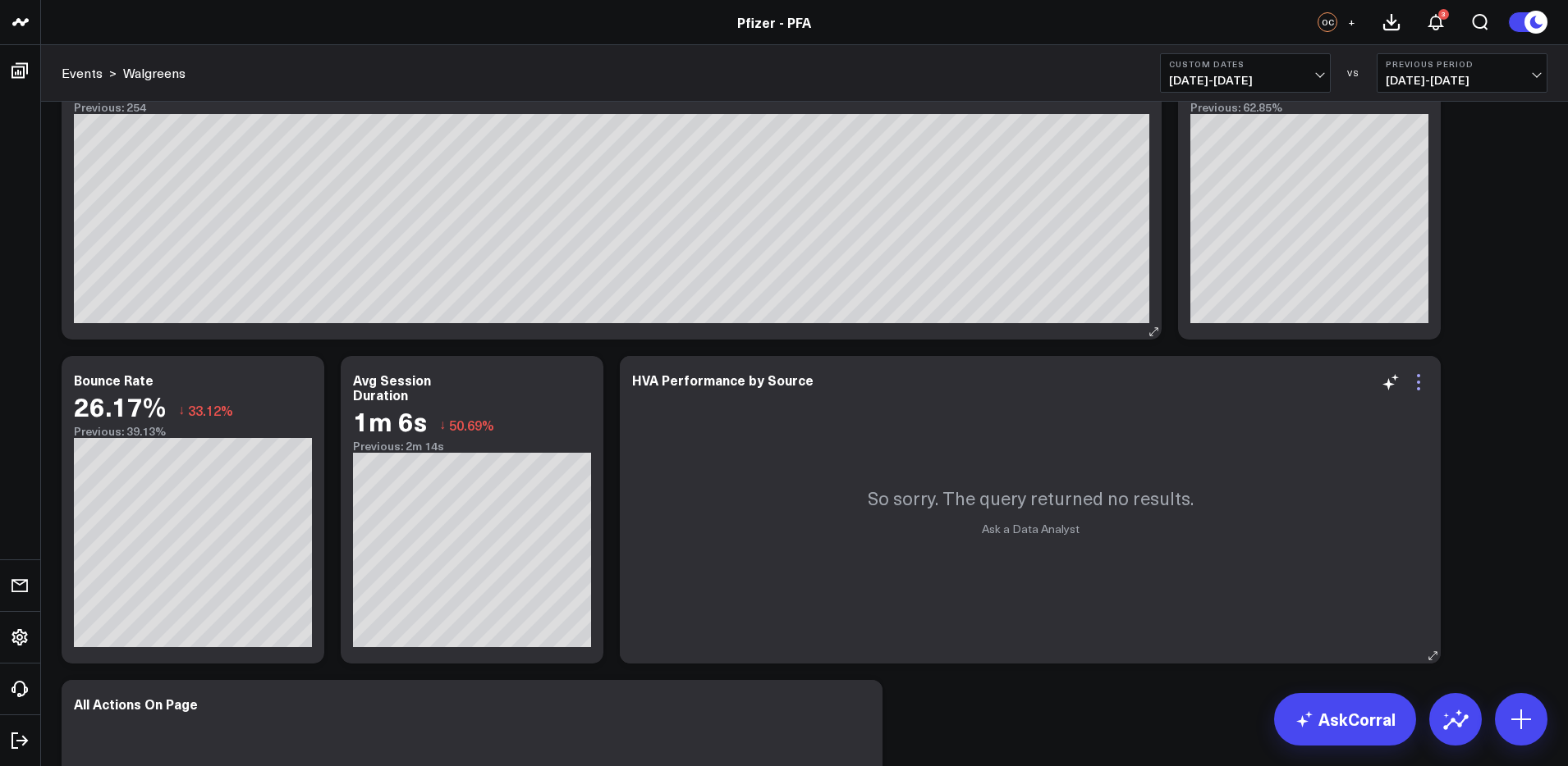
click at [1420, 380] on icon at bounding box center [1419, 382] width 20 height 20
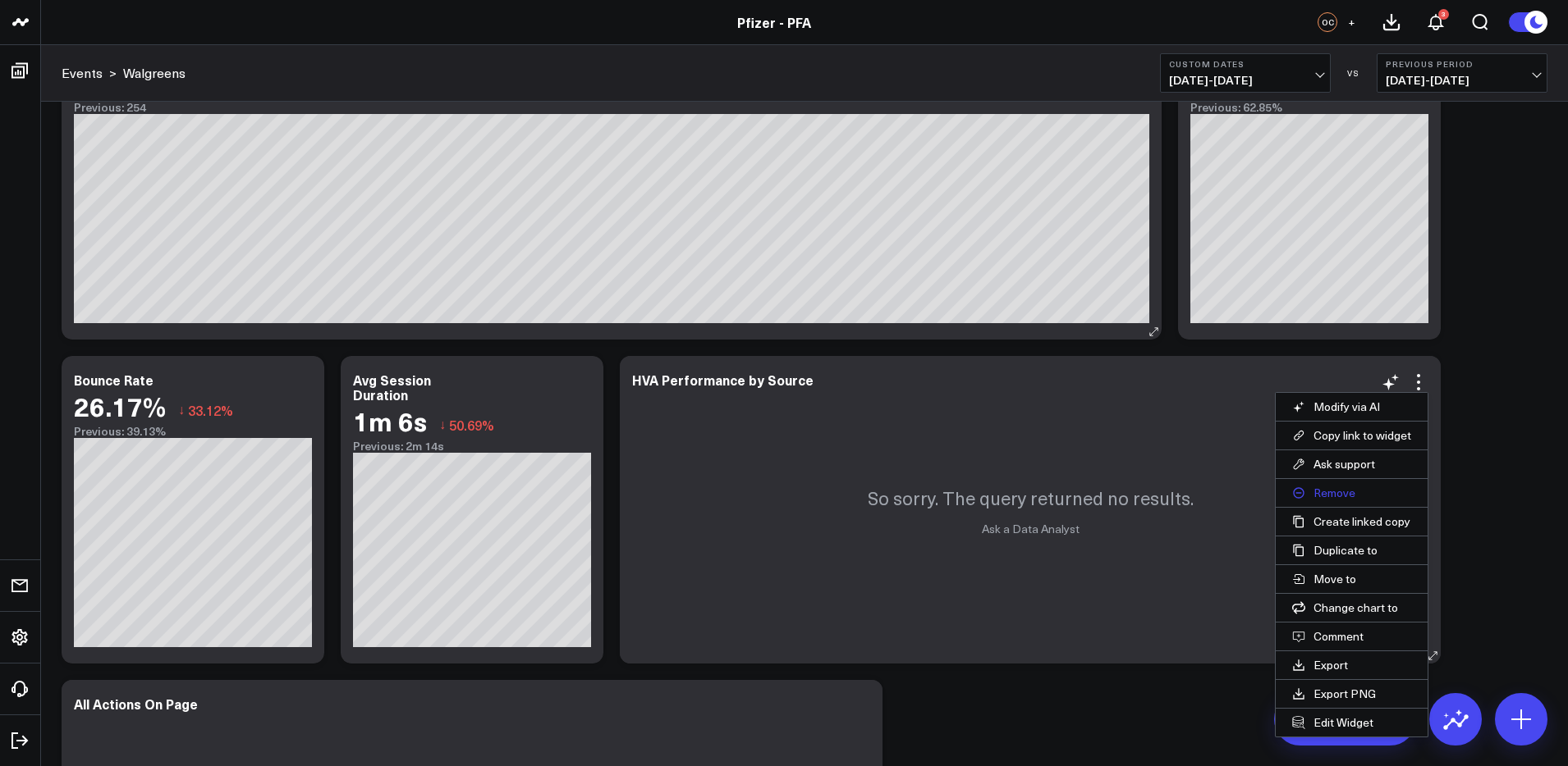
click at [1330, 498] on button "Remove" at bounding box center [1351, 493] width 152 height 27
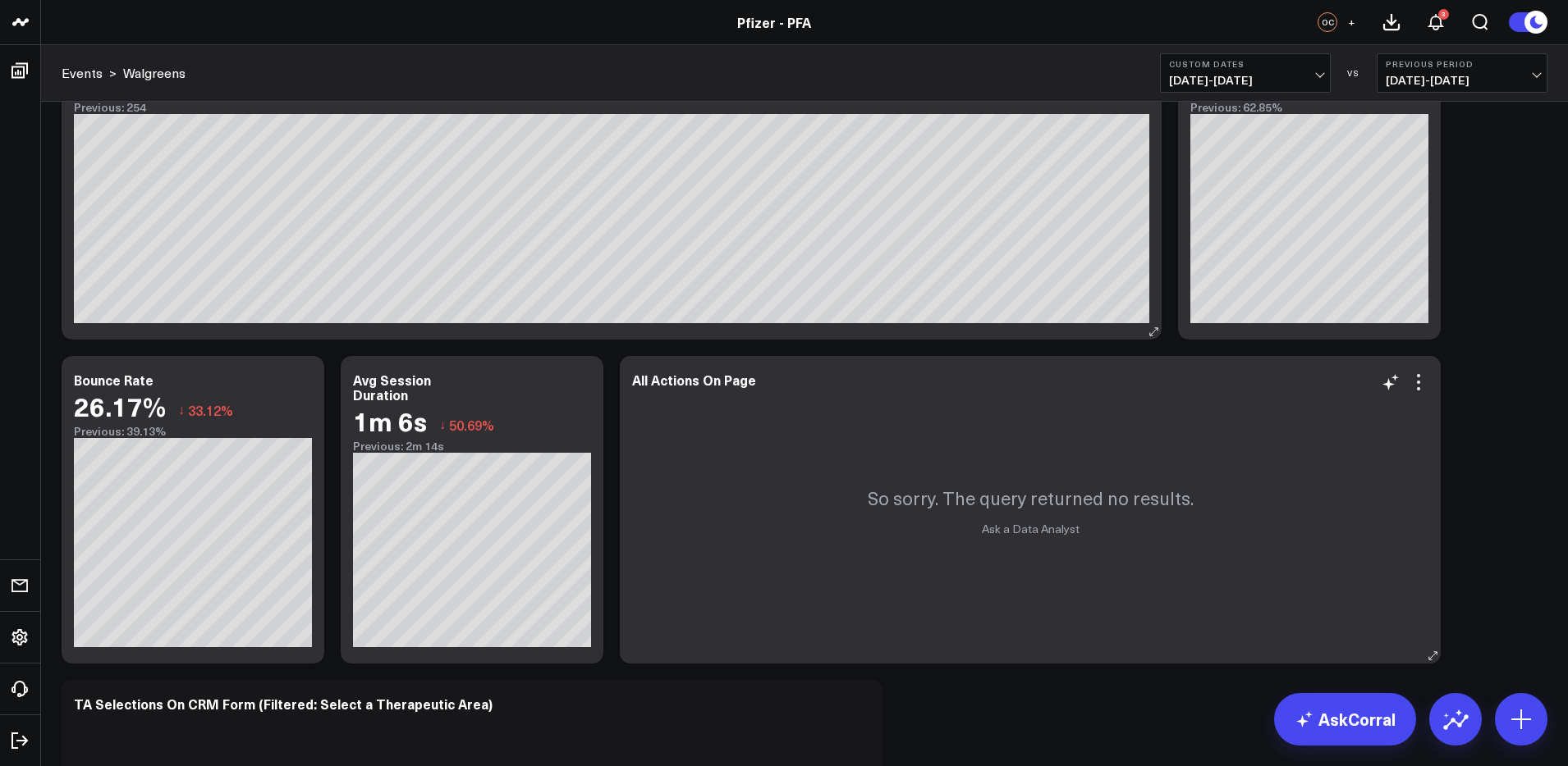
drag, startPoint x: 1420, startPoint y: 381, endPoint x: 1399, endPoint y: 436, distance: 58.9
click at [1420, 381] on icon at bounding box center [1419, 382] width 20 height 20
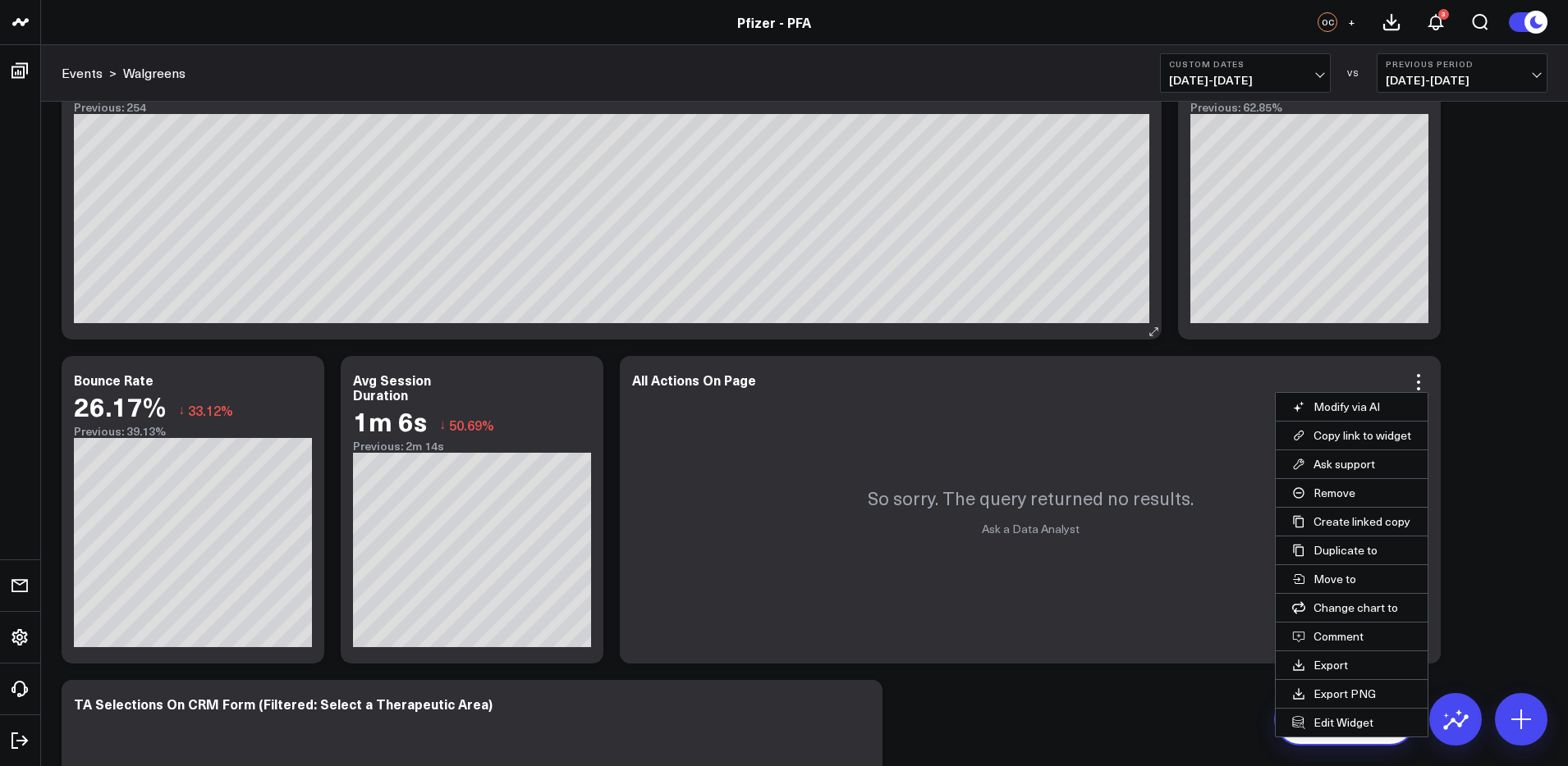
click at [1328, 726] on button "Edit Widget" at bounding box center [1351, 723] width 152 height 27
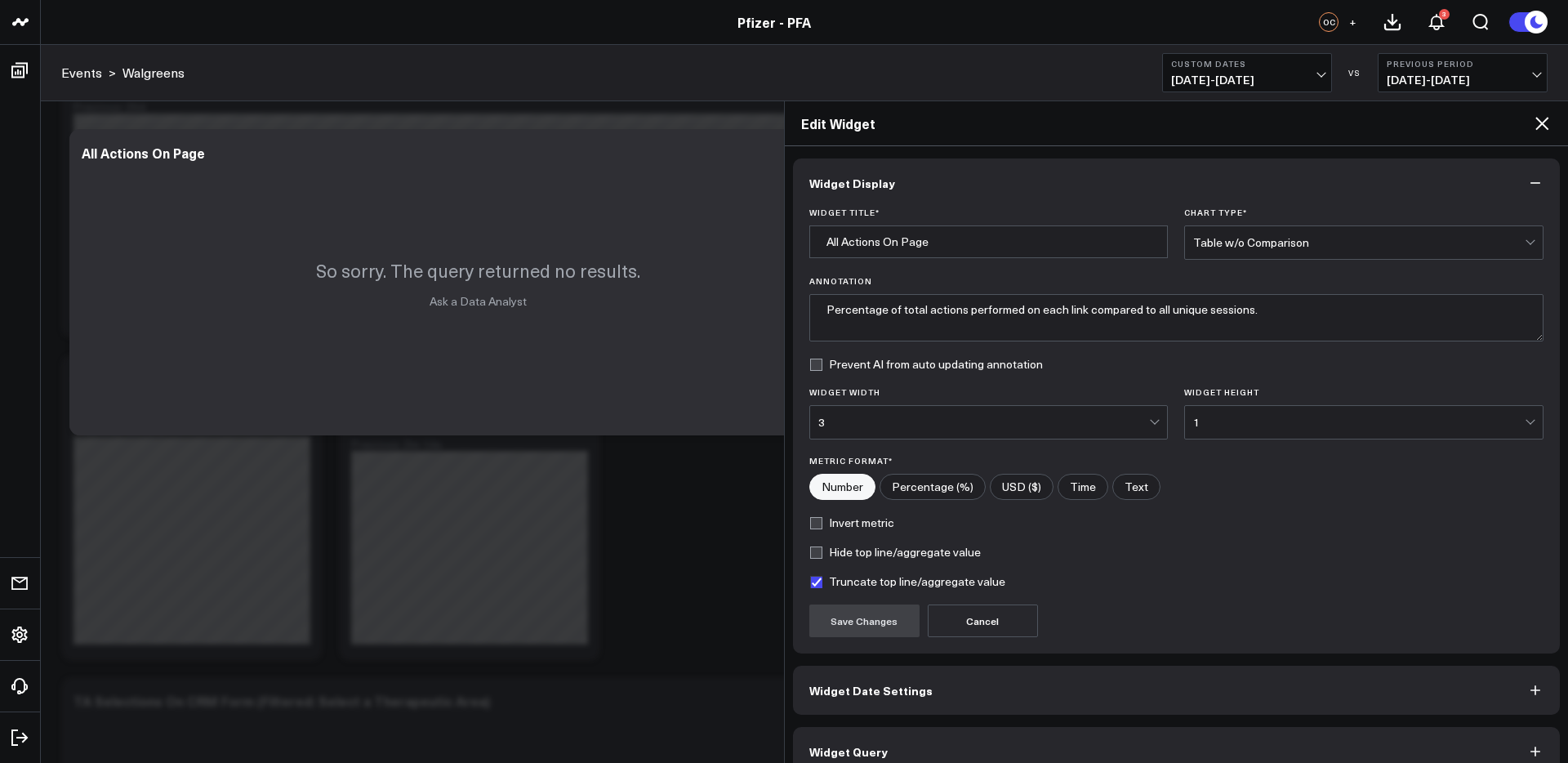
scroll to position [25, 0]
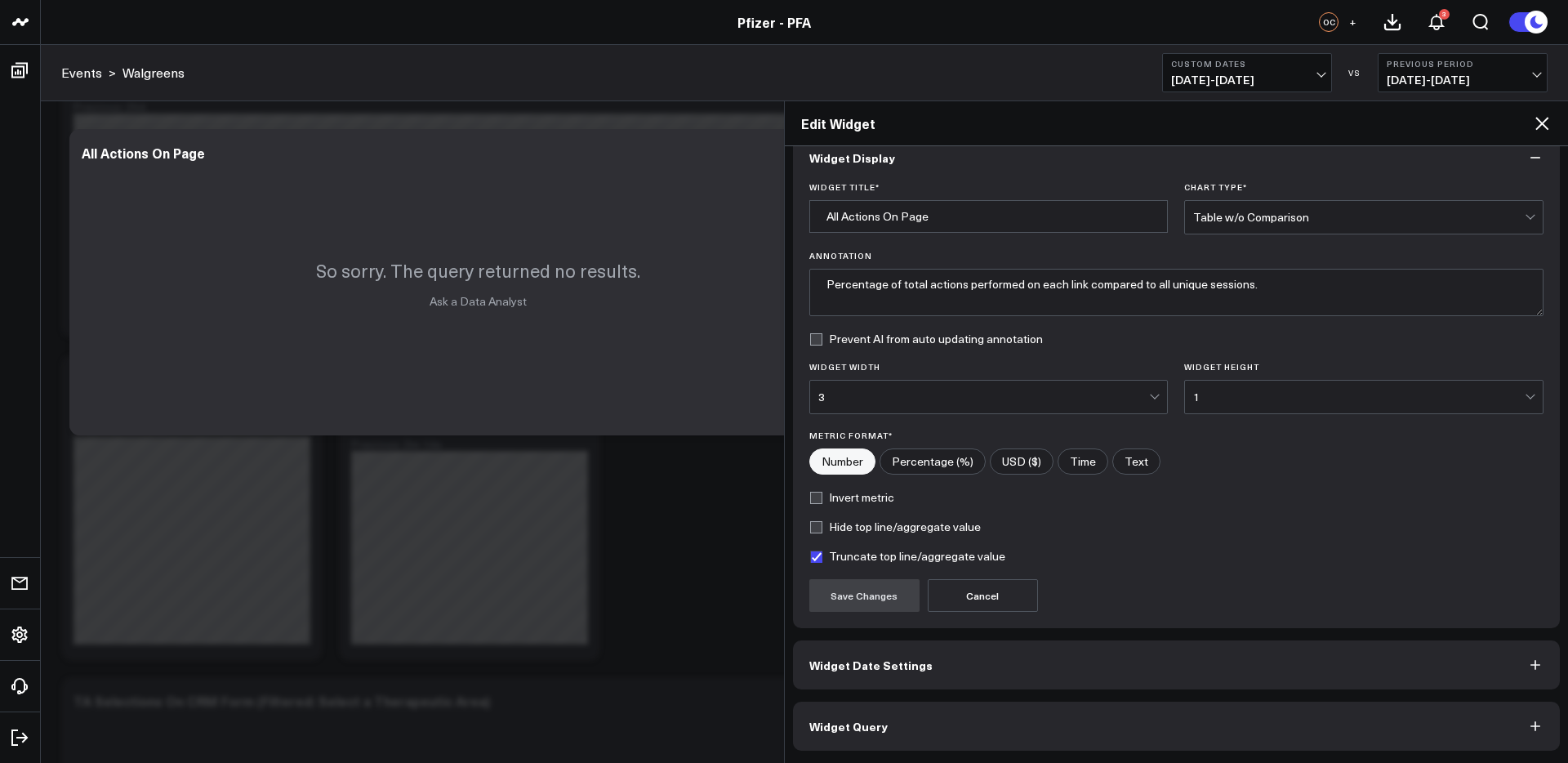
click at [1035, 726] on button "Widget Query" at bounding box center [1176, 727] width 767 height 49
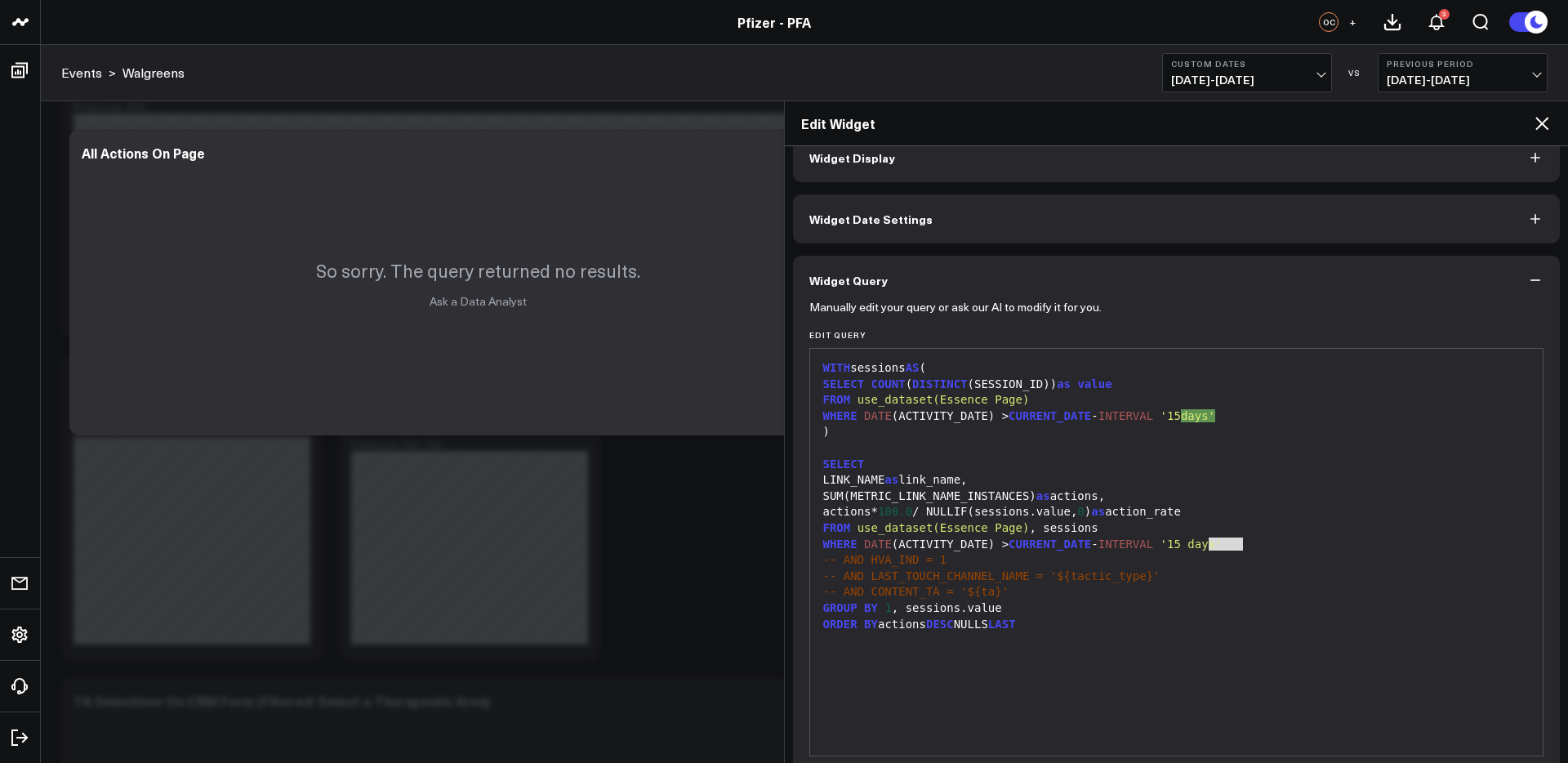
drag, startPoint x: 1250, startPoint y: 550, endPoint x: 1110, endPoint y: 543, distance: 140.2
click at [1110, 543] on div "WHERE DATE (ACTIVITY_DATE) > CURRENT_DATE - INTERVAL '15 days'" at bounding box center [1177, 544] width 718 height 17
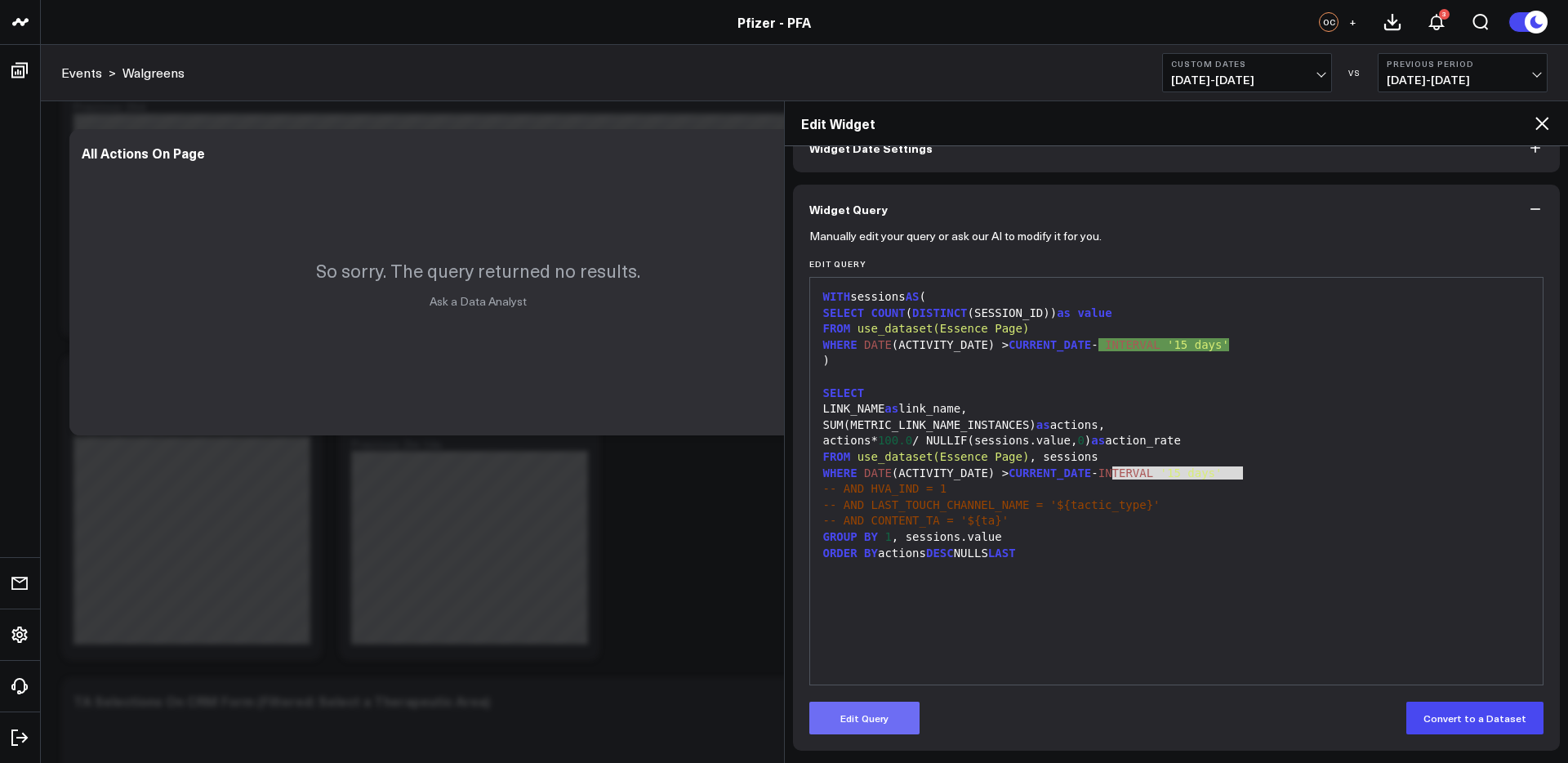
click at [855, 726] on button "Edit Query" at bounding box center [864, 719] width 110 height 33
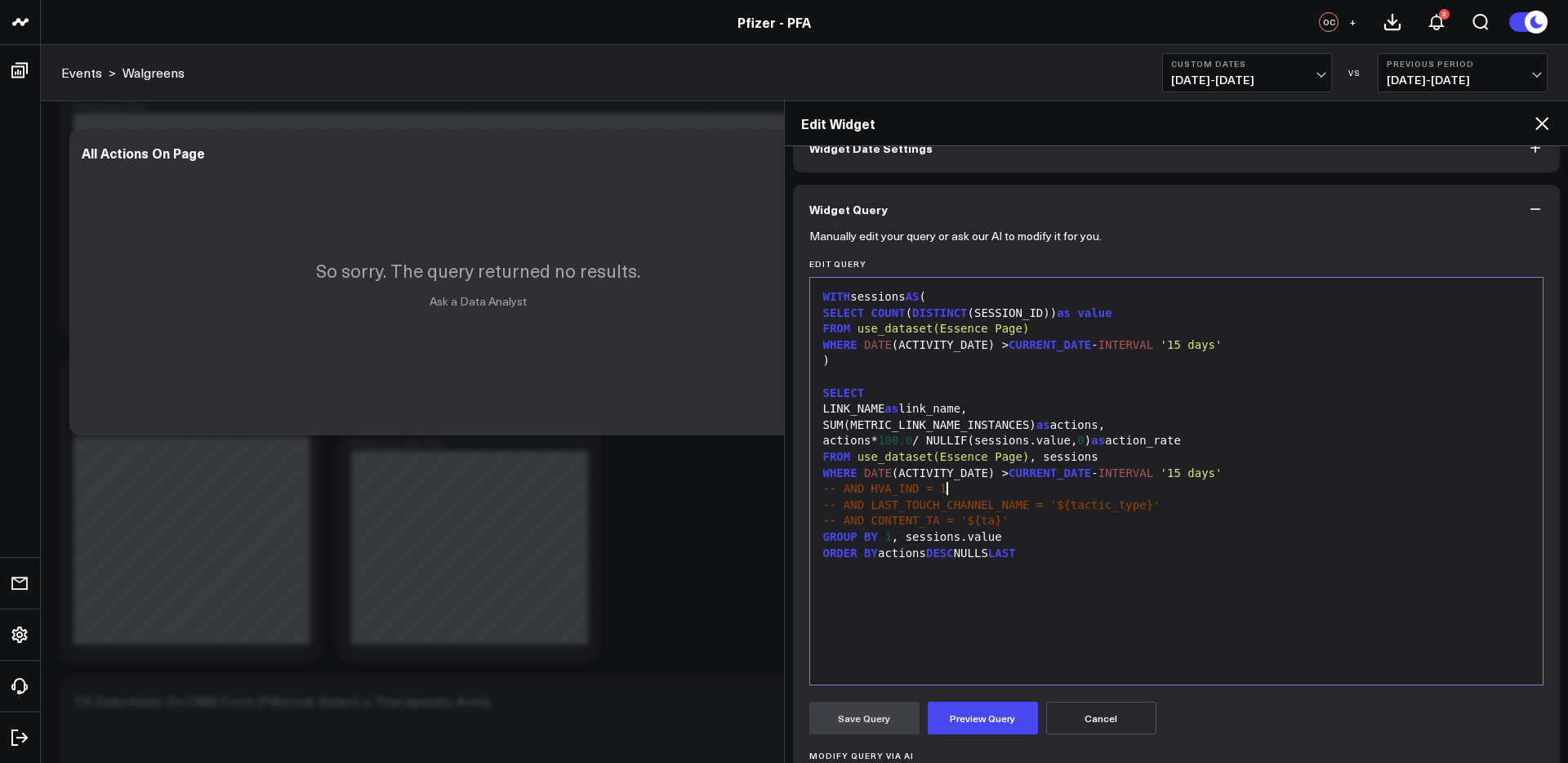
click at [1229, 482] on div "-- AND HVA_IND = 1" at bounding box center [1177, 489] width 718 height 17
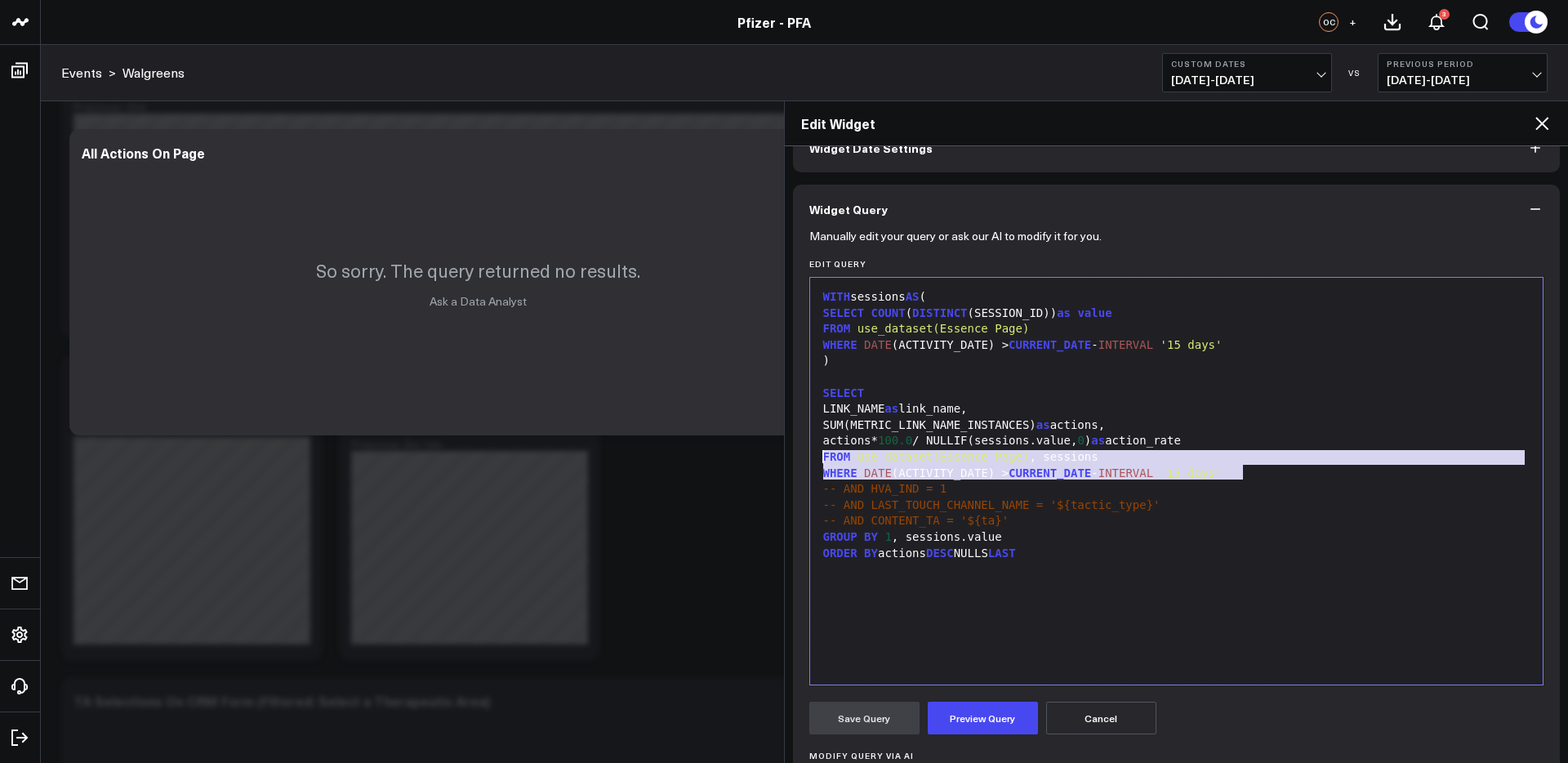
drag, startPoint x: 1234, startPoint y: 471, endPoint x: 823, endPoint y: 461, distance: 411.1
click at [823, 461] on div "WITH sessions AS ( SELECT COUNT ( DISTINCT (SESSION_ID)) as value FROM use_data…" at bounding box center [1177, 481] width 718 height 390
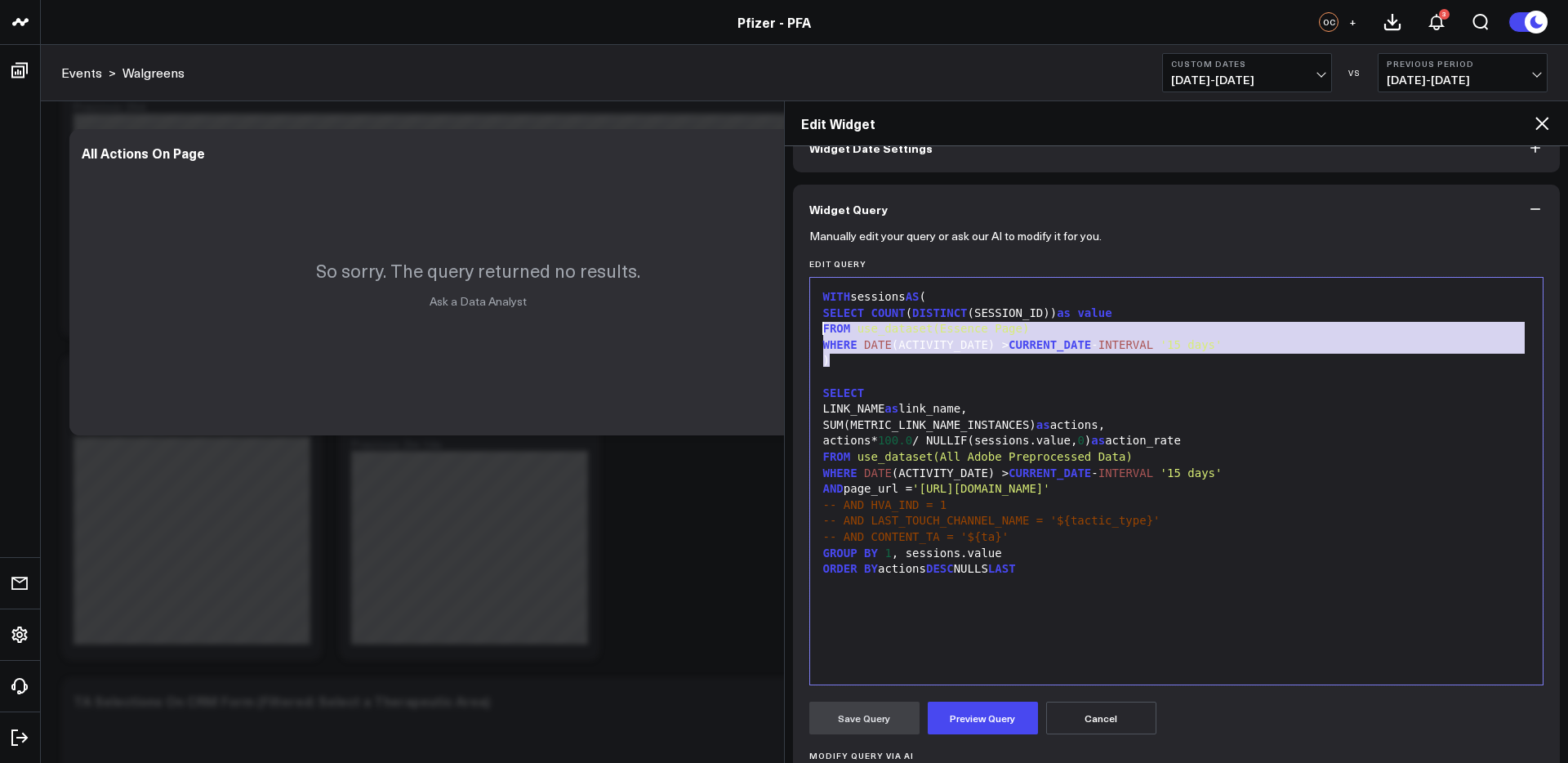
drag, startPoint x: 842, startPoint y: 361, endPoint x: 803, endPoint y: 331, distance: 49.2
click at [803, 331] on div "Manually edit your query or ask our AI to modify it for you. Edit Query 99 1 2 …" at bounding box center [1176, 594] width 767 height 720
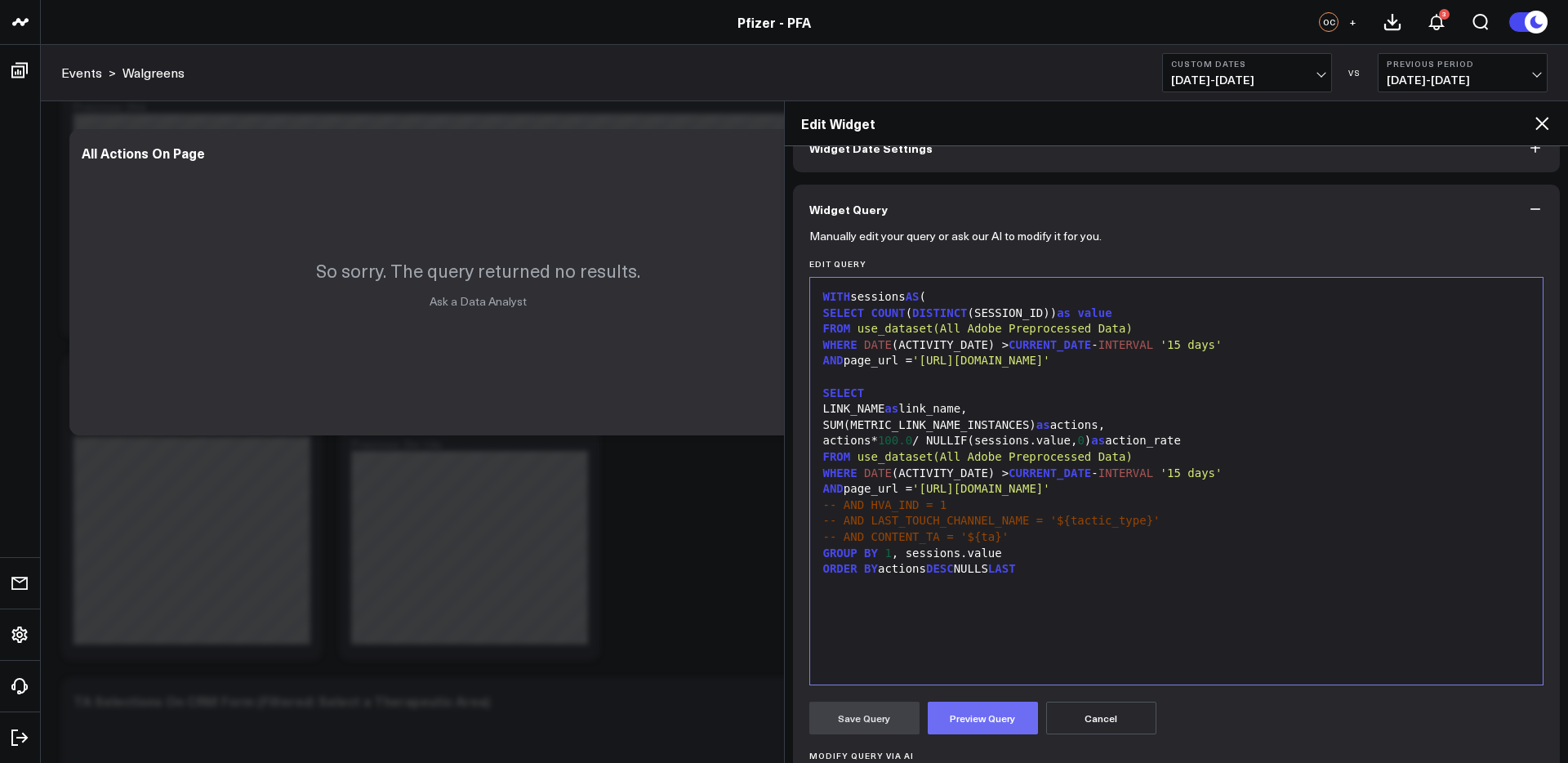
click at [966, 720] on button "Preview Query" at bounding box center [983, 719] width 110 height 33
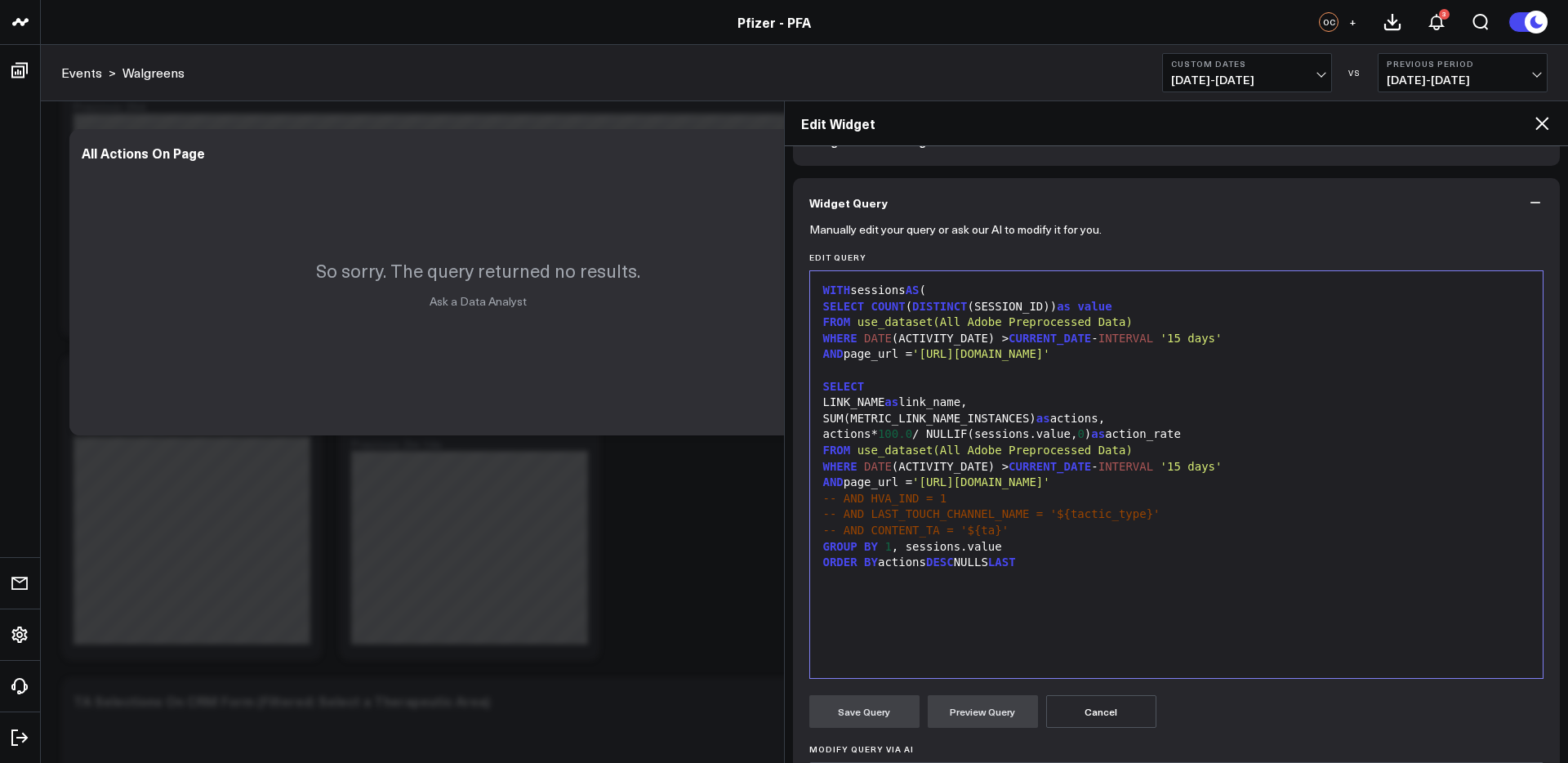
scroll to position [78, 0]
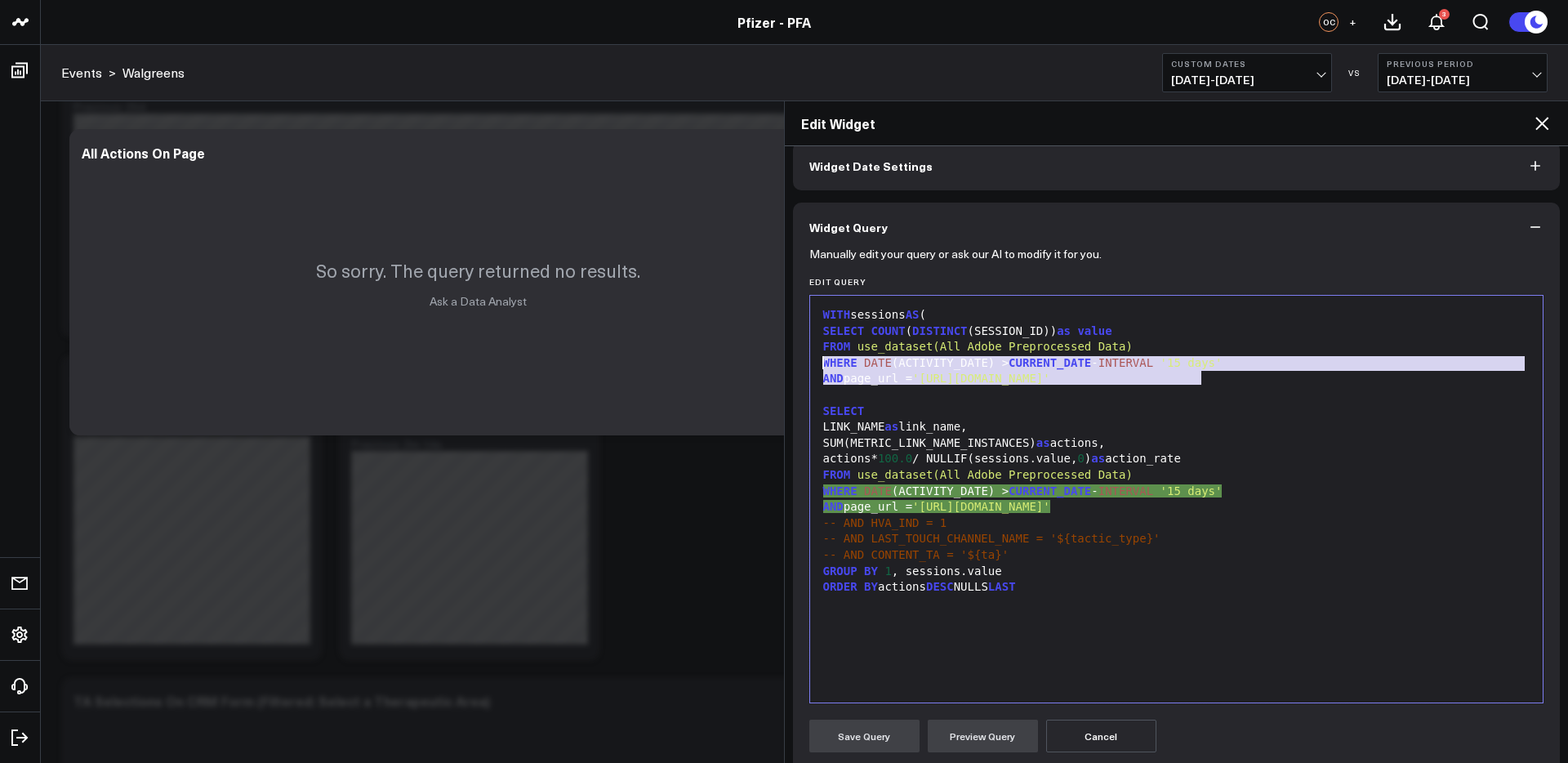
drag, startPoint x: 1219, startPoint y: 383, endPoint x: 796, endPoint y: 355, distance: 423.9
click at [796, 355] on div "Manually edit your query or ask our AI to modify it for you. Edit Query 99 1 2 …" at bounding box center [1176, 646] width 767 height 788
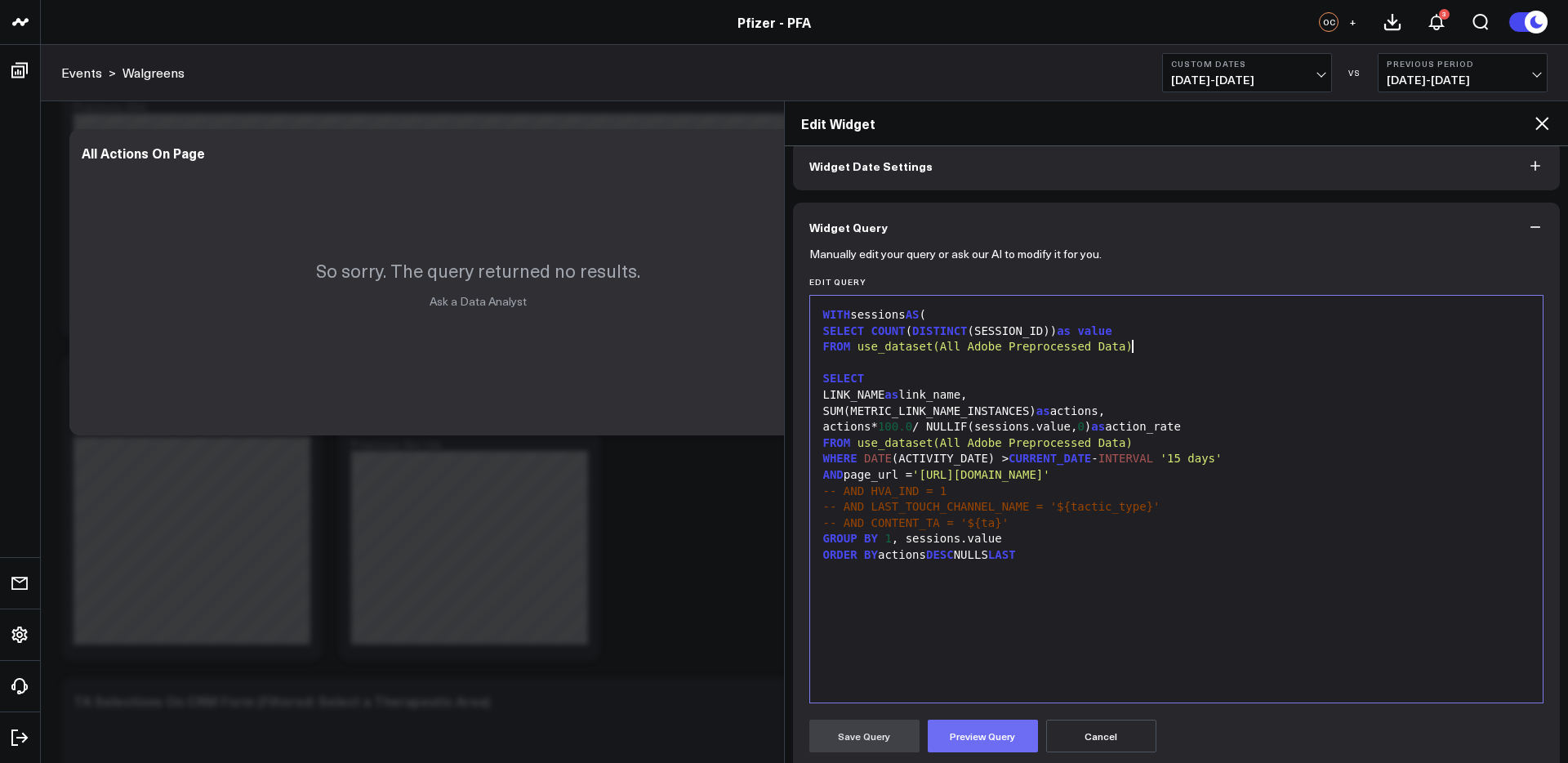
drag, startPoint x: 995, startPoint y: 743, endPoint x: 987, endPoint y: 734, distance: 12.0
click at [992, 743] on button "Preview Query" at bounding box center [983, 737] width 110 height 33
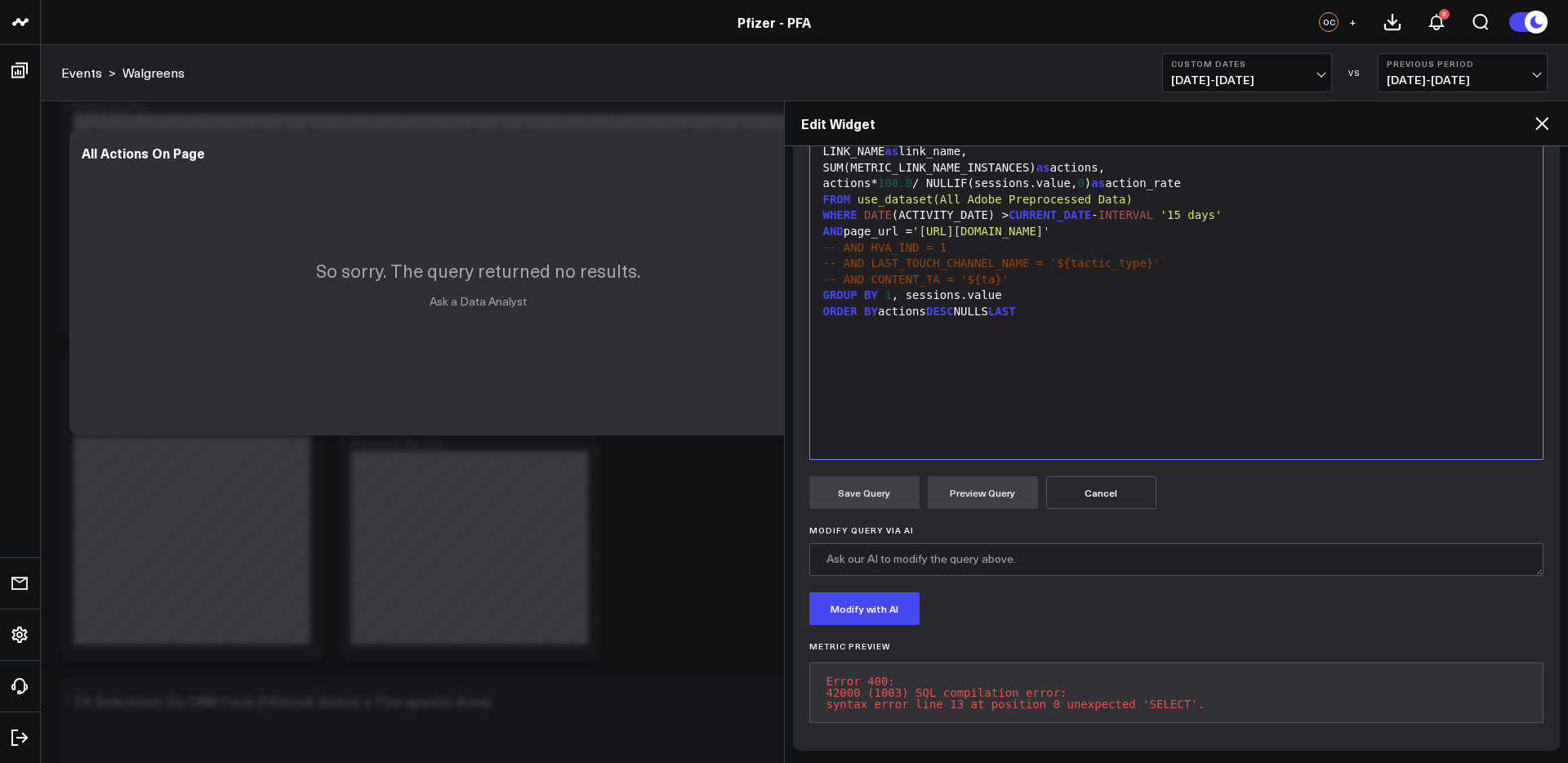
click at [1118, 491] on button "Cancel" at bounding box center [1101, 493] width 110 height 33
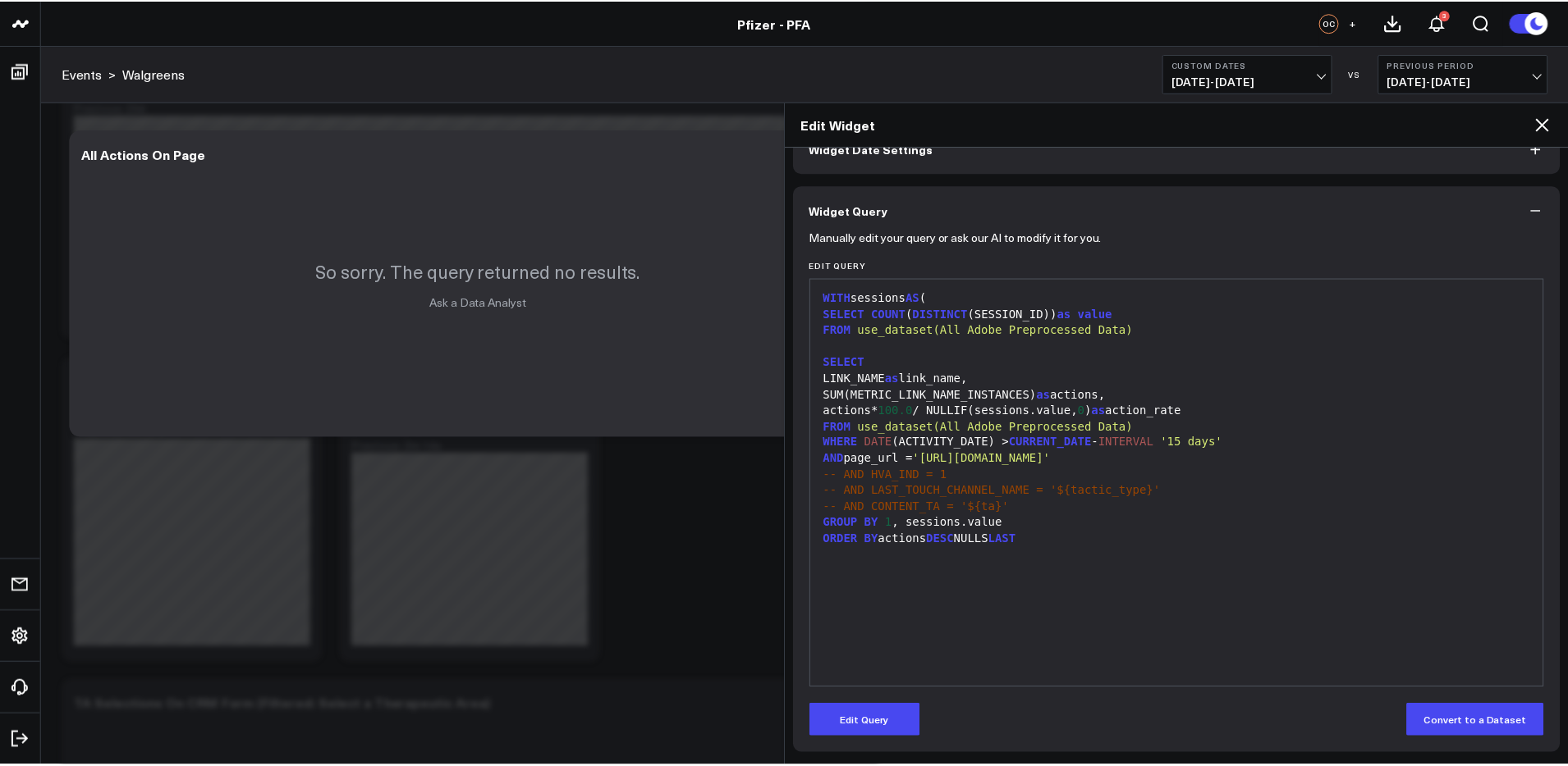
scroll to position [97, 0]
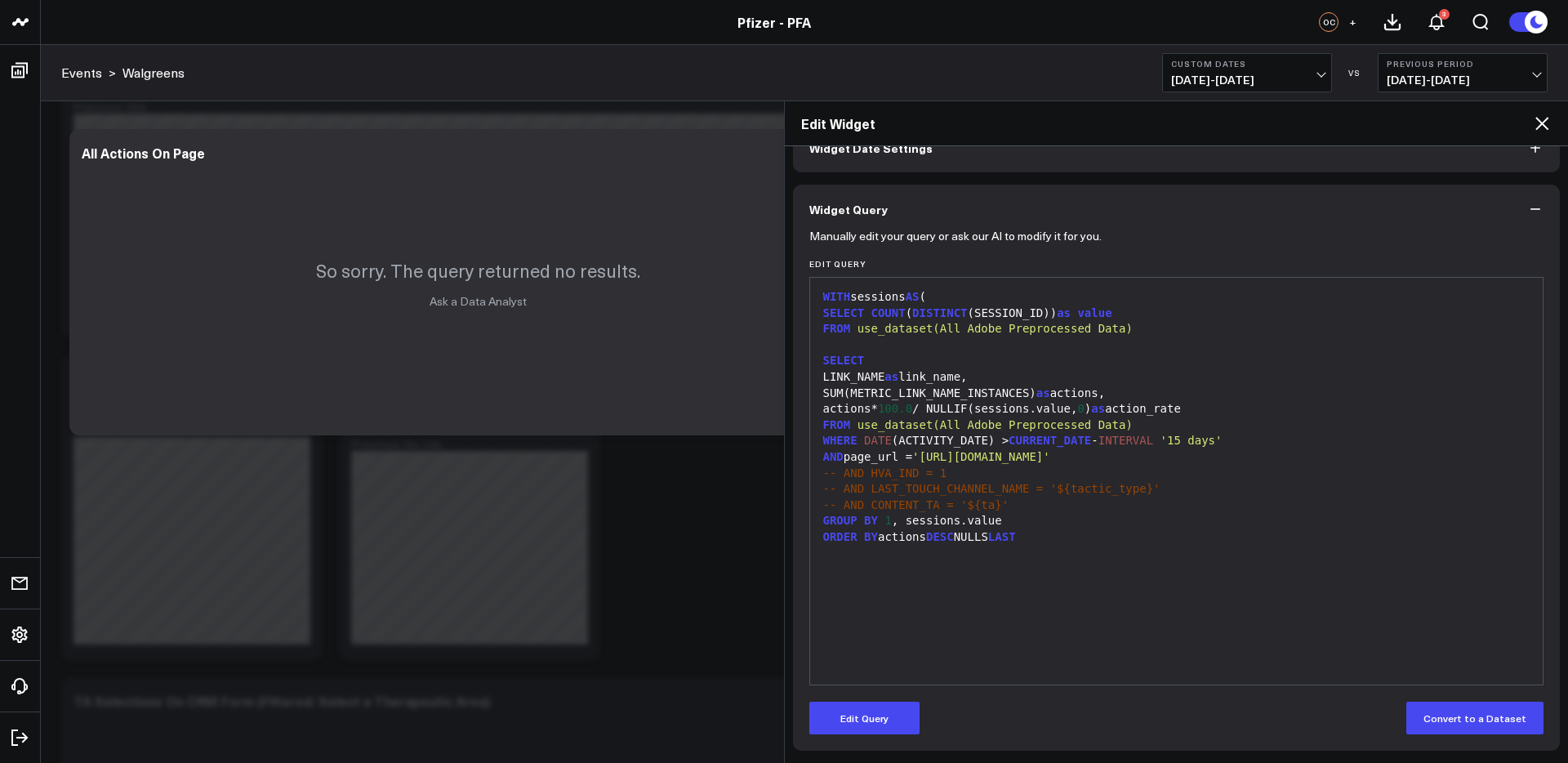
click at [1543, 123] on icon at bounding box center [1542, 123] width 13 height 13
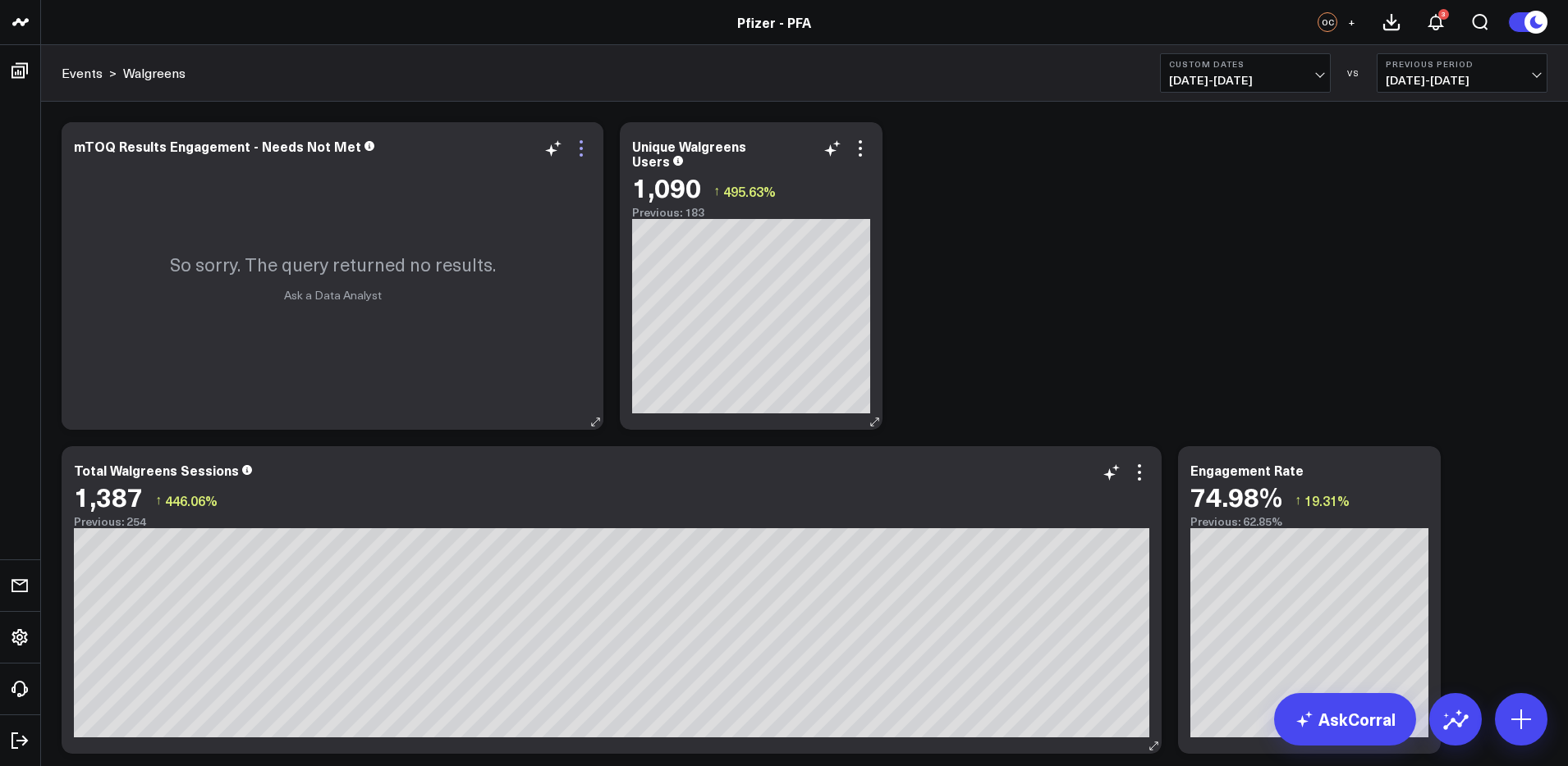
click at [579, 148] on icon at bounding box center [581, 149] width 20 height 20
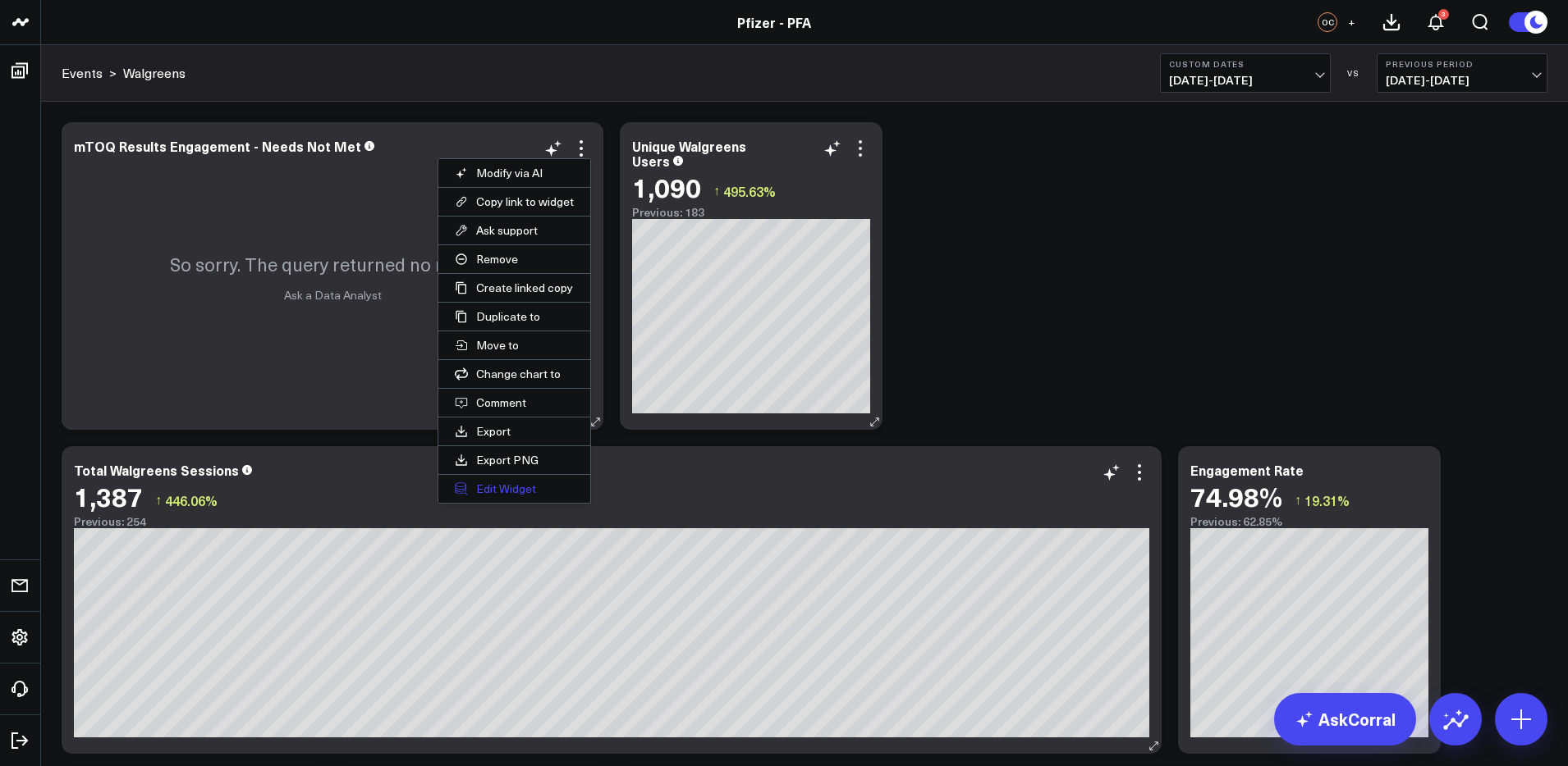
click at [522, 487] on button "Edit Widget" at bounding box center [514, 489] width 152 height 27
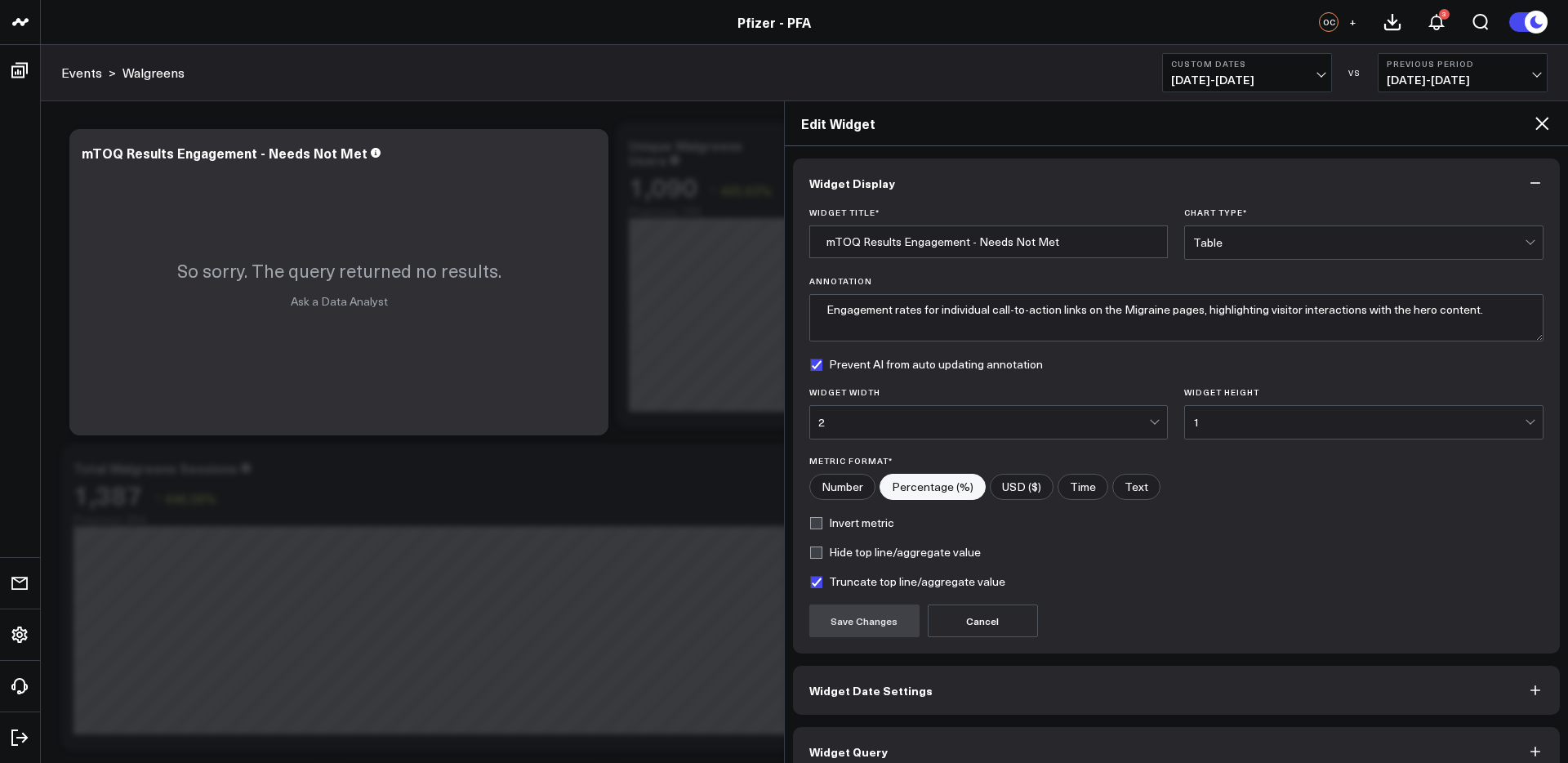
scroll to position [25, 0]
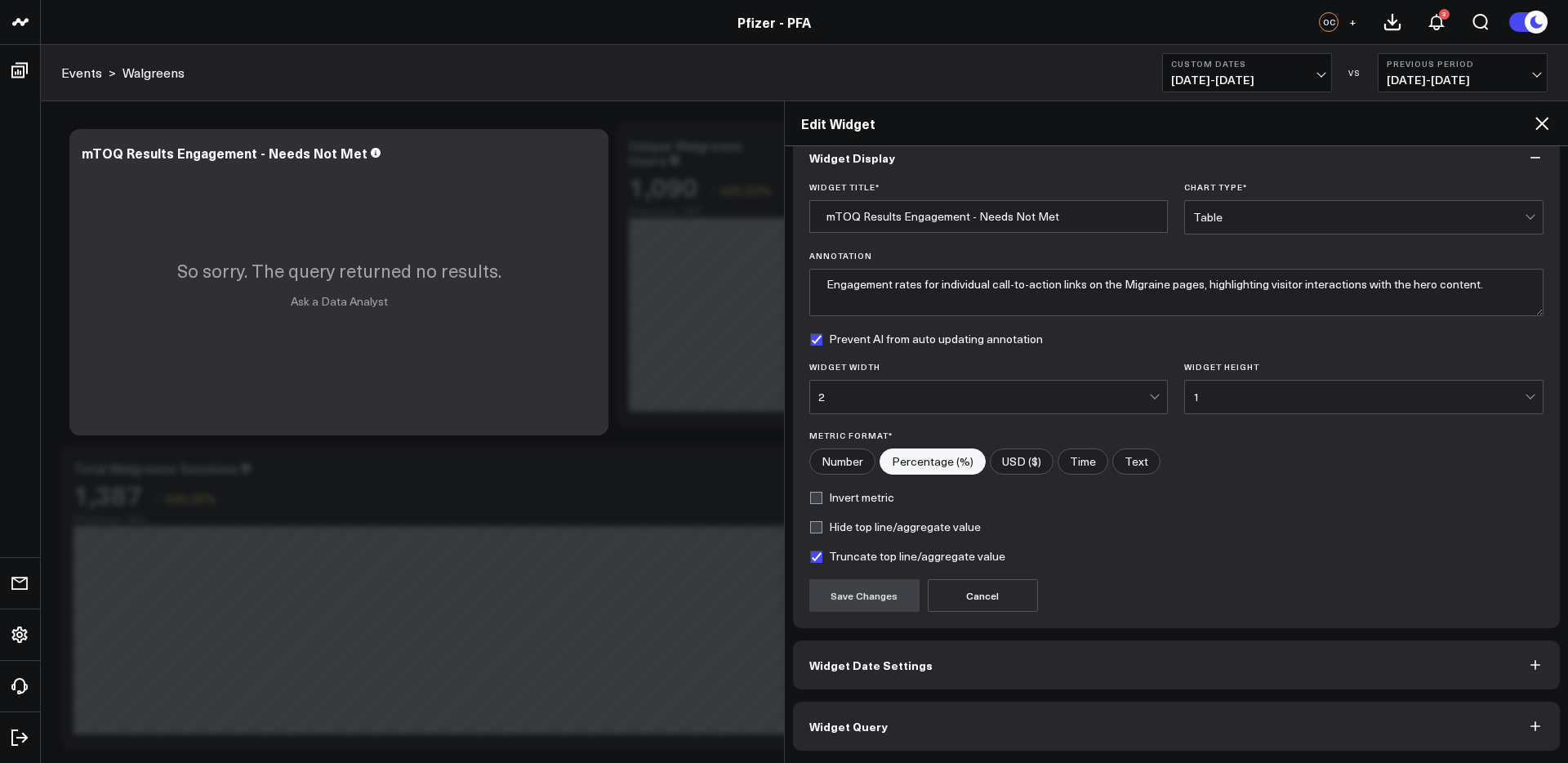
click at [1035, 733] on button "Widget Query" at bounding box center [1176, 727] width 767 height 49
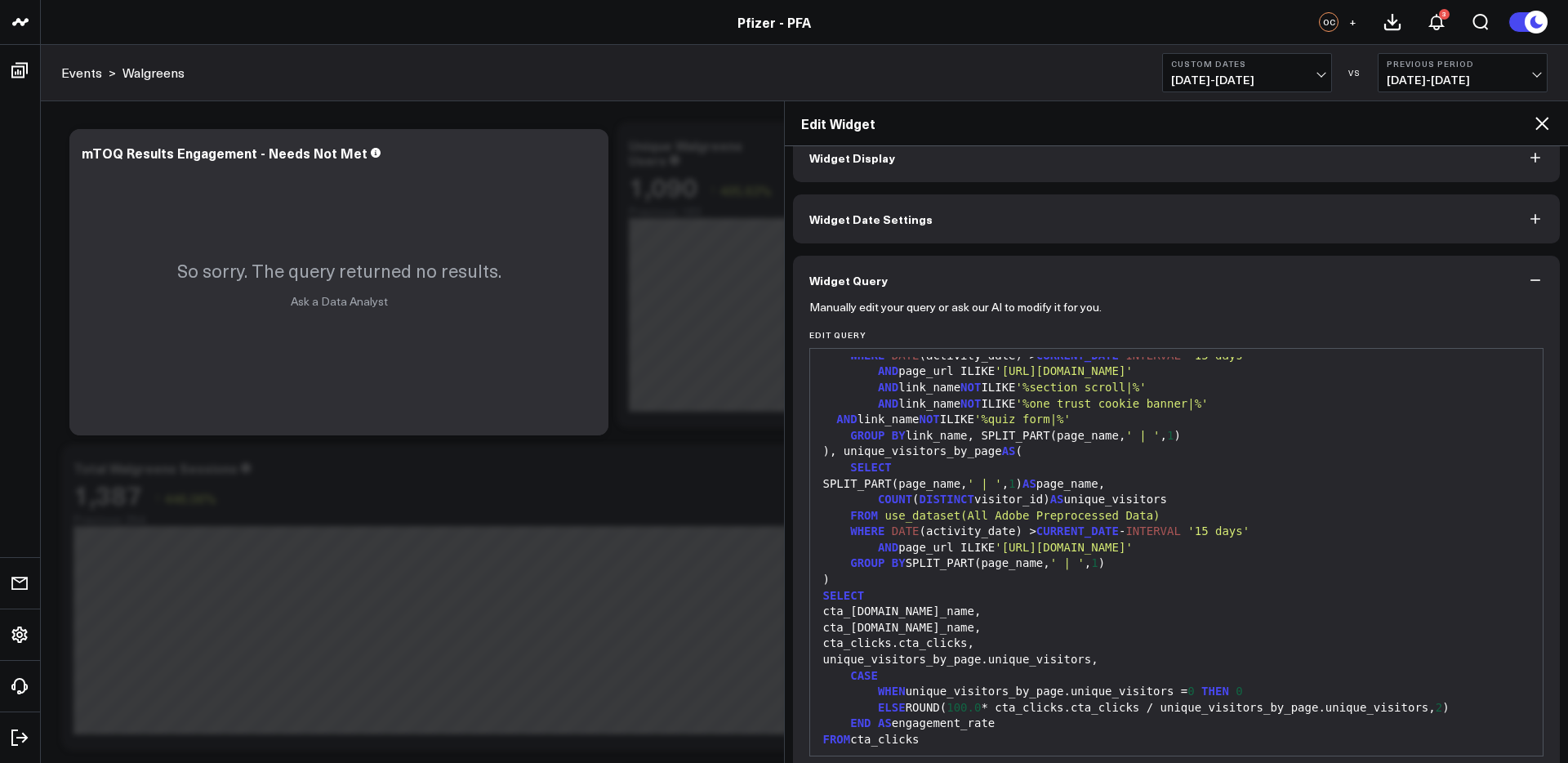
scroll to position [148, 0]
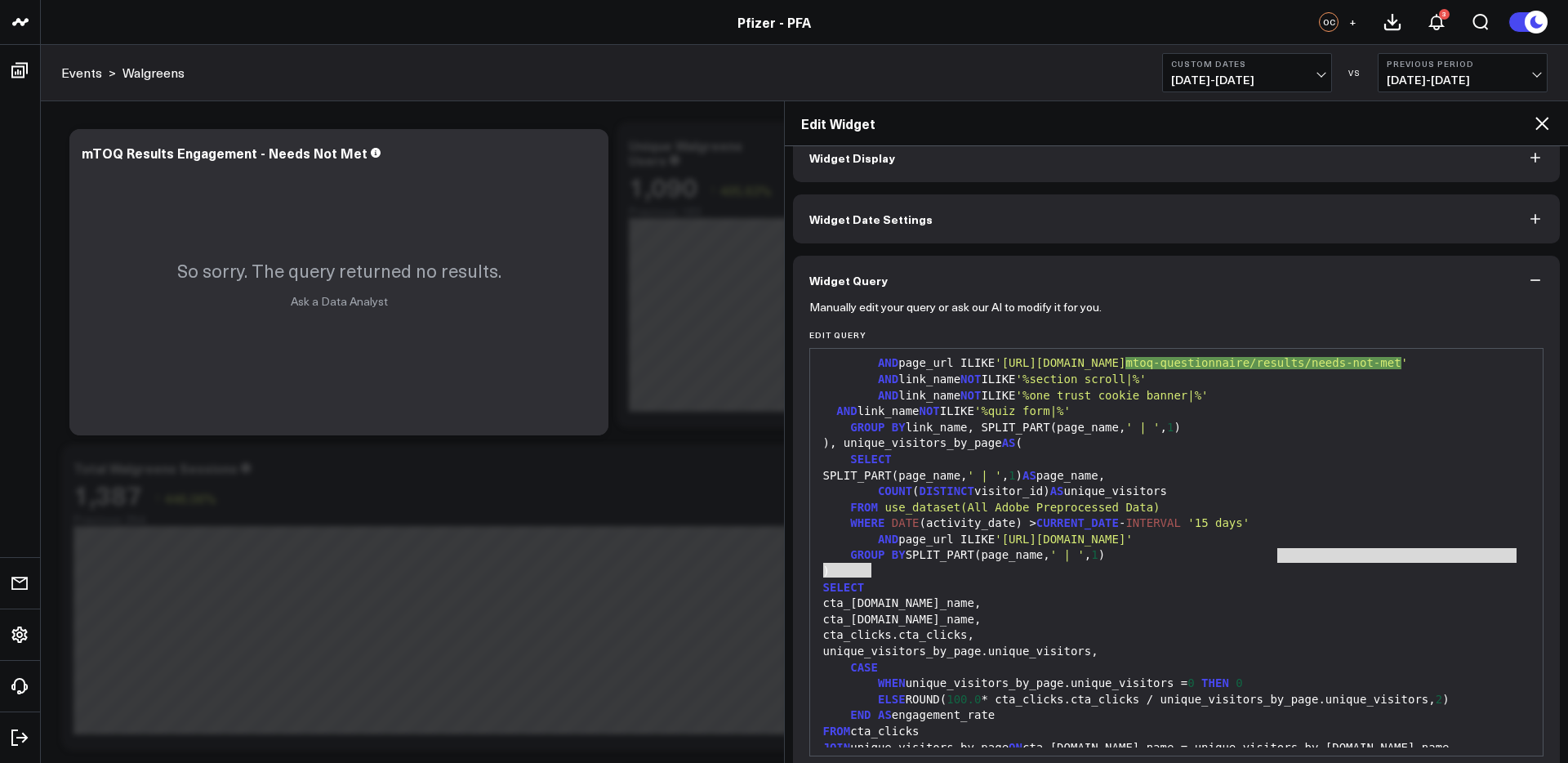
drag, startPoint x: 869, startPoint y: 573, endPoint x: 1279, endPoint y: 557, distance: 410.3
click at [1133, 546] on span "'[URL][DOMAIN_NAME]'" at bounding box center [1064, 539] width 138 height 13
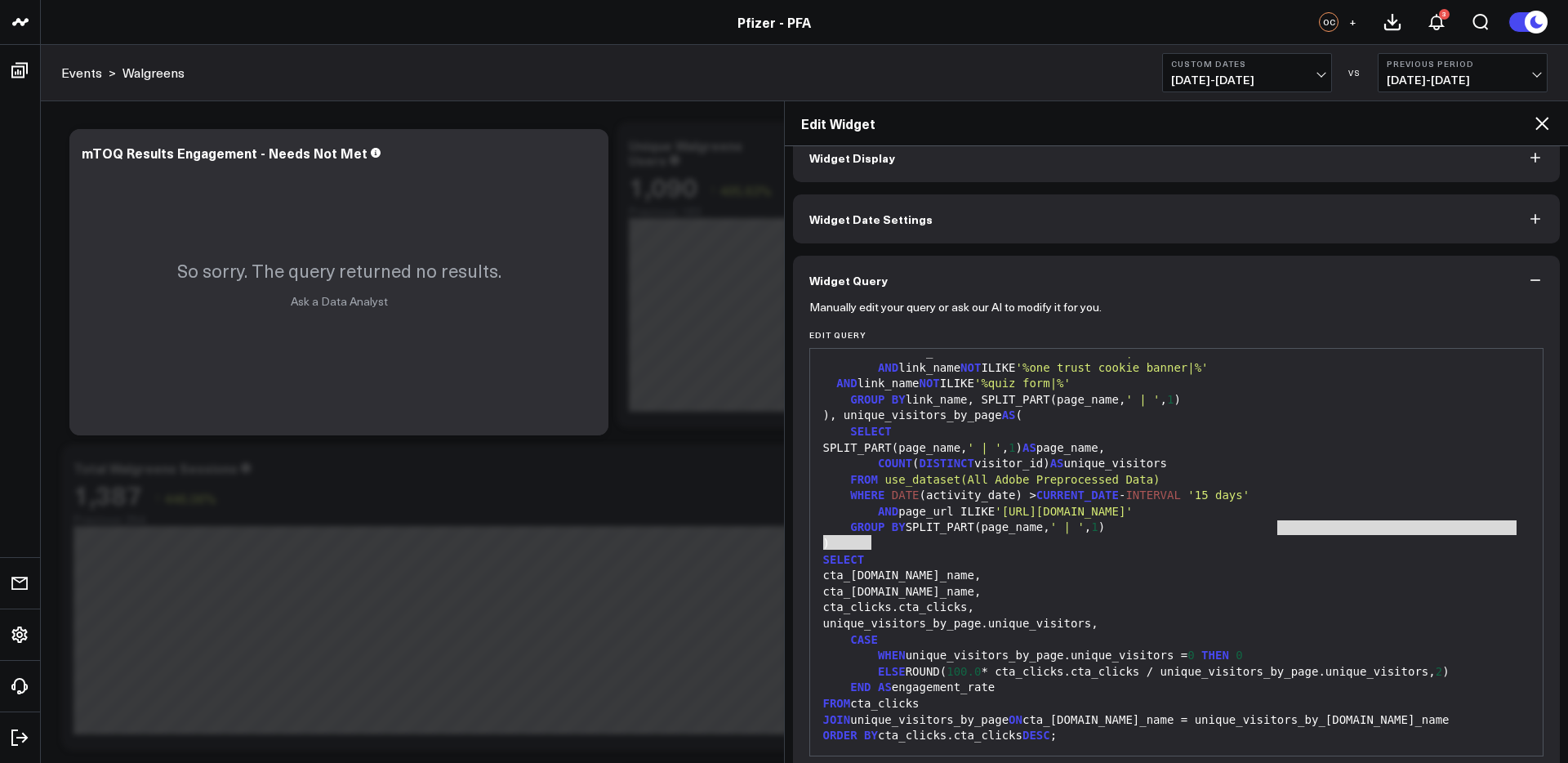
scroll to position [97, 0]
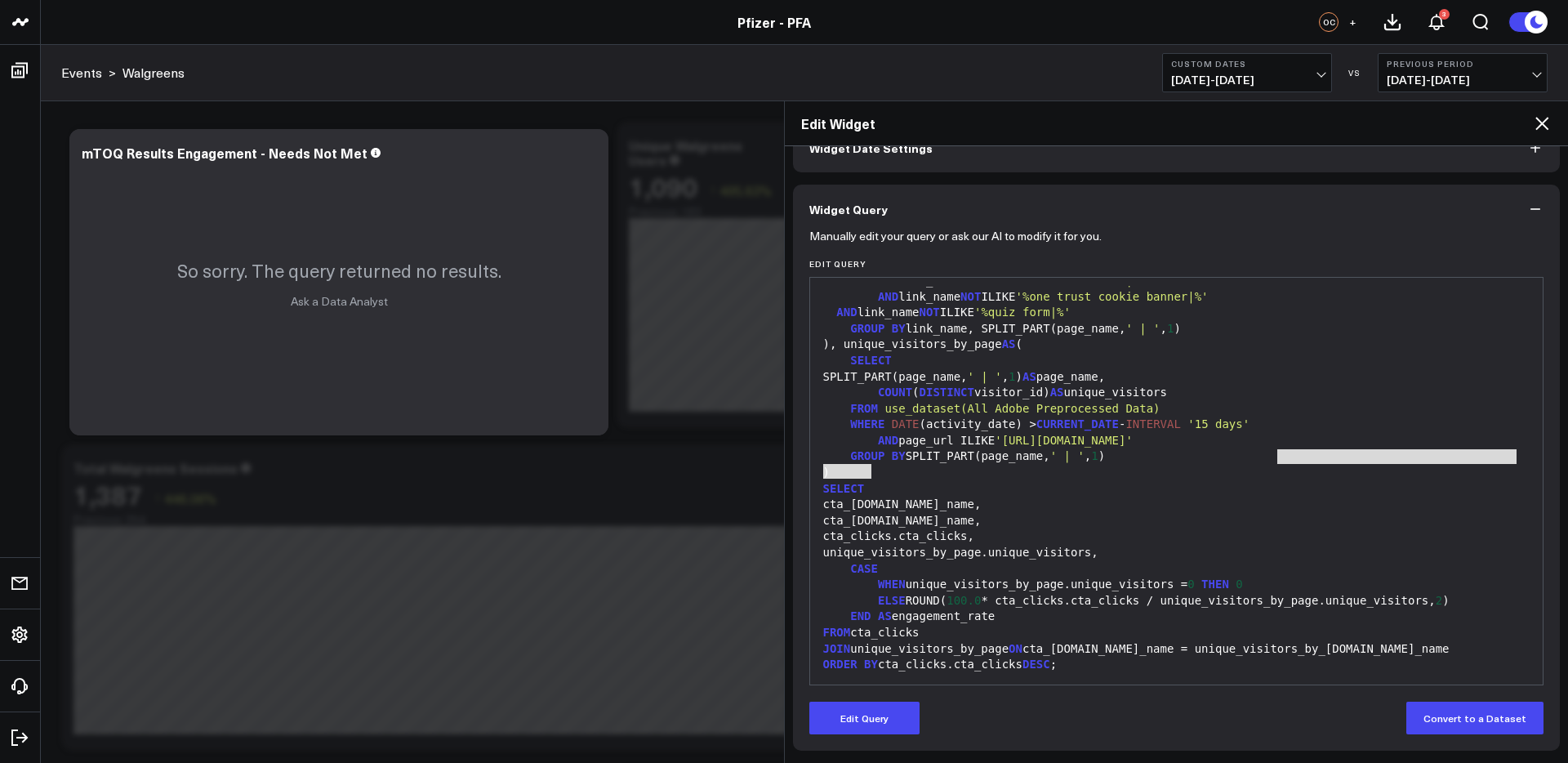
drag, startPoint x: 870, startPoint y: 726, endPoint x: 1069, endPoint y: 610, distance: 230.3
click at [871, 723] on button "Edit Query" at bounding box center [864, 719] width 110 height 33
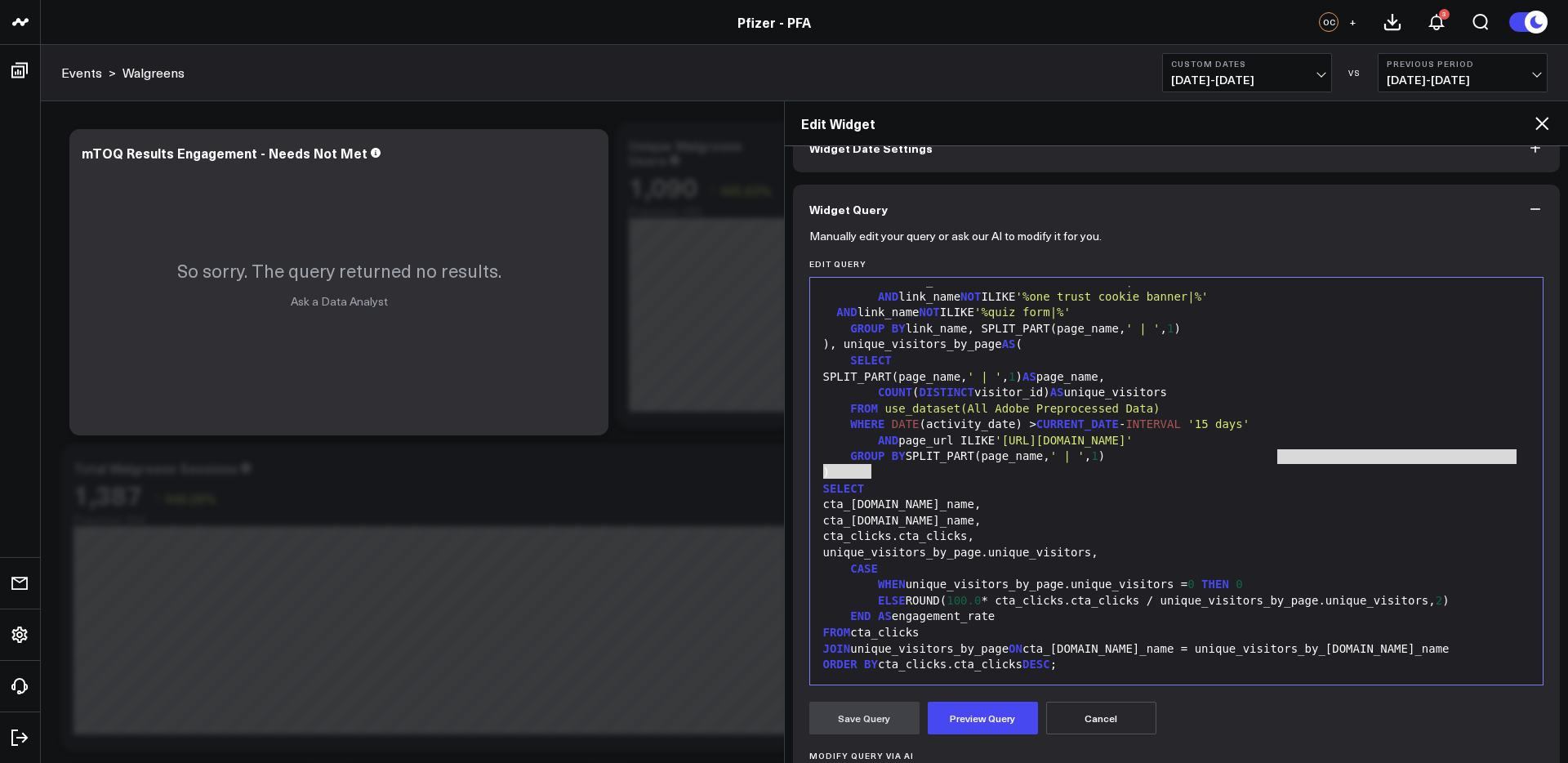
click at [1133, 434] on span "'[URL][DOMAIN_NAME]'" at bounding box center [1064, 440] width 138 height 13
drag, startPoint x: 1217, startPoint y: 425, endPoint x: 869, endPoint y: 441, distance: 348.4
click at [995, 441] on span "'[URL][DOMAIN_NAME]'" at bounding box center [1064, 440] width 138 height 13
click at [987, 443] on div "AND page_url ILIKE '[URL][DOMAIN_NAME]'" at bounding box center [1177, 441] width 718 height 17
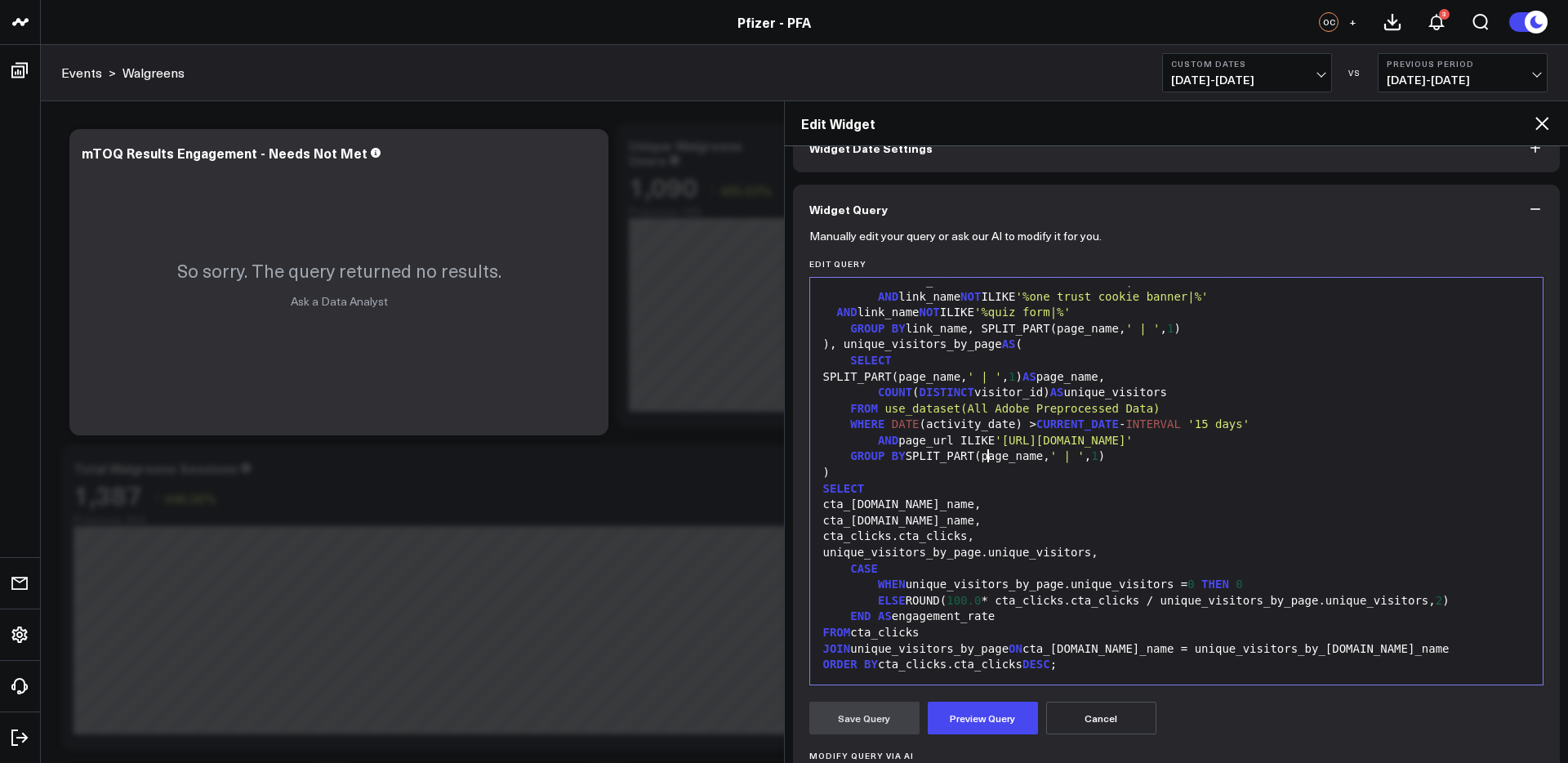
click at [987, 443] on div "AND page_url ILIKE '[URL][DOMAIN_NAME]'" at bounding box center [1177, 441] width 718 height 17
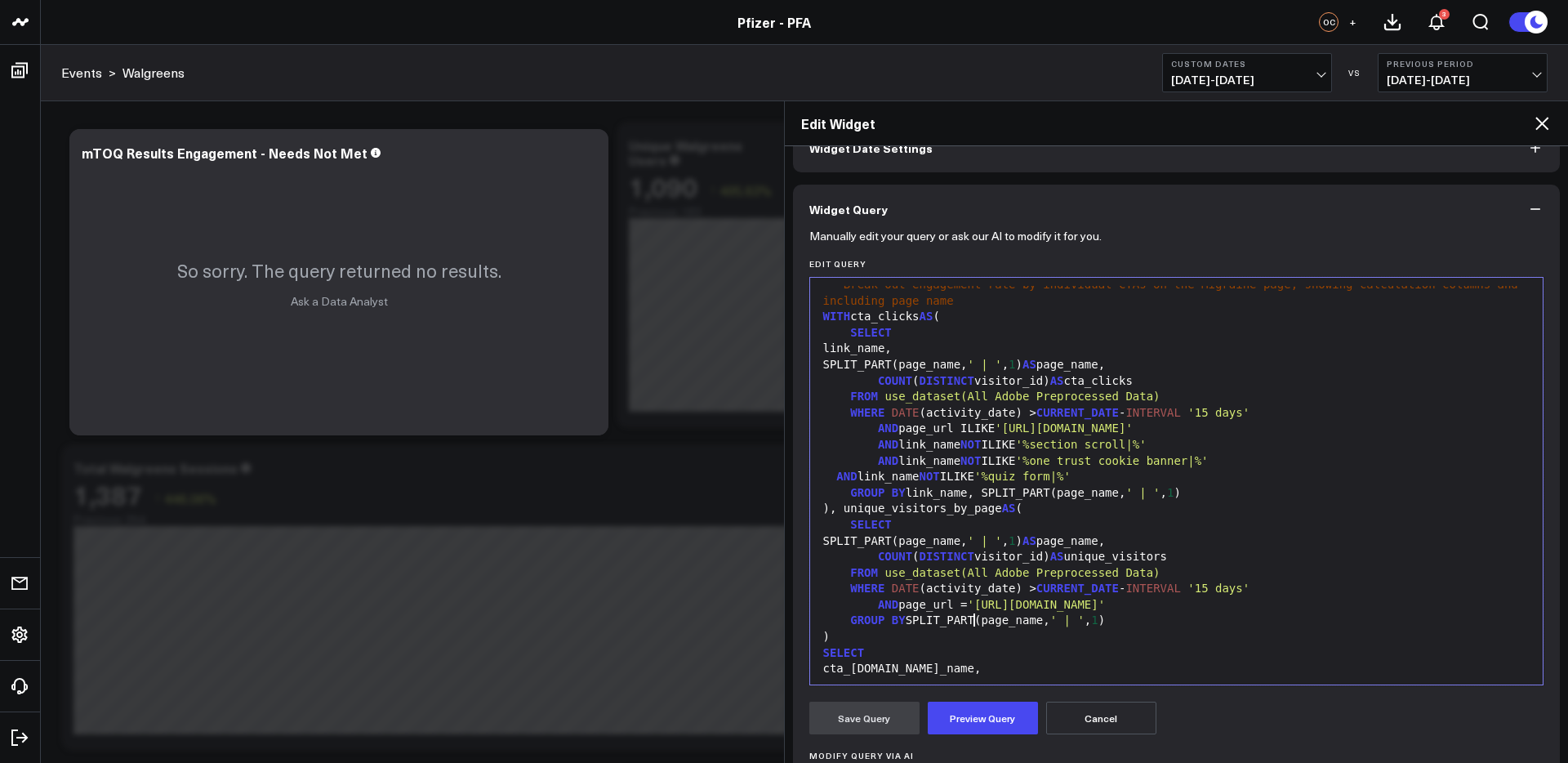
scroll to position [13, 0]
drag, startPoint x: 1191, startPoint y: 622, endPoint x: 989, endPoint y: 622, distance: 202.0
click at [989, 611] on span "'[URL][DOMAIN_NAME]'" at bounding box center [1038, 603] width 138 height 13
copy span "[URL][DOMAIN_NAME]"
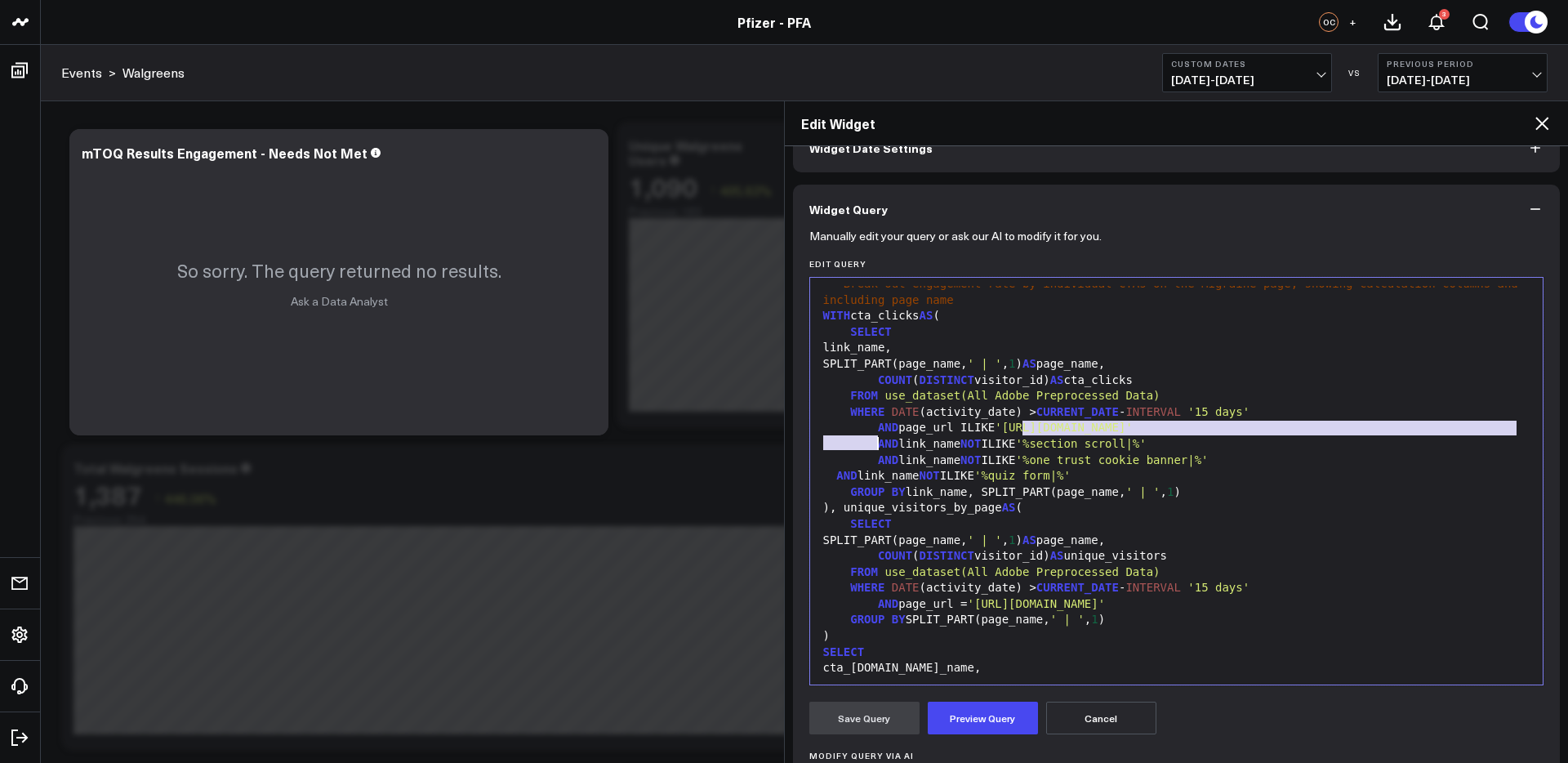
drag, startPoint x: 1020, startPoint y: 428, endPoint x: 1015, endPoint y: 442, distance: 14.9
click at [1012, 436] on div "AND page_url ILIKE '[URL][DOMAIN_NAME]'" at bounding box center [1177, 428] width 718 height 17
drag, startPoint x: 1016, startPoint y: 431, endPoint x: 870, endPoint y: 448, distance: 147.0
click at [995, 434] on span "'[URL][DOMAIN_NAME]'" at bounding box center [1064, 426] width 138 height 13
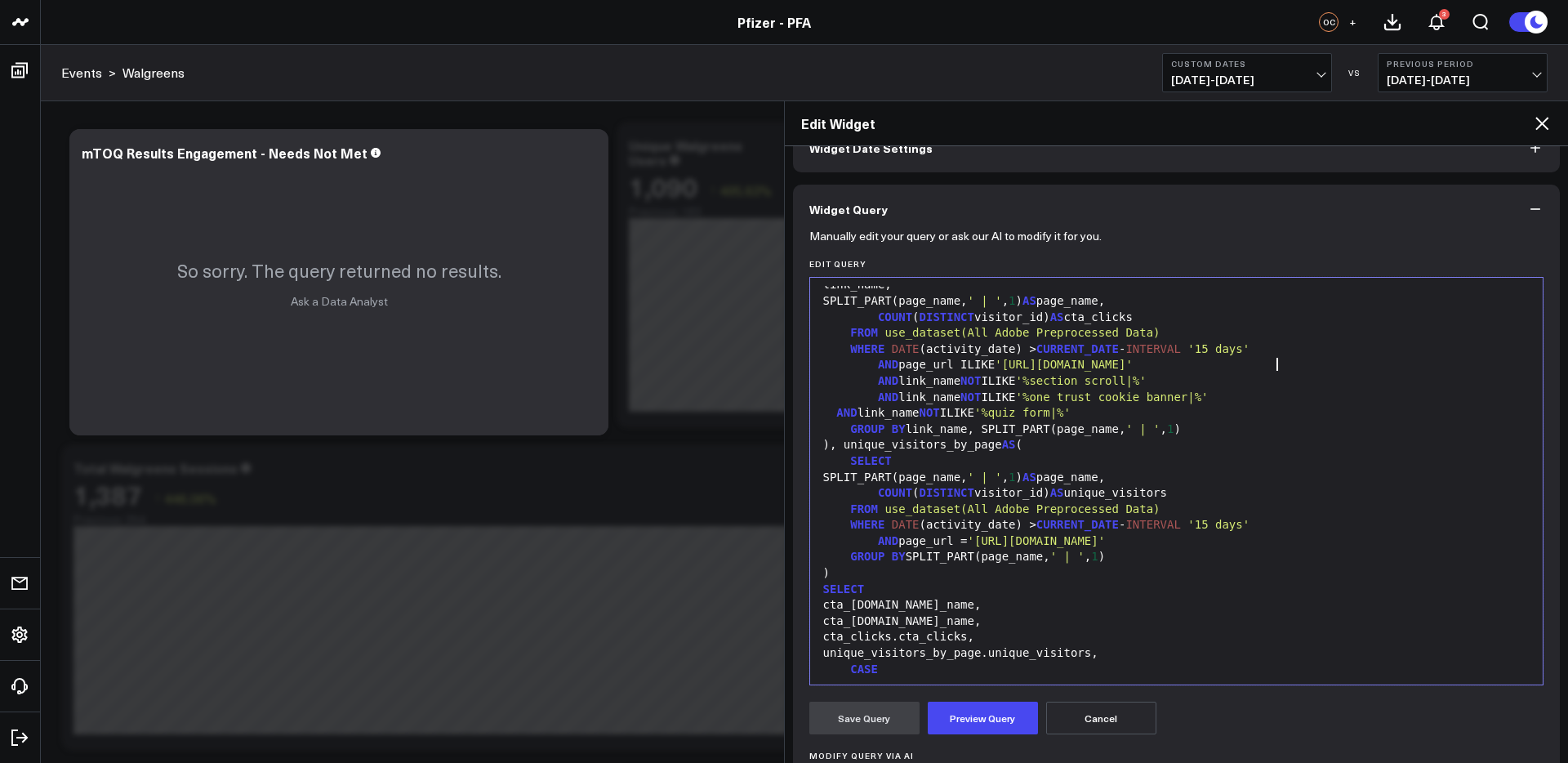
scroll to position [80, 0]
drag, startPoint x: 1118, startPoint y: 408, endPoint x: 823, endPoint y: 401, distance: 295.1
click at [823, 401] on div "AND link_name NOT [PERSON_NAME] '%quiz form|%'" at bounding box center [1177, 409] width 718 height 17
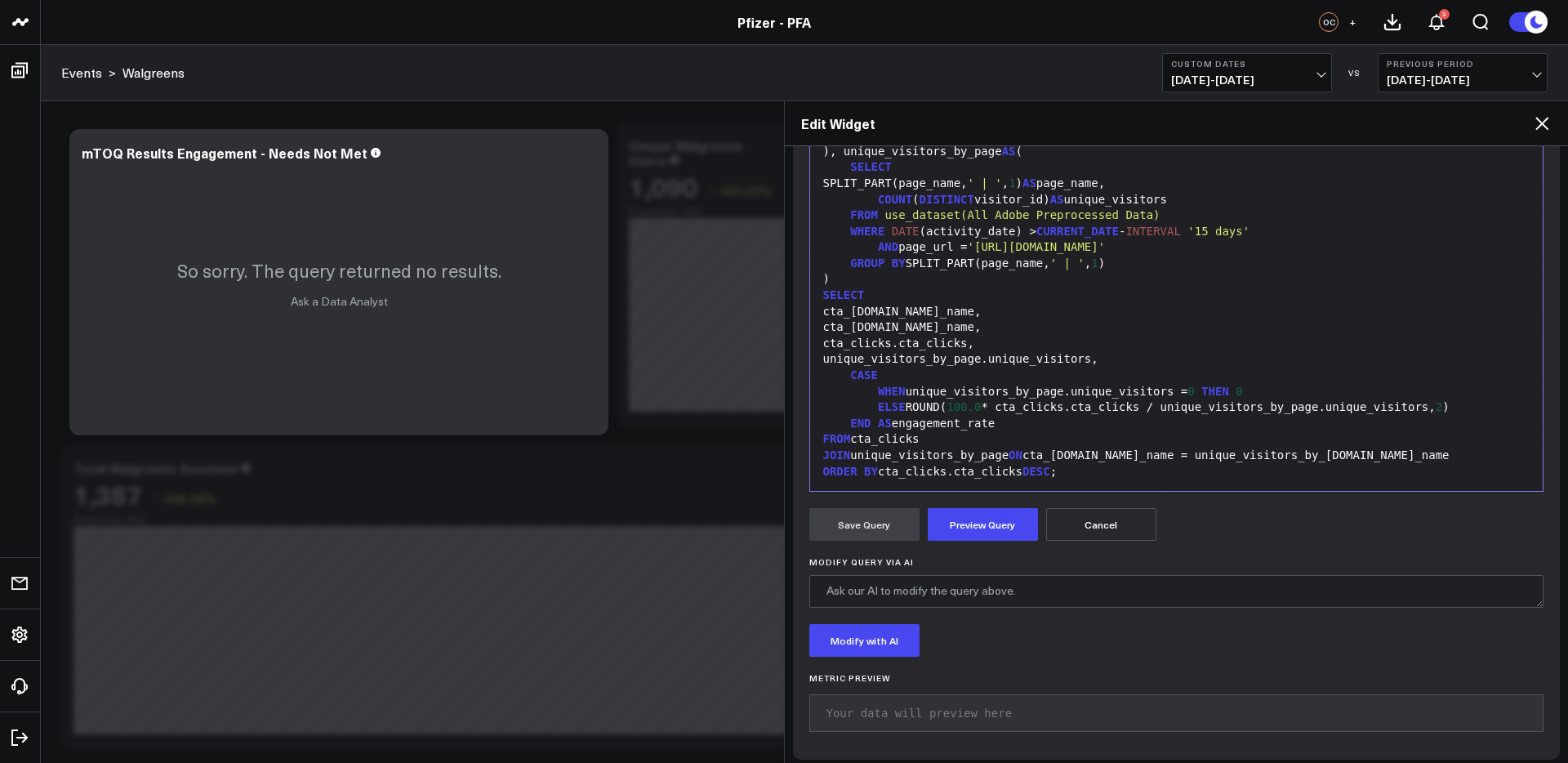
scroll to position [300, 0]
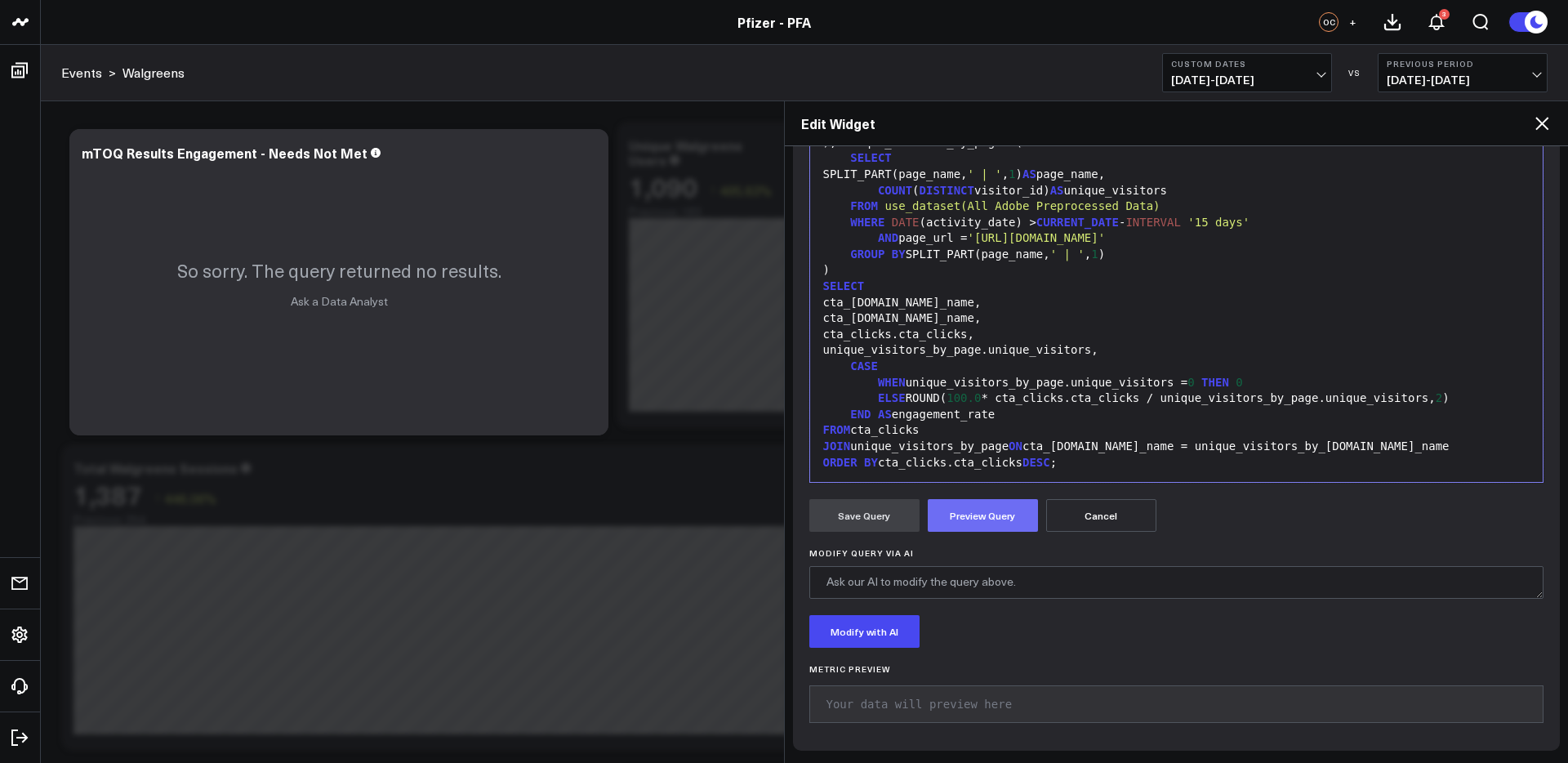
drag, startPoint x: 1004, startPoint y: 514, endPoint x: 1034, endPoint y: 524, distance: 31.6
click at [1004, 513] on button "Preview Query" at bounding box center [983, 516] width 110 height 33
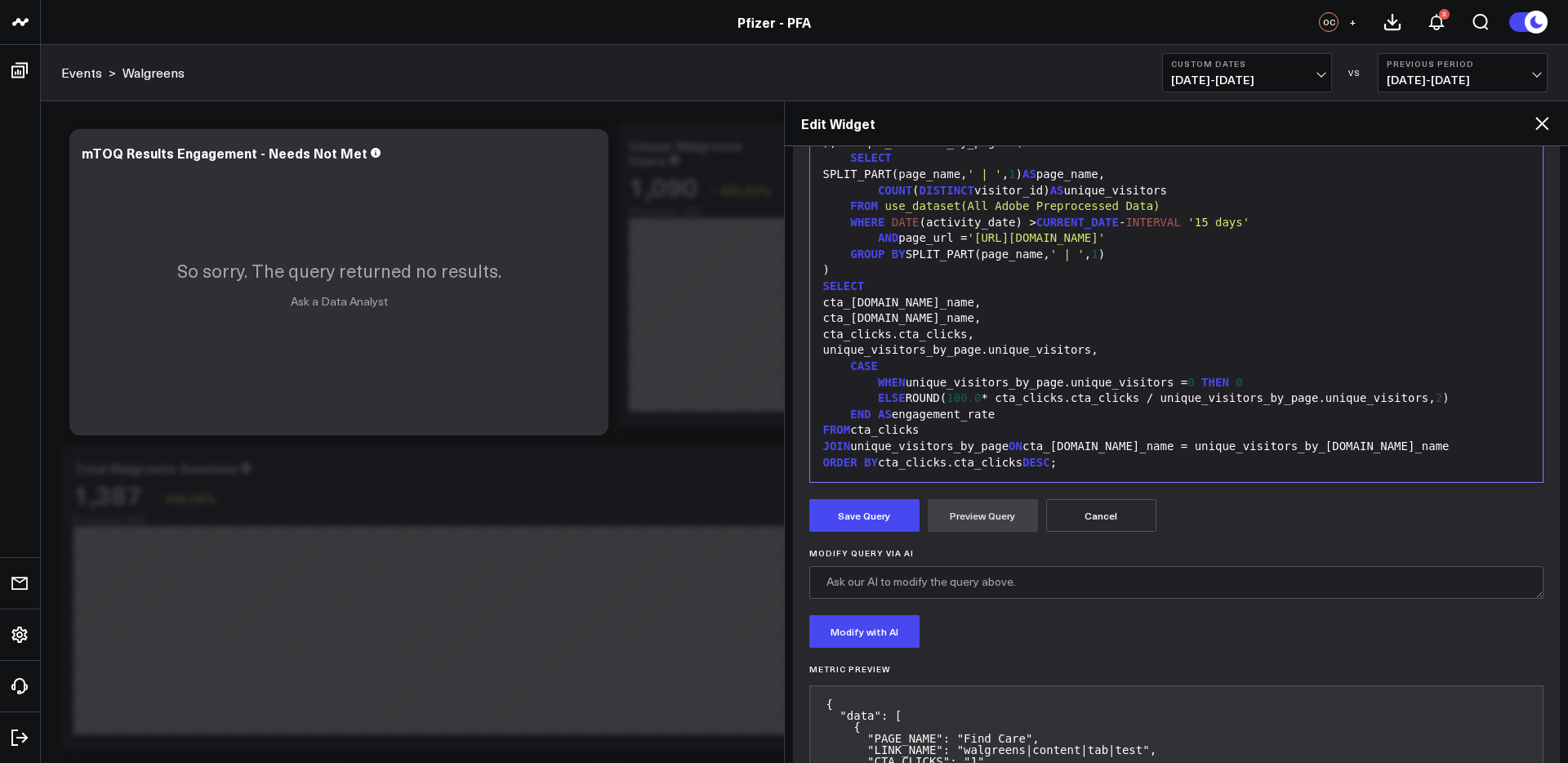
scroll to position [307, 0]
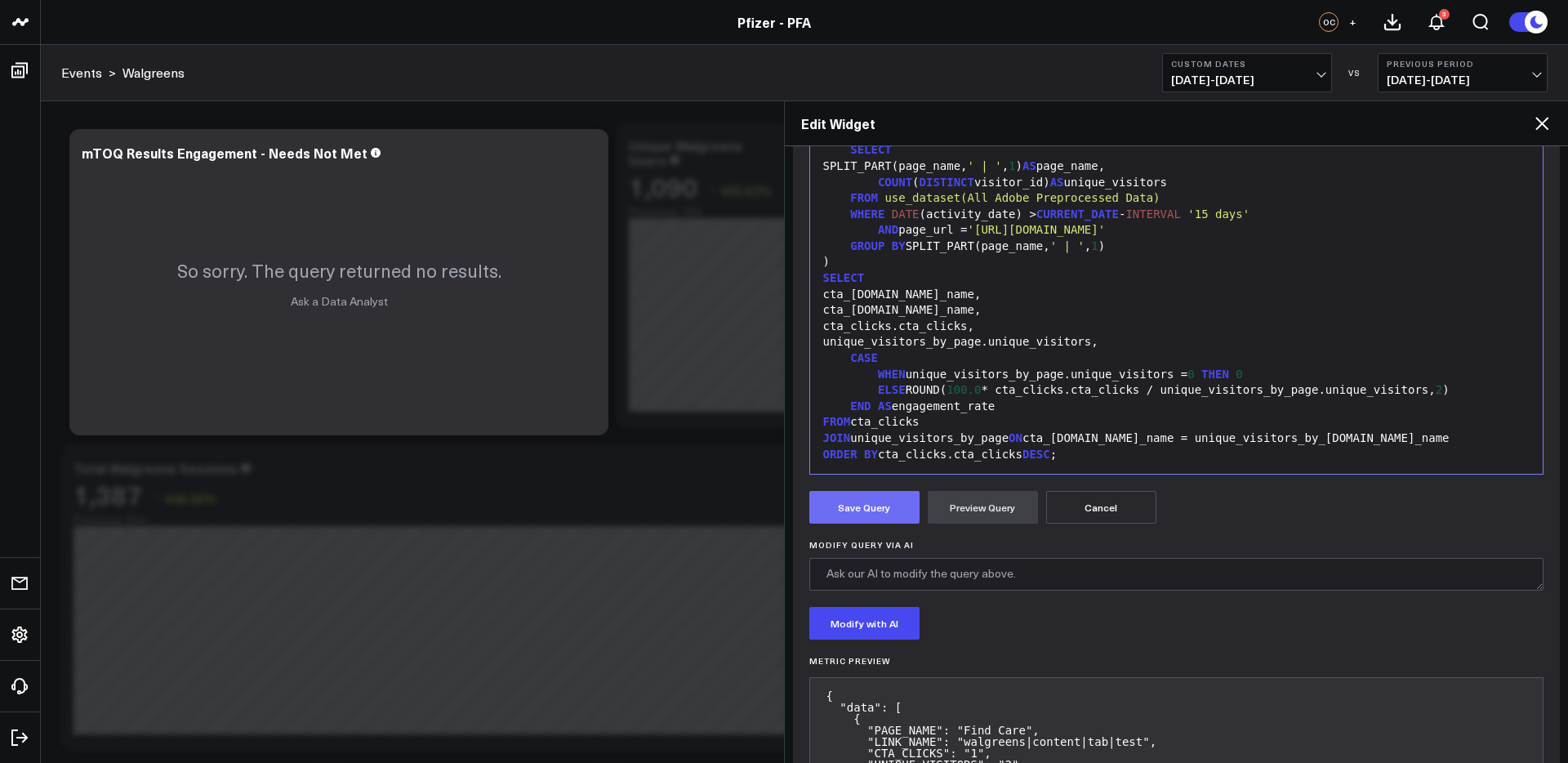
click at [896, 513] on button "Save Query" at bounding box center [864, 507] width 110 height 33
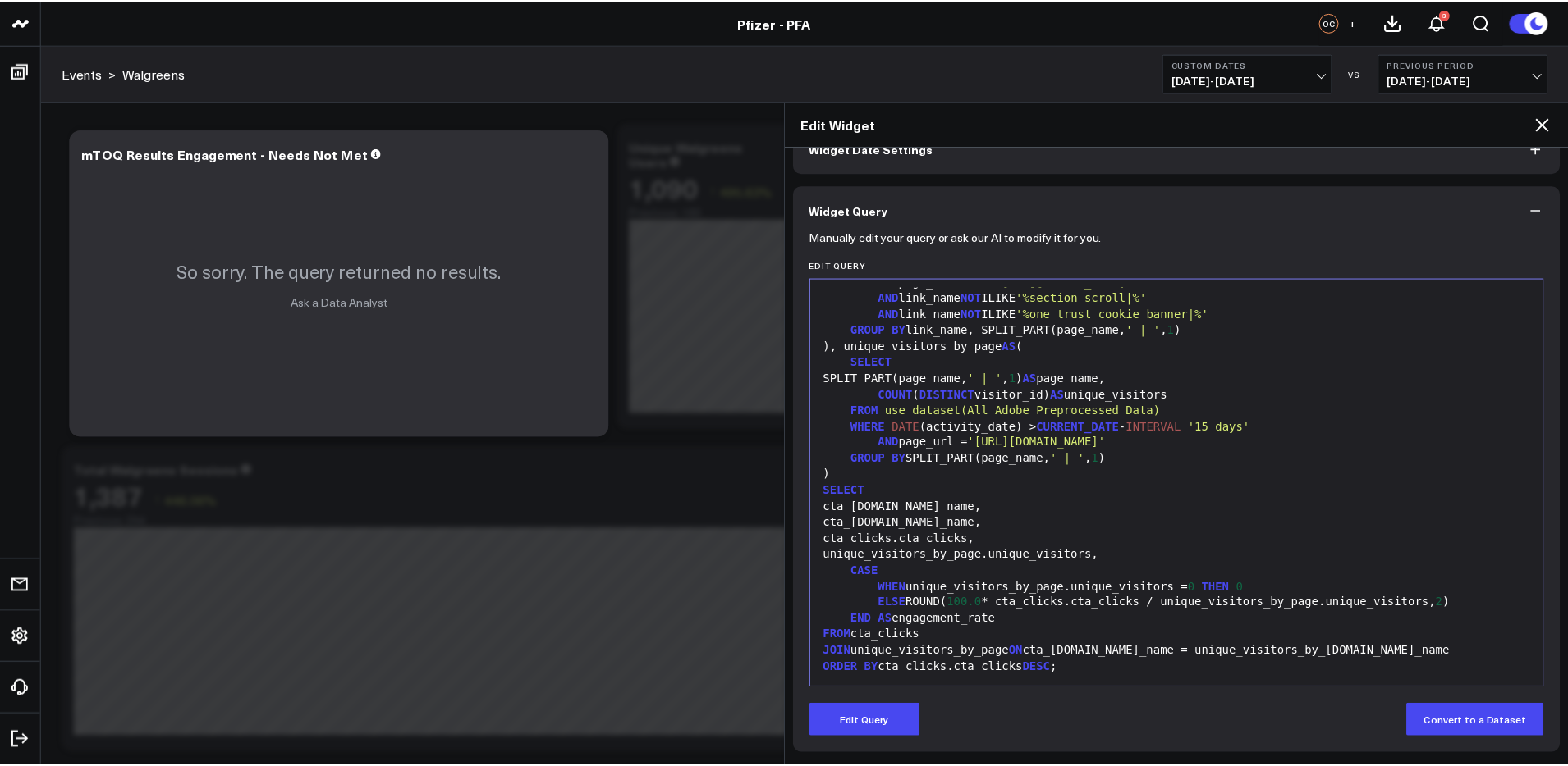
scroll to position [97, 0]
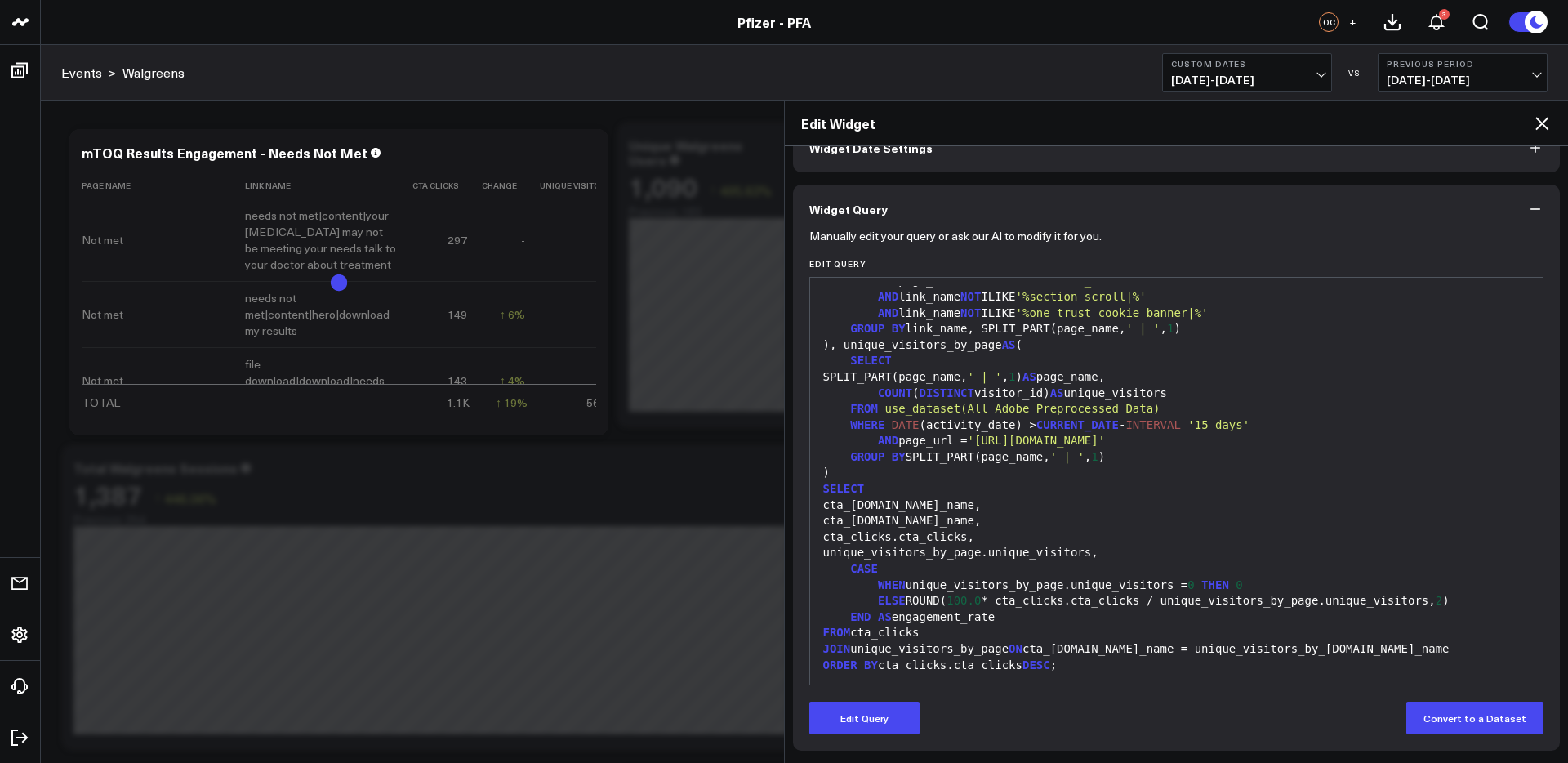
click at [1544, 124] on icon at bounding box center [1542, 123] width 13 height 13
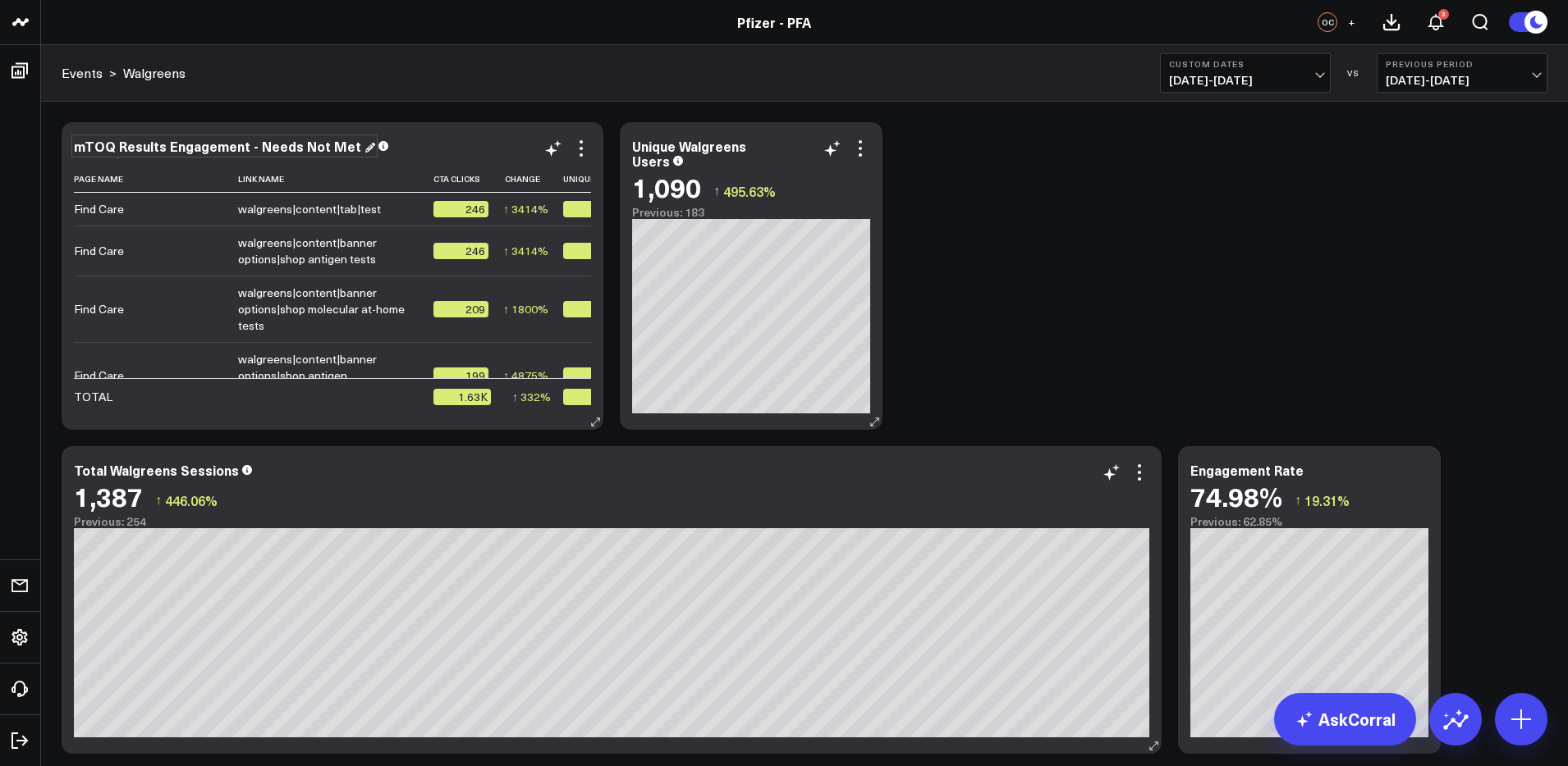
click at [251, 142] on div "mTOQ Results Engagement - Needs Not Met" at bounding box center [223, 146] width 301 height 18
drag, startPoint x: 163, startPoint y: 148, endPoint x: 49, endPoint y: 143, distance: 114.1
drag, startPoint x: 256, startPoint y: 151, endPoint x: 713, endPoint y: 179, distance: 457.9
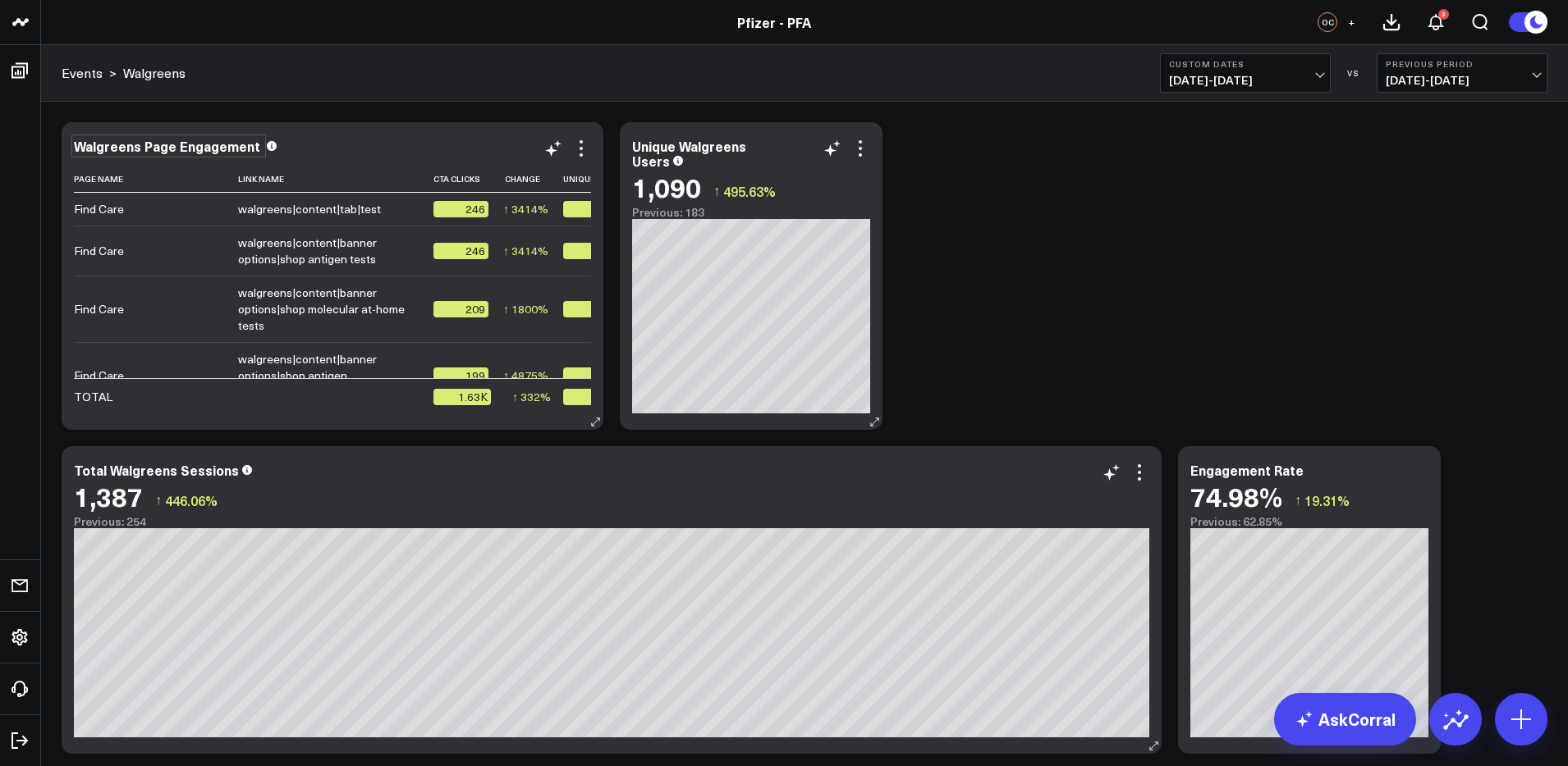
drag, startPoint x: 1171, startPoint y: 227, endPoint x: 879, endPoint y: 351, distance: 317.2
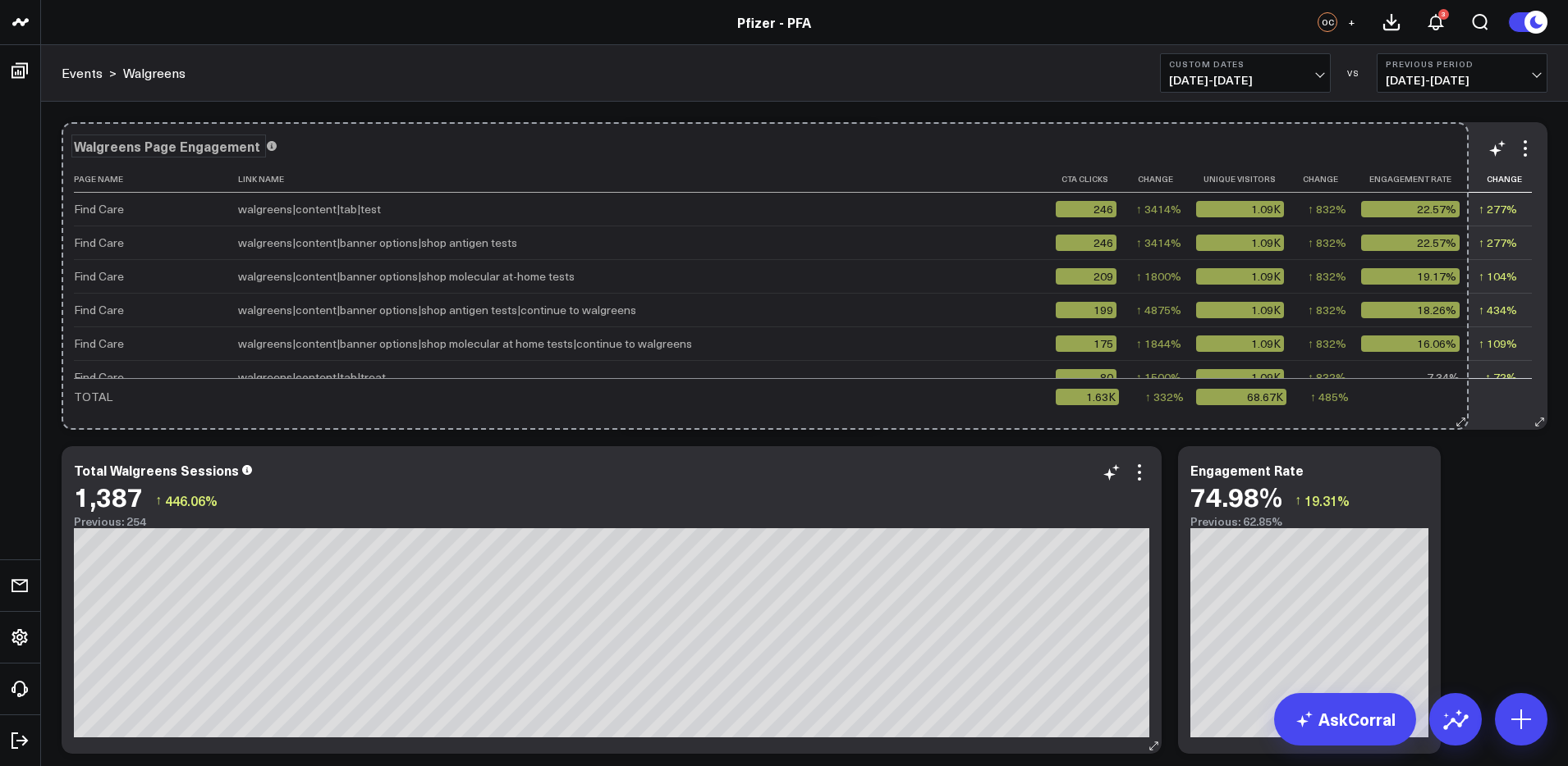
drag, startPoint x: 595, startPoint y: 423, endPoint x: 1430, endPoint y: 416, distance: 835.0
click at [1459, 416] on div "Walgreens Page Engagement Page Name Link Name Cta Clicks Change Unique Visitors…" at bounding box center [805, 276] width 1486 height 308
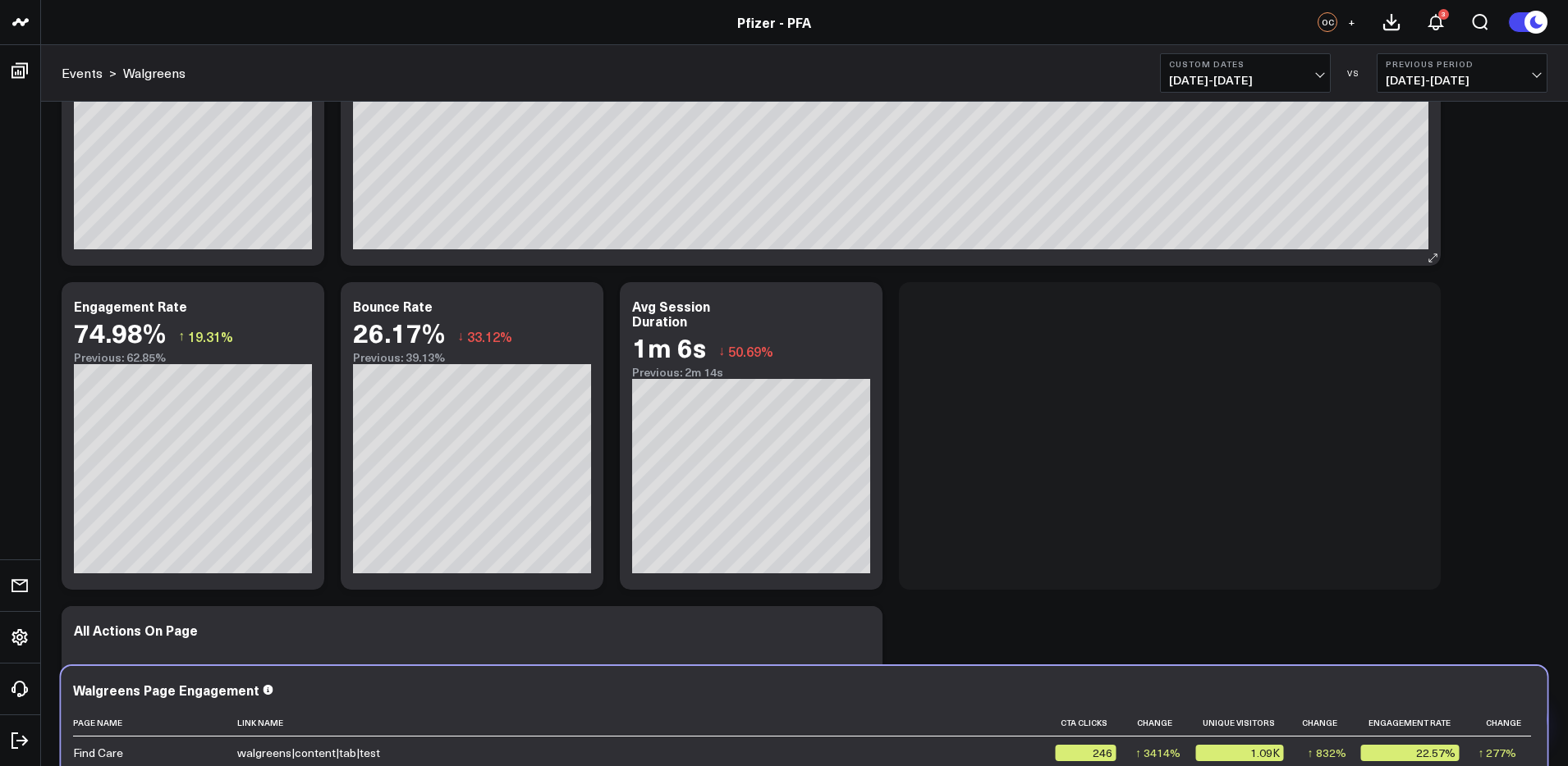
scroll to position [170, 0]
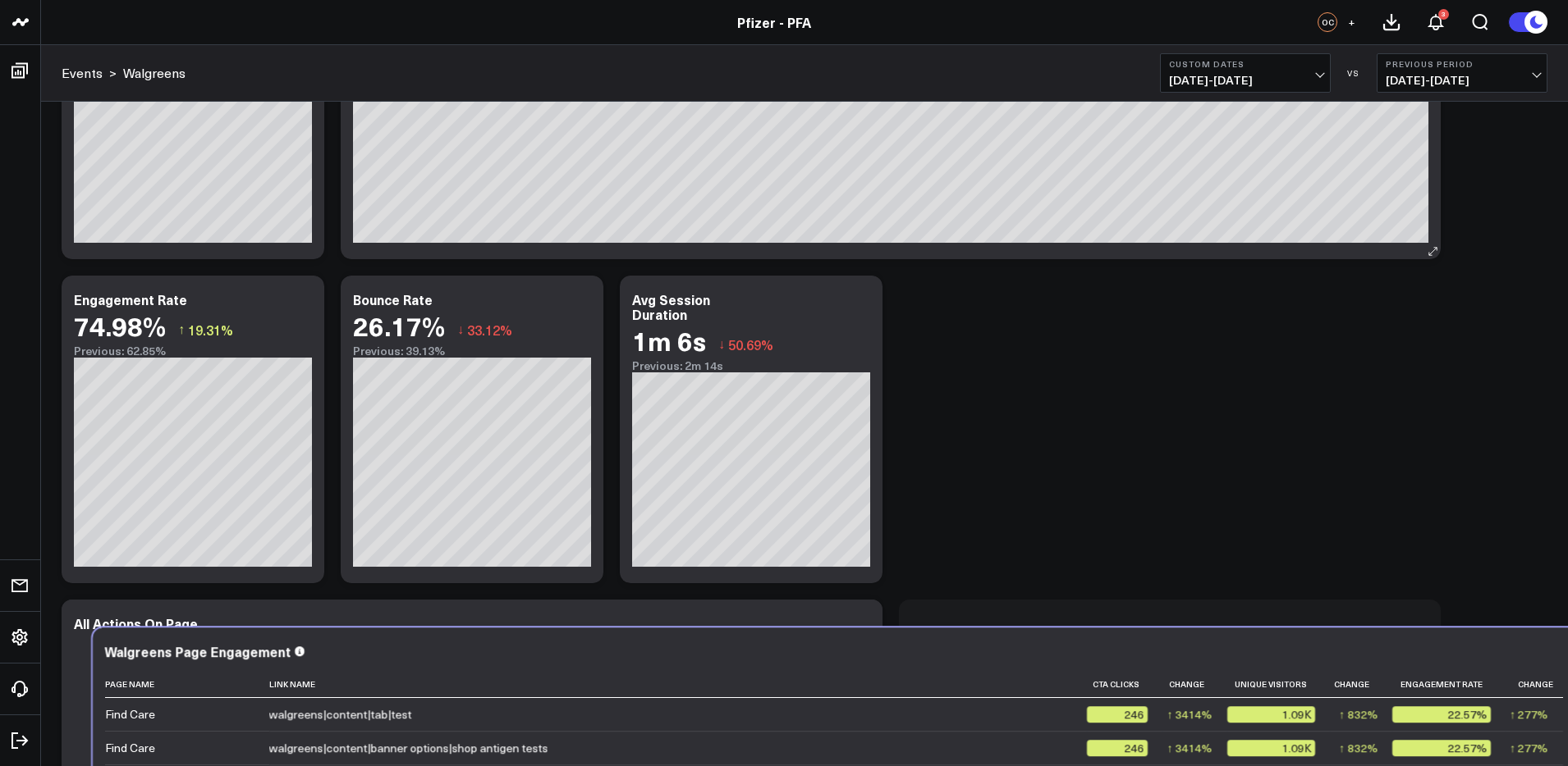
drag, startPoint x: 686, startPoint y: 141, endPoint x: 717, endPoint y: 647, distance: 506.9
click at [717, 647] on div "Walgreens Page Engagement" at bounding box center [835, 651] width 1461 height 15
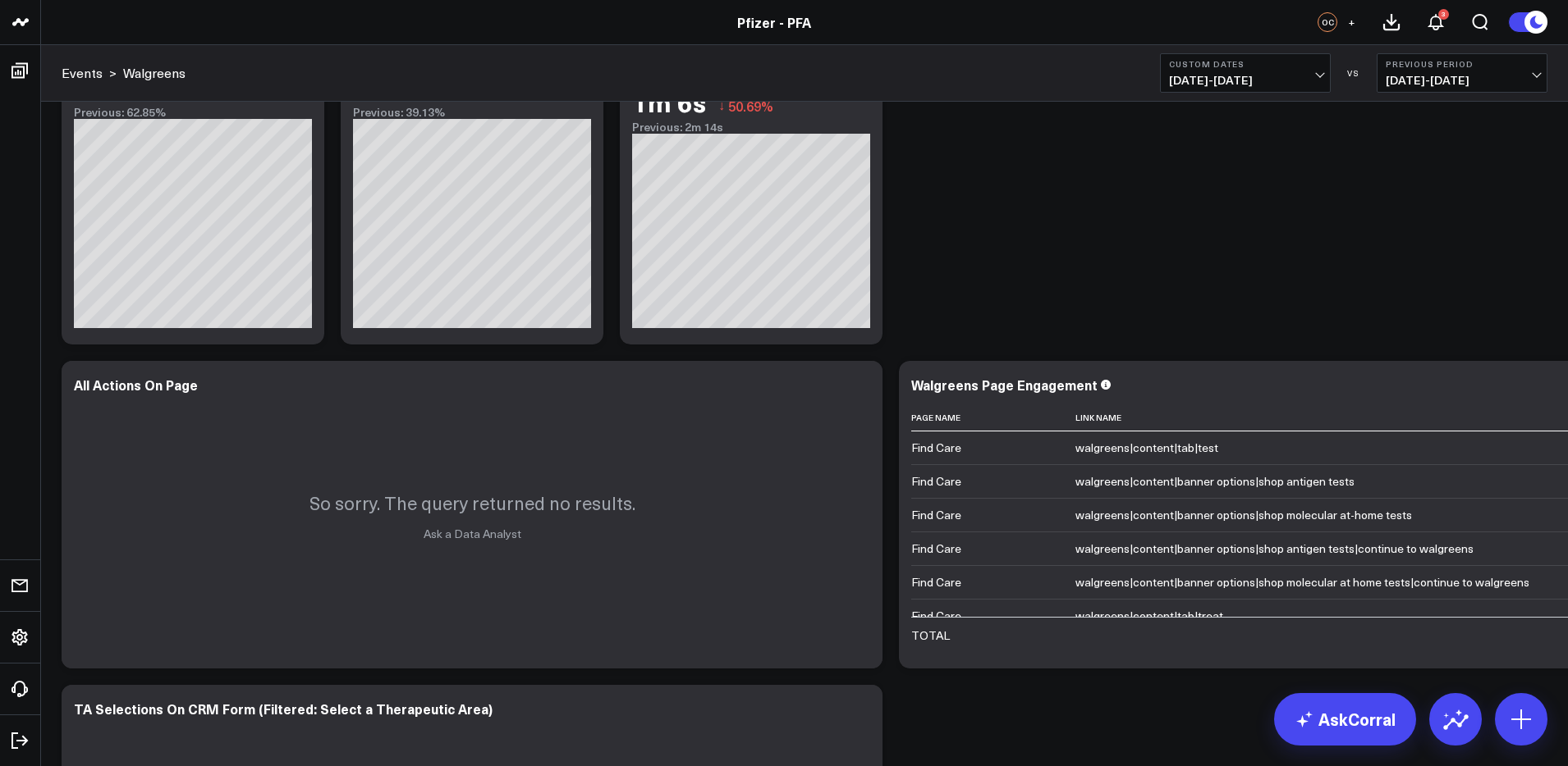
scroll to position [401, 0]
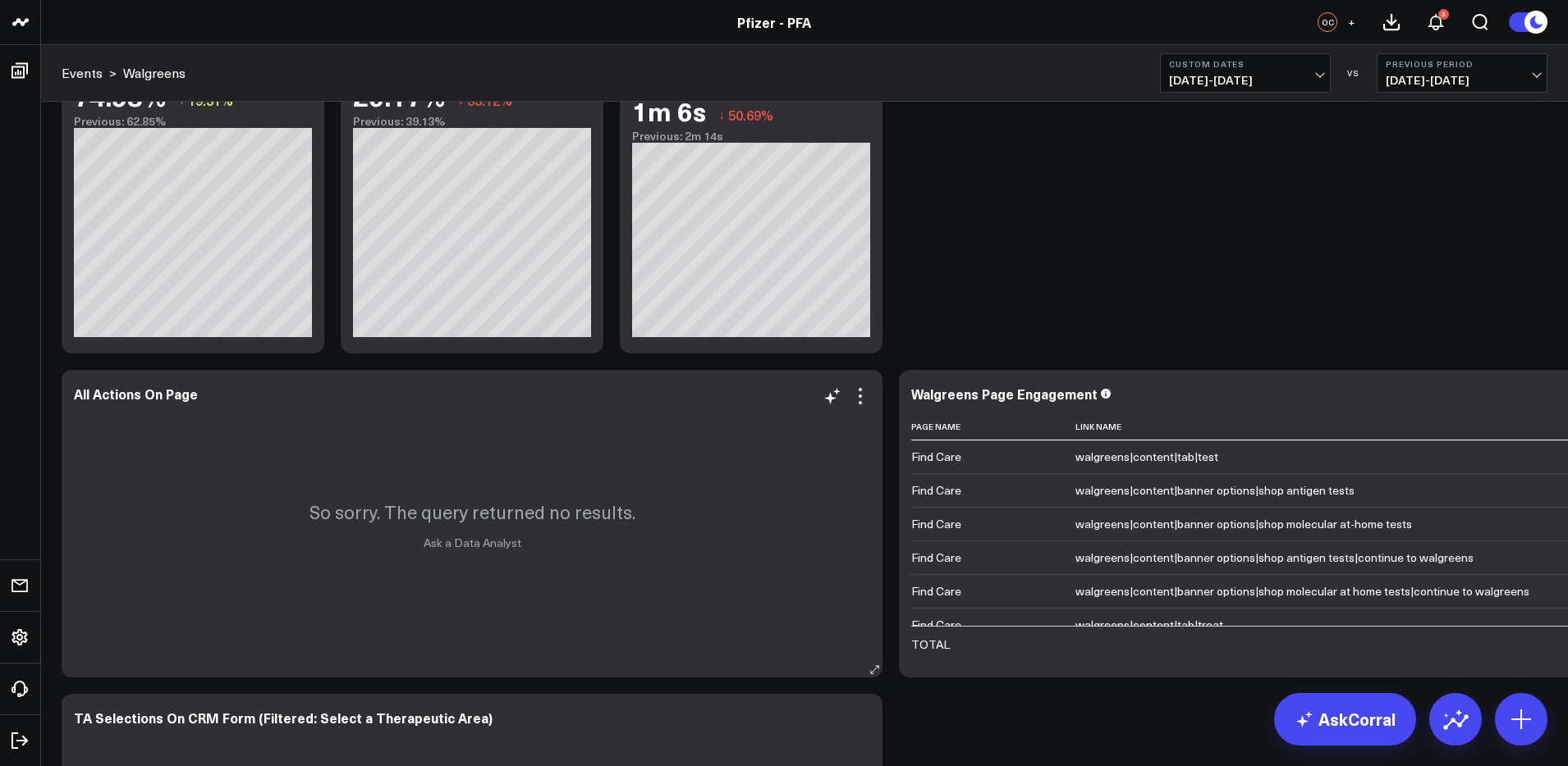
drag, startPoint x: 1234, startPoint y: 379, endPoint x: 253, endPoint y: 407, distance: 981.4
drag, startPoint x: 1275, startPoint y: 382, endPoint x: 248, endPoint y: 371, distance: 1027.1
click at [858, 397] on icon at bounding box center [860, 397] width 20 height 20
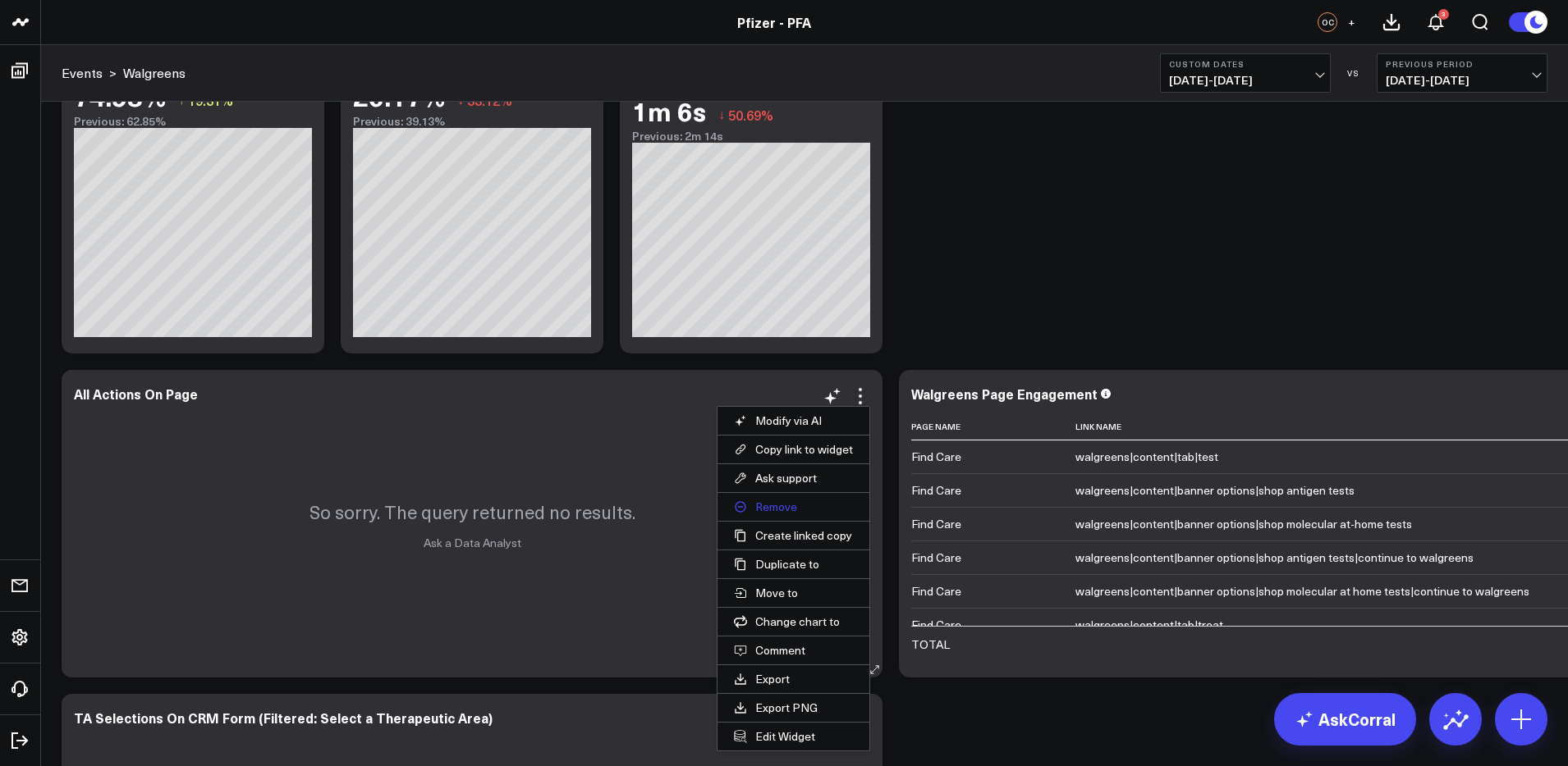
click at [777, 506] on button "Remove" at bounding box center [793, 506] width 152 height 27
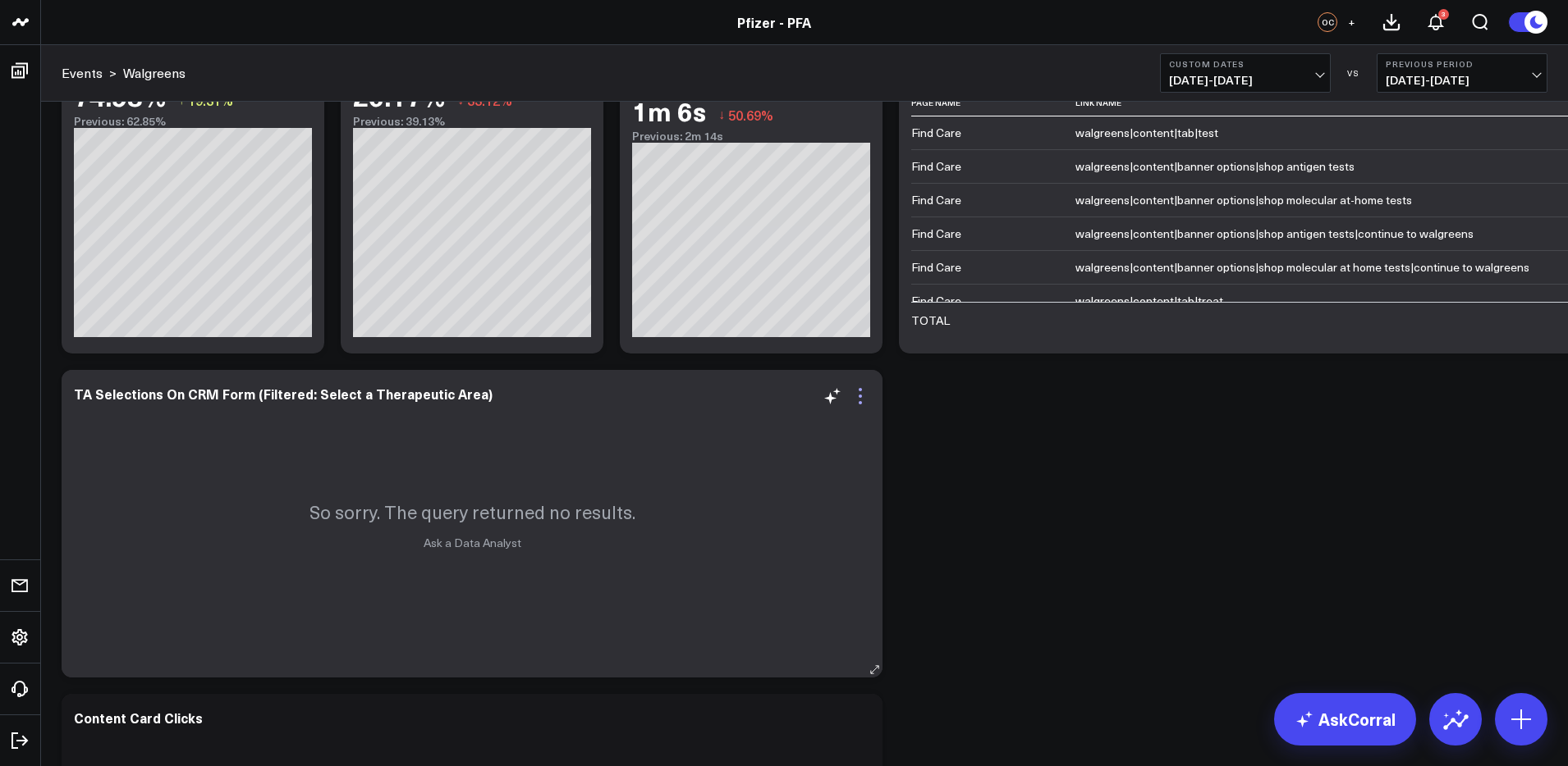
click at [858, 398] on icon at bounding box center [860, 397] width 20 height 20
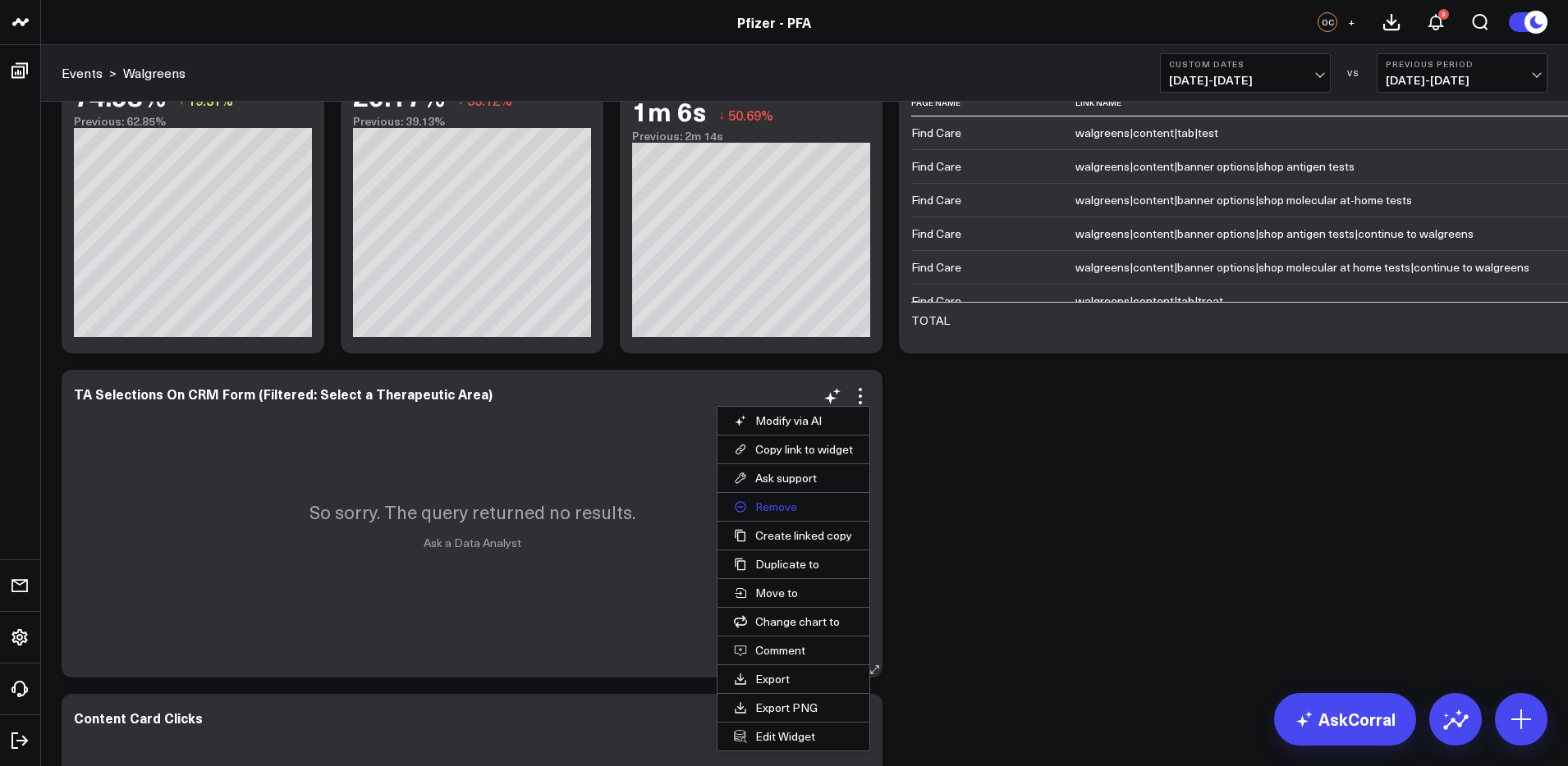
click at [784, 503] on button "Remove" at bounding box center [793, 506] width 152 height 27
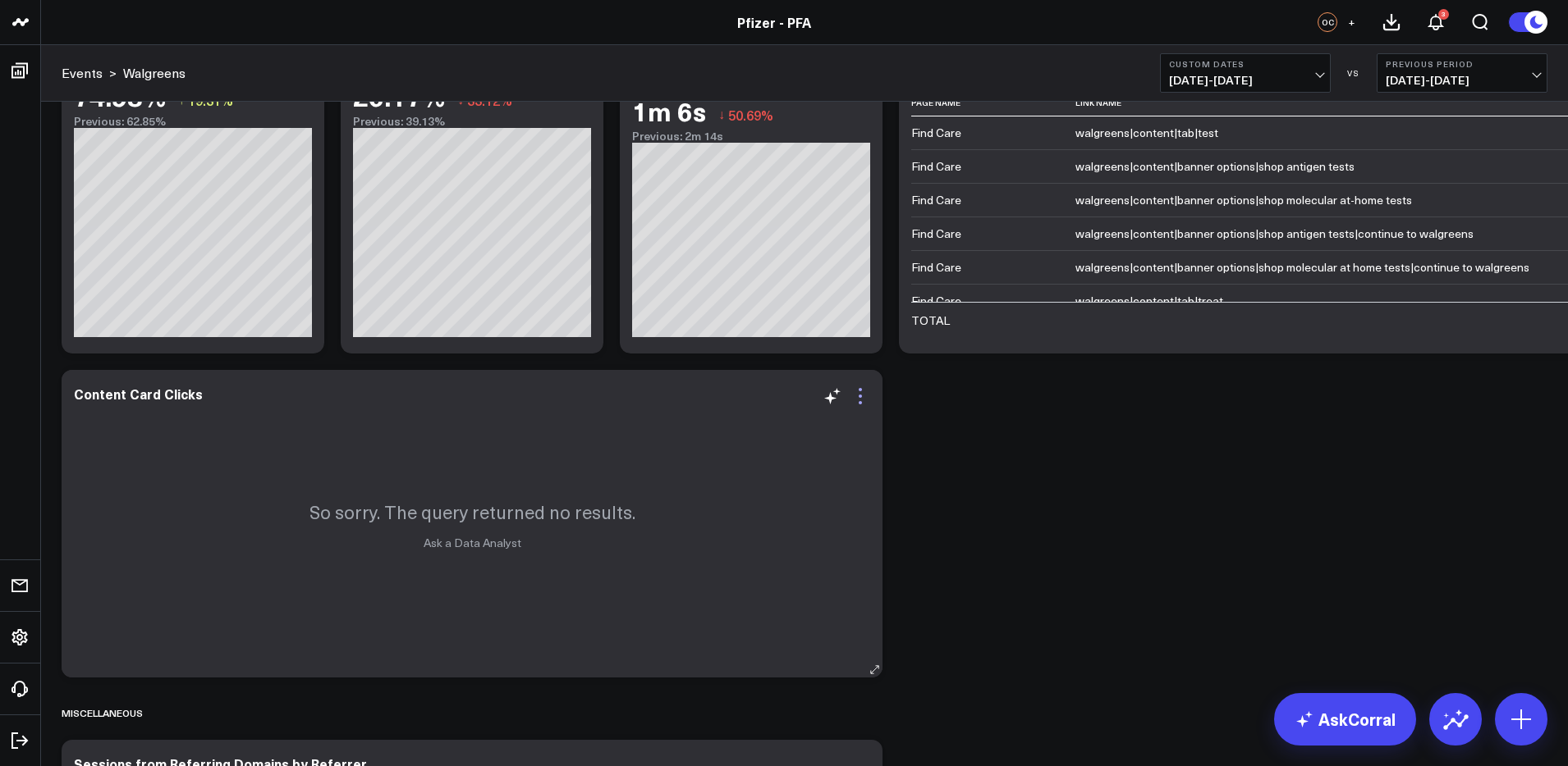
click at [855, 398] on icon at bounding box center [860, 397] width 20 height 20
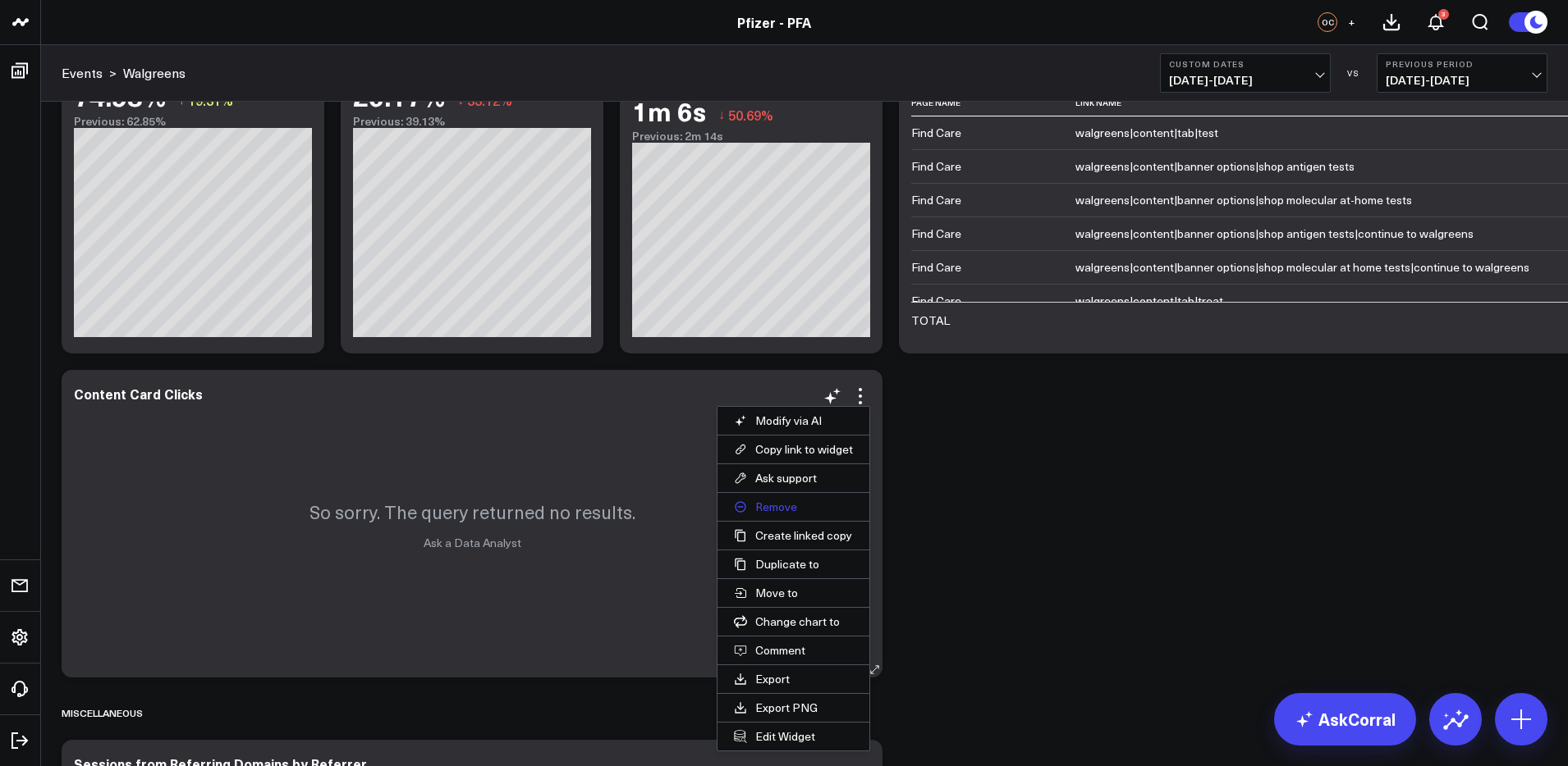
click at [773, 513] on button "Remove" at bounding box center [793, 506] width 152 height 27
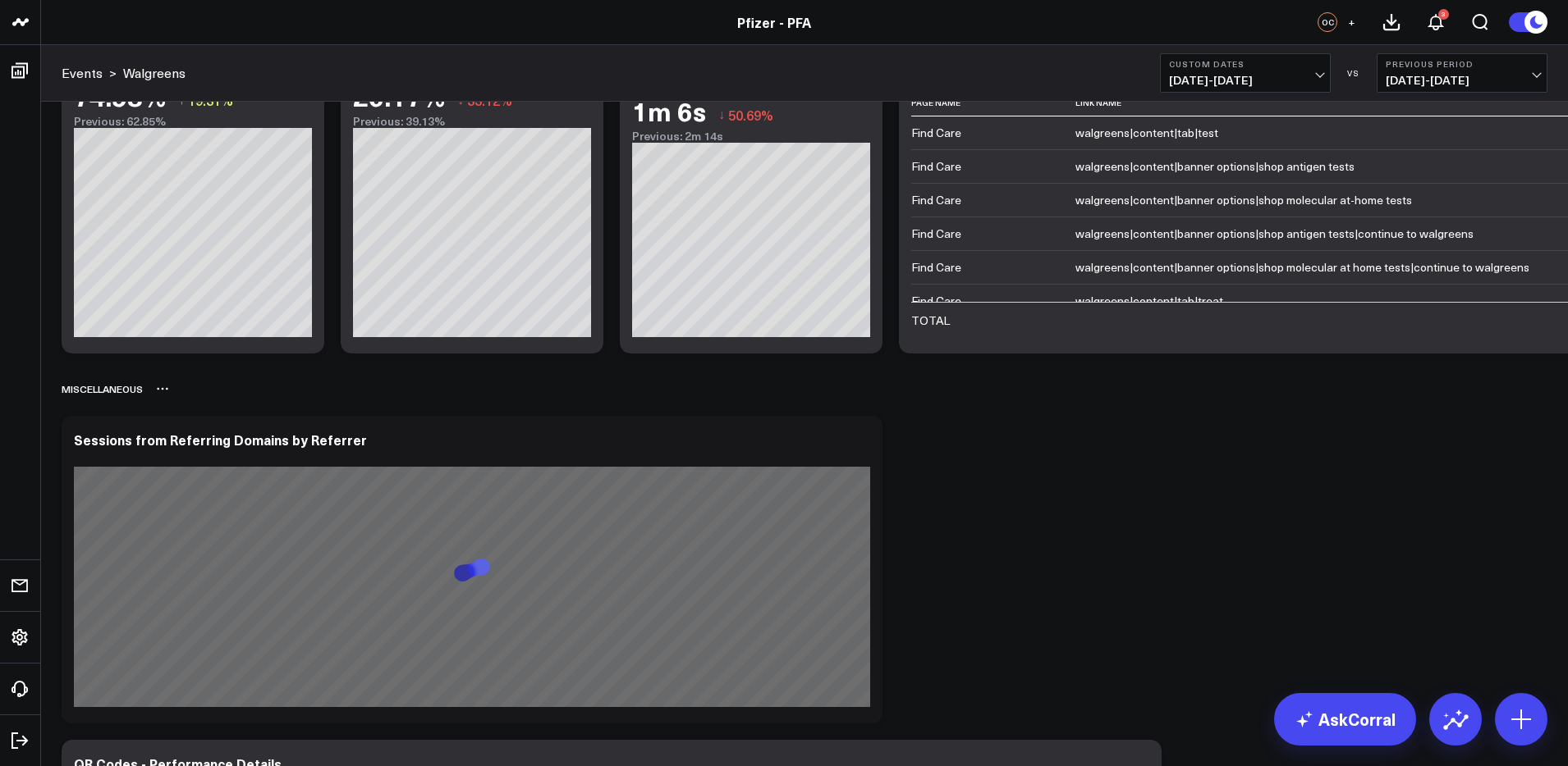
click at [166, 391] on icon at bounding box center [162, 388] width 13 height 13
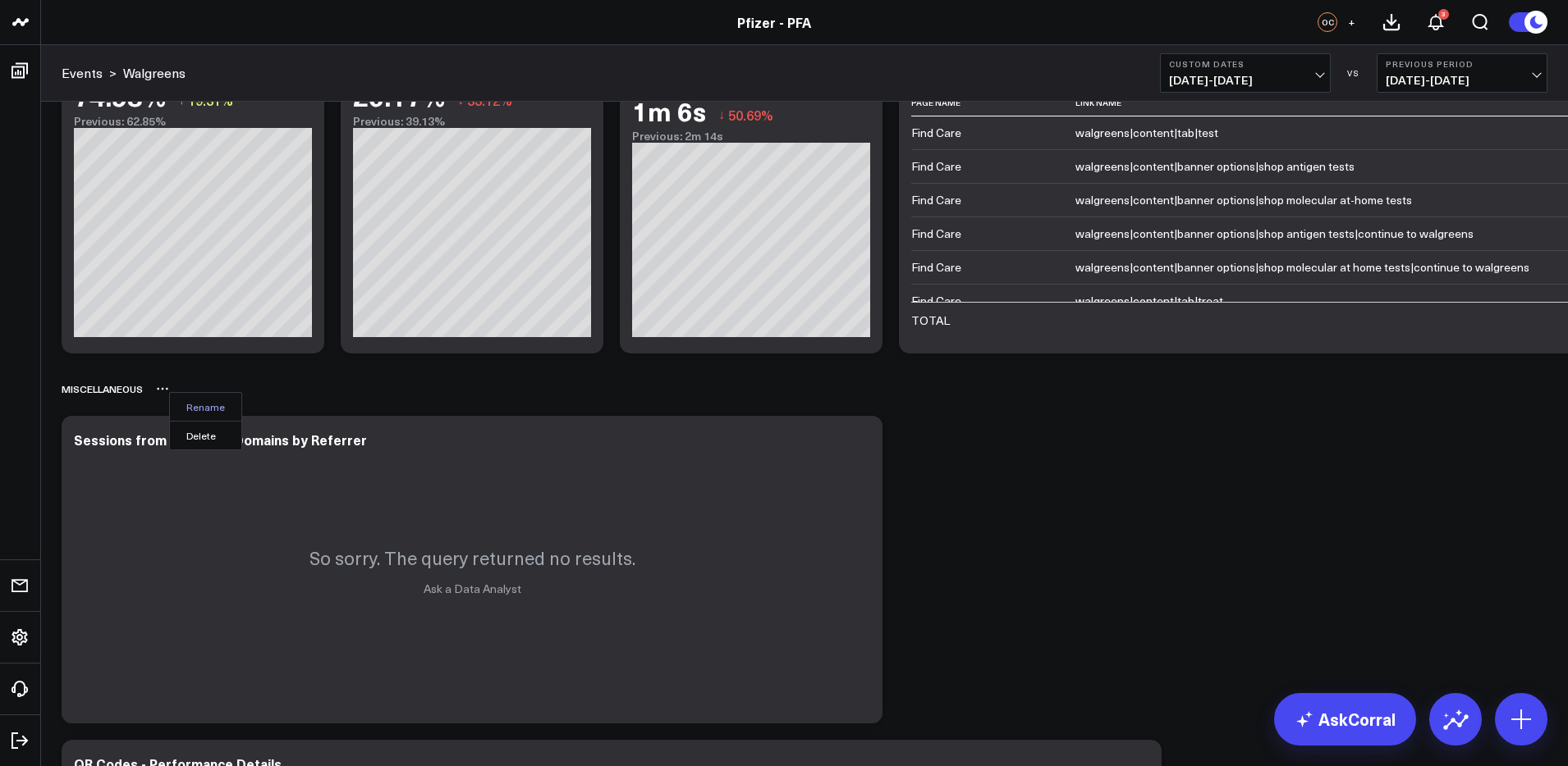
click at [196, 410] on button "Rename" at bounding box center [205, 407] width 72 height 27
click at [161, 389] on icon at bounding box center [162, 388] width 13 height 13
click at [164, 391] on icon at bounding box center [162, 388] width 13 height 13
click at [196, 443] on button "Delete" at bounding box center [205, 435] width 72 height 28
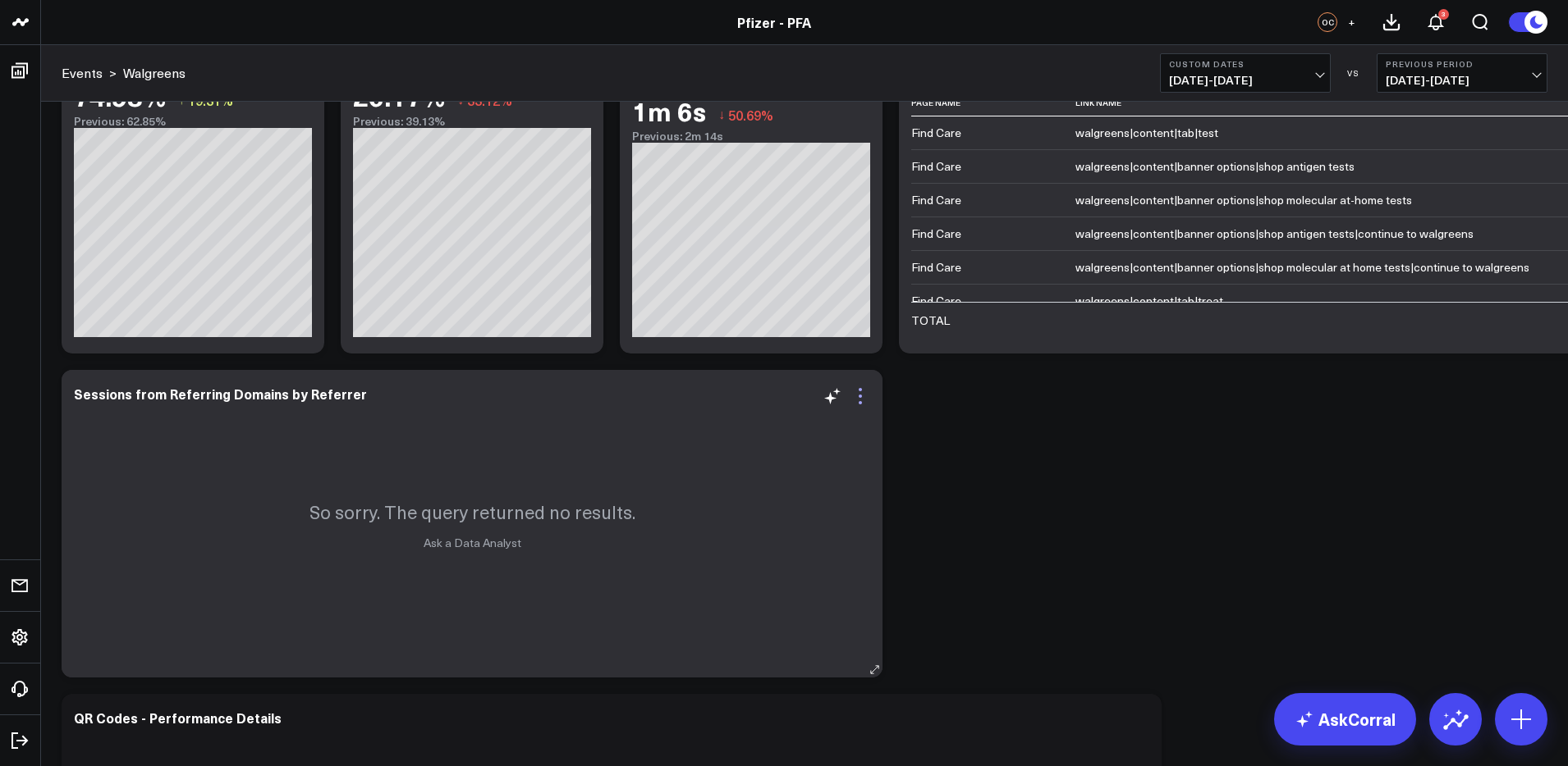
click at [858, 398] on icon at bounding box center [860, 397] width 20 height 20
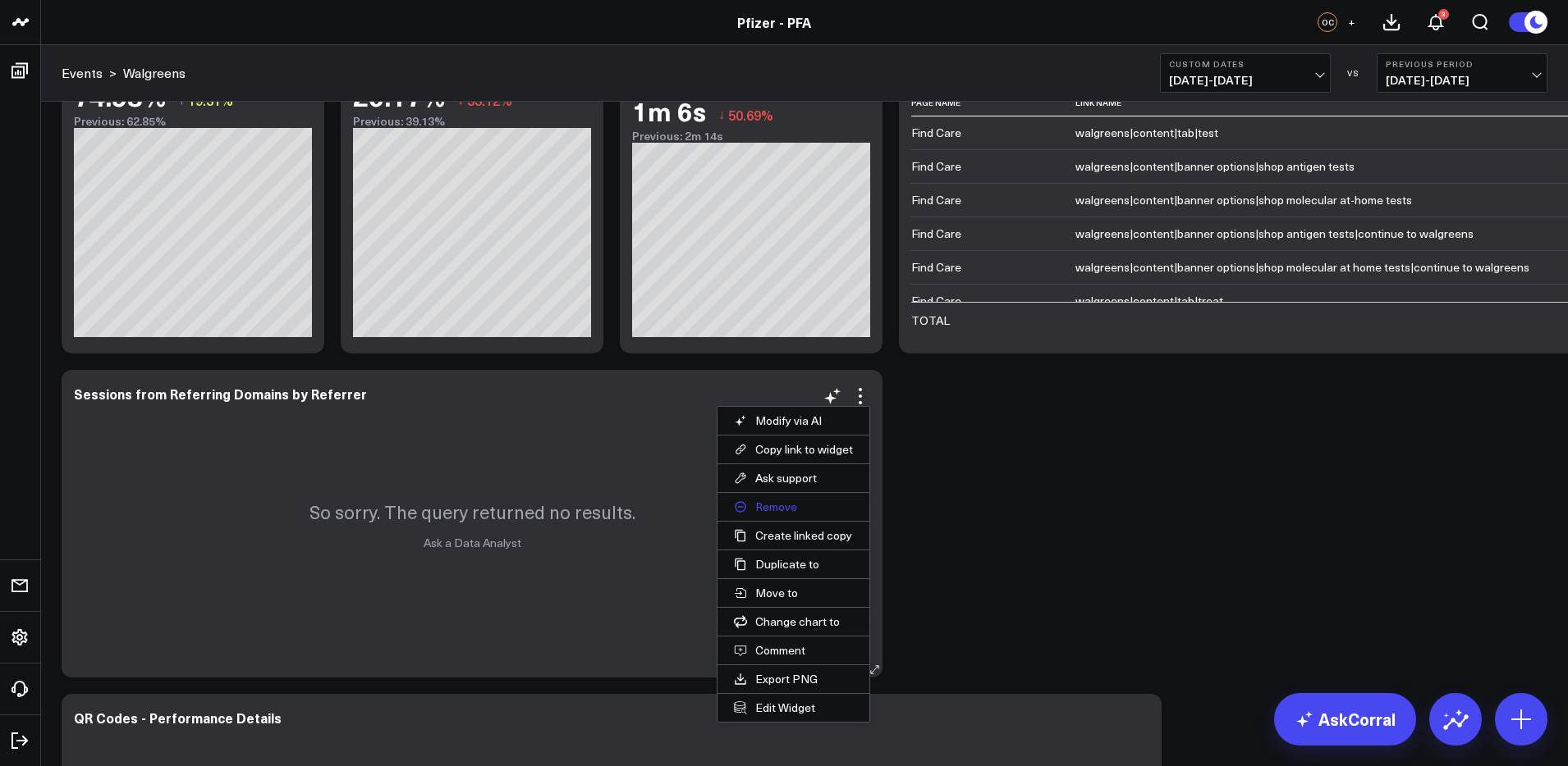
click at [771, 503] on button "Remove" at bounding box center [793, 506] width 152 height 27
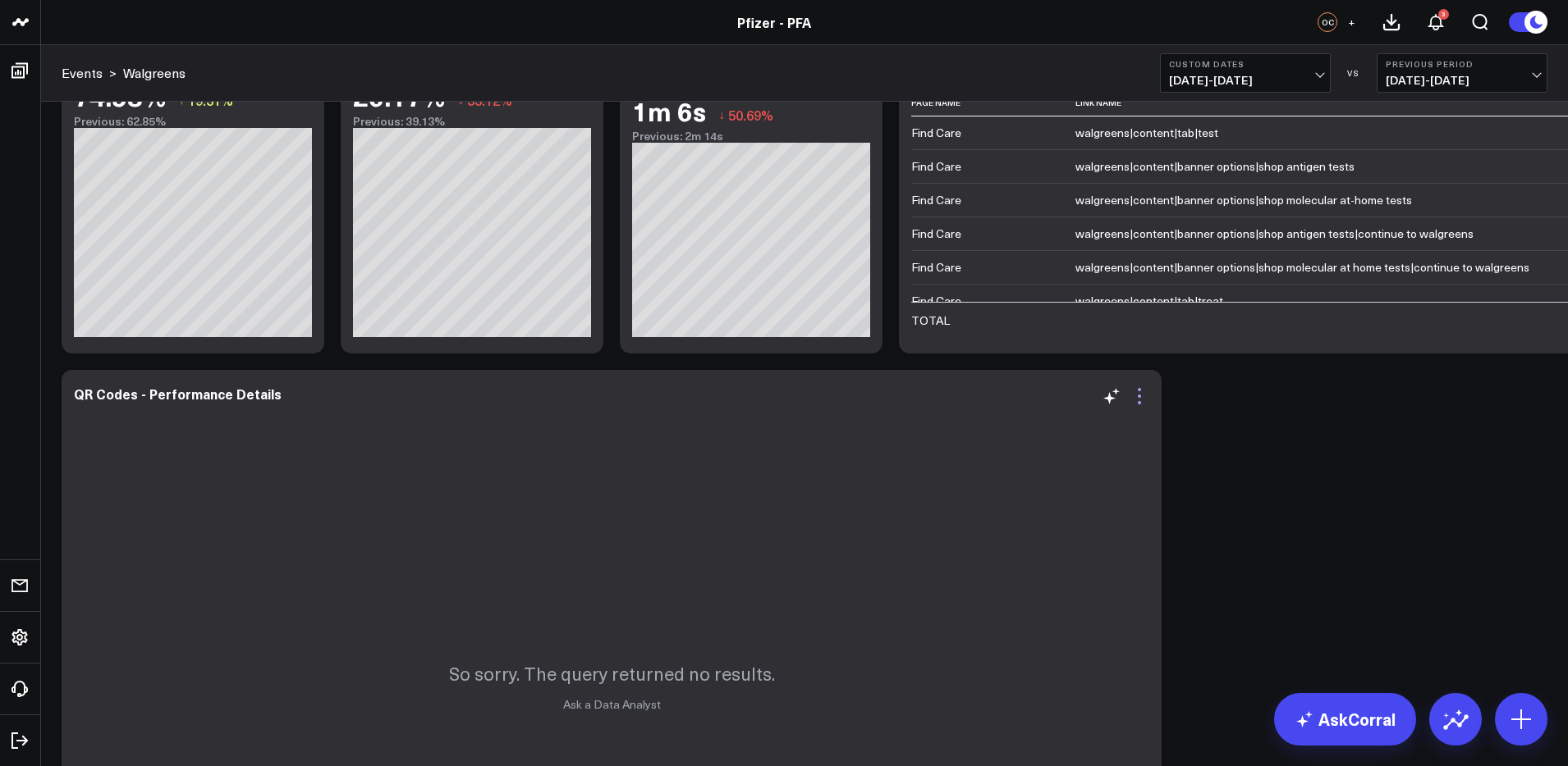
click at [1142, 403] on icon at bounding box center [1140, 397] width 20 height 20
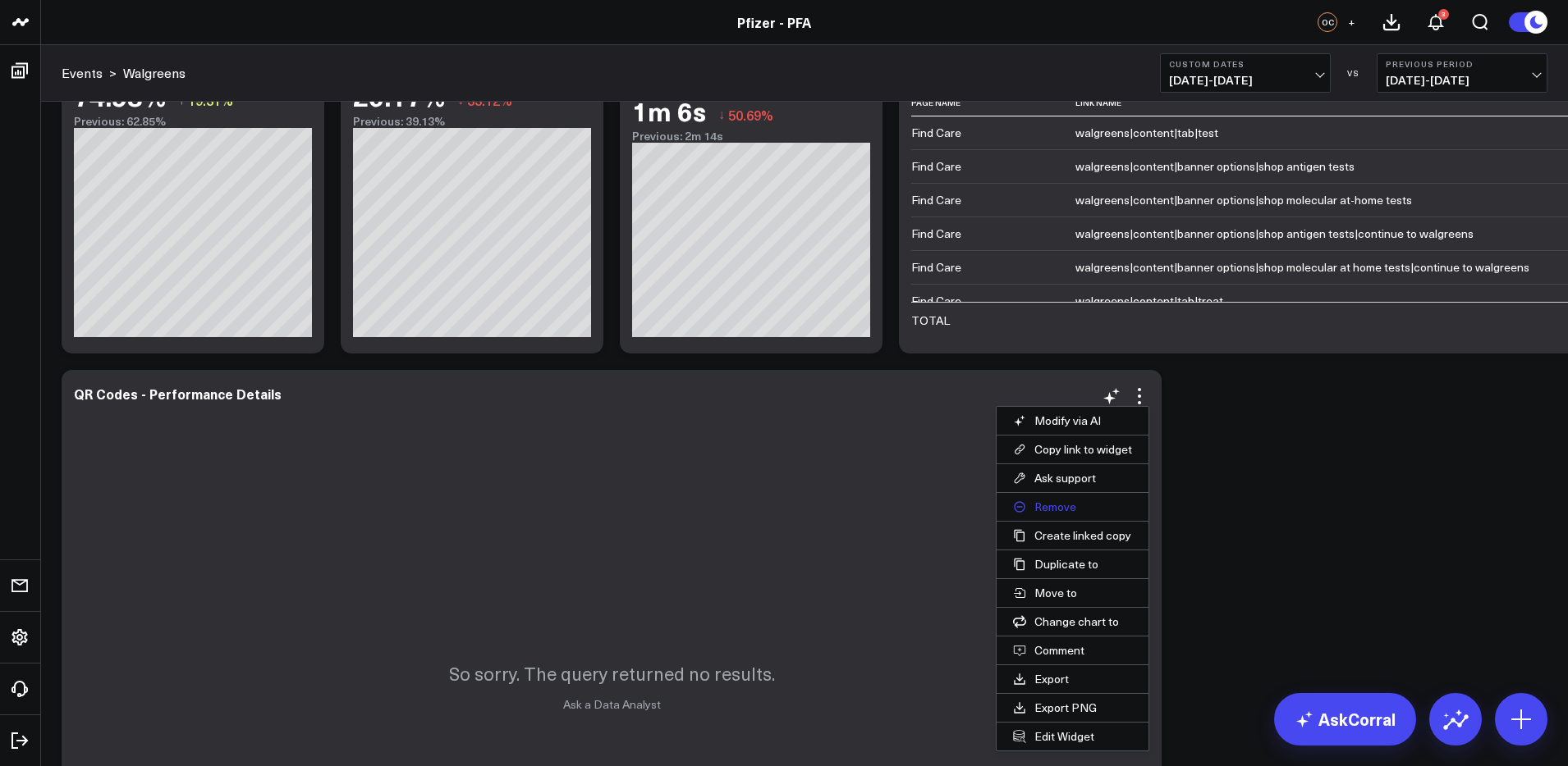
click at [1054, 503] on button "Remove" at bounding box center [1072, 506] width 152 height 27
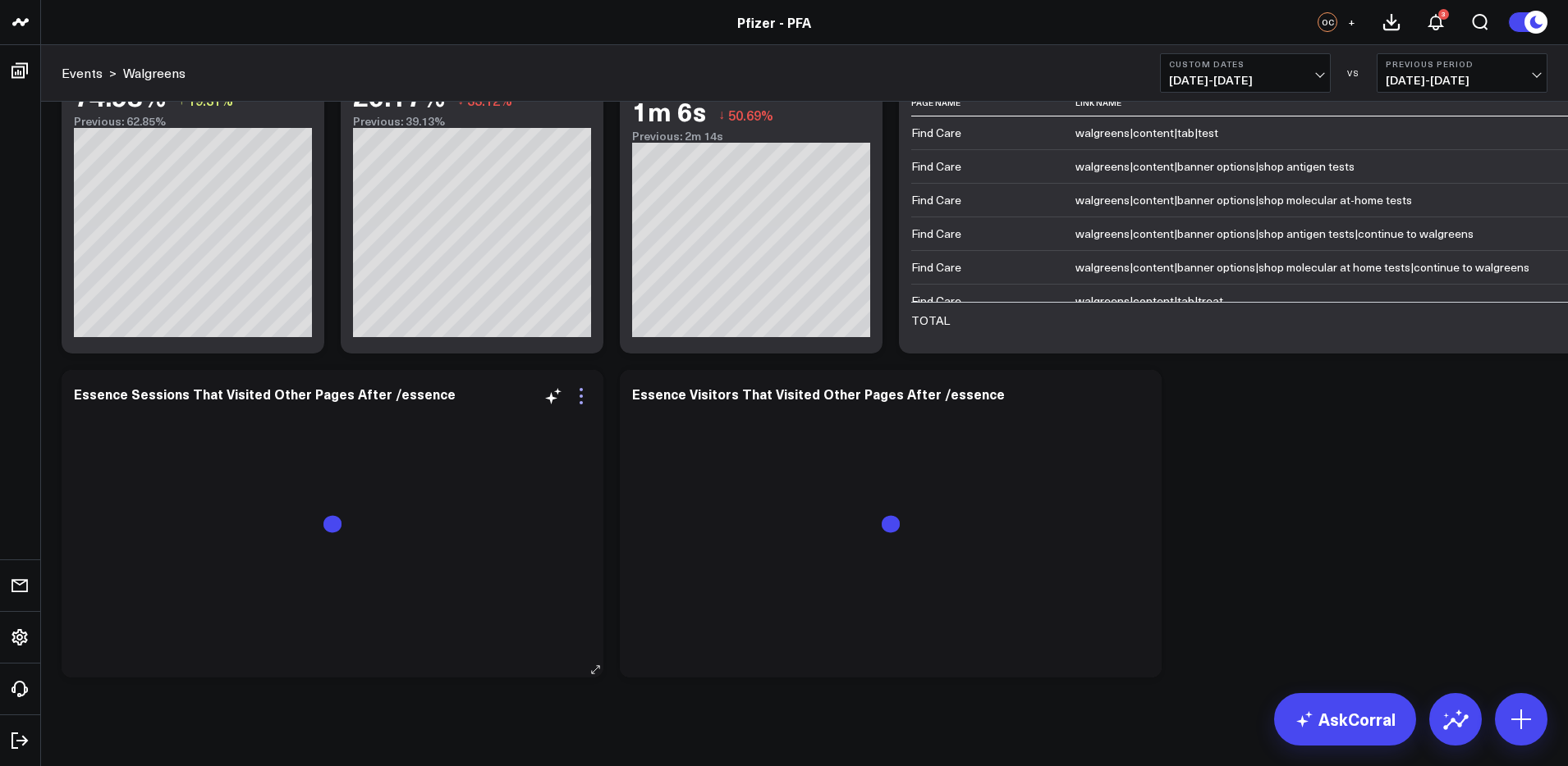
click at [584, 397] on icon at bounding box center [581, 397] width 20 height 20
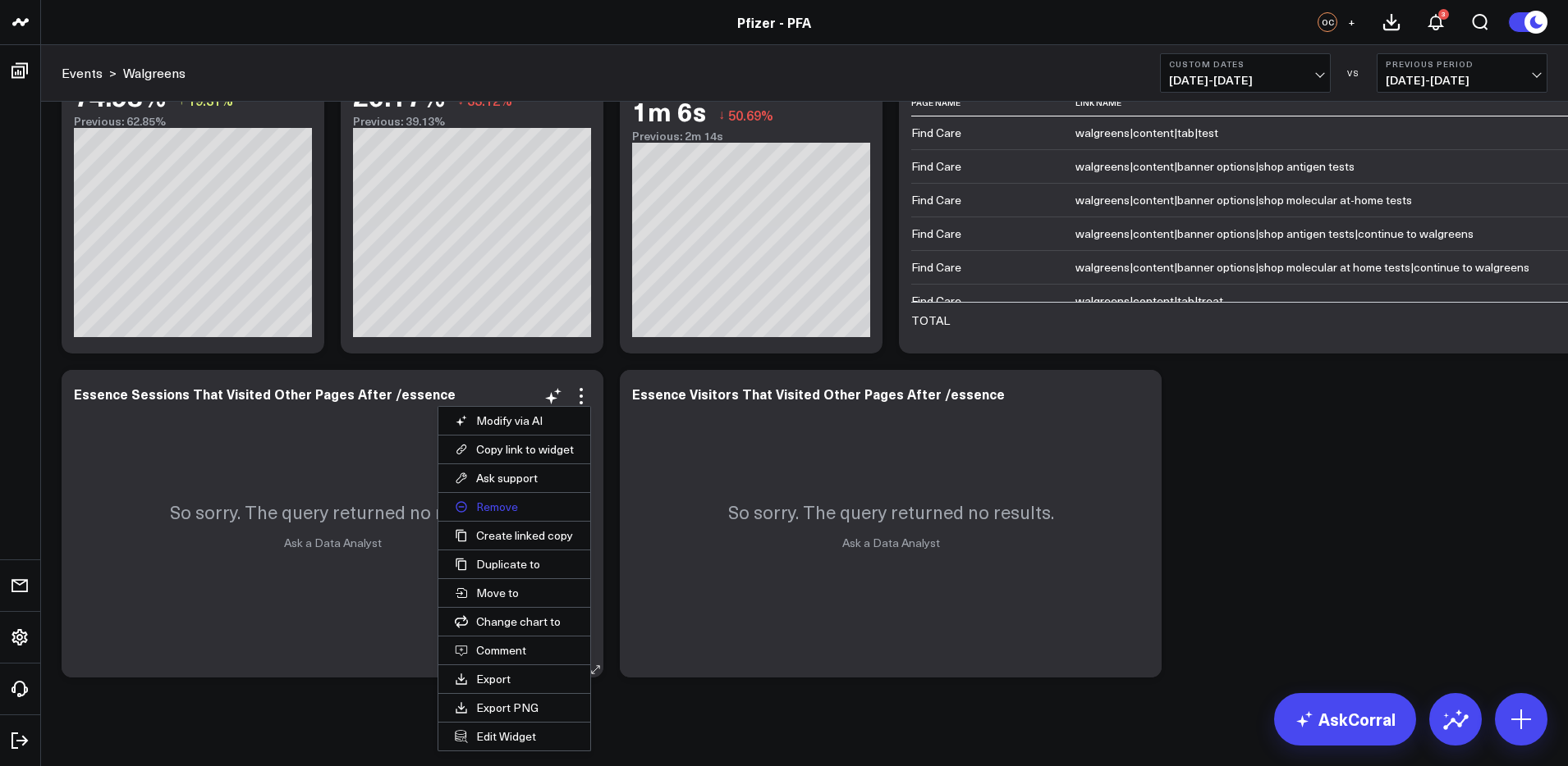
click at [503, 506] on button "Remove" at bounding box center [514, 506] width 152 height 27
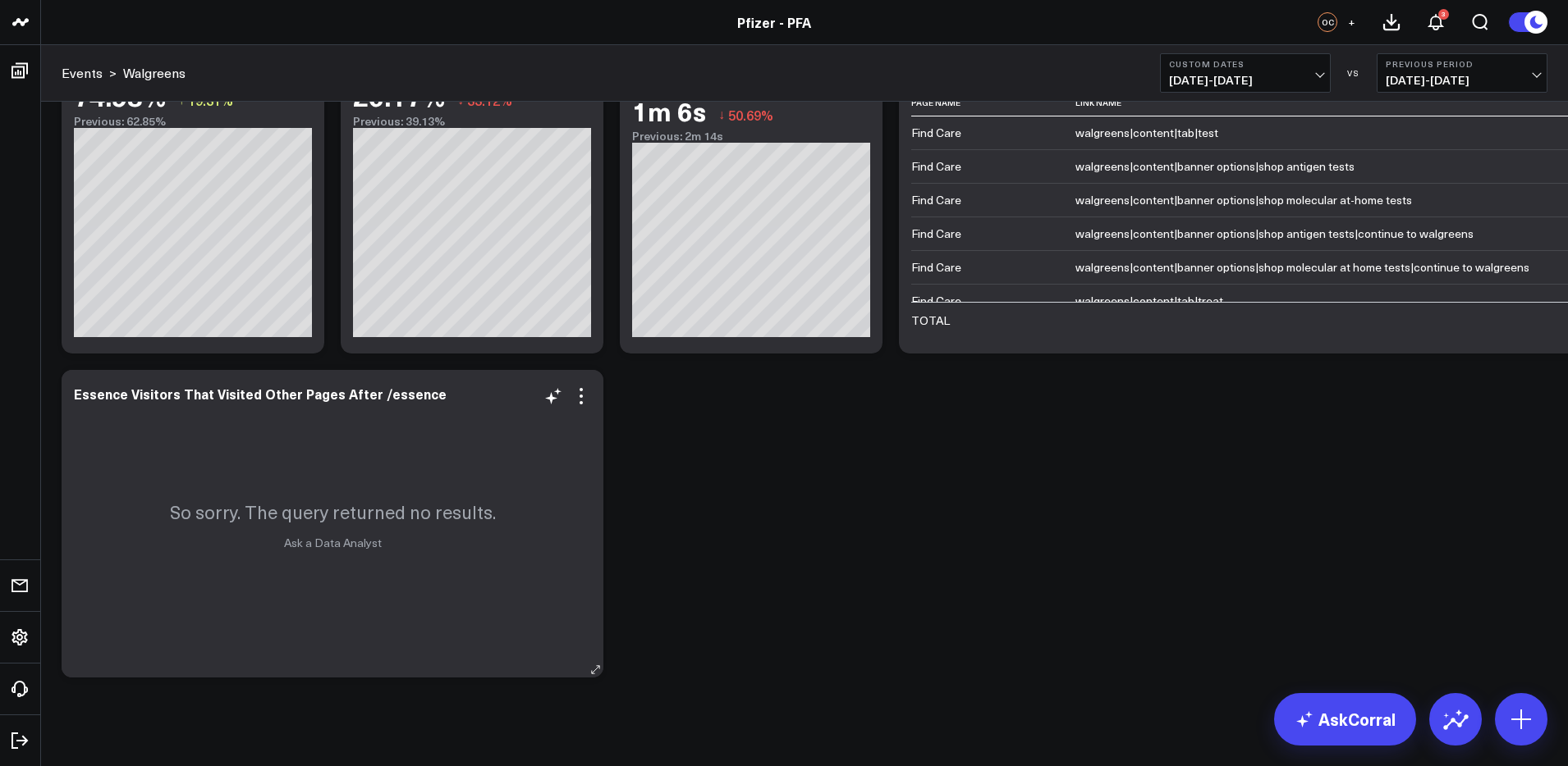
drag, startPoint x: 584, startPoint y: 398, endPoint x: 580, endPoint y: 459, distance: 61.1
click at [584, 398] on icon at bounding box center [581, 397] width 20 height 20
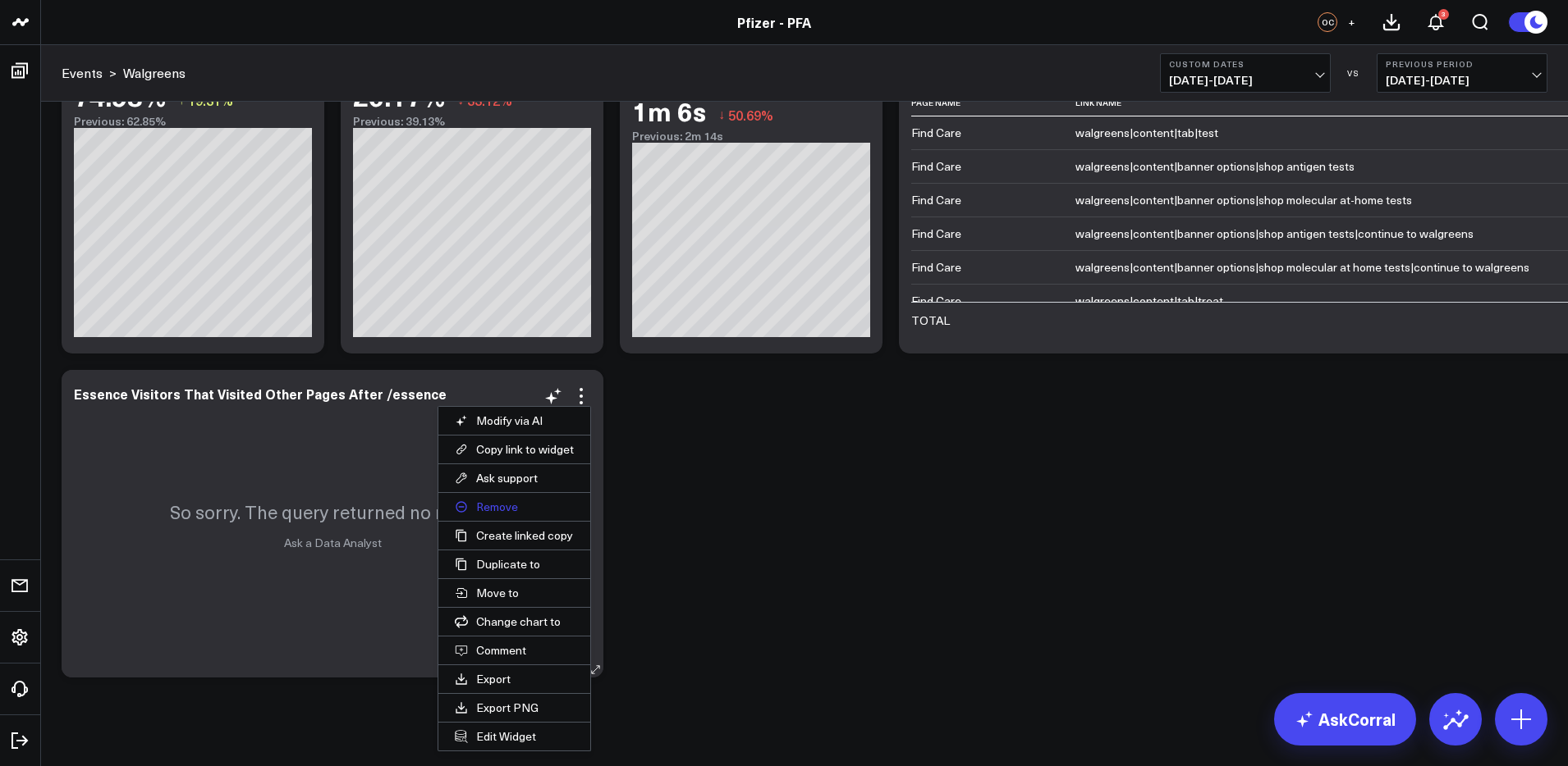
click at [501, 509] on button "Remove" at bounding box center [514, 506] width 152 height 27
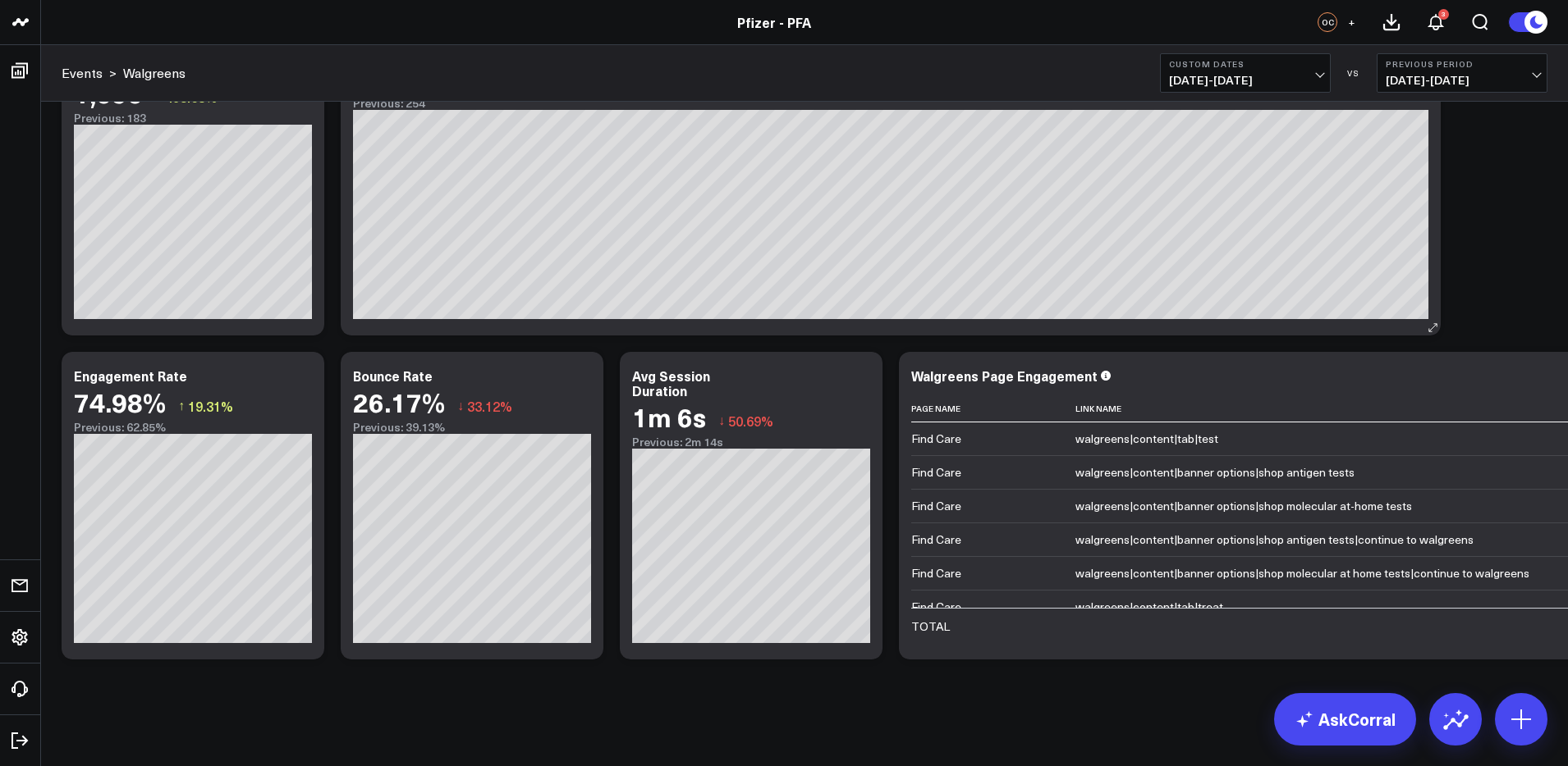
drag, startPoint x: 1299, startPoint y: 363, endPoint x: 1096, endPoint y: 535, distance: 266.1
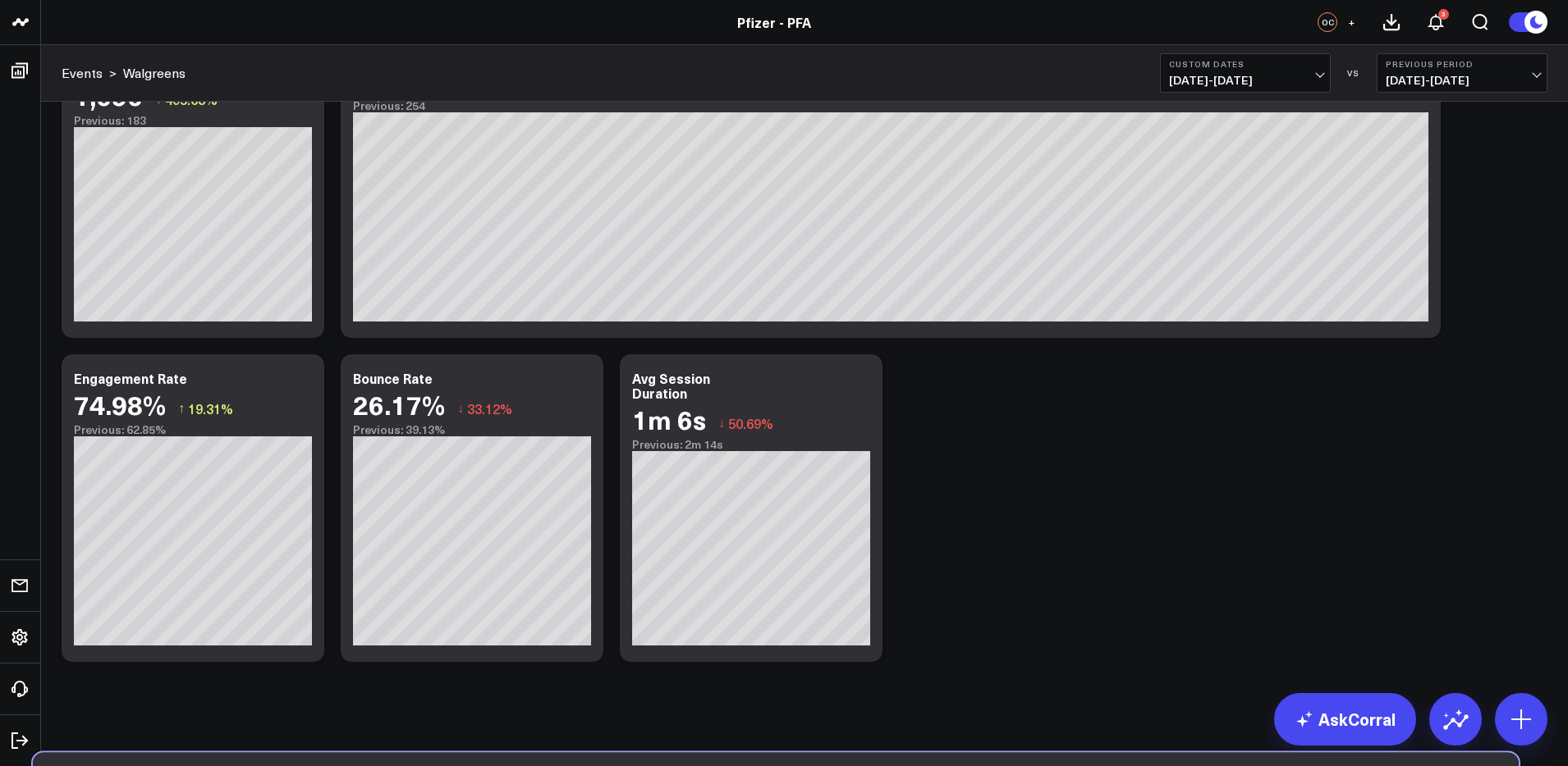
scroll to position [418, 0]
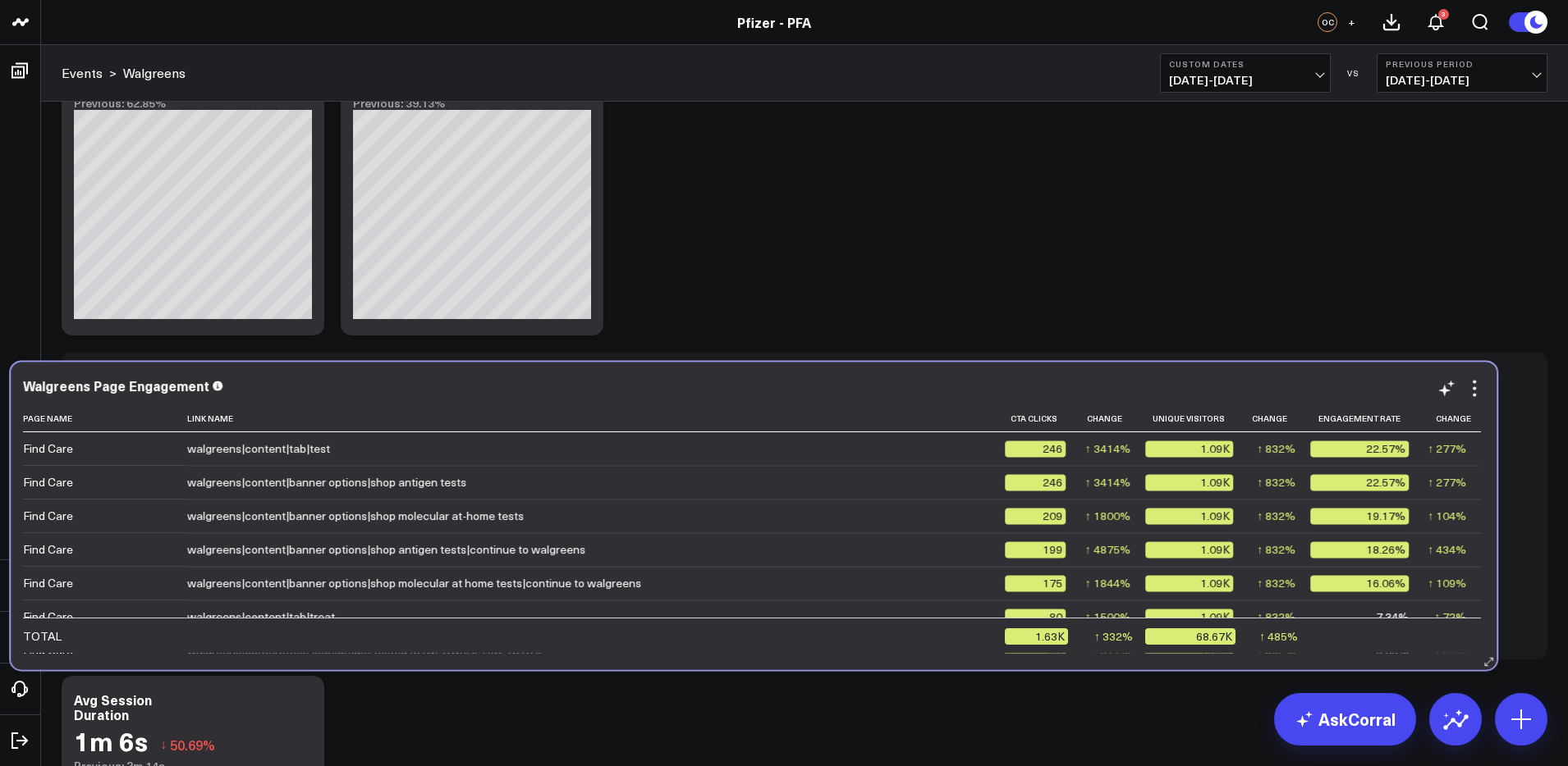
drag, startPoint x: 973, startPoint y: 135, endPoint x: 923, endPoint y: 375, distance: 245.2
click at [923, 375] on div "Walgreens Page Engagement Page Name Link Name Cta Clicks Change Unique Visitors…" at bounding box center [754, 515] width 1486 height 308
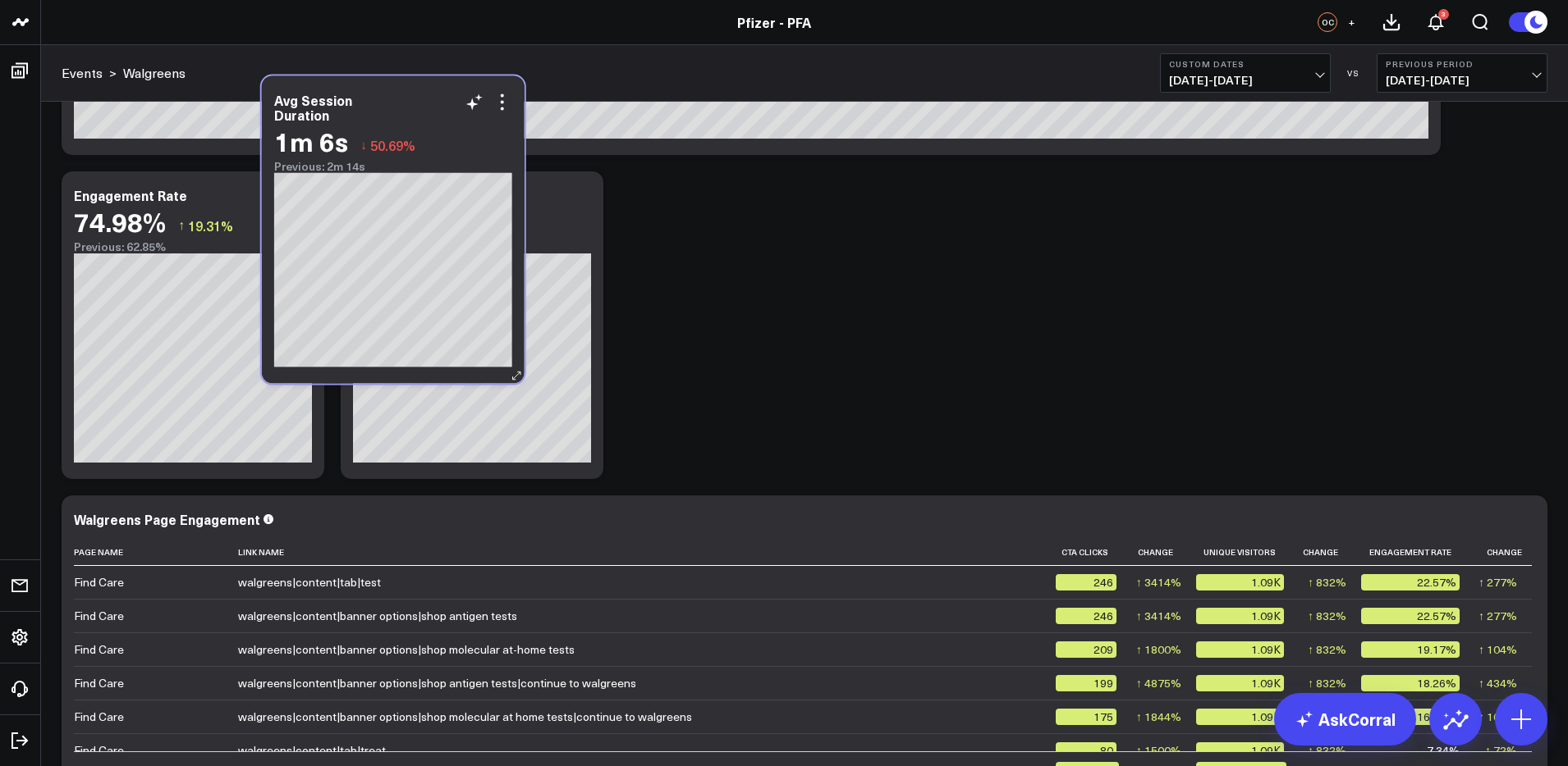
scroll to position [267, 0]
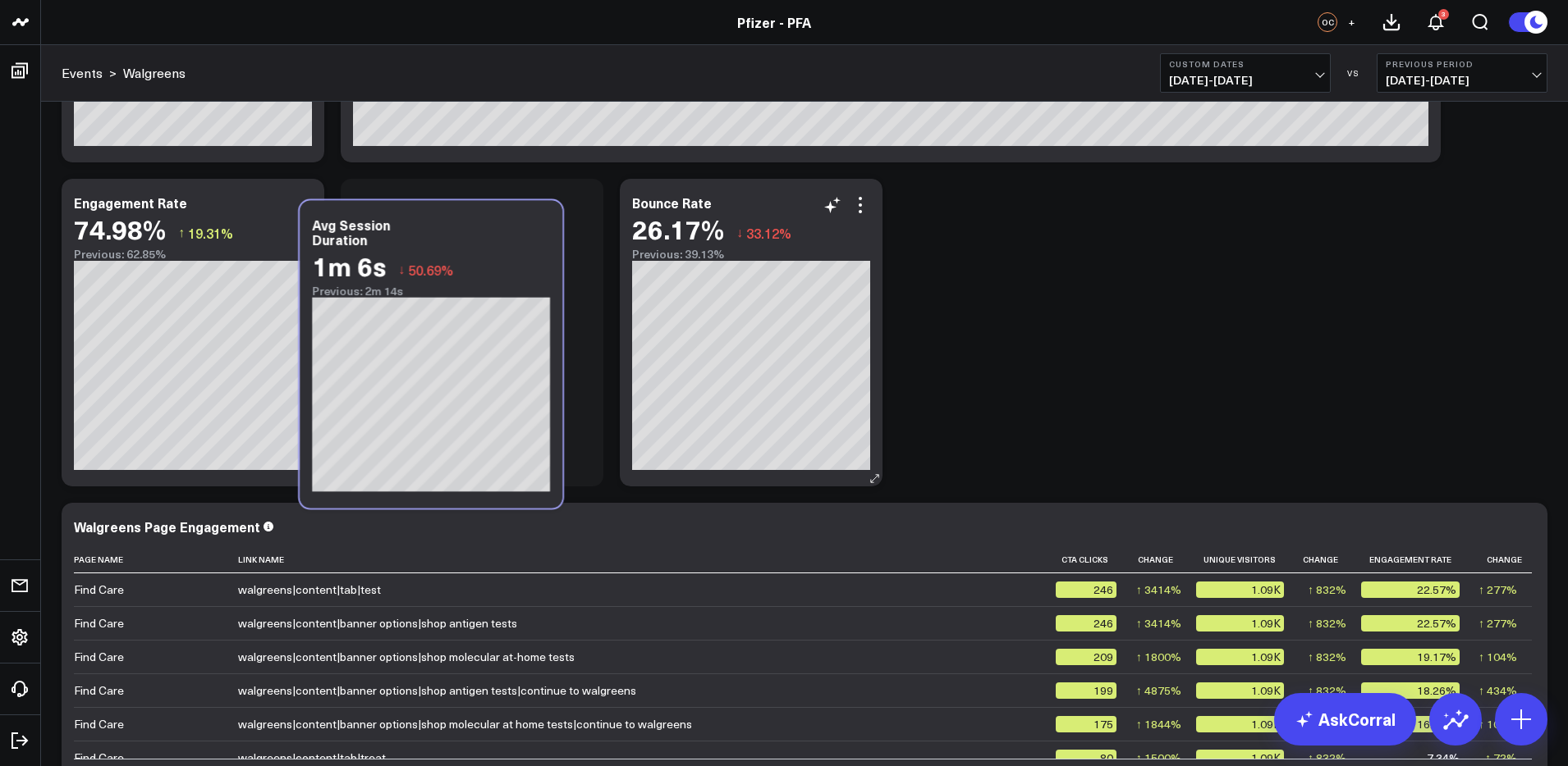
drag, startPoint x: 245, startPoint y: 686, endPoint x: 744, endPoint y: 244, distance: 666.6
click at [493, 200] on div "Modify via AI Copy link to widget Ask support Remove Create linked copy Executi…" at bounding box center [804, 332] width 1502 height 973
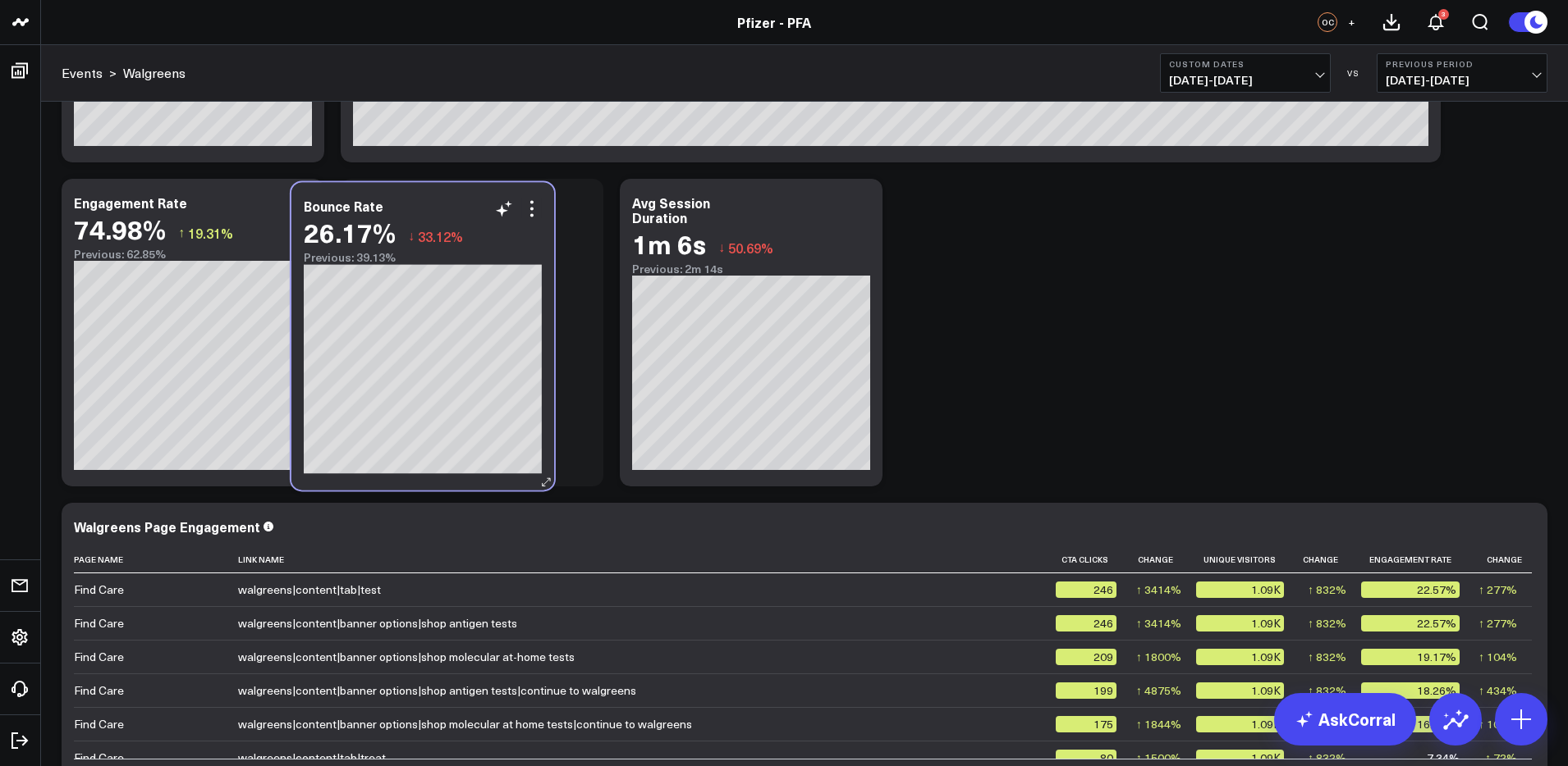
drag, startPoint x: 773, startPoint y: 191, endPoint x: 451, endPoint y: 192, distance: 322.0
click at [451, 192] on div "Bounce Rate 26.17% ↓ 33.12% Previous: 39.13%" at bounding box center [422, 336] width 263 height 308
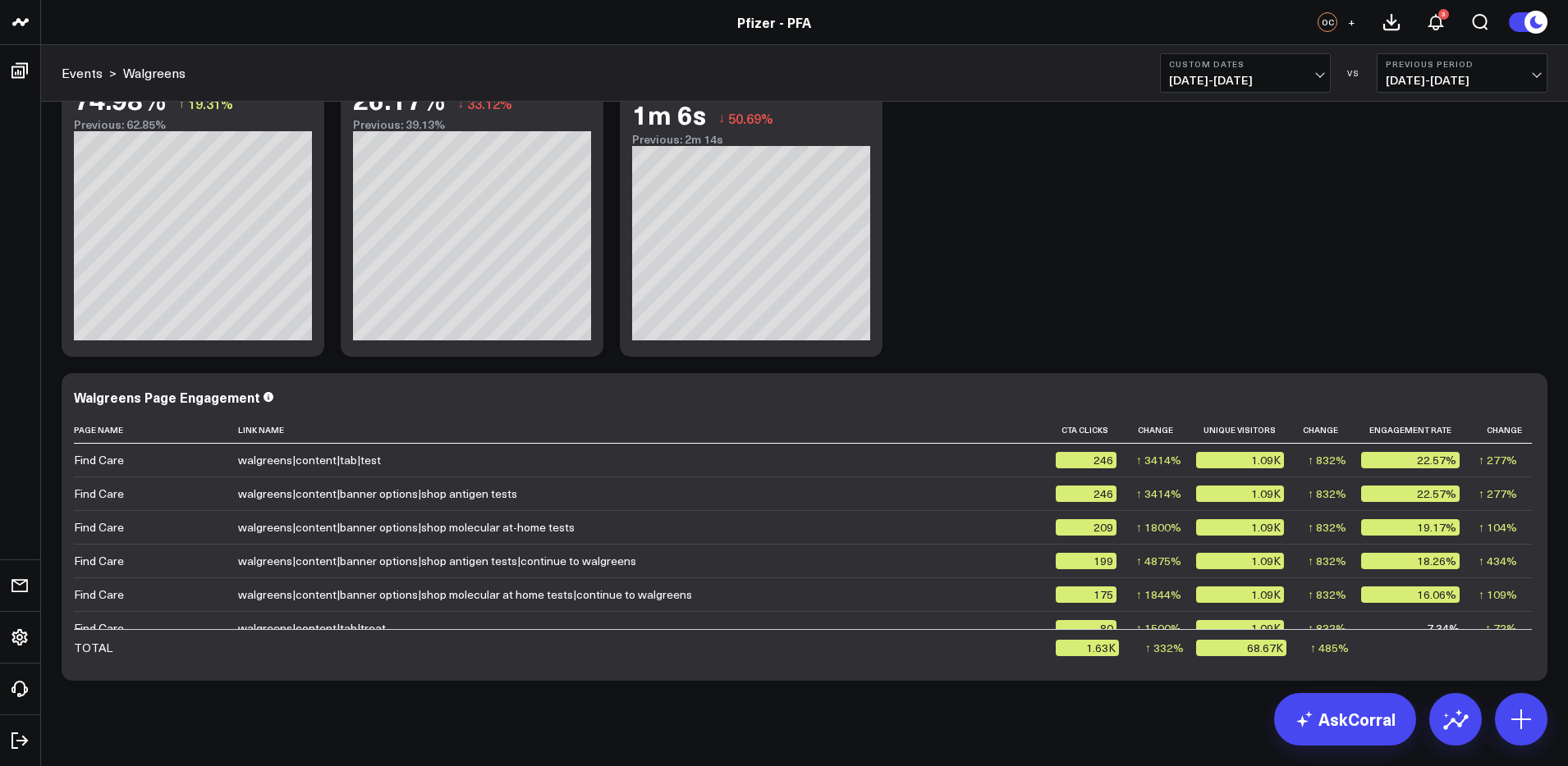
scroll to position [418, 0]
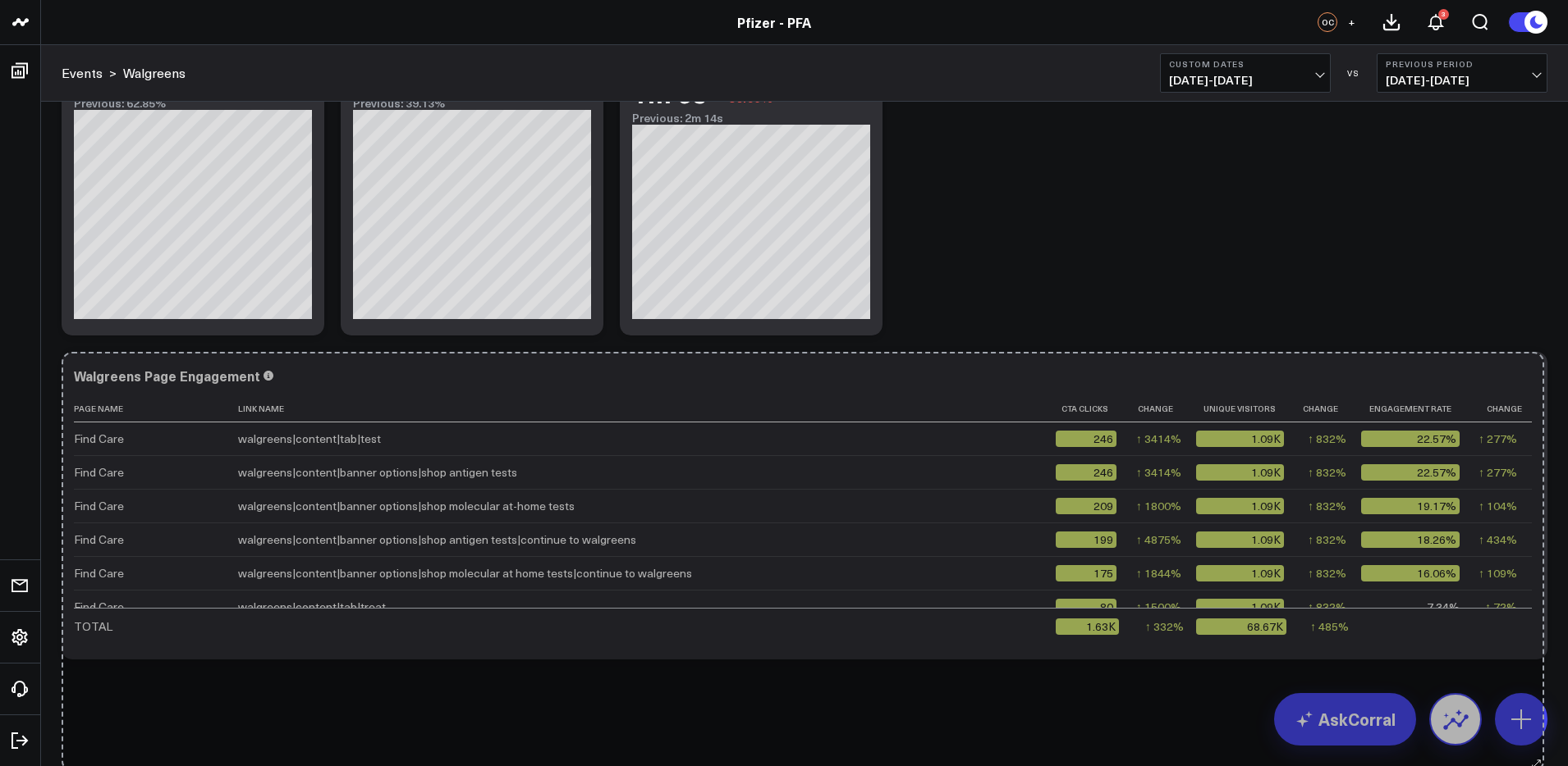
drag, startPoint x: 1542, startPoint y: 653, endPoint x: 1434, endPoint y: 706, distance: 120.3
click at [1537, 765] on div "Modify via AI Copy link to widget Ask support Remove Create linked copy Executi…" at bounding box center [805, 225] width 1527 height 1083
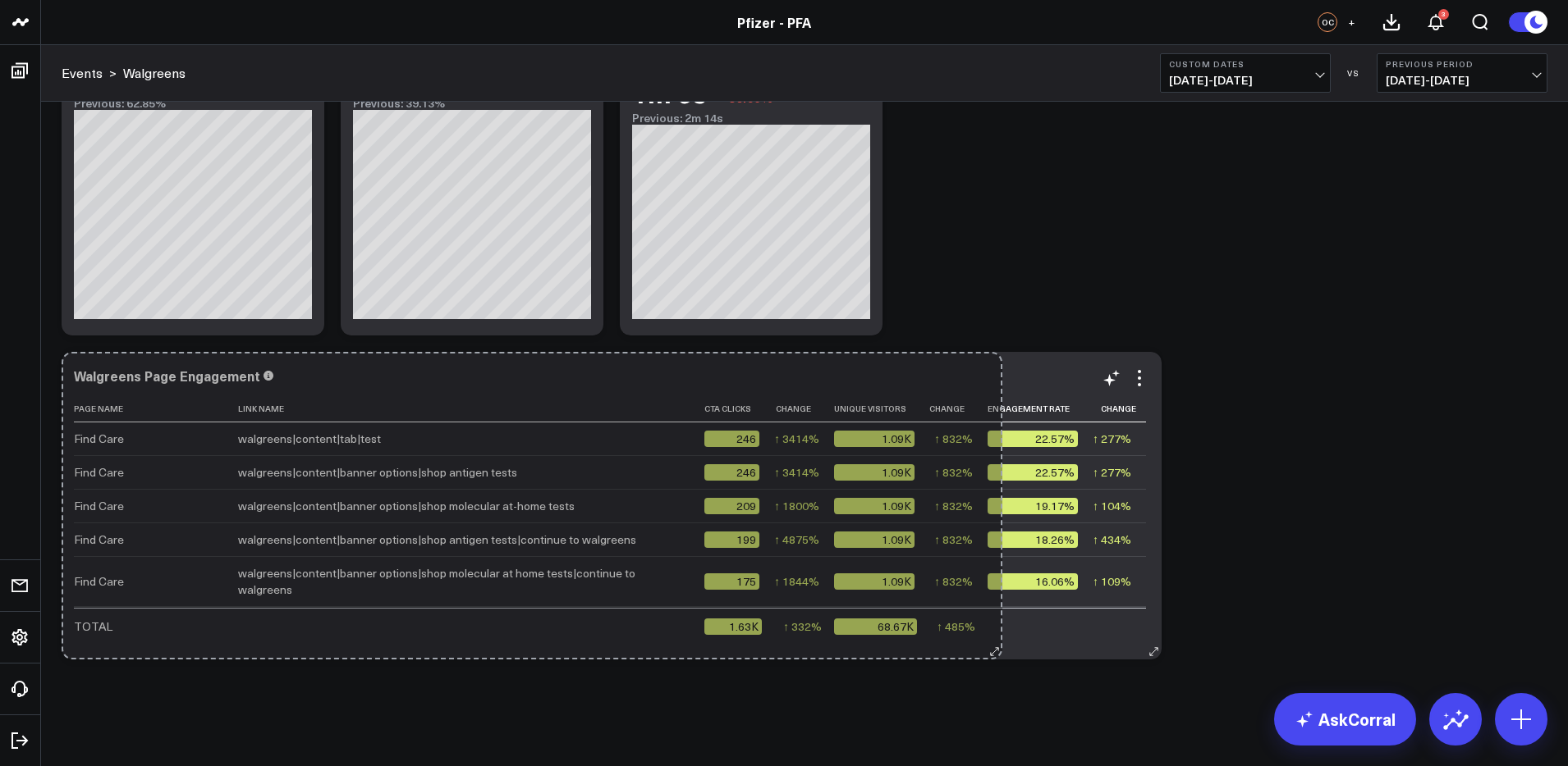
drag, startPoint x: 1538, startPoint y: 649, endPoint x: 993, endPoint y: 647, distance: 545.0
click at [993, 647] on div "Walgreens Page Engagement Page Name Link Name Cta Clicks Change Unique Visitors…" at bounding box center [612, 505] width 1101 height 308
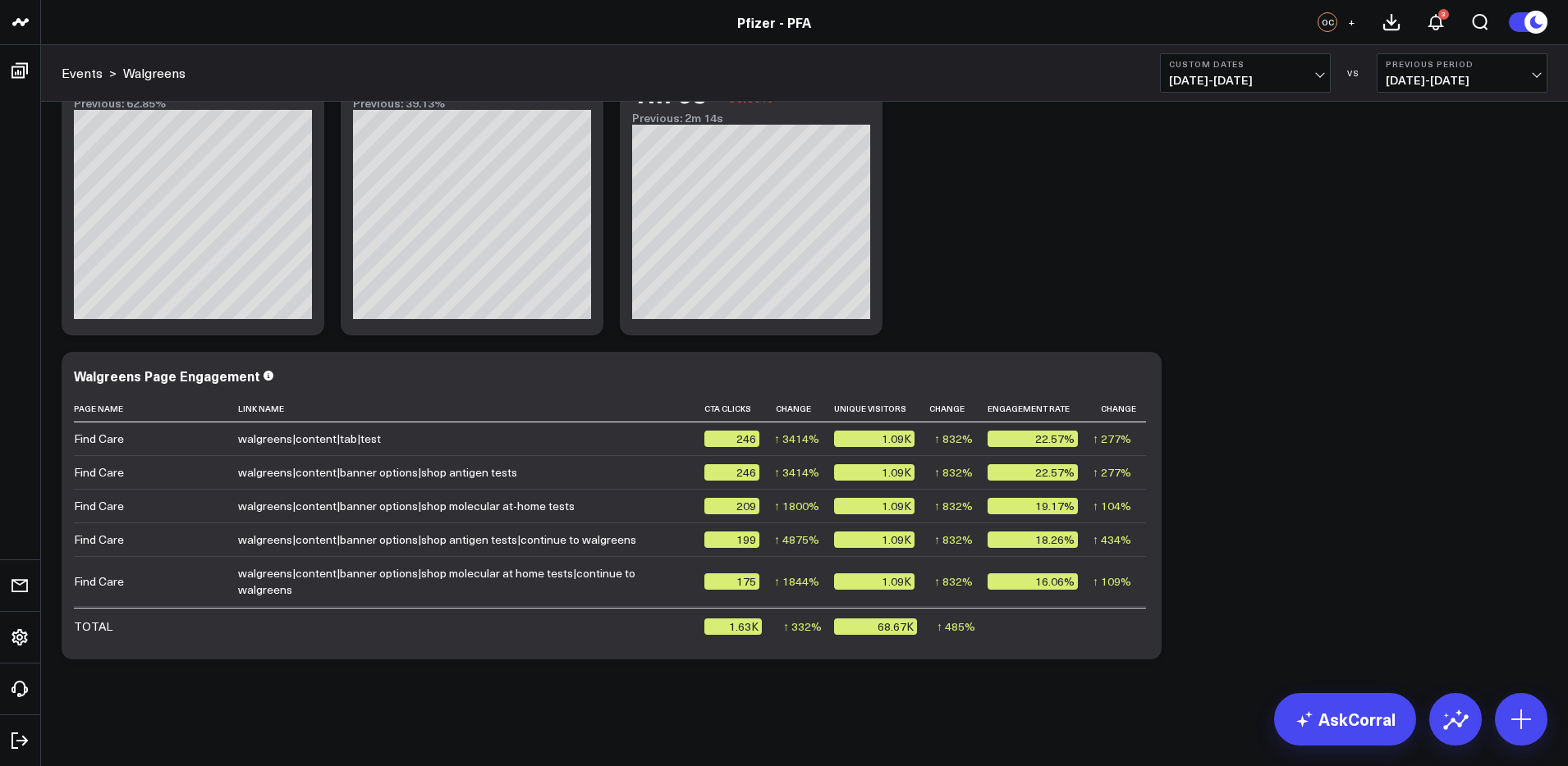
click at [1389, 483] on div "Modify via AI Copy link to widget Ask support Remove Create linked copy Executi…" at bounding box center [804, 181] width 1502 height 973
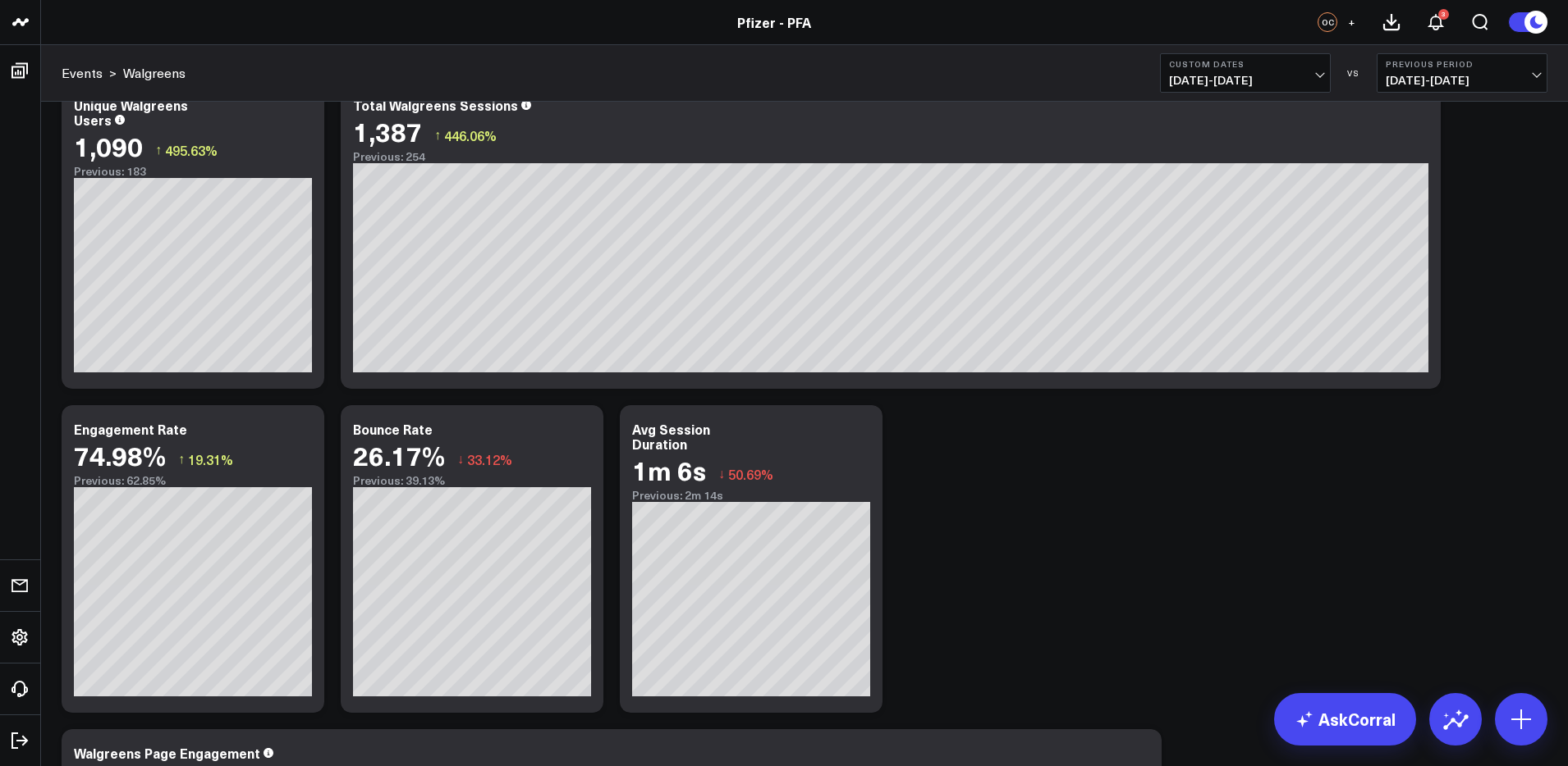
scroll to position [0, 0]
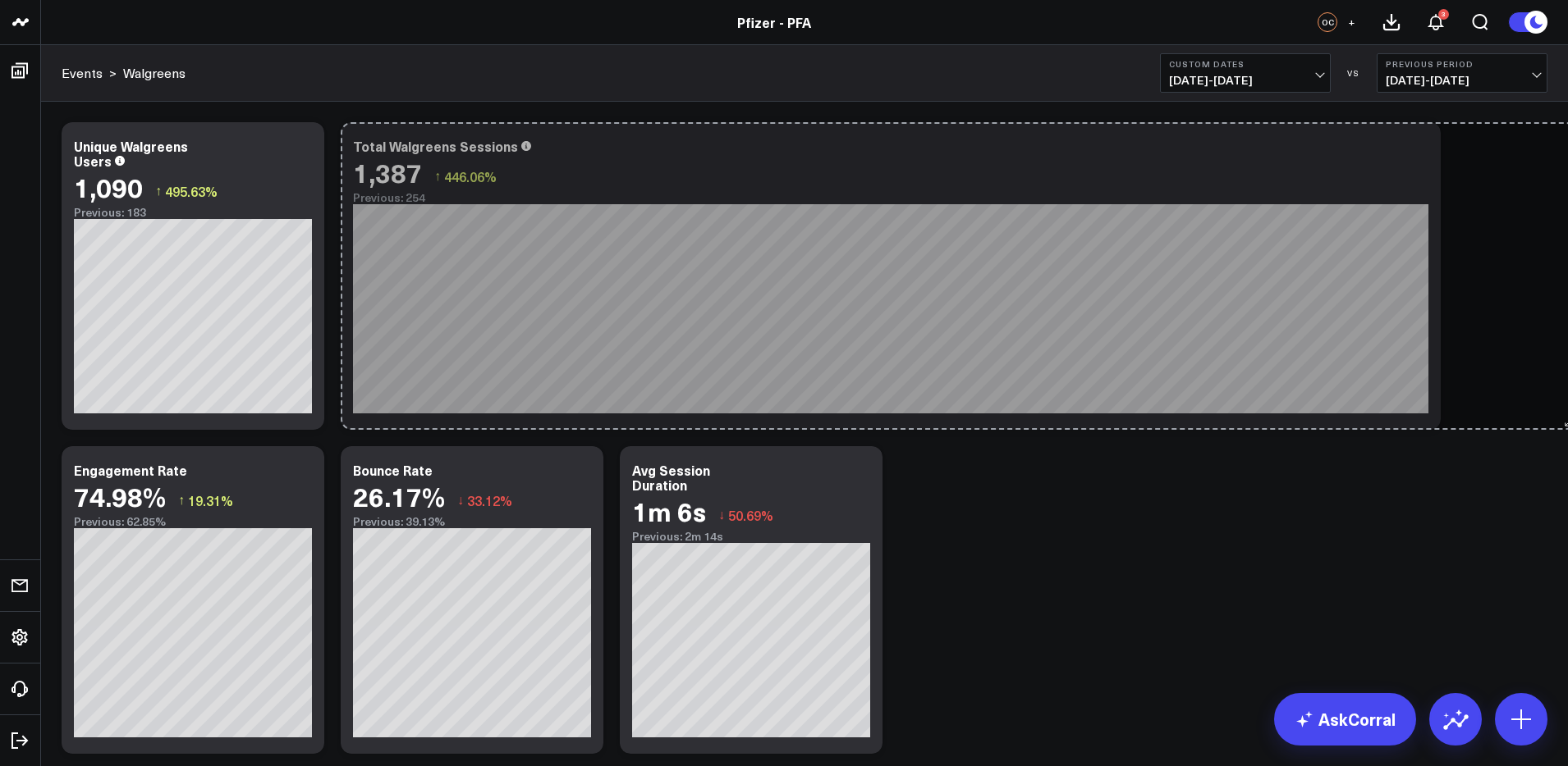
drag, startPoint x: 1432, startPoint y: 422, endPoint x: 1557, endPoint y: 418, distance: 125.1
click at [1561, 419] on div "Modify via AI Copy link to widget Ask support Remove Create linked copy Executi…" at bounding box center [805, 644] width 1527 height 1083
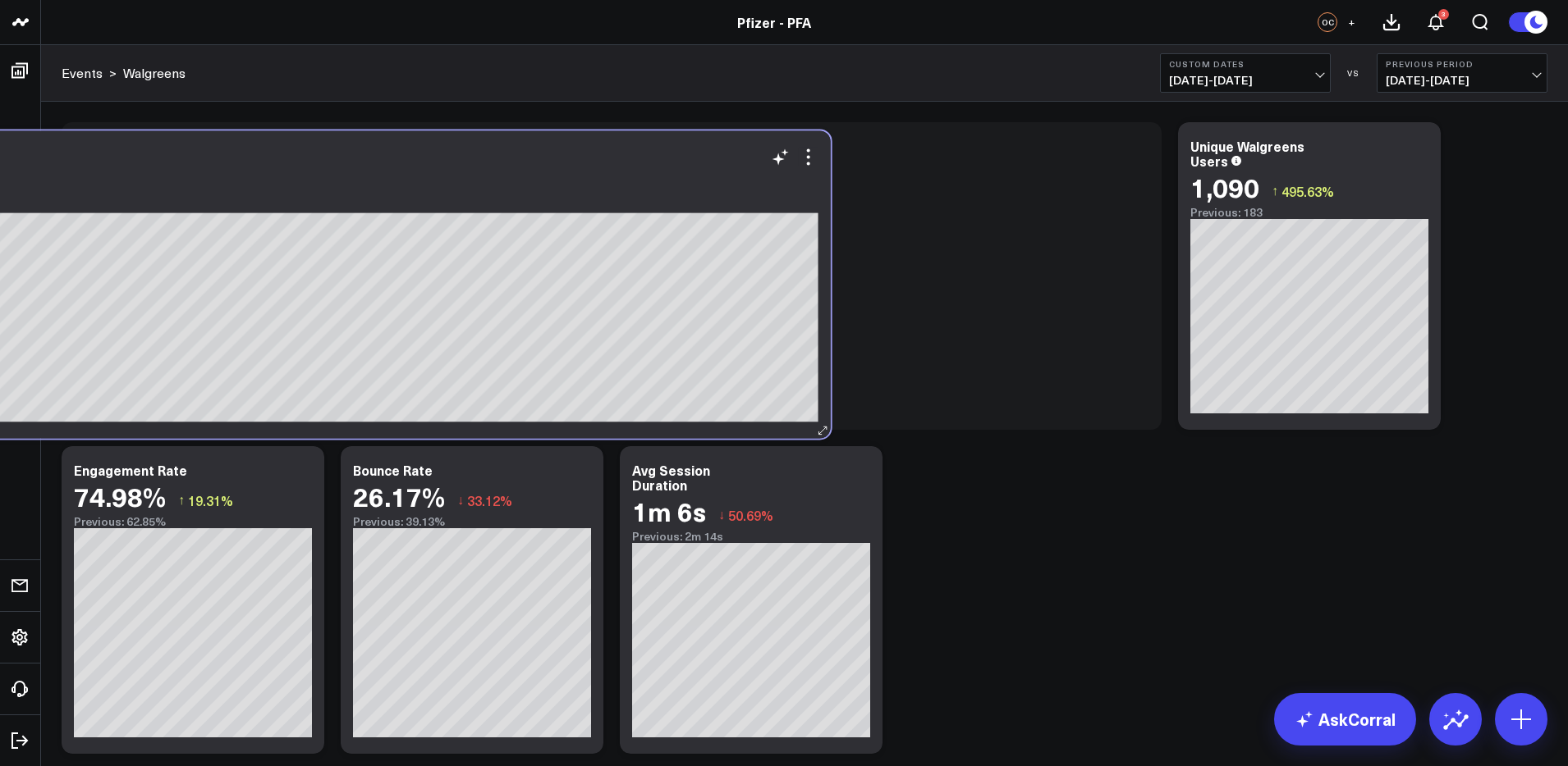
drag, startPoint x: 700, startPoint y: 135, endPoint x: 226, endPoint y: 169, distance: 475.2
click at [93, 145] on div "Total Walgreens Sessions 1,387 ↑ 446.06% Previous: 254 [#fff fontSize:14px line…" at bounding box center [280, 284] width 1101 height 308
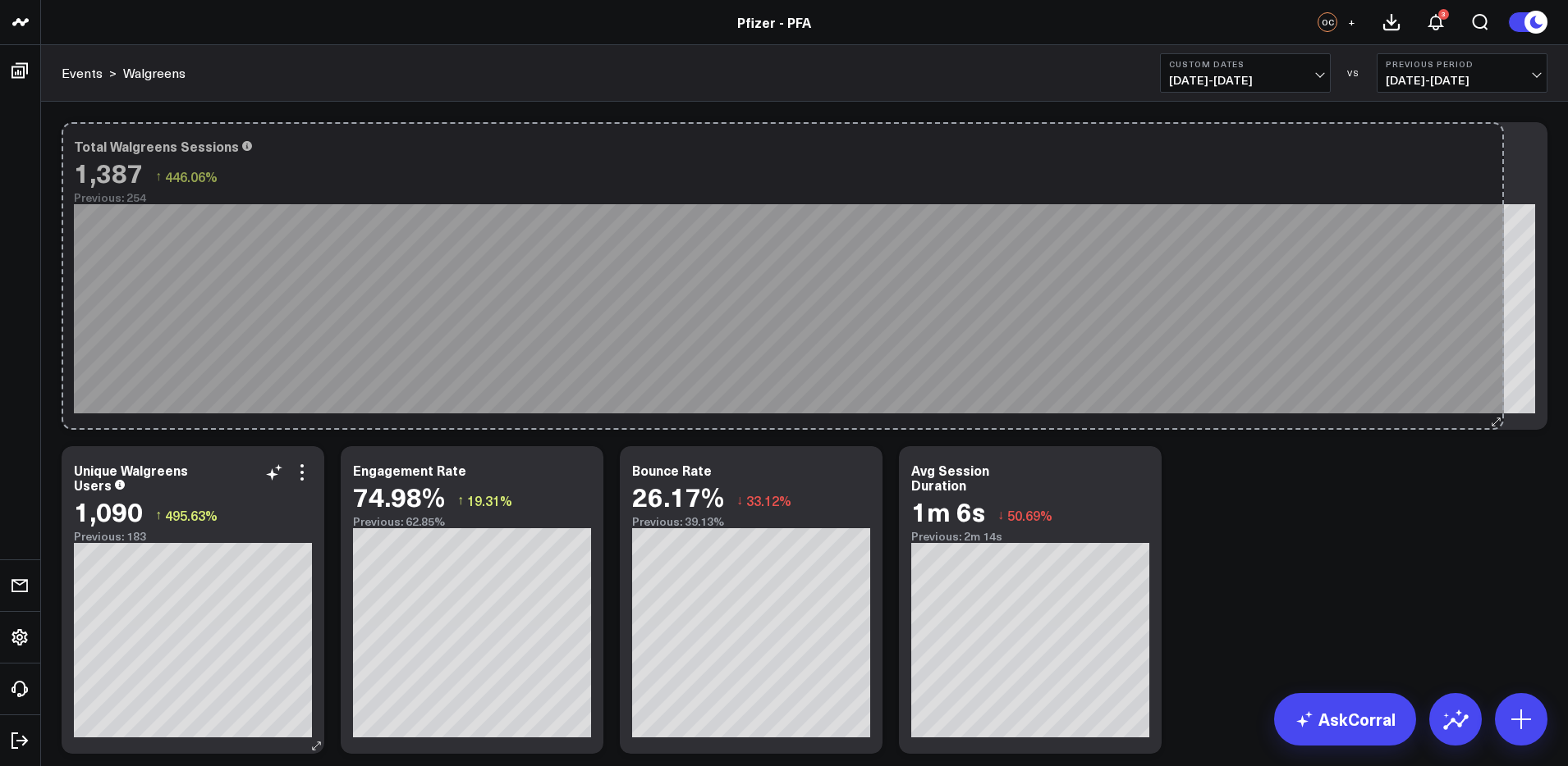
click at [1495, 407] on div "Total Walgreens Sessions 1,387 ↑ 446.06% Previous: 254 [#fff fontSize:14px line…" at bounding box center [805, 276] width 1486 height 308
drag, startPoint x: 1538, startPoint y: 424, endPoint x: 1522, endPoint y: 421, distance: 16.3
click at [1522, 421] on div "Total Walgreens Sessions 1,387 ↑ 446.06% Previous: 254 [#fff fontSize:14px line…" at bounding box center [805, 276] width 1486 height 308
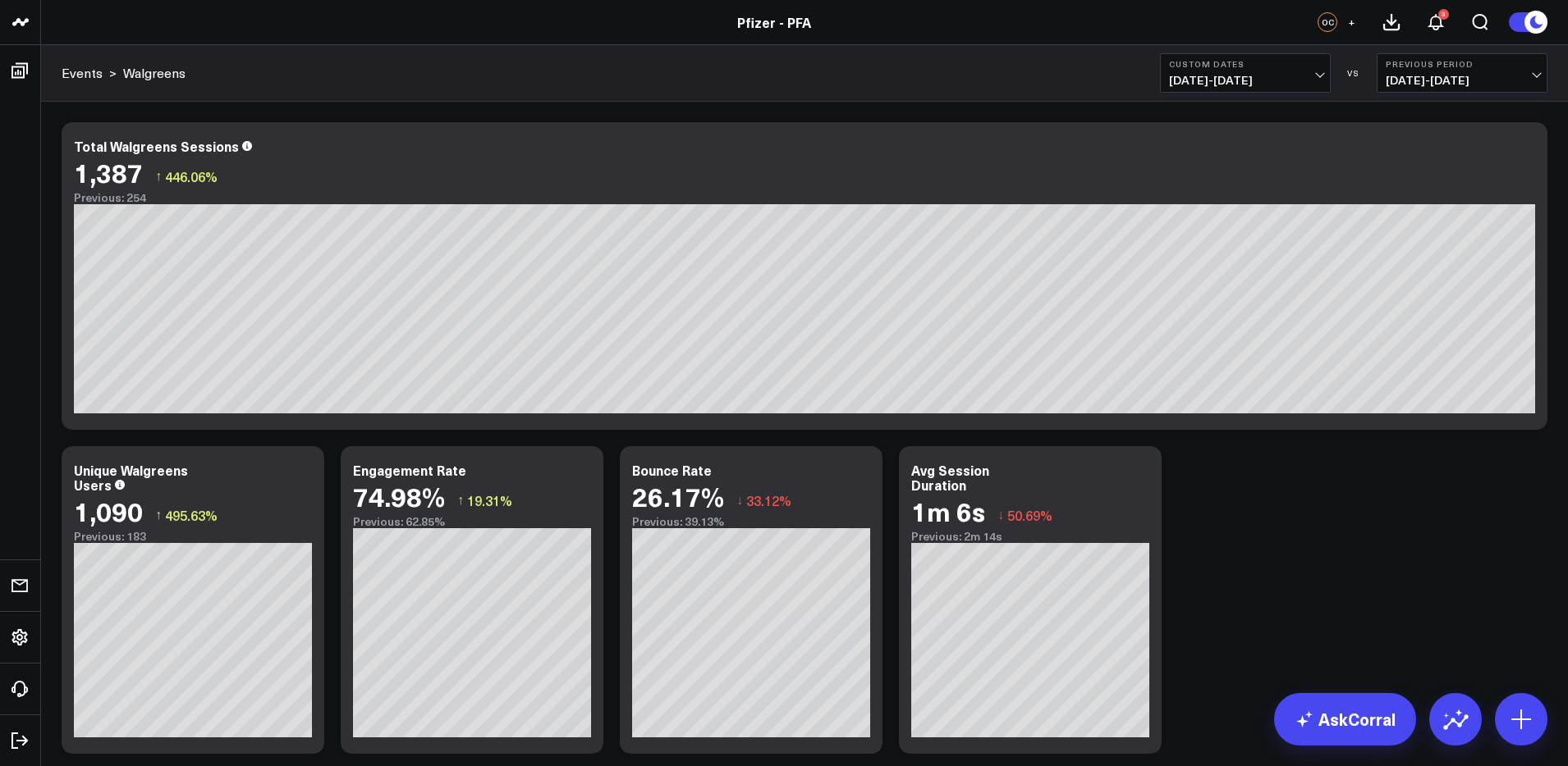
drag, startPoint x: 1439, startPoint y: 490, endPoint x: 1369, endPoint y: 492, distance: 70.0
click at [1437, 491] on div "Modify via AI Copy link to widget Ask support Remove Create linked copy Executi…" at bounding box center [804, 599] width 1502 height 973
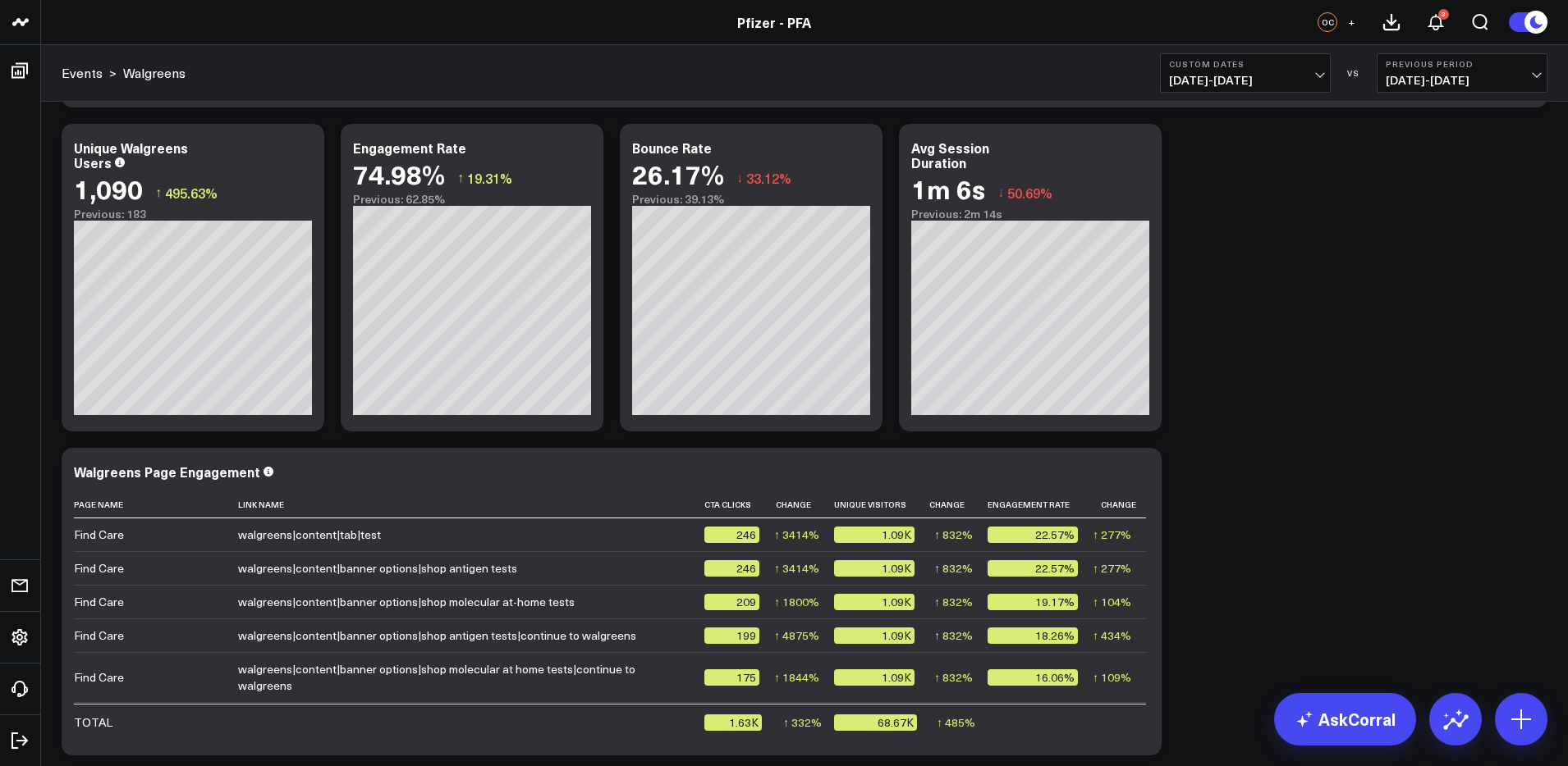
scroll to position [418, 0]
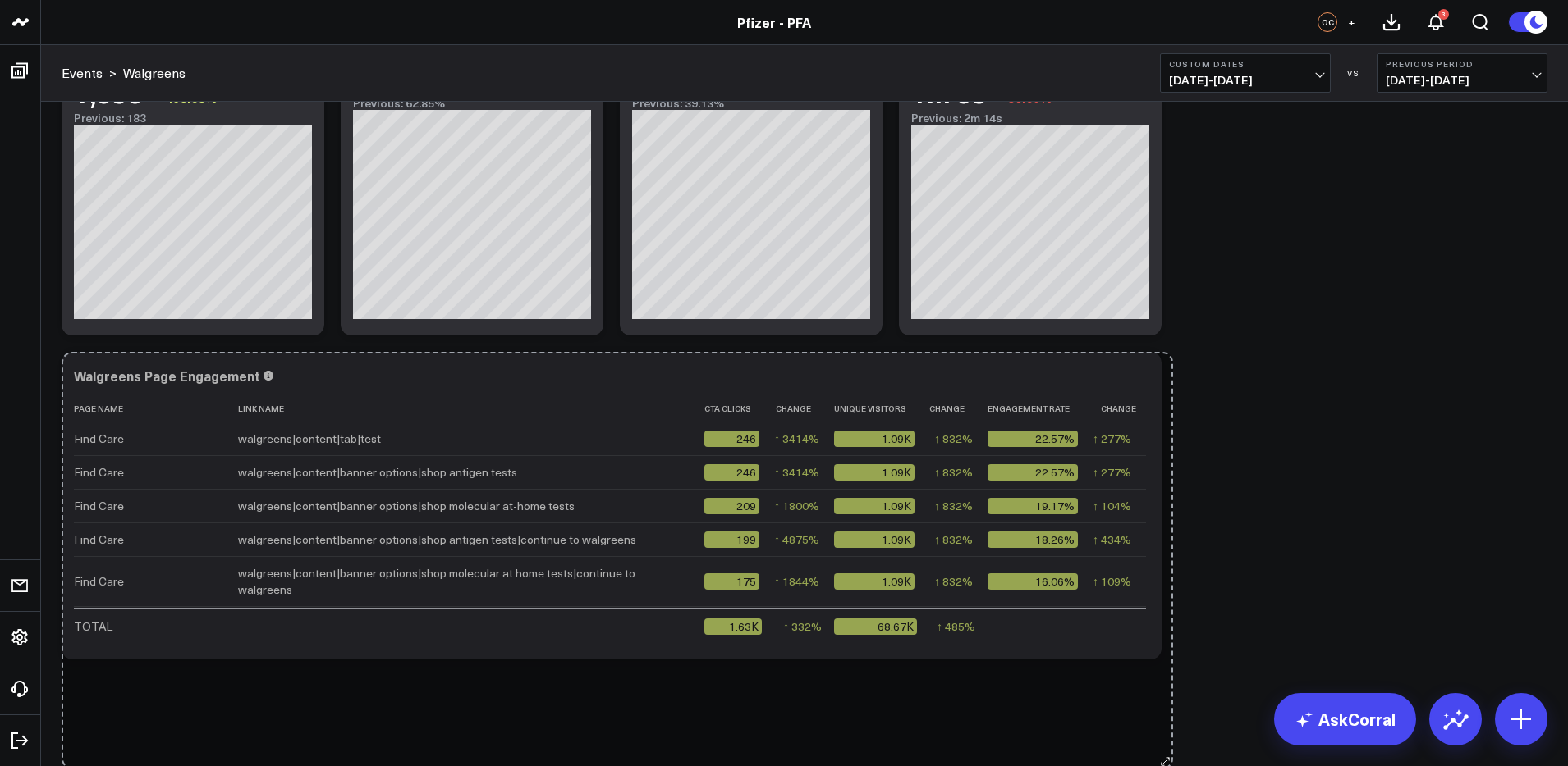
drag, startPoint x: 1152, startPoint y: 650, endPoint x: 1156, endPoint y: 699, distance: 49.2
click at [1160, 756] on div "Modify via AI Copy link to widget Ask support Remove Create linked copy Executi…" at bounding box center [805, 225] width 1527 height 1083
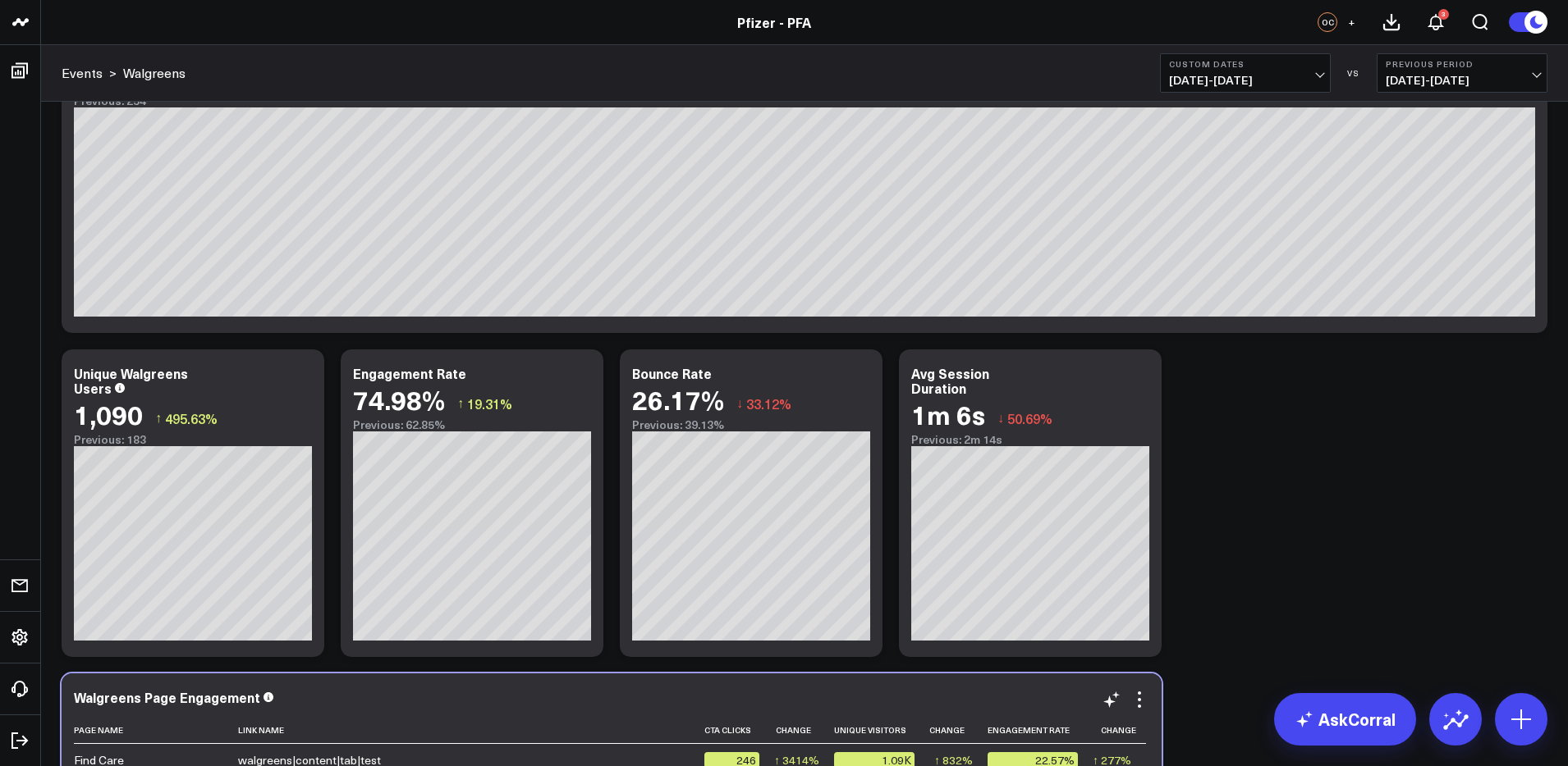
scroll to position [99, 0]
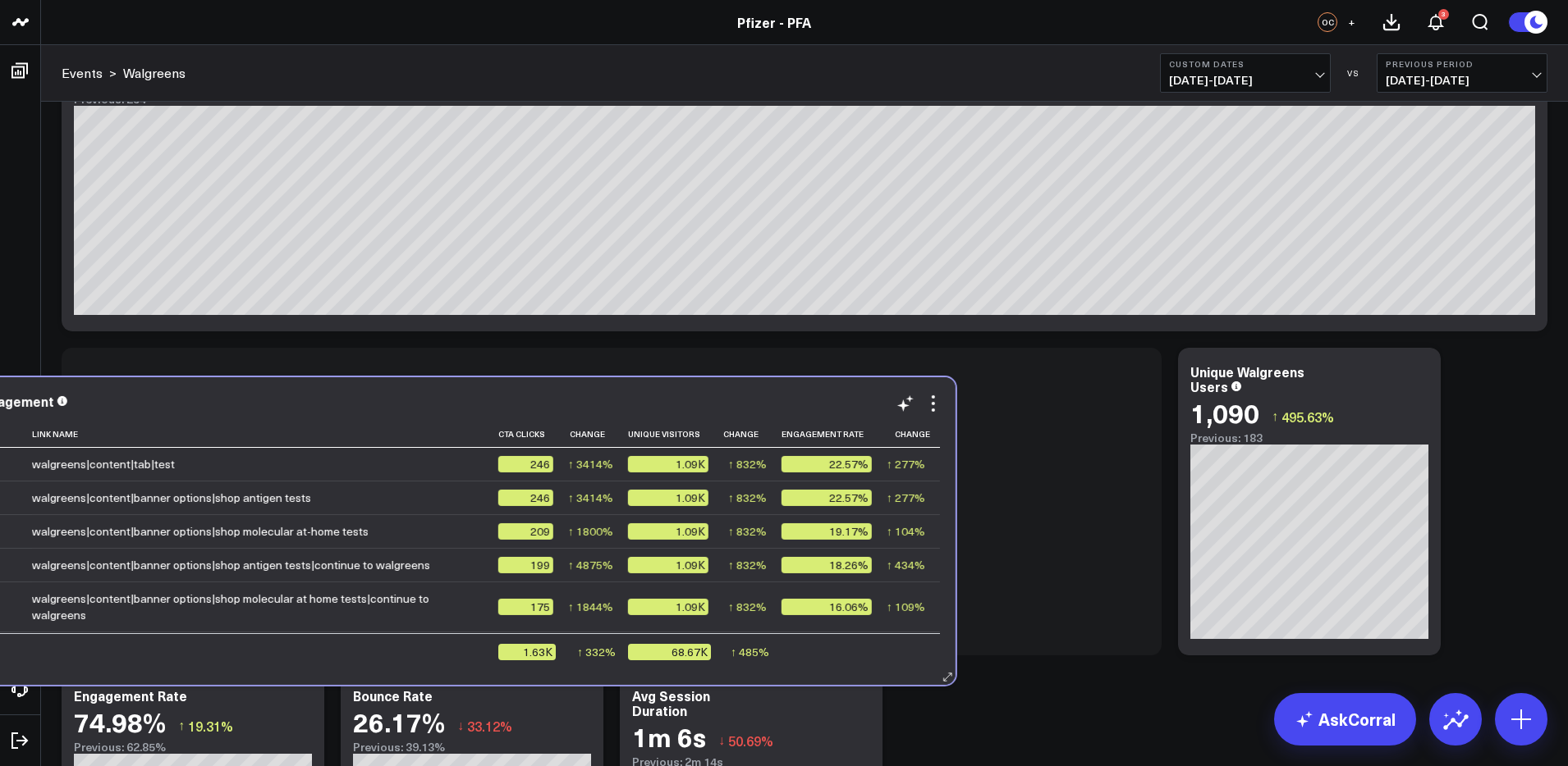
drag, startPoint x: 984, startPoint y: 687, endPoint x: 777, endPoint y: 397, distance: 356.3
click at [779, 395] on div "Walgreens Page Engagement Page Name Link Name Cta Clicks Change Unique Visitors…" at bounding box center [406, 531] width 1101 height 308
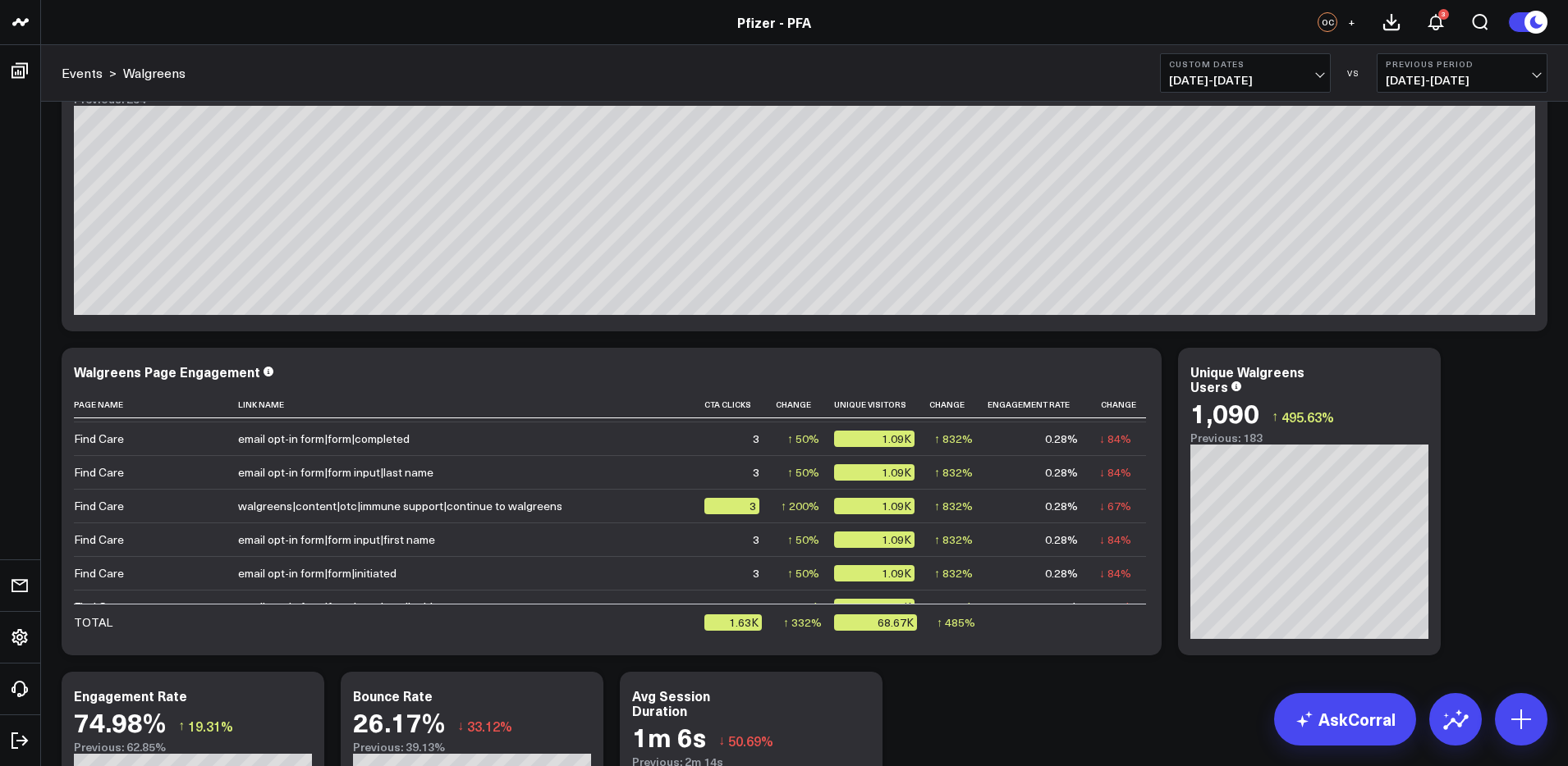
scroll to position [418, 0]
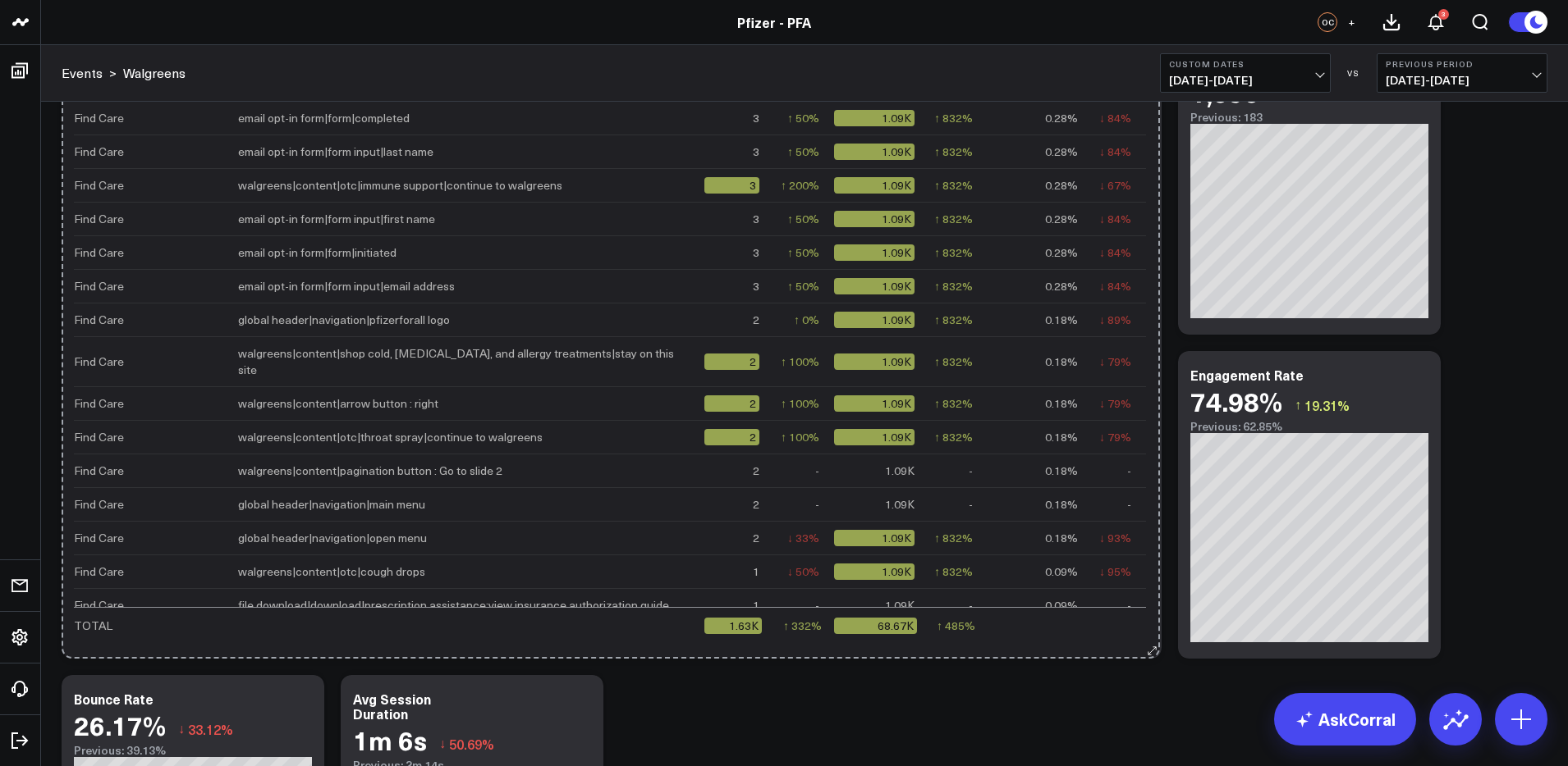
drag, startPoint x: 1152, startPoint y: 327, endPoint x: 1151, endPoint y: 763, distance: 436.0
click at [1152, 765] on div "Modify via AI Copy link to widget Ask support Remove Create linked copy Executi…" at bounding box center [804, 343] width 1502 height 1297
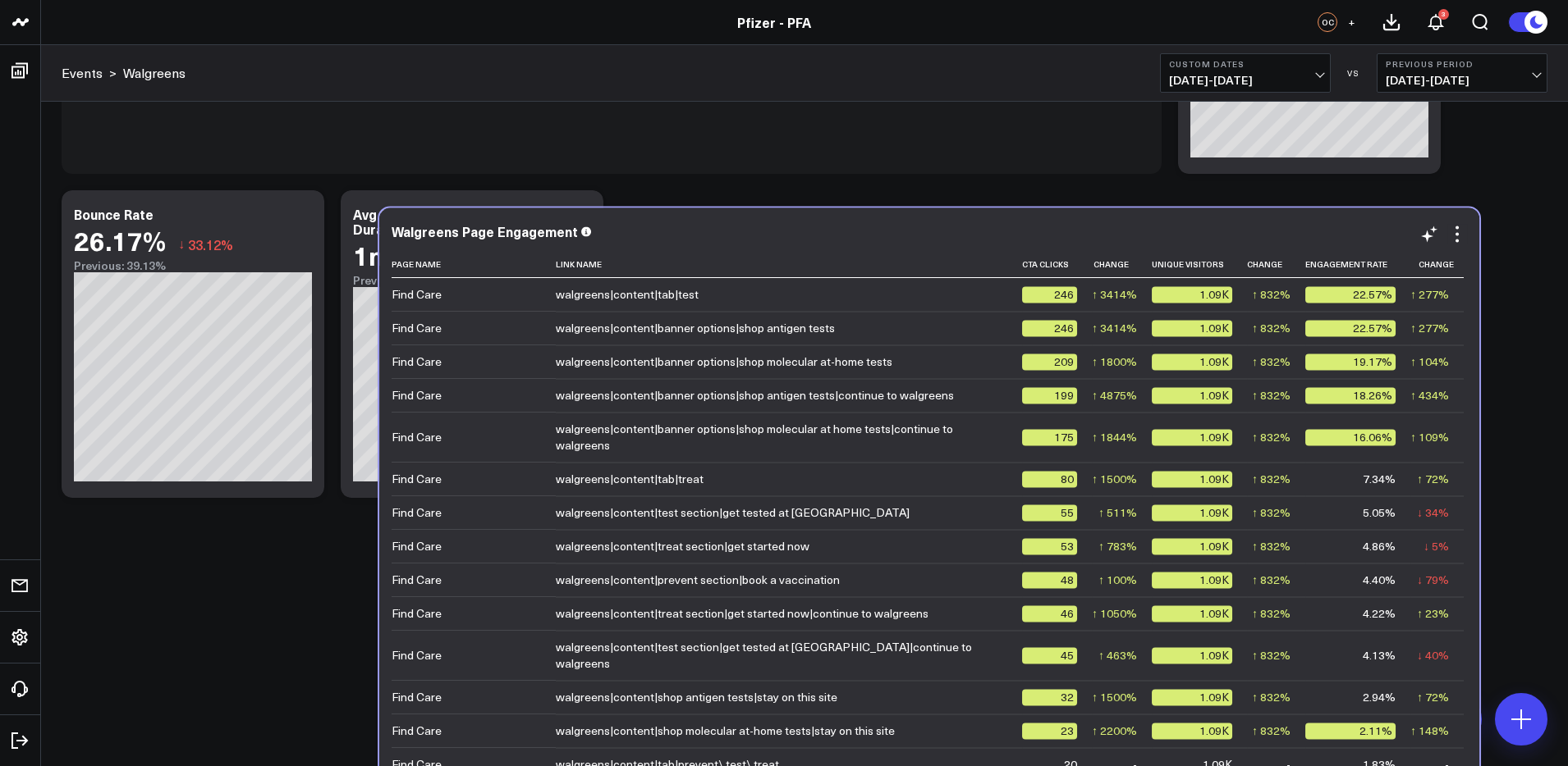
scroll to position [905, 0]
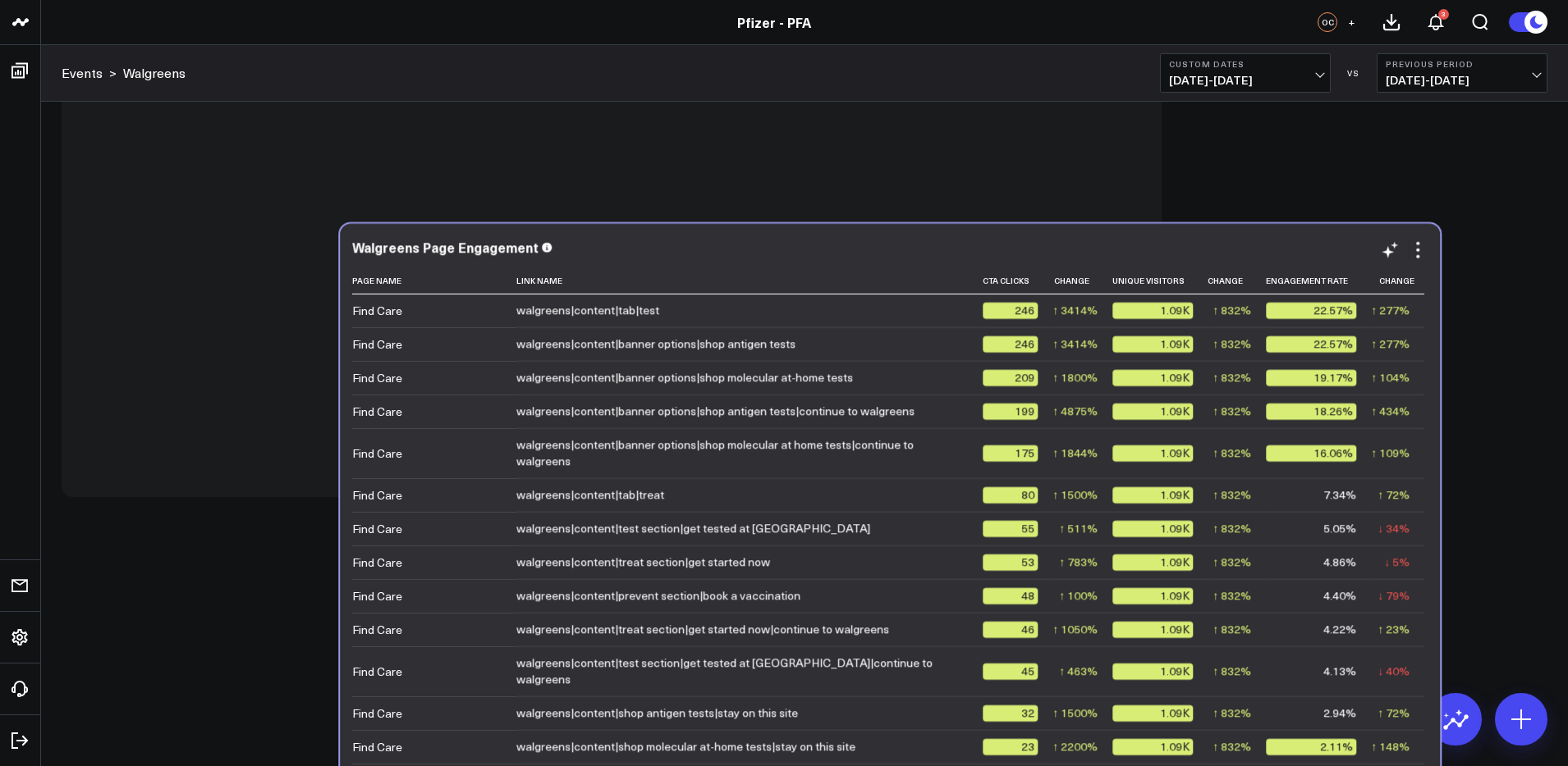
drag, startPoint x: 443, startPoint y: 166, endPoint x: 726, endPoint y: 239, distance: 292.3
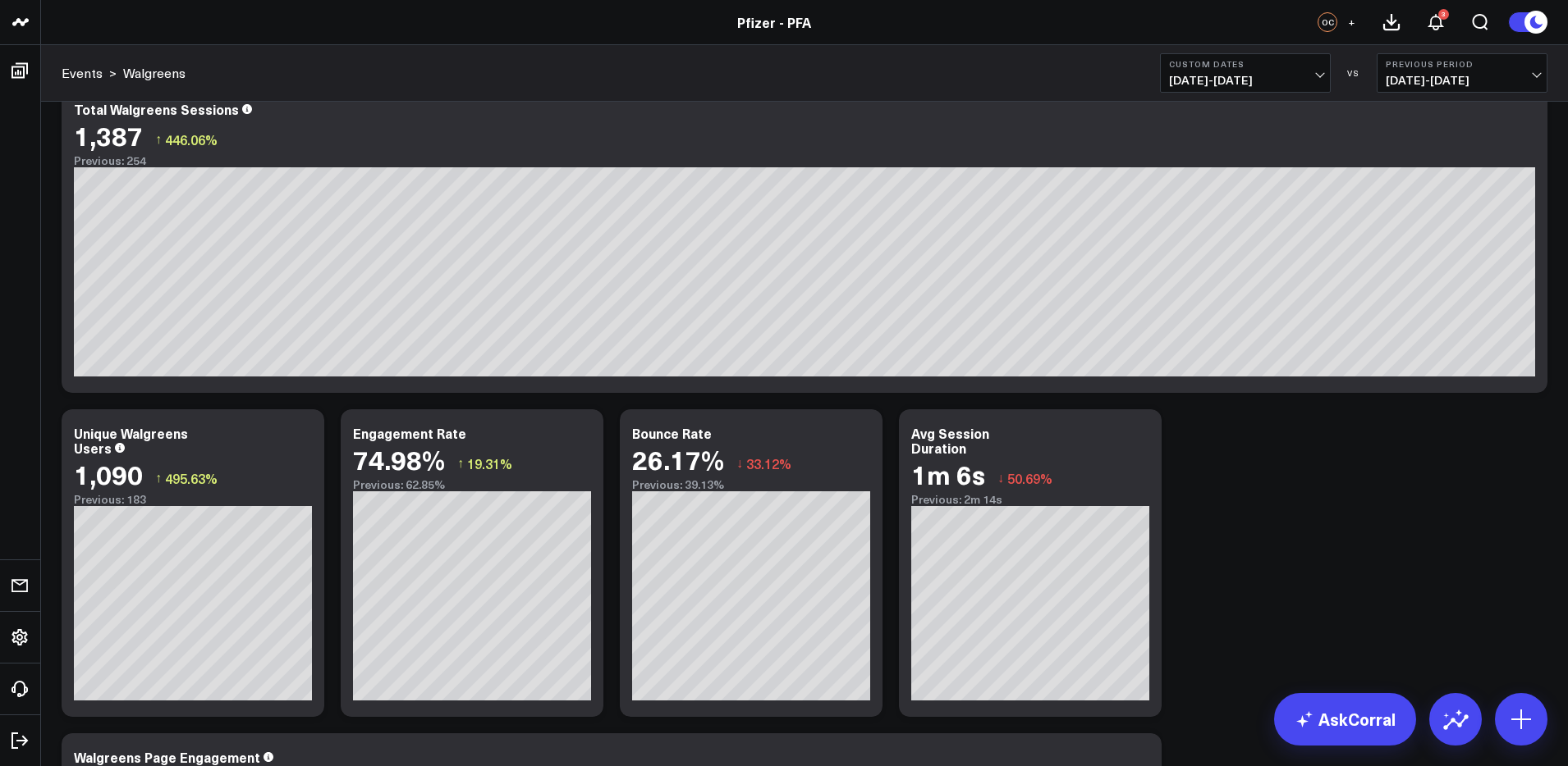
scroll to position [0, 0]
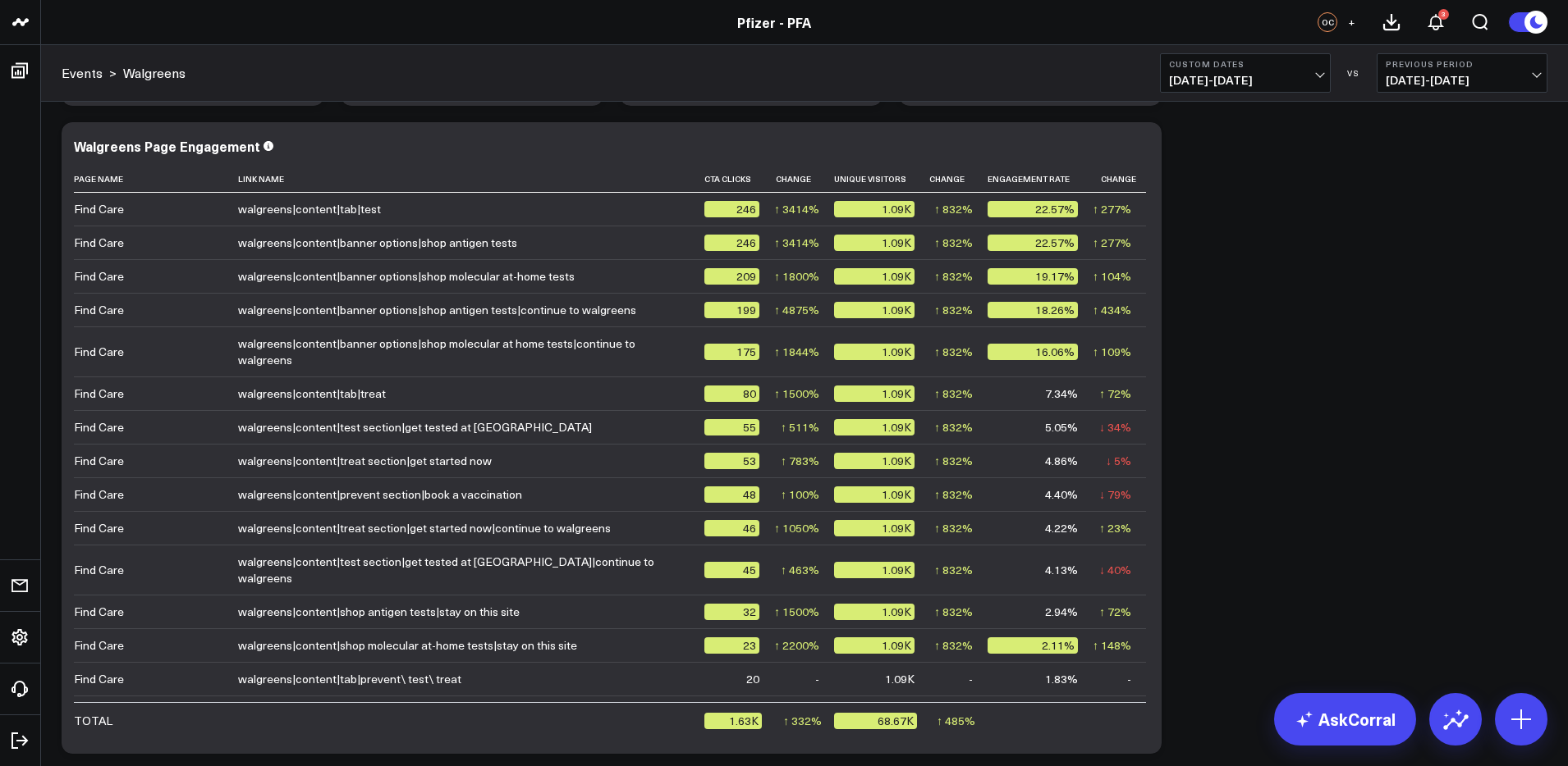
click at [1289, 374] on div "Modify via AI Copy link to widget Ask support Remove Create linked copy Executi…" at bounding box center [804, 115] width 1502 height 1297
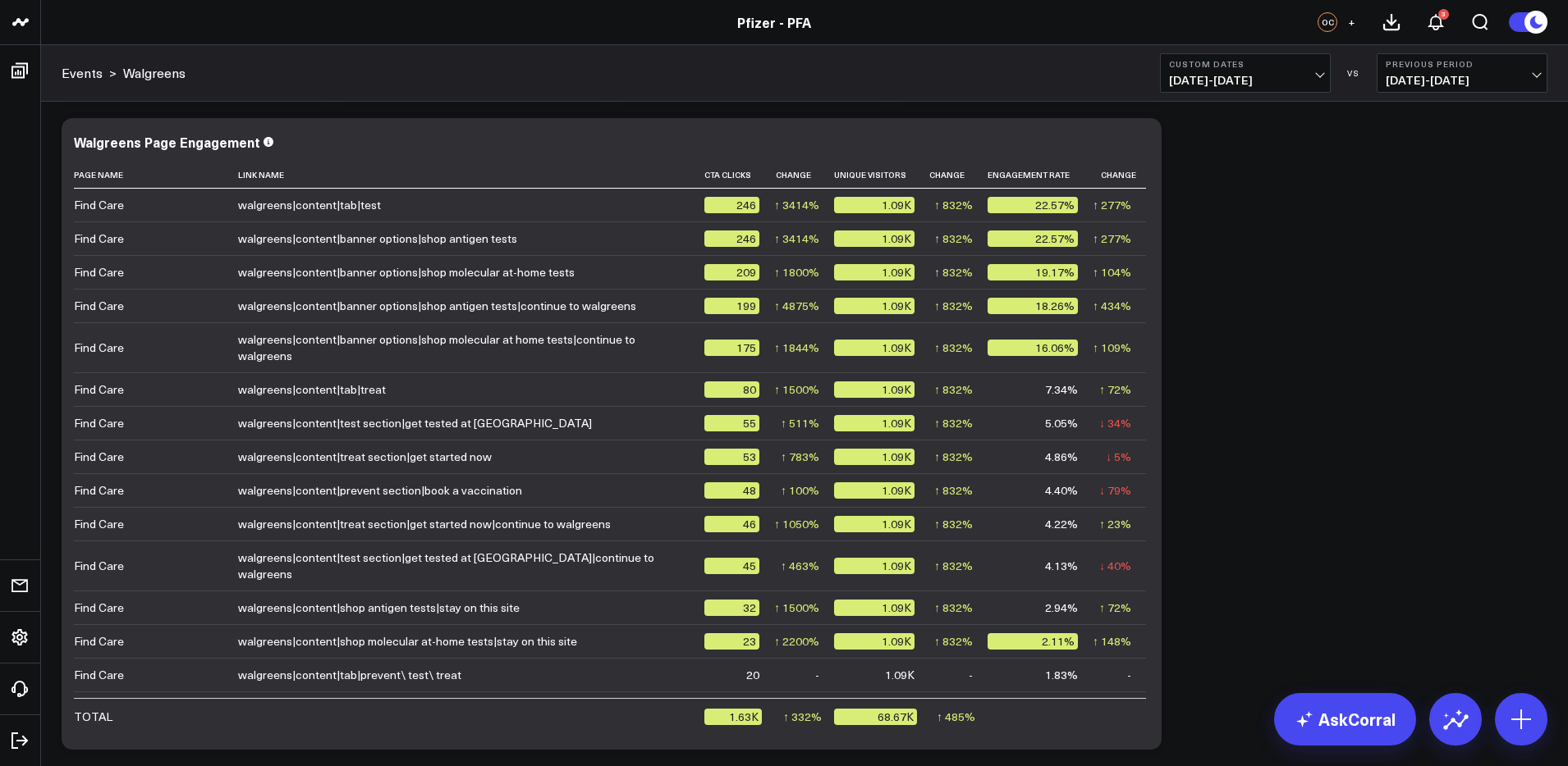
scroll to position [650, 0]
